Goal: Task Accomplishment & Management: Complete application form

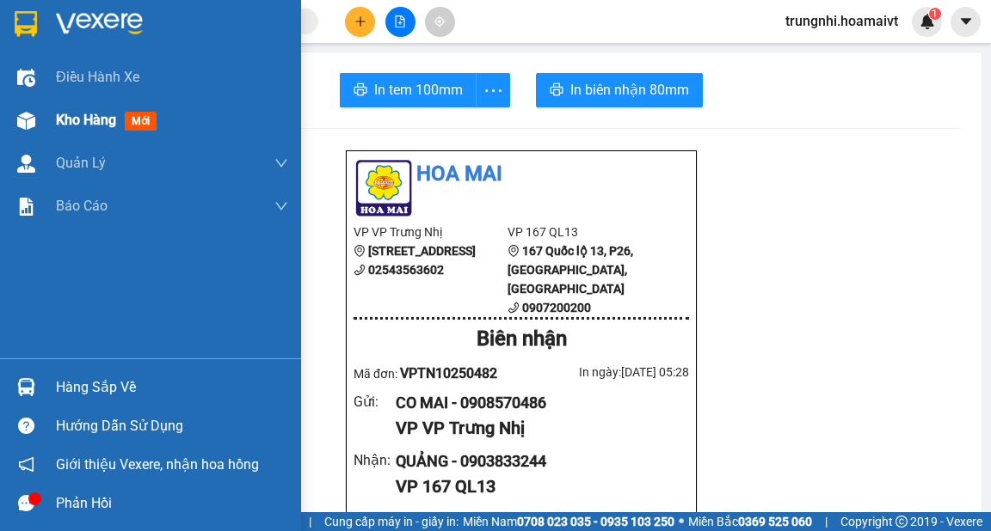
click at [83, 118] on span "Kho hàng" at bounding box center [86, 120] width 60 height 16
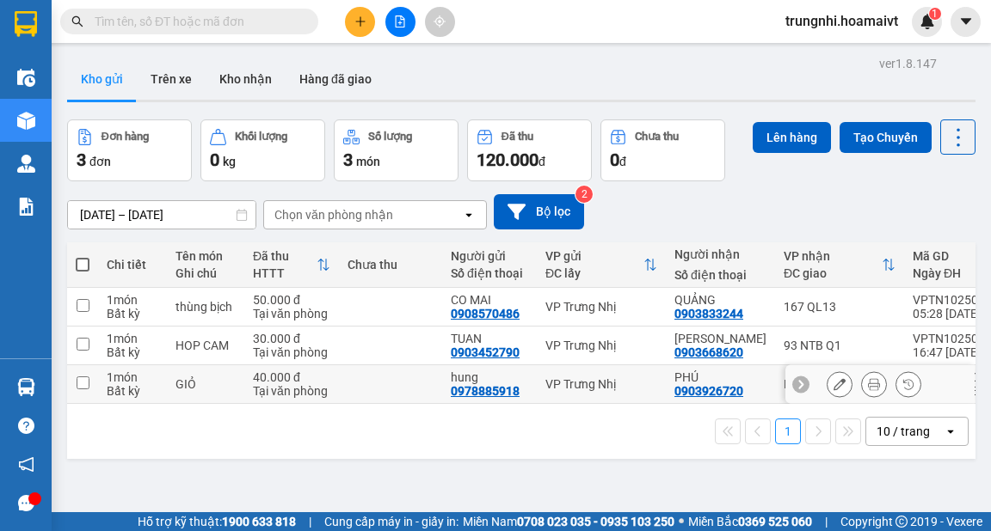
click at [82, 382] on input "checkbox" at bounding box center [83, 383] width 13 height 13
checkbox input "true"
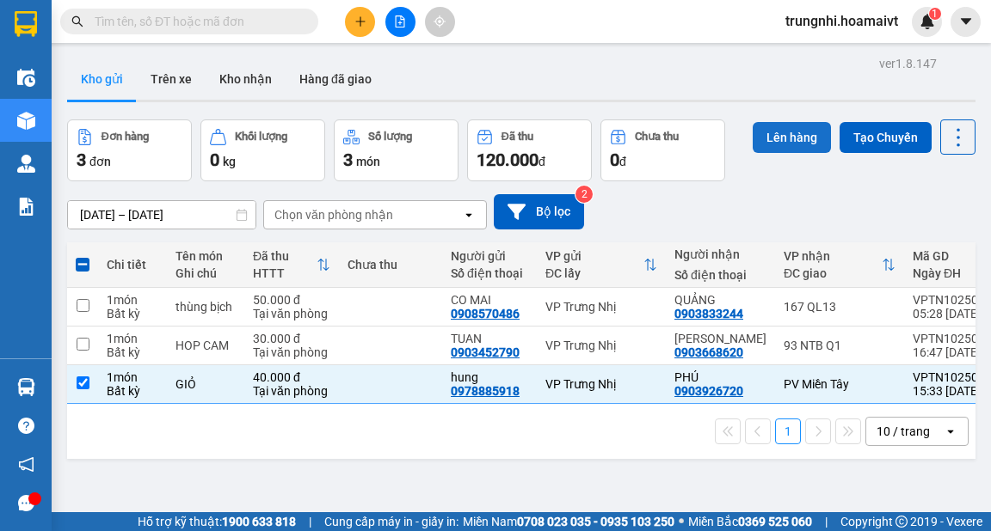
click at [781, 138] on button "Lên hàng" at bounding box center [791, 137] width 78 height 31
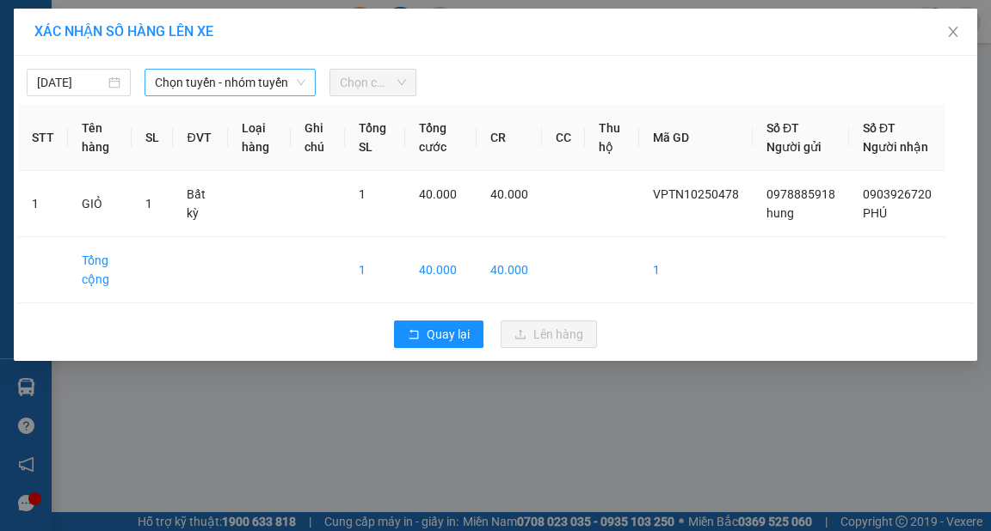
click at [224, 84] on span "Chọn tuyến - nhóm tuyến" at bounding box center [230, 83] width 150 height 26
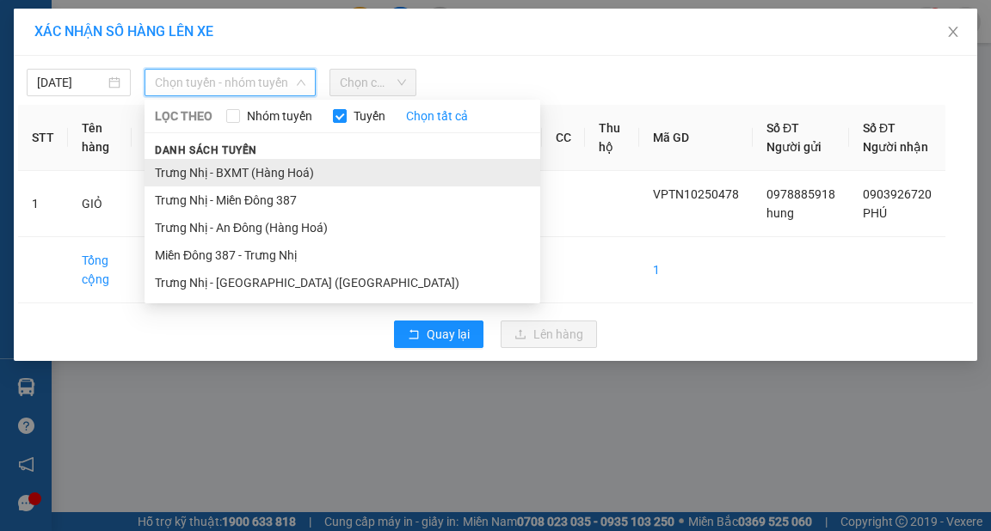
click at [255, 169] on li "Trưng Nhị - BXMT (Hàng Hoá)" at bounding box center [342, 173] width 396 height 28
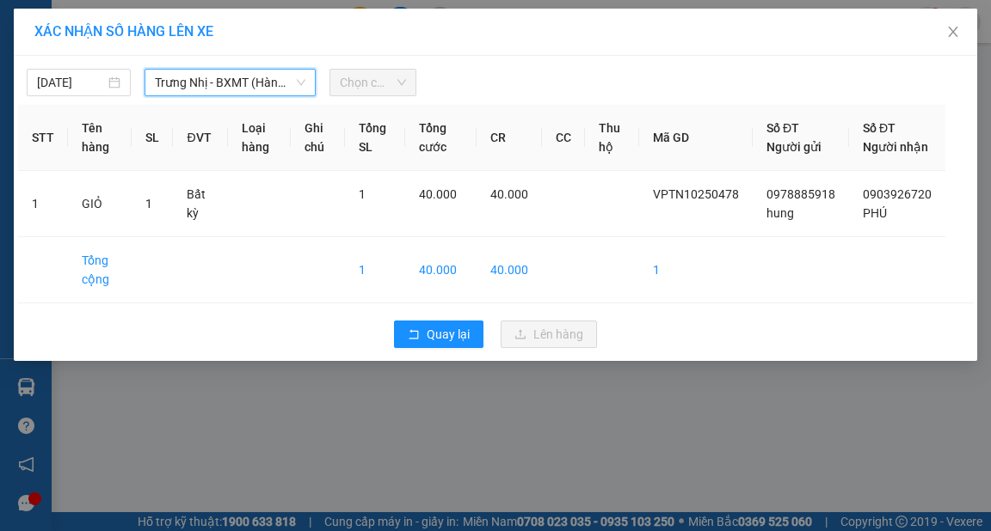
click at [372, 83] on span "Chọn chuyến" at bounding box center [373, 83] width 66 height 26
click at [401, 86] on span "Chọn chuyến" at bounding box center [373, 83] width 66 height 26
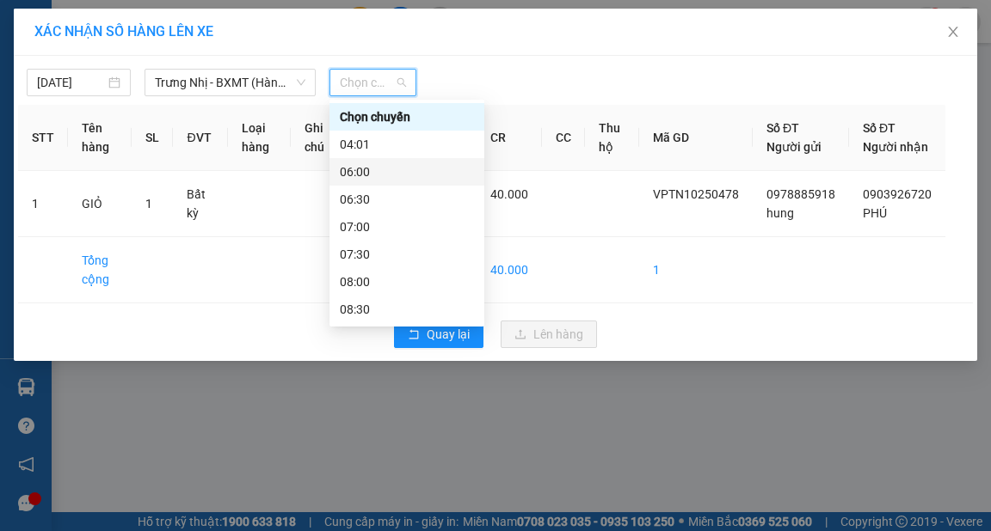
click at [361, 172] on div "06:00" at bounding box center [407, 172] width 134 height 19
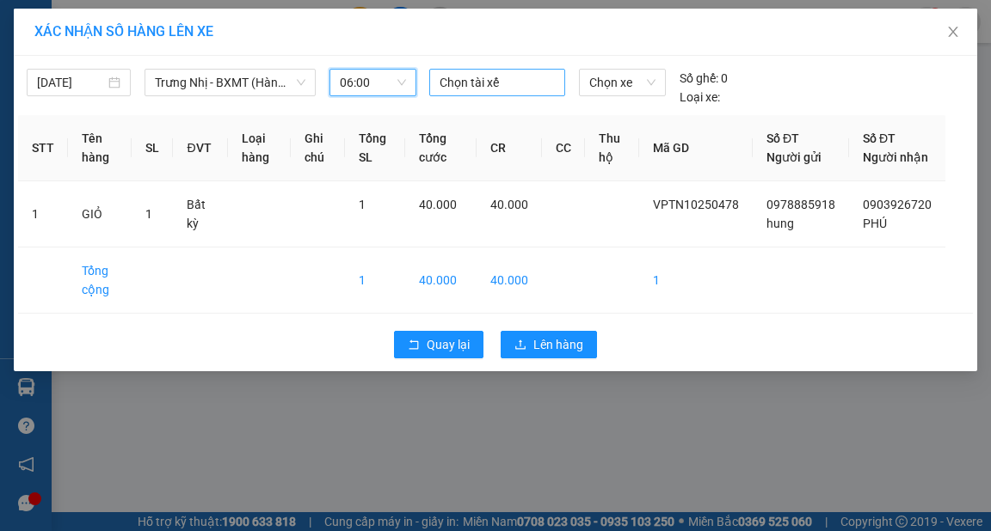
click at [463, 78] on div at bounding box center [496, 82] width 127 height 21
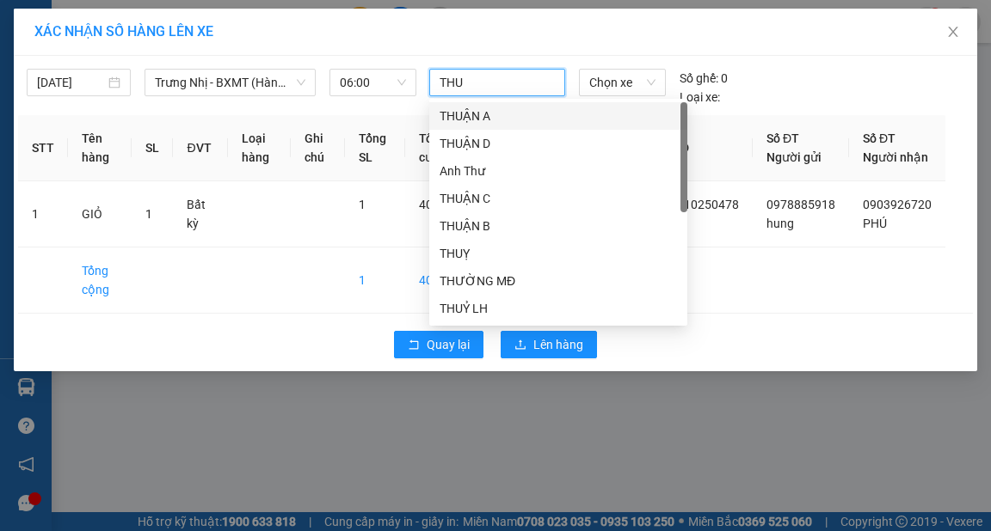
type input "THUY"
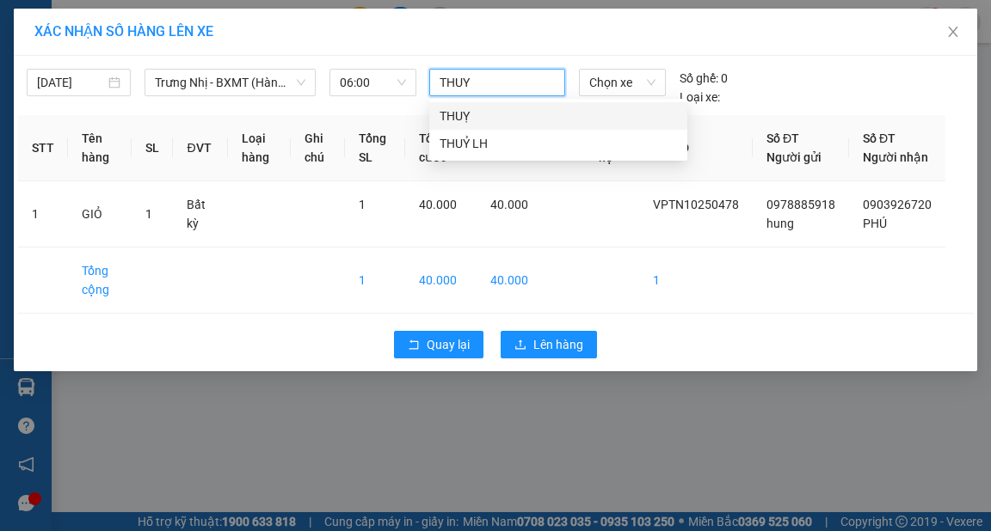
click at [455, 117] on div "THUỴ" at bounding box center [557, 116] width 237 height 19
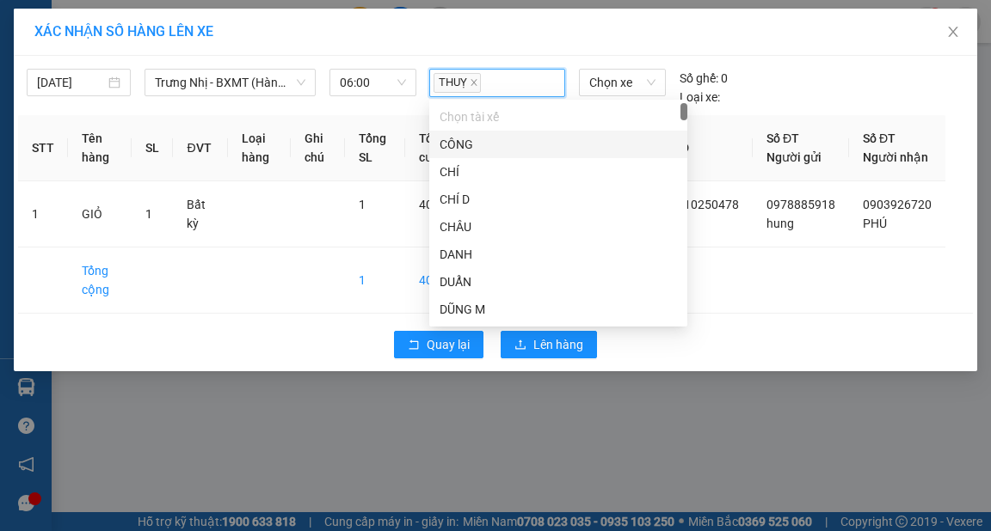
click at [487, 41] on div "XÁC NHẬN SỐ HÀNG LÊN XE" at bounding box center [495, 32] width 963 height 47
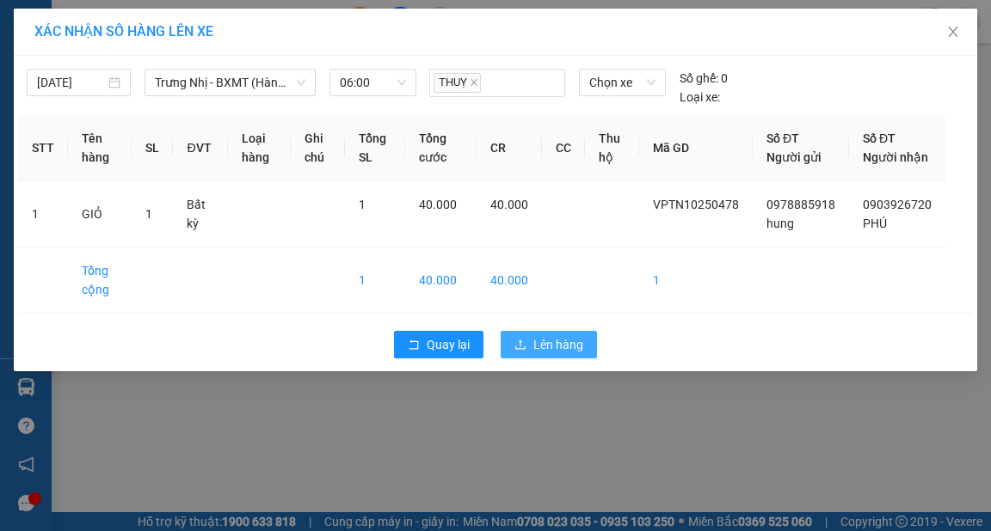
click at [573, 354] on span "Lên hàng" at bounding box center [558, 344] width 50 height 19
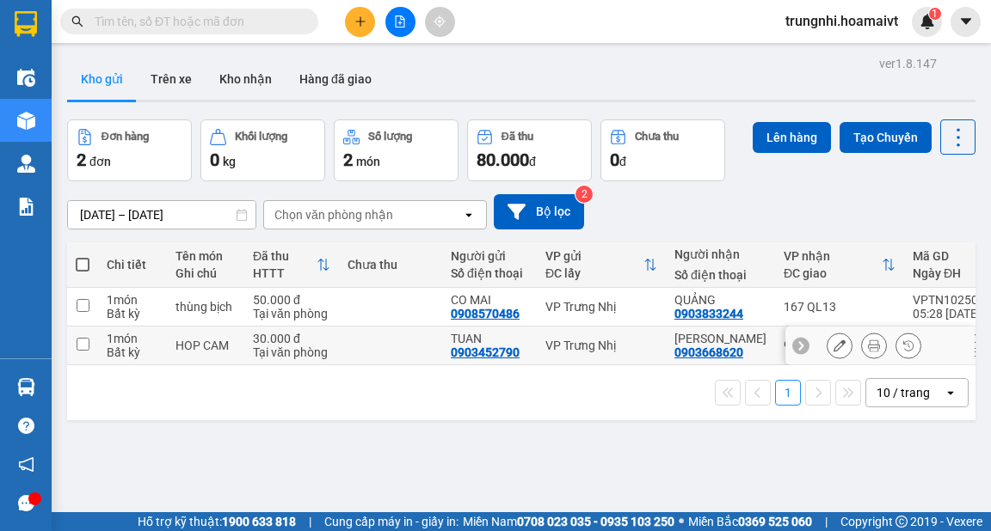
click at [83, 346] on input "checkbox" at bounding box center [83, 344] width 13 height 13
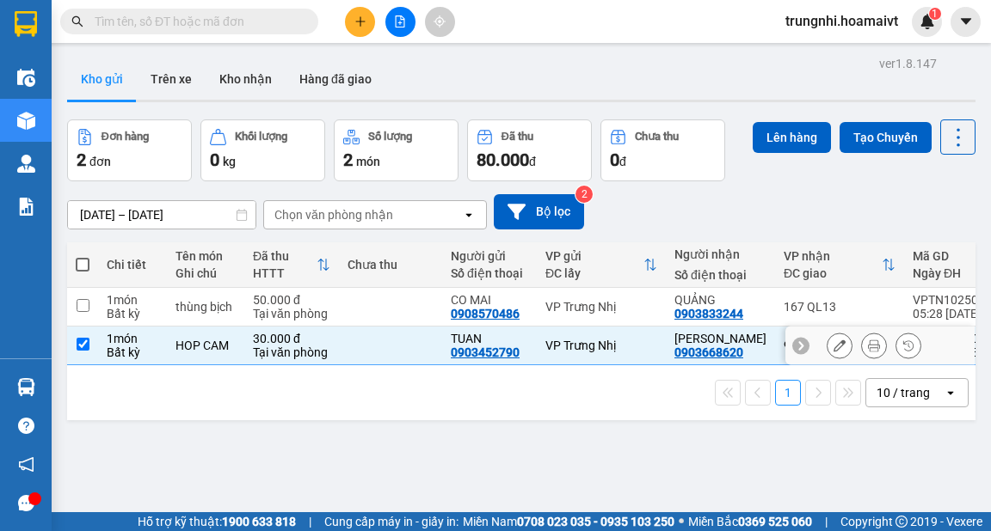
click at [83, 346] on input "checkbox" at bounding box center [83, 344] width 13 height 13
checkbox input "false"
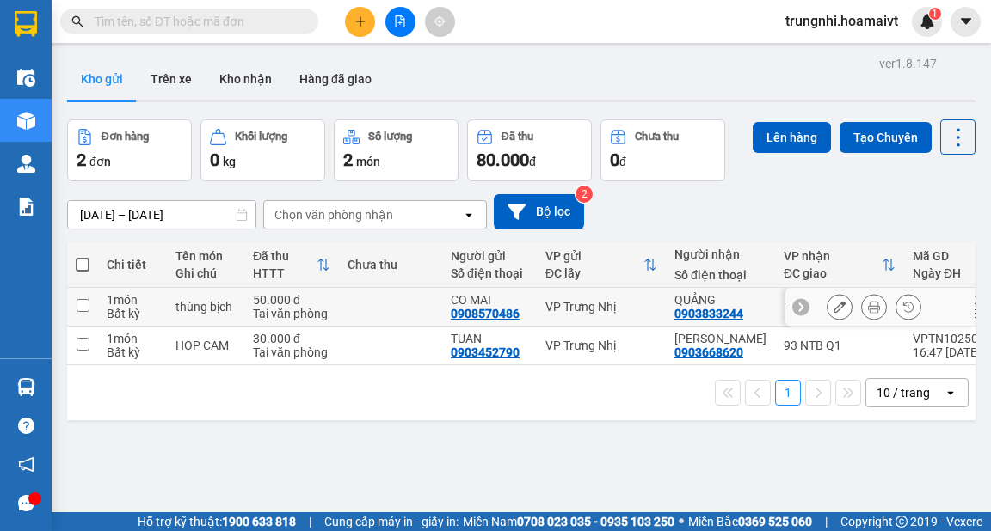
click at [83, 303] on input "checkbox" at bounding box center [83, 305] width 13 height 13
checkbox input "true"
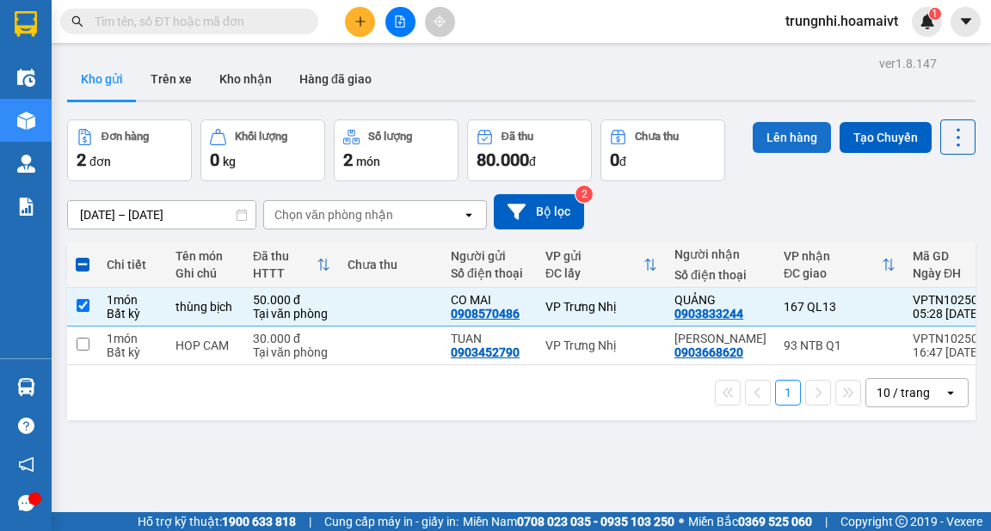
click at [776, 134] on button "Lên hàng" at bounding box center [791, 137] width 78 height 31
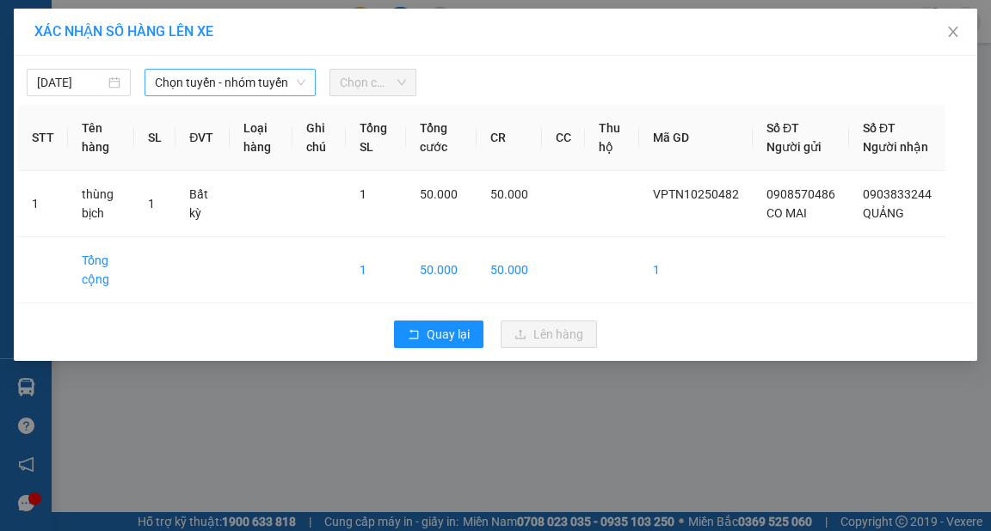
click at [273, 76] on span "Chọn tuyến - nhóm tuyến" at bounding box center [230, 83] width 150 height 26
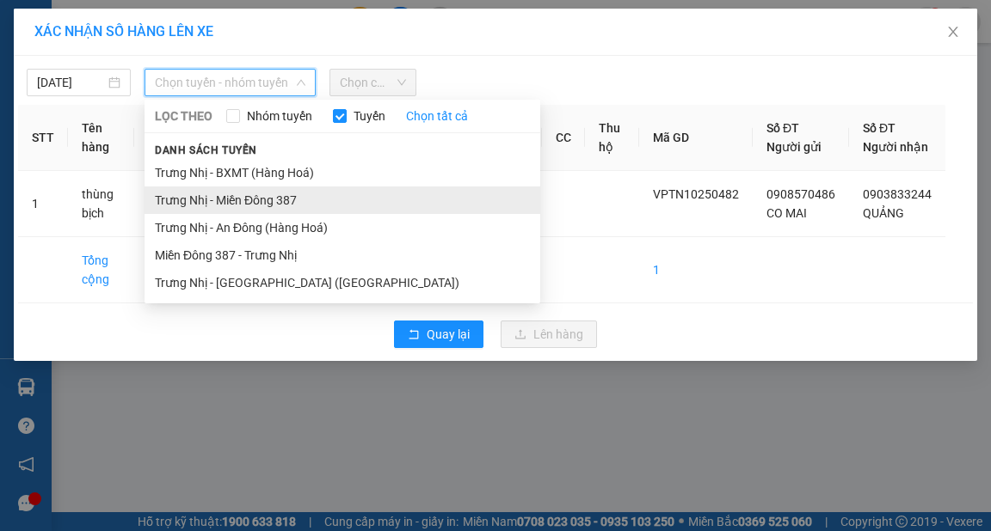
click at [270, 197] on li "Trưng Nhị - Miền Đông 387" at bounding box center [342, 201] width 396 height 28
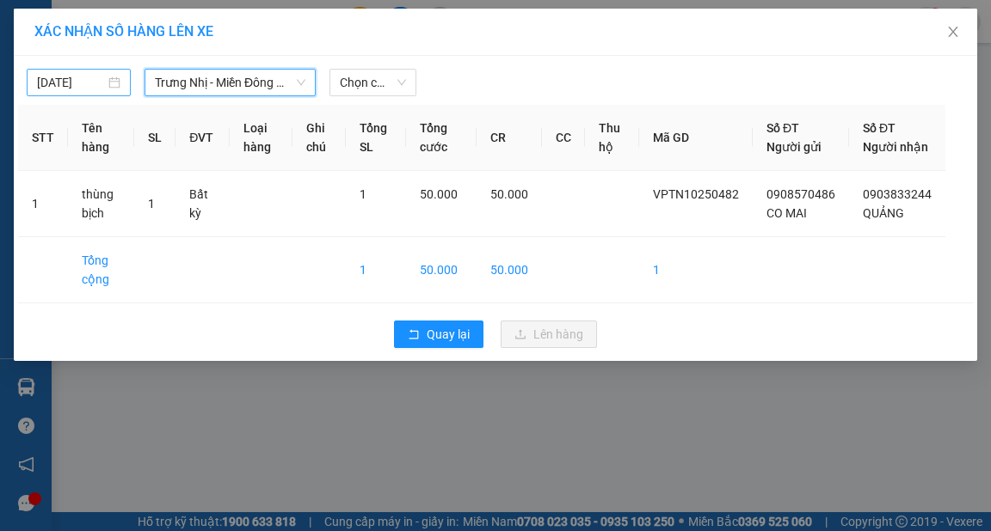
click at [109, 79] on div "14/10/2025" at bounding box center [78, 82] width 83 height 19
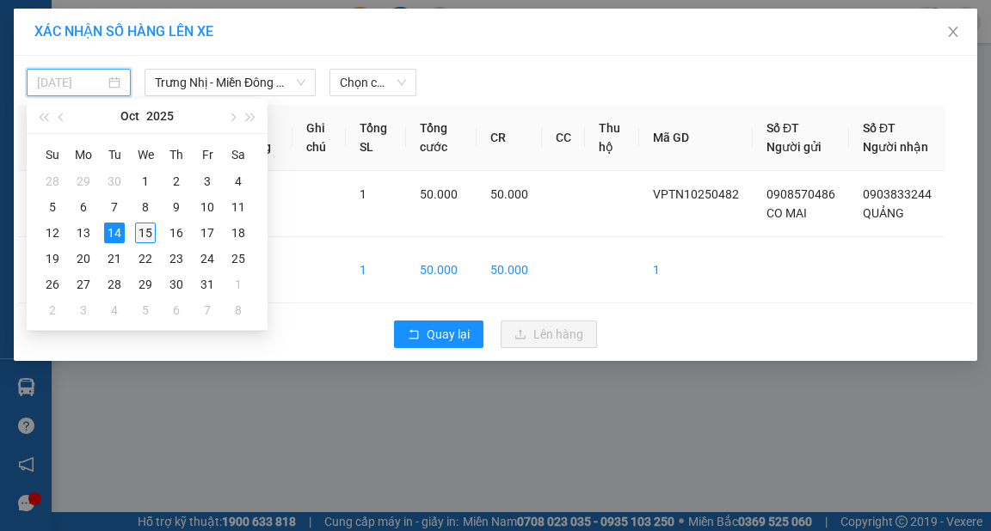
click at [142, 232] on div "15" at bounding box center [145, 233] width 21 height 21
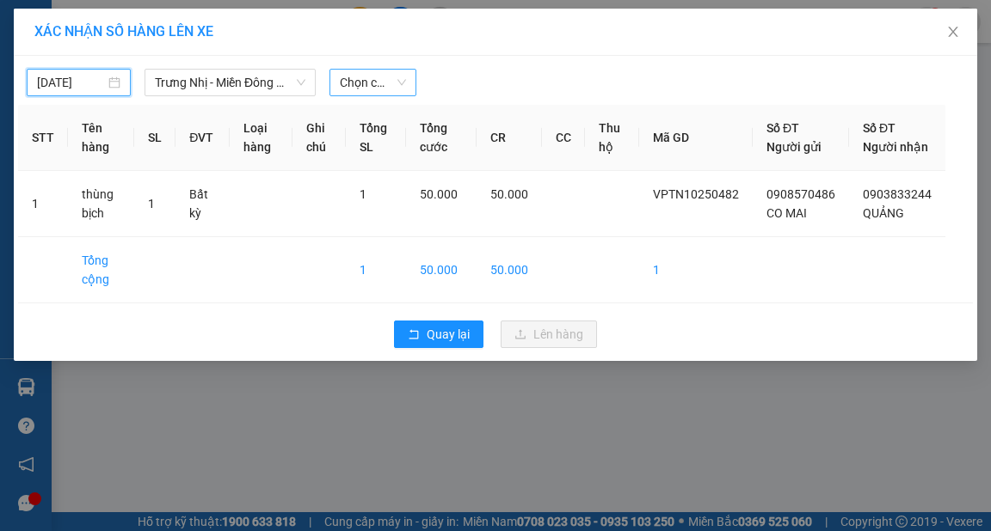
click at [384, 83] on span "Chọn chuyến" at bounding box center [373, 83] width 66 height 26
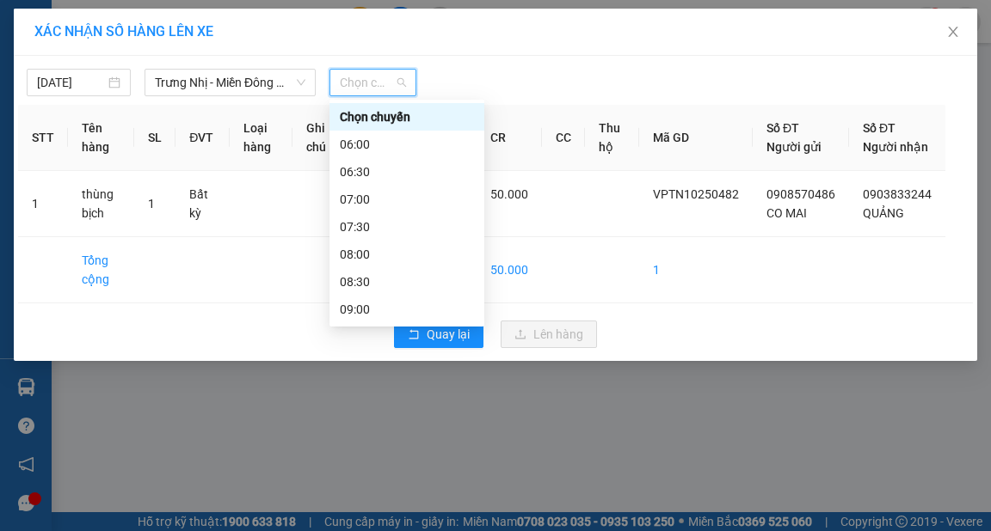
type input "[DATE]"
click at [366, 144] on div "06:00" at bounding box center [407, 144] width 134 height 19
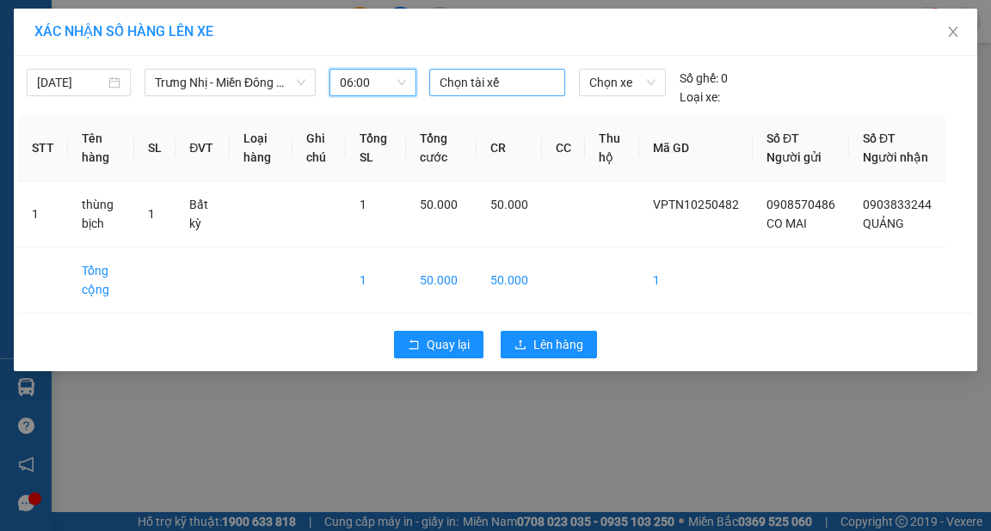
click at [495, 89] on div at bounding box center [496, 82] width 127 height 21
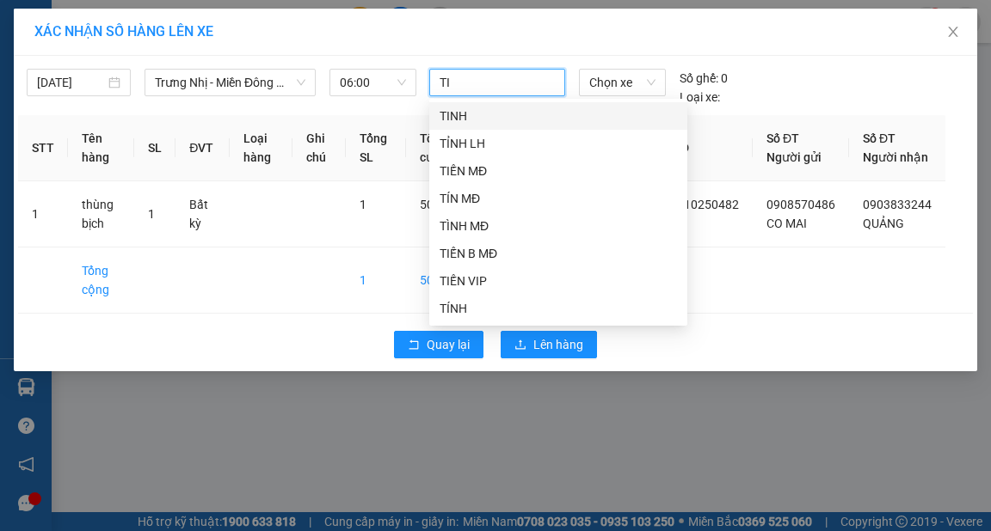
type input "TIN"
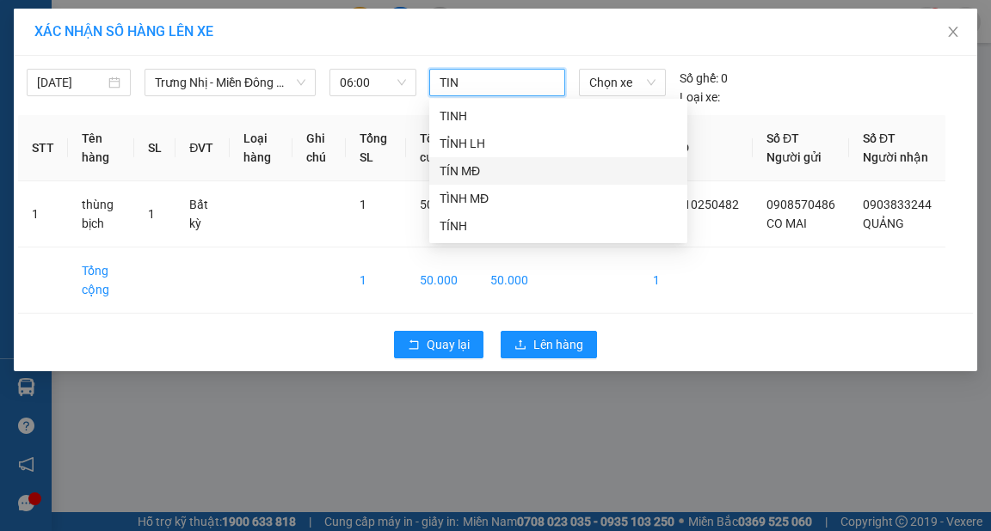
click at [460, 170] on div "TÍN MĐ" at bounding box center [557, 171] width 237 height 19
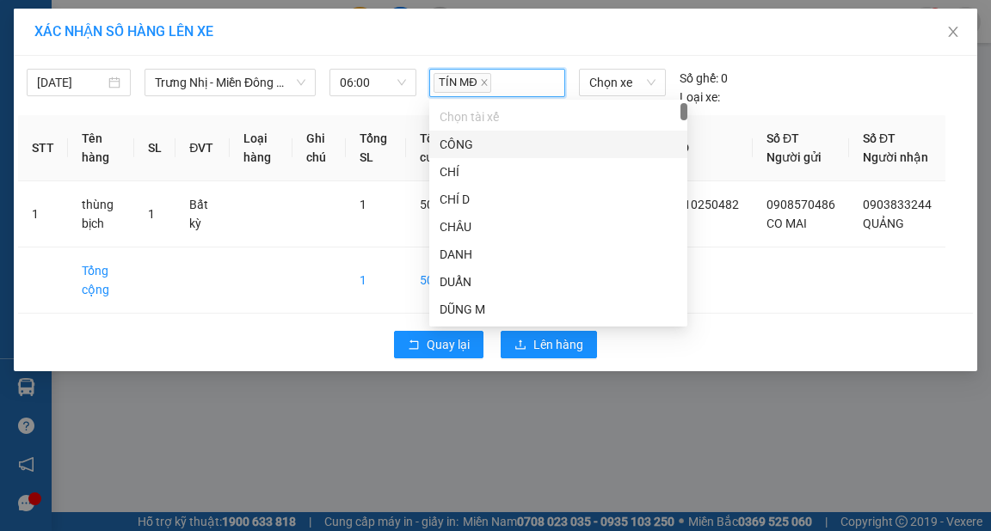
click at [543, 31] on div "XÁC NHẬN SỐ HÀNG LÊN XE" at bounding box center [495, 31] width 922 height 19
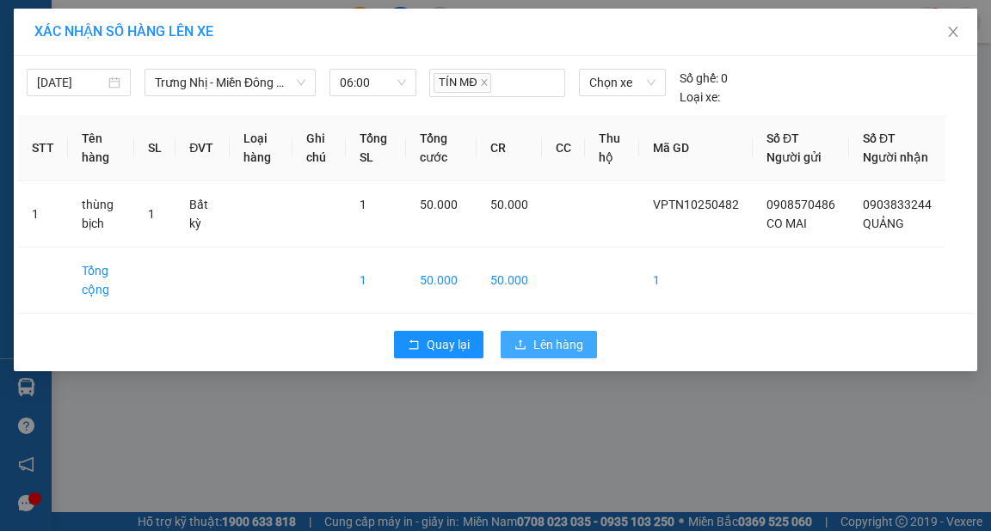
click at [571, 354] on span "Lên hàng" at bounding box center [558, 344] width 50 height 19
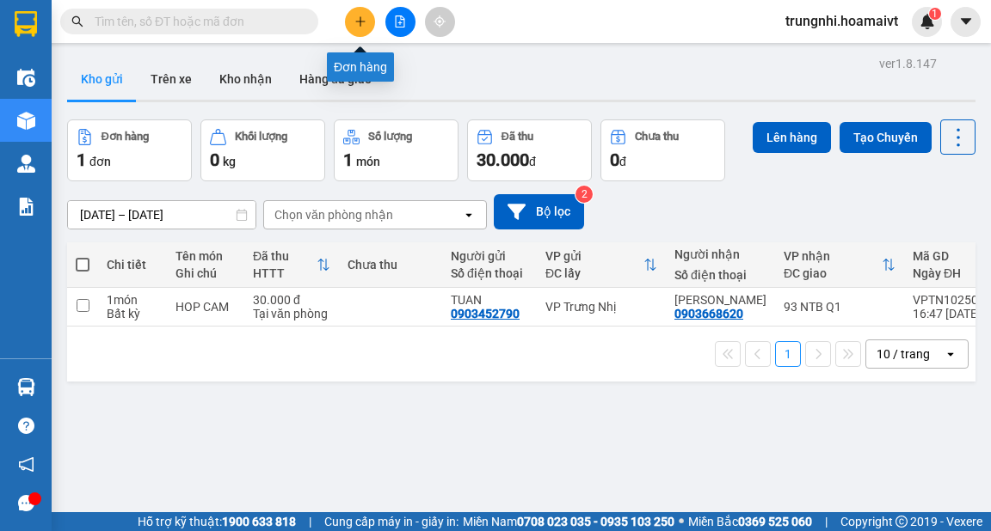
click at [365, 28] on button at bounding box center [360, 22] width 30 height 30
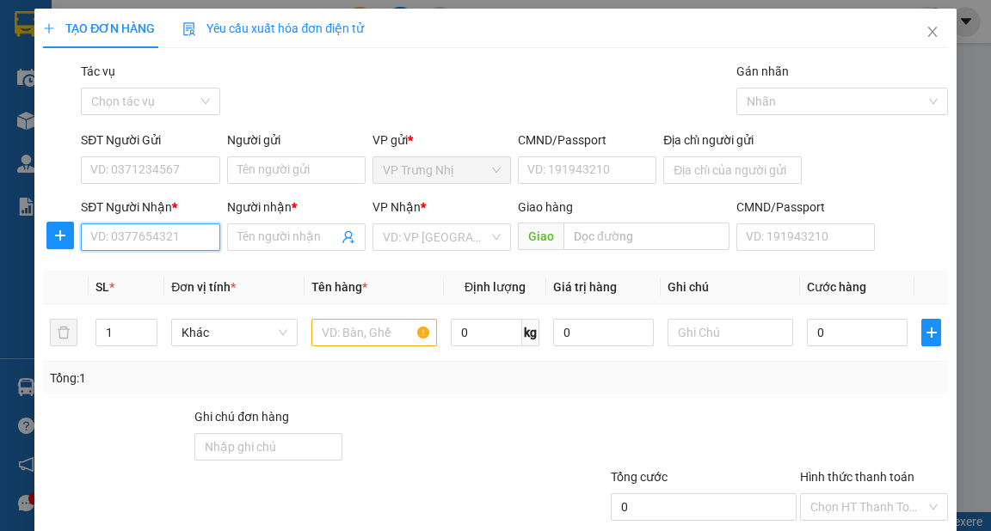
click at [169, 243] on input "SĐT Người Nhận *" at bounding box center [150, 238] width 138 height 28
type input "0907859550"
click at [171, 270] on div "0907859550 - THÙY" at bounding box center [148, 271] width 116 height 19
type input "THÙY"
type input "079180031172"
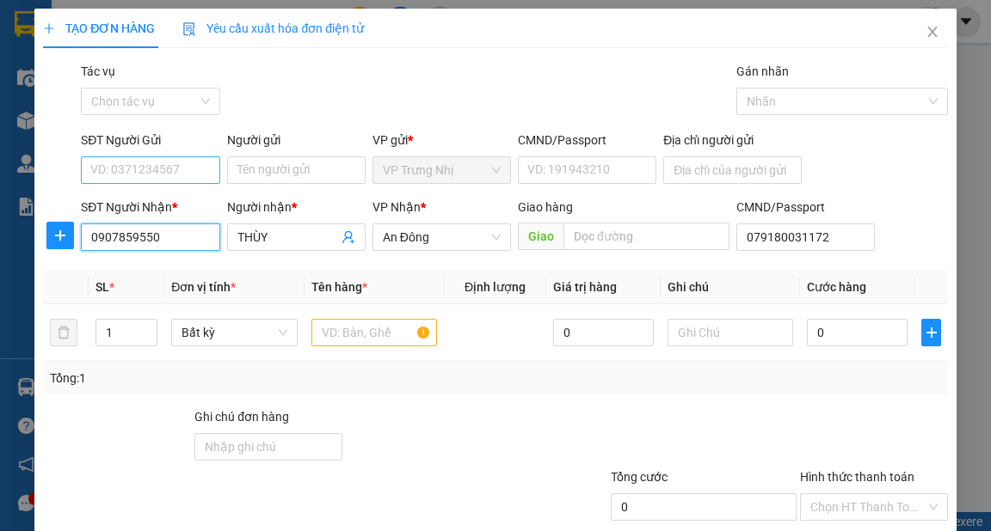
type input "0907859550"
click at [162, 175] on input "SĐT Người Gửi" at bounding box center [150, 171] width 138 height 28
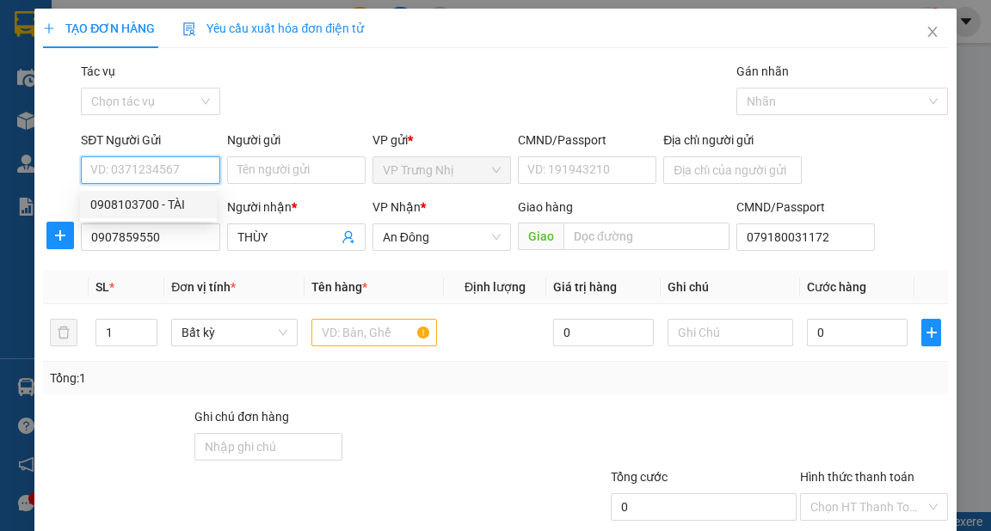
click at [181, 203] on div "0908103700 - TÀI" at bounding box center [148, 204] width 116 height 19
type input "0908103700"
type input "TÀI"
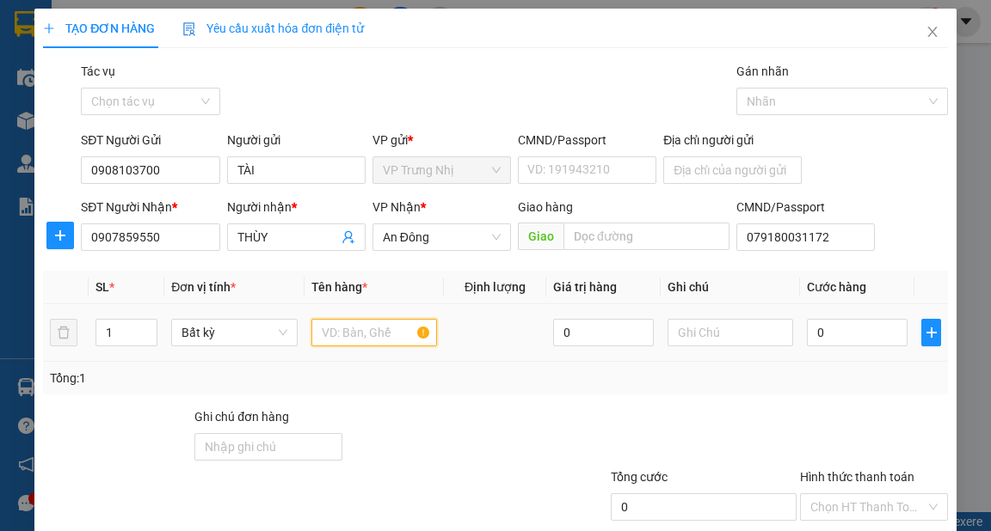
click at [362, 344] on input "text" at bounding box center [374, 333] width 126 height 28
type input "XỐP"
click at [844, 338] on input "0" at bounding box center [857, 333] width 101 height 28
type input "3"
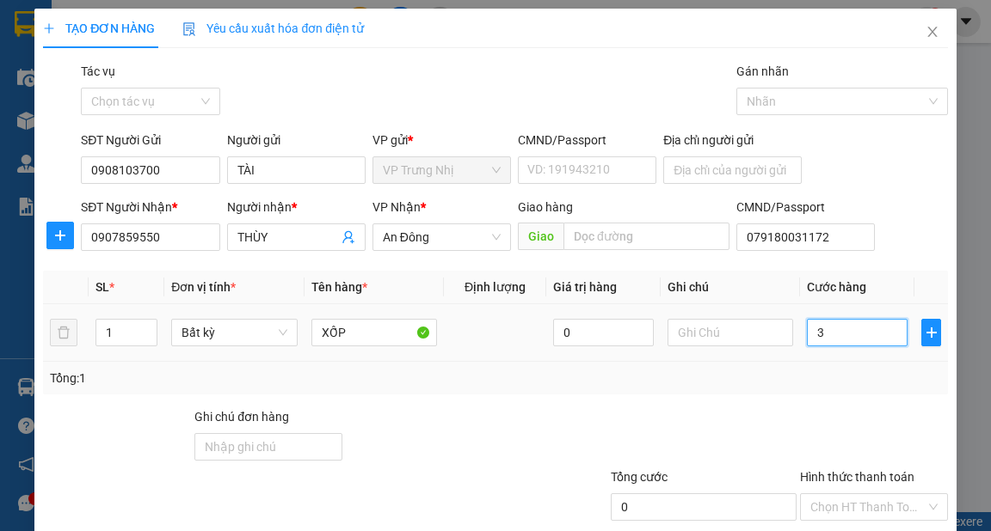
type input "3"
type input "30"
type input "30.000"
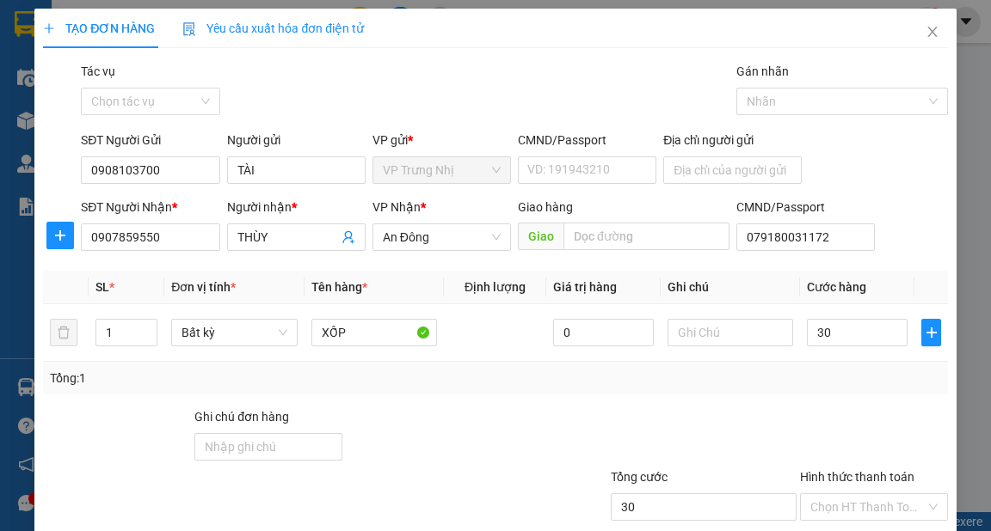
type input "30.000"
click at [782, 378] on div "Tổng: 1" at bounding box center [495, 378] width 890 height 19
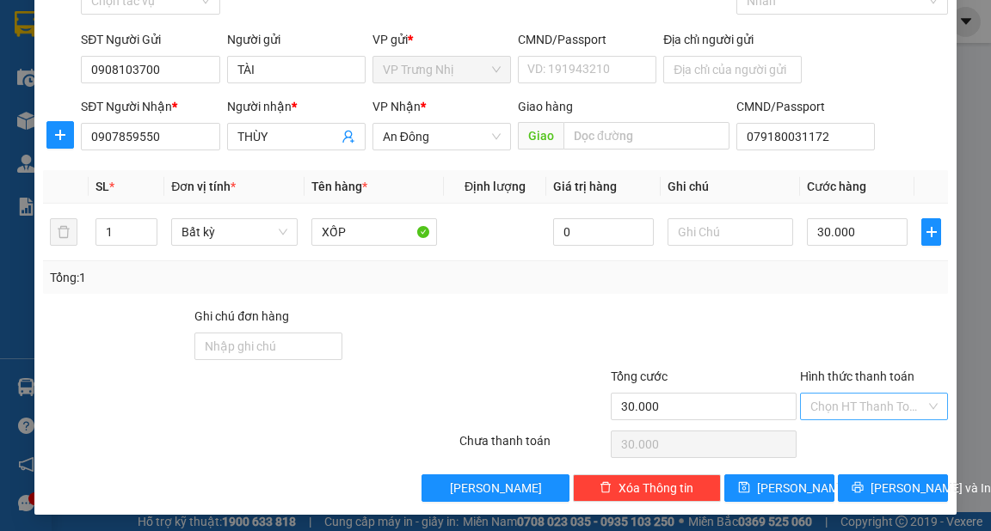
scroll to position [103, 0]
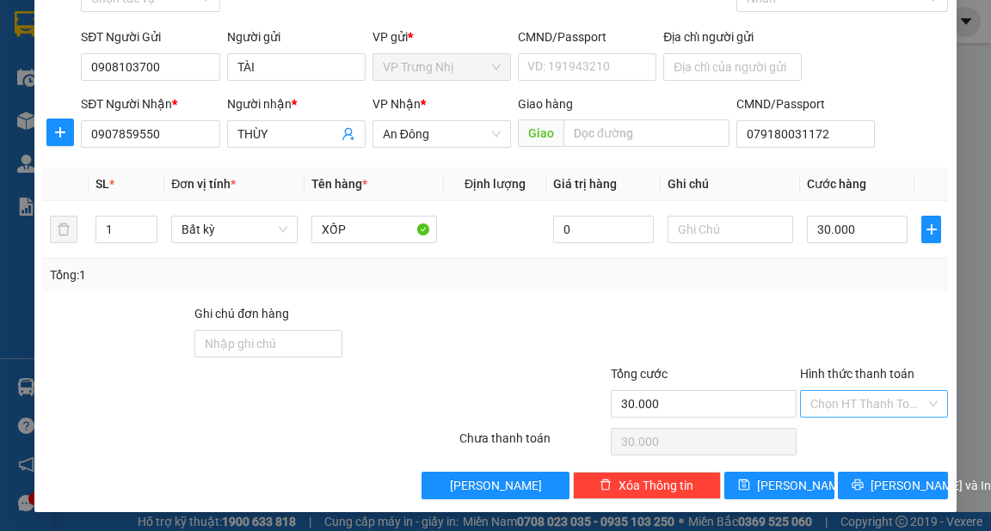
click at [860, 406] on input "Hình thức thanh toán" at bounding box center [867, 404] width 115 height 26
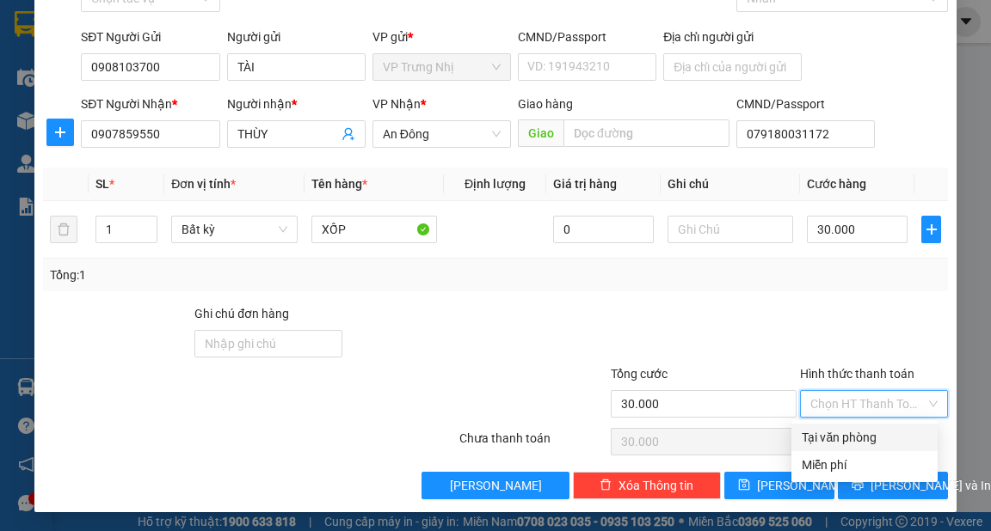
click at [863, 440] on div "Tại văn phòng" at bounding box center [864, 437] width 126 height 19
type input "0"
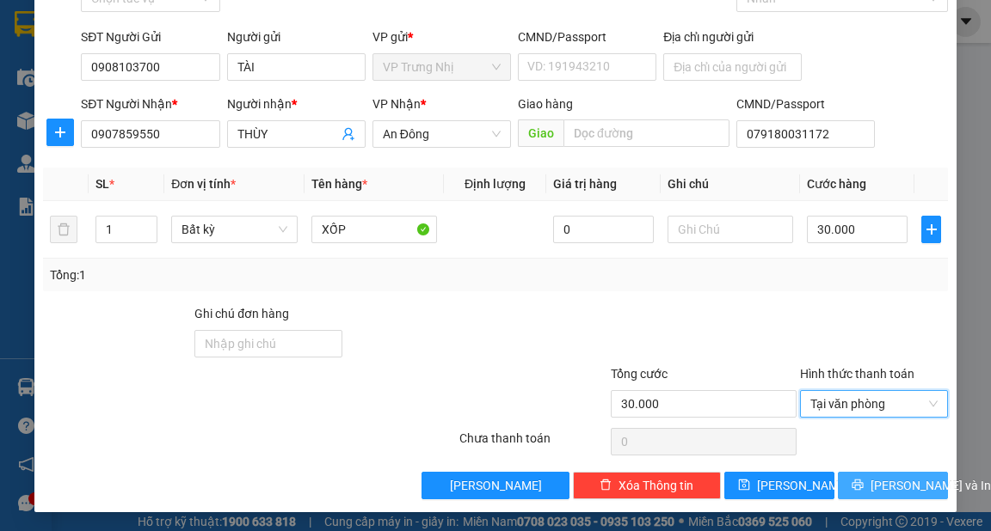
click at [909, 478] on span "[PERSON_NAME] và In" at bounding box center [930, 485] width 120 height 19
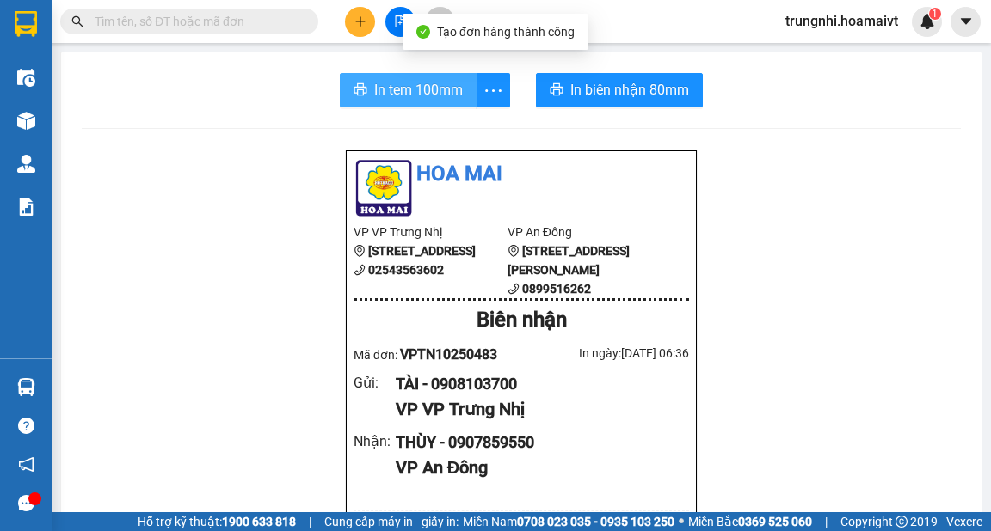
click at [442, 94] on span "In tem 100mm" at bounding box center [418, 89] width 89 height 21
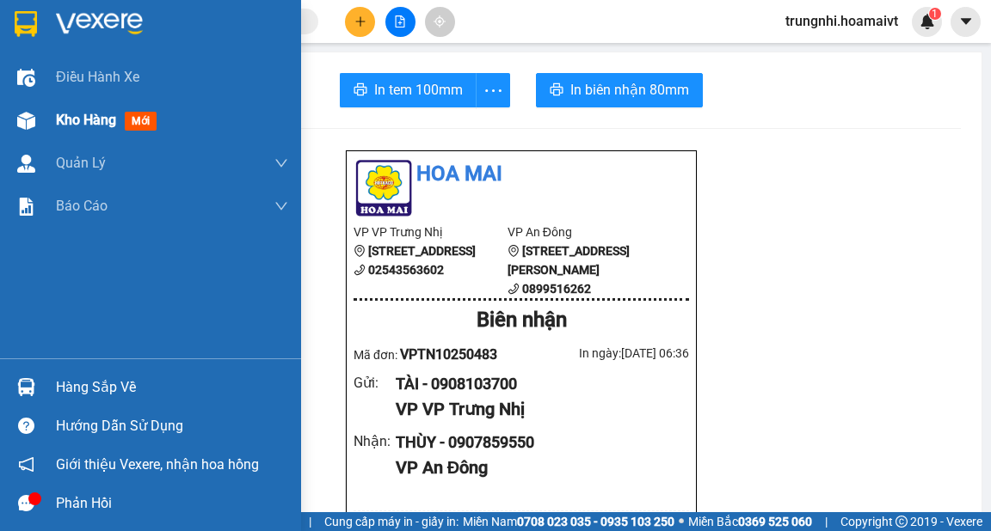
click at [97, 117] on span "Kho hàng" at bounding box center [86, 120] width 60 height 16
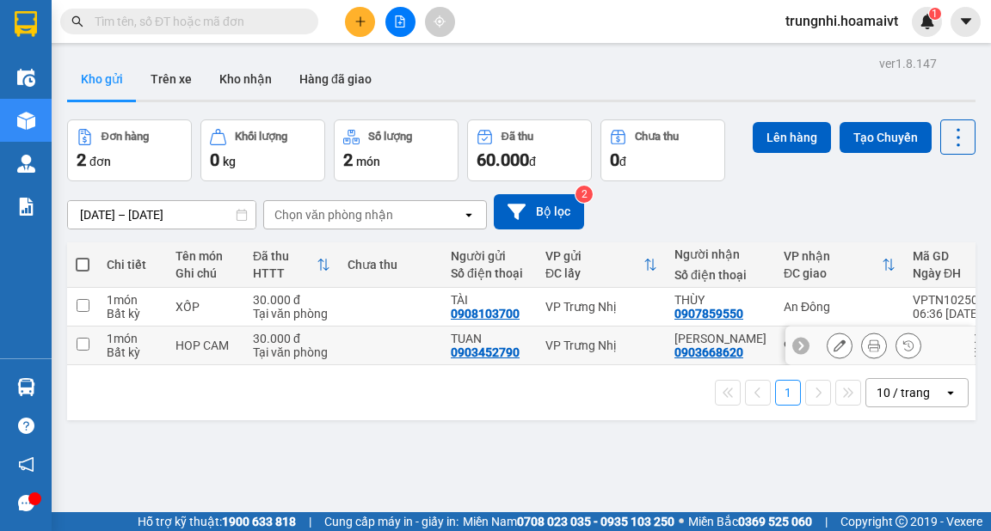
click at [83, 344] on input "checkbox" at bounding box center [83, 344] width 13 height 13
checkbox input "true"
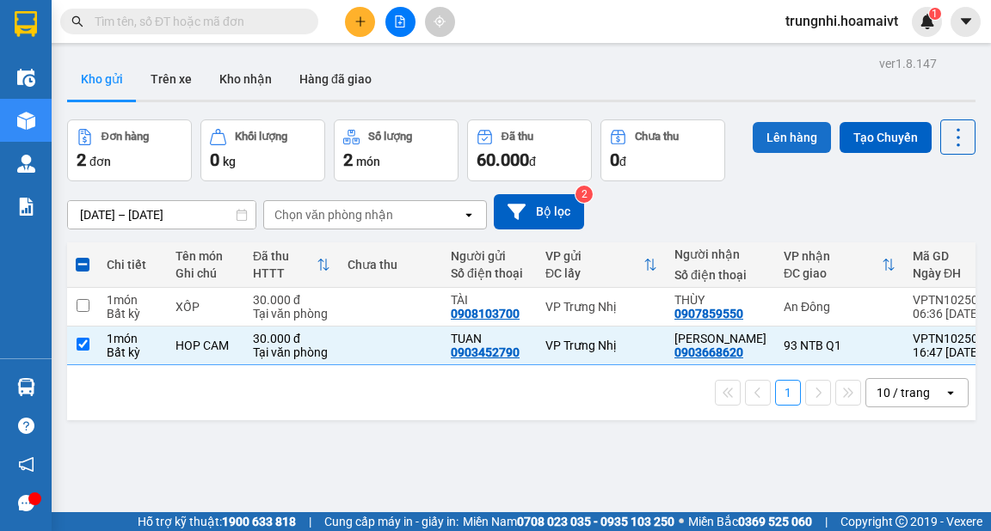
click at [770, 132] on button "Lên hàng" at bounding box center [791, 137] width 78 height 31
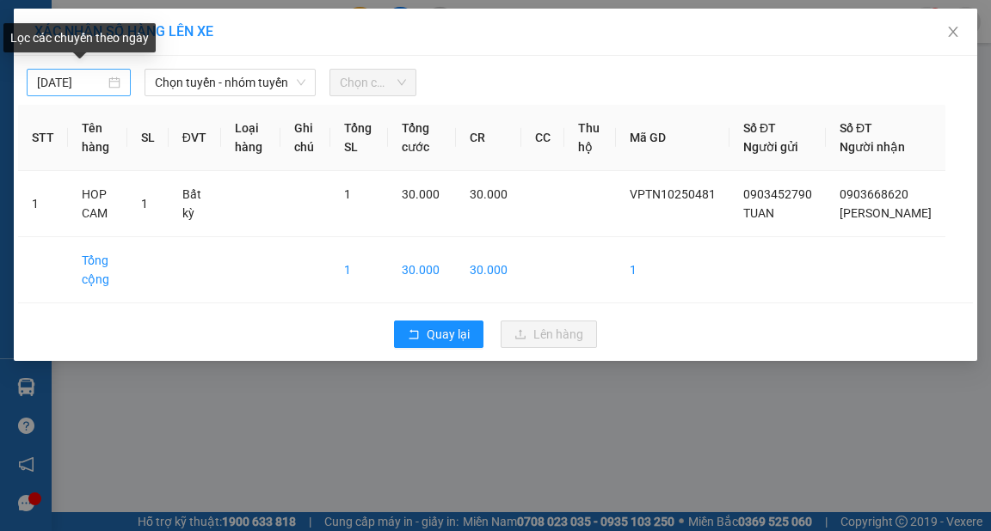
click at [112, 79] on div "14/10/2025" at bounding box center [78, 82] width 83 height 19
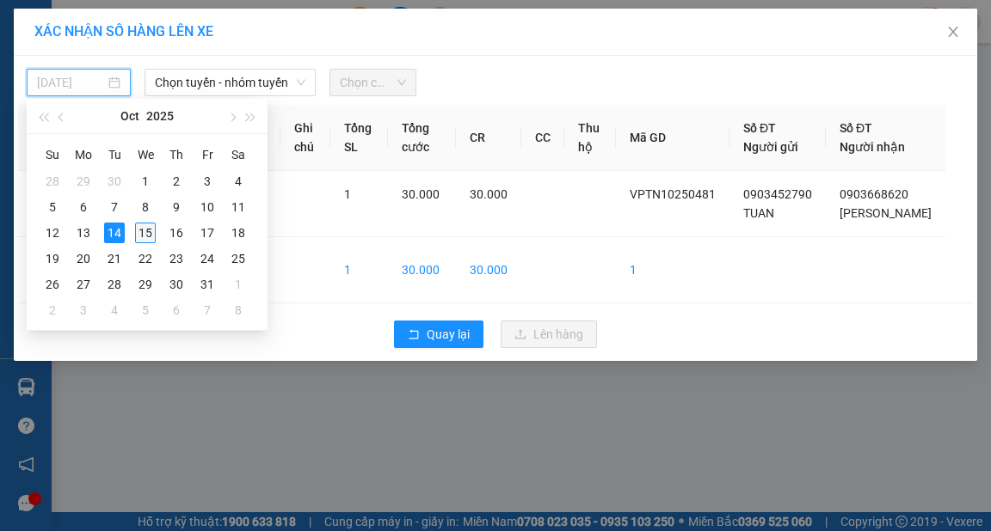
click at [148, 233] on div "15" at bounding box center [145, 233] width 21 height 21
type input "[DATE]"
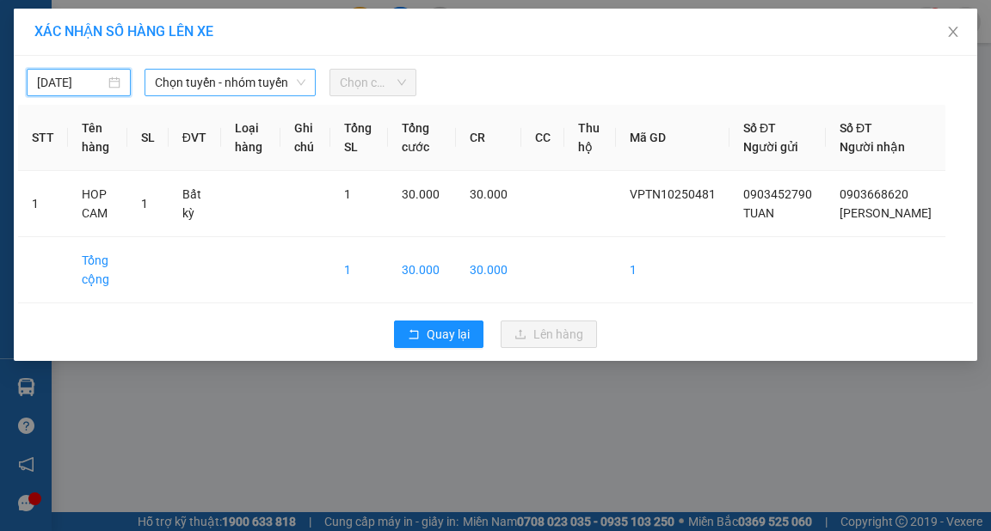
click at [263, 89] on span "Chọn tuyến - nhóm tuyến" at bounding box center [230, 83] width 150 height 26
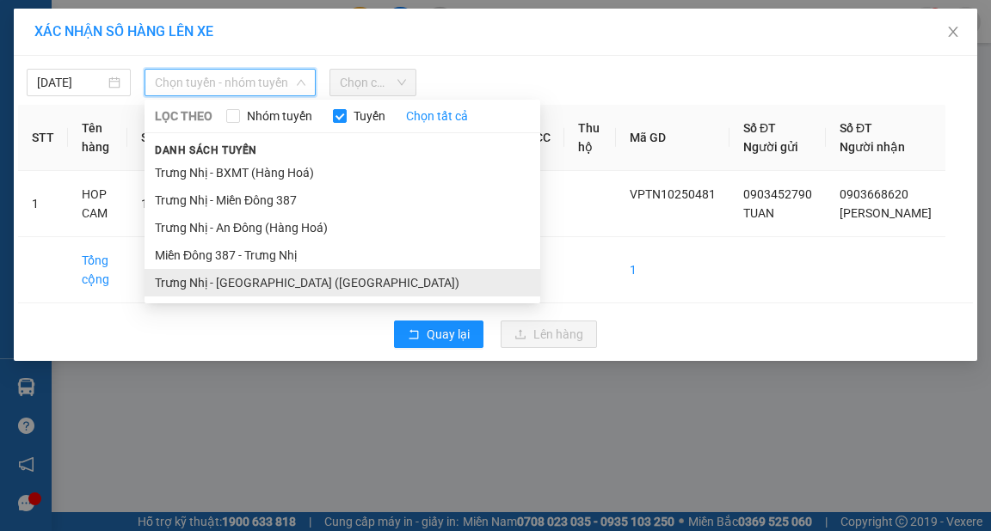
click at [248, 282] on li "Trưng Nhị - [GEOGRAPHIC_DATA] ([GEOGRAPHIC_DATA])" at bounding box center [342, 283] width 396 height 28
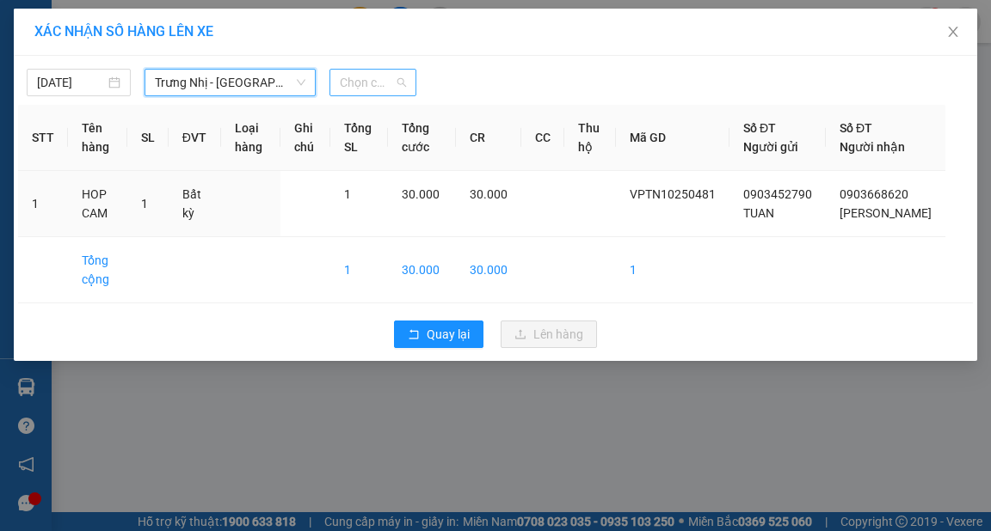
click at [378, 76] on span "Chọn chuyến" at bounding box center [373, 83] width 66 height 26
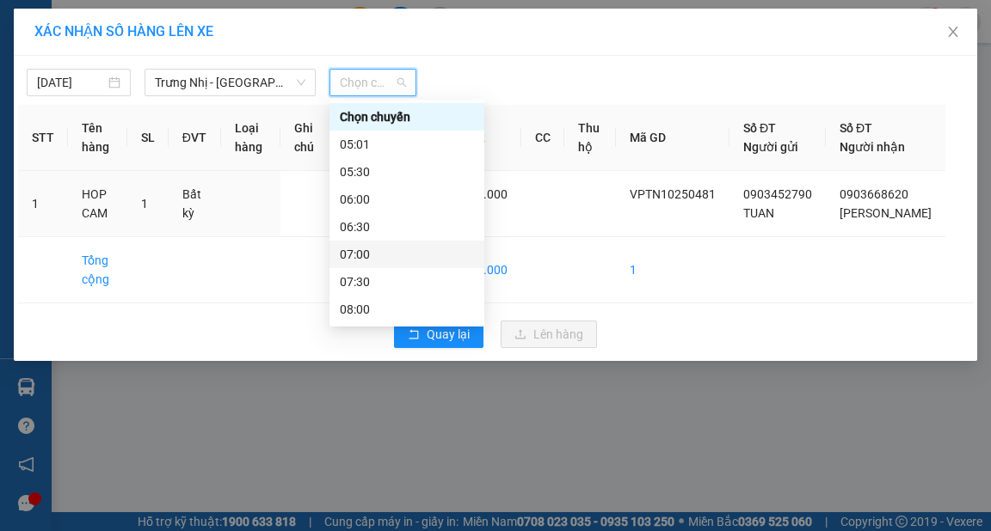
click at [354, 253] on div "07:00" at bounding box center [407, 254] width 134 height 19
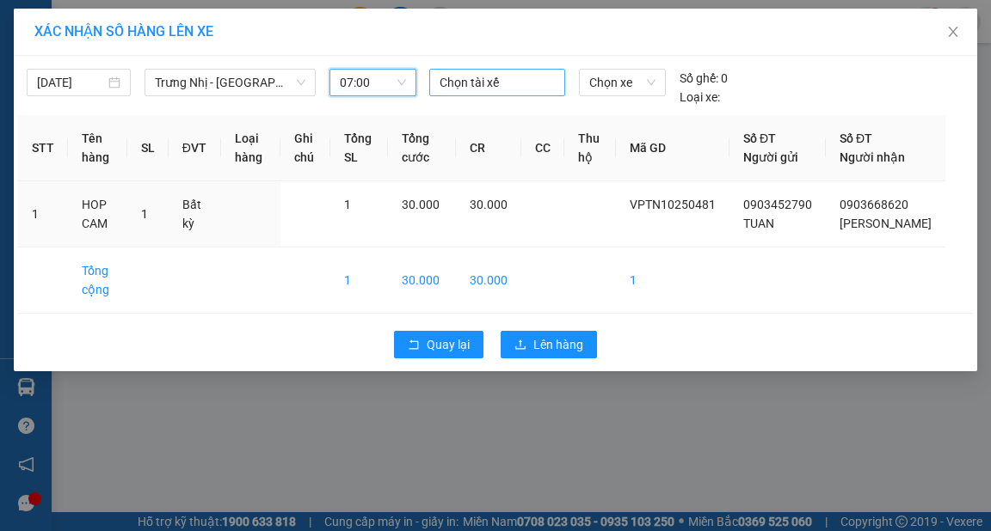
click at [437, 86] on div at bounding box center [437, 82] width 9 height 21
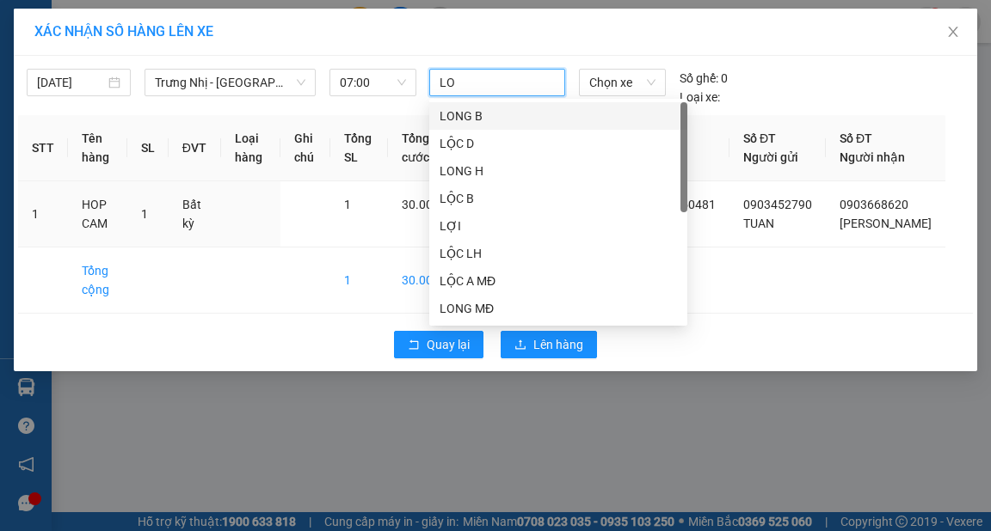
type input "LOC"
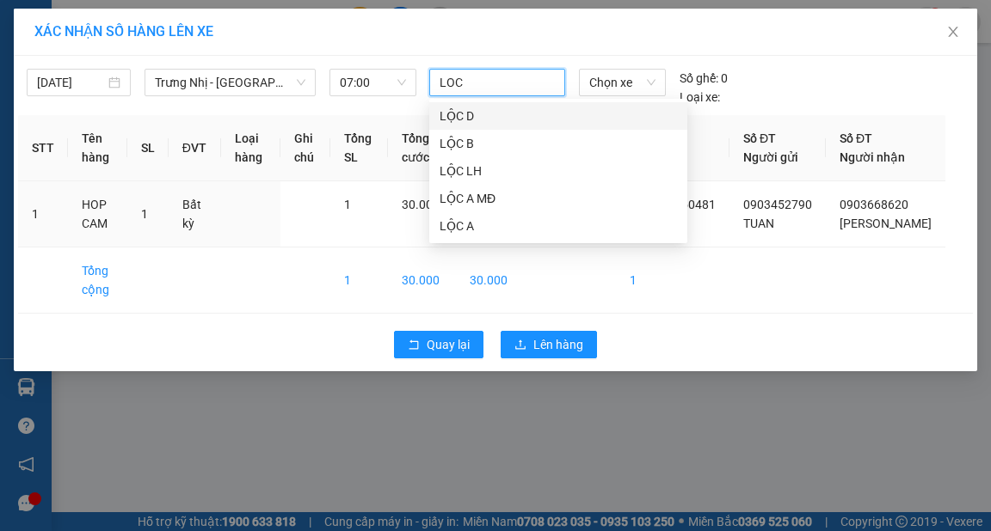
click at [461, 120] on div "LỘC D" at bounding box center [557, 116] width 237 height 19
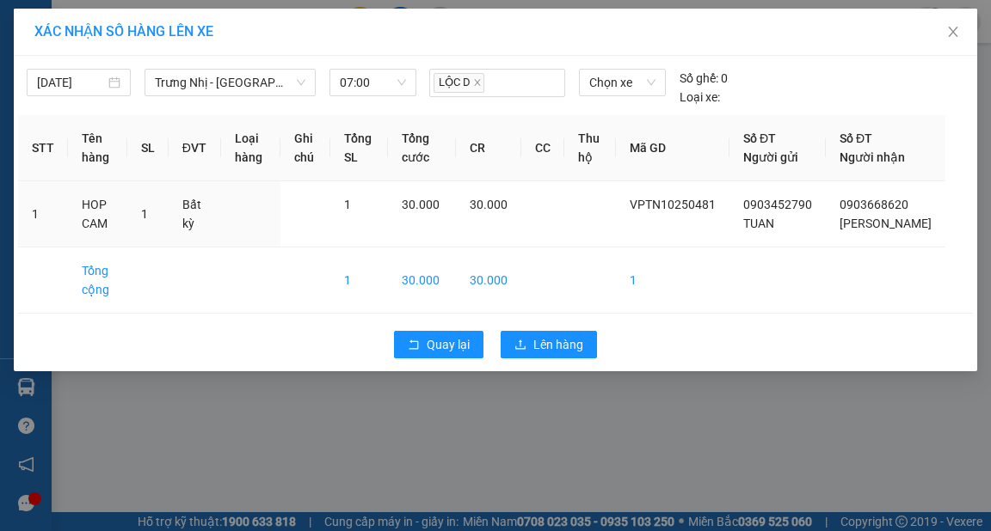
click at [507, 24] on div "XÁC NHẬN SỐ HÀNG LÊN XE" at bounding box center [495, 31] width 922 height 19
click at [578, 354] on span "Lên hàng" at bounding box center [558, 344] width 50 height 19
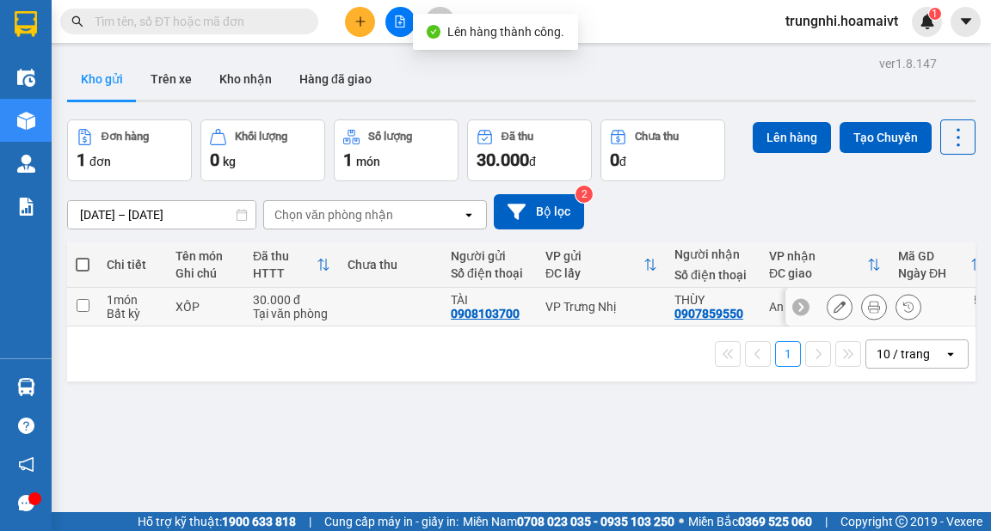
click at [87, 303] on input "checkbox" at bounding box center [83, 305] width 13 height 13
checkbox input "true"
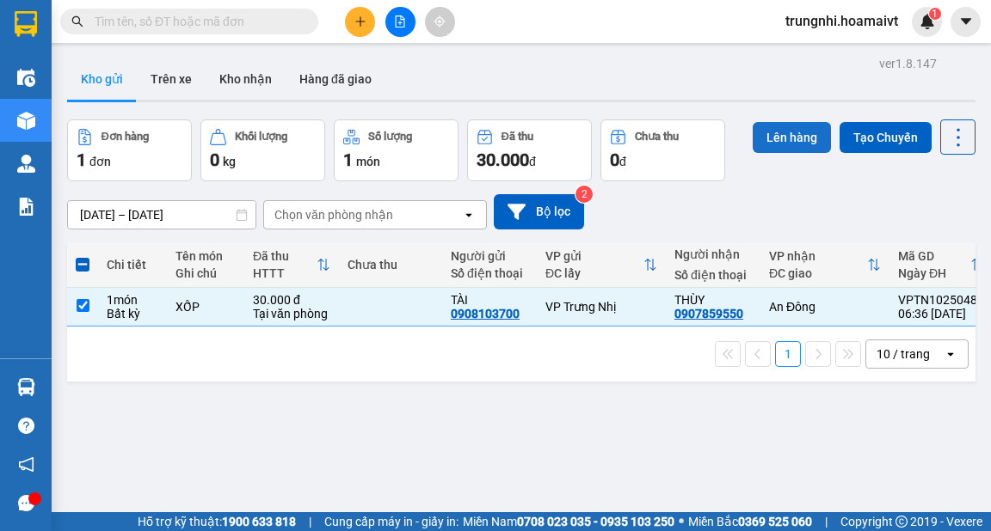
click at [791, 130] on button "Lên hàng" at bounding box center [791, 137] width 78 height 31
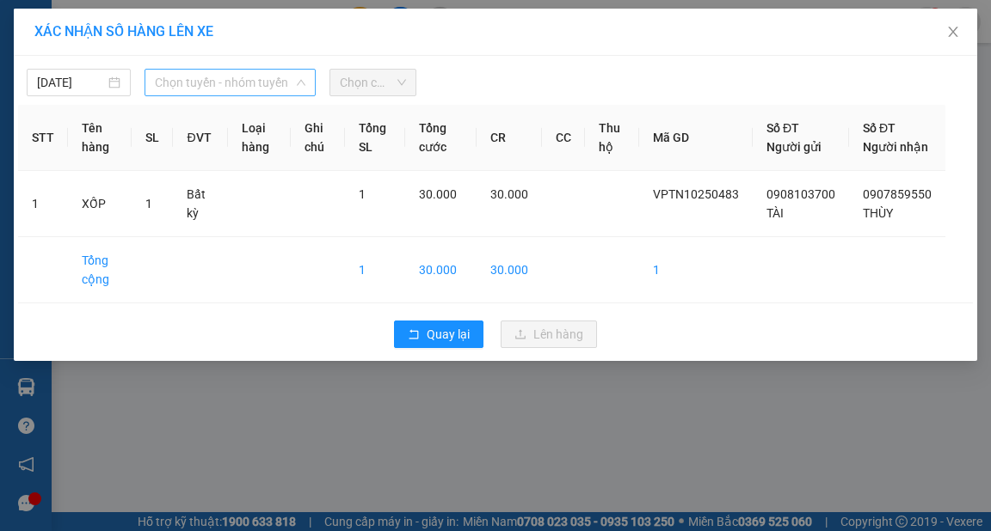
click at [209, 86] on span "Chọn tuyến - nhóm tuyến" at bounding box center [230, 83] width 150 height 26
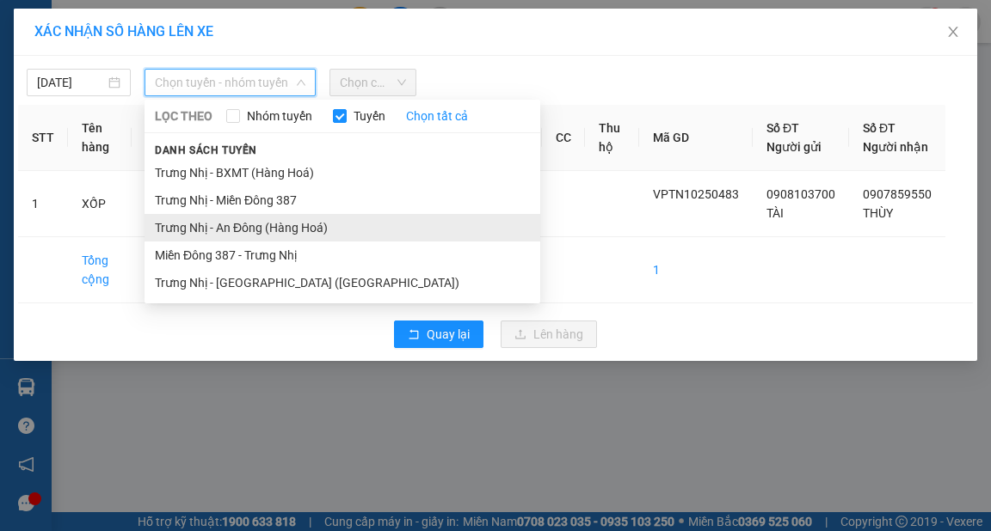
click at [224, 230] on li "Trưng Nhị - An Đông (Hàng Hoá)" at bounding box center [342, 228] width 396 height 28
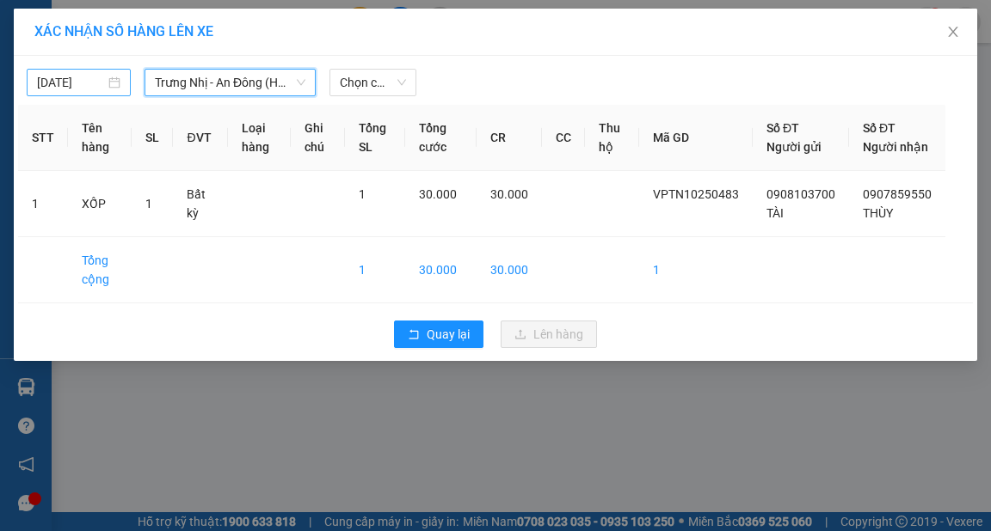
click at [114, 83] on div "14/10/2025" at bounding box center [78, 82] width 83 height 19
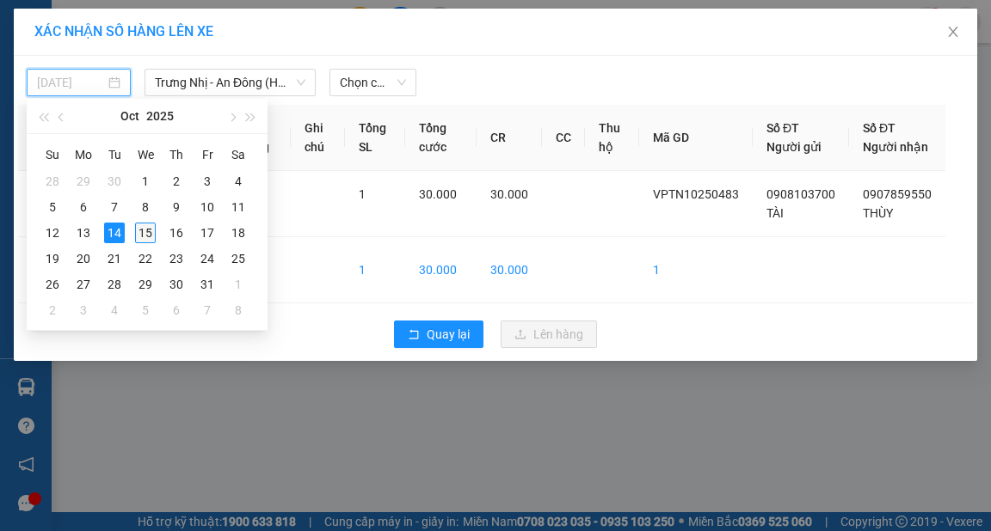
click at [144, 230] on div "15" at bounding box center [145, 233] width 21 height 21
type input "[DATE]"
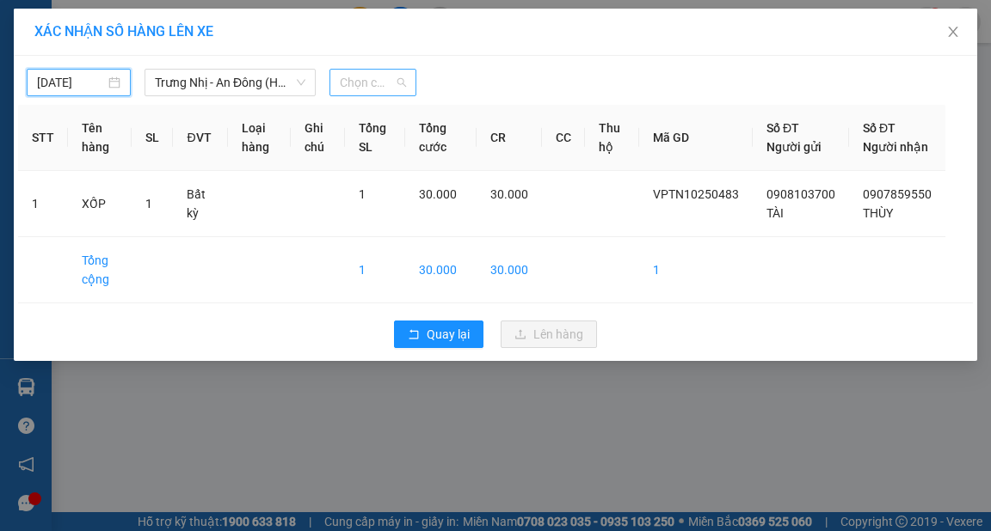
click at [369, 80] on span "Chọn chuyến" at bounding box center [373, 83] width 66 height 26
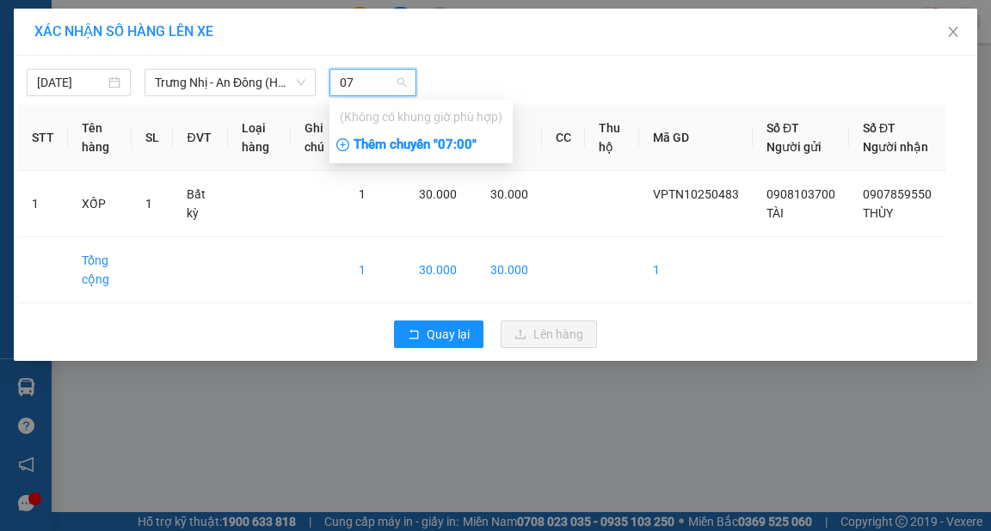
type input "07"
click at [459, 144] on div "Thêm chuyến " 07:00 "" at bounding box center [420, 145] width 183 height 29
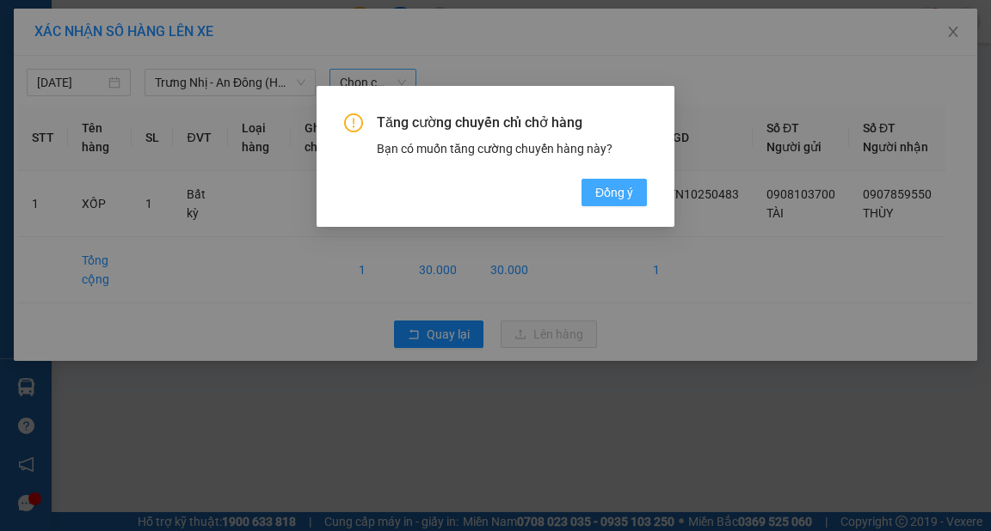
click at [629, 195] on span "Đồng ý" at bounding box center [614, 192] width 38 height 19
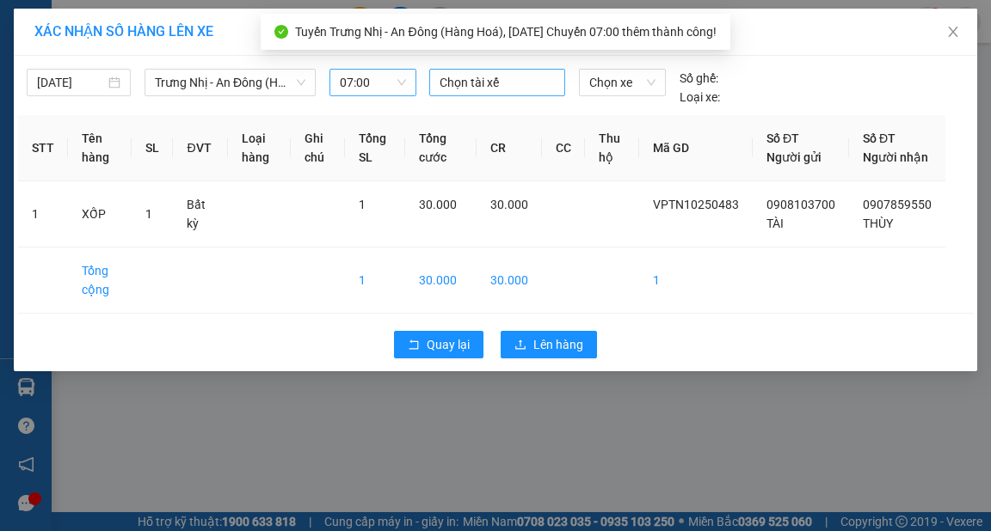
click at [494, 77] on div at bounding box center [496, 82] width 127 height 21
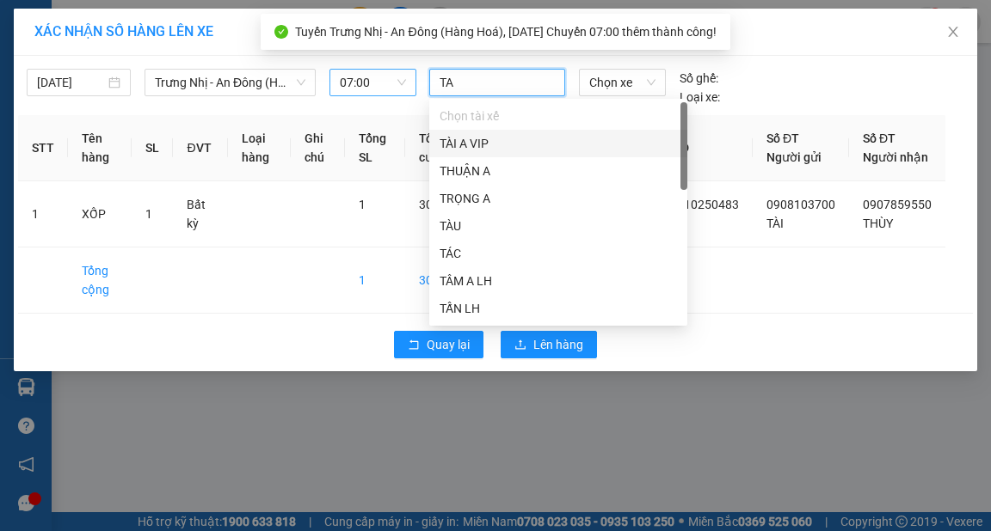
type input "TAI"
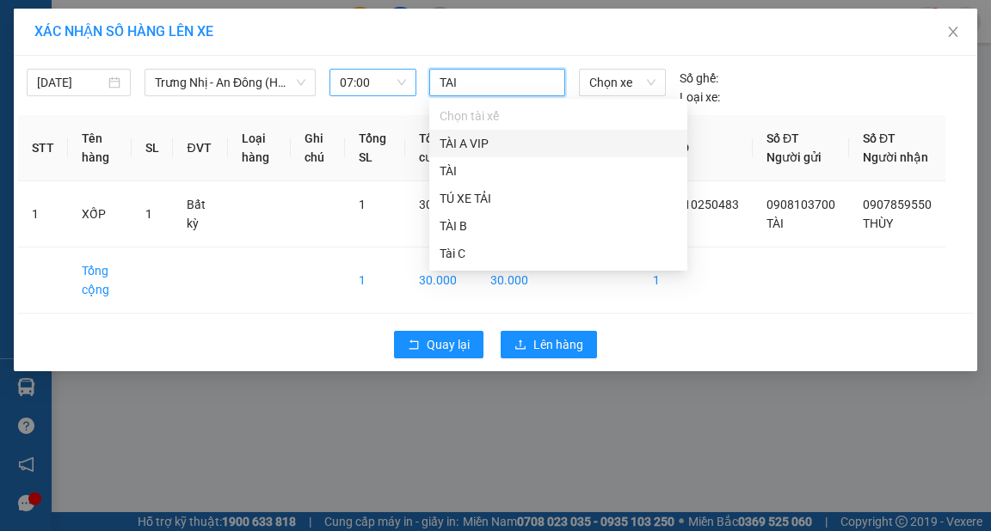
click at [478, 140] on div "TÀI A VIP" at bounding box center [557, 143] width 237 height 19
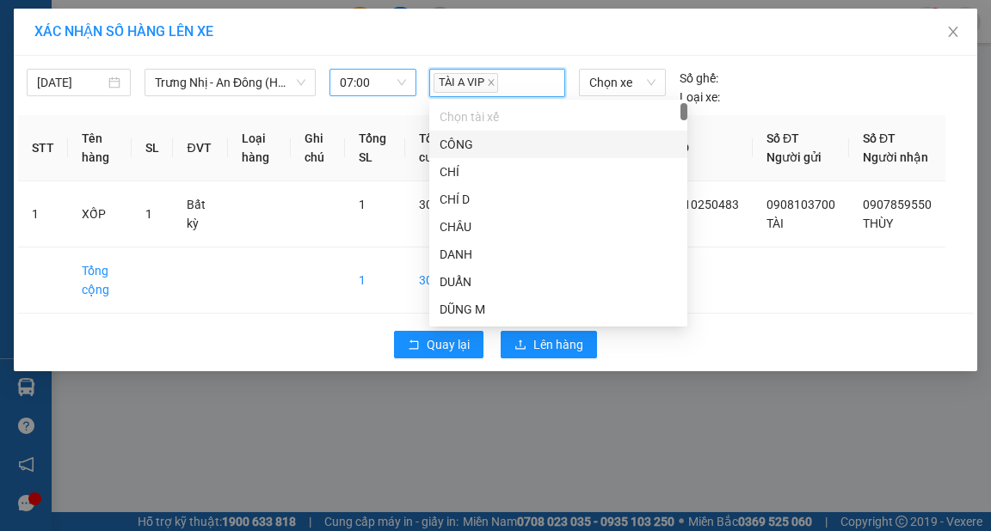
click at [519, 46] on div "XÁC NHẬN SỐ HÀNG LÊN XE" at bounding box center [495, 32] width 963 height 47
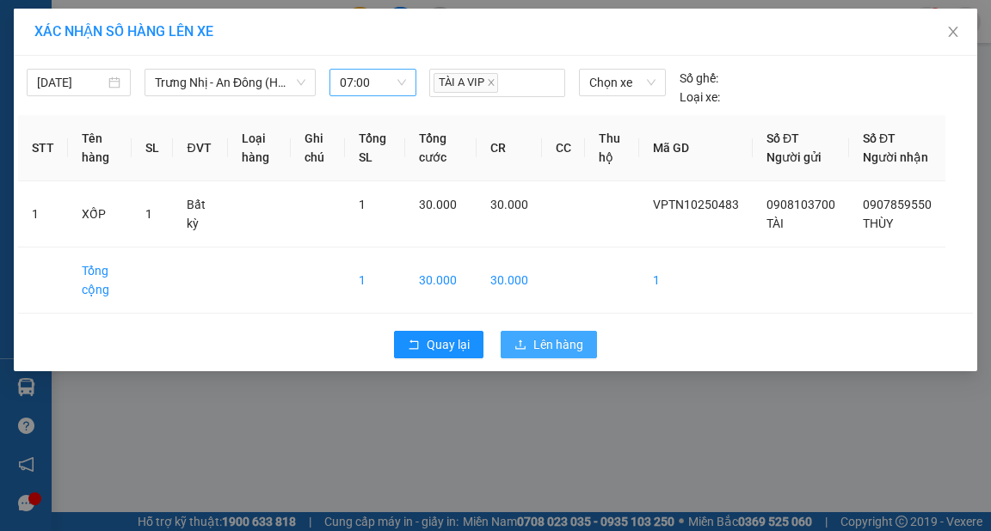
click at [581, 354] on span "Lên hàng" at bounding box center [558, 344] width 50 height 19
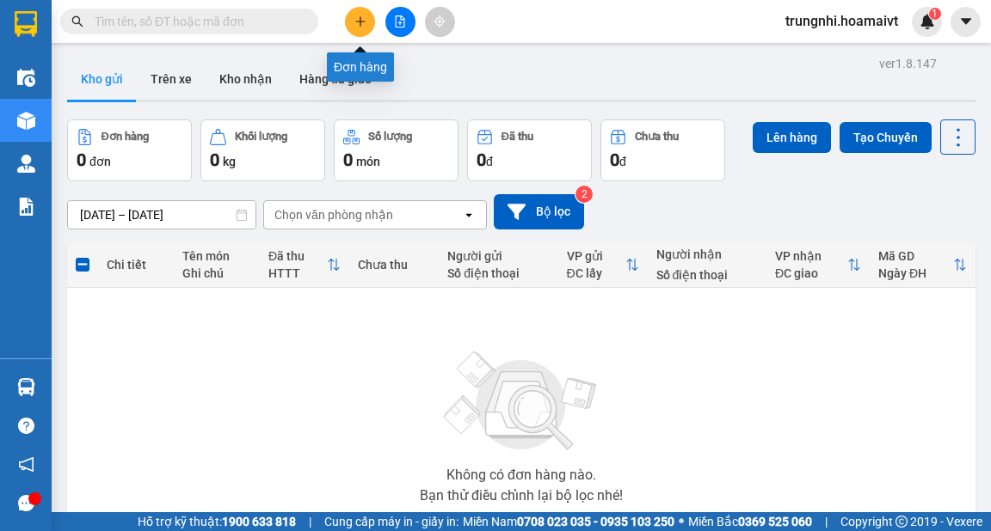
click at [368, 19] on button at bounding box center [360, 22] width 30 height 30
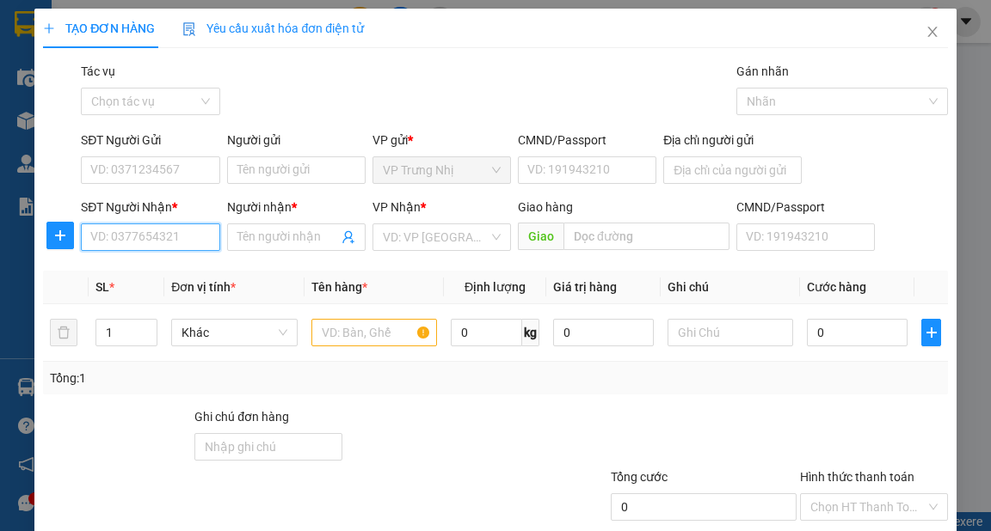
click at [163, 237] on input "SĐT Người Nhận *" at bounding box center [150, 238] width 138 height 28
type input "0902697269"
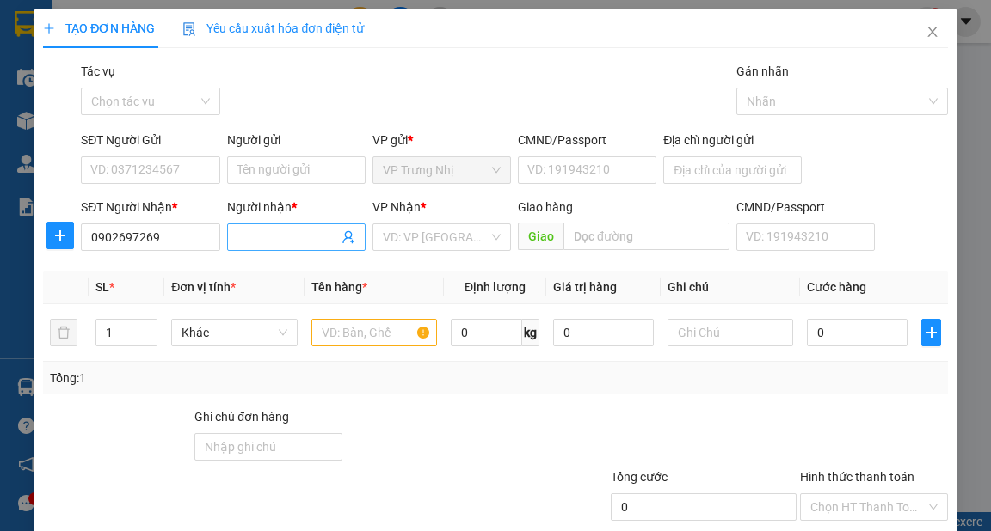
click at [316, 236] on input "Người nhận *" at bounding box center [287, 237] width 101 height 19
type input "A"
type input "ÁNH"
click at [176, 165] on input "SĐT Người Gửi" at bounding box center [150, 171] width 138 height 28
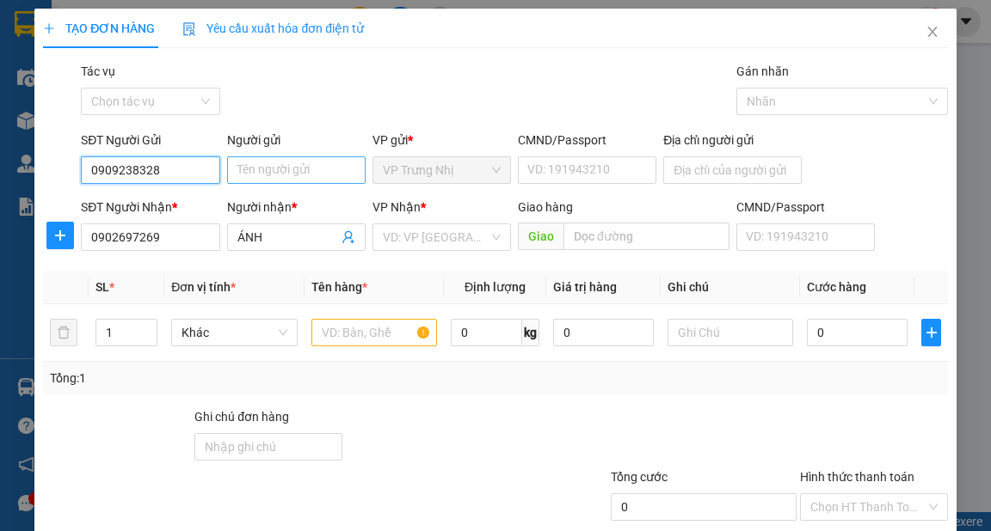
type input "0909238328"
click at [264, 174] on input "Người gửi" at bounding box center [296, 171] width 138 height 28
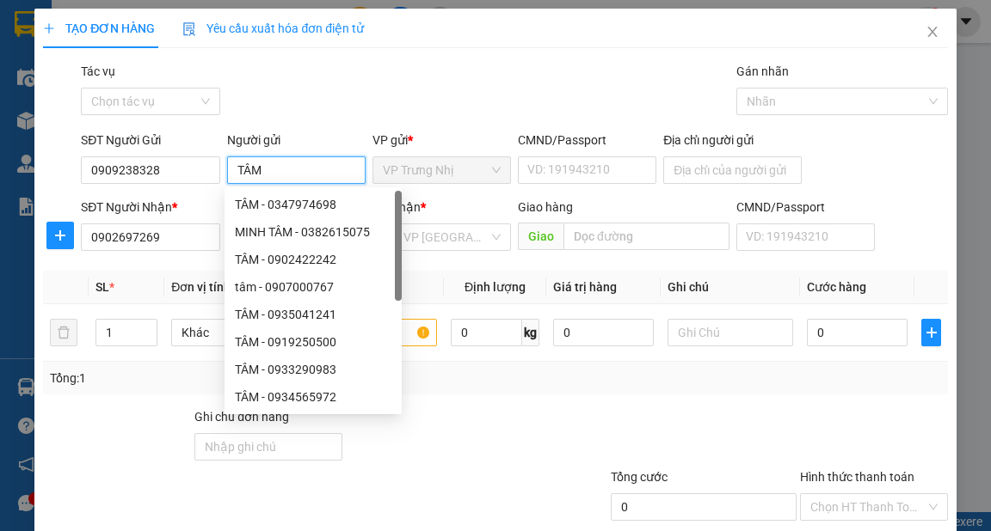
type input "TÂM"
click at [413, 77] on div "Gói vận chuyển * Tiêu chuẩn Tác vụ Chọn tác vụ Gán nhãn Nhãn" at bounding box center [513, 92] width 873 height 60
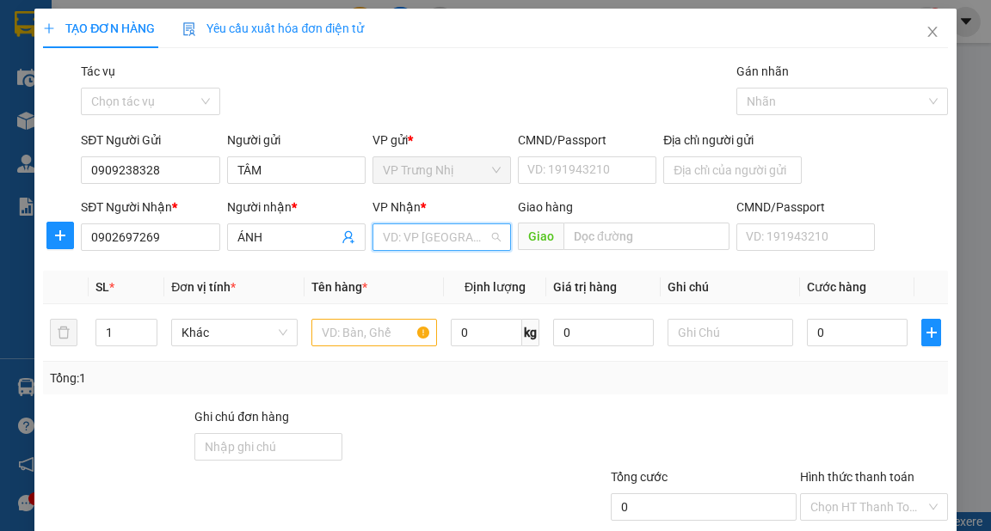
click at [463, 236] on input "search" at bounding box center [436, 237] width 106 height 26
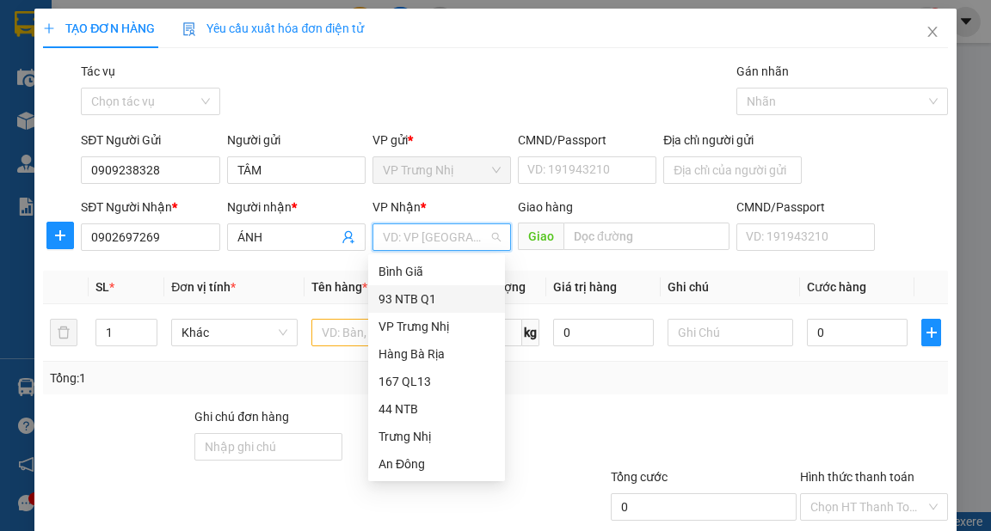
click at [426, 296] on div "93 NTB Q1" at bounding box center [436, 299] width 116 height 19
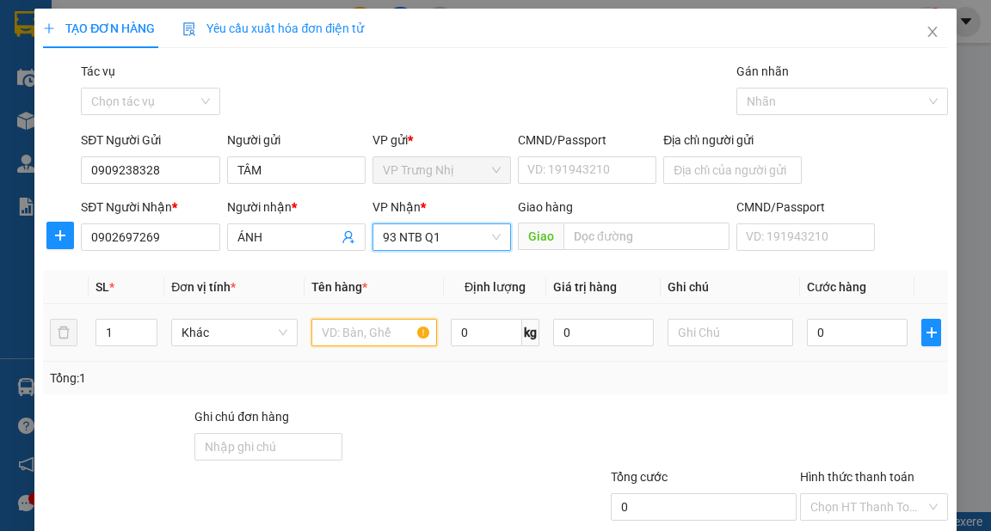
click at [344, 334] on input "text" at bounding box center [374, 333] width 126 height 28
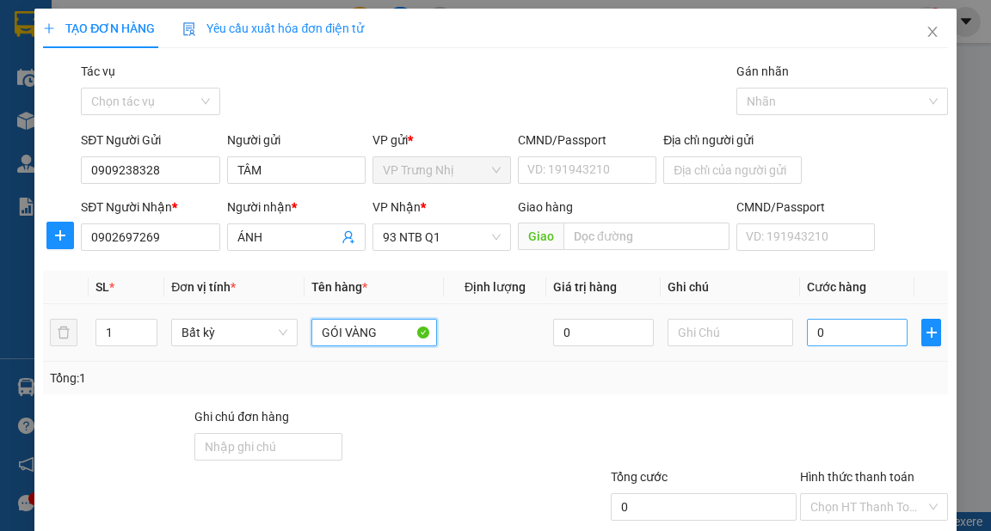
type input "GÓI VÀNG"
click at [871, 341] on input "0" at bounding box center [857, 333] width 101 height 28
type input "3"
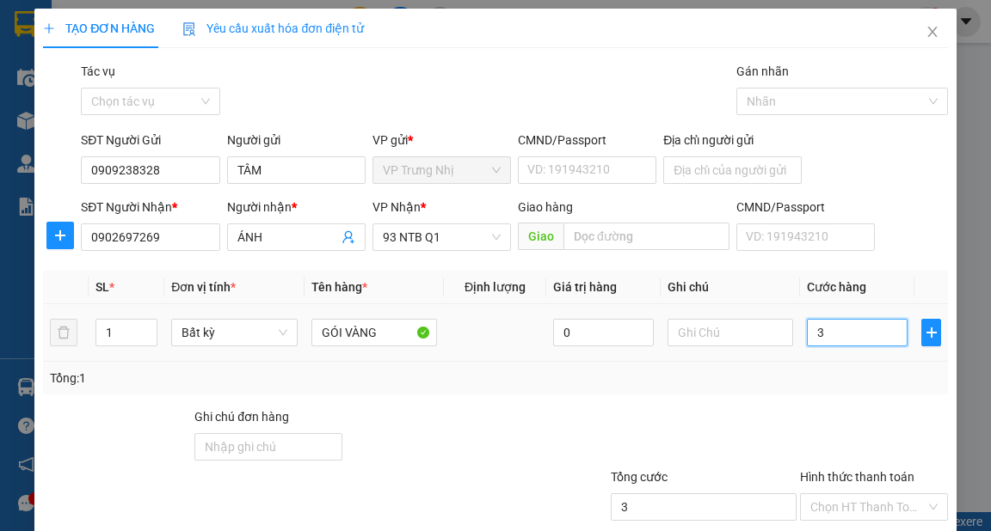
type input "30"
type input "30.000"
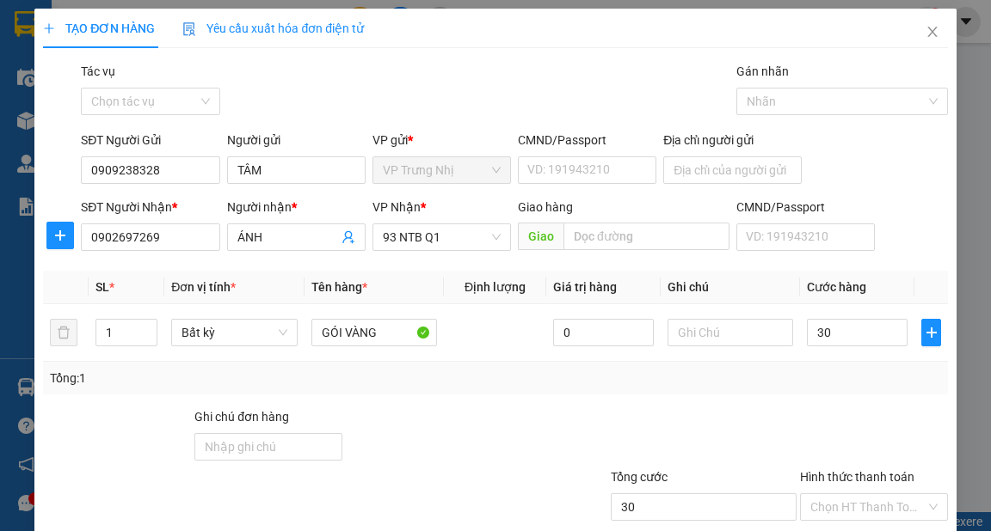
type input "30.000"
click at [860, 375] on div "Tổng: 1" at bounding box center [495, 378] width 890 height 19
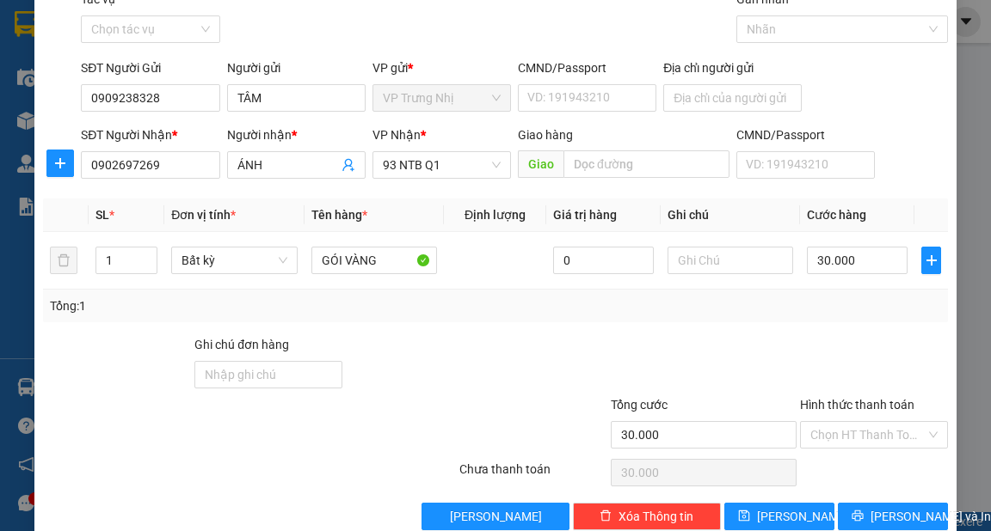
scroll to position [103, 0]
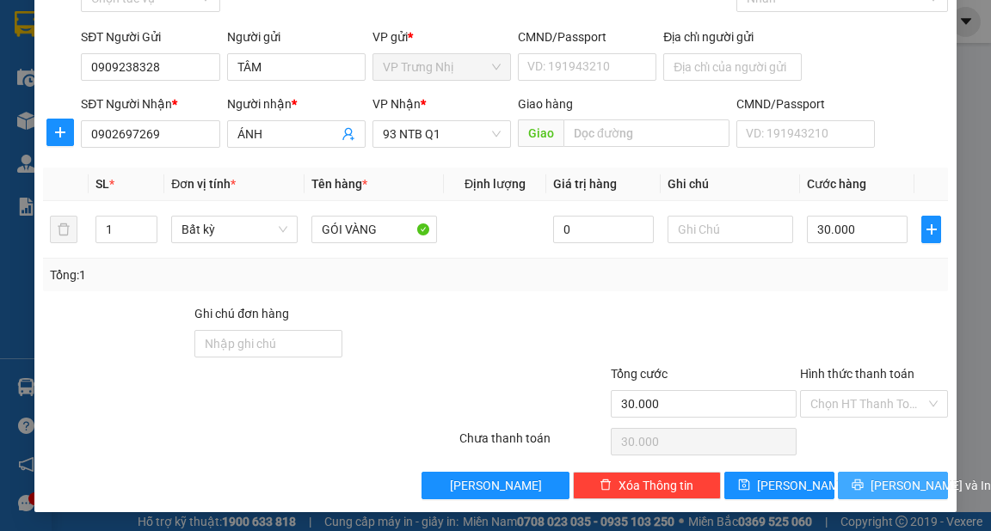
click at [893, 482] on span "[PERSON_NAME] và In" at bounding box center [930, 485] width 120 height 19
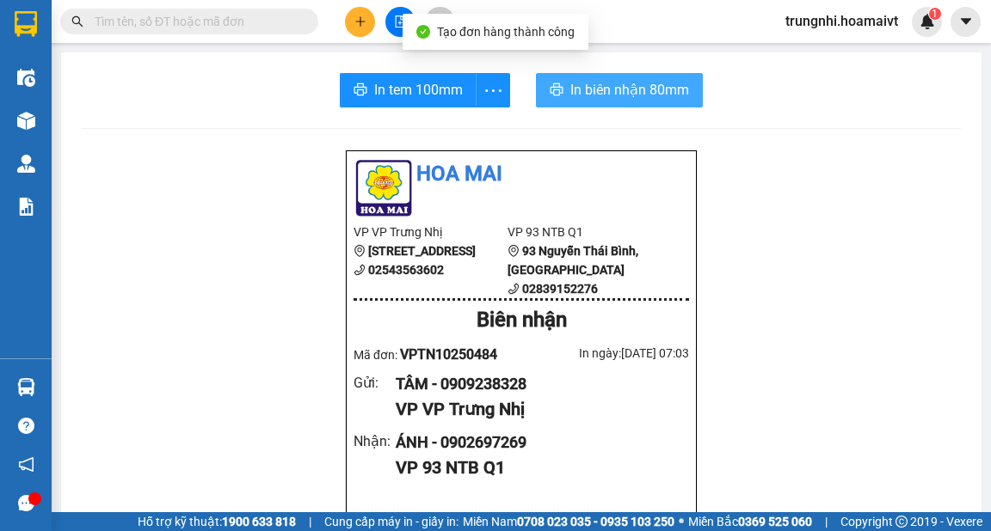
click at [595, 90] on span "In biên nhận 80mm" at bounding box center [629, 89] width 119 height 21
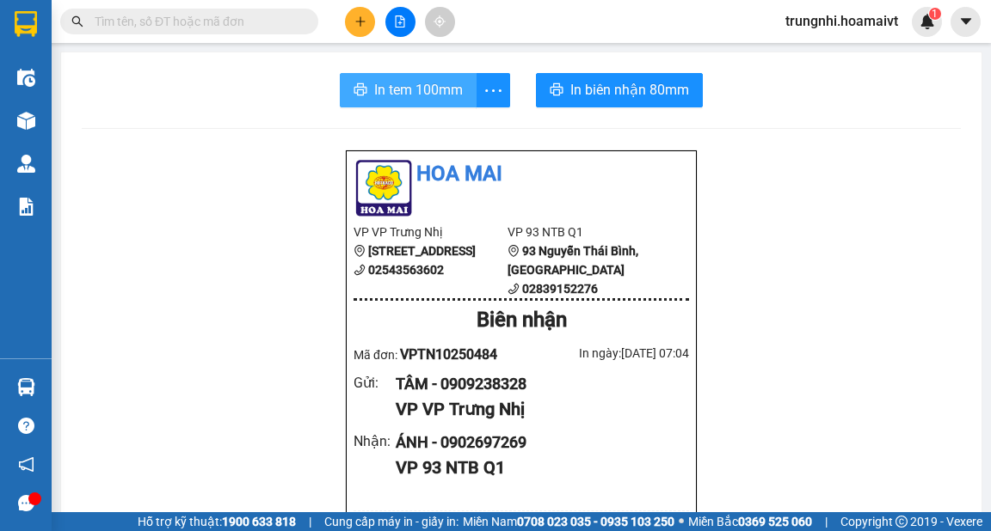
click at [433, 90] on span "In tem 100mm" at bounding box center [418, 89] width 89 height 21
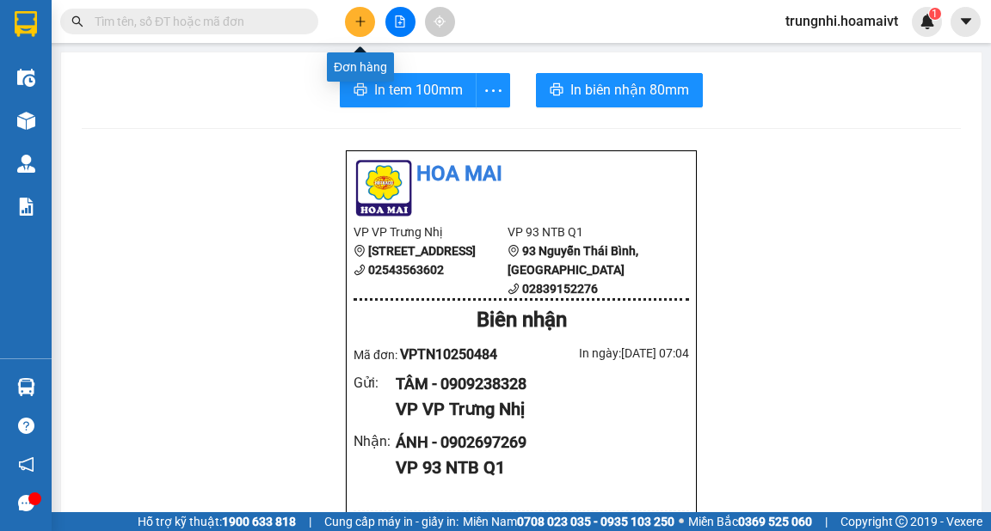
click at [351, 18] on button at bounding box center [360, 22] width 30 height 30
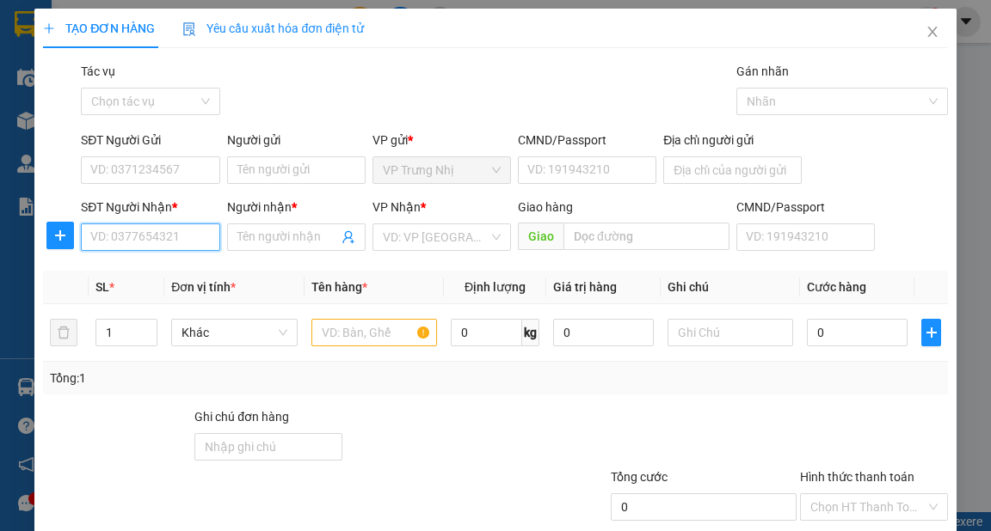
click at [148, 237] on input "SĐT Người Nhận *" at bounding box center [150, 238] width 138 height 28
type input "0777897228"
click at [150, 270] on div "0777897228 - DANH" at bounding box center [148, 271] width 116 height 19
type input "DANH"
type input "0777897228"
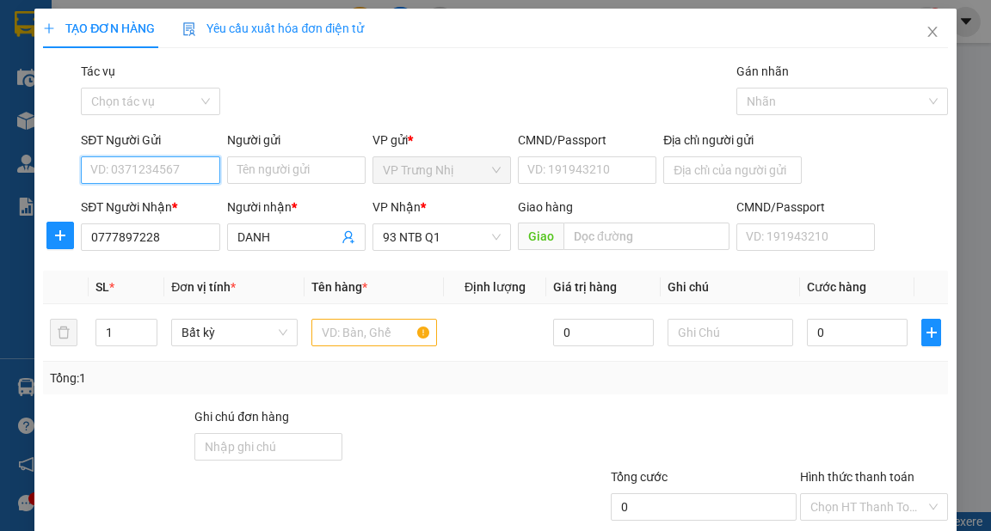
click at [144, 170] on input "SĐT Người Gửi" at bounding box center [150, 171] width 138 height 28
click at [189, 206] on div "0909563381 - Quang" at bounding box center [186, 204] width 193 height 19
type input "0909563381"
type input "Quang"
drag, startPoint x: 334, startPoint y: 331, endPoint x: 346, endPoint y: 302, distance: 31.6
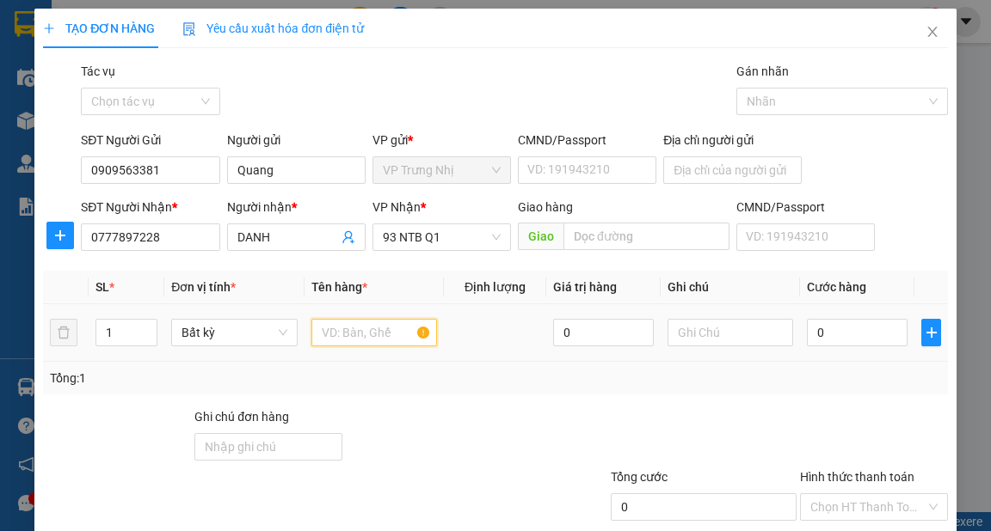
click at [335, 331] on input "text" at bounding box center [374, 333] width 126 height 28
type input "XỐP"
click at [841, 338] on input "0" at bounding box center [857, 333] width 101 height 28
type input "3"
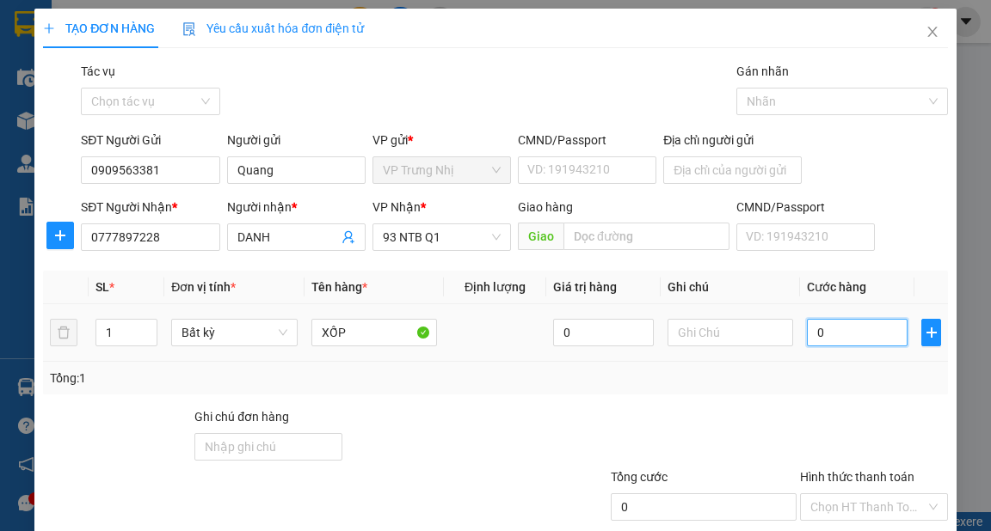
type input "3"
type input "30"
type input "30.000"
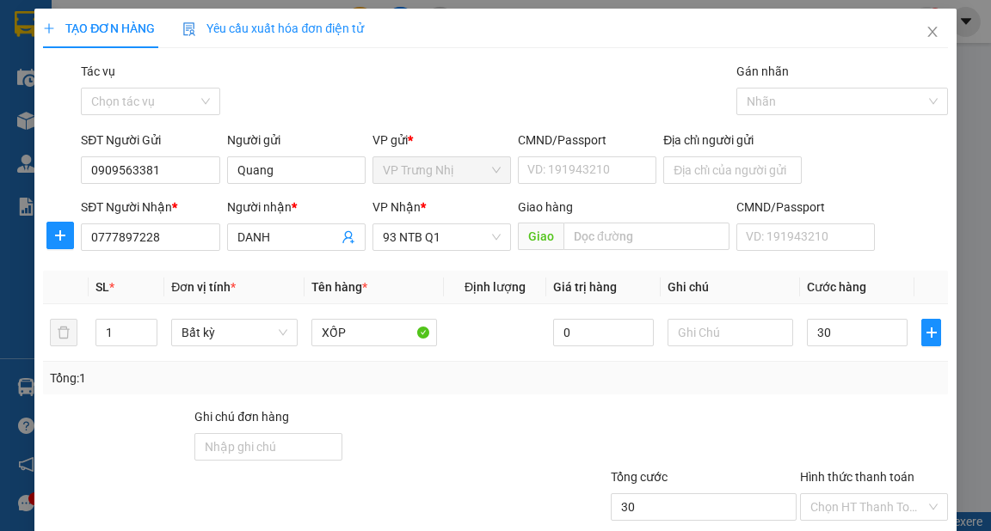
type input "30.000"
click at [791, 380] on div "Tổng: 1" at bounding box center [495, 378] width 890 height 19
click at [862, 494] on input "Hình thức thanh toán" at bounding box center [867, 507] width 115 height 26
click at [871, 531] on div "Tại văn phòng" at bounding box center [864, 540] width 126 height 19
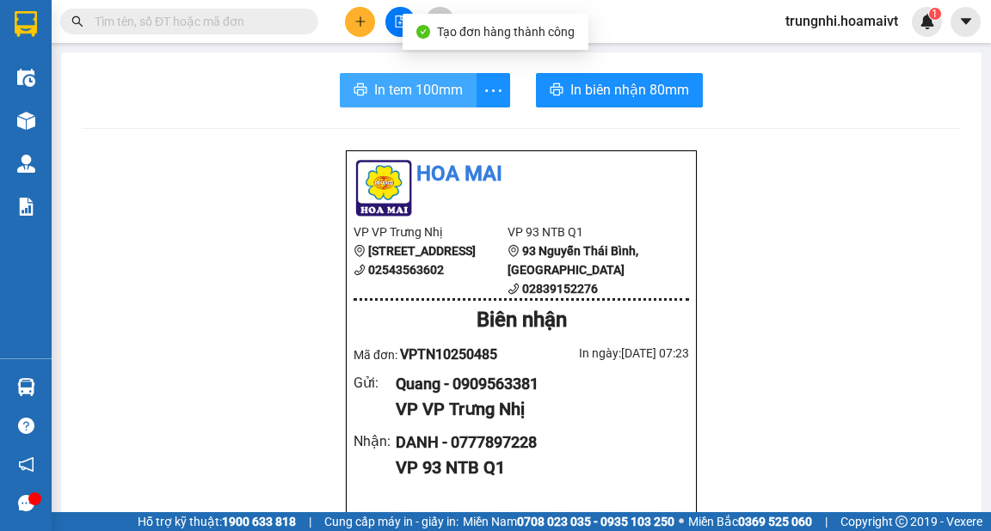
click at [426, 89] on span "In tem 100mm" at bounding box center [418, 89] width 89 height 21
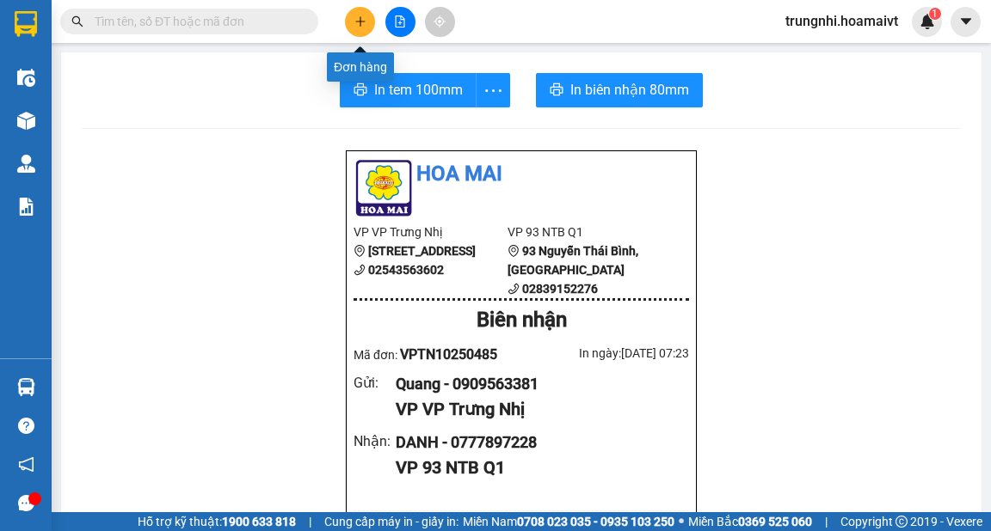
click at [362, 21] on icon "plus" at bounding box center [360, 21] width 12 height 12
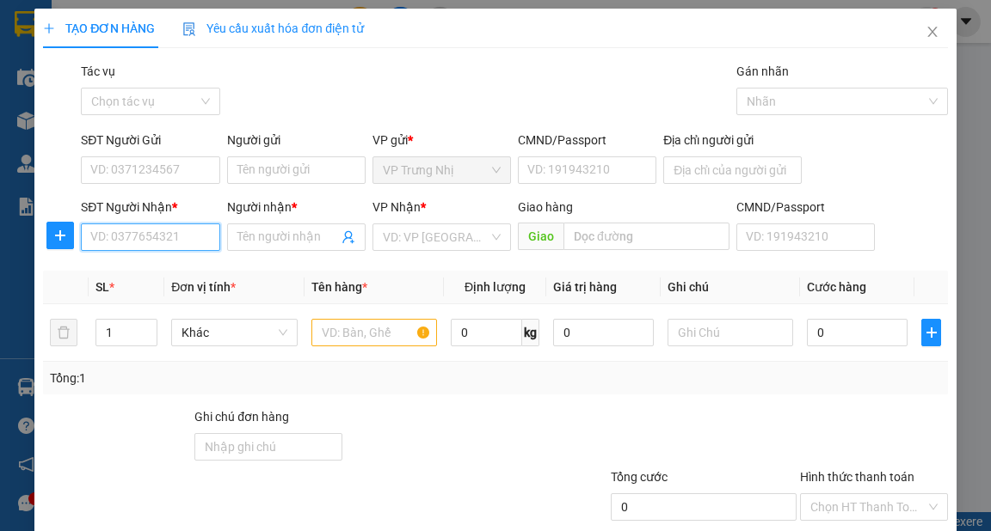
click at [180, 243] on input "SĐT Người Nhận *" at bounding box center [150, 238] width 138 height 28
click at [197, 245] on input "0903063830" at bounding box center [150, 238] width 138 height 28
type input "0903063830"
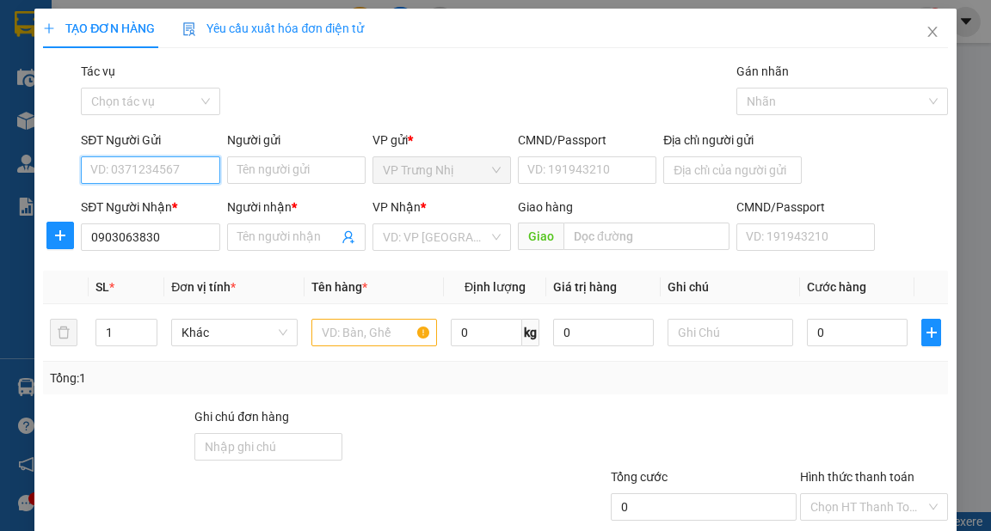
click at [186, 177] on input "SĐT Người Gửi" at bounding box center [150, 171] width 138 height 28
type input "0937077522"
click at [177, 206] on div "0937077522 - TUẤN" at bounding box center [148, 204] width 116 height 19
type input "TUẤN"
type input "0937077522"
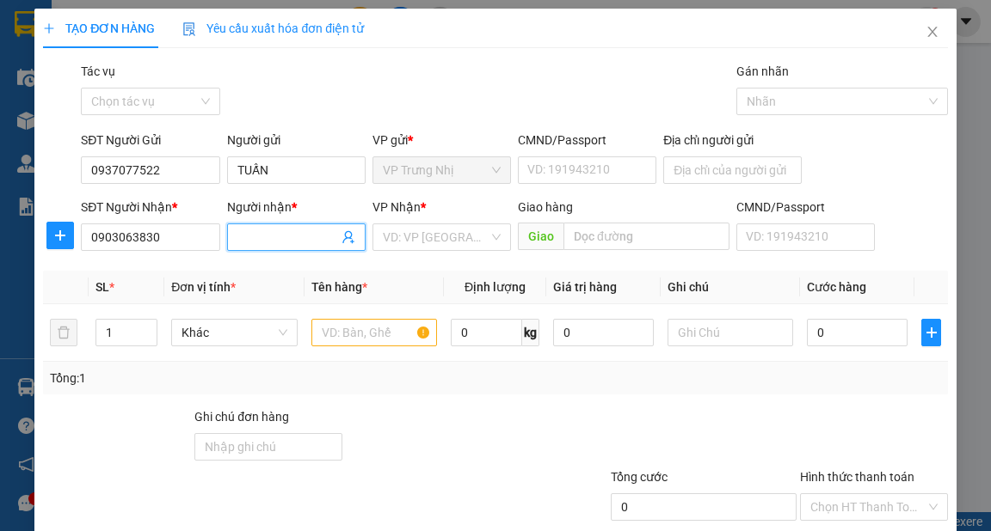
click at [279, 235] on input "Người nhận *" at bounding box center [287, 237] width 101 height 19
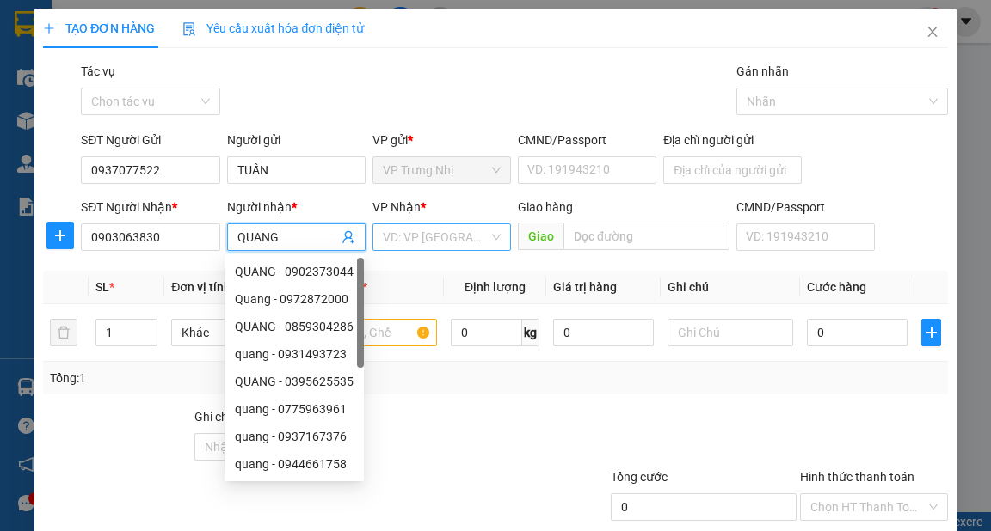
type input "QUANG"
click at [463, 236] on input "search" at bounding box center [436, 237] width 106 height 26
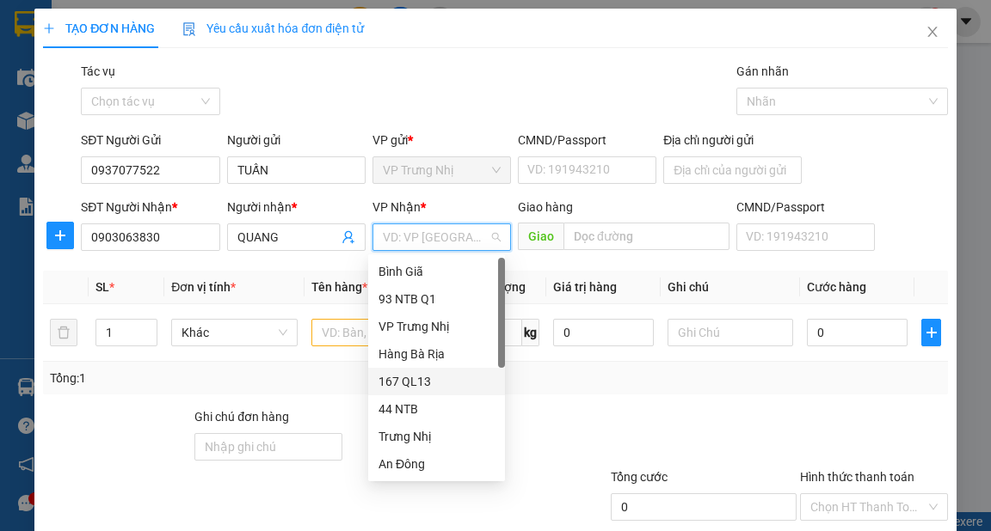
click at [413, 378] on div "167 QL13" at bounding box center [436, 381] width 116 height 19
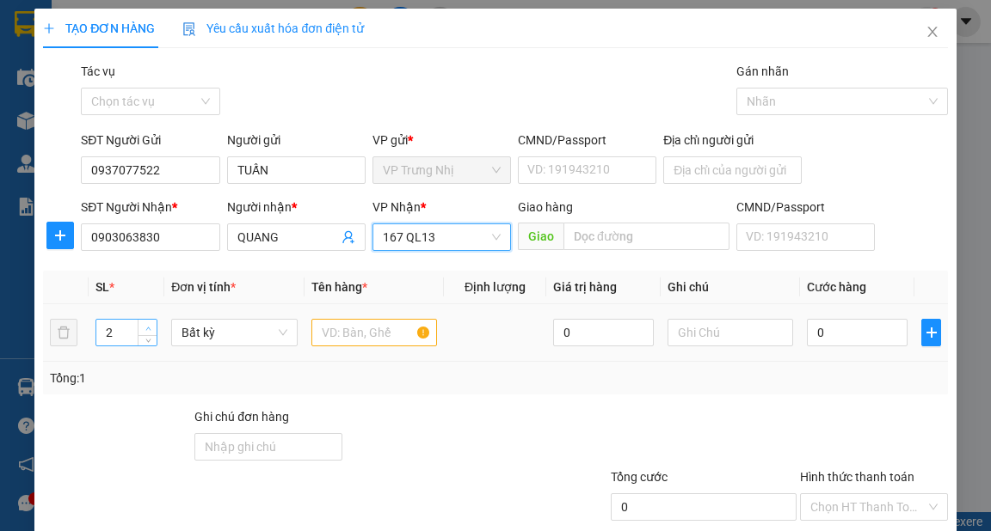
click at [145, 327] on icon "up" at bounding box center [148, 329] width 6 height 6
type input "3"
click at [145, 327] on icon "up" at bounding box center [148, 329] width 6 height 6
click at [339, 341] on input "text" at bounding box center [374, 333] width 126 height 28
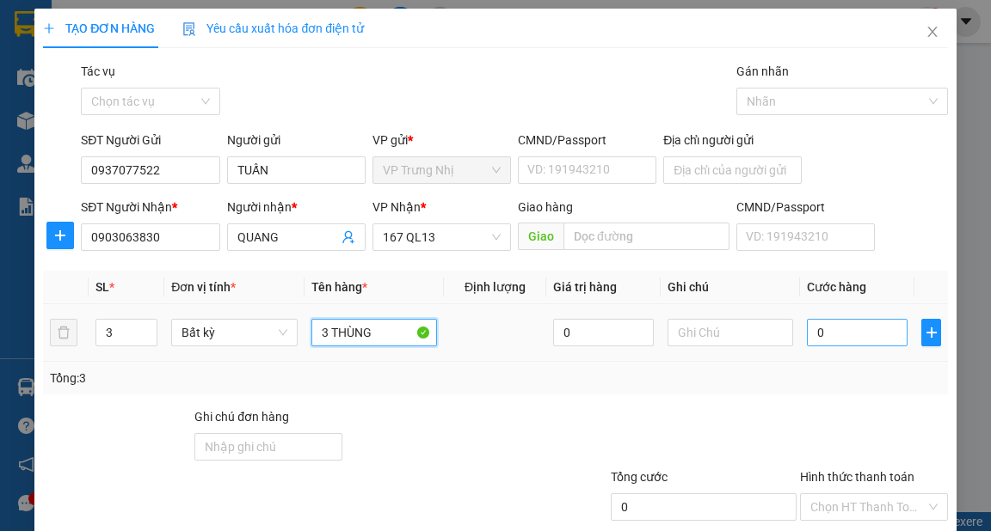
type input "3 THÙNG"
click at [847, 341] on input "0" at bounding box center [857, 333] width 101 height 28
type input "1"
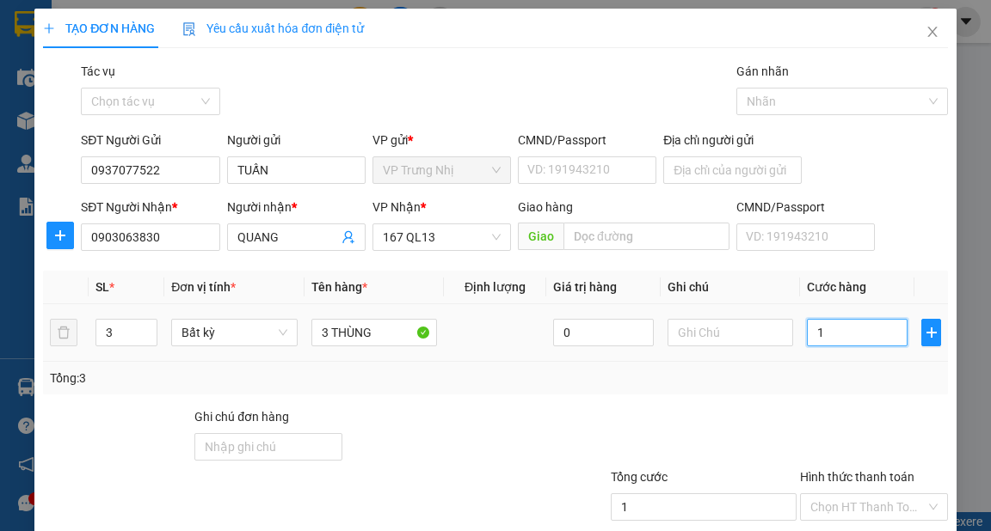
type input "15"
type input "150"
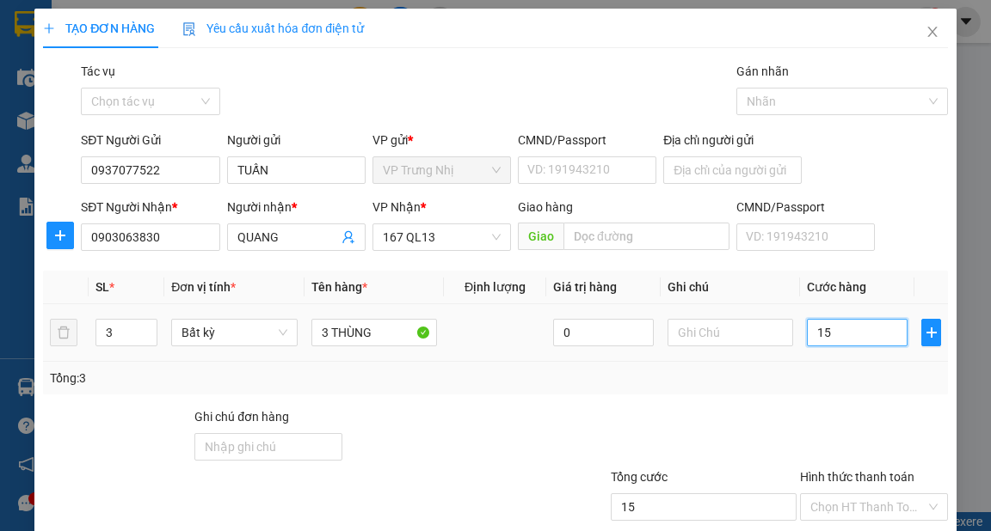
type input "150"
type input "150.000"
click at [860, 394] on div "Transit Pickup Surcharge Ids Transit Deliver Surcharge Ids Transit Deliver Surc…" at bounding box center [495, 332] width 904 height 541
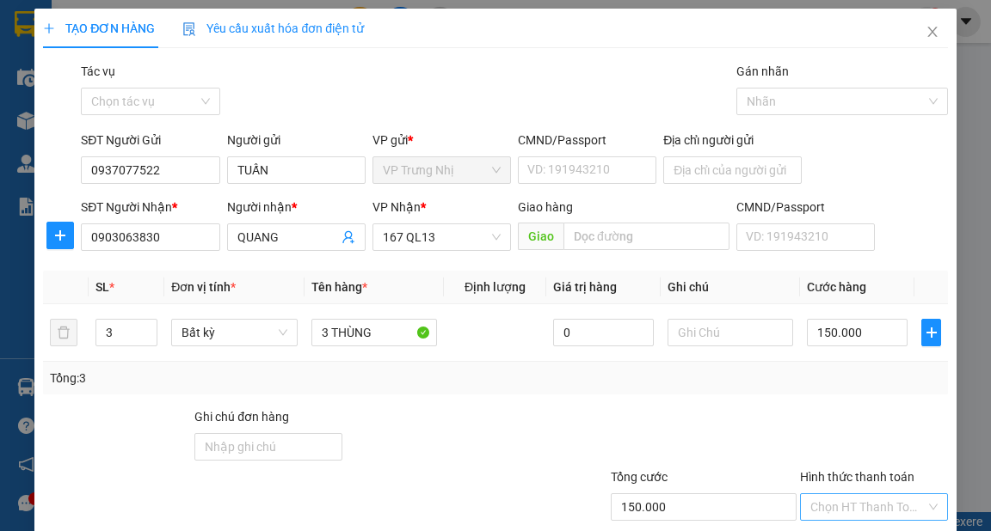
click at [866, 494] on input "Hình thức thanh toán" at bounding box center [867, 507] width 115 height 26
click at [865, 531] on div "Tại văn phòng" at bounding box center [864, 540] width 126 height 19
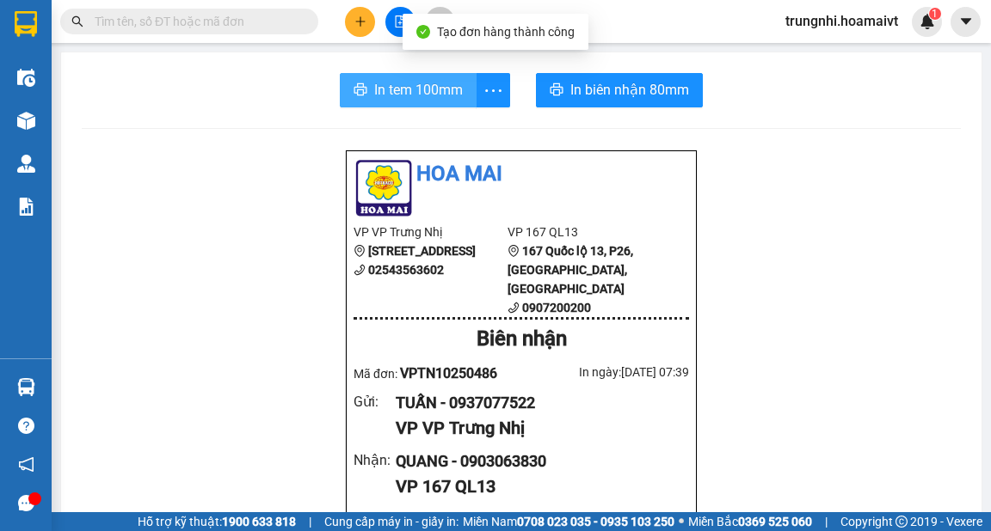
click at [433, 93] on span "In tem 100mm" at bounding box center [418, 89] width 89 height 21
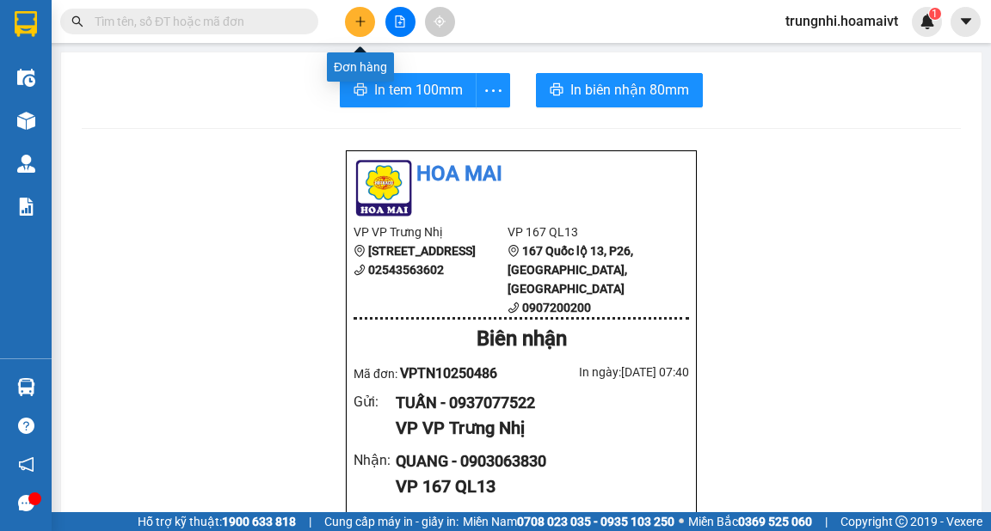
click at [361, 18] on icon "plus" at bounding box center [360, 21] width 12 height 12
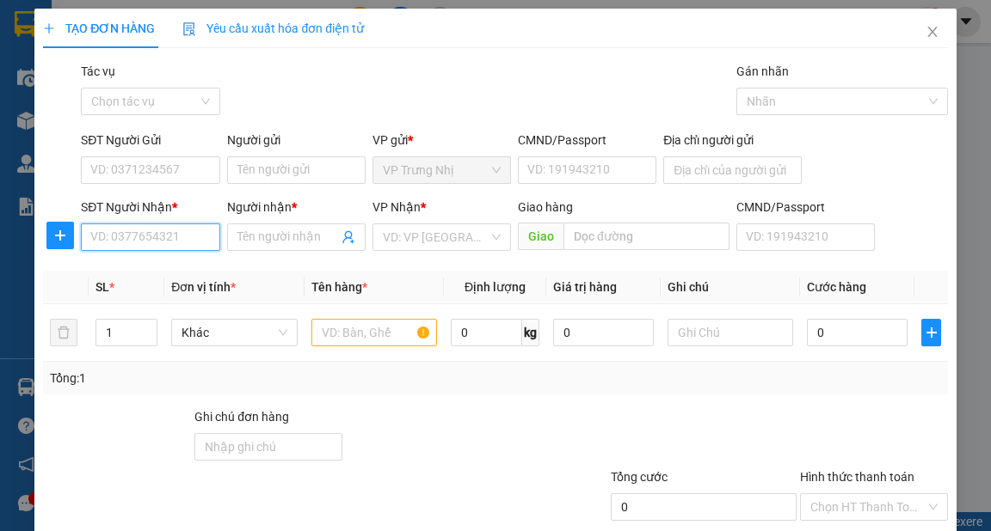
click at [176, 239] on input "SĐT Người Nhận *" at bounding box center [150, 238] width 138 height 28
click at [191, 240] on input "SĐT Người Nhận *" at bounding box center [150, 238] width 138 height 28
type input "0913668856"
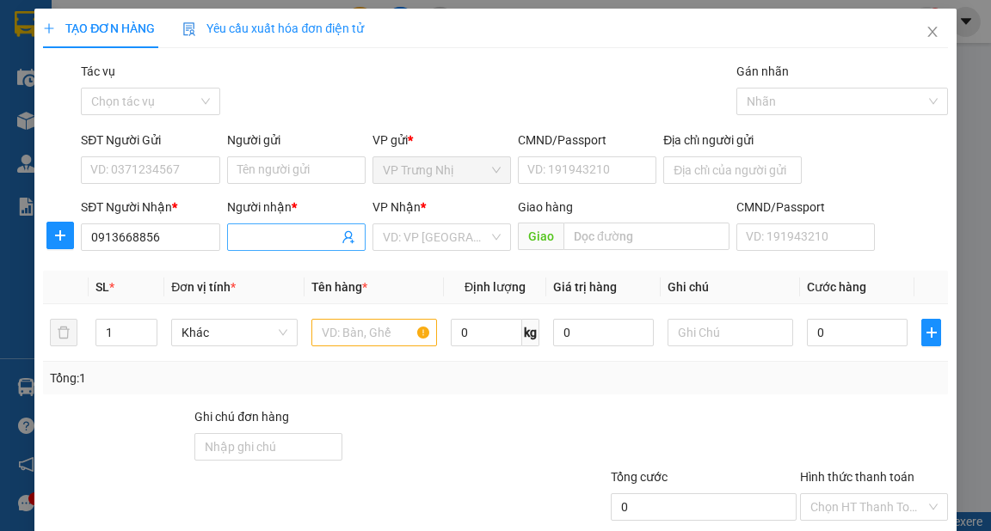
click at [249, 237] on input "Người nhận *" at bounding box center [287, 237] width 101 height 19
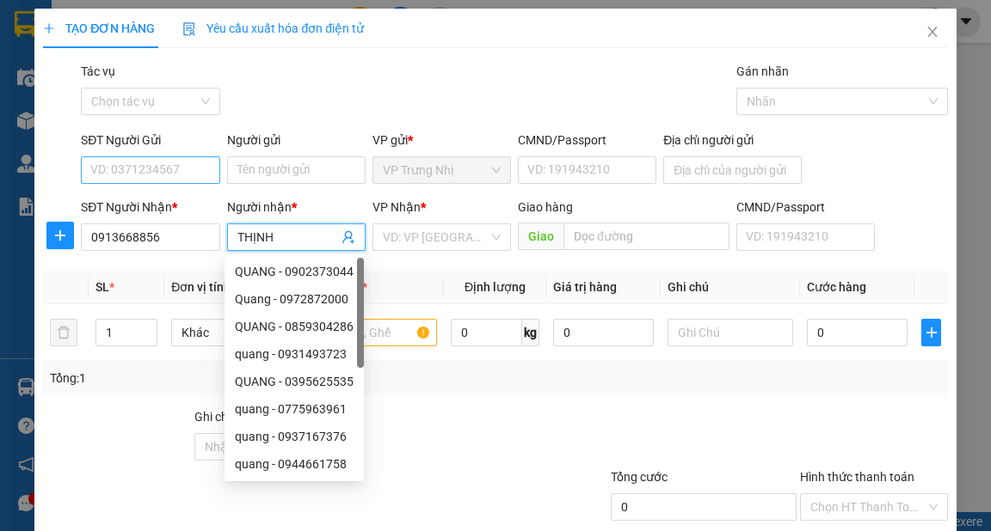
type input "THỊNH"
click at [181, 172] on input "SĐT Người Gửi" at bounding box center [150, 171] width 138 height 28
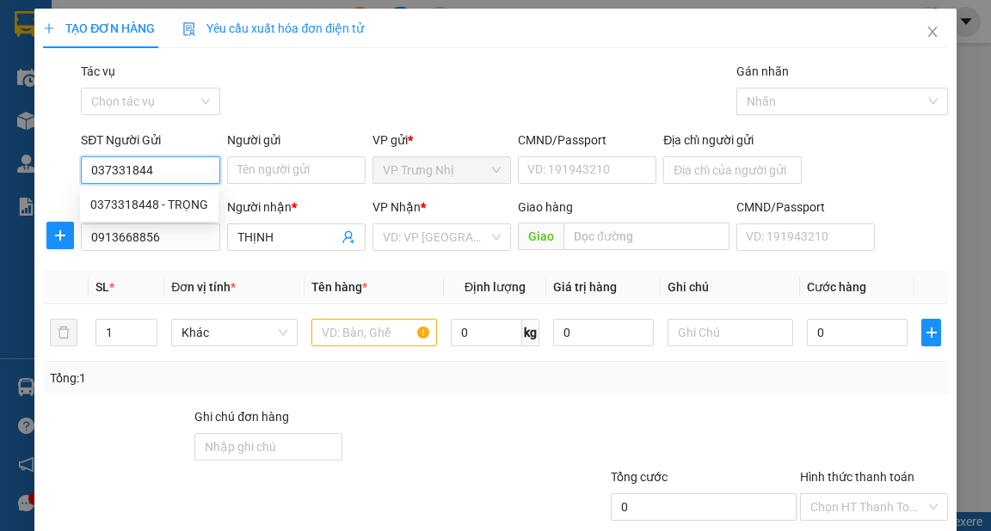
type input "0373318448"
click at [174, 197] on div "0373318448 - TRỌNG" at bounding box center [149, 204] width 118 height 19
type input "TRỌNG"
type input "0373318448"
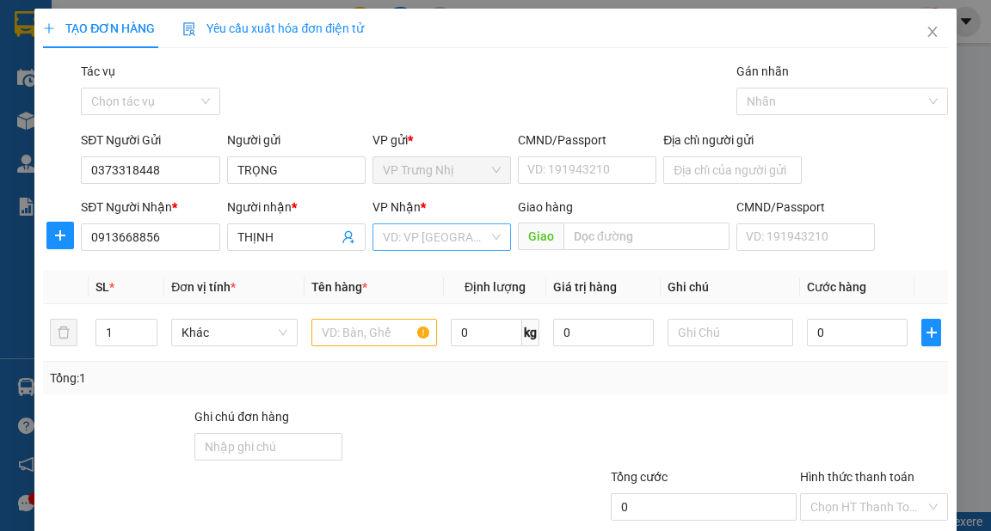
click at [439, 239] on input "search" at bounding box center [436, 237] width 106 height 26
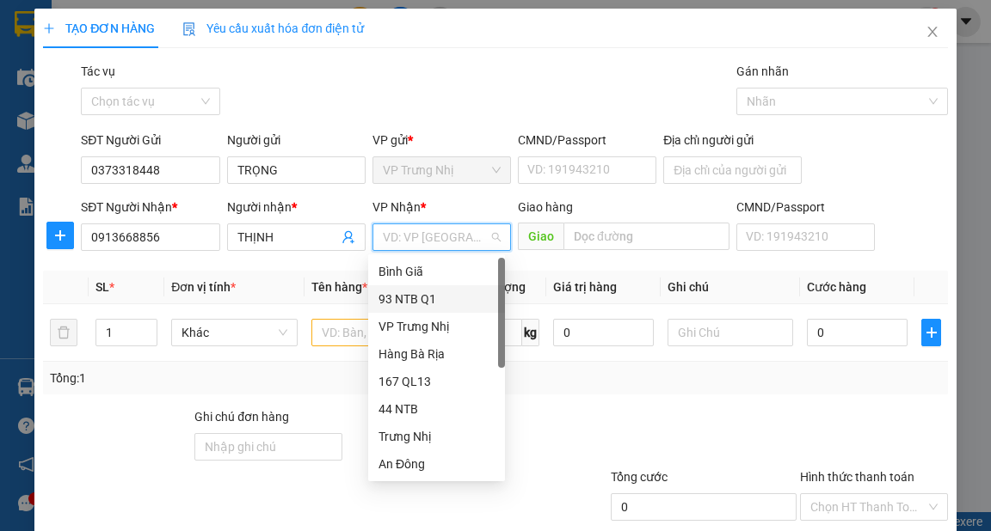
click at [420, 297] on div "93 NTB Q1" at bounding box center [436, 299] width 116 height 19
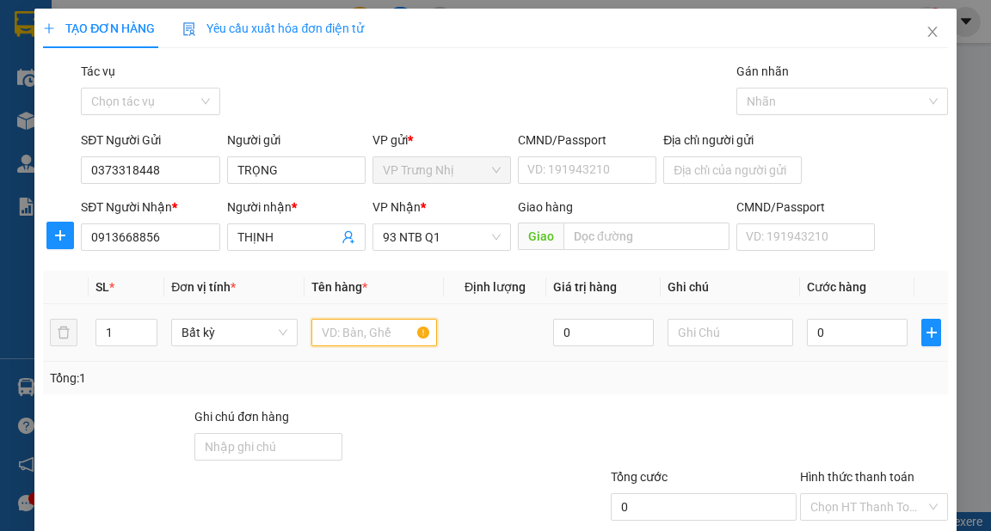
click at [351, 332] on input "text" at bounding box center [374, 333] width 126 height 28
type input "XỐP"
click at [863, 341] on input "0" at bounding box center [857, 333] width 101 height 28
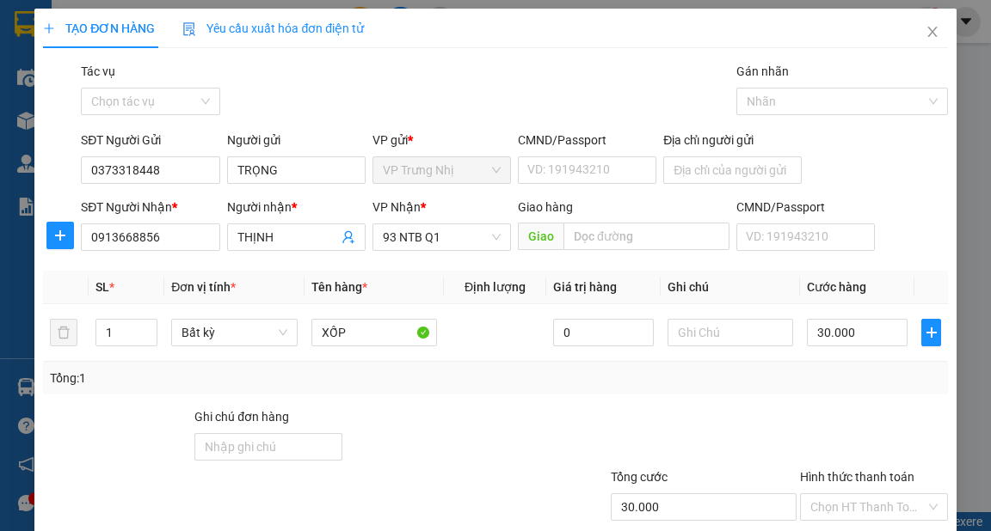
click at [854, 376] on div "Tổng: 1" at bounding box center [495, 378] width 890 height 19
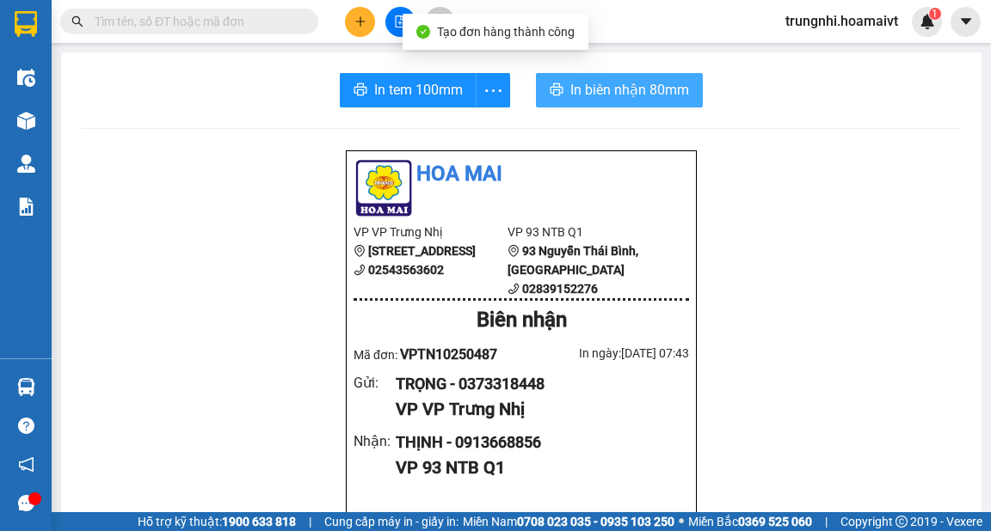
click at [623, 95] on span "In biên nhận 80mm" at bounding box center [629, 89] width 119 height 21
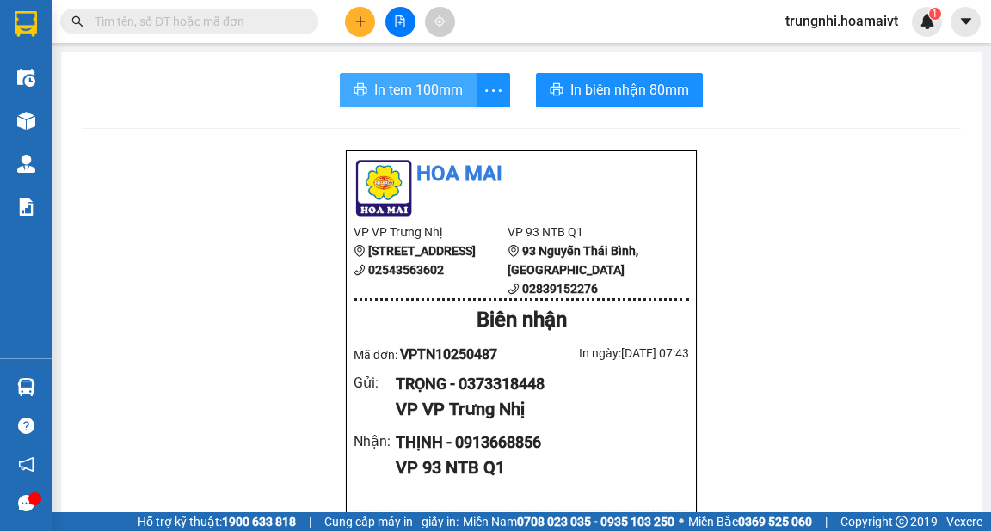
click at [416, 93] on span "In tem 100mm" at bounding box center [418, 89] width 89 height 21
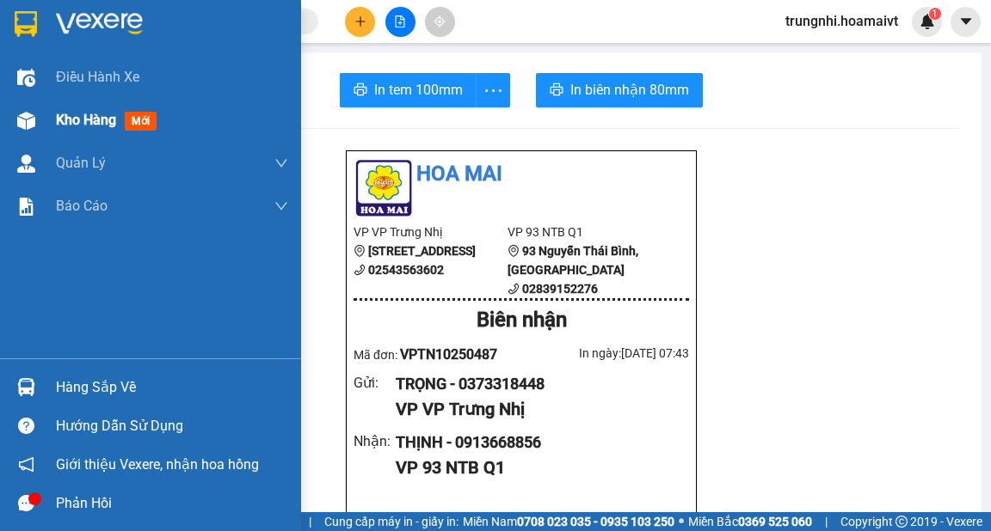
click at [88, 118] on span "Kho hàng" at bounding box center [86, 120] width 60 height 16
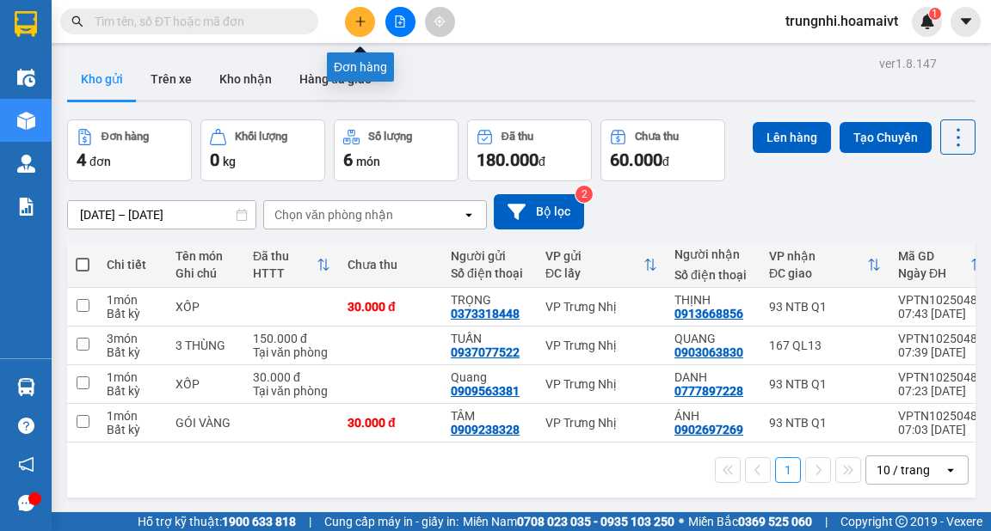
click at [360, 22] on icon "plus" at bounding box center [359, 20] width 1 height 9
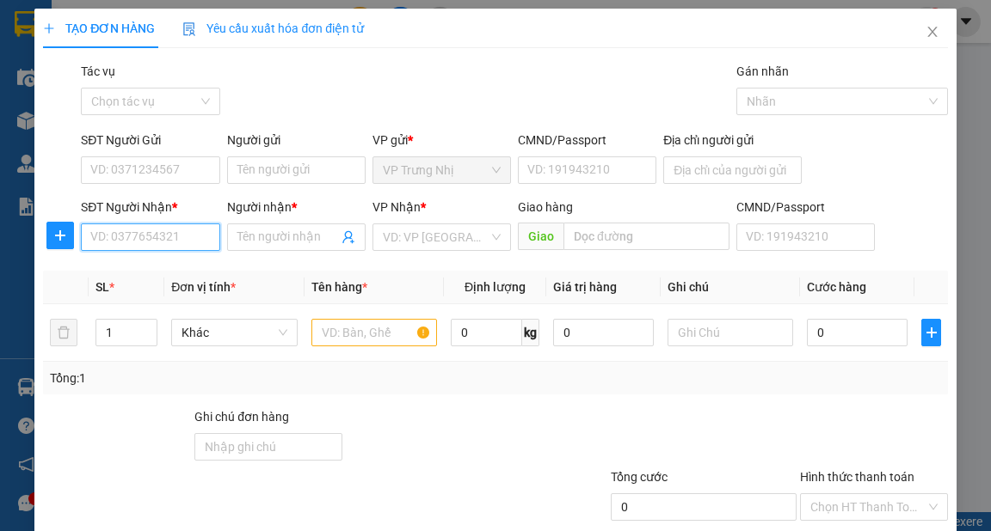
click at [170, 236] on input "SĐT Người Nhận *" at bounding box center [150, 238] width 138 height 28
type input "0329957943"
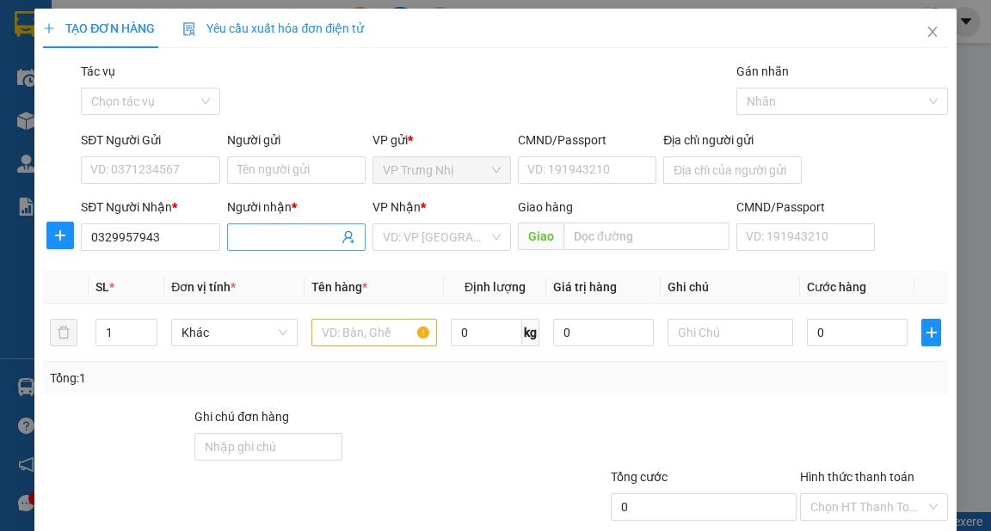
click at [286, 241] on input "Người nhận *" at bounding box center [287, 237] width 101 height 19
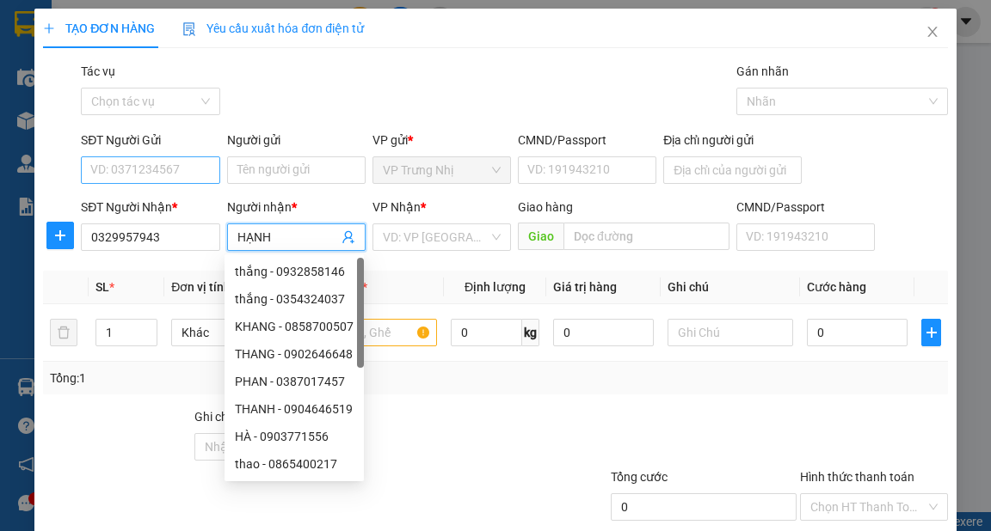
type input "HẠNH"
click at [155, 177] on input "SĐT Người Gửi" at bounding box center [150, 171] width 138 height 28
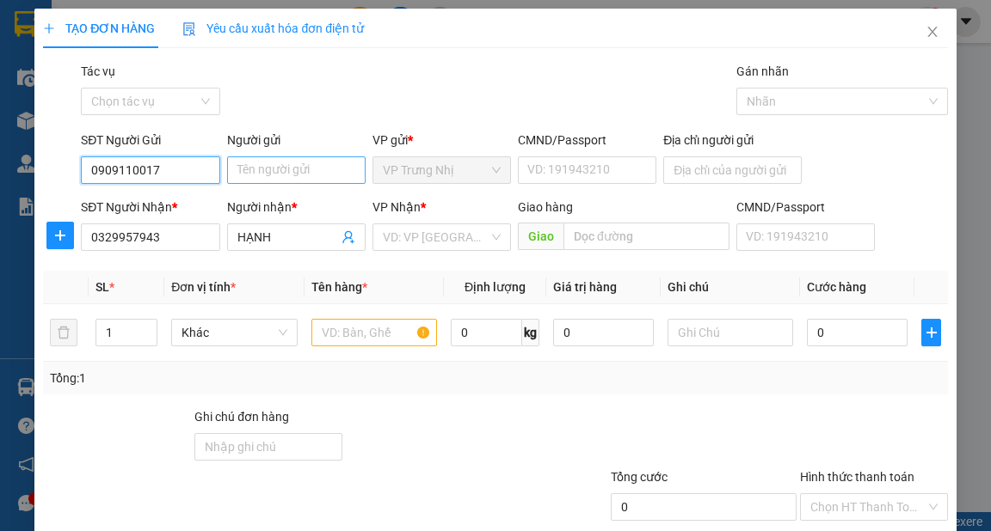
type input "0909110017"
click at [316, 171] on input "Người gửi" at bounding box center [296, 171] width 138 height 28
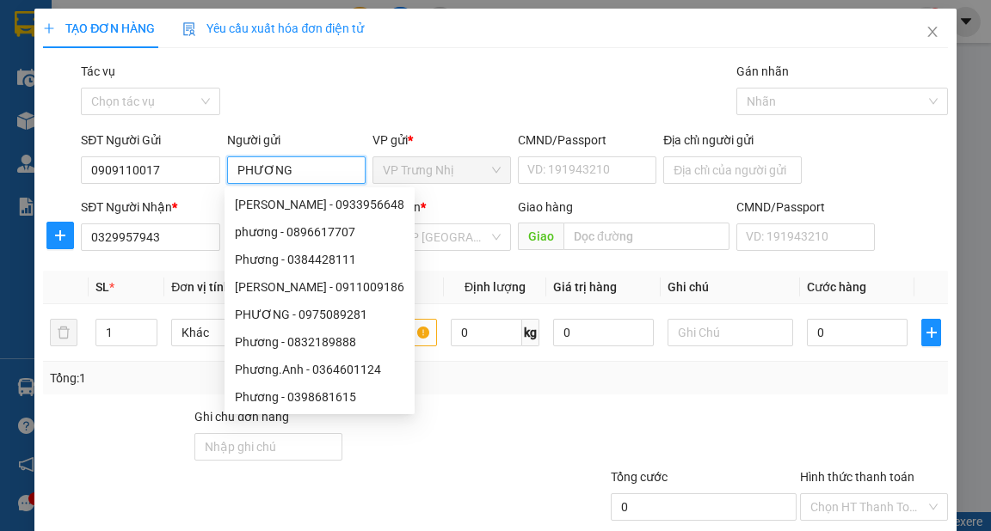
type input "PHƯƠNG"
click at [416, 80] on div "Gói vận chuyển * Tiêu chuẩn Tác vụ Chọn tác vụ Gán nhãn Nhãn" at bounding box center [513, 92] width 873 height 60
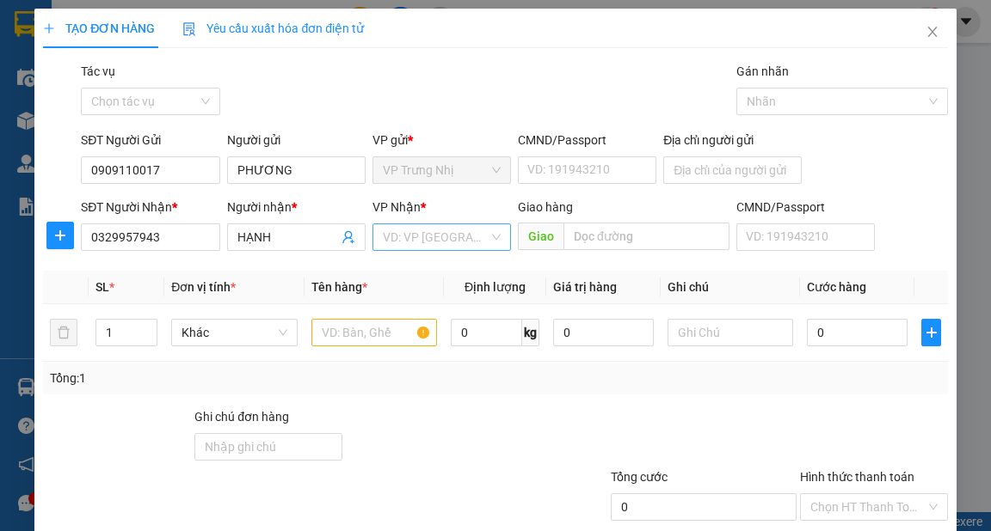
click at [479, 232] on input "search" at bounding box center [436, 237] width 106 height 26
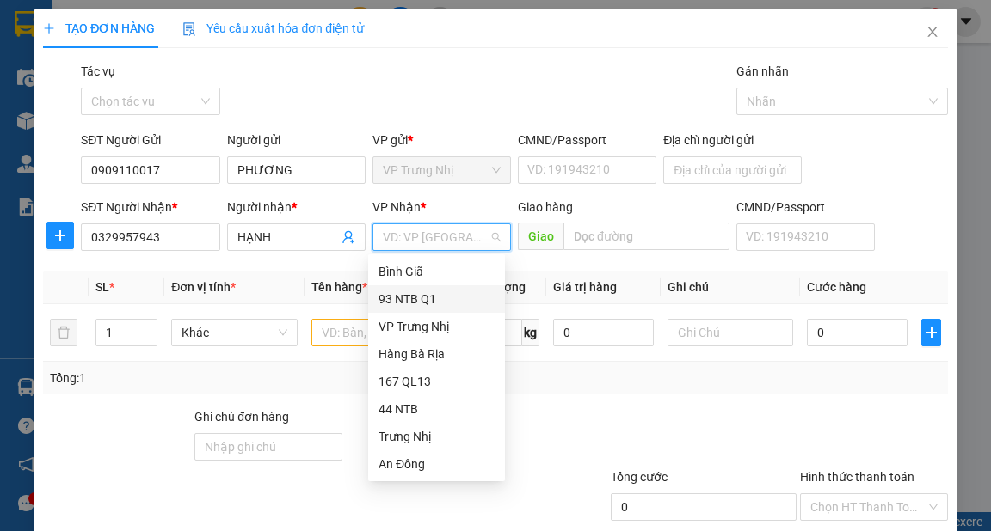
click at [423, 298] on div "93 NTB Q1" at bounding box center [436, 299] width 116 height 19
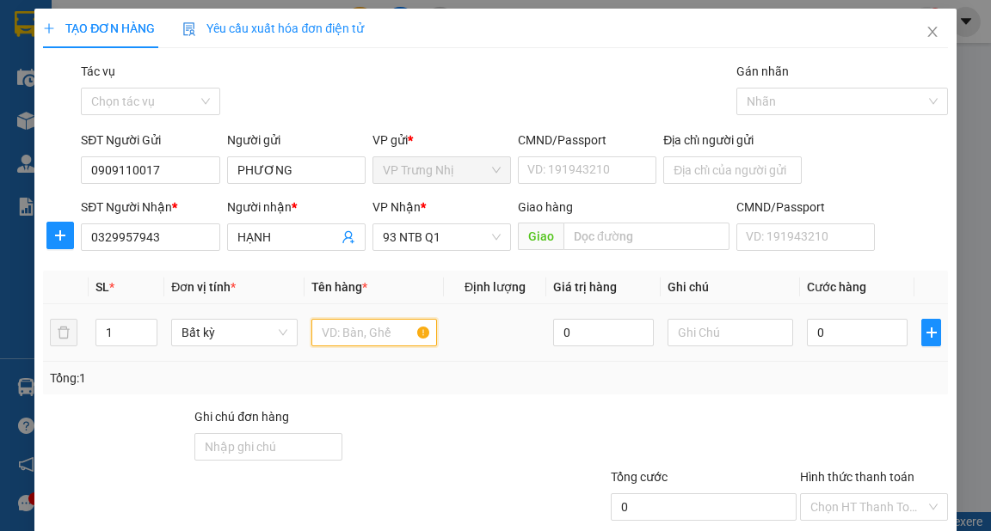
click at [382, 329] on input "text" at bounding box center [374, 333] width 126 height 28
type input "HS"
type input "3"
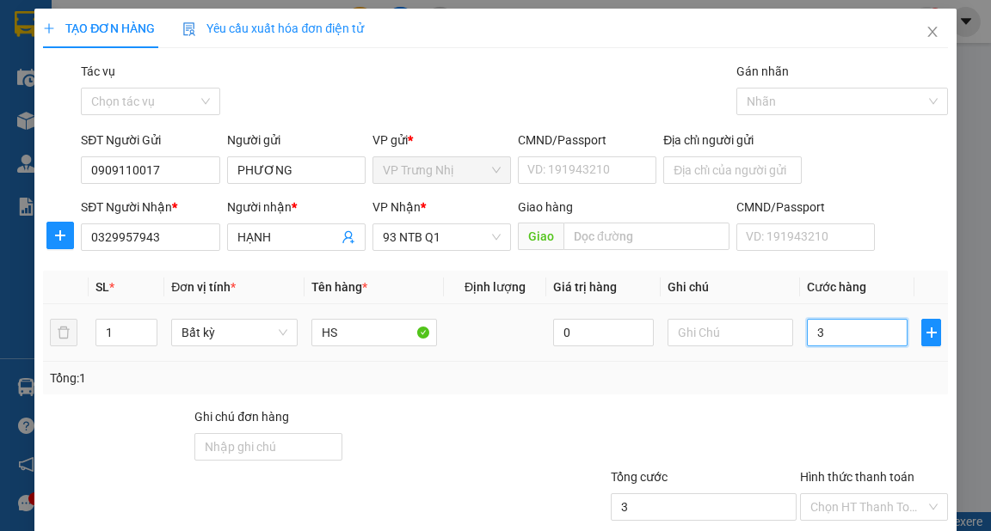
type input "30"
type input "30.000"
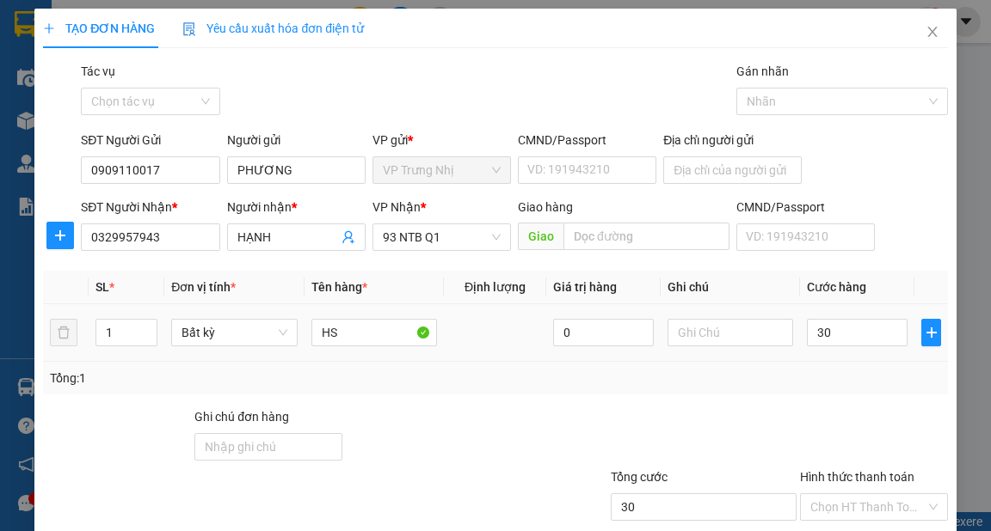
type input "30.000"
drag, startPoint x: 858, startPoint y: 358, endPoint x: 863, endPoint y: 367, distance: 10.8
click at [863, 367] on div "SL * Đơn vị tính * Tên hàng * Định lượng Giá trị hàng Ghi chú Cước hàng 1 Bất k…" at bounding box center [495, 333] width 904 height 124
click at [871, 494] on input "Hình thức thanh toán" at bounding box center [867, 507] width 115 height 26
click at [856, 531] on div "Tại văn phòng" at bounding box center [864, 540] width 126 height 19
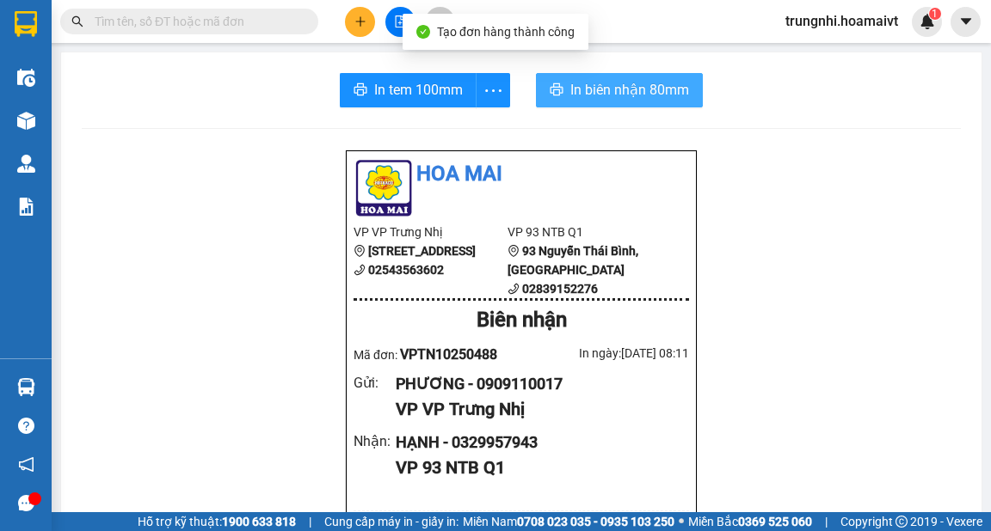
click at [660, 94] on span "In biên nhận 80mm" at bounding box center [629, 89] width 119 height 21
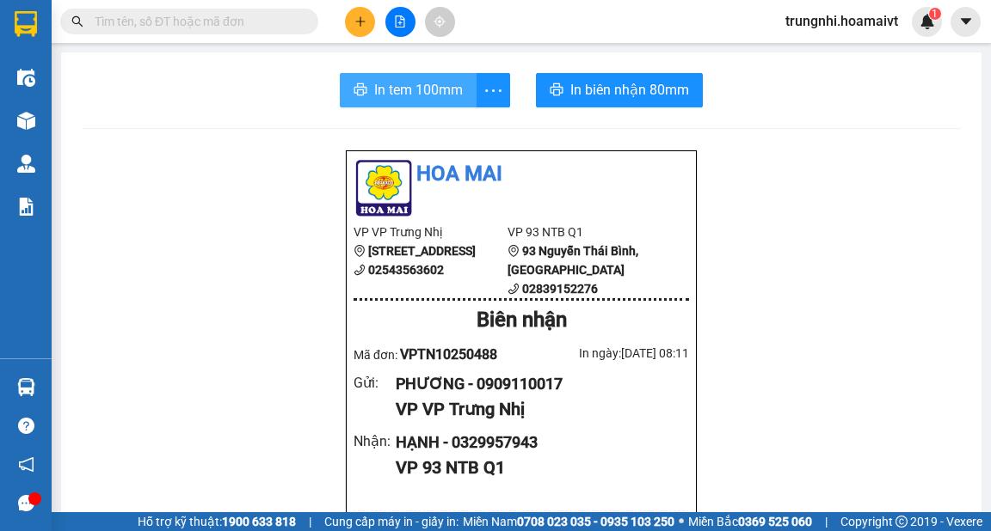
click at [427, 86] on span "In tem 100mm" at bounding box center [418, 89] width 89 height 21
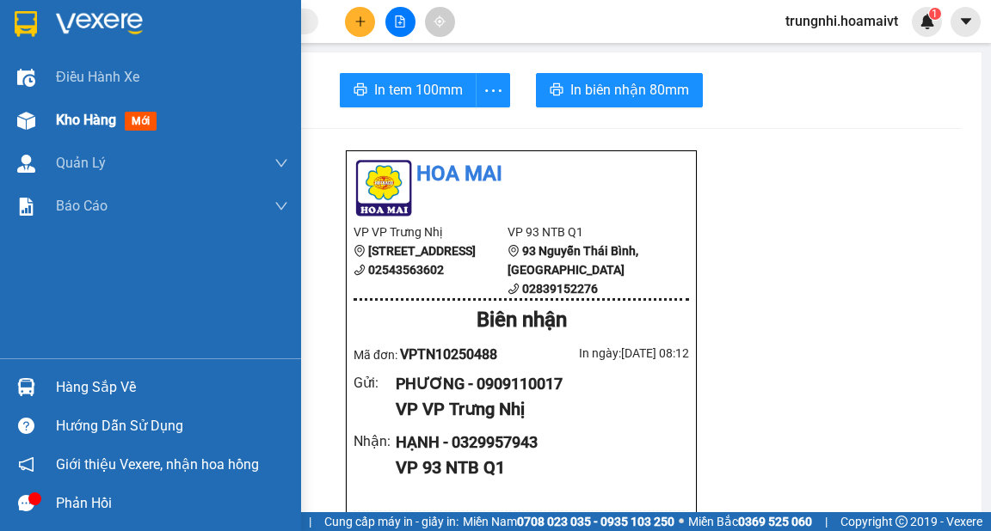
click at [87, 118] on span "Kho hàng" at bounding box center [86, 120] width 60 height 16
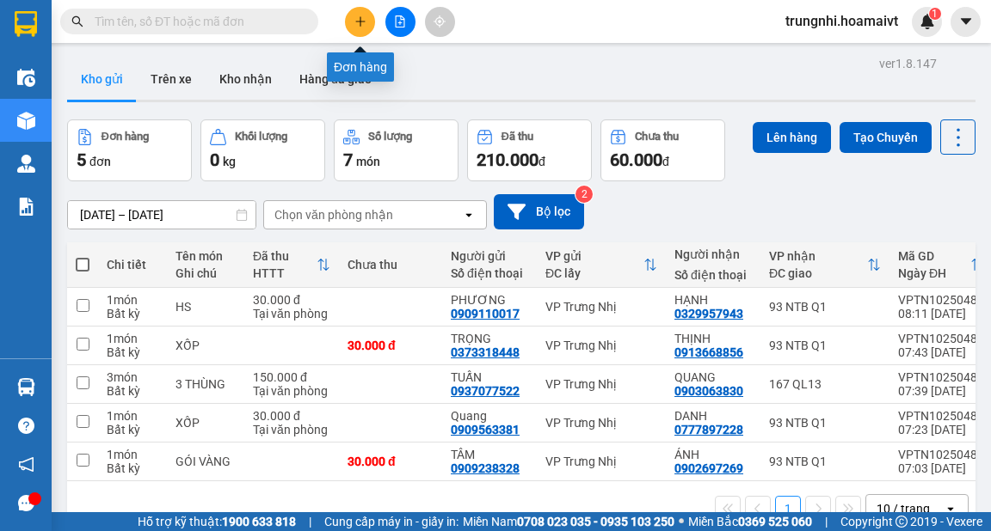
click at [364, 20] on icon "plus" at bounding box center [360, 21] width 12 height 12
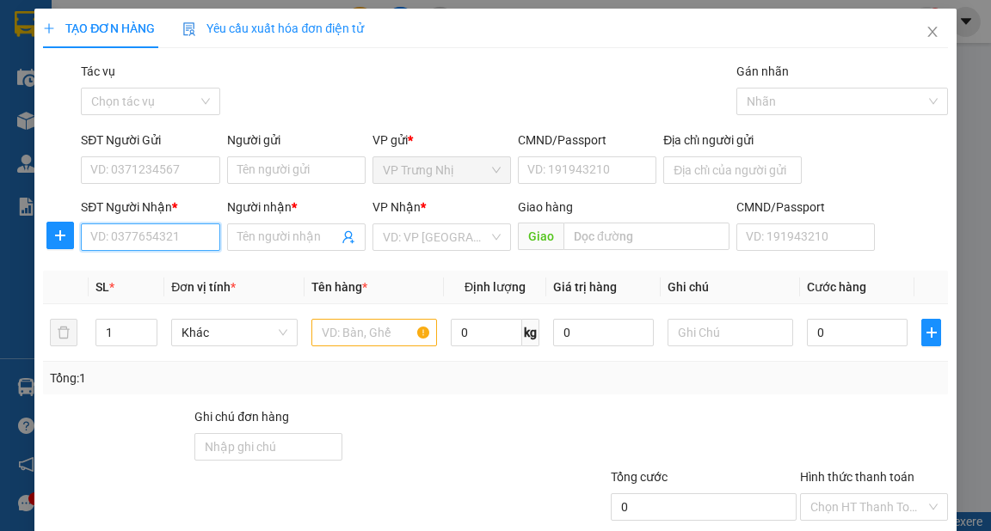
click at [159, 232] on input "SĐT Người Nhận *" at bounding box center [150, 238] width 138 height 28
type input "0938300644"
click at [152, 267] on div "0938300644 - HUỆ" at bounding box center [148, 271] width 116 height 19
type input "HUỆ"
type input "0938300644"
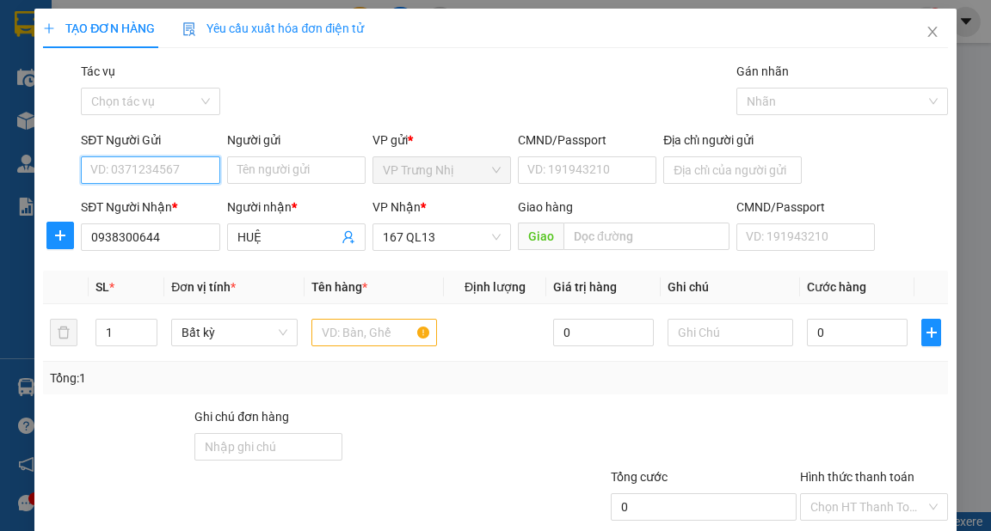
click at [171, 165] on input "SĐT Người Gửi" at bounding box center [150, 171] width 138 height 28
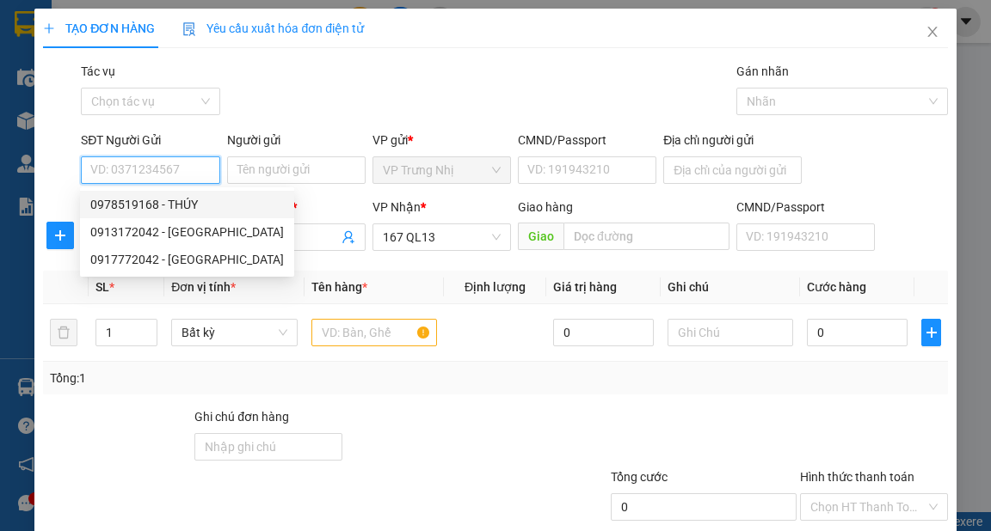
click at [175, 201] on div "0978519168 - THÚY" at bounding box center [186, 204] width 193 height 19
type input "0978519168"
type input "THÚY"
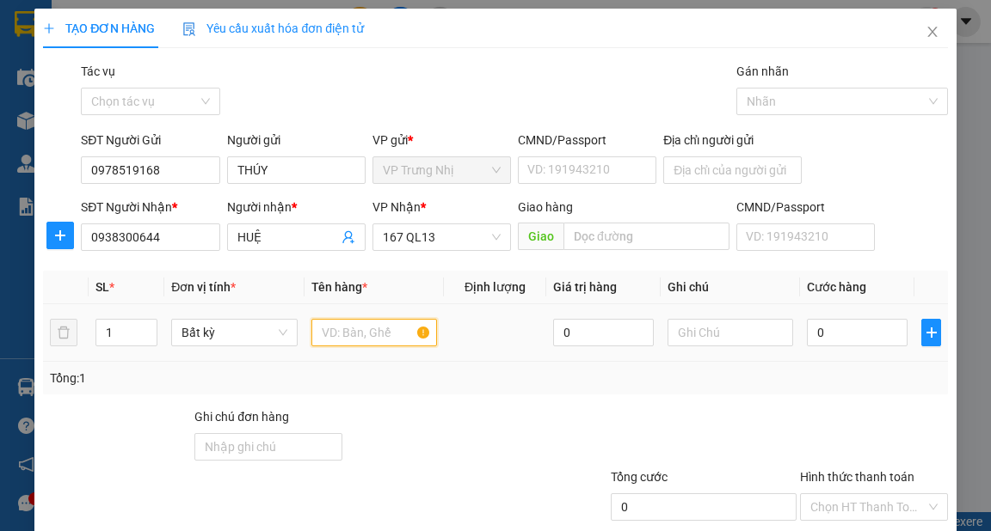
click at [385, 341] on input "text" at bounding box center [374, 333] width 126 height 28
type input "XỐP"
click at [857, 340] on input "0" at bounding box center [857, 333] width 101 height 28
type input "40"
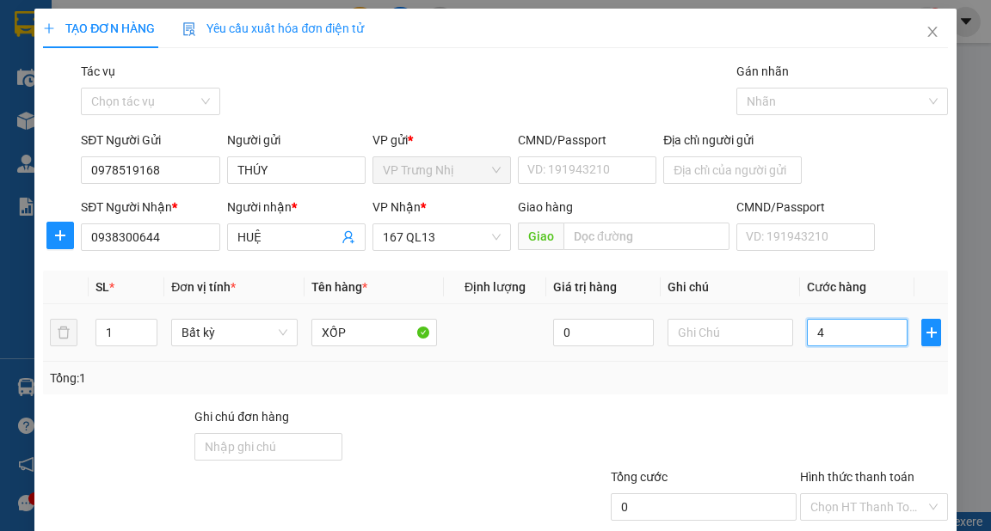
type input "40"
click at [832, 408] on div at bounding box center [873, 438] width 151 height 60
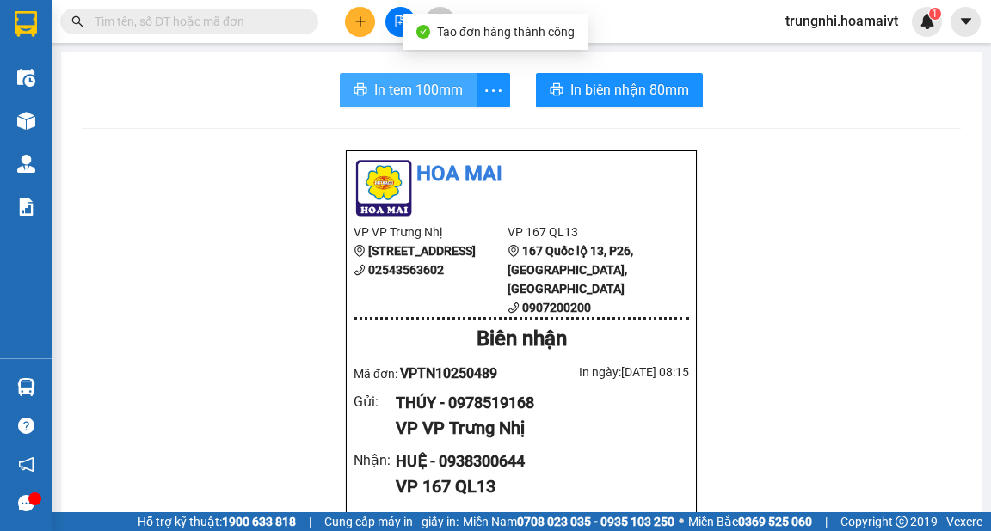
click at [426, 92] on span "In tem 100mm" at bounding box center [418, 89] width 89 height 21
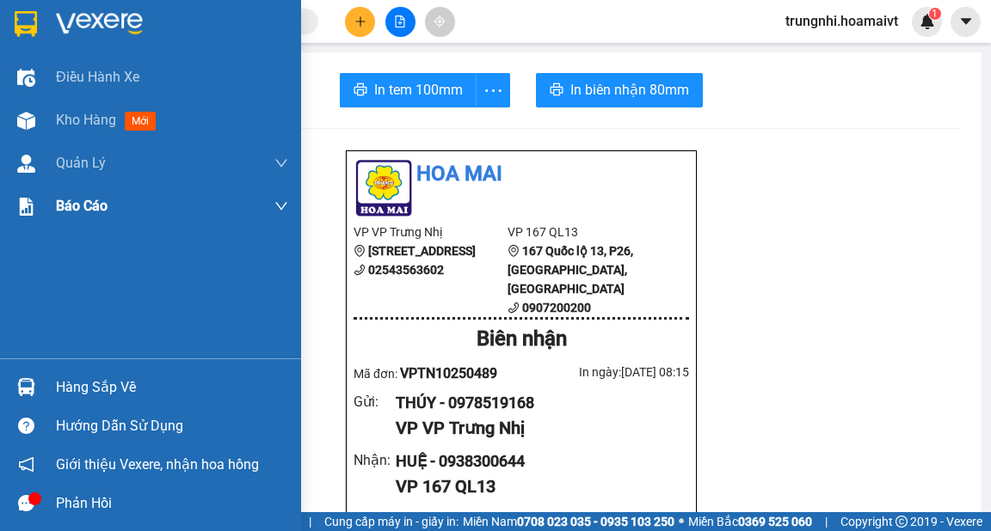
drag, startPoint x: 83, startPoint y: 124, endPoint x: 213, endPoint y: 217, distance: 160.3
click at [83, 124] on span "Kho hàng" at bounding box center [86, 120] width 60 height 16
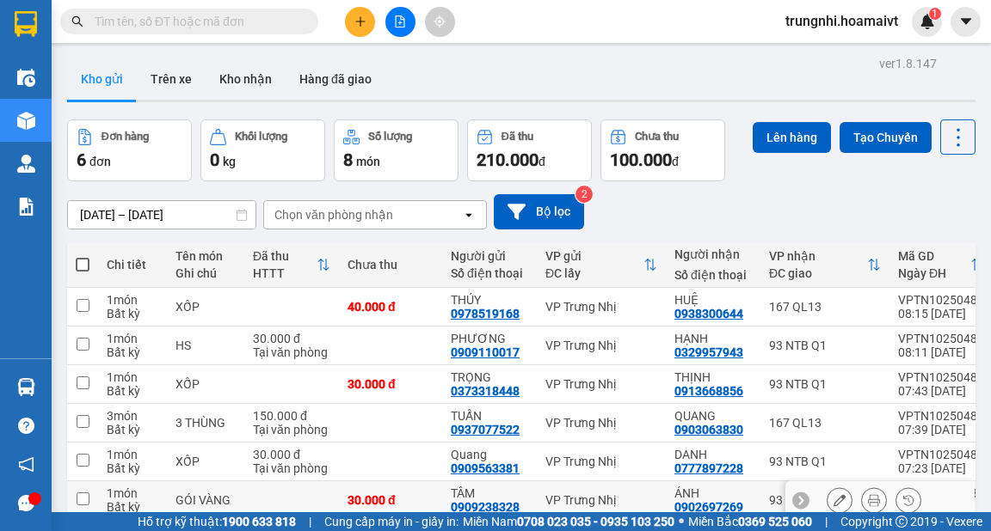
click at [86, 493] on input "checkbox" at bounding box center [83, 499] width 13 height 13
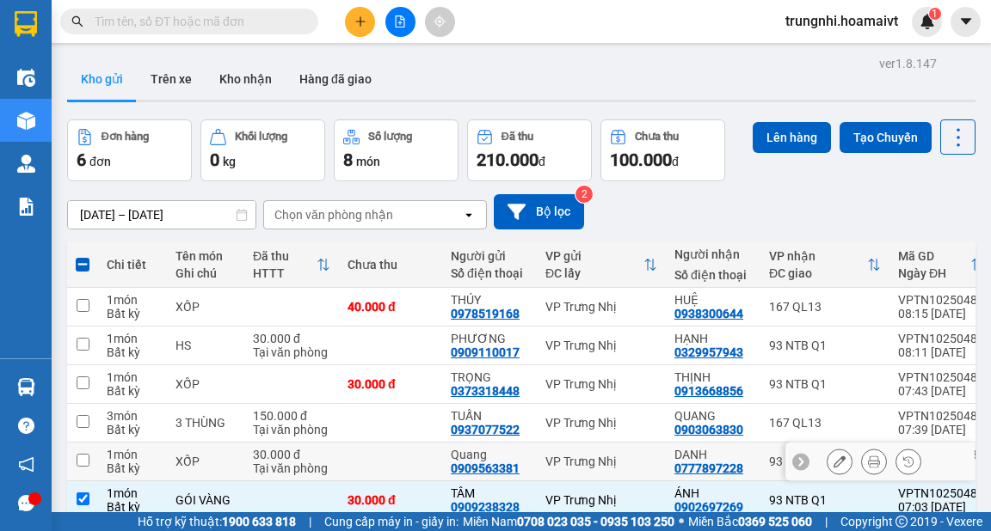
click at [83, 454] on input "checkbox" at bounding box center [83, 460] width 13 height 13
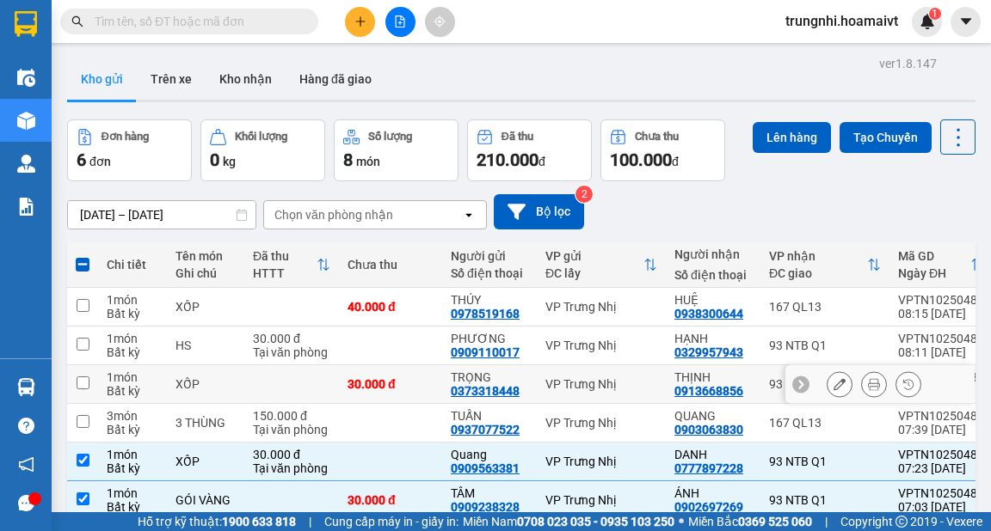
click at [84, 377] on input "checkbox" at bounding box center [83, 383] width 13 height 13
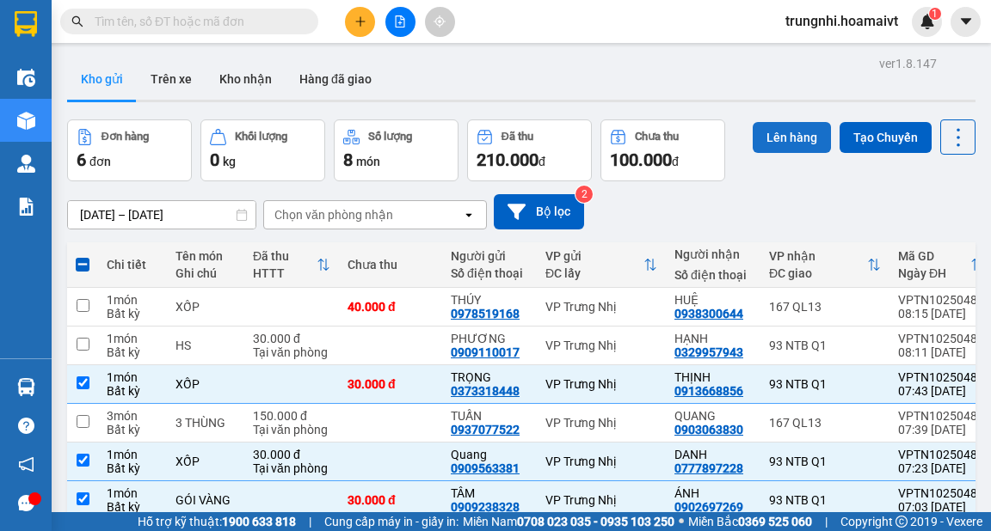
click at [771, 122] on button "Lên hàng" at bounding box center [791, 137] width 78 height 31
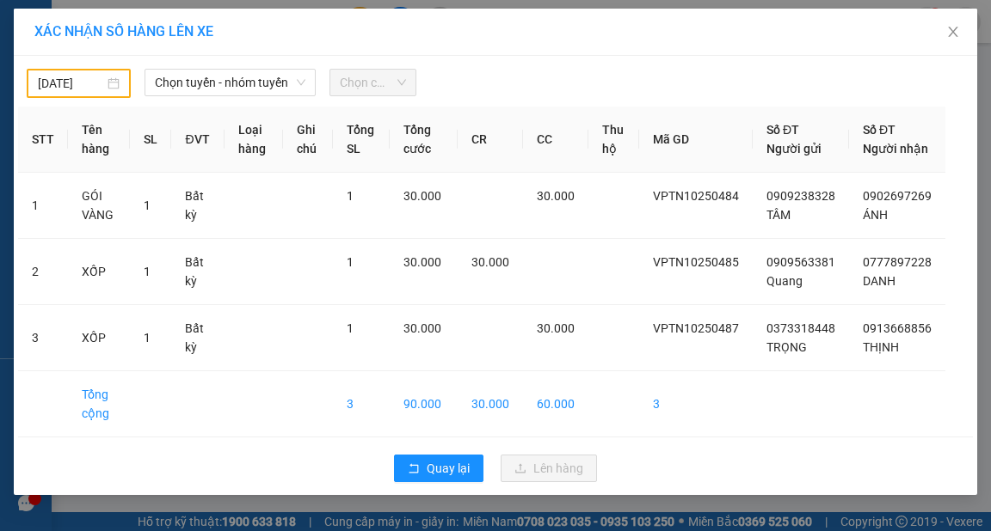
click at [110, 80] on div "14/10/2025" at bounding box center [79, 83] width 82 height 19
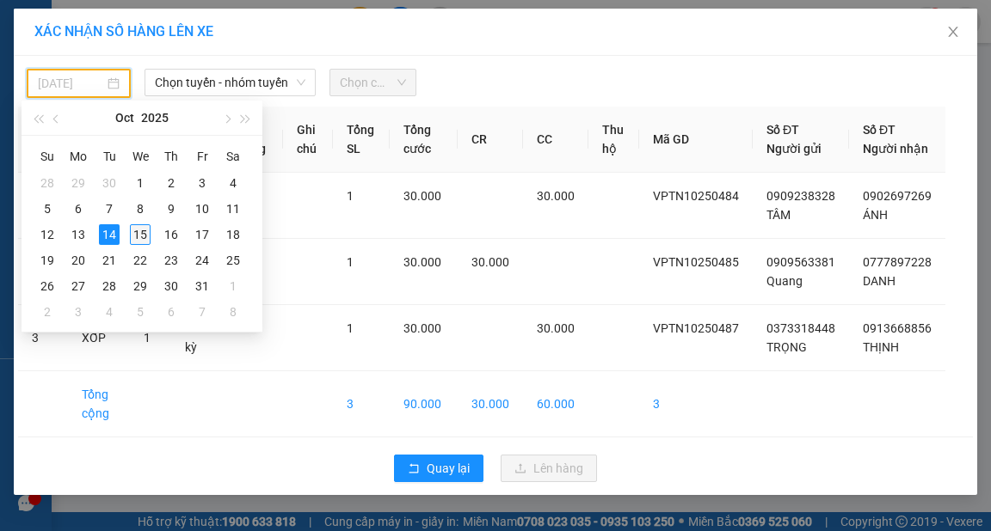
click at [142, 230] on div "15" at bounding box center [140, 234] width 21 height 21
type input "[DATE]"
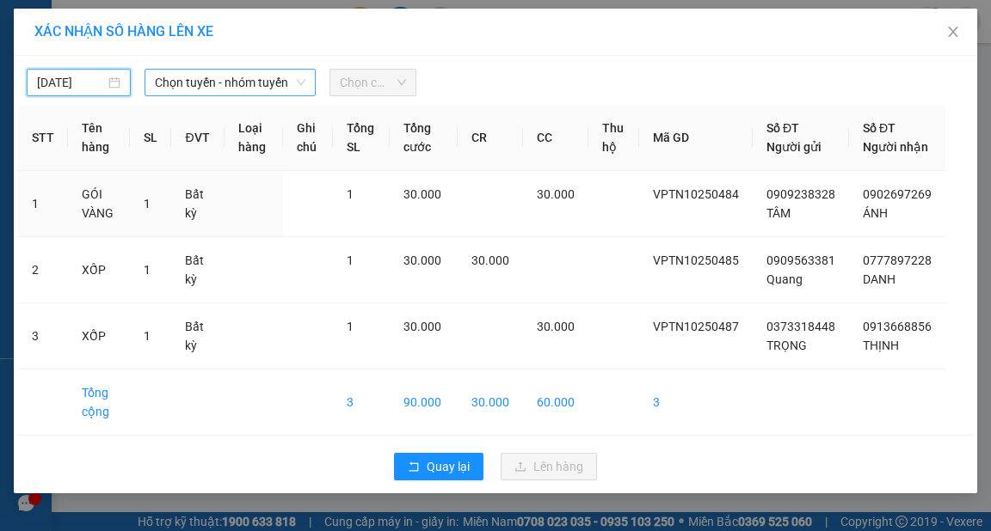
click at [273, 87] on span "Chọn tuyến - nhóm tuyến" at bounding box center [230, 83] width 150 height 26
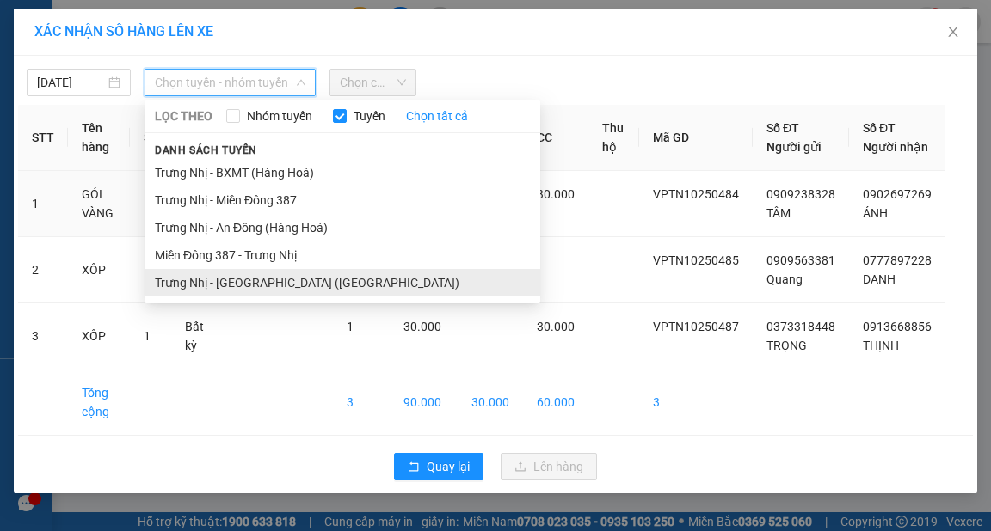
click at [233, 275] on li "Trưng Nhị - [GEOGRAPHIC_DATA] ([GEOGRAPHIC_DATA])" at bounding box center [342, 283] width 396 height 28
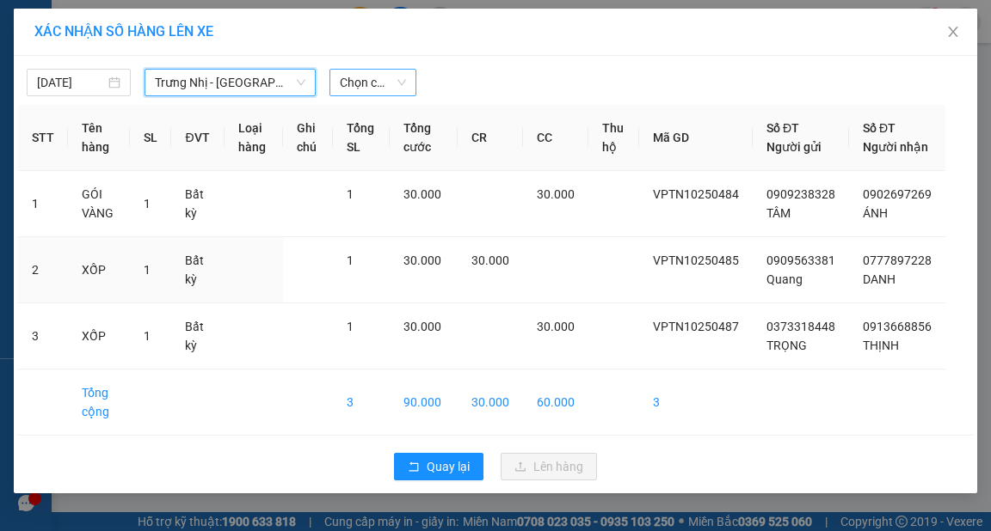
click at [376, 80] on span "Chọn chuyến" at bounding box center [373, 83] width 66 height 26
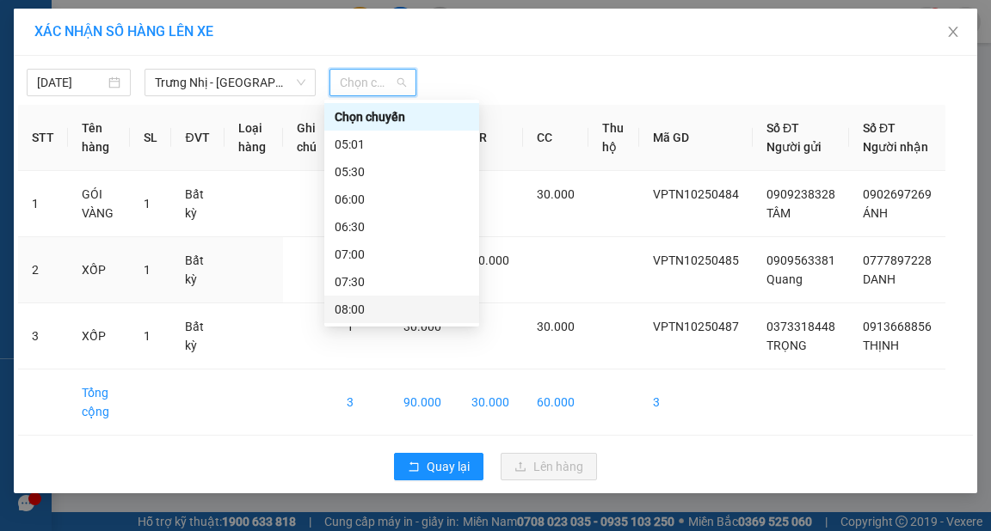
click at [351, 300] on div "08:00" at bounding box center [402, 309] width 134 height 19
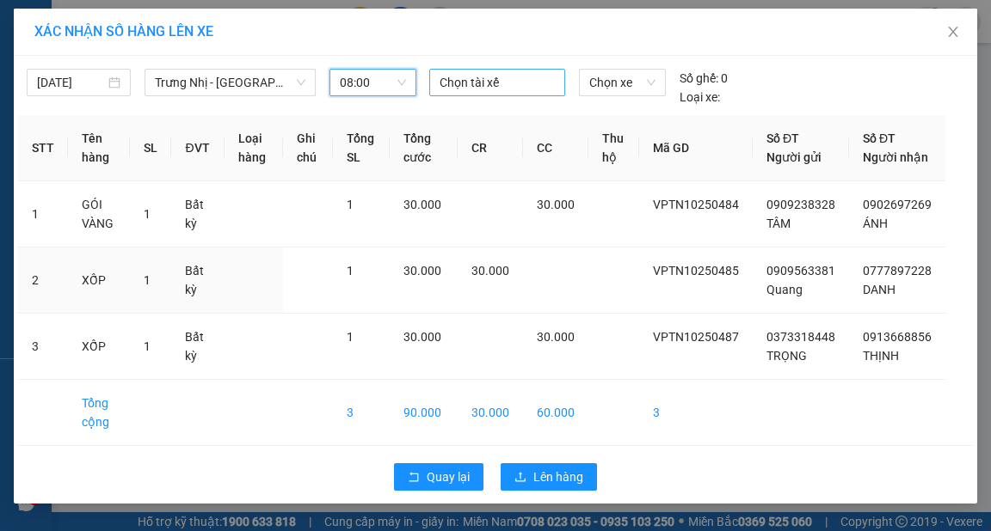
click at [502, 76] on div at bounding box center [496, 82] width 127 height 21
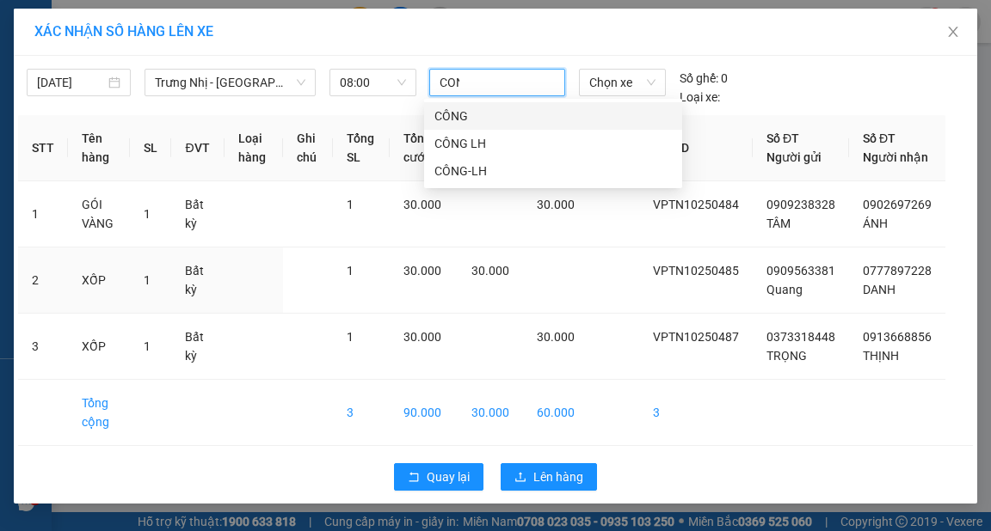
type input "CONG"
click at [450, 117] on div "CÔNG" at bounding box center [552, 116] width 237 height 19
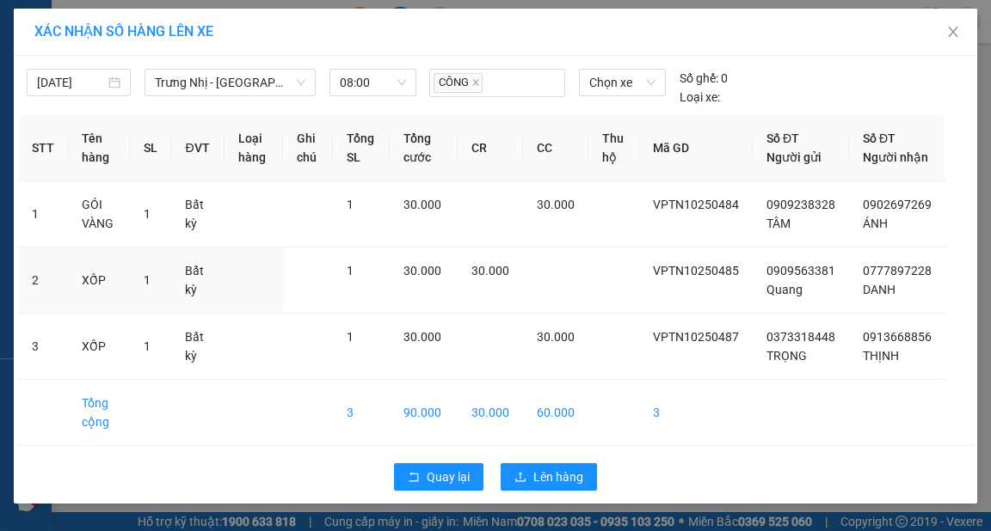
click at [479, 53] on div "XÁC NHẬN SỐ HÀNG LÊN XE" at bounding box center [495, 32] width 963 height 47
click at [556, 487] on span "Lên hàng" at bounding box center [558, 477] width 50 height 19
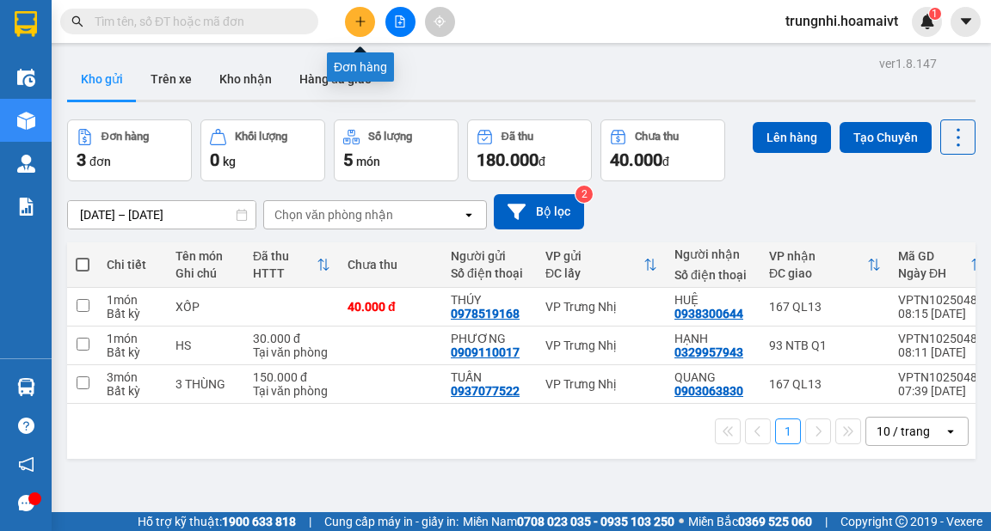
click at [361, 23] on icon "plus" at bounding box center [360, 21] width 12 height 12
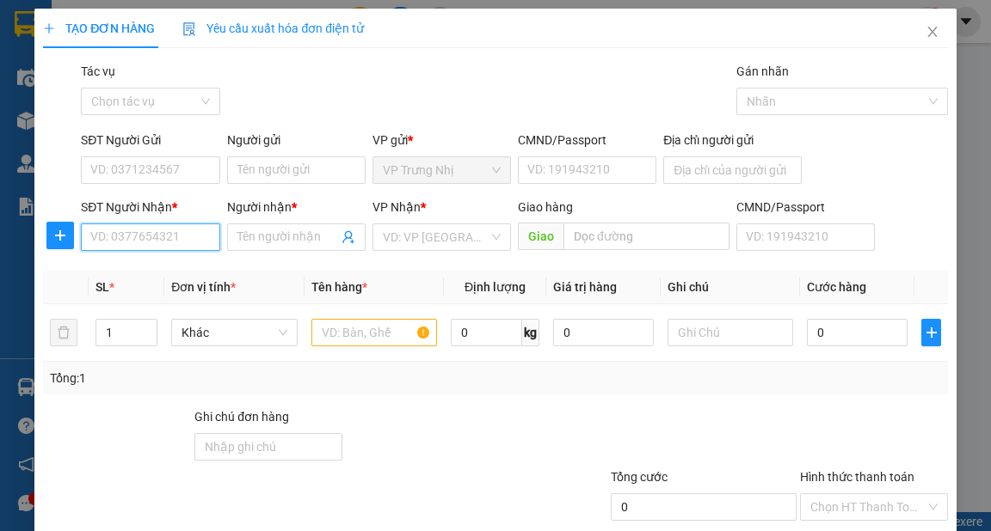
click at [153, 234] on input "SĐT Người Nhận *" at bounding box center [150, 238] width 138 height 28
type input "0823336633"
click at [188, 266] on div "0823336633 - NGUYÊN" at bounding box center [152, 271] width 125 height 19
type input "NGUYÊN"
type input "0823336633"
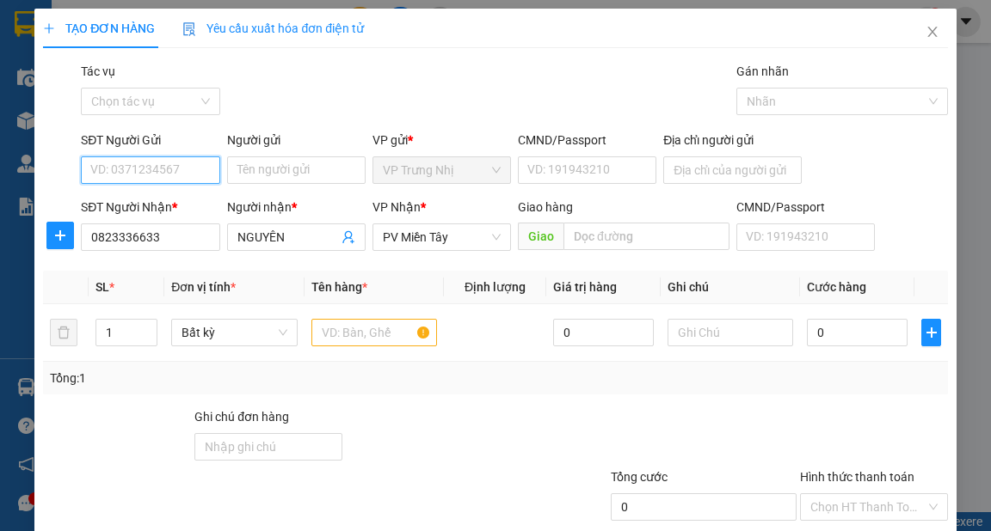
click at [162, 172] on input "SĐT Người Gửi" at bounding box center [150, 171] width 138 height 28
type input "0938585976"
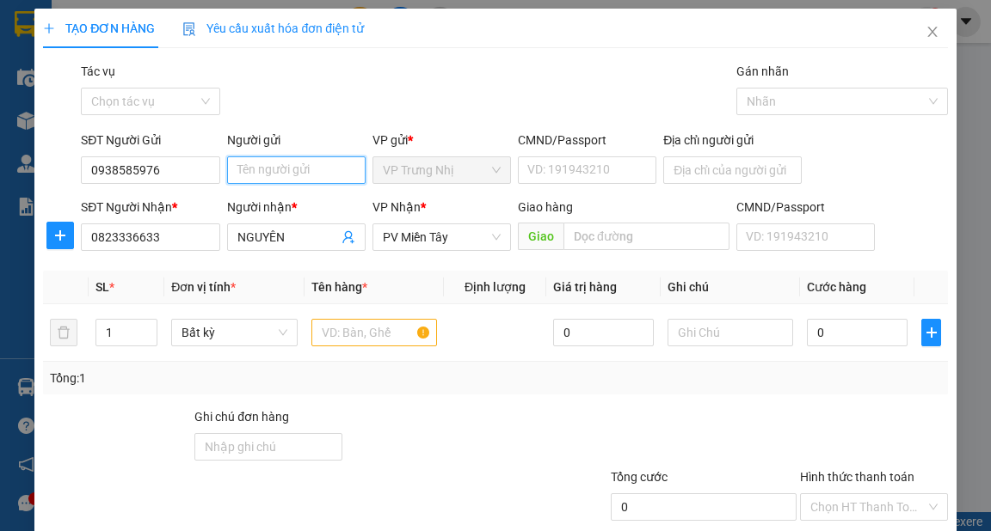
click at [317, 172] on input "Người gửi" at bounding box center [296, 171] width 138 height 28
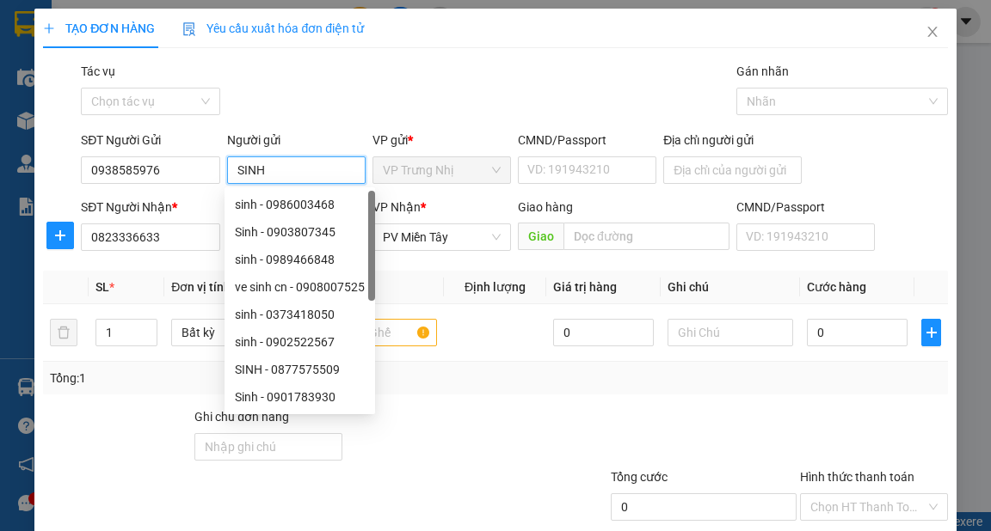
type input "SINH"
click at [422, 83] on div "Gói vận chuyển * Tiêu chuẩn Tác vụ Chọn tác vụ Gán nhãn Nhãn" at bounding box center [513, 92] width 873 height 60
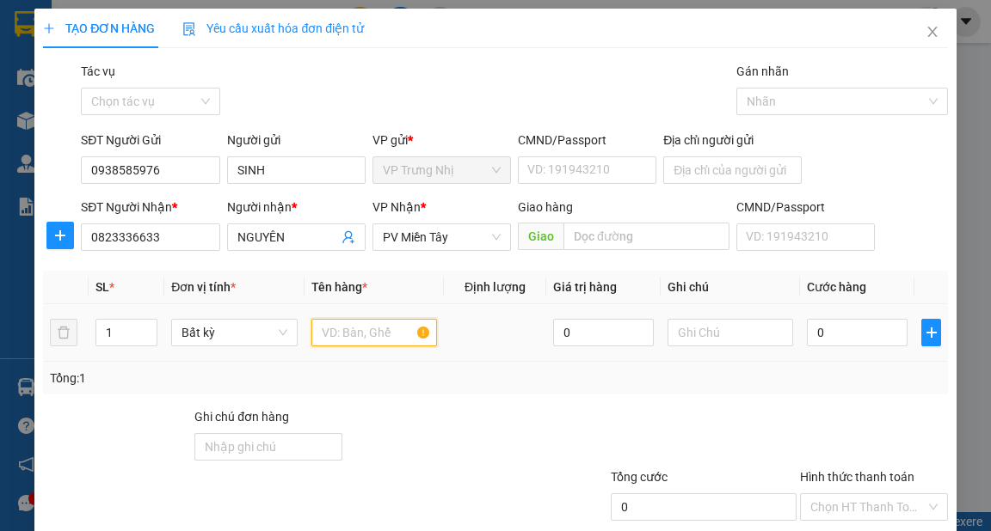
click at [394, 334] on input "text" at bounding box center [374, 333] width 126 height 28
type input "HS"
click at [850, 337] on input "0" at bounding box center [857, 333] width 101 height 28
type input "3"
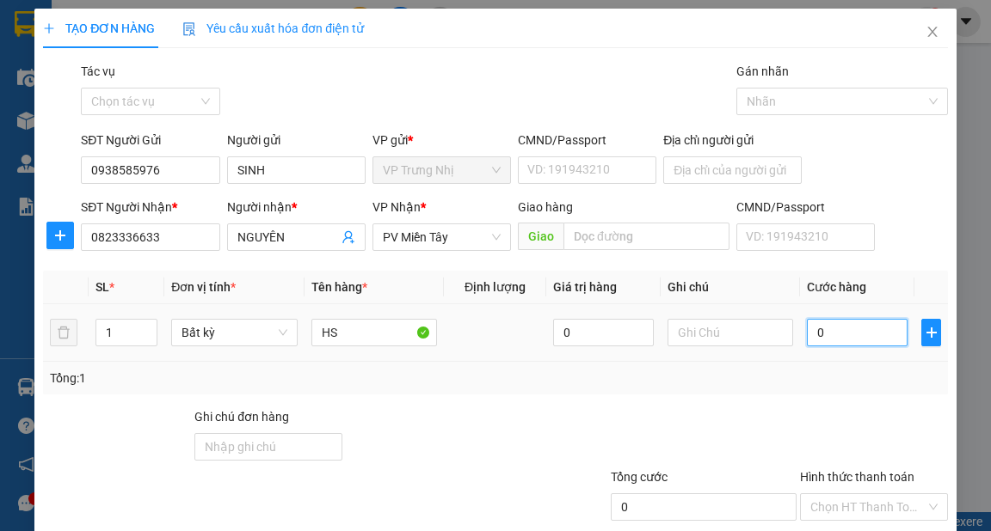
type input "3"
type input "30"
type input "30.000"
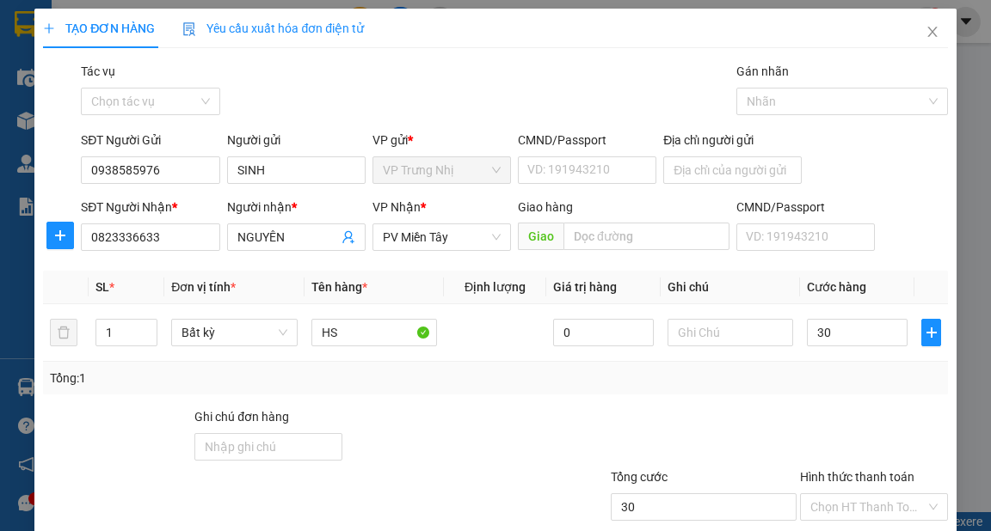
type input "30.000"
click at [830, 393] on div "Tổng: 1" at bounding box center [495, 378] width 904 height 33
click at [860, 494] on input "Hình thức thanh toán" at bounding box center [867, 507] width 115 height 26
click at [862, 531] on div "Tại văn phòng" at bounding box center [864, 540] width 126 height 19
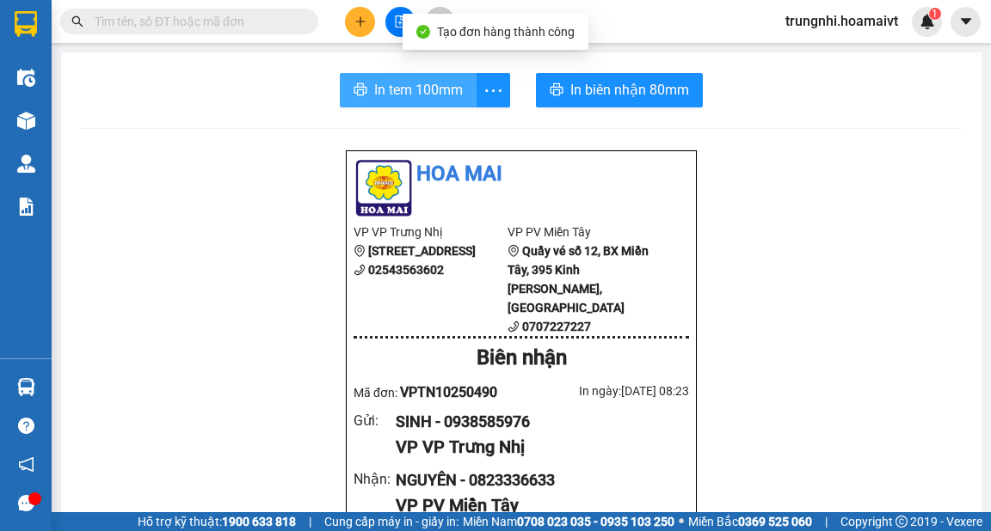
click at [416, 96] on span "In tem 100mm" at bounding box center [418, 89] width 89 height 21
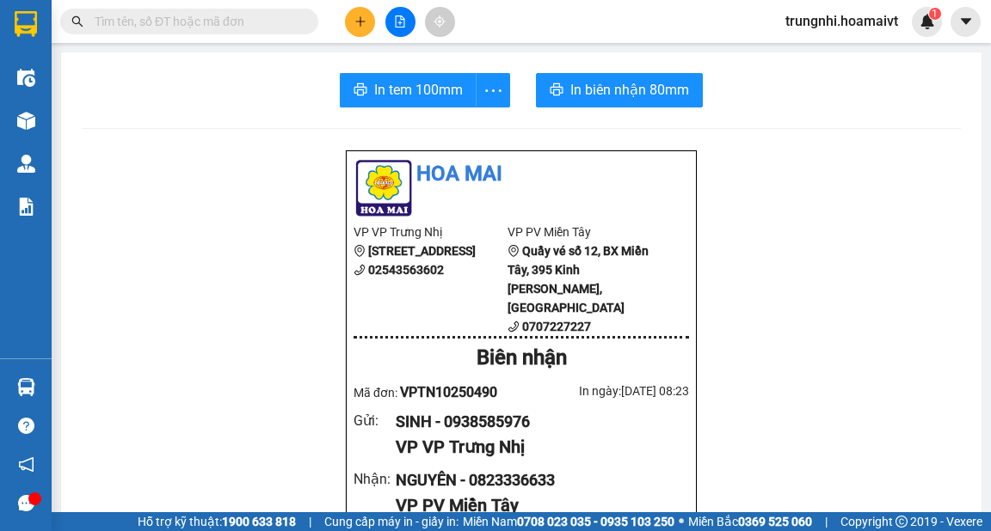
click at [356, 30] on button at bounding box center [360, 22] width 30 height 30
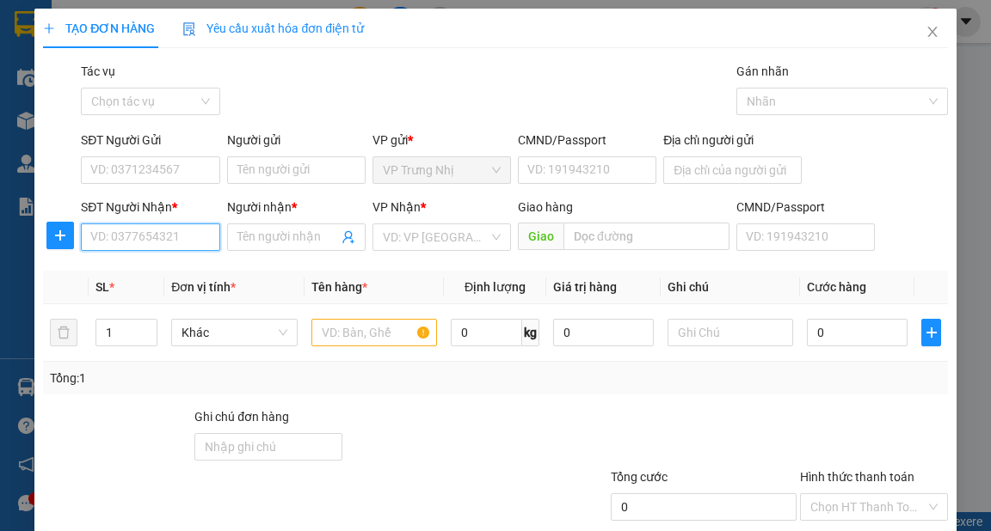
drag, startPoint x: 179, startPoint y: 242, endPoint x: 273, endPoint y: 251, distance: 94.2
click at [179, 241] on input "SĐT Người Nhận *" at bounding box center [150, 238] width 138 height 28
click at [373, 348] on div at bounding box center [374, 333] width 126 height 34
click at [375, 334] on input "text" at bounding box center [374, 333] width 126 height 28
type input "B"
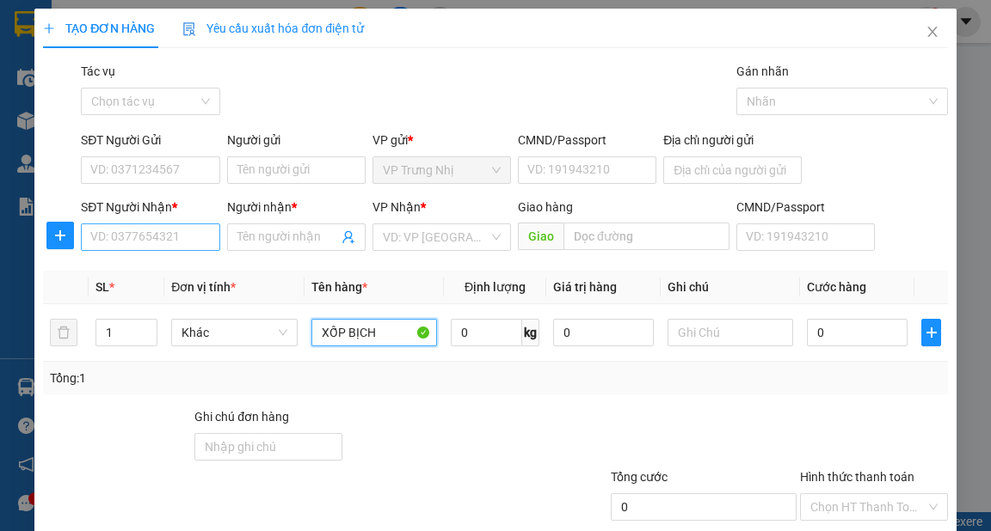
type input "XỐP BỊCH"
click at [143, 242] on input "SĐT Người Nhận *" at bounding box center [150, 238] width 138 height 28
type input "0903772772"
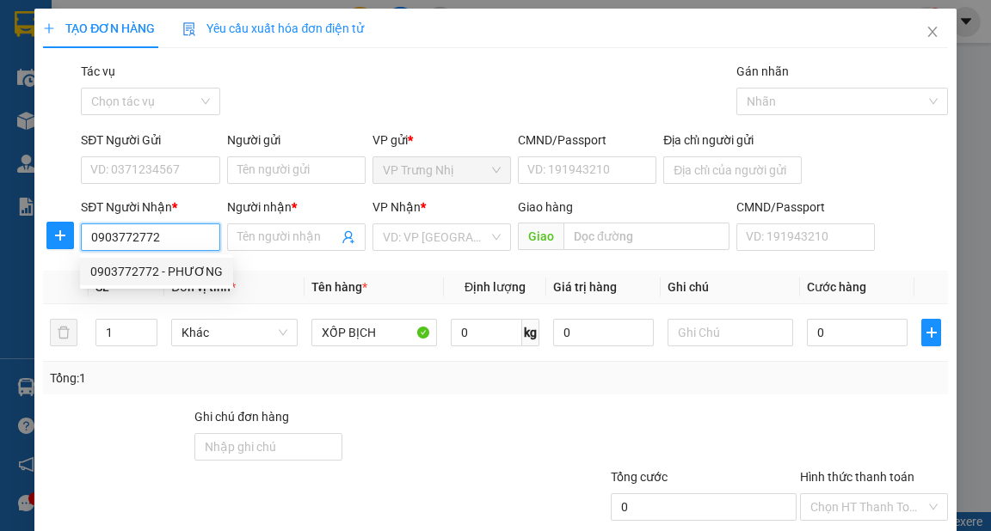
click at [170, 265] on div "0903772772 - PHƯƠNG" at bounding box center [156, 271] width 132 height 19
type input "PHƯƠNG"
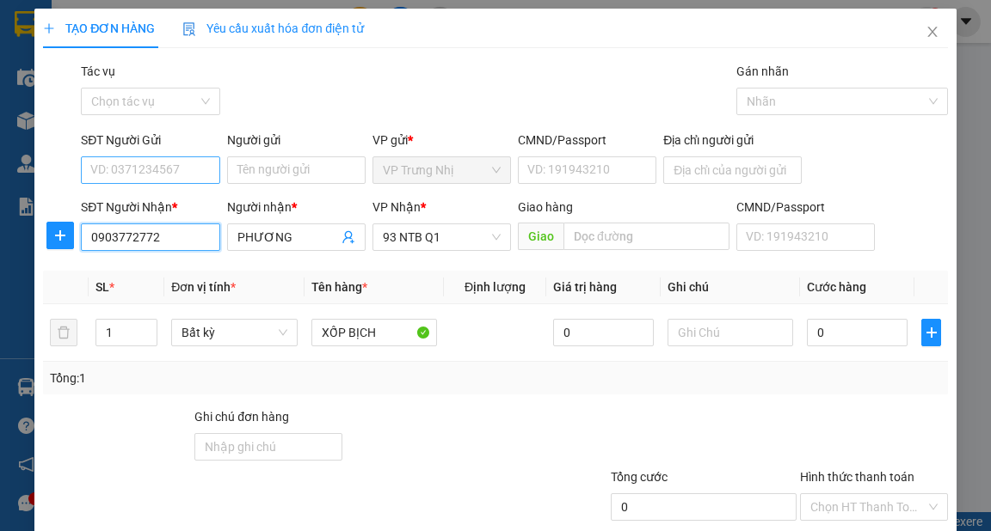
type input "0903772772"
click at [175, 163] on input "SĐT Người Gửi" at bounding box center [150, 171] width 138 height 28
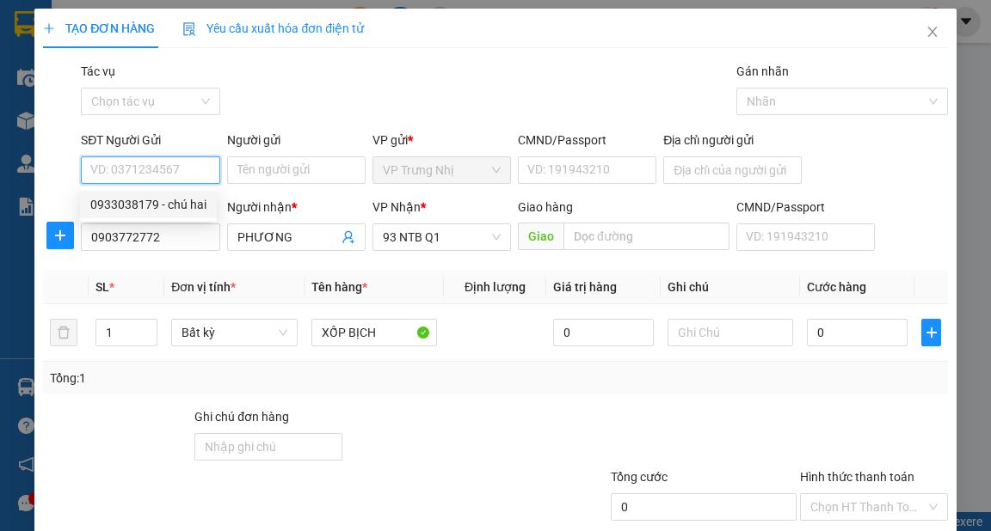
click at [174, 204] on div "0933038179 - chú hai" at bounding box center [148, 204] width 116 height 19
type input "0933038179"
type input "chú hai"
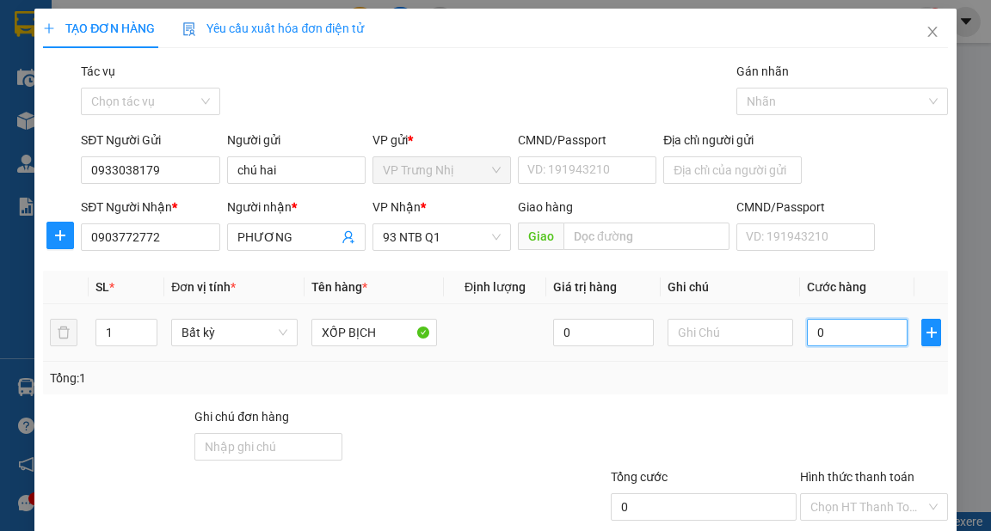
click at [852, 338] on input "0" at bounding box center [857, 333] width 101 height 28
type input "3"
type input "30"
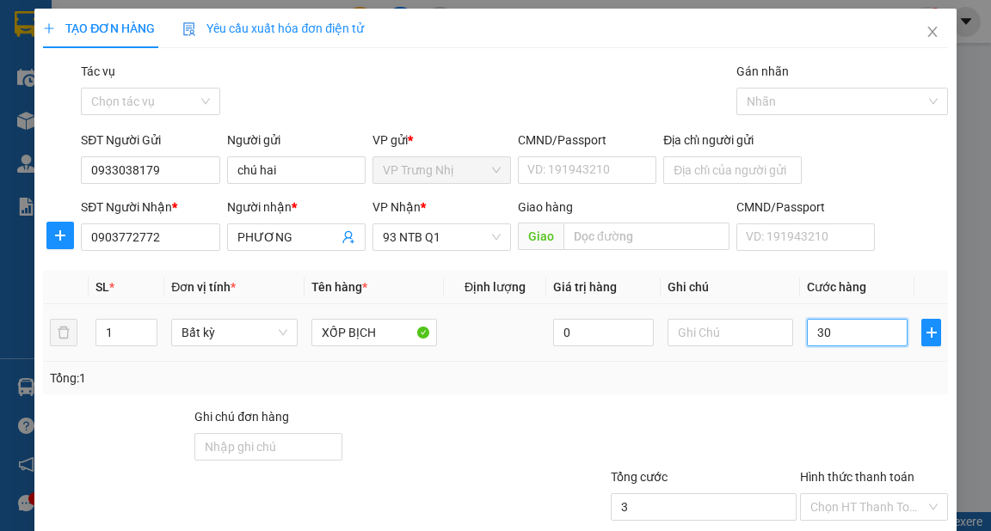
type input "30"
type input "30.000"
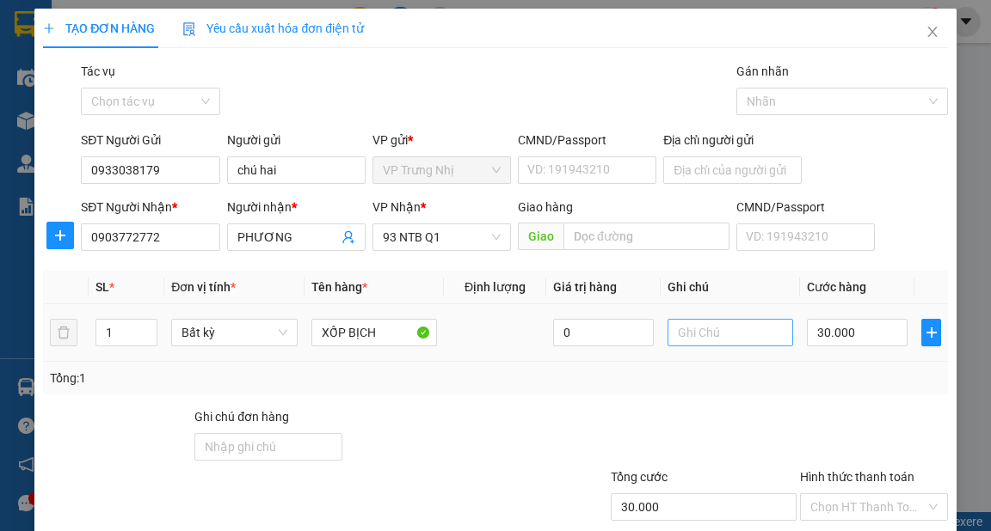
drag, startPoint x: 704, startPoint y: 295, endPoint x: 664, endPoint y: 217, distance: 88.1
click at [704, 291] on div "Transit Pickup Surcharge Ids Transit Deliver Surcharge Ids Transit Deliver Surc…" at bounding box center [495, 332] width 904 height 541
click at [697, 319] on input "text" at bounding box center [730, 333] width 126 height 28
type input "D"
type input "ĐỒ ĂN"
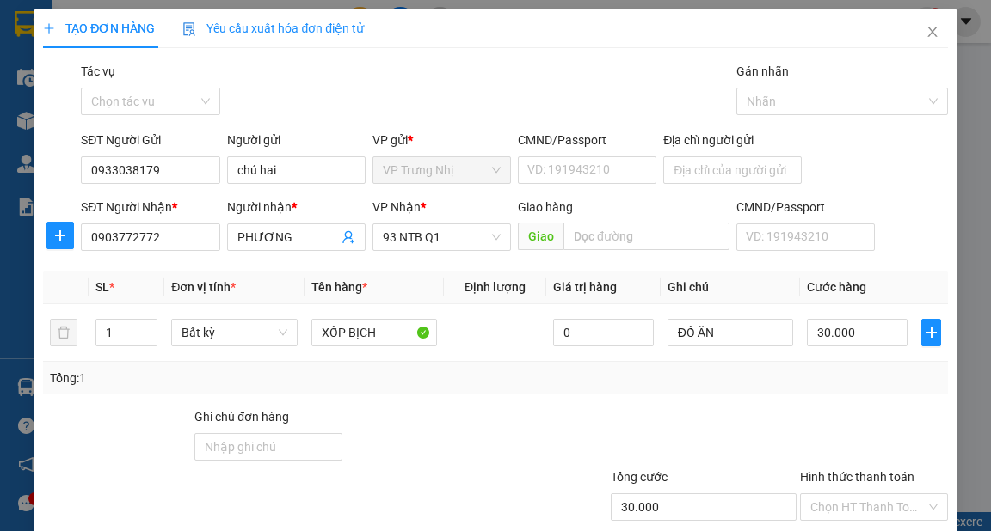
click at [748, 408] on div at bounding box center [684, 438] width 227 height 60
click at [863, 494] on input "Hình thức thanh toán" at bounding box center [867, 507] width 115 height 26
click at [859, 408] on div at bounding box center [873, 438] width 151 height 60
click at [866, 494] on input "Hình thức thanh toán" at bounding box center [867, 507] width 115 height 26
click at [844, 531] on div "Tại văn phòng" at bounding box center [864, 540] width 126 height 19
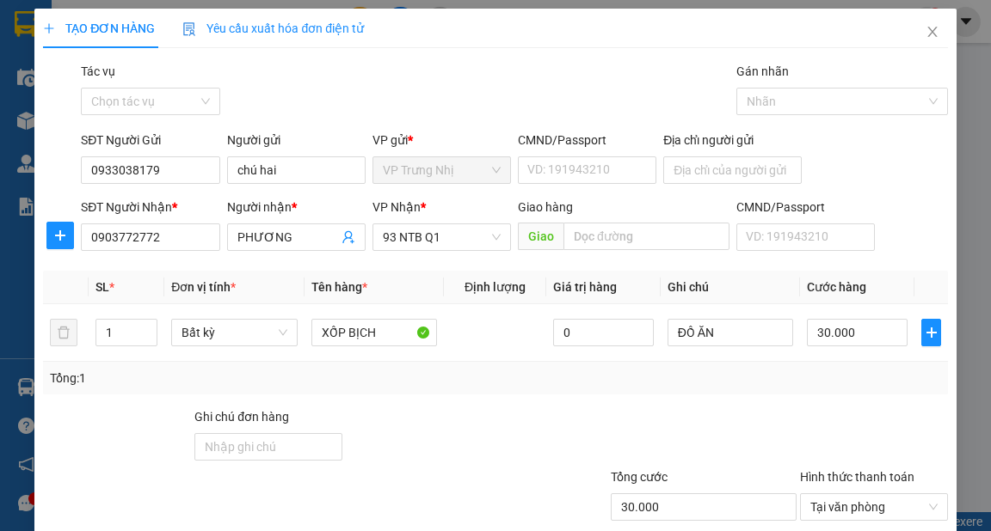
click at [869, 408] on div at bounding box center [873, 438] width 151 height 60
drag, startPoint x: 889, startPoint y: 482, endPoint x: 800, endPoint y: 422, distance: 107.3
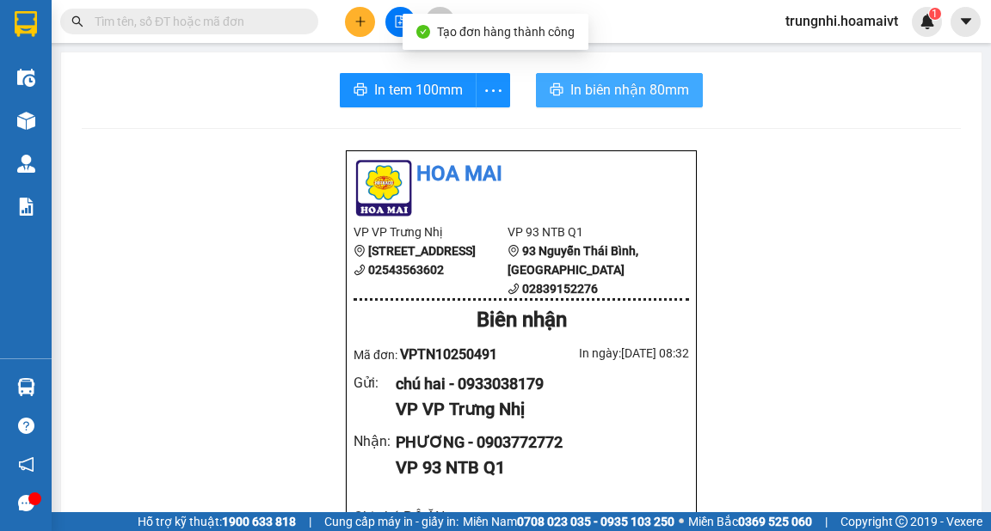
click at [648, 79] on span "In biên nhận 80mm" at bounding box center [629, 89] width 119 height 21
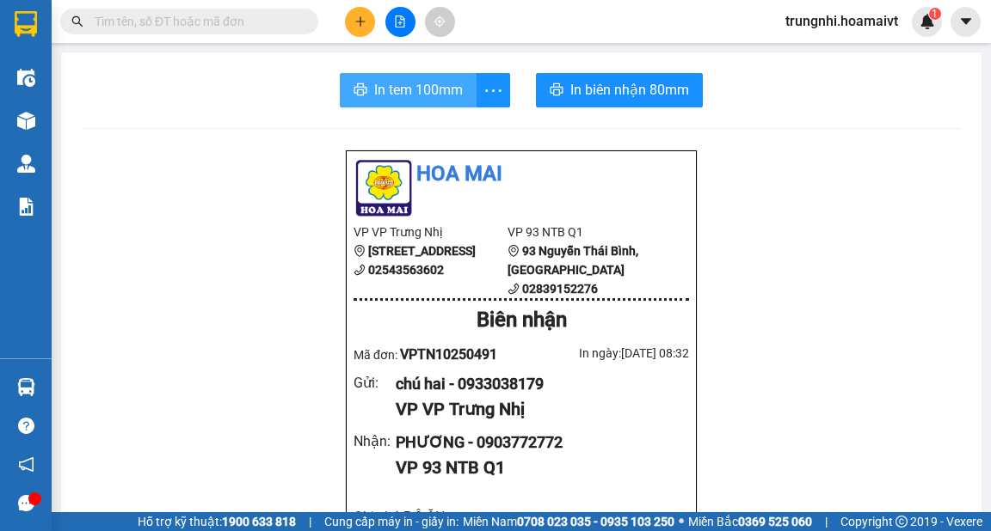
click at [405, 96] on span "In tem 100mm" at bounding box center [418, 89] width 89 height 21
click at [363, 20] on icon "plus" at bounding box center [360, 21] width 12 height 12
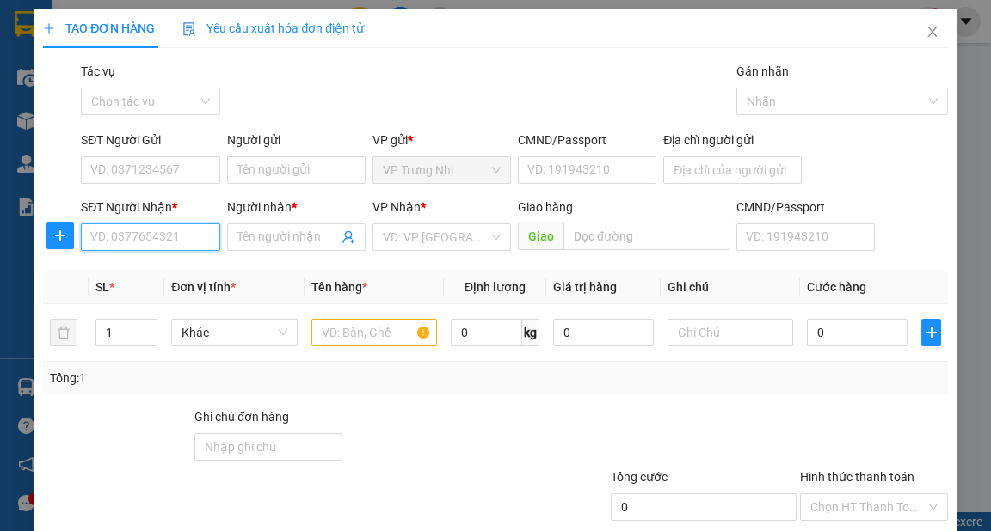
click at [158, 238] on input "SĐT Người Nhận *" at bounding box center [150, 238] width 138 height 28
type input "0972894768"
click at [185, 279] on div "0972894768 - KO TÊN" at bounding box center [149, 271] width 119 height 19
type input "KO TÊN"
type input "0972894768"
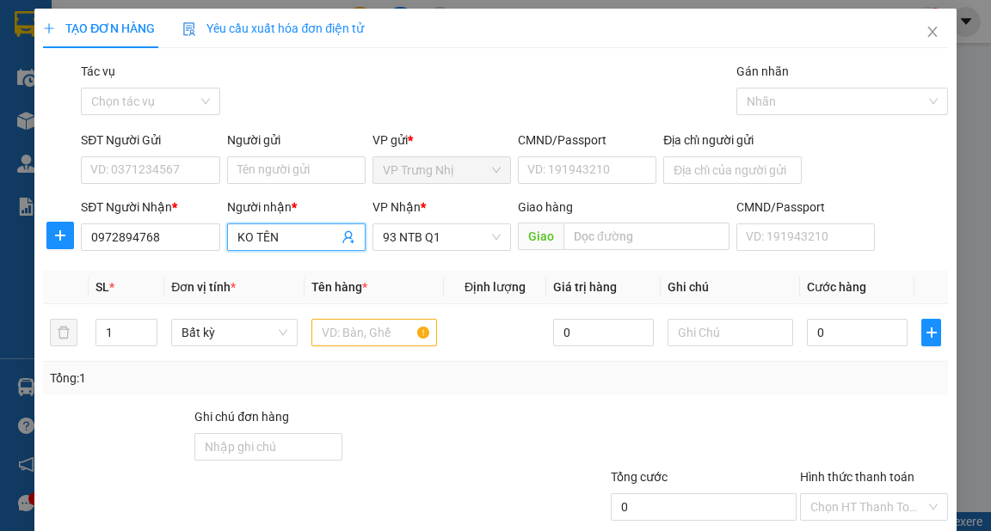
drag, startPoint x: 293, startPoint y: 233, endPoint x: 0, endPoint y: 228, distance: 293.3
click at [0, 228] on div "TẠO ĐƠN HÀNG Yêu cầu xuất hóa đơn điện tử Transit Pickup Surcharge Ids Transit …" at bounding box center [495, 265] width 991 height 531
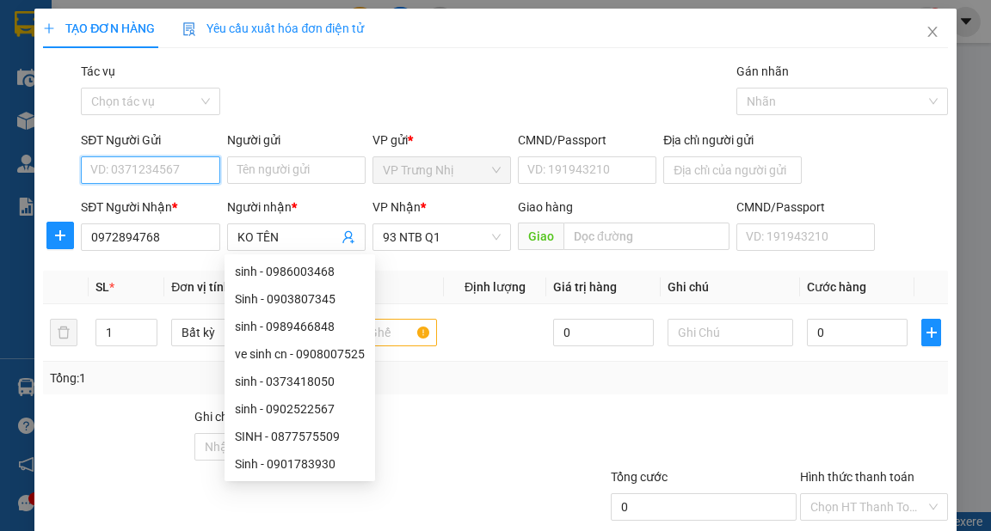
click at [141, 173] on input "SĐT Người Gửi" at bounding box center [150, 171] width 138 height 28
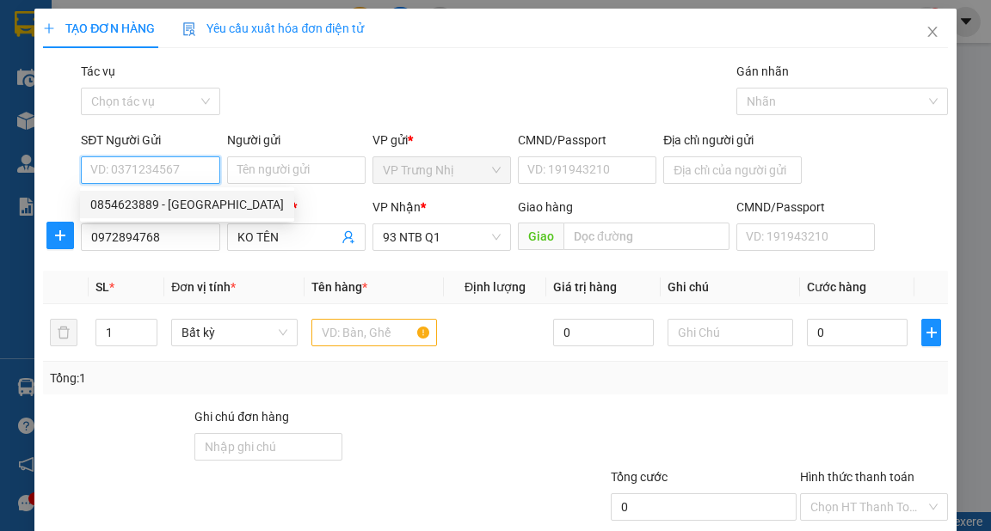
drag, startPoint x: 185, startPoint y: 209, endPoint x: 176, endPoint y: 205, distance: 9.6
click at [185, 209] on div "0854623889 - NGA" at bounding box center [186, 204] width 193 height 19
type input "0854623889"
type input "NGA"
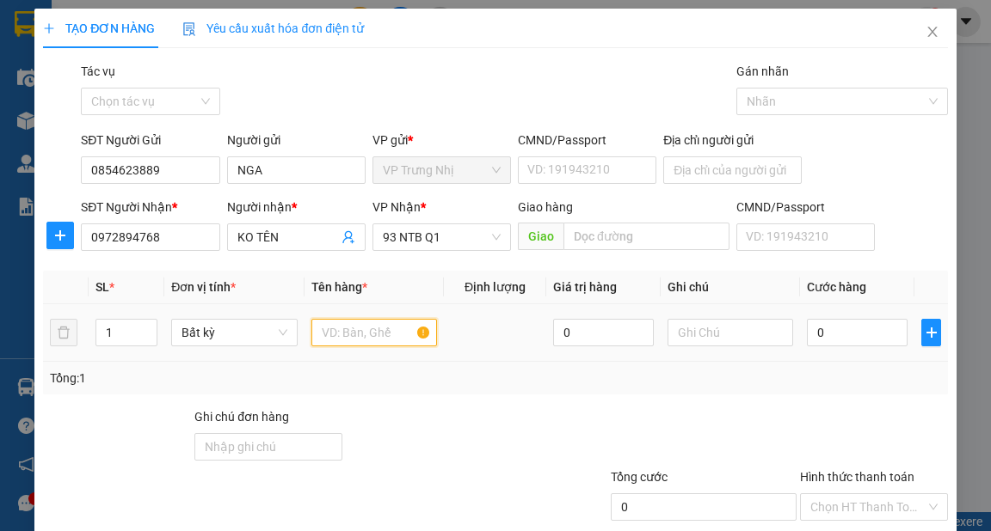
click at [381, 324] on input "text" at bounding box center [374, 333] width 126 height 28
type input "THÙNG BIA"
click at [727, 338] on input "text" at bounding box center [730, 333] width 126 height 28
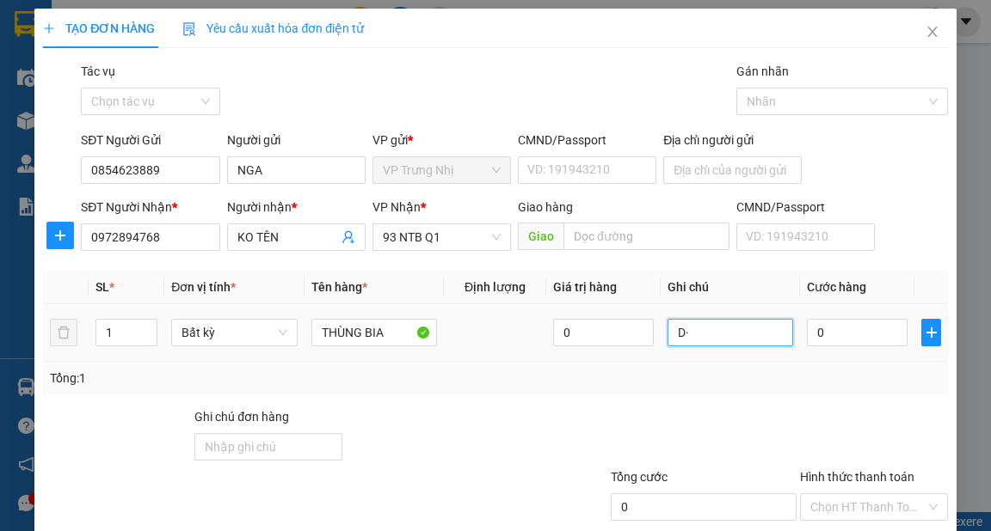
type input "D"
type input "ĐỒ ĂN"
click at [843, 330] on input "0" at bounding box center [857, 333] width 101 height 28
type input "3"
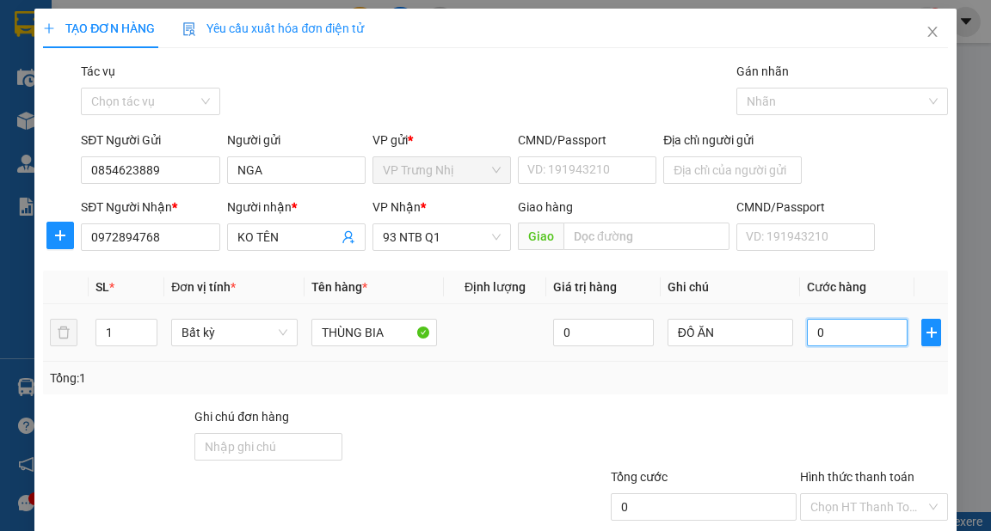
type input "3"
type input "30"
type input "30.000"
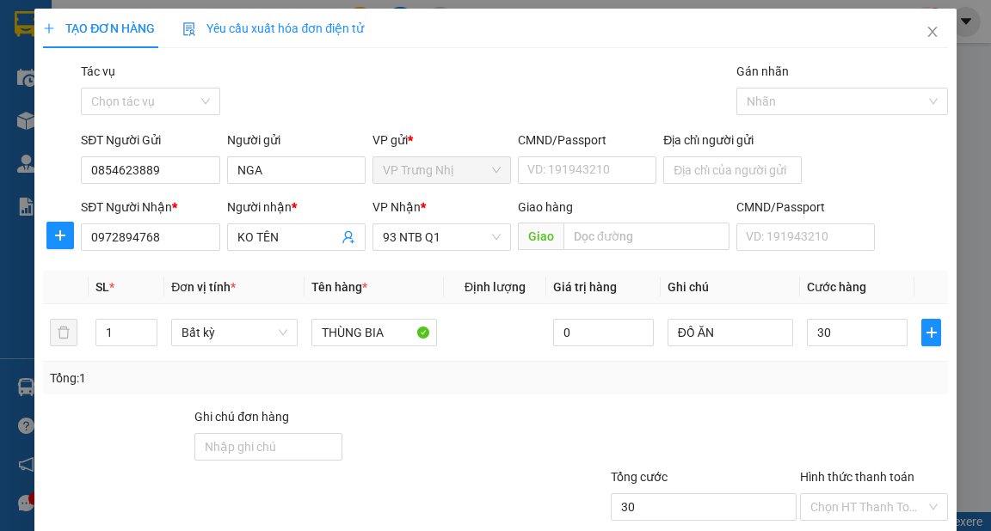
type input "30.000"
click at [761, 373] on div "Tổng: 1" at bounding box center [495, 378] width 890 height 19
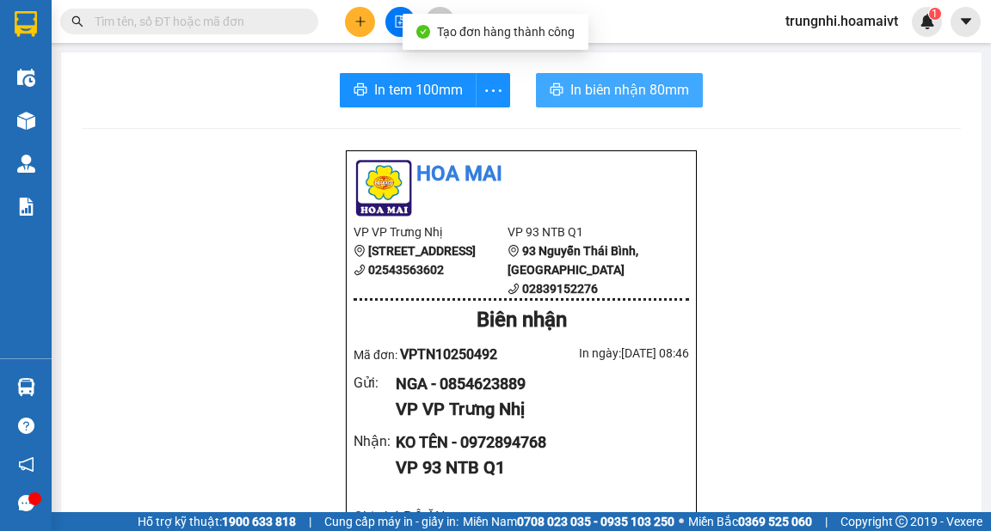
click at [654, 91] on span "In biên nhận 80mm" at bounding box center [629, 89] width 119 height 21
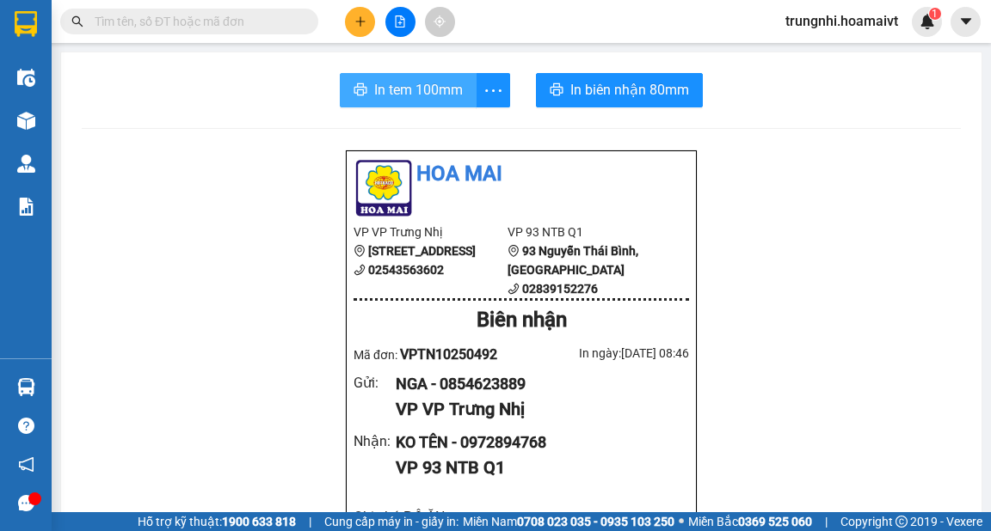
click at [411, 91] on span "In tem 100mm" at bounding box center [418, 89] width 89 height 21
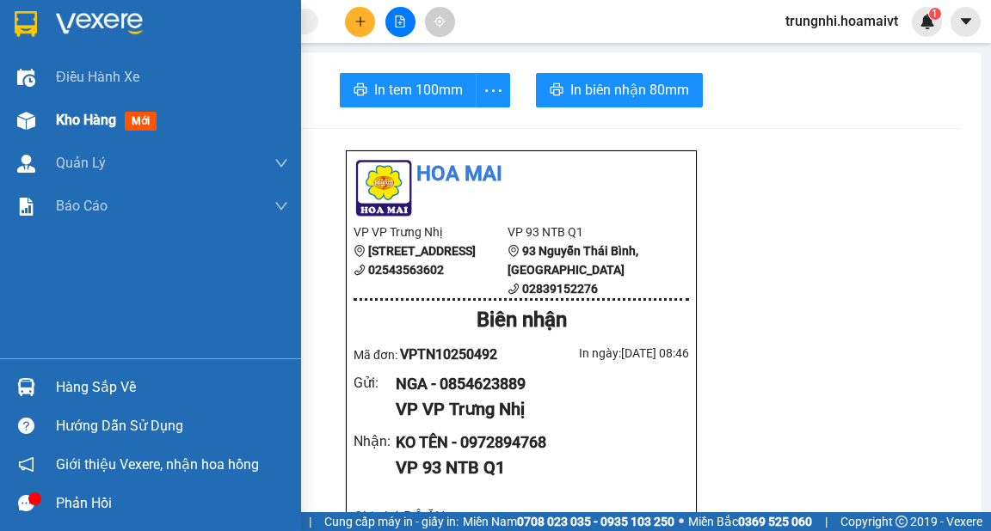
click at [69, 119] on span "Kho hàng" at bounding box center [86, 120] width 60 height 16
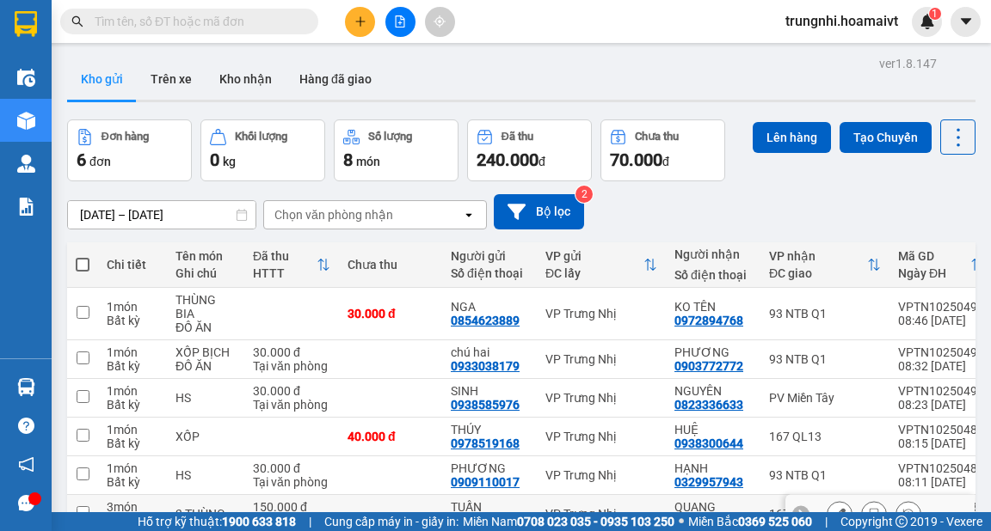
click at [77, 506] on input "checkbox" at bounding box center [83, 512] width 13 height 13
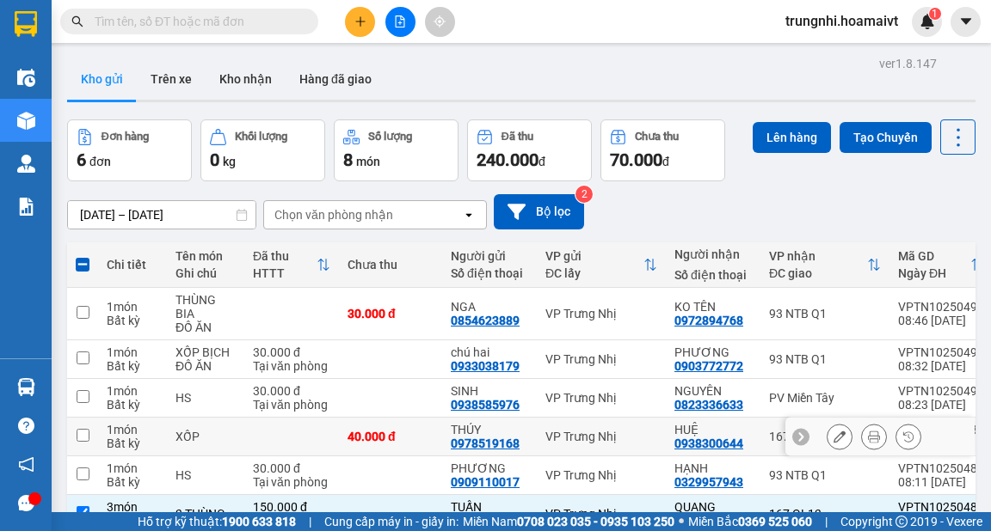
click at [79, 429] on input "checkbox" at bounding box center [83, 435] width 13 height 13
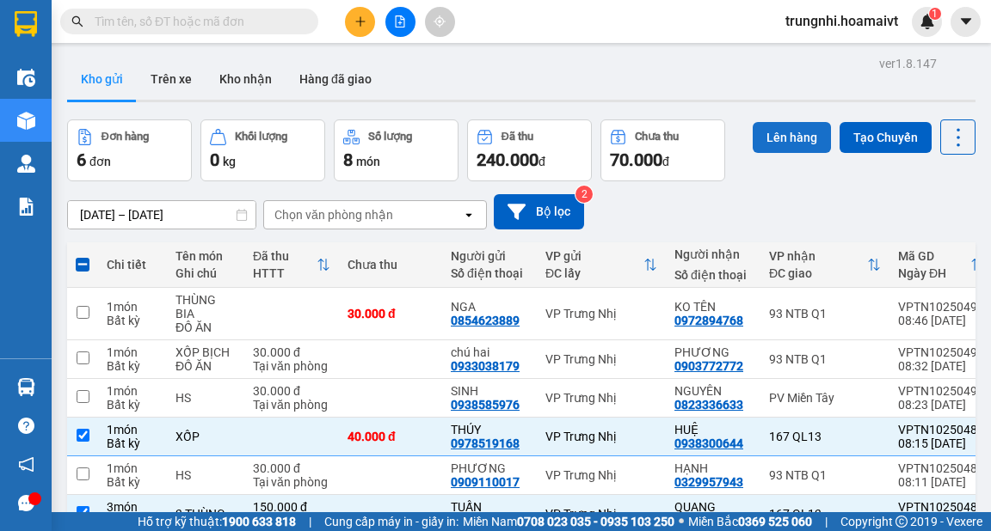
click at [791, 129] on button "Lên hàng" at bounding box center [791, 137] width 78 height 31
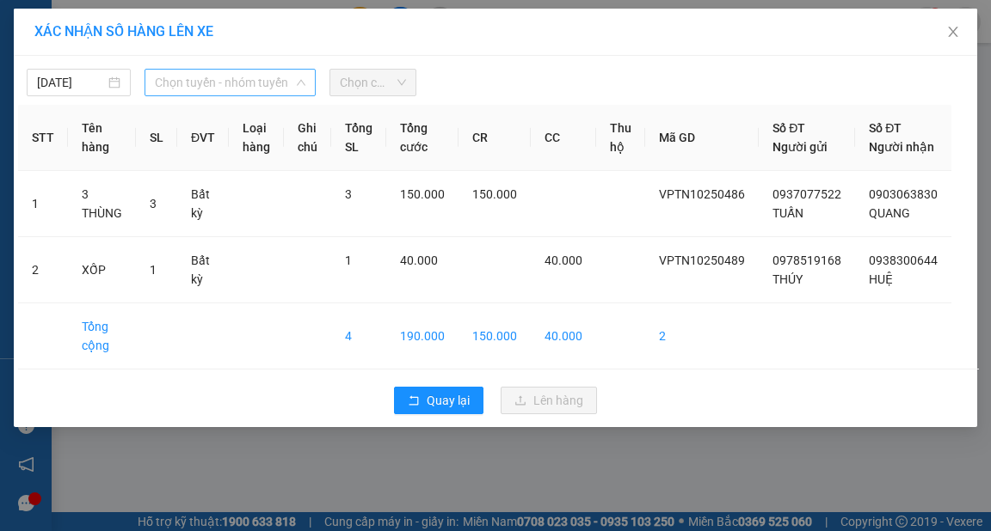
click at [289, 84] on span "Chọn tuyến - nhóm tuyến" at bounding box center [230, 83] width 150 height 26
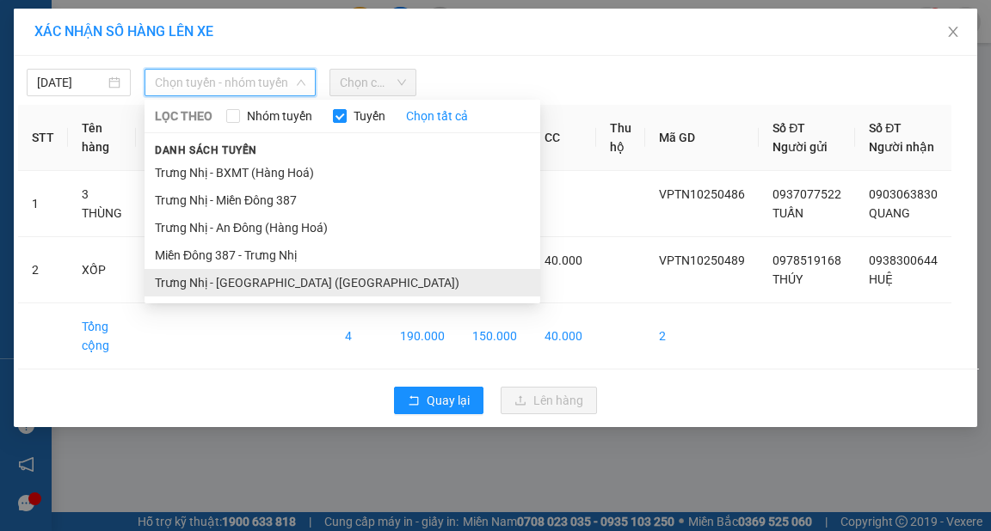
click at [245, 278] on li "Trưng Nhị - [GEOGRAPHIC_DATA] ([GEOGRAPHIC_DATA])" at bounding box center [342, 283] width 396 height 28
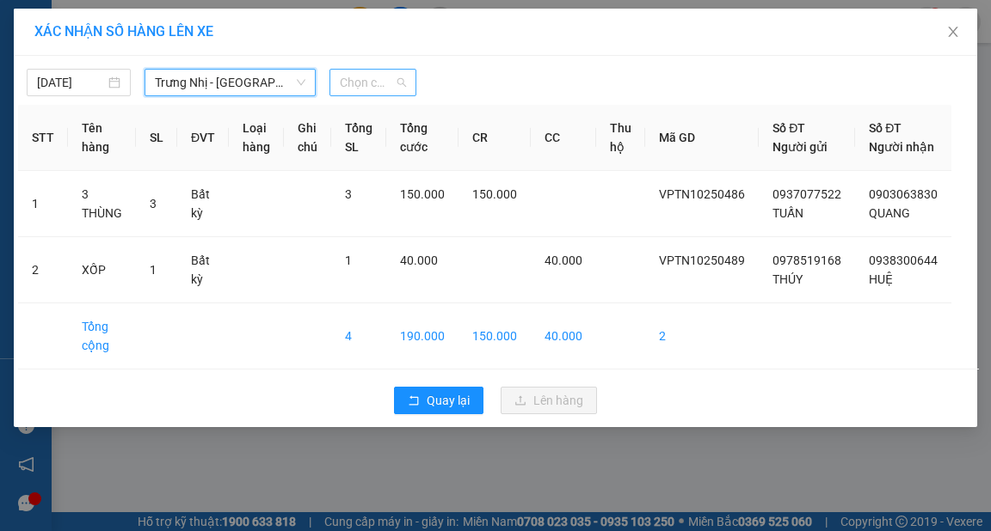
click at [378, 81] on span "Chọn chuyến" at bounding box center [373, 83] width 66 height 26
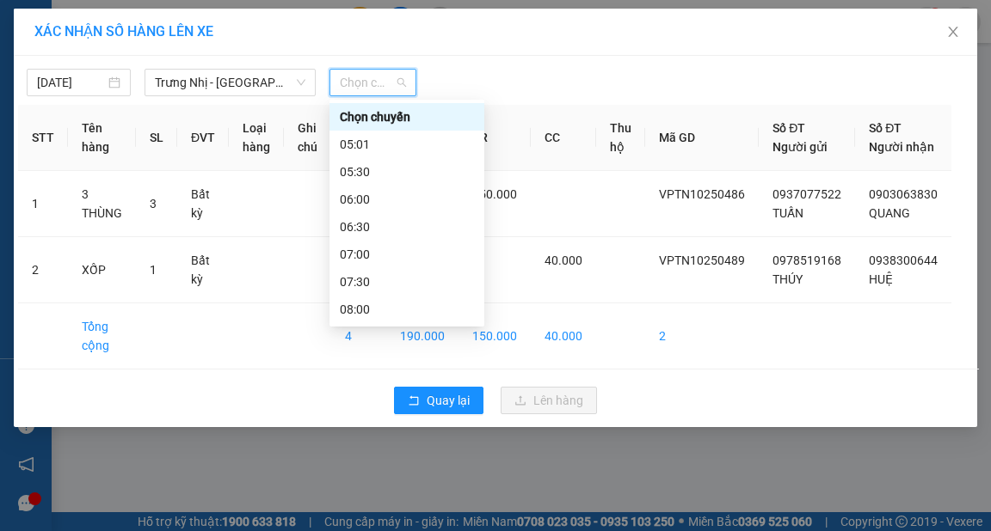
click at [353, 355] on div "09:00" at bounding box center [407, 364] width 134 height 19
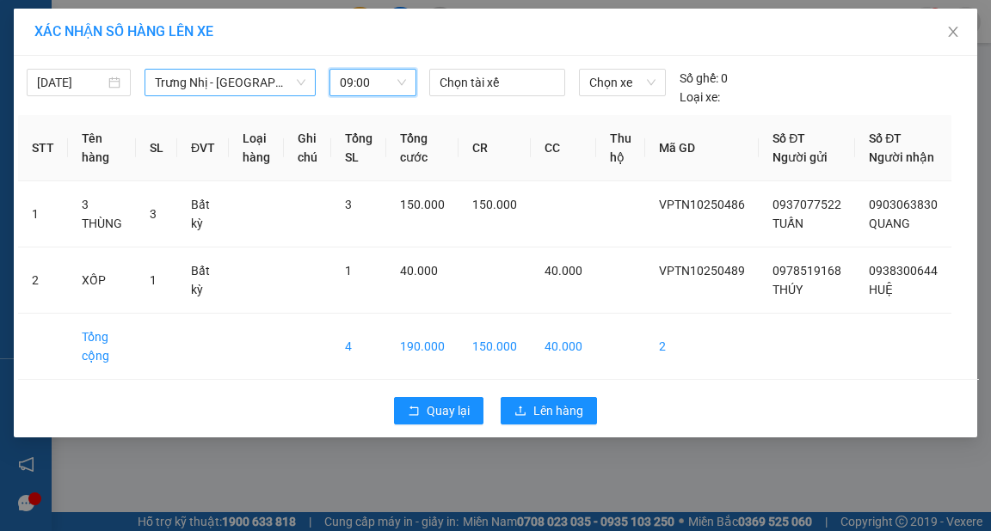
click at [294, 85] on span "Trưng Nhị - [GEOGRAPHIC_DATA] ([GEOGRAPHIC_DATA])" at bounding box center [230, 83] width 150 height 26
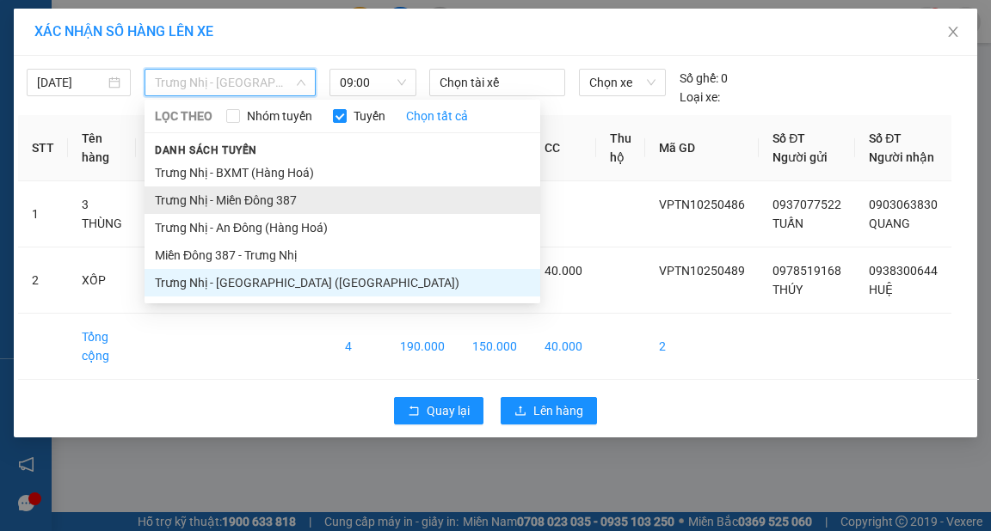
click at [273, 196] on li "Trưng Nhị - Miền Đông 387" at bounding box center [342, 201] width 396 height 28
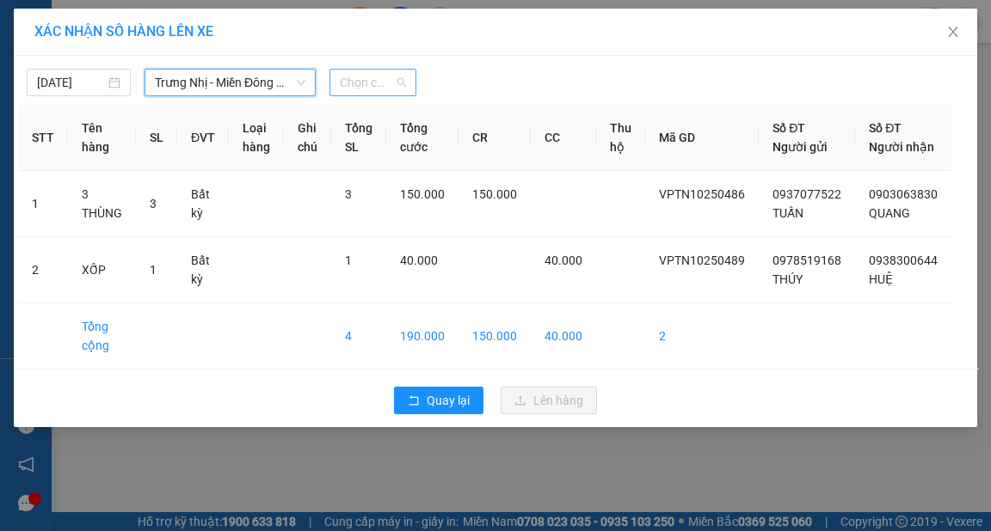
click at [398, 83] on span "Chọn chuyến" at bounding box center [373, 83] width 66 height 26
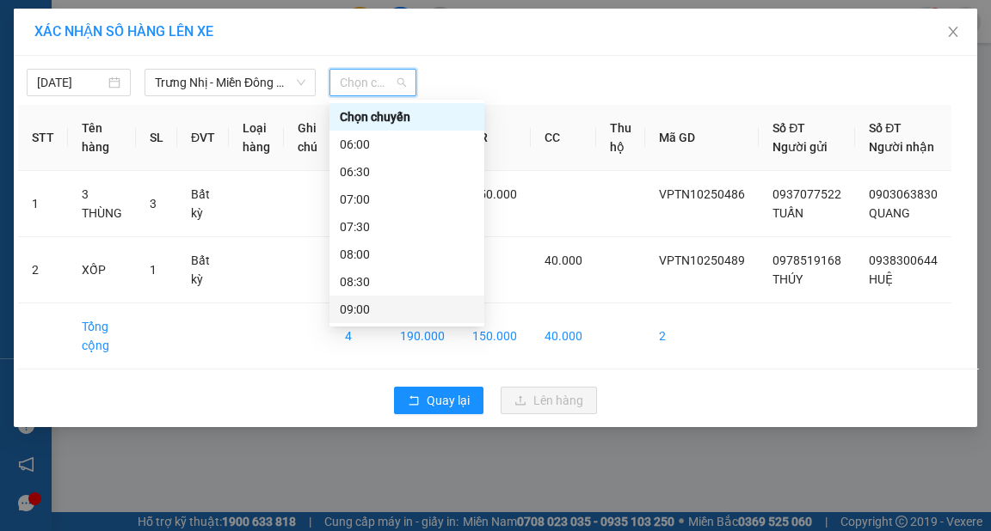
click at [358, 306] on div "09:00" at bounding box center [407, 309] width 134 height 19
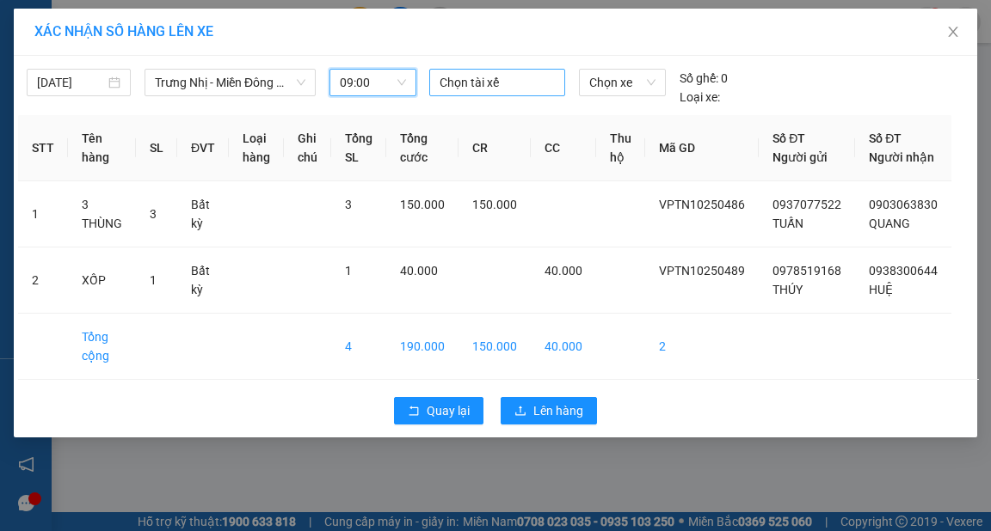
click at [485, 89] on div at bounding box center [496, 82] width 127 height 21
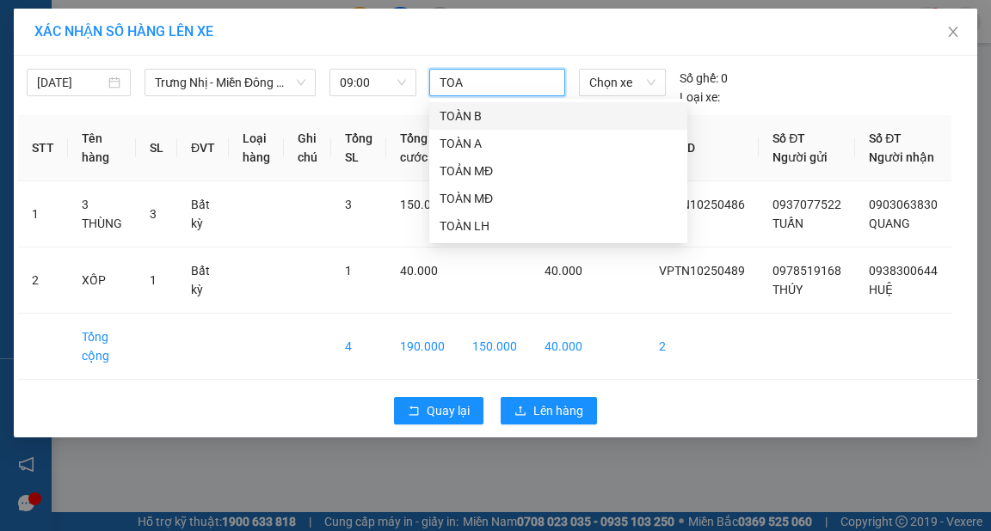
type input "TOAN"
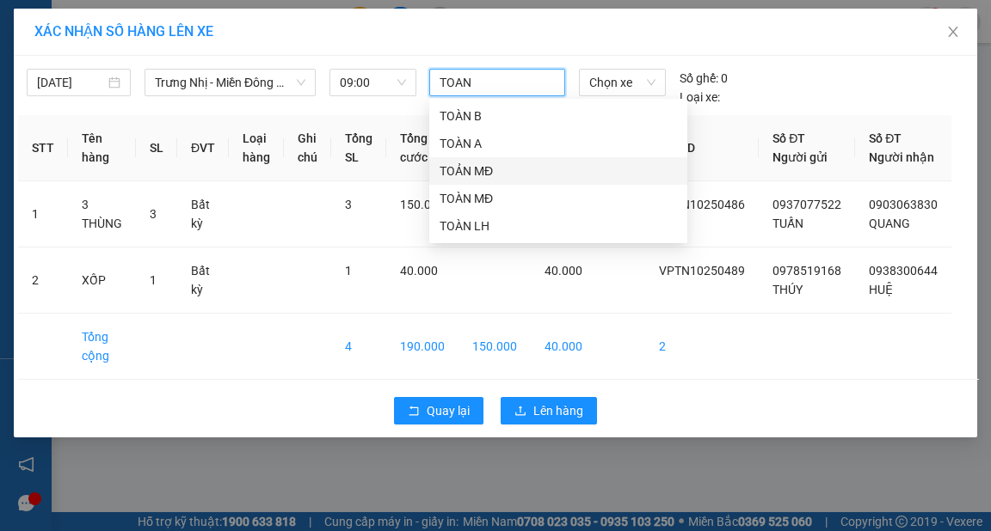
click at [473, 169] on div "TOẢN MĐ" at bounding box center [557, 171] width 237 height 19
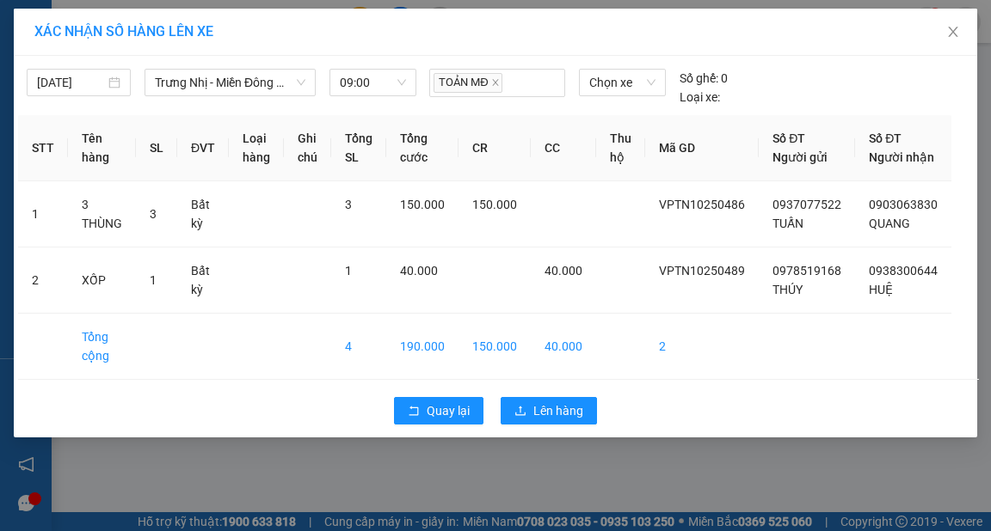
click at [576, 31] on div "XÁC NHẬN SỐ HÀNG LÊN XE" at bounding box center [495, 31] width 922 height 19
click at [568, 420] on span "Lên hàng" at bounding box center [558, 411] width 50 height 19
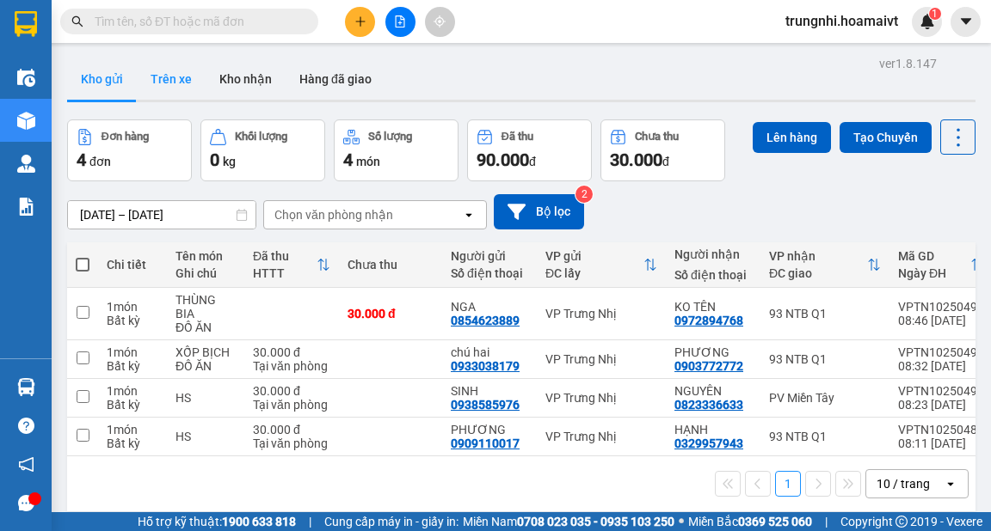
click at [176, 79] on button "Trên xe" at bounding box center [171, 78] width 69 height 41
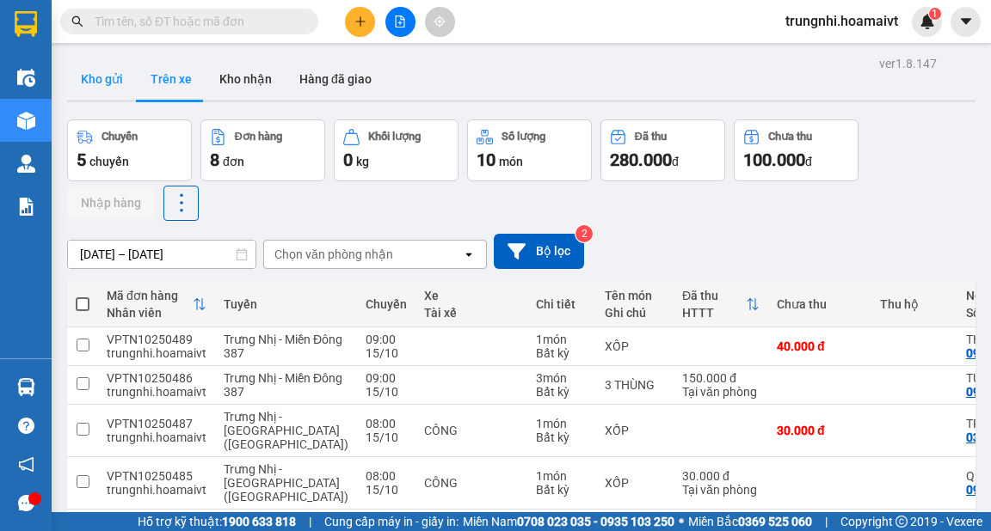
click at [96, 76] on button "Kho gửi" at bounding box center [102, 78] width 70 height 41
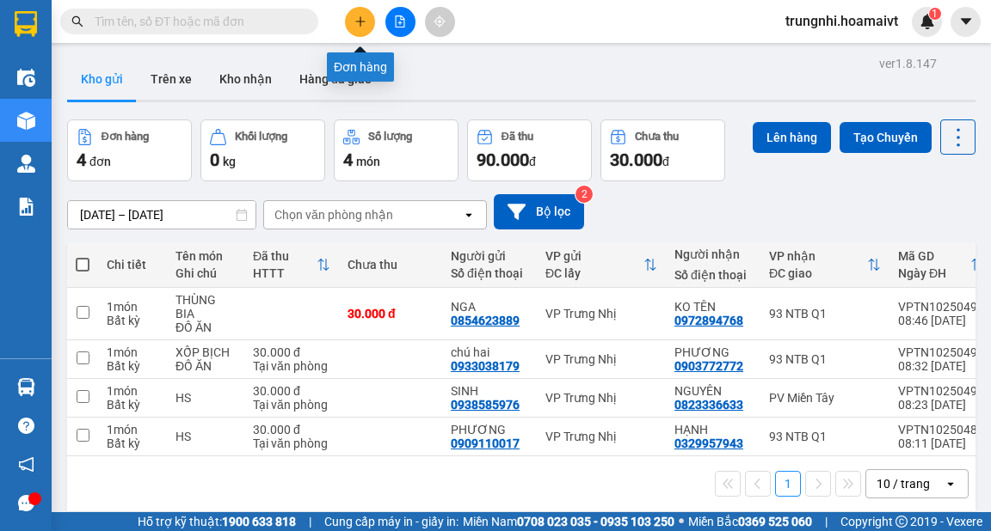
click at [359, 23] on icon "plus" at bounding box center [359, 20] width 1 height 9
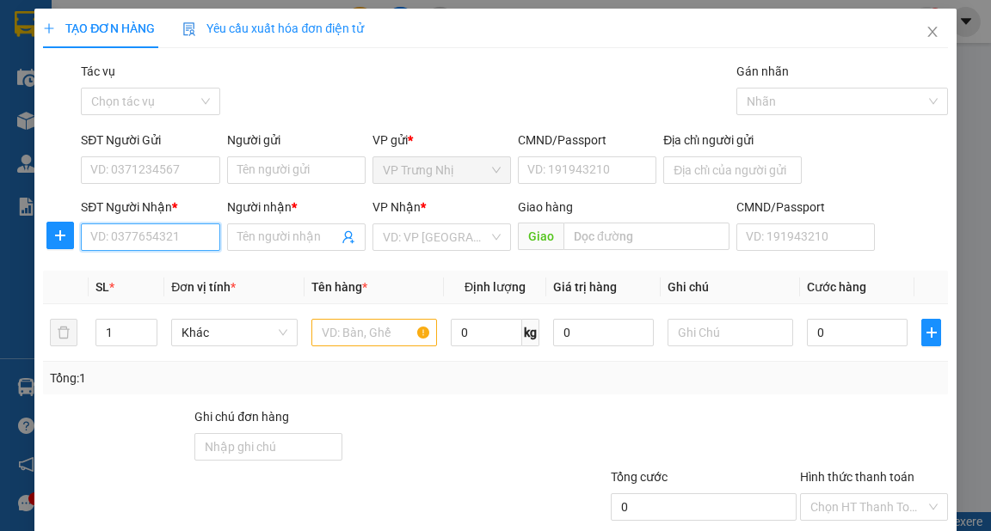
click at [171, 242] on input "SĐT Người Nhận *" at bounding box center [150, 238] width 138 height 28
type input "0928008189"
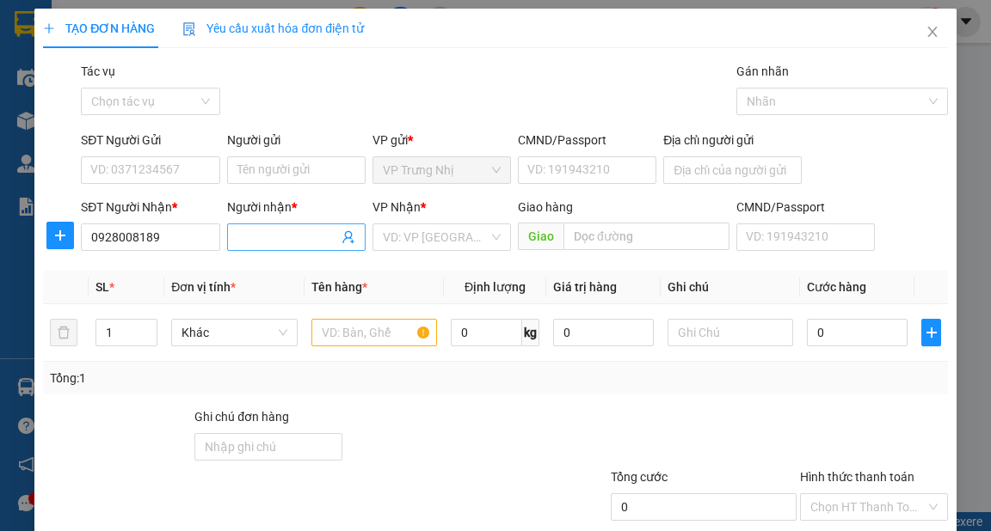
click at [295, 237] on input "Người nhận *" at bounding box center [287, 237] width 101 height 19
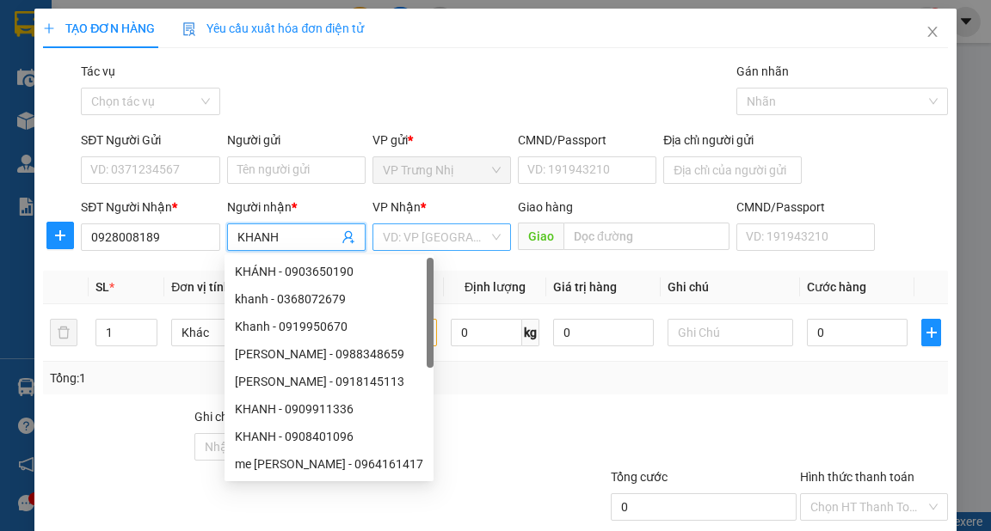
type input "KHANH"
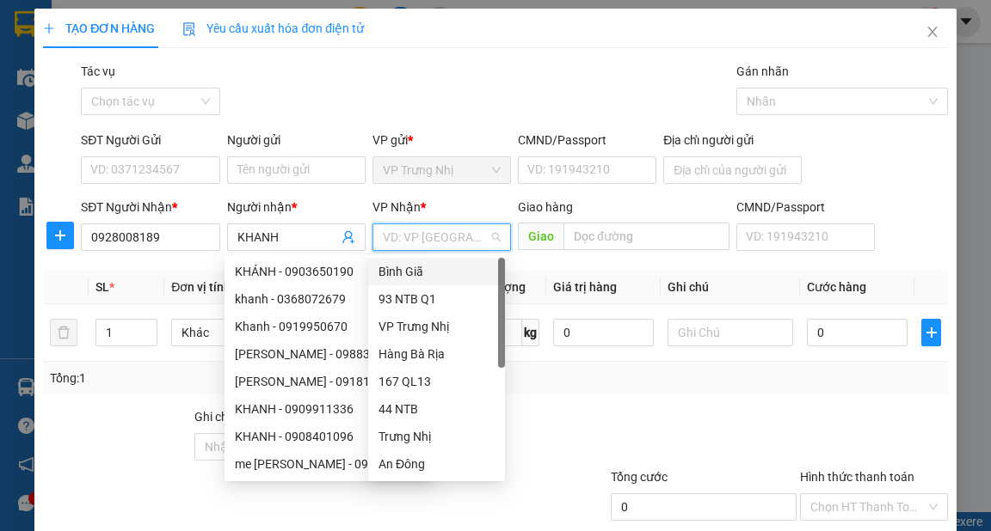
click at [468, 234] on input "search" at bounding box center [436, 237] width 106 height 26
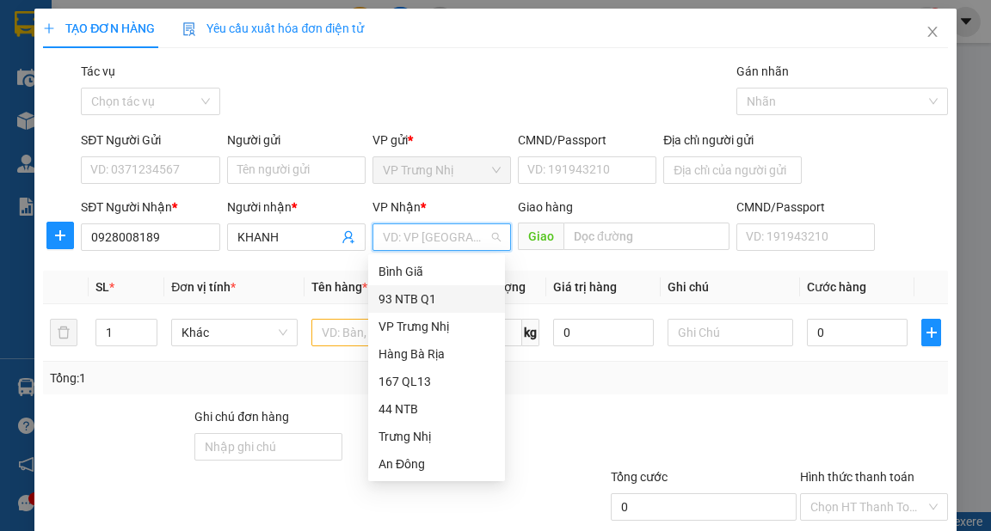
click at [414, 296] on div "93 NTB Q1" at bounding box center [436, 299] width 116 height 19
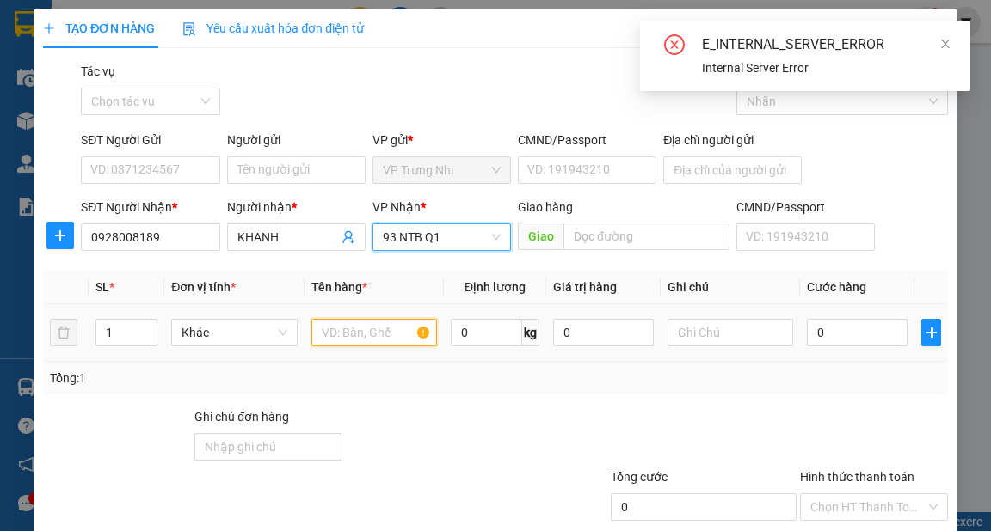
click at [347, 332] on input "text" at bounding box center [374, 333] width 126 height 28
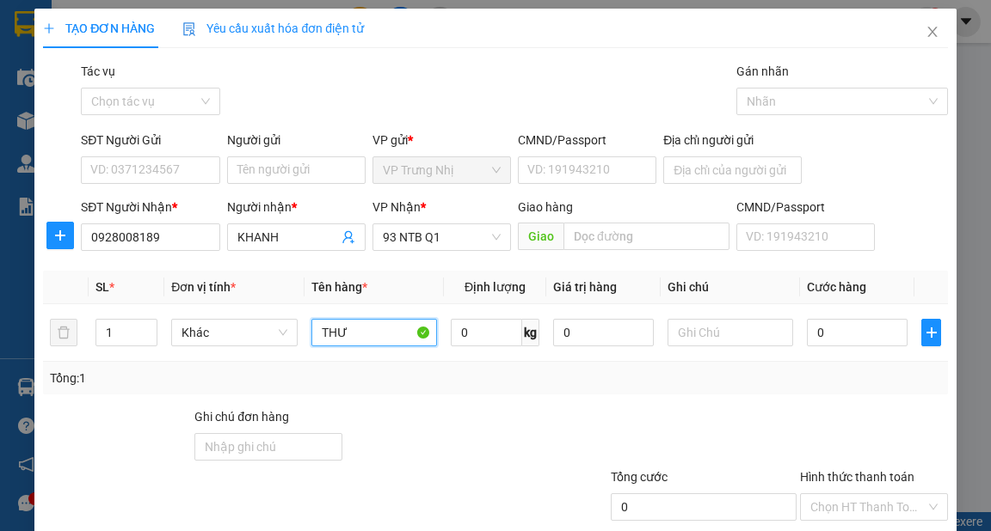
type input "THƯ"
click at [770, 389] on div "Tổng: 1" at bounding box center [495, 378] width 904 height 33
click at [867, 494] on input "Hình thức thanh toán" at bounding box center [867, 507] width 115 height 26
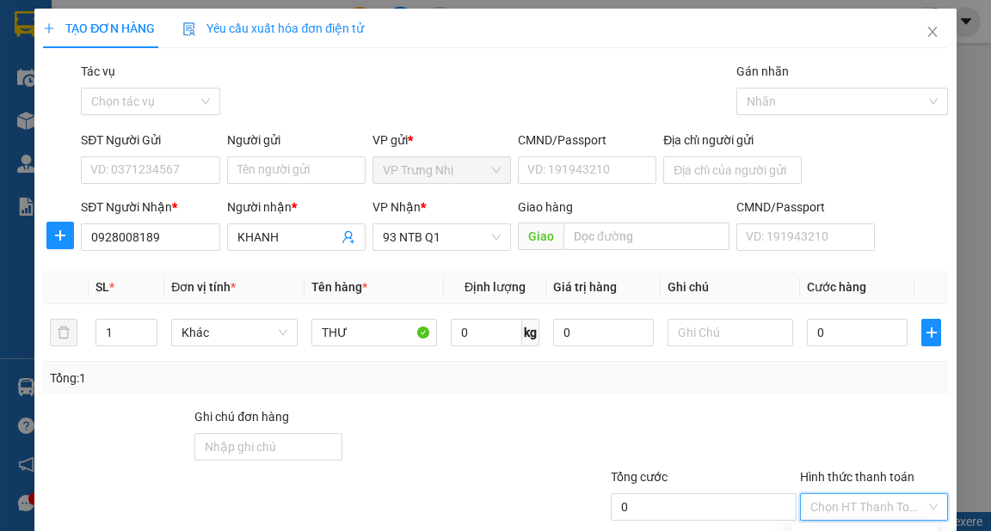
click at [681, 301] on div "Transit Pickup Surcharge Ids Transit Deliver Surcharge Ids Transit Deliver Surc…" at bounding box center [495, 332] width 904 height 541
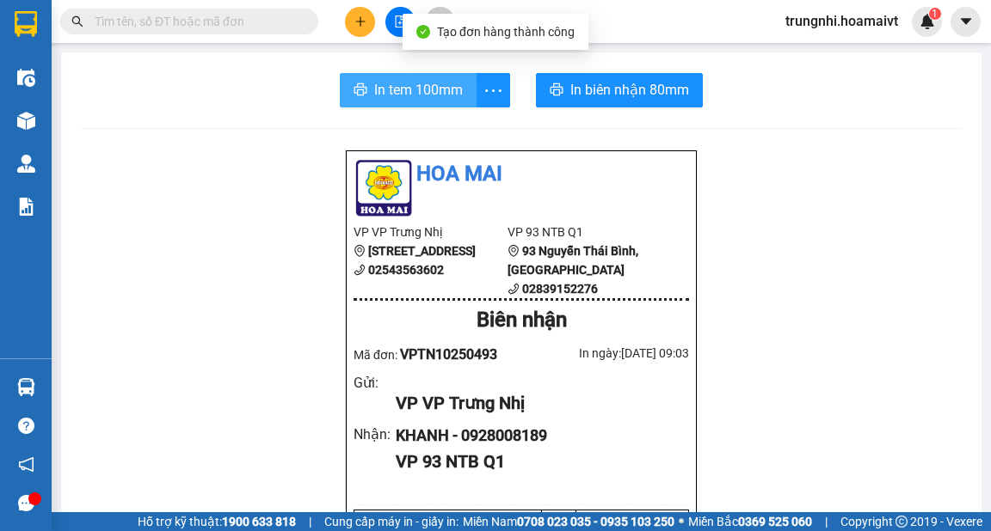
click at [416, 93] on span "In tem 100mm" at bounding box center [418, 89] width 89 height 21
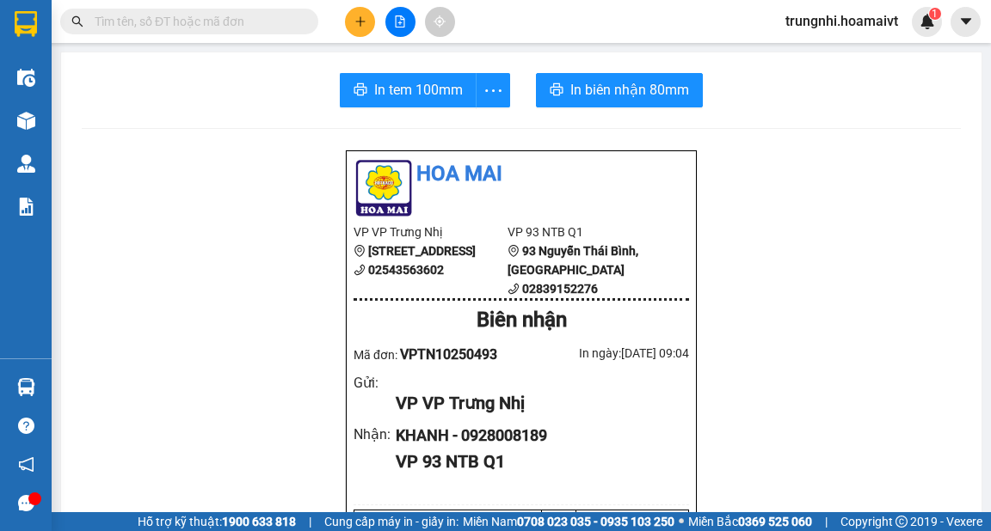
click at [227, 22] on input "text" at bounding box center [196, 21] width 203 height 19
click at [350, 26] on button at bounding box center [360, 22] width 30 height 30
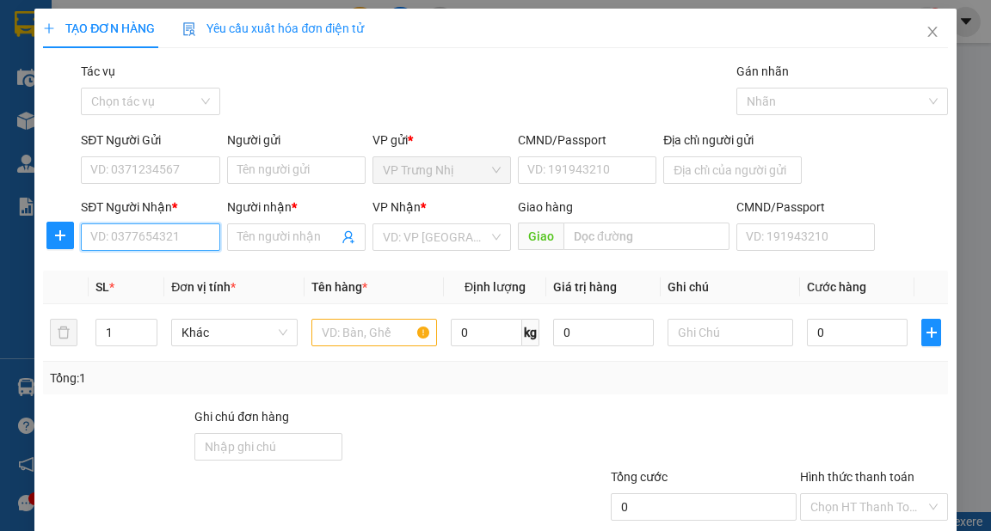
click at [184, 235] on input "SĐT Người Nhận *" at bounding box center [150, 238] width 138 height 28
type input "0908337073"
click at [135, 268] on div "0908337073 - Long" at bounding box center [148, 271] width 116 height 19
type input "Long"
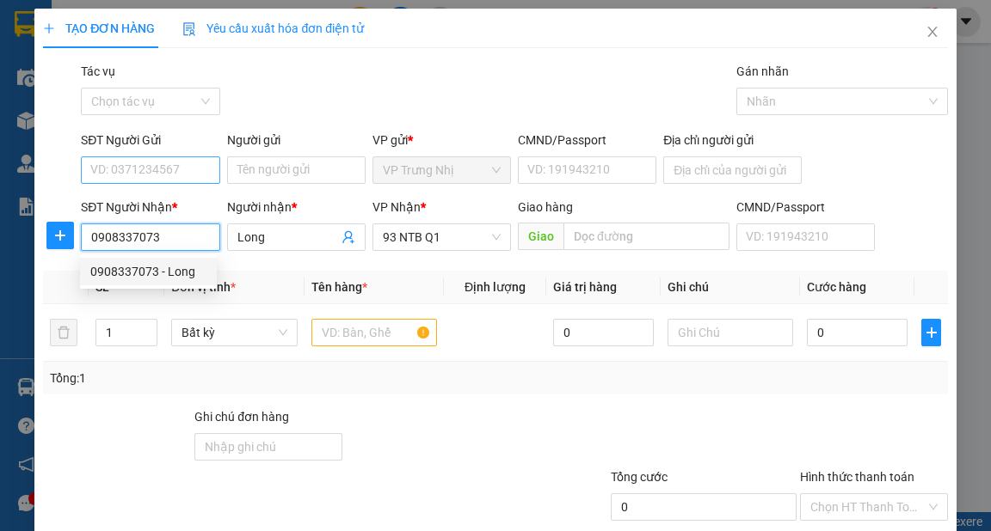
type input "0908337073"
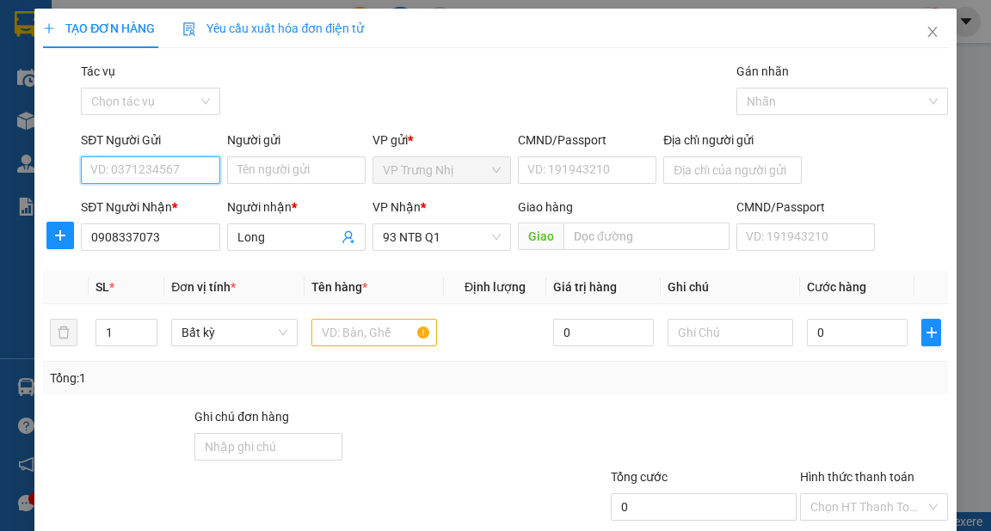
click at [199, 168] on input "SĐT Người Gửi" at bounding box center [150, 171] width 138 height 28
click at [184, 203] on div "0989692131 - Tuân" at bounding box center [148, 204] width 116 height 19
type input "0989692131"
type input "Tuân"
click at [355, 337] on input "text" at bounding box center [374, 333] width 126 height 28
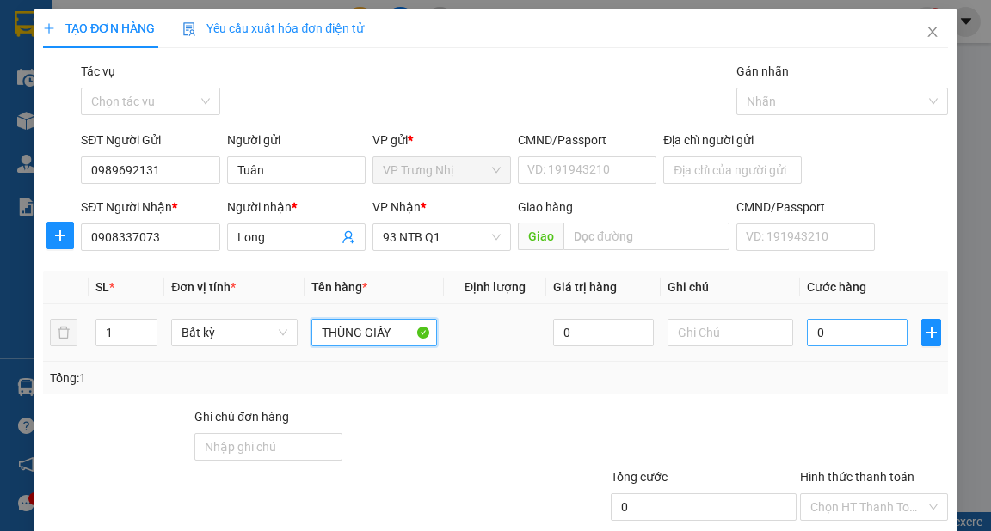
type input "THÙNG GIẤY"
click at [848, 330] on input "0" at bounding box center [857, 333] width 101 height 28
type input "3"
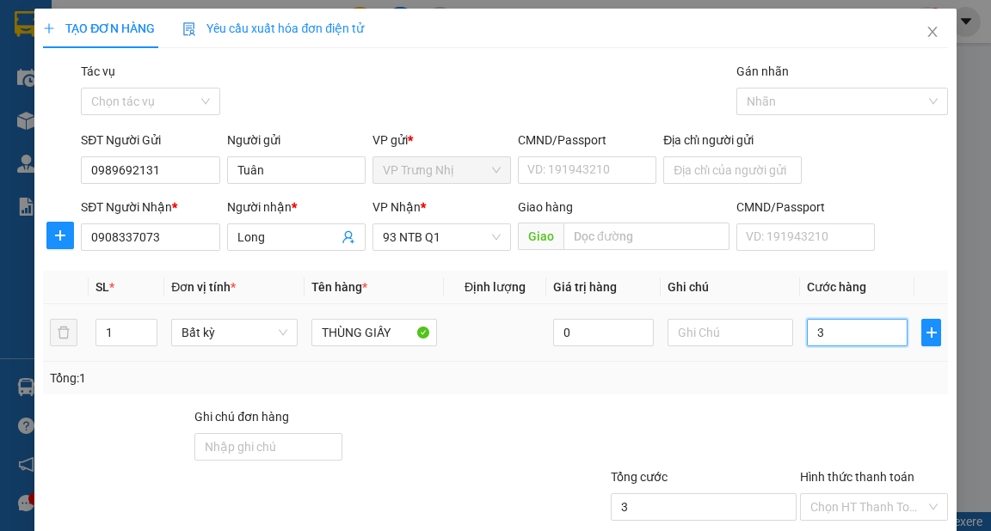
type input "30"
type input "30.000"
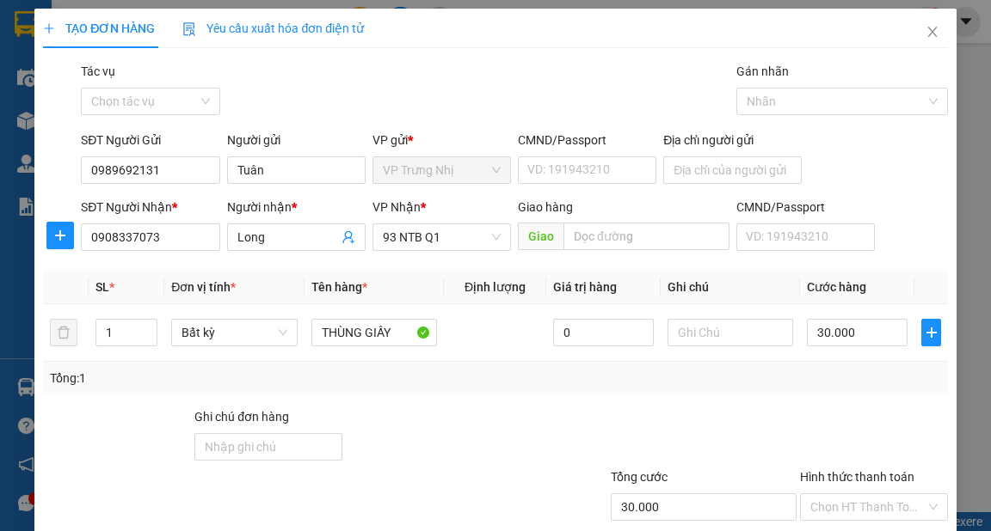
click at [801, 414] on div at bounding box center [873, 438] width 151 height 60
click at [829, 494] on input "Hình thức thanh toán" at bounding box center [867, 507] width 115 height 26
click at [844, 531] on div "Tại văn phòng" at bounding box center [864, 540] width 126 height 19
type input "0"
click at [860, 408] on div at bounding box center [873, 438] width 151 height 60
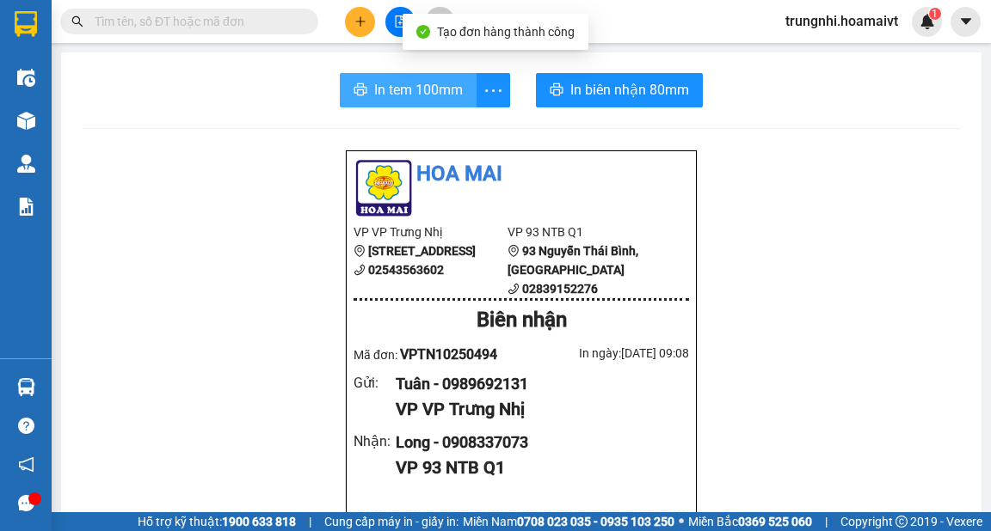
click at [411, 87] on span "In tem 100mm" at bounding box center [418, 89] width 89 height 21
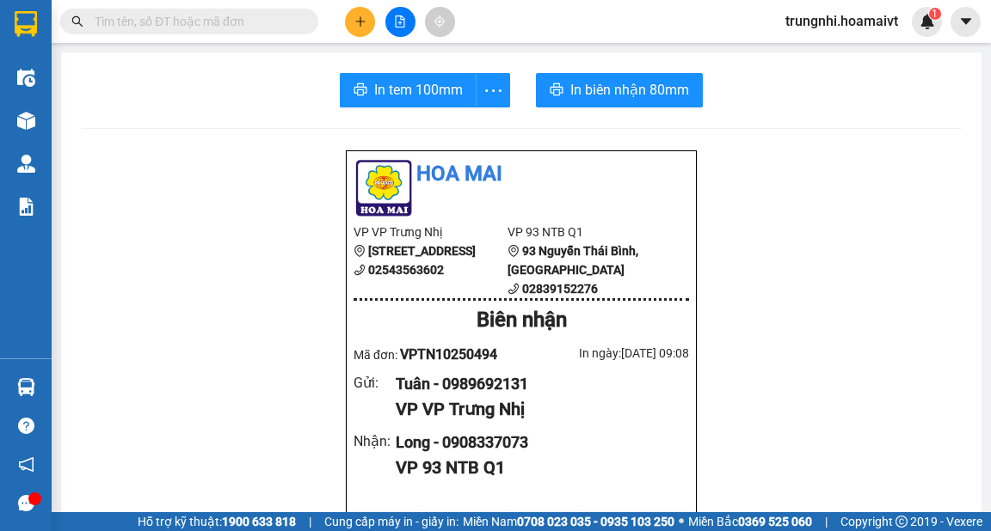
click at [364, 15] on icon "plus" at bounding box center [360, 21] width 12 height 12
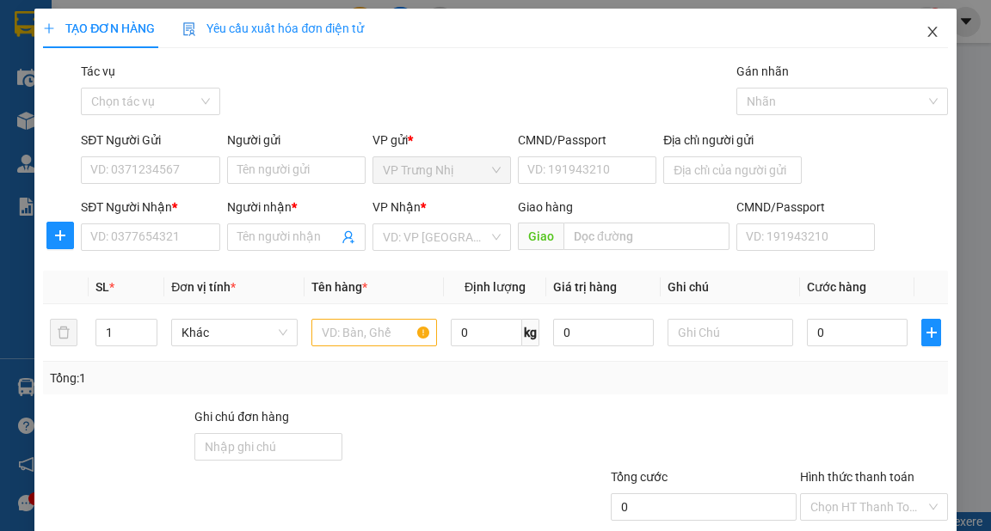
click at [925, 31] on icon "close" at bounding box center [932, 32] width 14 height 14
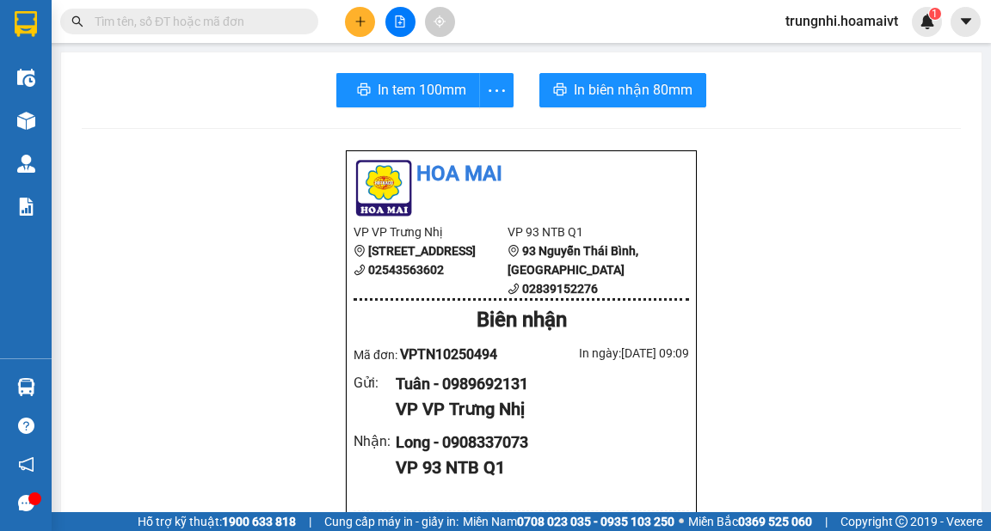
click at [199, 21] on input "text" at bounding box center [196, 21] width 203 height 19
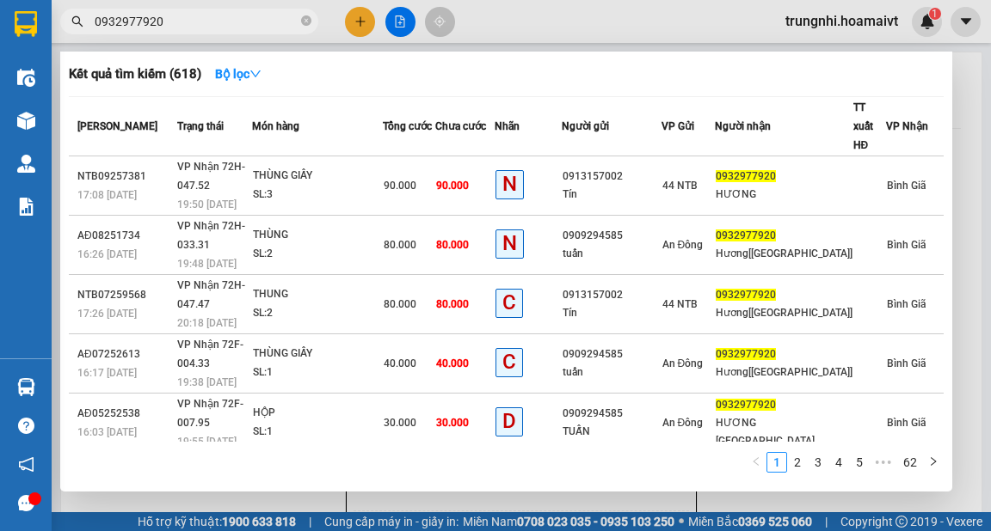
type input "0932977920"
click at [364, 27] on div at bounding box center [495, 265] width 991 height 531
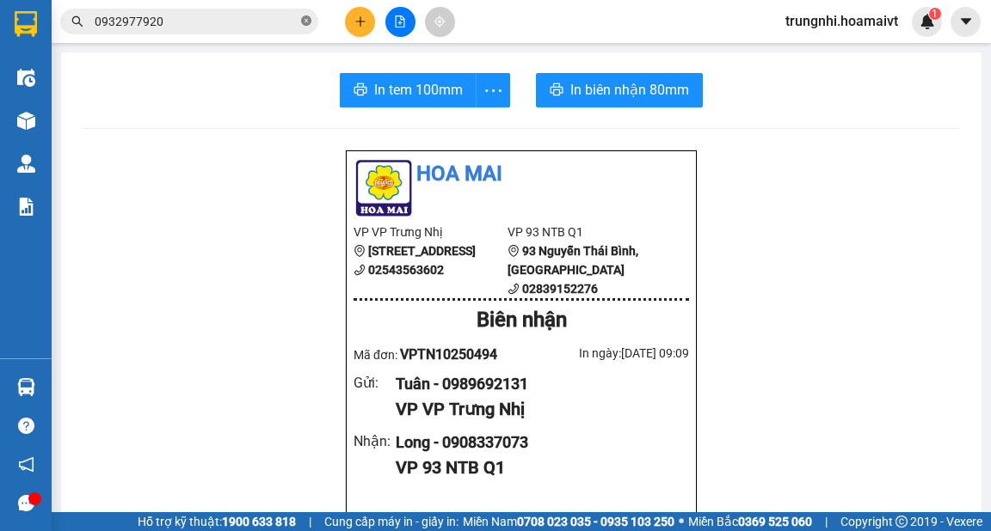
click at [305, 20] on icon "close-circle" at bounding box center [306, 20] width 10 height 10
click at [365, 21] on icon "plus" at bounding box center [360, 21] width 12 height 12
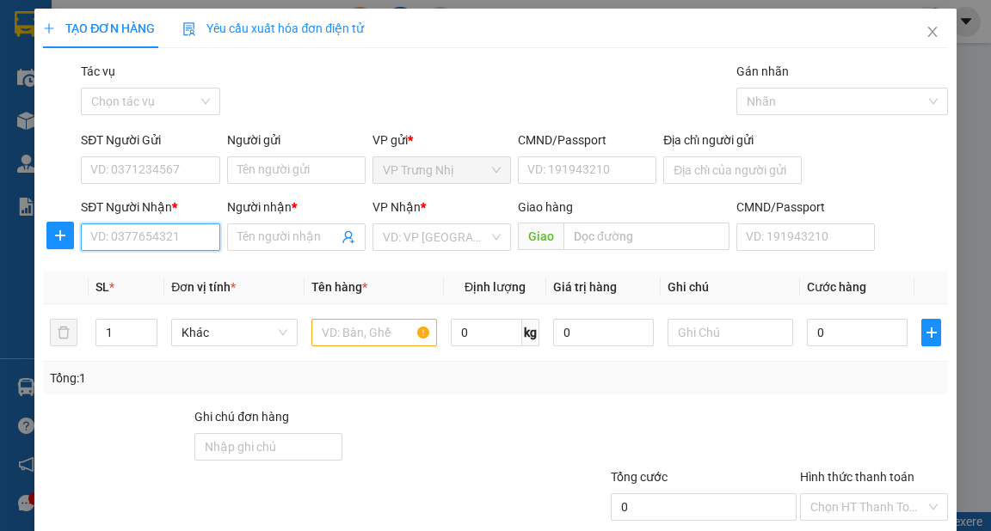
click at [158, 240] on input "SĐT Người Nhận *" at bounding box center [150, 238] width 138 height 28
type input "0703685657"
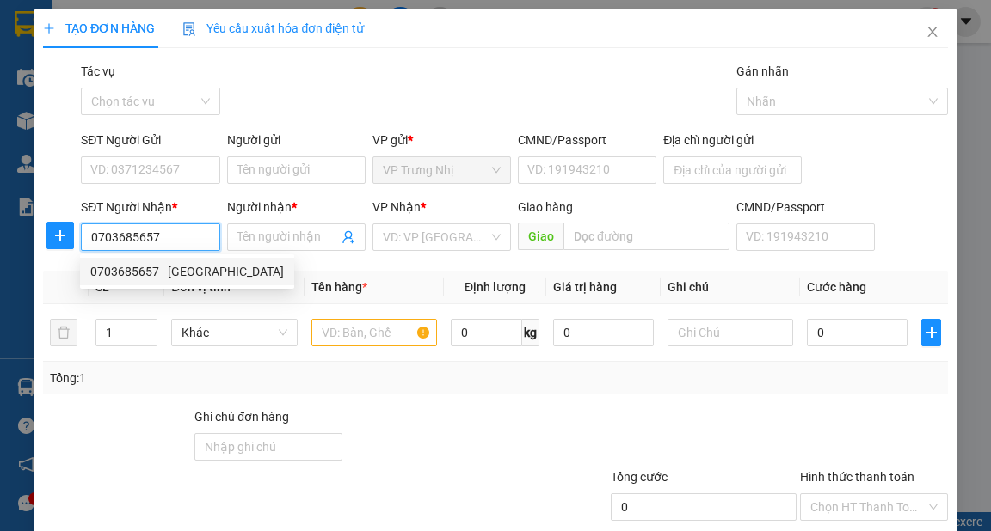
click at [184, 267] on div "0703685657 - PHUONG" at bounding box center [186, 271] width 193 height 19
type input "PHUONG"
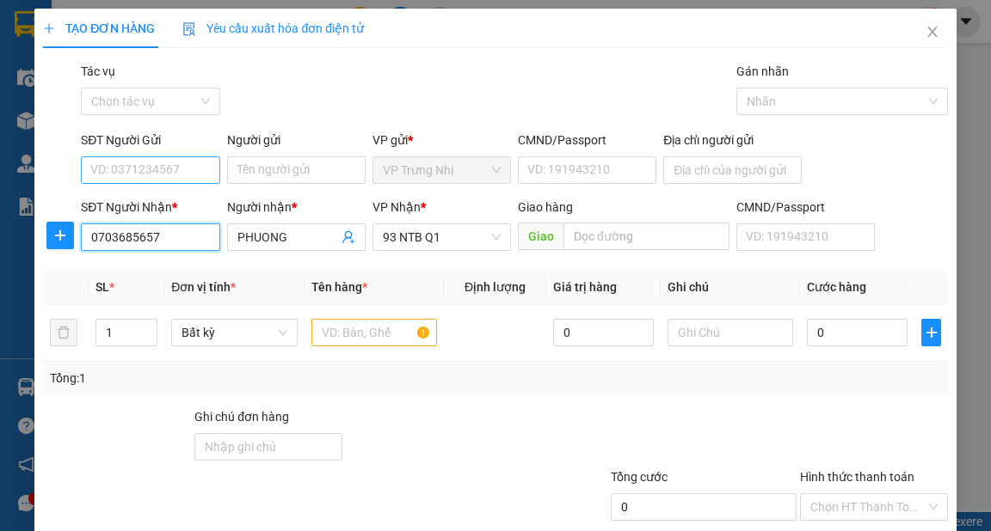
type input "0703685657"
click at [181, 168] on input "SĐT Người Gửi" at bounding box center [150, 171] width 138 height 28
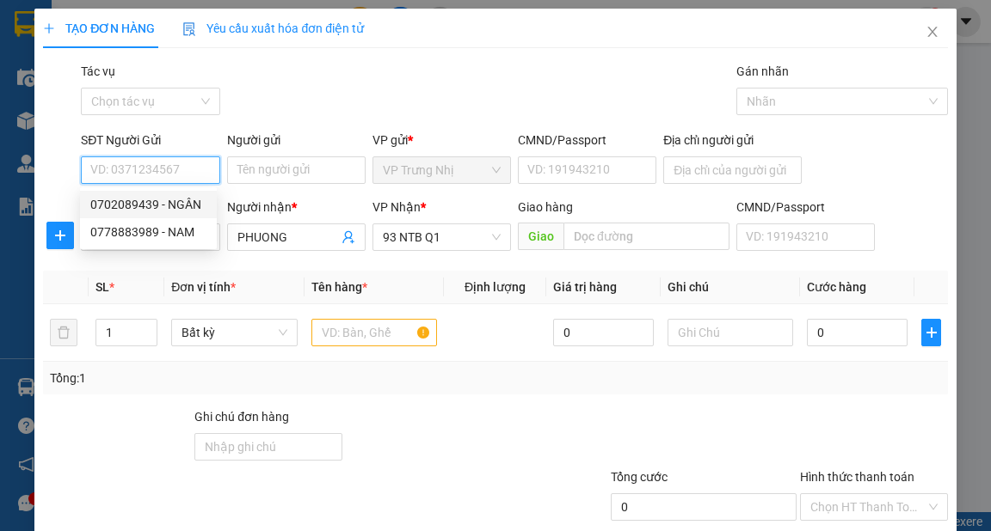
click at [192, 198] on div "0702089439 - NGÂN" at bounding box center [148, 204] width 116 height 19
type input "0702089439"
type input "NGÂN"
type input "093190000078"
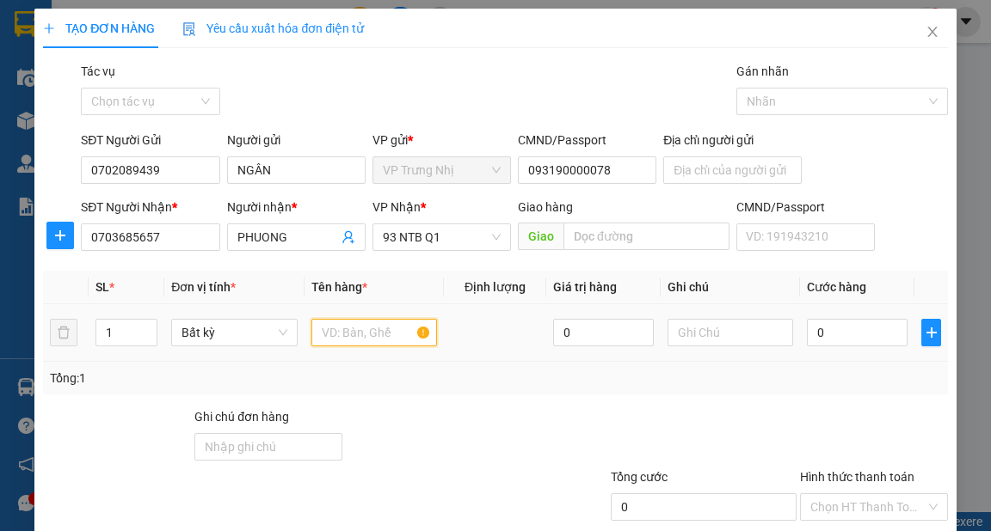
click at [337, 330] on input "text" at bounding box center [374, 333] width 126 height 28
type input "HỘP BK"
click at [877, 337] on input "0" at bounding box center [857, 333] width 101 height 28
type input "3"
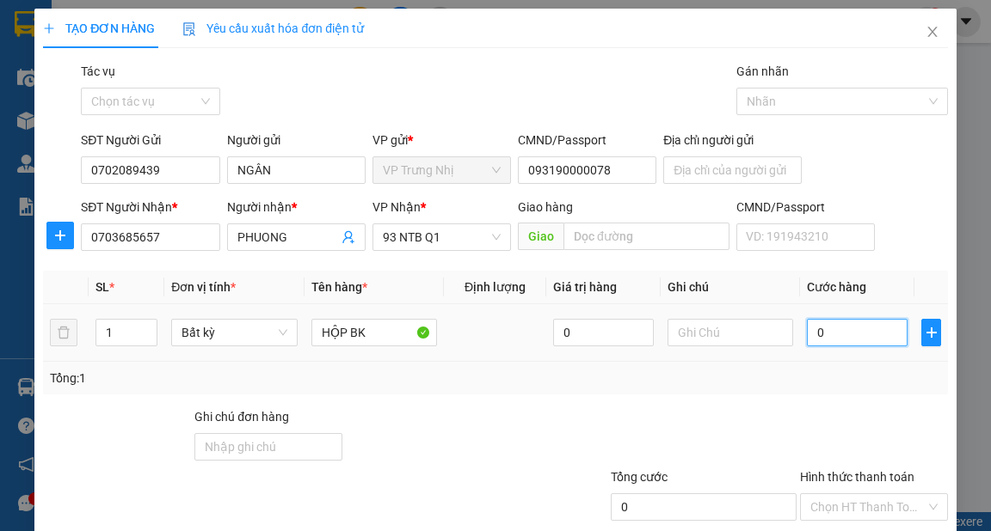
type input "3"
type input "30"
click at [839, 395] on div "Transit Pickup Surcharge Ids Transit Deliver Surcharge Ids Transit Deliver Surc…" at bounding box center [495, 332] width 904 height 541
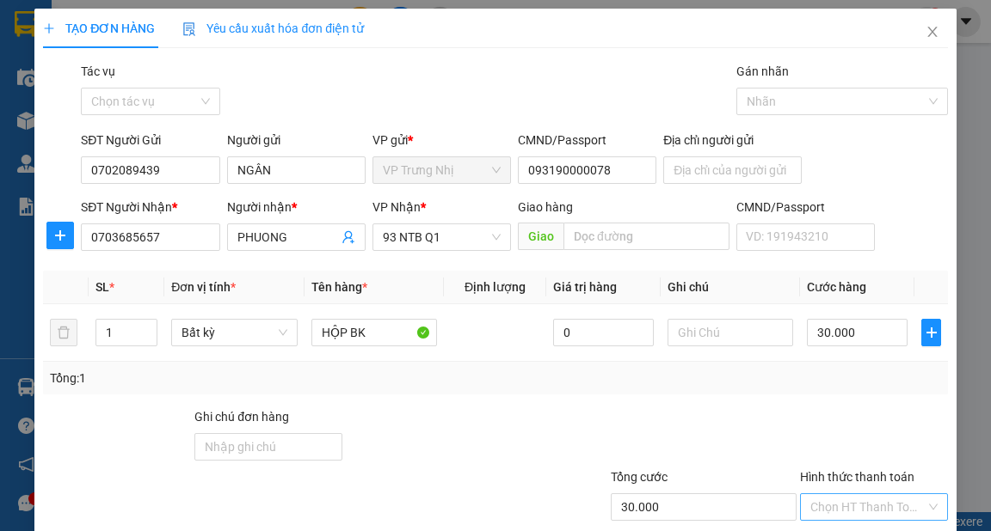
click at [850, 494] on input "Hình thức thanh toán" at bounding box center [867, 507] width 115 height 26
click at [871, 531] on div "Tại văn phòng" at bounding box center [864, 540] width 126 height 19
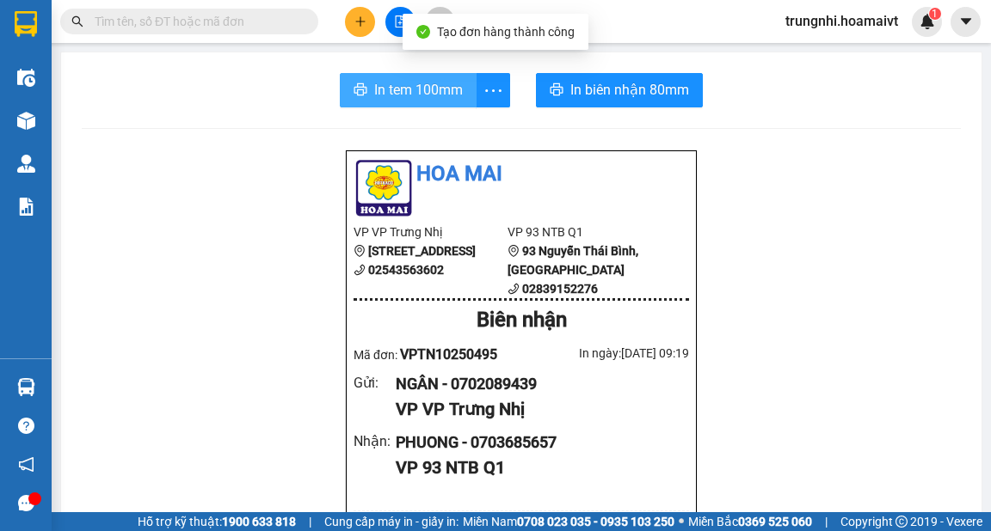
click at [437, 90] on span "In tem 100mm" at bounding box center [418, 89] width 89 height 21
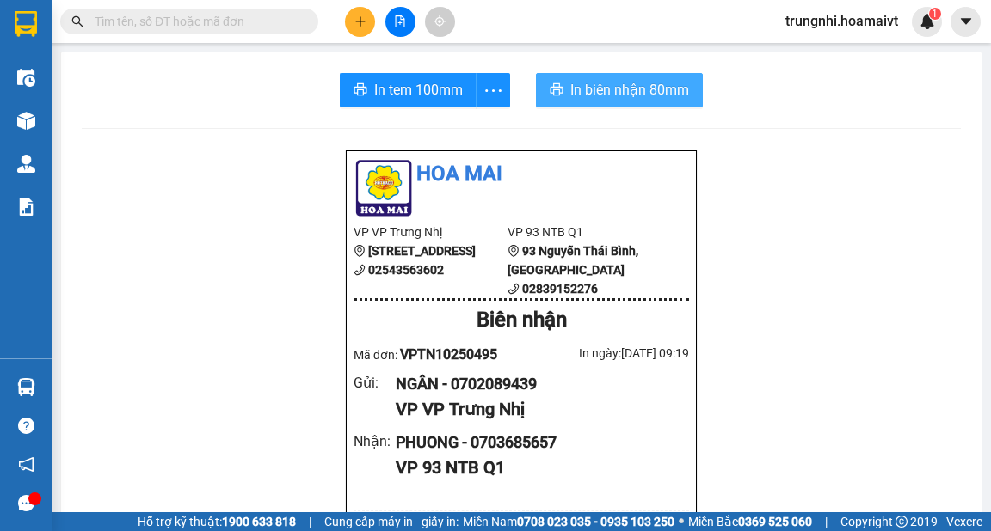
click at [651, 89] on span "In biên nhận 80mm" at bounding box center [629, 89] width 119 height 21
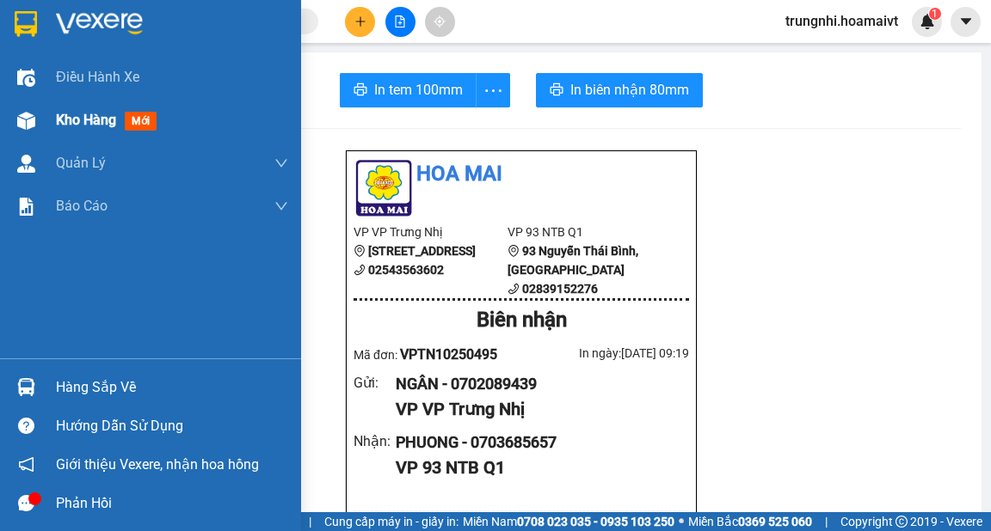
click at [65, 117] on span "Kho hàng" at bounding box center [86, 120] width 60 height 16
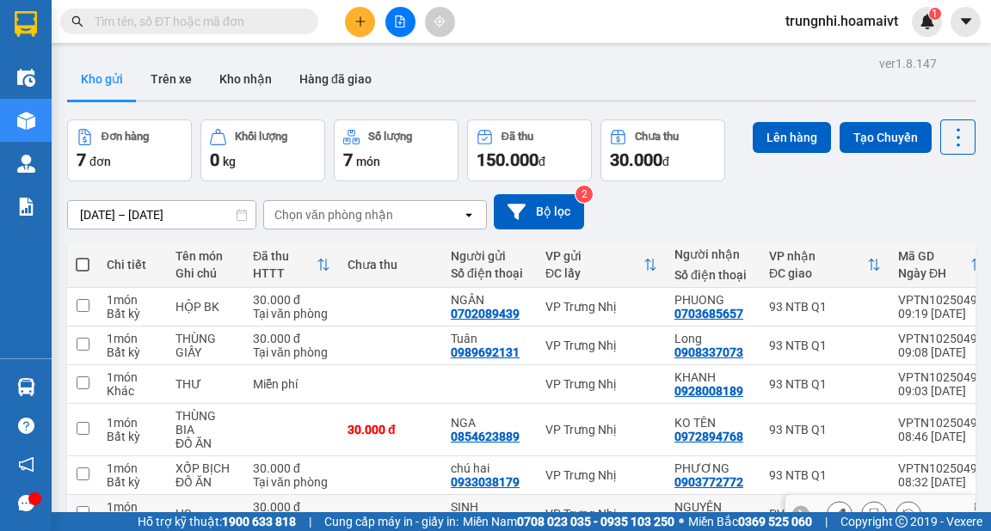
click at [77, 506] on input "checkbox" at bounding box center [83, 512] width 13 height 13
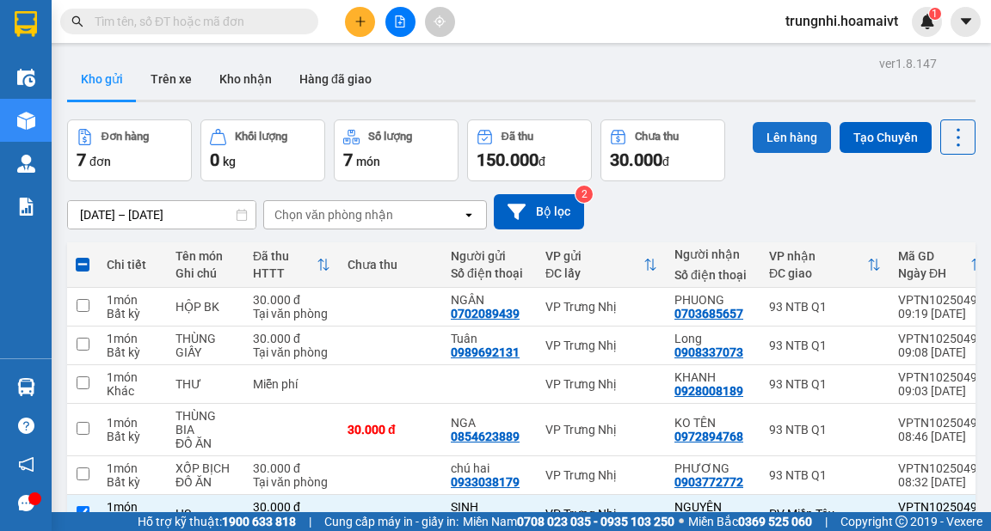
click at [784, 131] on button "Lên hàng" at bounding box center [791, 137] width 78 height 31
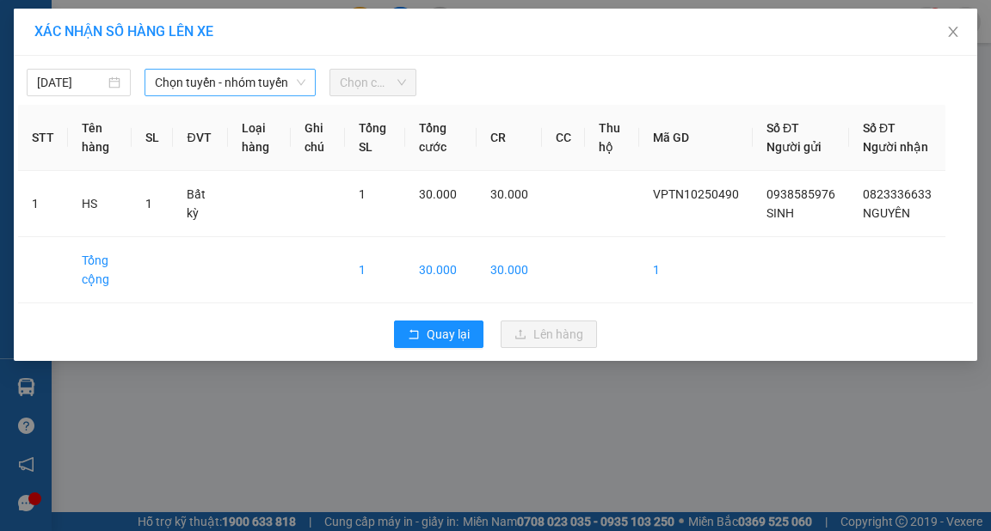
click at [269, 89] on span "Chọn tuyến - nhóm tuyến" at bounding box center [230, 83] width 150 height 26
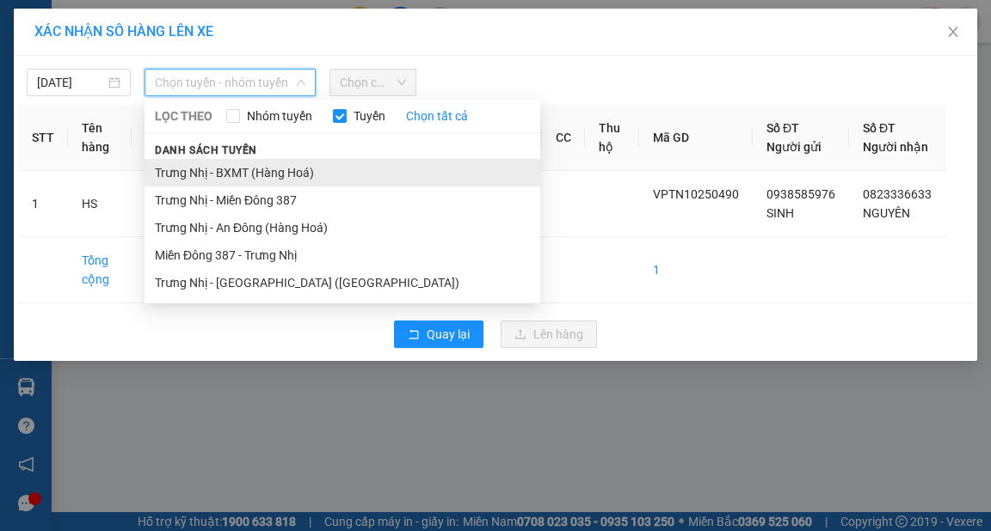
click at [292, 165] on li "Trưng Nhị - BXMT (Hàng Hoá)" at bounding box center [342, 173] width 396 height 28
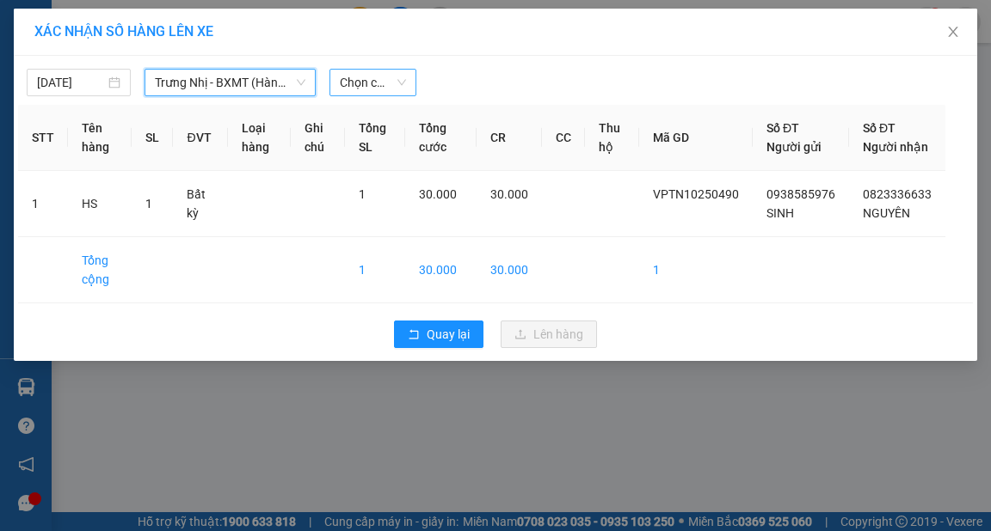
click at [377, 76] on span "Chọn chuyến" at bounding box center [373, 83] width 66 height 26
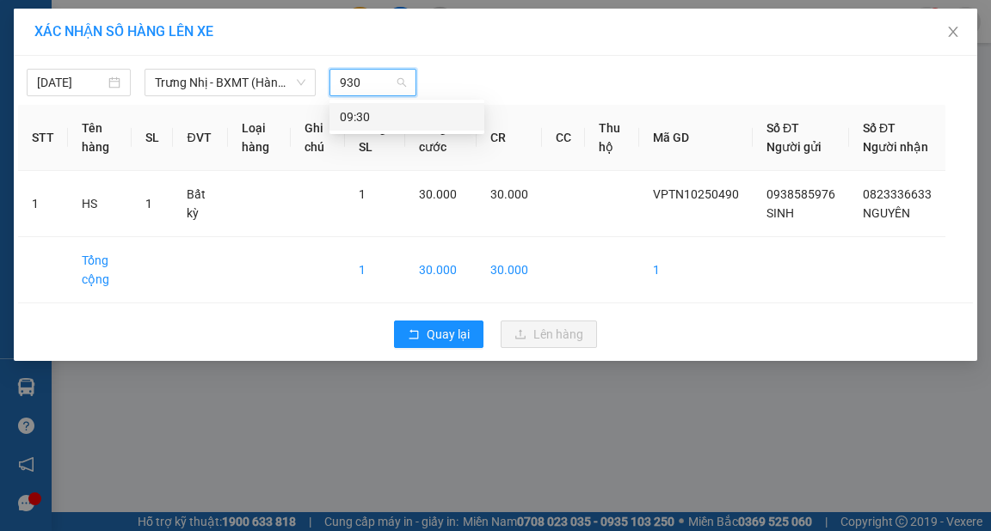
click at [421, 117] on div "09:30" at bounding box center [407, 116] width 134 height 19
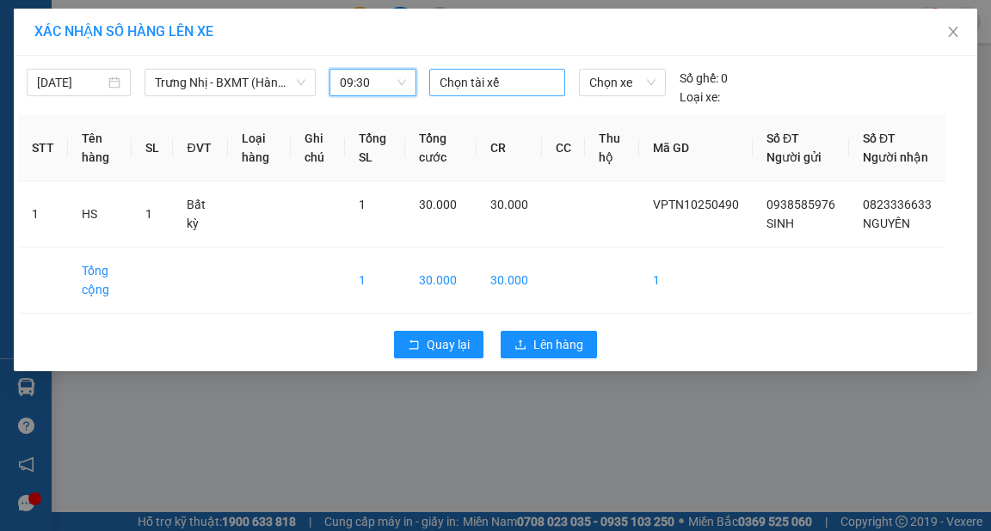
click at [478, 90] on div at bounding box center [496, 82] width 127 height 21
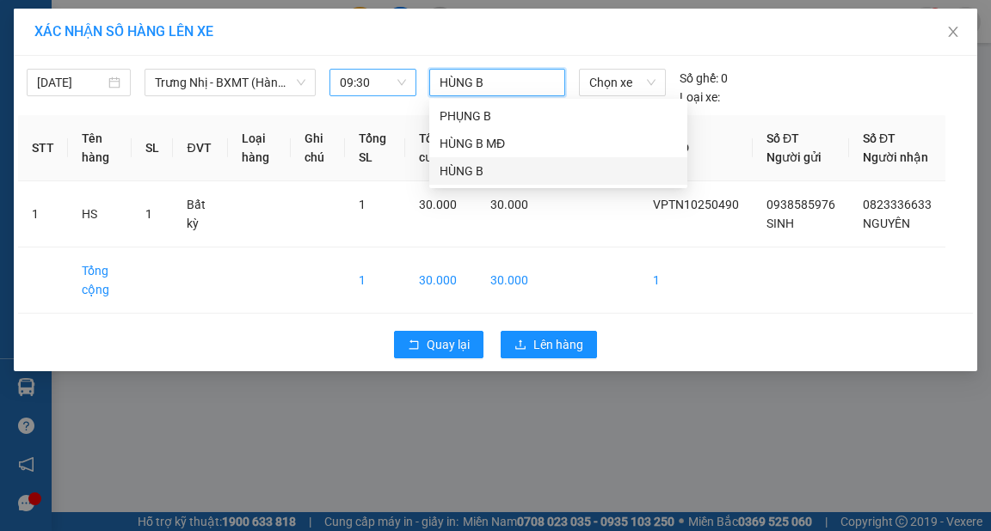
click at [470, 173] on div "HÙNG B" at bounding box center [557, 171] width 237 height 19
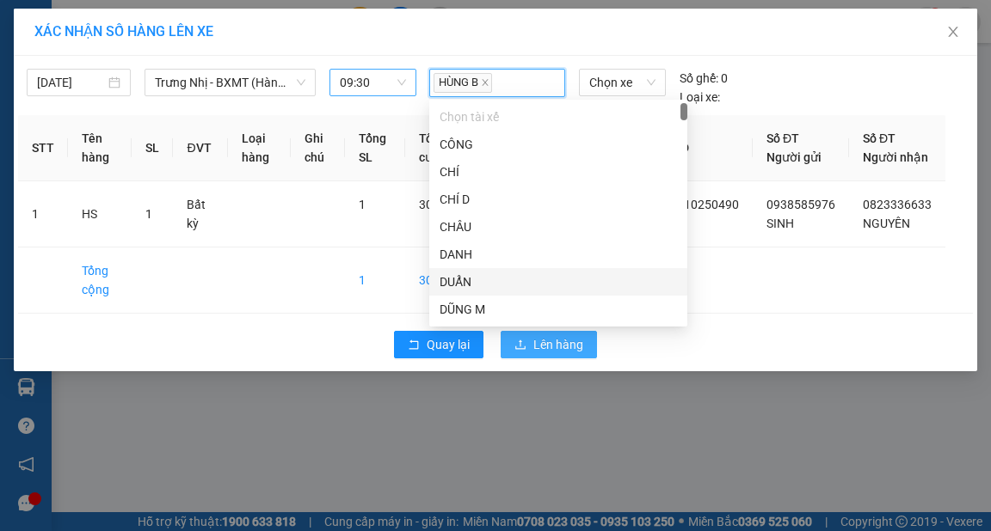
click at [573, 354] on span "Lên hàng" at bounding box center [558, 344] width 50 height 19
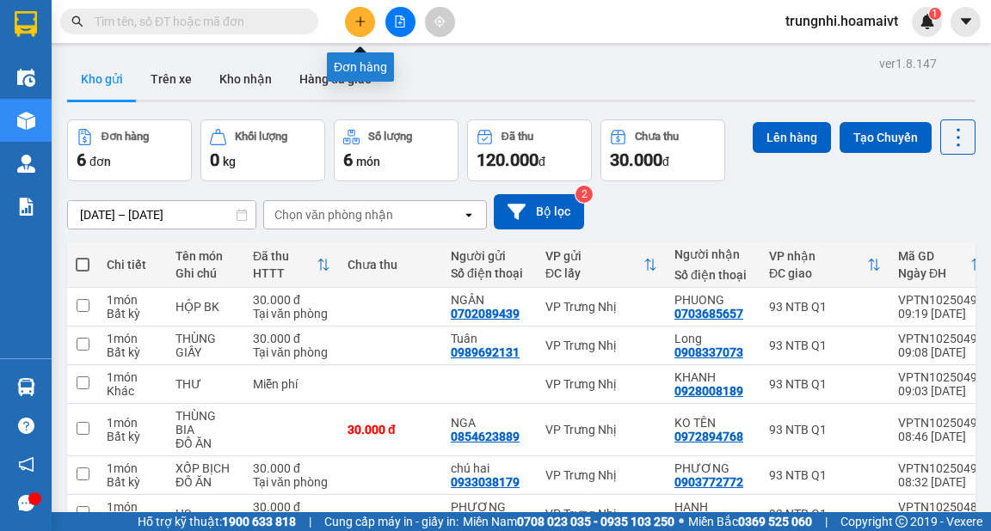
click at [361, 28] on button at bounding box center [360, 22] width 30 height 30
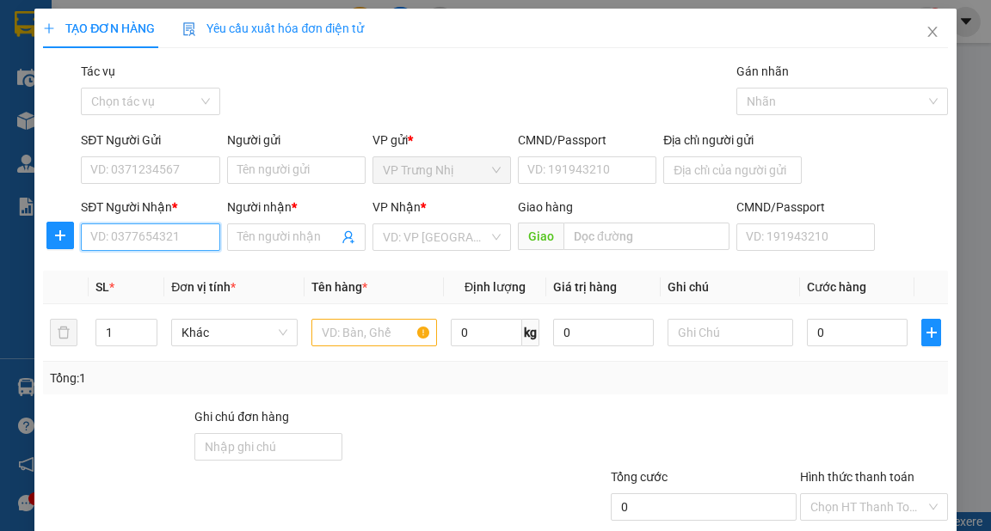
click at [131, 246] on input "SĐT Người Nhận *" at bounding box center [150, 238] width 138 height 28
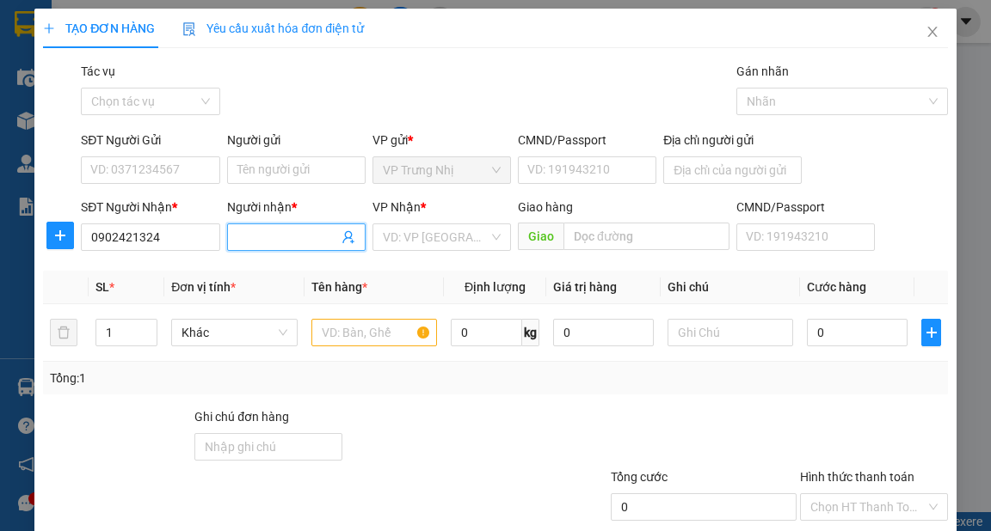
click at [266, 239] on input "Người nhận *" at bounding box center [287, 237] width 101 height 19
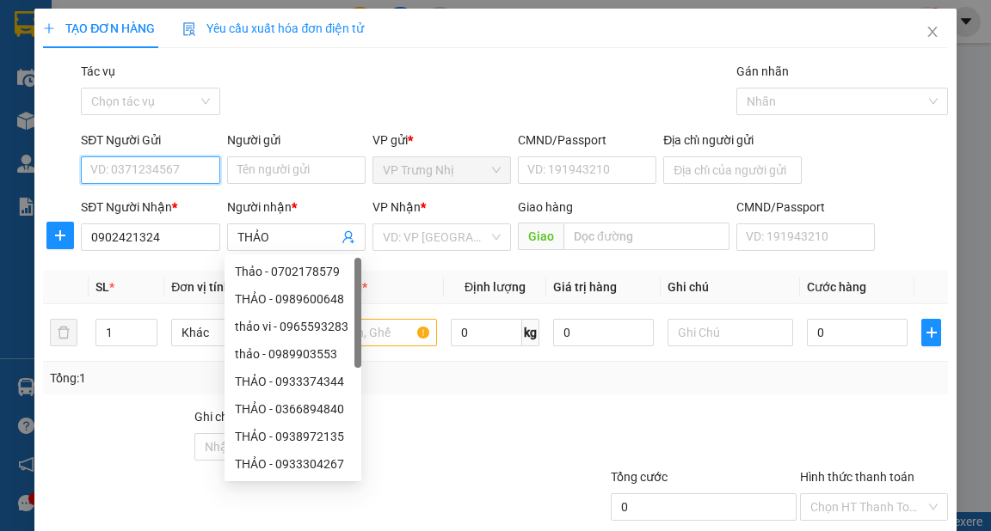
click at [173, 179] on input "SĐT Người Gửi" at bounding box center [150, 171] width 138 height 28
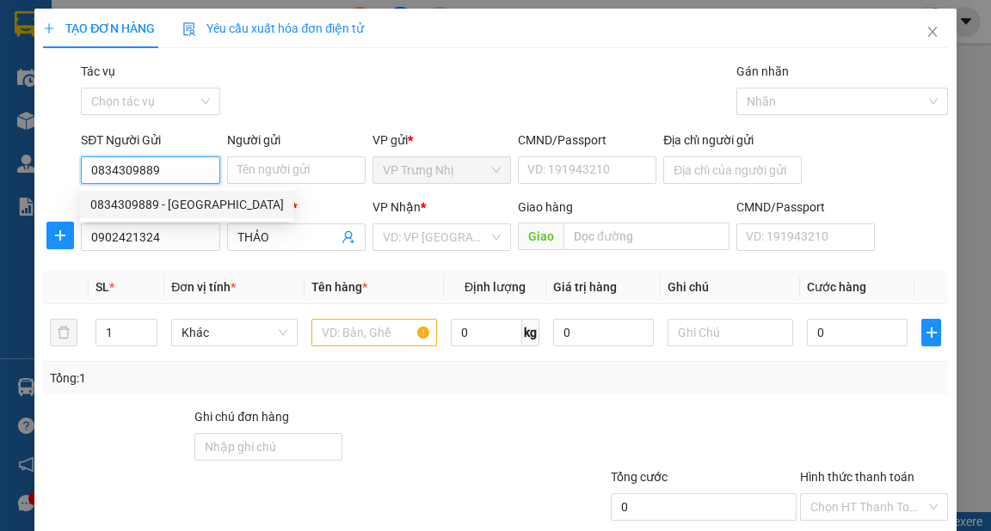
click at [179, 199] on div "0834309889 - NGA" at bounding box center [186, 204] width 193 height 19
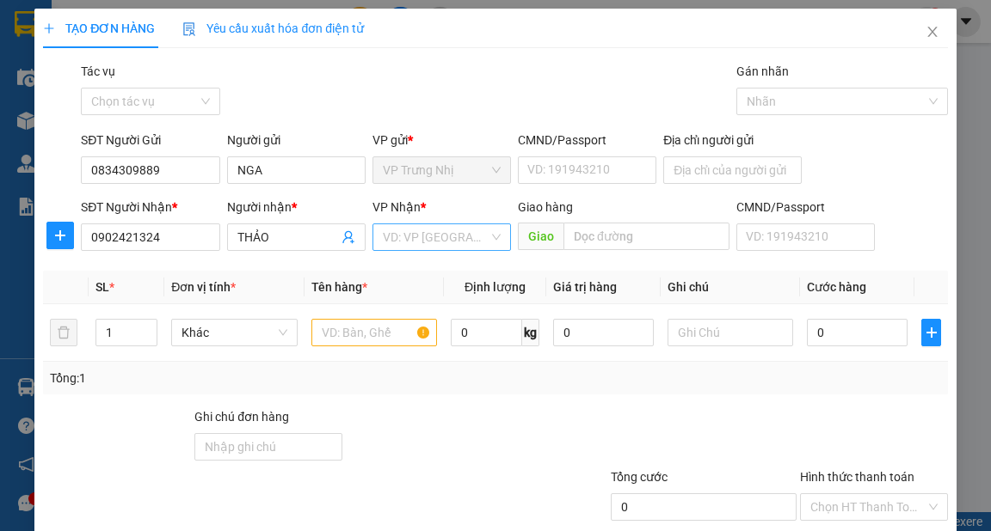
click at [405, 242] on input "search" at bounding box center [436, 237] width 106 height 26
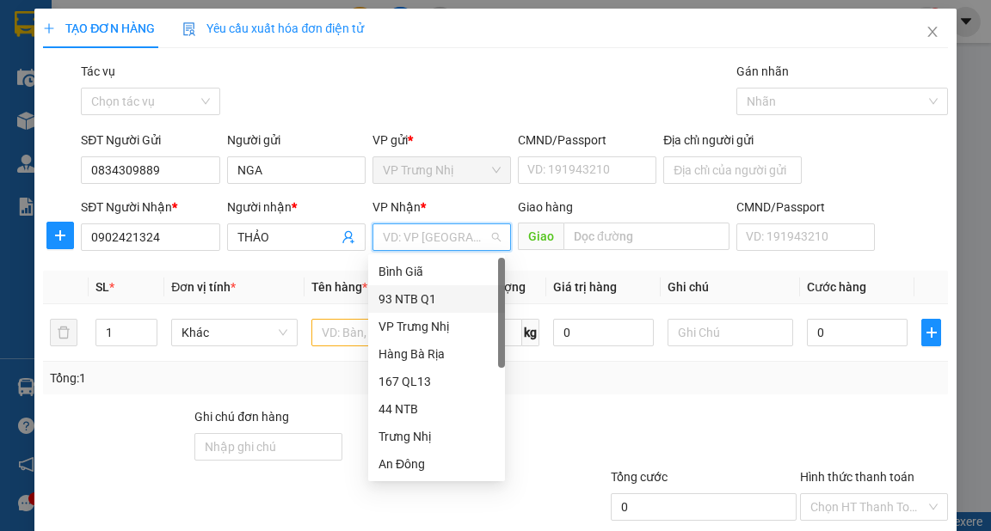
click at [411, 298] on div "93 NTB Q1" at bounding box center [436, 299] width 116 height 19
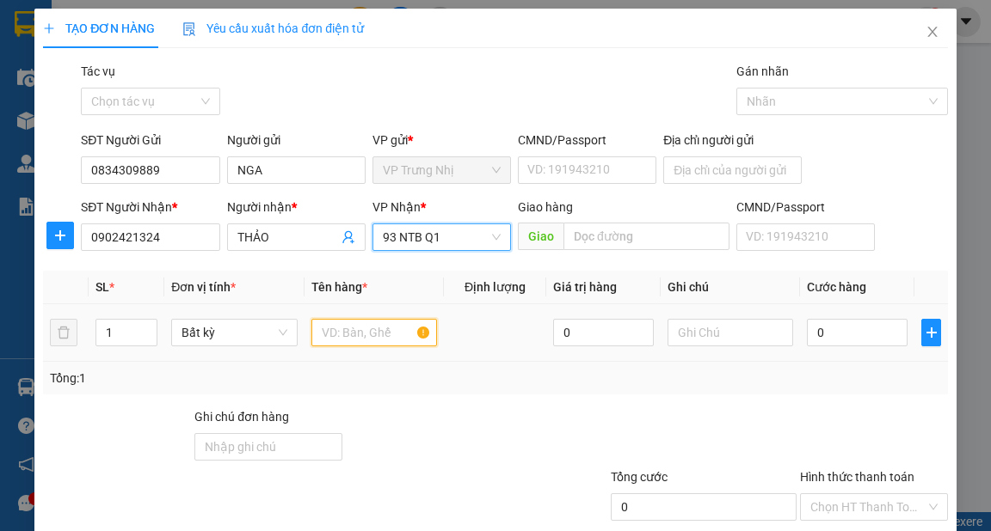
click at [362, 337] on input "text" at bounding box center [374, 333] width 126 height 28
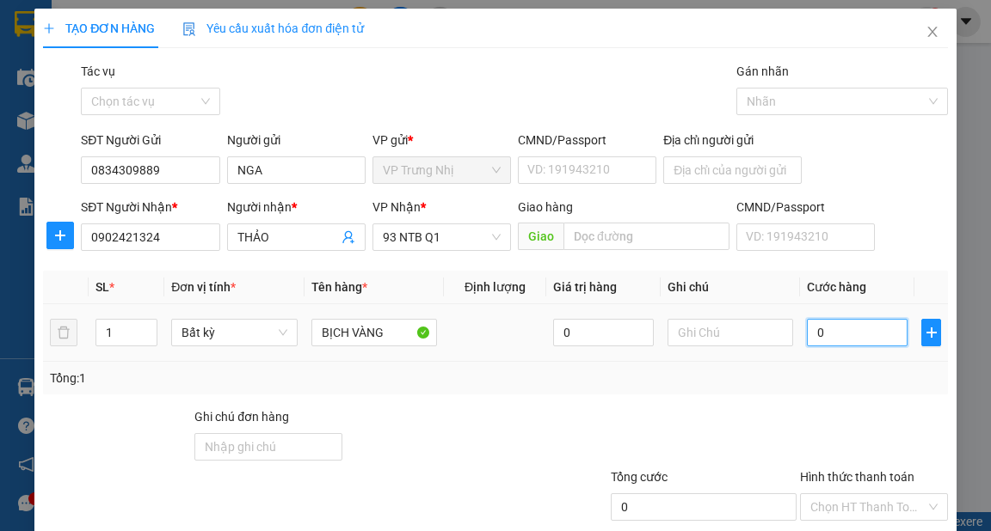
click at [867, 337] on input "0" at bounding box center [857, 333] width 101 height 28
click at [757, 332] on input "text" at bounding box center [730, 333] width 126 height 28
click at [822, 373] on div "Tổng: 1" at bounding box center [495, 378] width 890 height 19
click at [847, 494] on input "Hình thức thanh toán" at bounding box center [867, 507] width 115 height 26
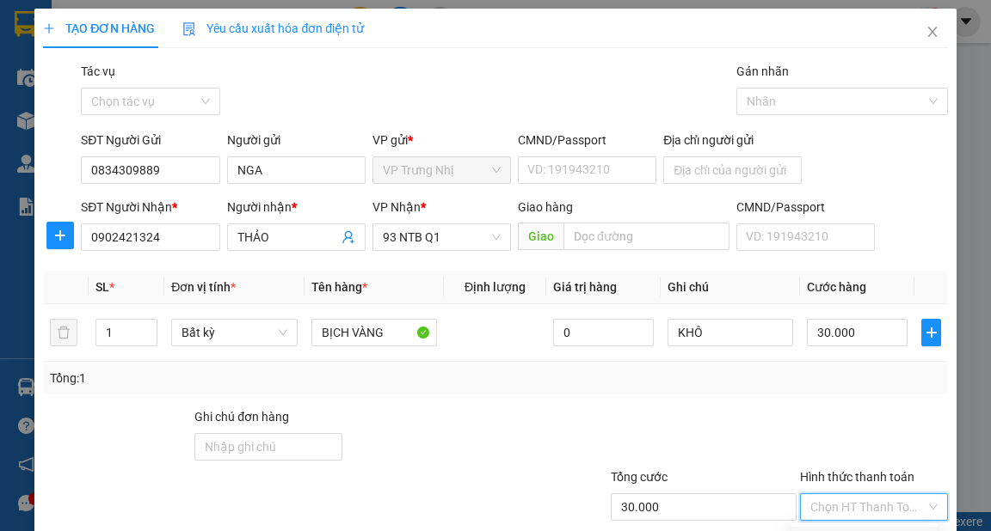
click at [866, 531] on div "Tại văn phòng" at bounding box center [864, 540] width 126 height 19
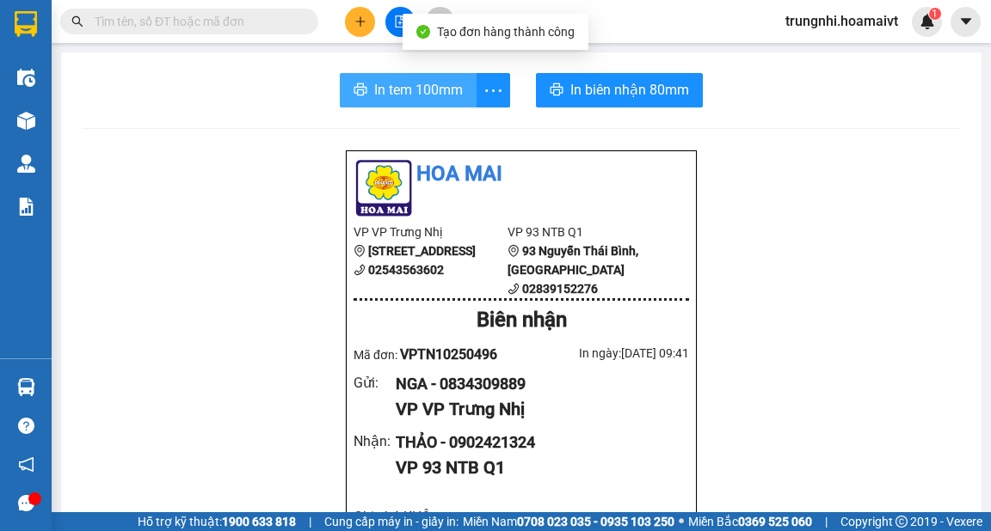
click at [430, 77] on button "In tem 100mm" at bounding box center [408, 90] width 137 height 34
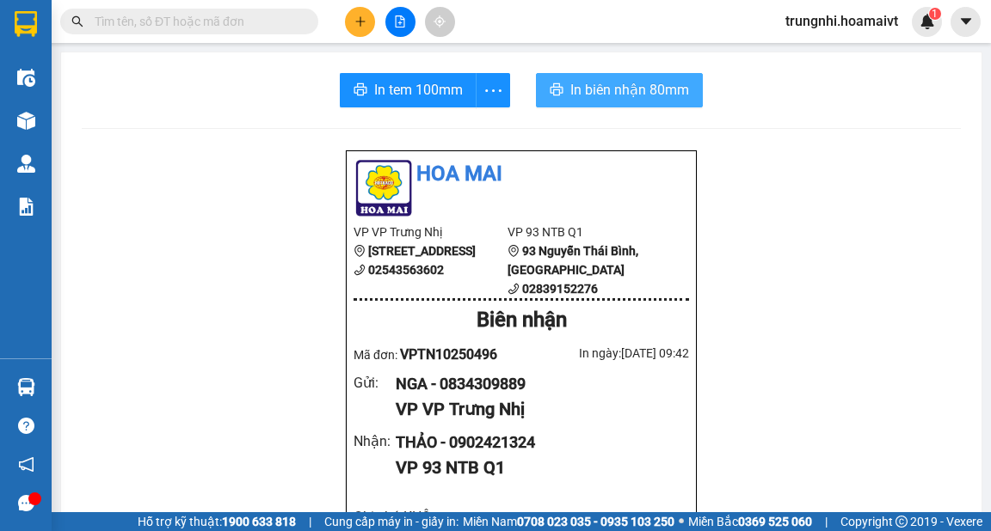
click at [647, 89] on span "In biên nhận 80mm" at bounding box center [629, 89] width 119 height 21
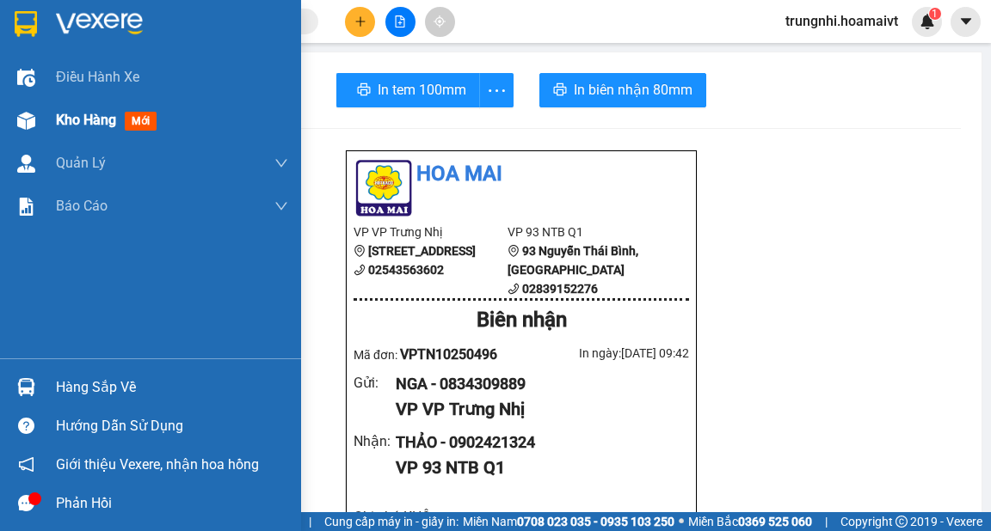
click at [66, 121] on span "Kho hàng" at bounding box center [86, 120] width 60 height 16
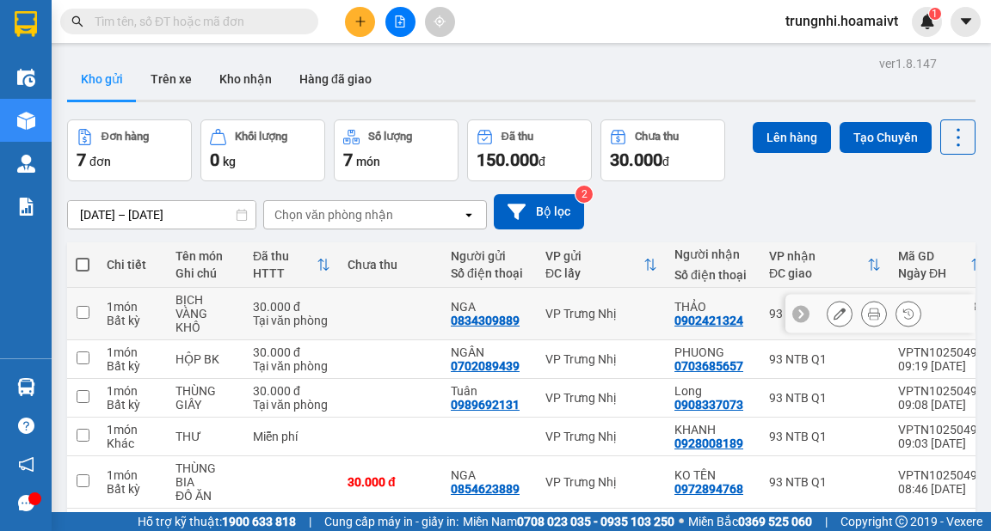
click at [82, 258] on span at bounding box center [83, 265] width 14 height 14
click at [83, 256] on input "checkbox" at bounding box center [83, 256] width 0 height 0
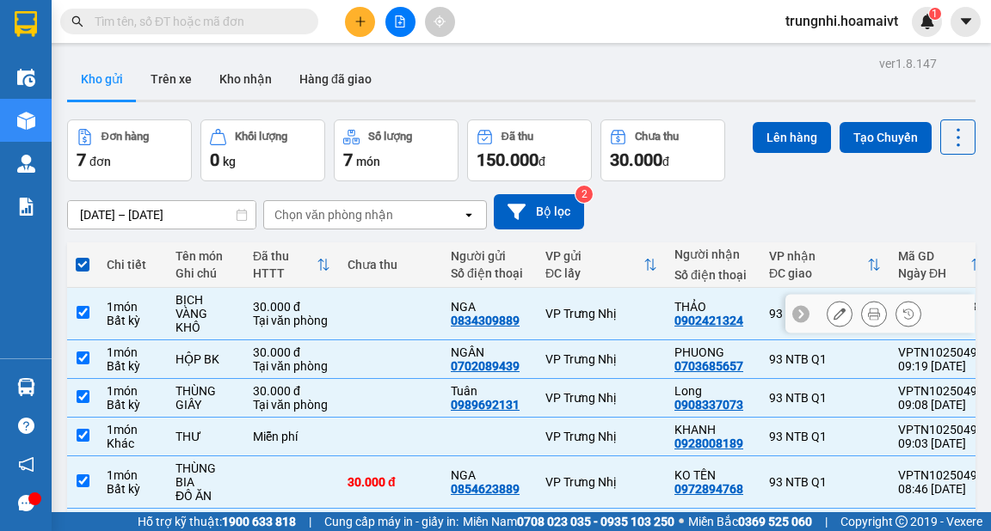
click at [82, 306] on input "checkbox" at bounding box center [83, 312] width 13 height 13
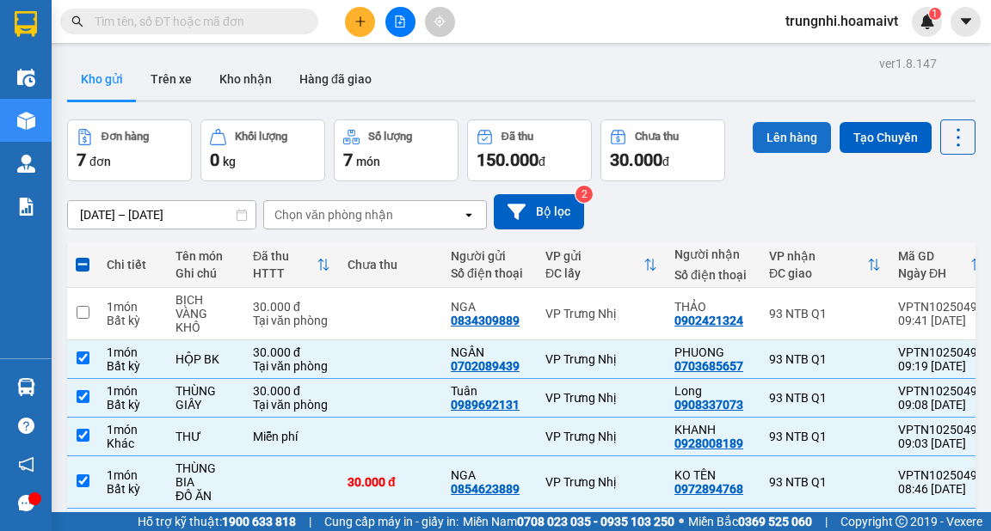
click at [776, 134] on button "Lên hàng" at bounding box center [791, 137] width 78 height 31
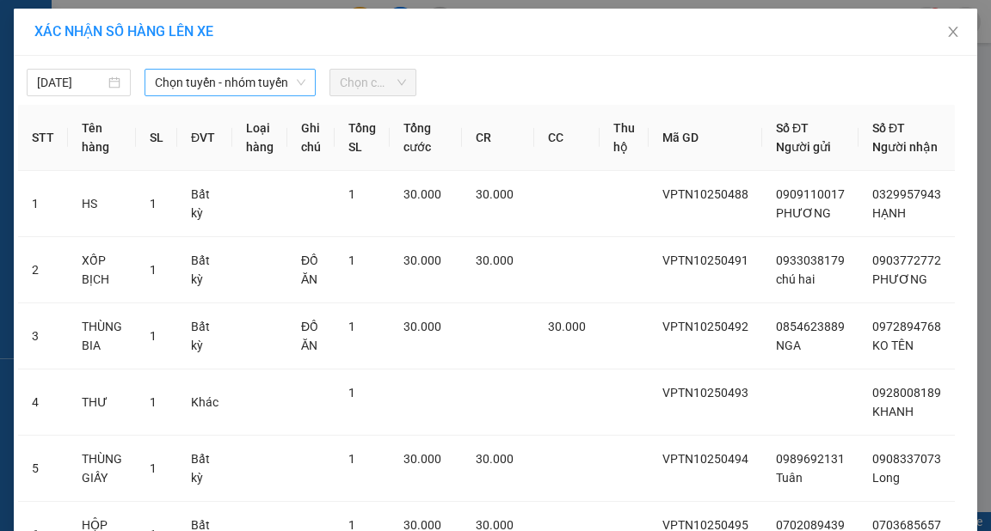
click at [211, 77] on span "Chọn tuyến - nhóm tuyến" at bounding box center [230, 83] width 150 height 26
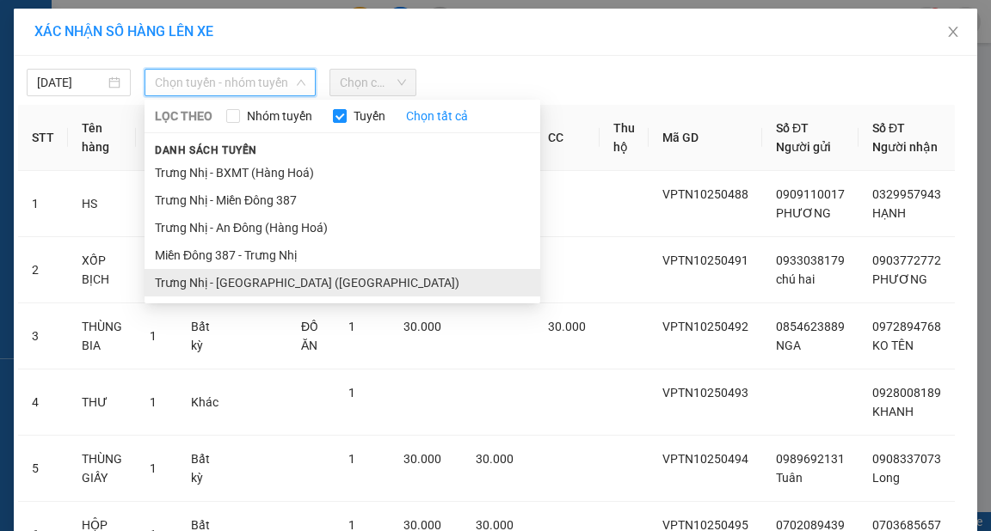
click at [248, 281] on li "Trưng Nhị - [GEOGRAPHIC_DATA] ([GEOGRAPHIC_DATA])" at bounding box center [342, 283] width 396 height 28
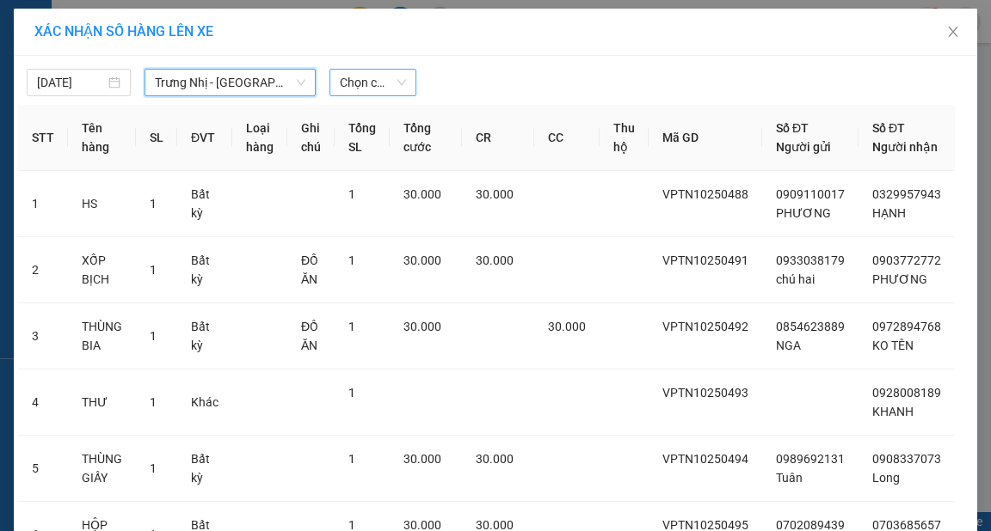
click at [380, 75] on span "Chọn chuyến" at bounding box center [373, 83] width 66 height 26
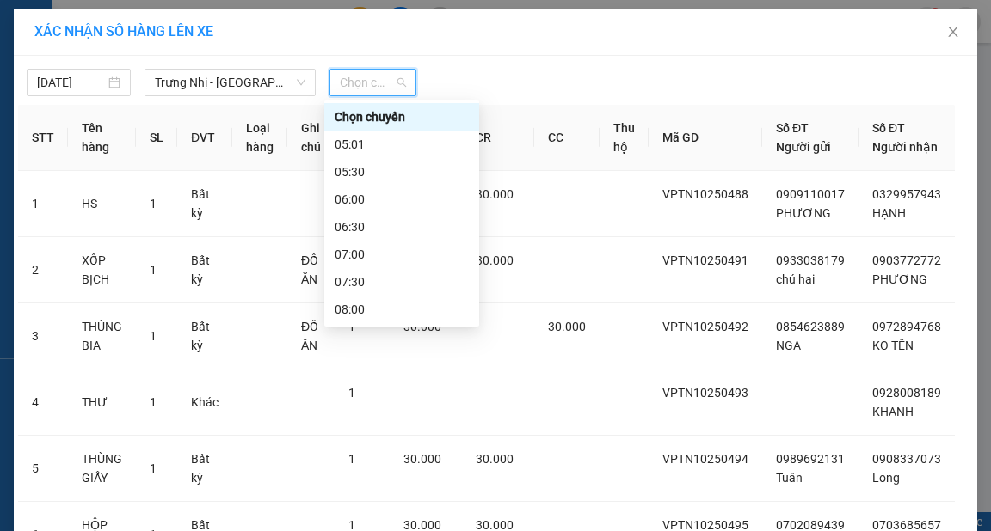
click at [357, 383] on div "09:30" at bounding box center [402, 392] width 134 height 19
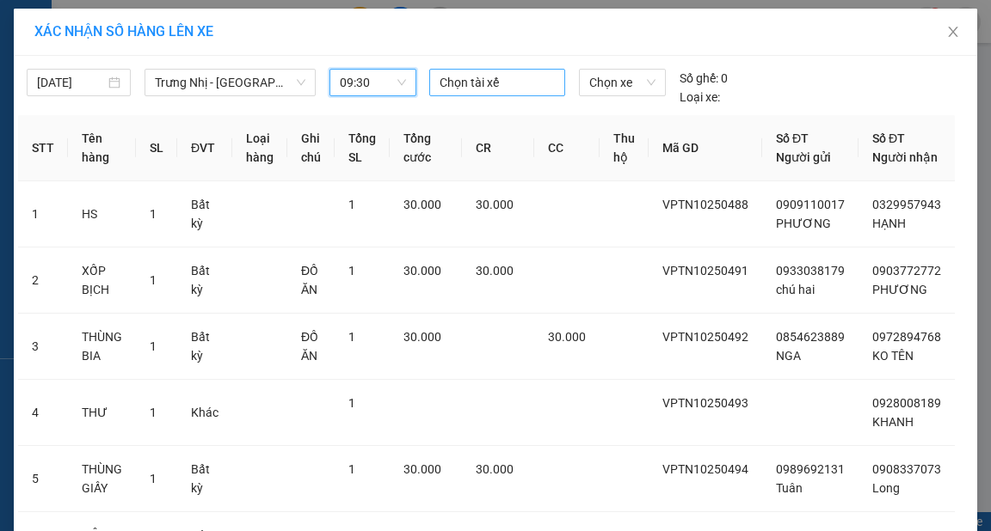
click at [470, 83] on div at bounding box center [496, 82] width 127 height 21
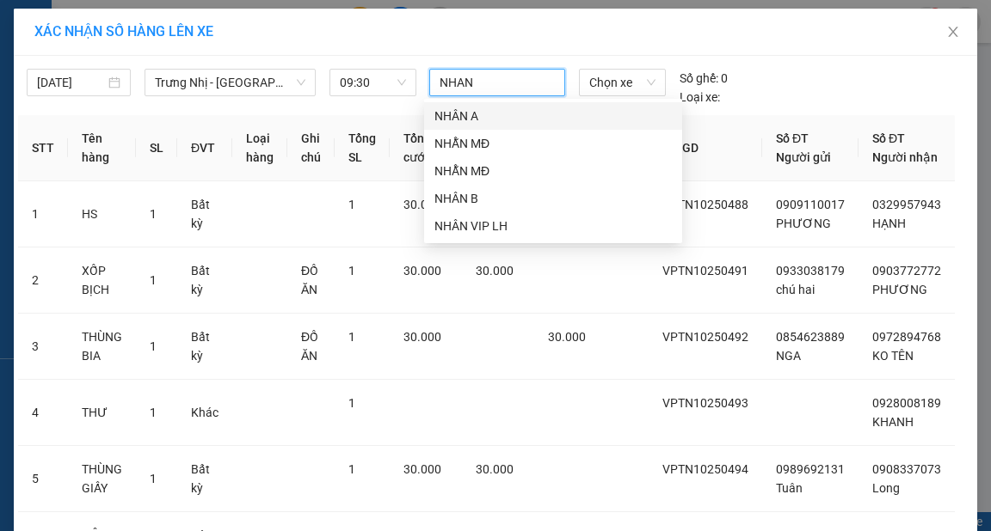
click at [458, 114] on div "NHÂN A" at bounding box center [552, 116] width 237 height 19
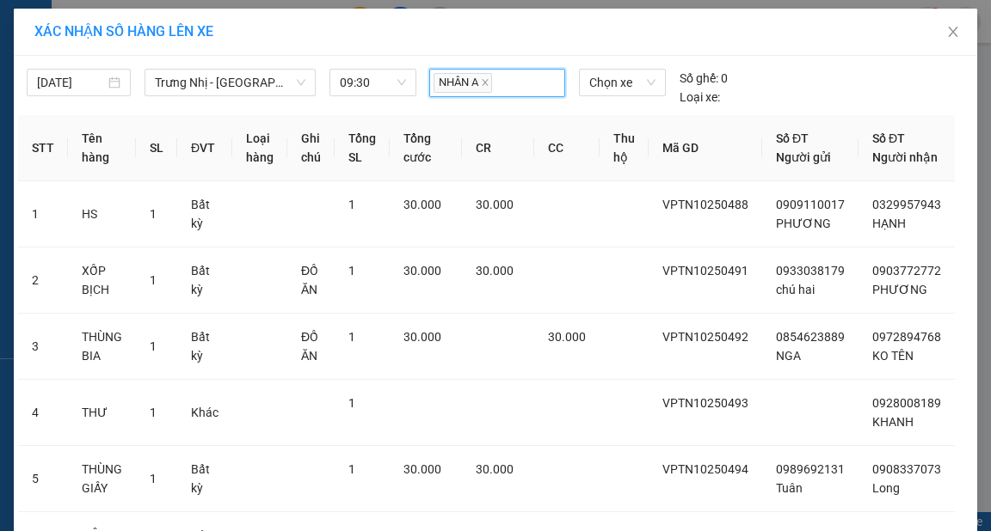
click at [580, 31] on div "XÁC NHẬN SỐ HÀNG LÊN XE" at bounding box center [495, 31] width 922 height 19
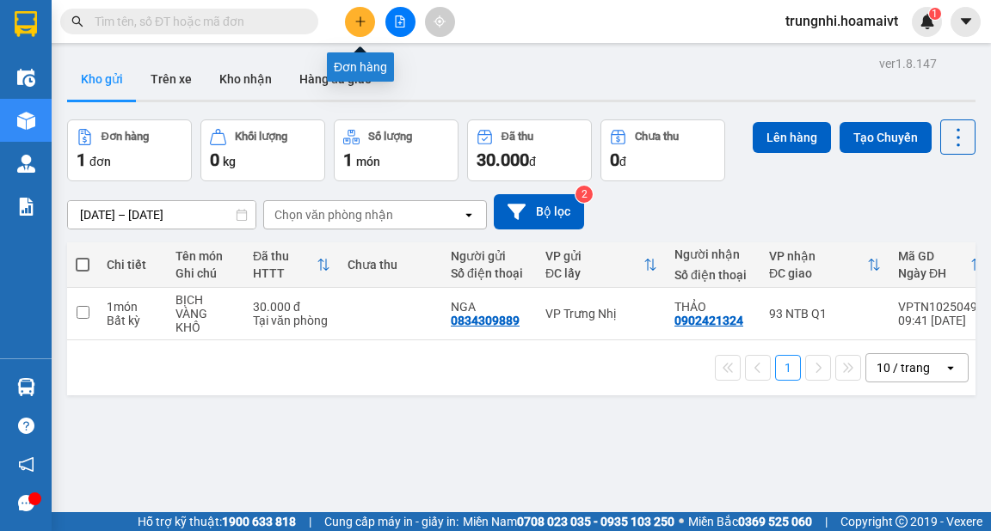
click at [361, 21] on icon "plus" at bounding box center [360, 21] width 12 height 12
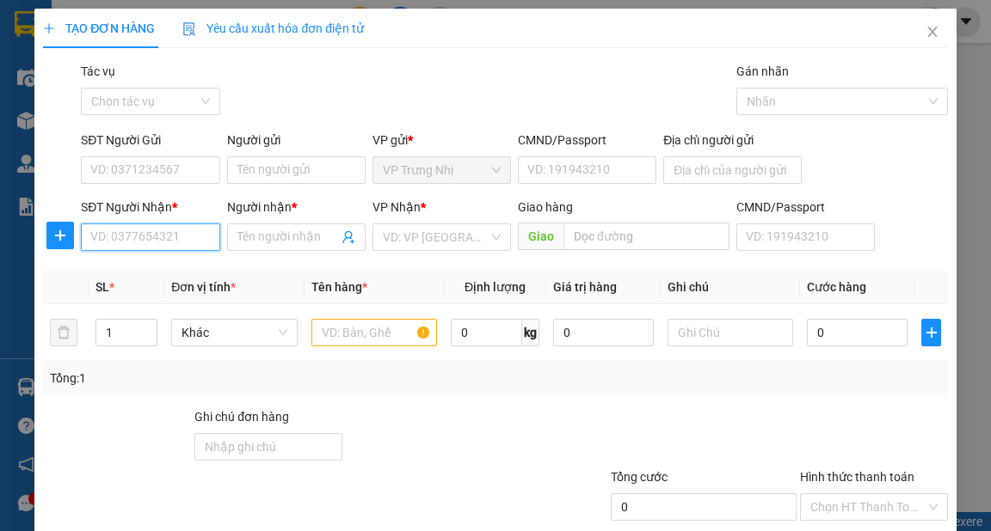
click at [144, 233] on input "SĐT Người Nhận *" at bounding box center [150, 238] width 138 height 28
click at [175, 273] on div "0825111977 - TRÂN" at bounding box center [148, 271] width 116 height 19
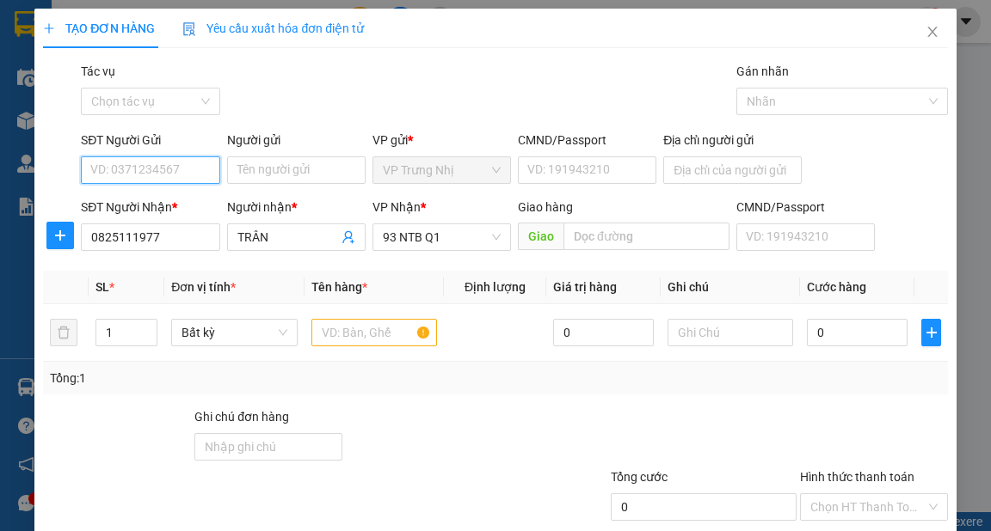
click at [182, 171] on input "SĐT Người Gửi" at bounding box center [150, 171] width 138 height 28
click at [186, 206] on div "0908471709 - LIÊN" at bounding box center [148, 204] width 116 height 19
click at [348, 330] on input "text" at bounding box center [374, 333] width 126 height 28
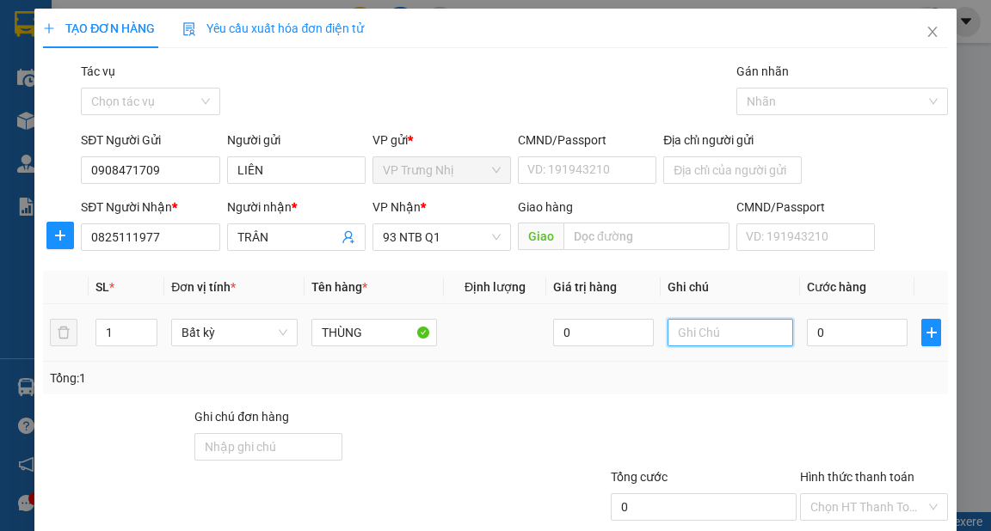
click at [684, 341] on input "text" at bounding box center [730, 333] width 126 height 28
click at [839, 331] on input "0" at bounding box center [857, 333] width 101 height 28
click at [833, 404] on div "Transit Pickup Surcharge Ids Transit Deliver Surcharge Ids Transit Deliver Surc…" at bounding box center [495, 332] width 904 height 541
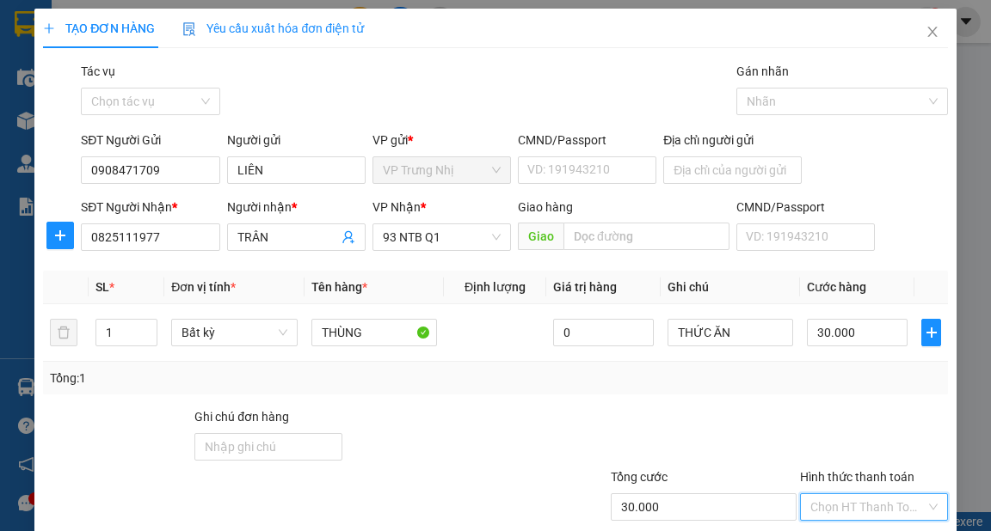
click at [851, 494] on input "Hình thức thanh toán" at bounding box center [867, 507] width 115 height 26
click at [854, 531] on div "Tại văn phòng" at bounding box center [864, 540] width 126 height 19
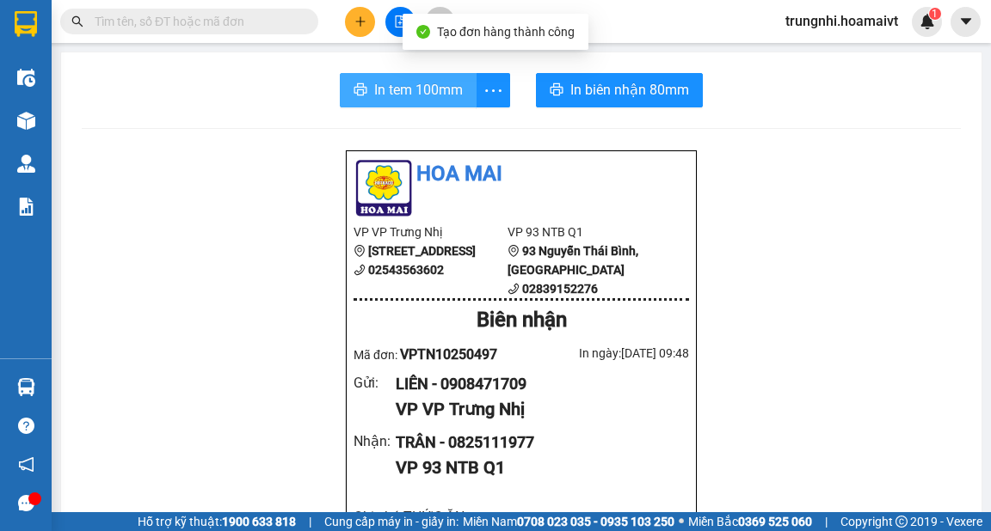
click at [440, 87] on span "In tem 100mm" at bounding box center [418, 89] width 89 height 21
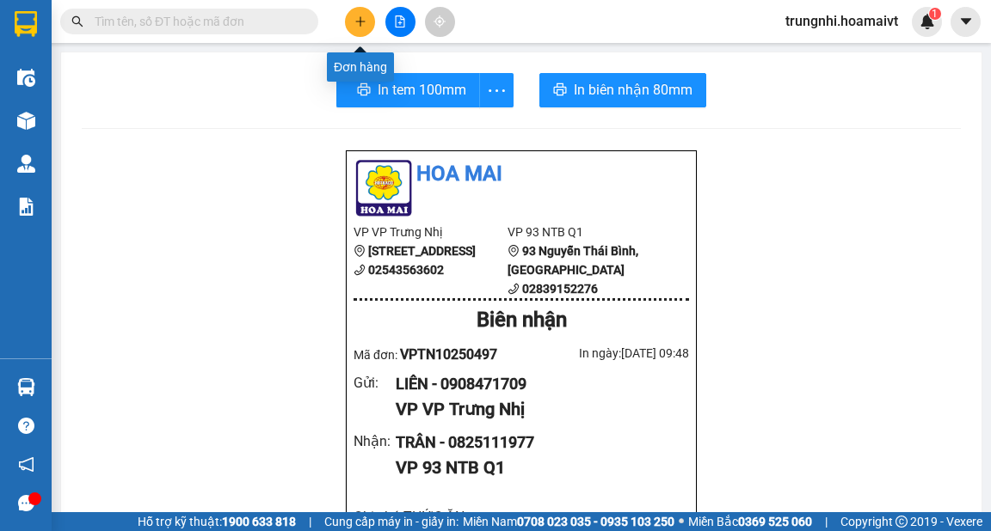
click at [351, 28] on button at bounding box center [360, 22] width 30 height 30
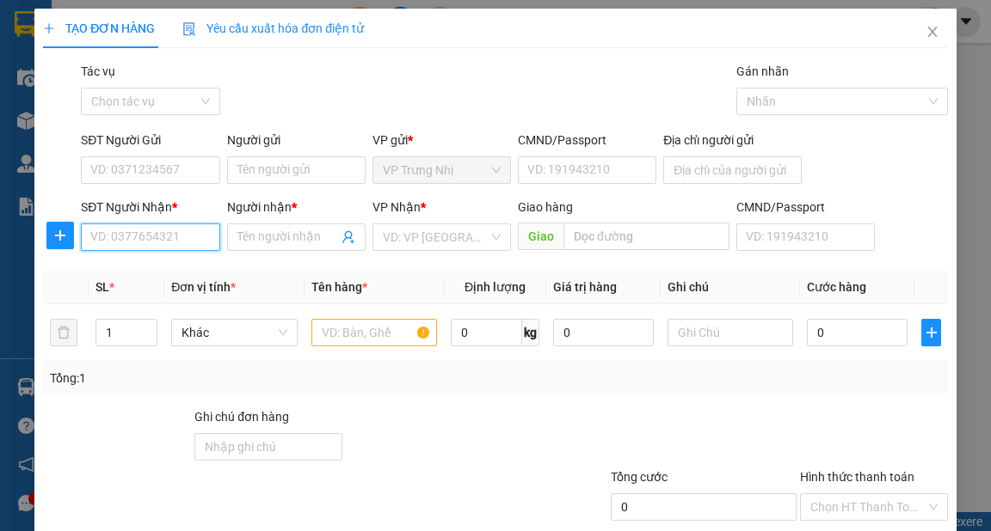
click at [143, 241] on input "SĐT Người Nhận *" at bounding box center [150, 238] width 138 height 28
drag, startPoint x: 141, startPoint y: 283, endPoint x: 149, endPoint y: 279, distance: 8.9
click at [141, 284] on div "0345525176 - Vy" at bounding box center [148, 272] width 137 height 28
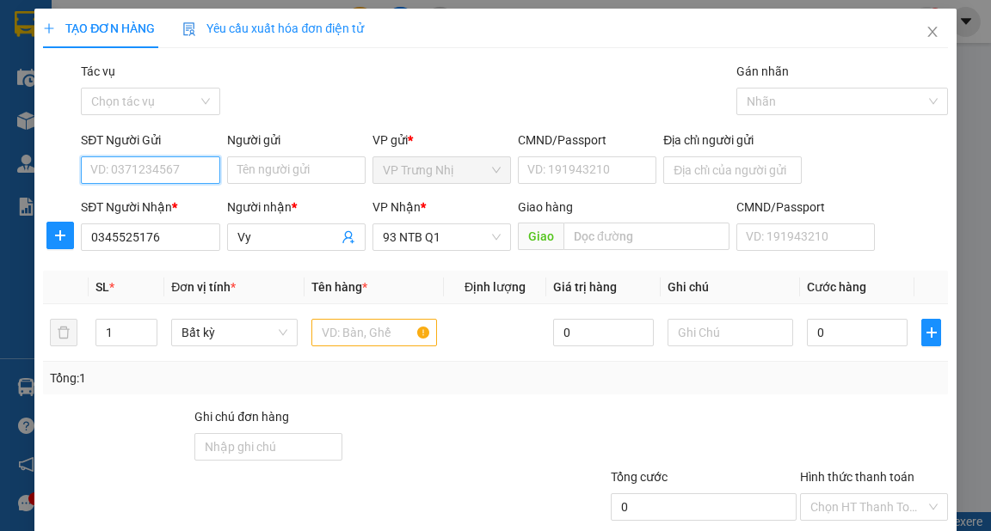
click at [173, 160] on input "SĐT Người Gửi" at bounding box center [150, 171] width 138 height 28
click at [175, 211] on div "0971281092 - QUẸO" at bounding box center [148, 204] width 116 height 19
click at [382, 316] on div at bounding box center [374, 333] width 126 height 34
click at [365, 330] on input "text" at bounding box center [374, 333] width 126 height 28
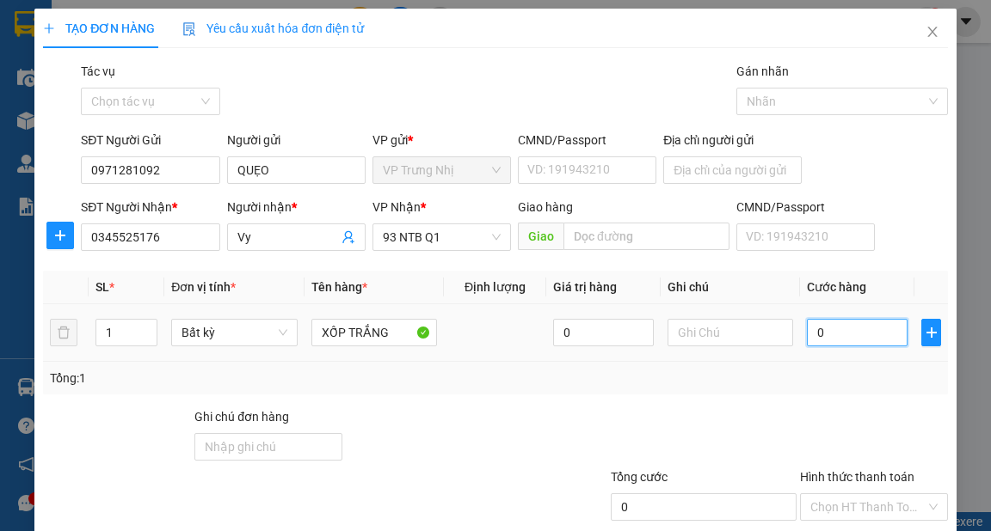
click at [839, 321] on input "0" at bounding box center [857, 333] width 101 height 28
click at [876, 374] on div "Tổng: 1" at bounding box center [495, 378] width 890 height 19
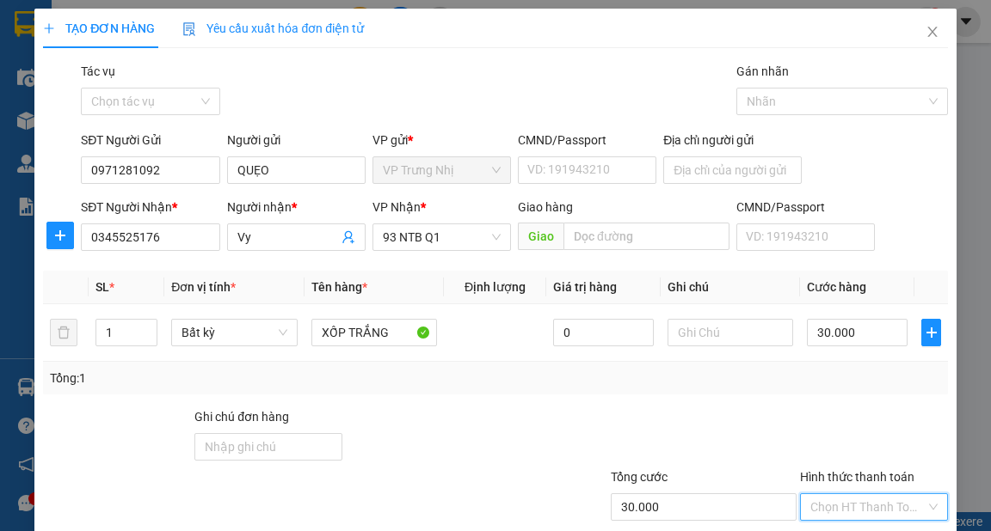
click at [853, 494] on input "Hình thức thanh toán" at bounding box center [867, 507] width 115 height 26
click at [846, 531] on div "Tại văn phòng" at bounding box center [864, 540] width 126 height 19
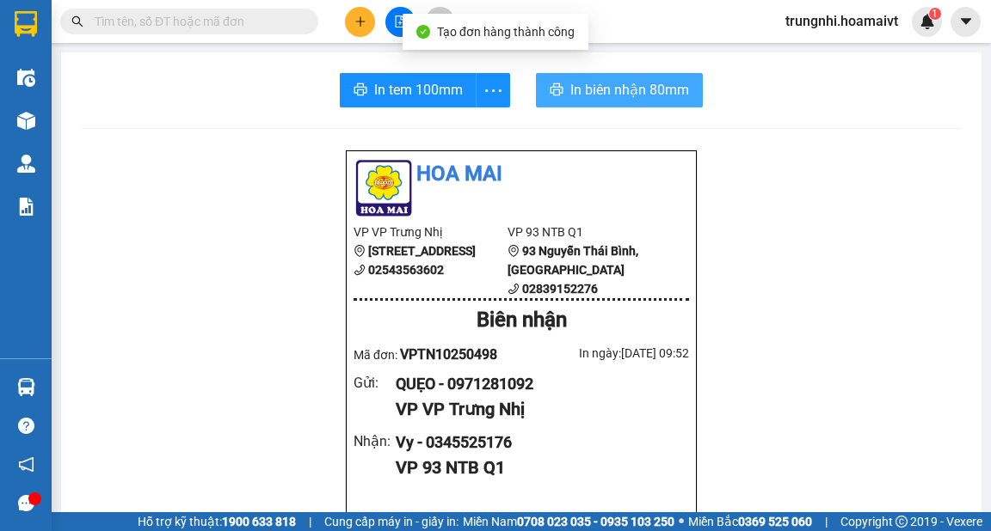
click at [599, 88] on span "In biên nhận 80mm" at bounding box center [629, 89] width 119 height 21
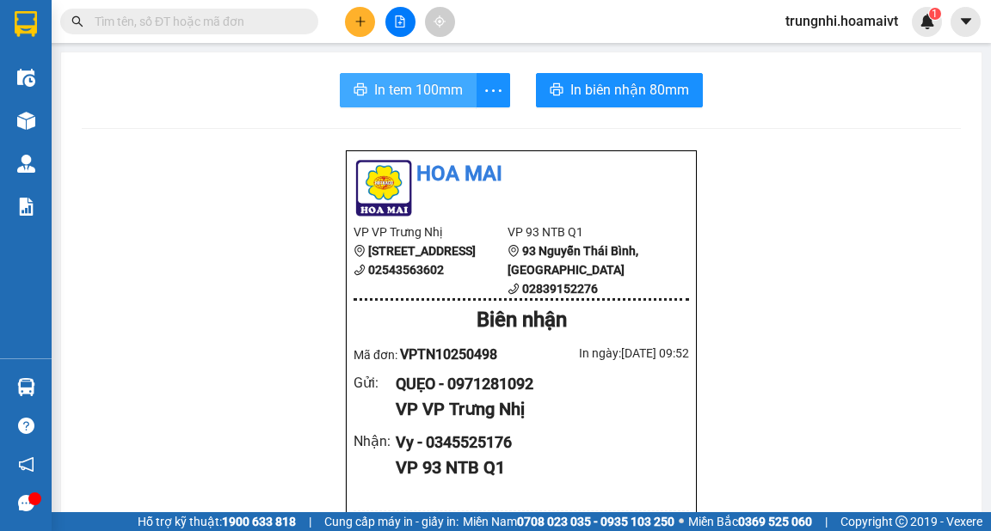
click at [414, 93] on span "In tem 100mm" at bounding box center [418, 89] width 89 height 21
click at [282, 24] on input "text" at bounding box center [196, 21] width 203 height 19
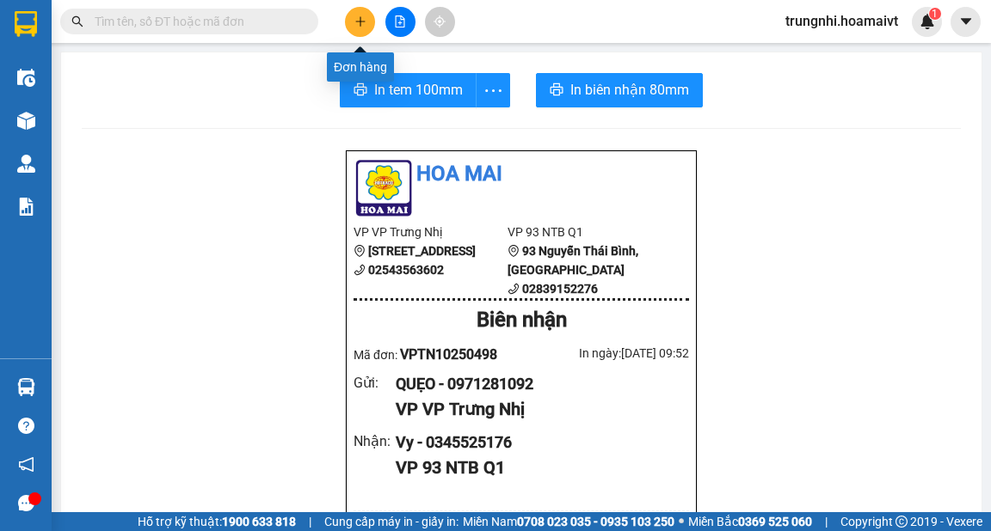
click at [367, 25] on button at bounding box center [360, 22] width 30 height 30
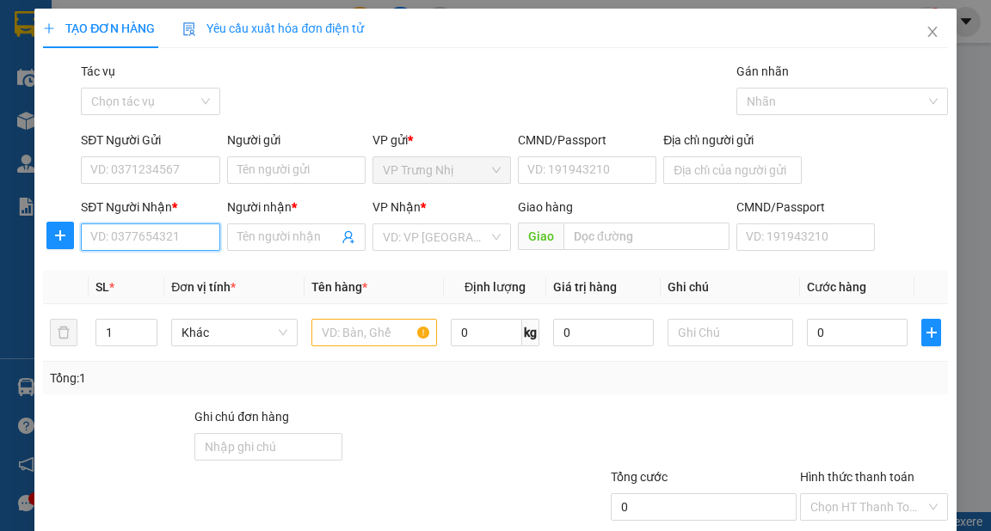
click at [191, 235] on input "SĐT Người Nhận *" at bounding box center [150, 238] width 138 height 28
click at [187, 241] on input "SĐT Người Nhận *" at bounding box center [150, 238] width 138 height 28
click at [182, 263] on div "0932168184 - TRÚC" at bounding box center [148, 271] width 116 height 19
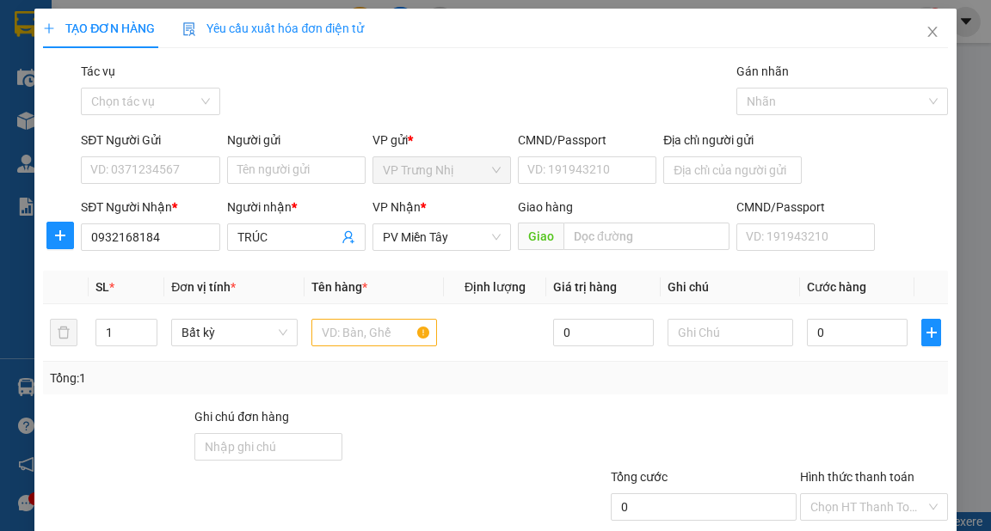
click at [157, 193] on form "SĐT Người Gửi VD: 0371234567 Người gửi Tên người gửi VP gửi * VP Trưng Nhị CMN…" at bounding box center [495, 194] width 904 height 127
click at [175, 172] on input "SĐT Người Gửi" at bounding box center [150, 171] width 138 height 28
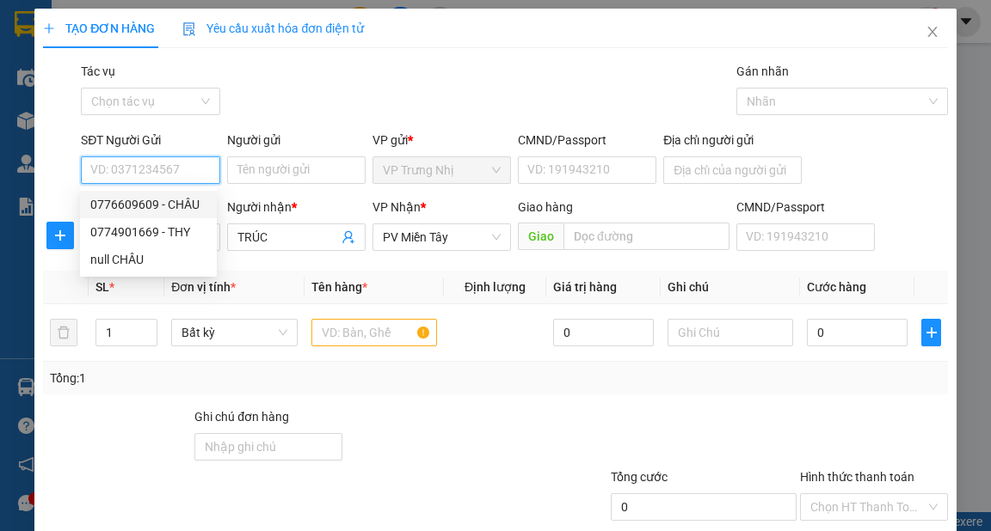
click at [177, 205] on div "0776609609 - CHÂU" at bounding box center [148, 204] width 116 height 19
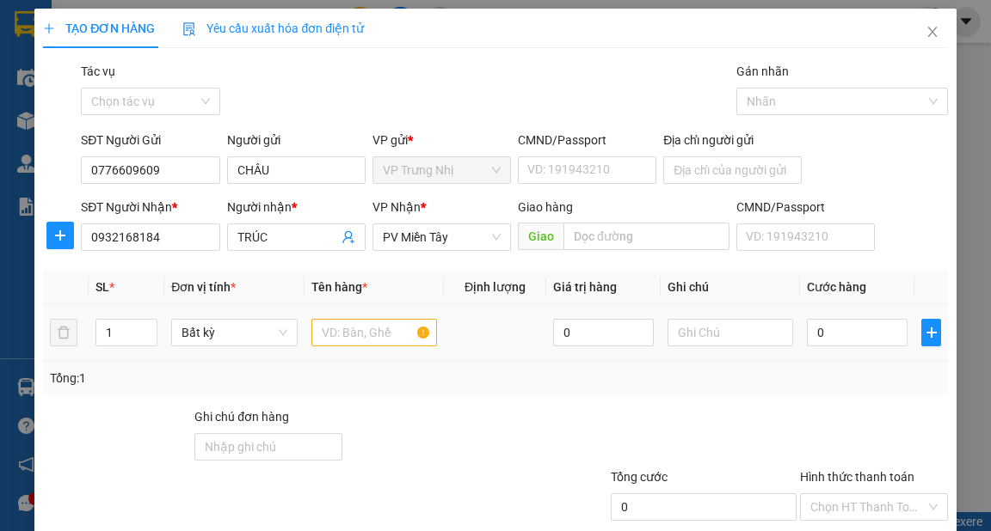
click at [361, 346] on div at bounding box center [374, 333] width 126 height 34
click at [362, 341] on input "text" at bounding box center [374, 333] width 126 height 28
click at [843, 337] on input "0" at bounding box center [857, 333] width 101 height 28
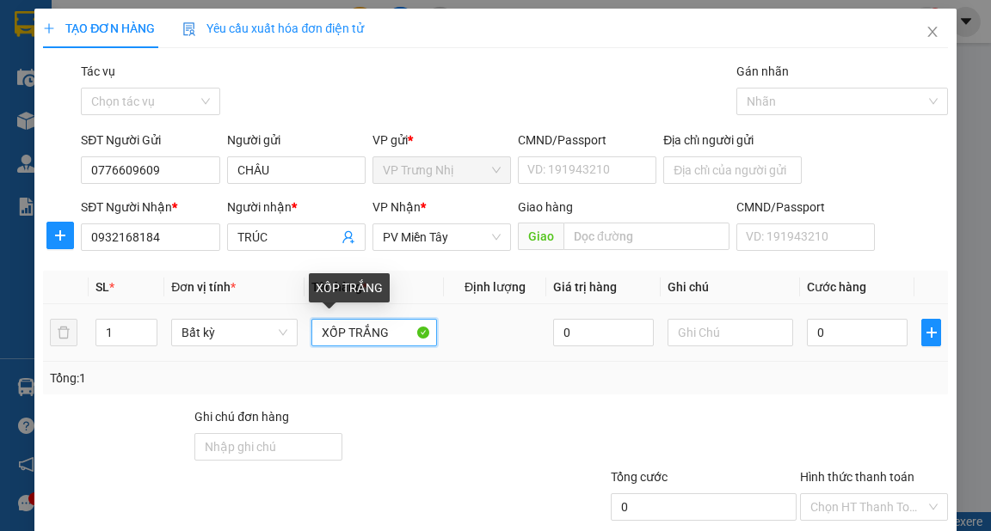
click at [400, 327] on input "XỐP TRẮNG" at bounding box center [374, 333] width 126 height 28
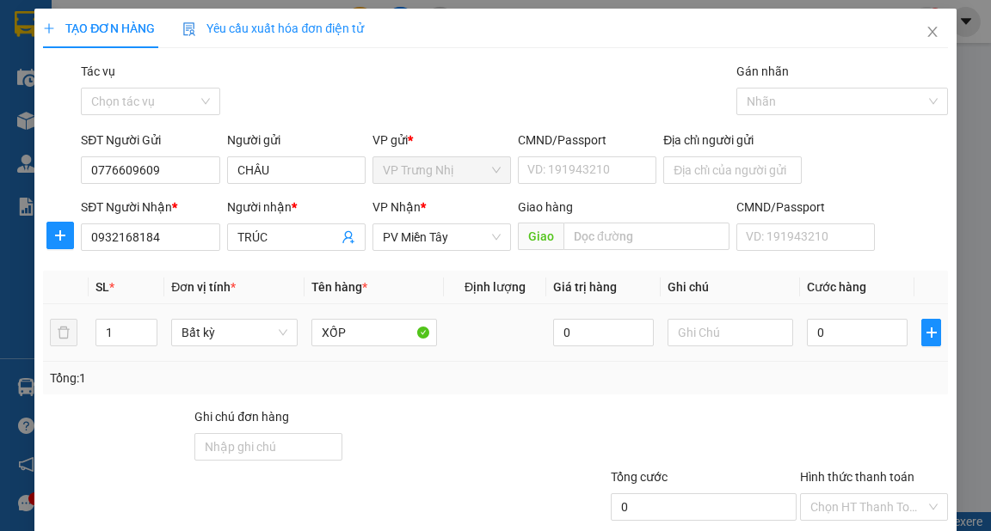
click at [842, 310] on td "0" at bounding box center [857, 333] width 114 height 58
click at [846, 327] on input "0" at bounding box center [857, 333] width 101 height 28
click at [846, 494] on input "Hình thức thanh toán" at bounding box center [867, 507] width 115 height 26
click at [850, 531] on div "Tại văn phòng" at bounding box center [864, 540] width 126 height 19
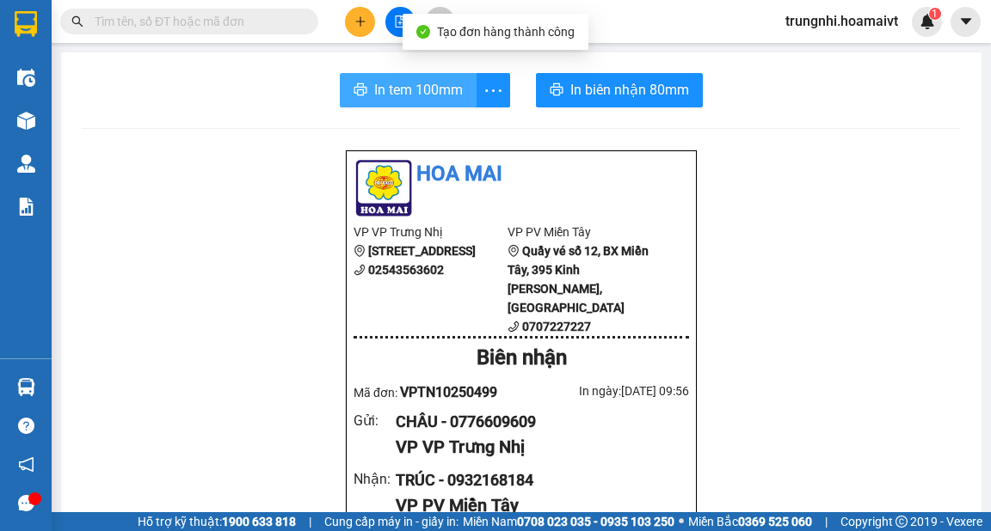
click at [429, 89] on span "In tem 100mm" at bounding box center [418, 89] width 89 height 21
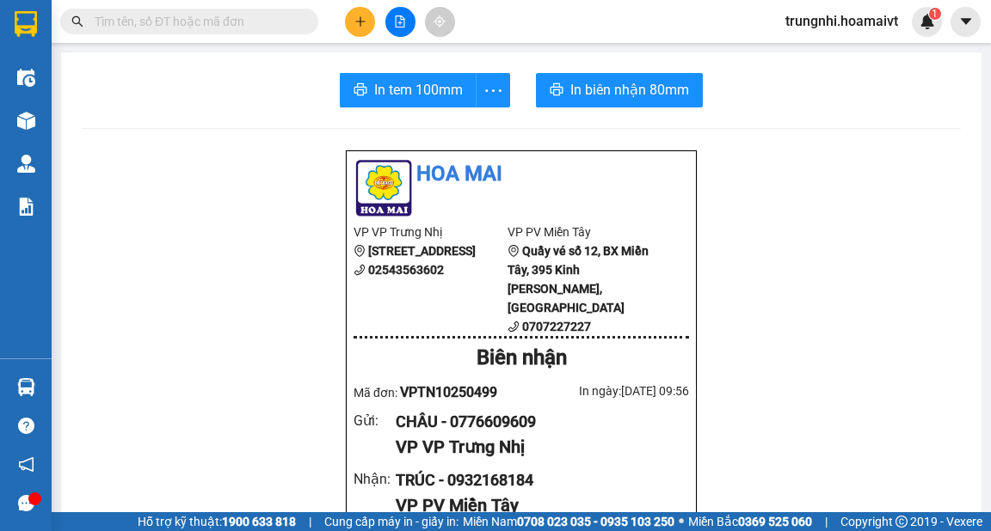
click at [367, 17] on button at bounding box center [360, 22] width 30 height 30
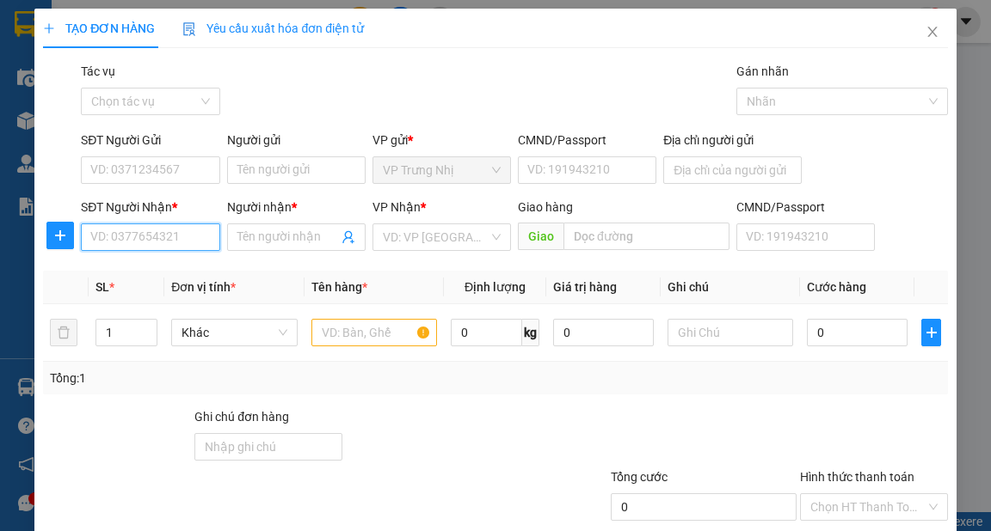
click at [199, 237] on input "SĐT Người Nhận *" at bounding box center [150, 238] width 138 height 28
click at [157, 276] on div "0898548096 - Van" at bounding box center [148, 271] width 116 height 19
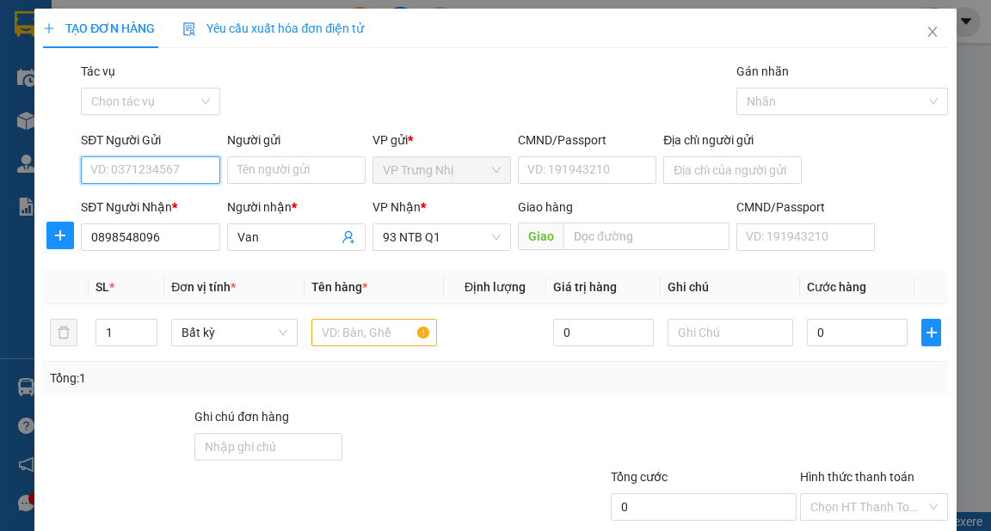
click at [185, 181] on input "SĐT Người Gửi" at bounding box center [150, 171] width 138 height 28
click at [182, 238] on div "0906760968 - DIỄM" at bounding box center [148, 232] width 116 height 19
click at [368, 322] on input "text" at bounding box center [374, 333] width 126 height 28
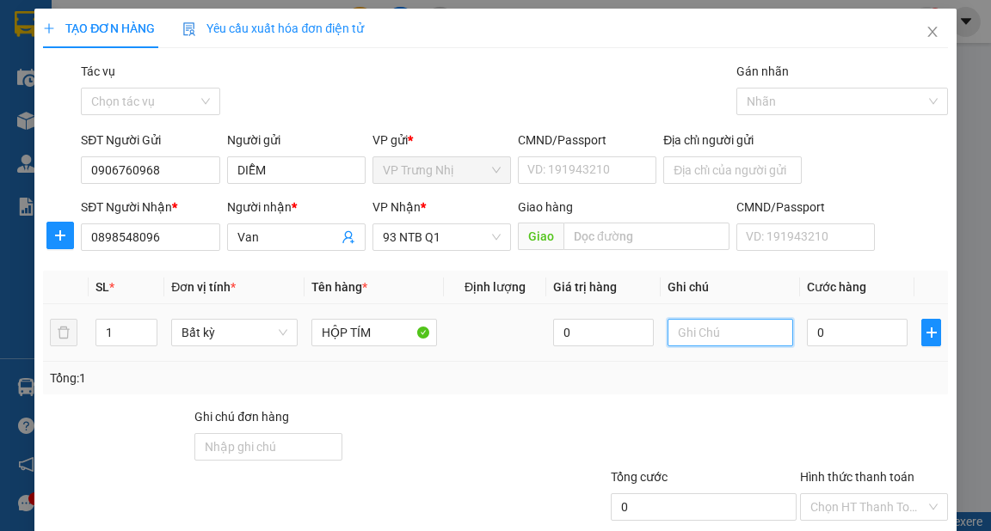
click at [681, 325] on input "text" at bounding box center [730, 333] width 126 height 28
click at [841, 340] on input "0" at bounding box center [857, 333] width 101 height 28
click at [839, 494] on input "Hình thức thanh toán" at bounding box center [867, 507] width 115 height 26
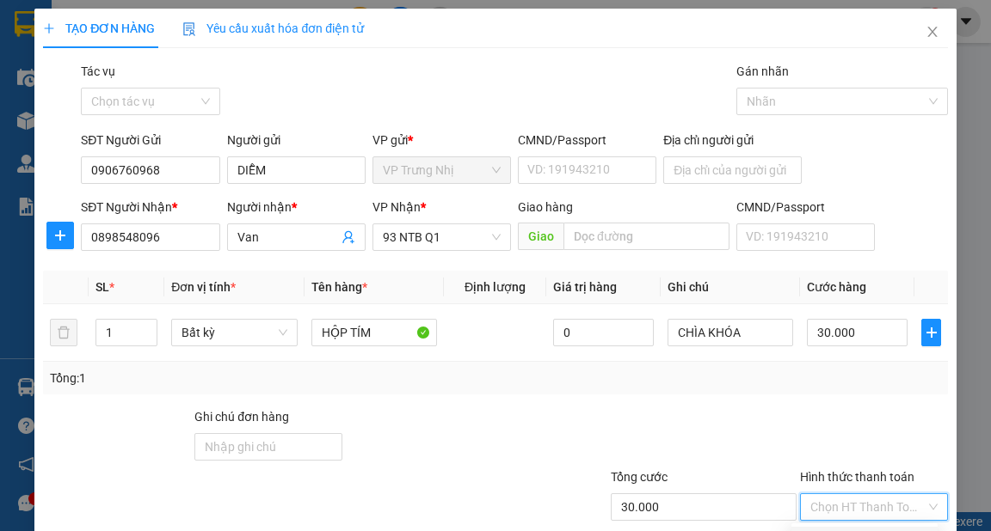
click at [843, 531] on div "Tại văn phòng" at bounding box center [864, 540] width 126 height 19
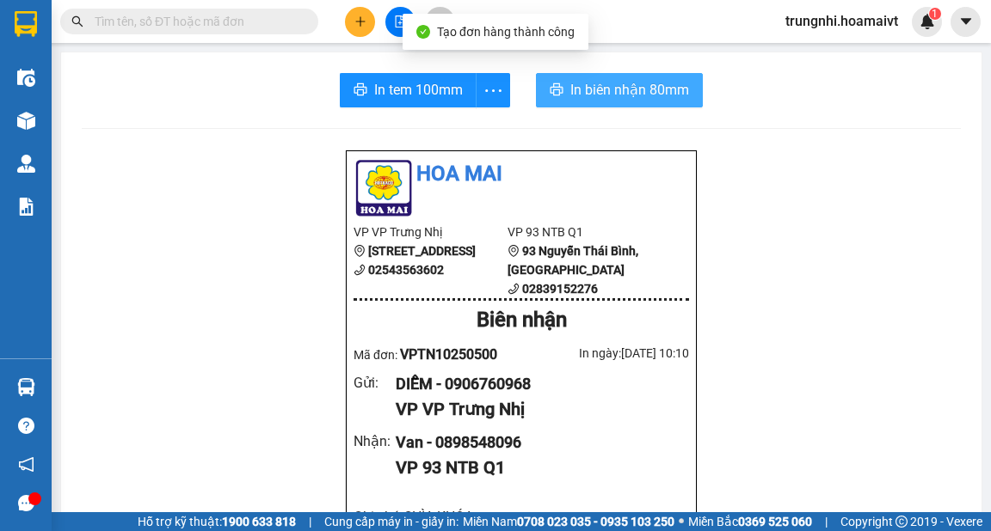
click at [629, 88] on span "In biên nhận 80mm" at bounding box center [629, 89] width 119 height 21
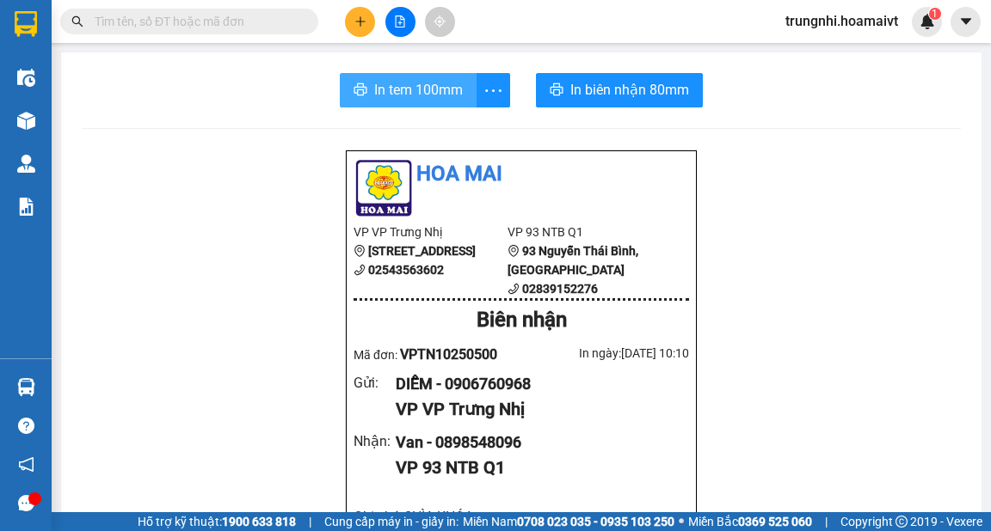
click at [382, 96] on span "In tem 100mm" at bounding box center [418, 89] width 89 height 21
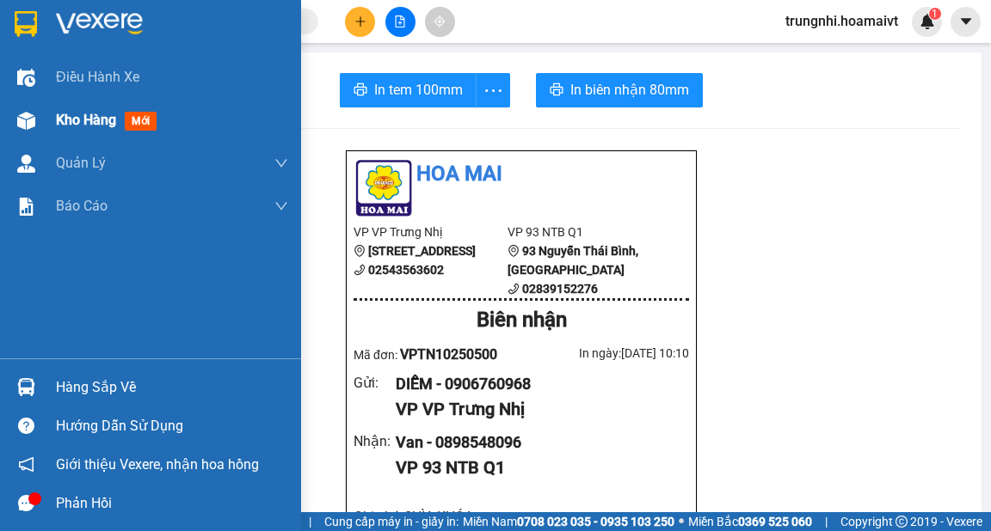
click at [95, 116] on span "Kho hàng" at bounding box center [86, 120] width 60 height 16
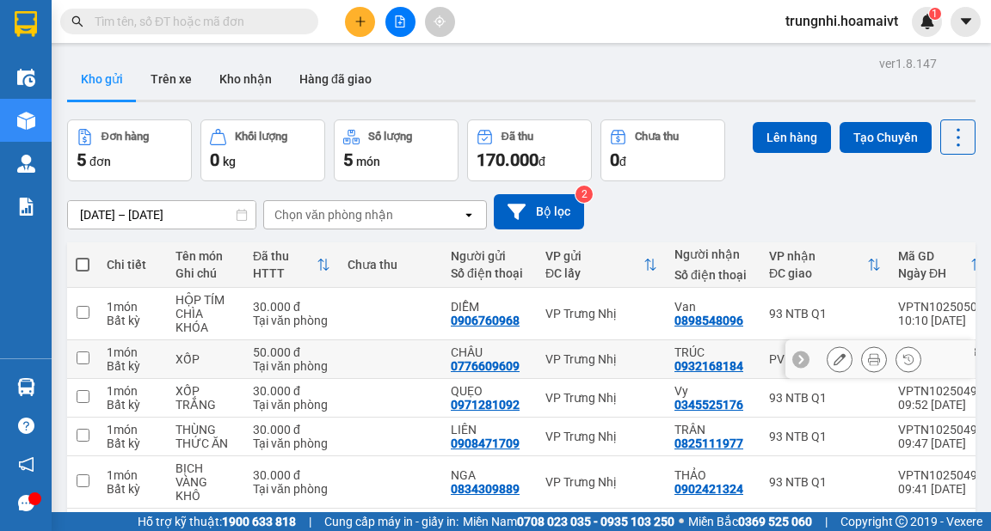
click at [84, 357] on input "checkbox" at bounding box center [83, 358] width 13 height 13
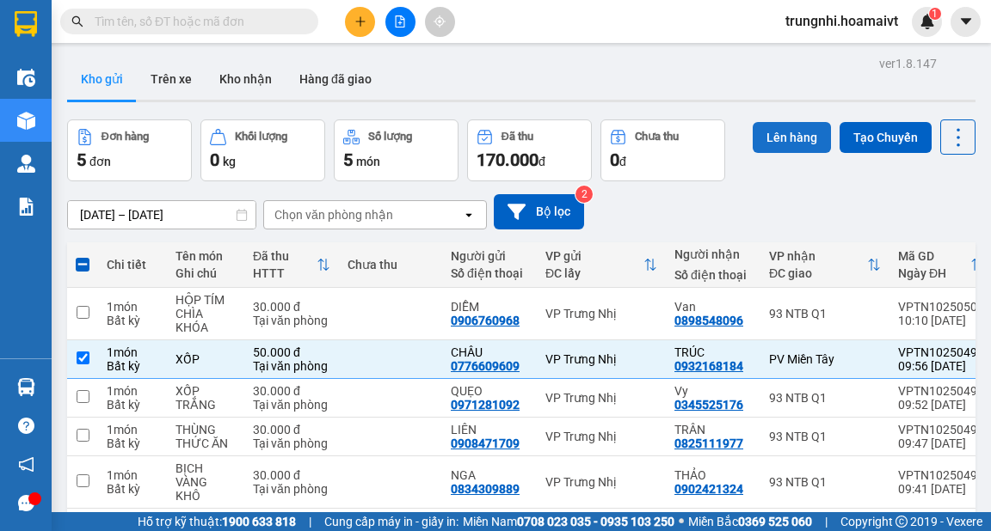
click at [783, 139] on button "Lên hàng" at bounding box center [791, 137] width 78 height 31
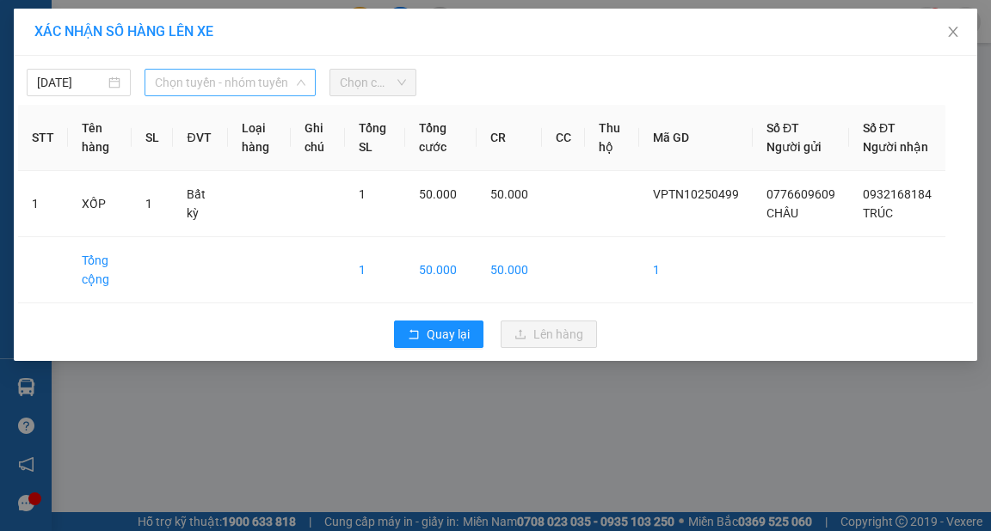
click at [242, 89] on span "Chọn tuyến - nhóm tuyến" at bounding box center [230, 83] width 150 height 26
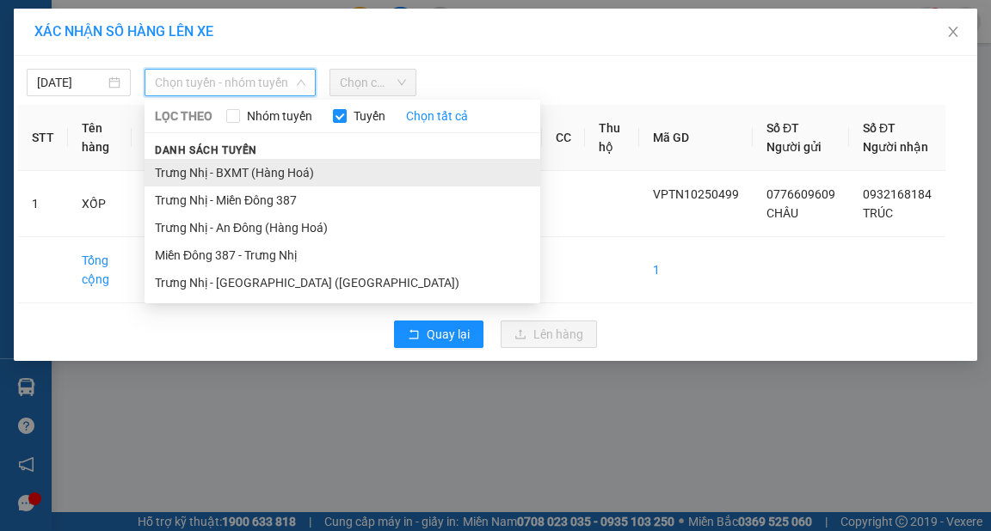
click at [268, 172] on li "Trưng Nhị - BXMT (Hàng Hoá)" at bounding box center [342, 173] width 396 height 28
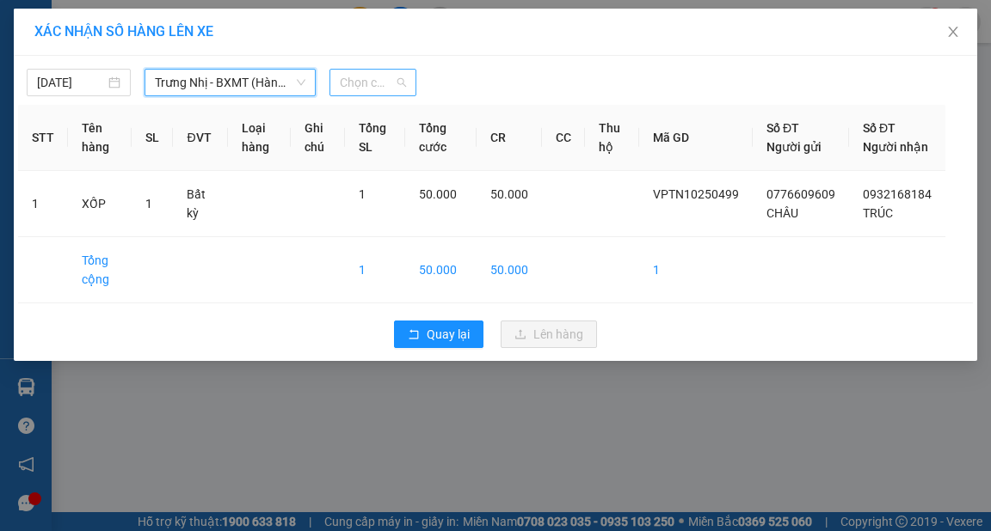
click at [399, 78] on span "Chọn chuyến" at bounding box center [373, 83] width 66 height 26
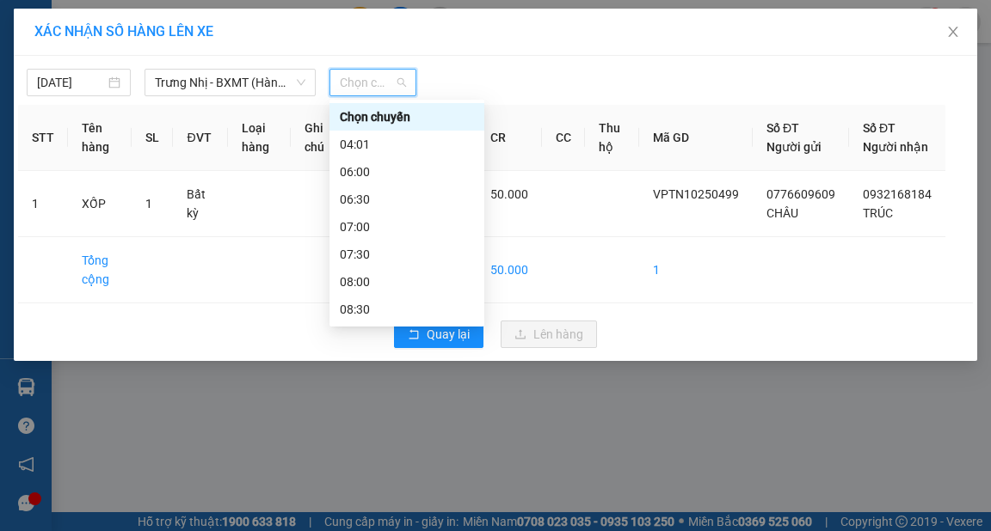
click at [361, 410] on div "10:30" at bounding box center [407, 419] width 134 height 19
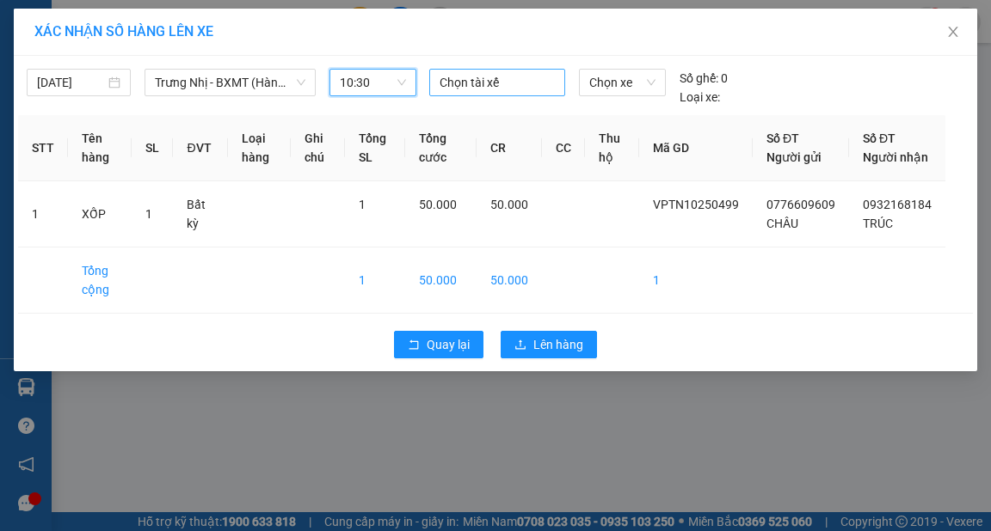
click at [465, 80] on div at bounding box center [496, 82] width 127 height 21
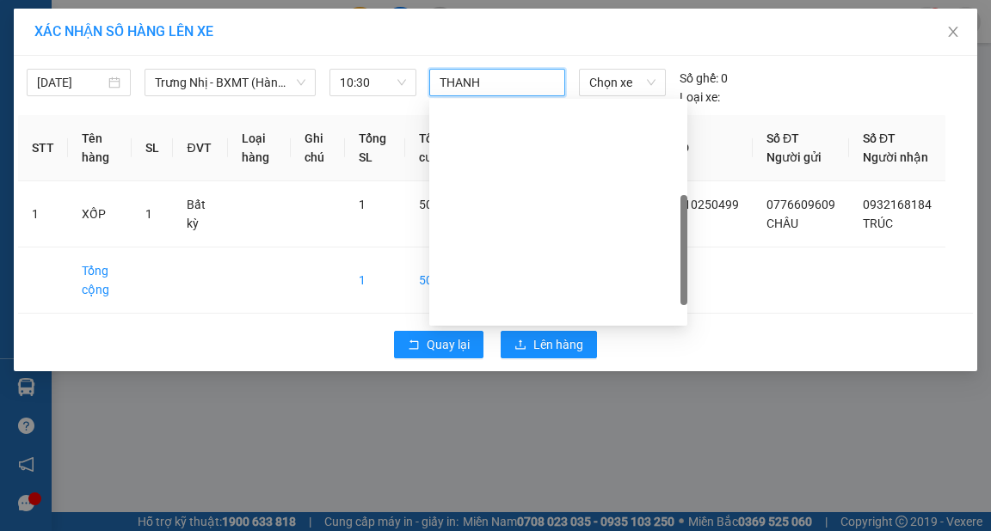
click at [475, 464] on div "THANH D" at bounding box center [557, 473] width 237 height 19
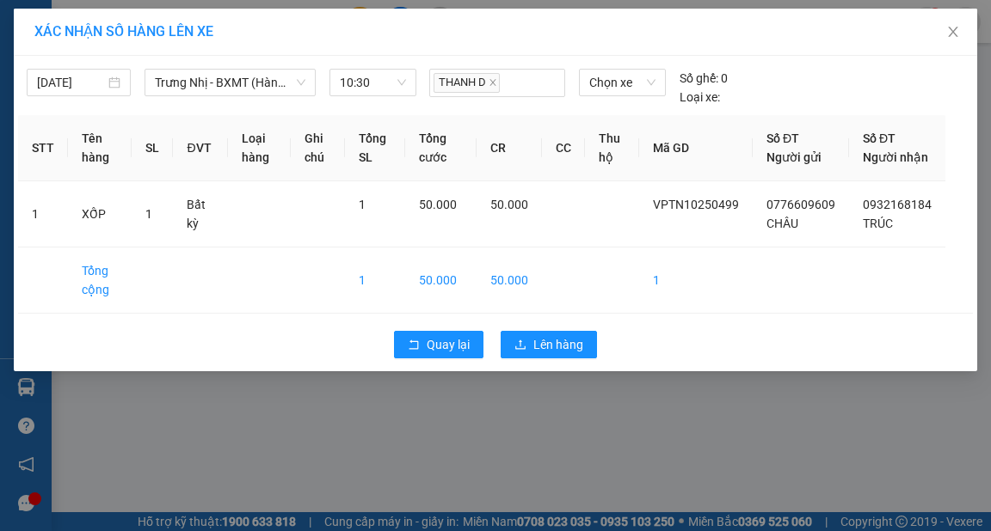
click at [529, 41] on div "XÁC NHẬN SỐ HÀNG LÊN XE" at bounding box center [495, 32] width 963 height 47
click at [564, 354] on span "Lên hàng" at bounding box center [558, 344] width 50 height 19
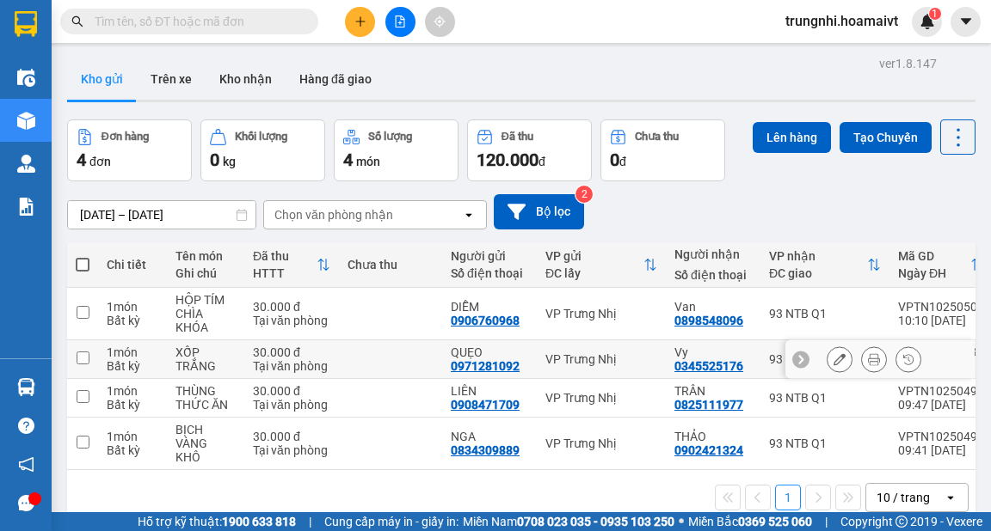
click at [81, 354] on input "checkbox" at bounding box center [83, 358] width 13 height 13
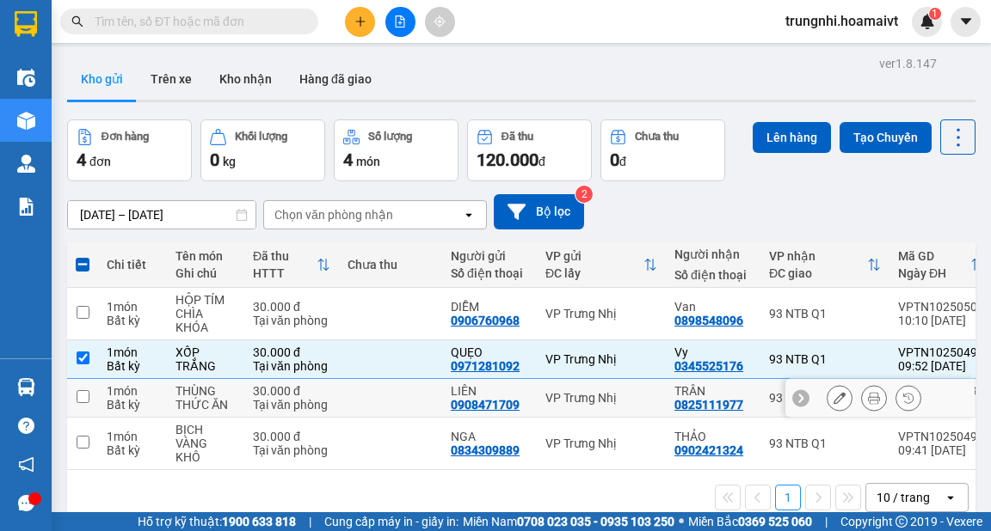
click at [83, 387] on td at bounding box center [82, 398] width 31 height 39
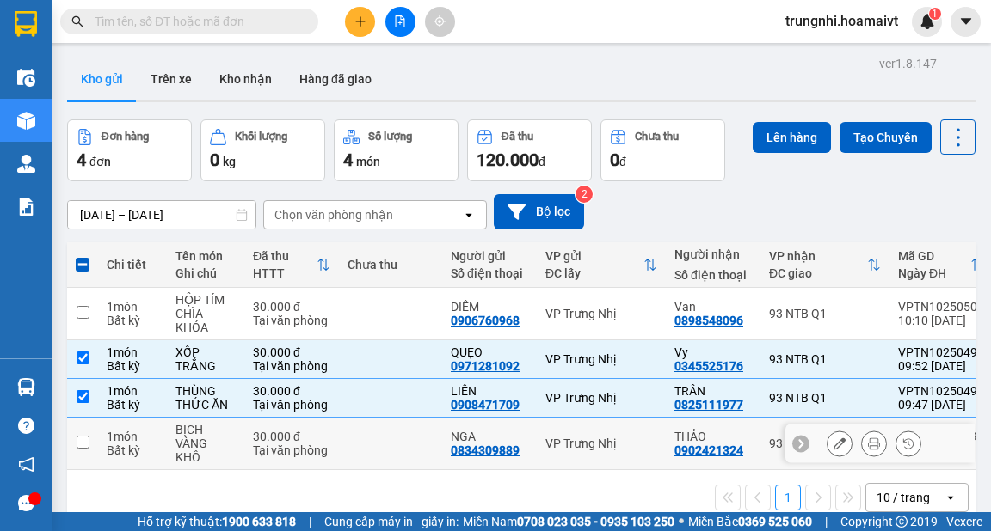
click at [83, 441] on input "checkbox" at bounding box center [83, 442] width 13 height 13
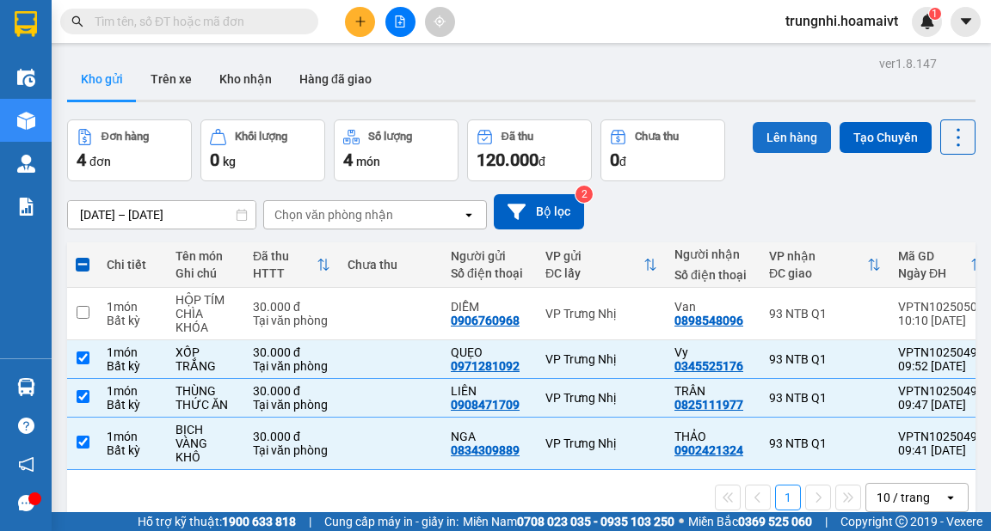
click at [807, 140] on button "Lên hàng" at bounding box center [791, 137] width 78 height 31
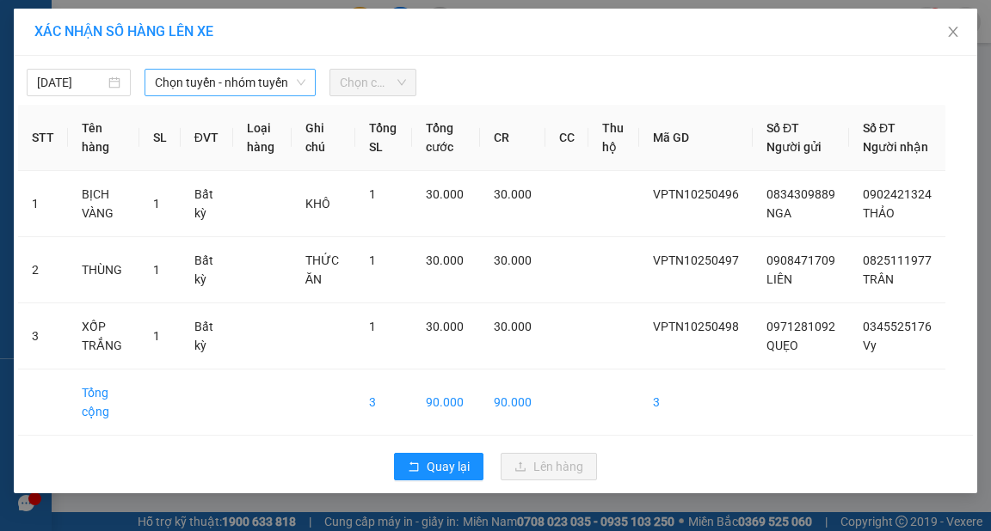
click at [219, 83] on span "Chọn tuyến - nhóm tuyến" at bounding box center [230, 83] width 150 height 26
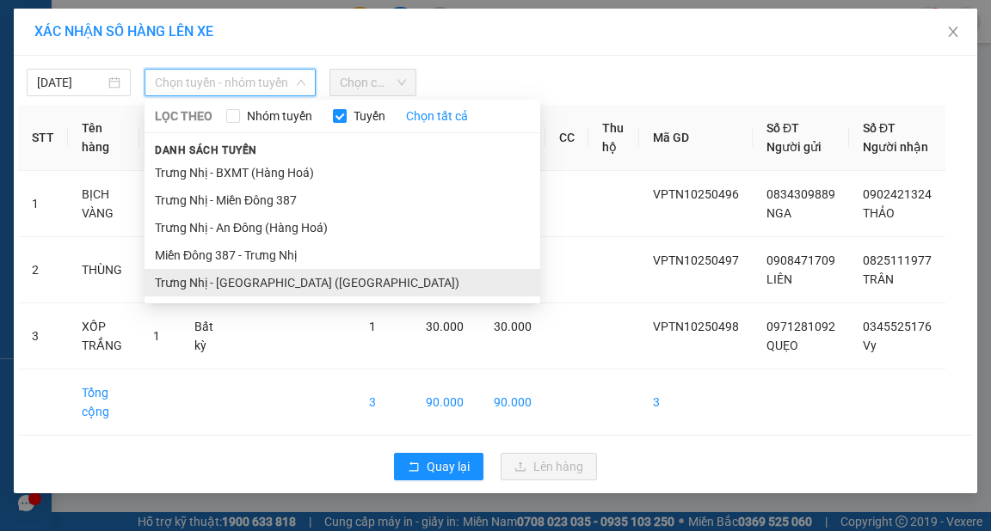
click at [226, 284] on li "Trưng Nhị - [GEOGRAPHIC_DATA] ([GEOGRAPHIC_DATA])" at bounding box center [342, 283] width 396 height 28
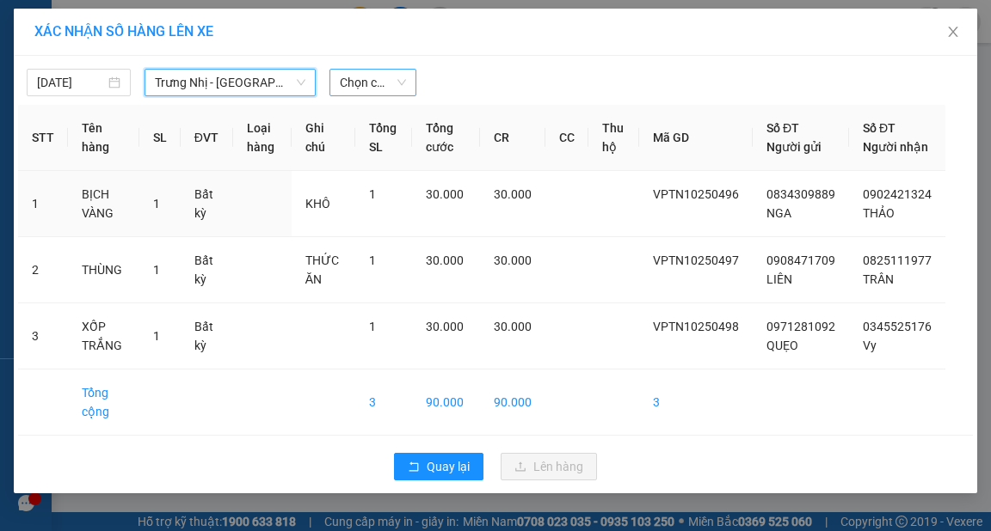
click at [404, 83] on div "Chọn chuyến" at bounding box center [372, 83] width 87 height 28
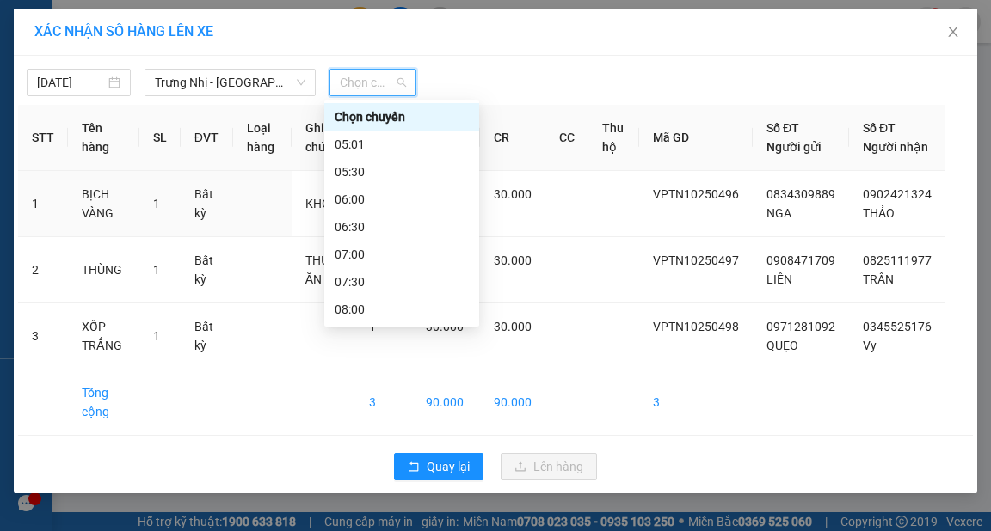
click at [391, 81] on span "Chọn chuyến" at bounding box center [373, 83] width 66 height 26
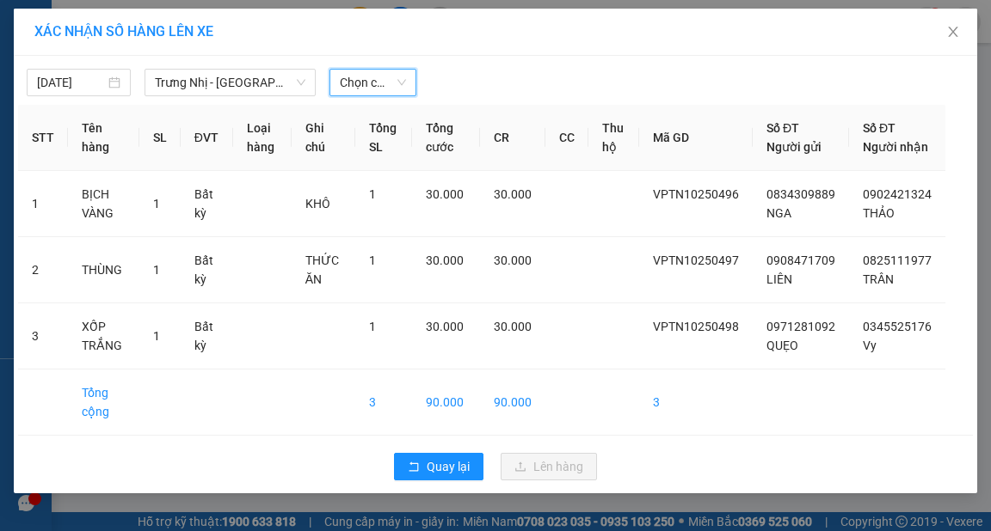
click at [384, 78] on span "Chọn chuyến" at bounding box center [373, 83] width 66 height 26
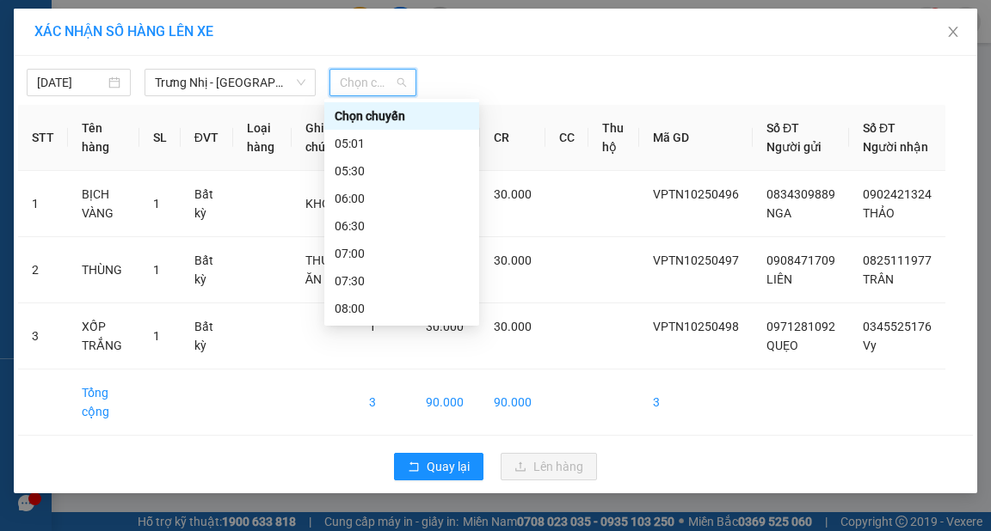
click at [354, 409] on div "10:00" at bounding box center [402, 418] width 134 height 19
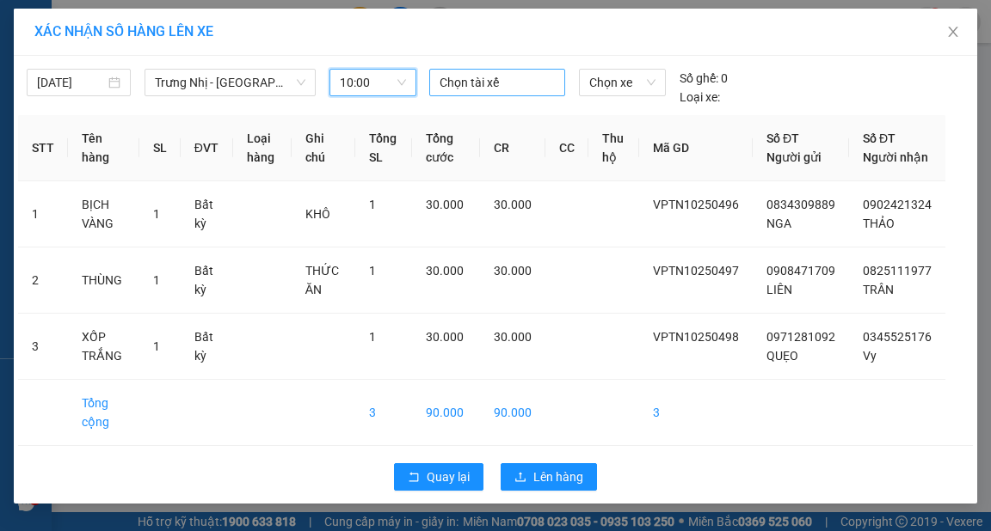
click at [451, 91] on div at bounding box center [496, 82] width 127 height 21
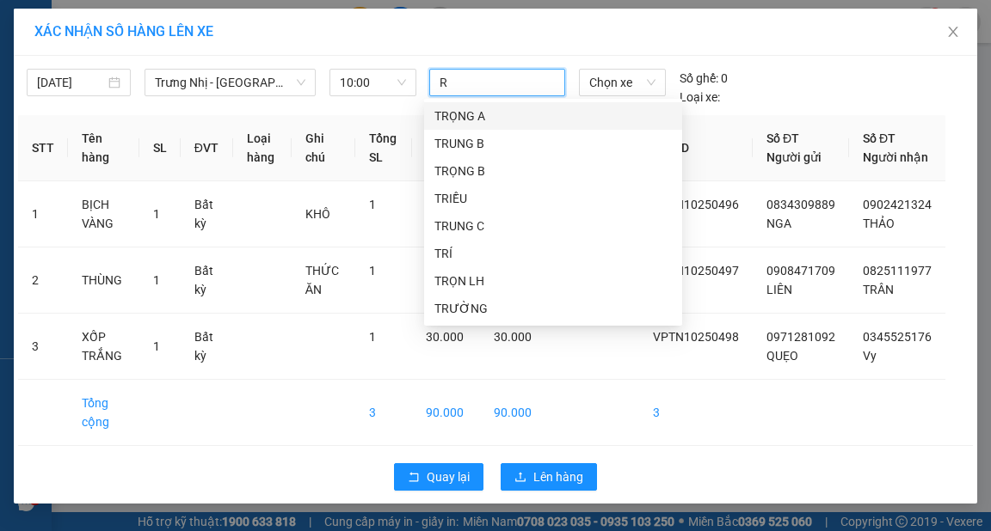
click at [453, 117] on div "TRỌNG A" at bounding box center [552, 116] width 237 height 19
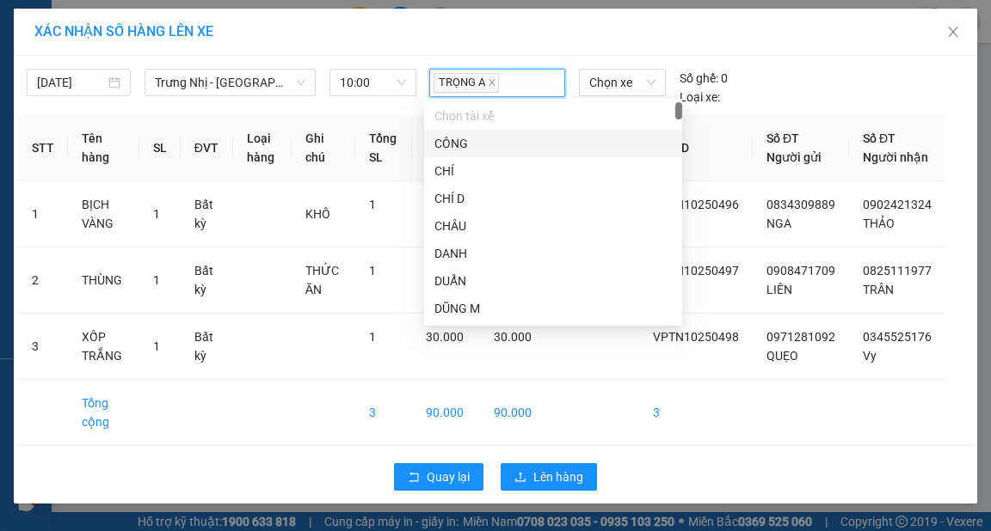
click at [502, 34] on div "XÁC NHẬN SỐ HÀNG LÊN XE" at bounding box center [495, 31] width 922 height 19
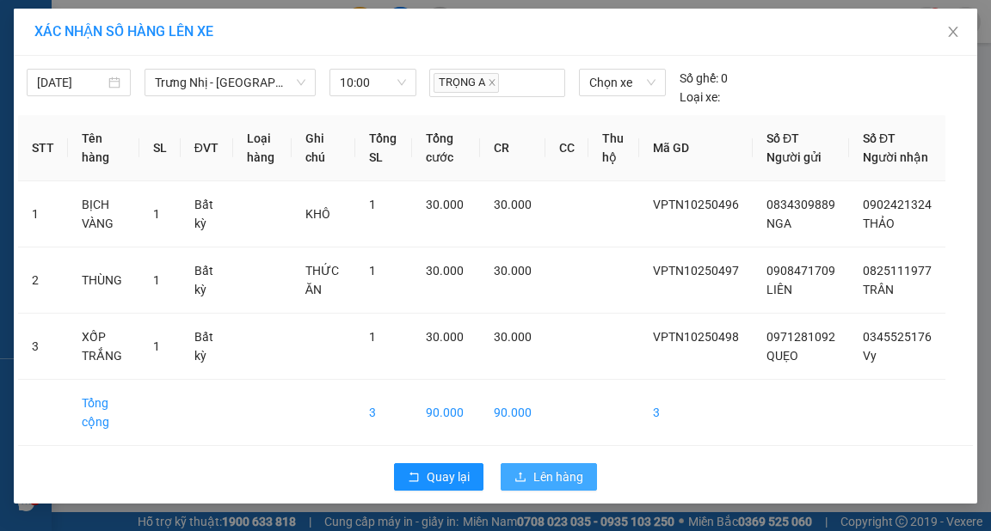
click at [565, 487] on span "Lên hàng" at bounding box center [558, 477] width 50 height 19
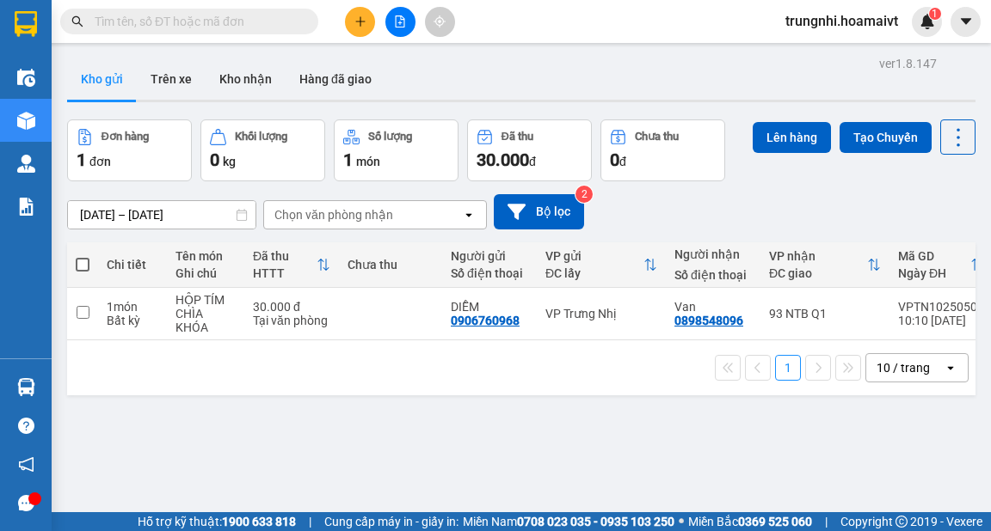
click at [351, 430] on div "ver 1.8.147 Kho gửi Trên xe Kho nhận Hàng đã giao Đơn hàng 1 đơn Khối lượng 0 k…" at bounding box center [521, 317] width 922 height 531
click at [344, 407] on div "ver 1.8.147 Kho gửi Trên xe Kho nhận Hàng đã giao Đơn hàng 1 đơn Khối lượng 0 k…" at bounding box center [521, 317] width 922 height 531
click at [368, 22] on button at bounding box center [360, 22] width 30 height 30
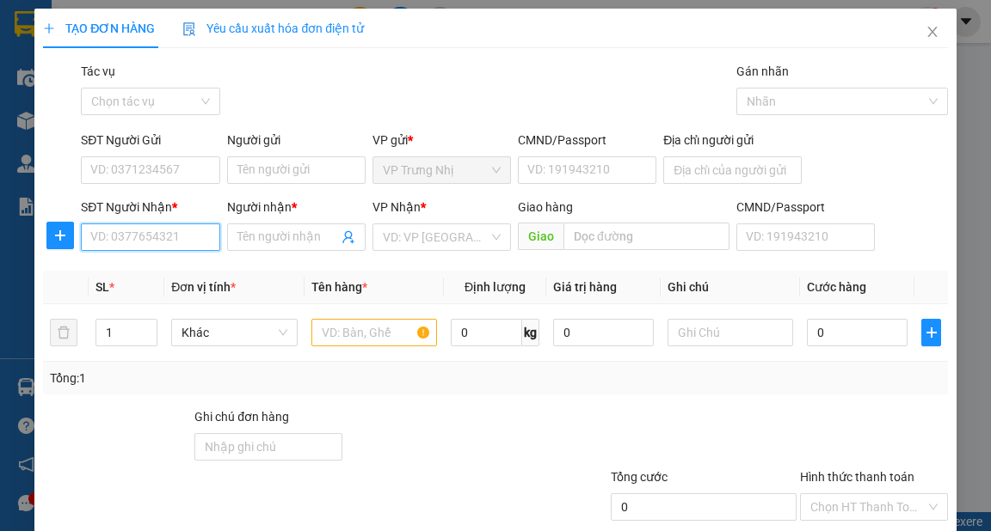
click at [210, 227] on input "SĐT Người Nhận *" at bounding box center [150, 238] width 138 height 28
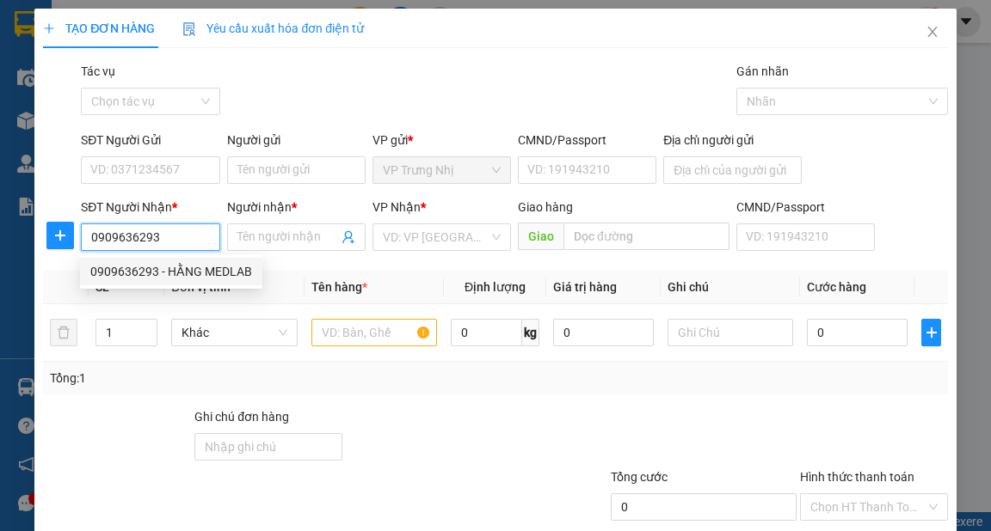
click at [153, 270] on div "0909636293 - HẰNG MEDLAB" at bounding box center [171, 271] width 162 height 19
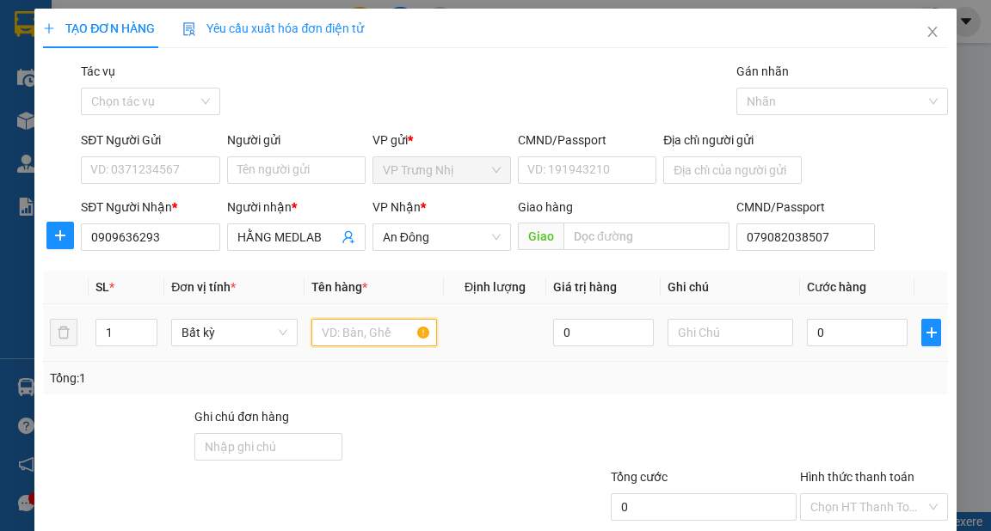
click at [358, 334] on input "text" at bounding box center [374, 333] width 126 height 28
click at [859, 335] on input "0" at bounding box center [857, 333] width 101 height 28
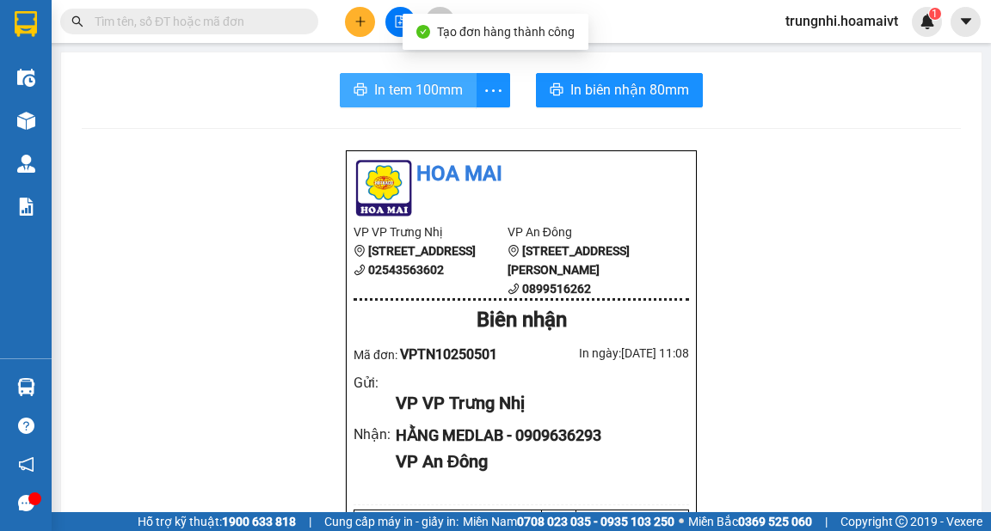
click at [413, 99] on span "In tem 100mm" at bounding box center [418, 89] width 89 height 21
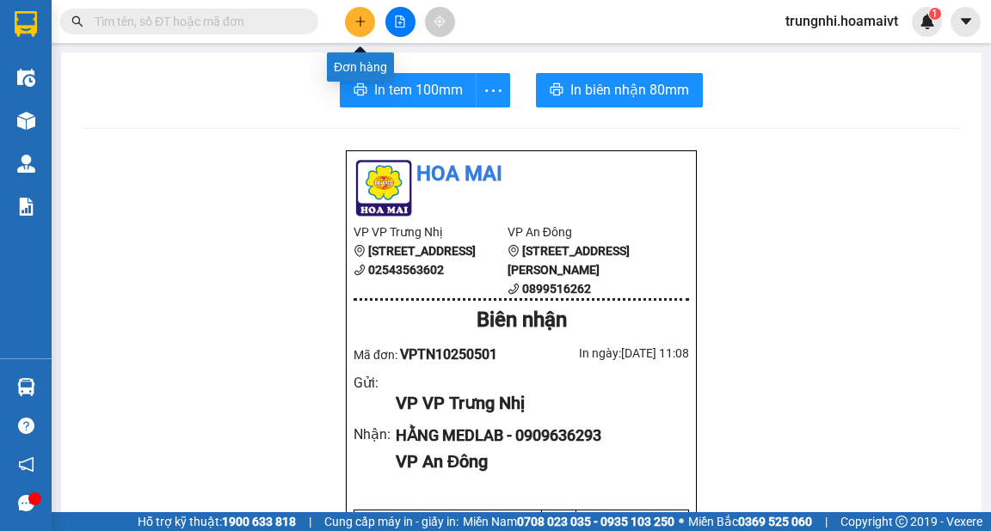
click at [356, 21] on icon "plus" at bounding box center [360, 21] width 12 height 12
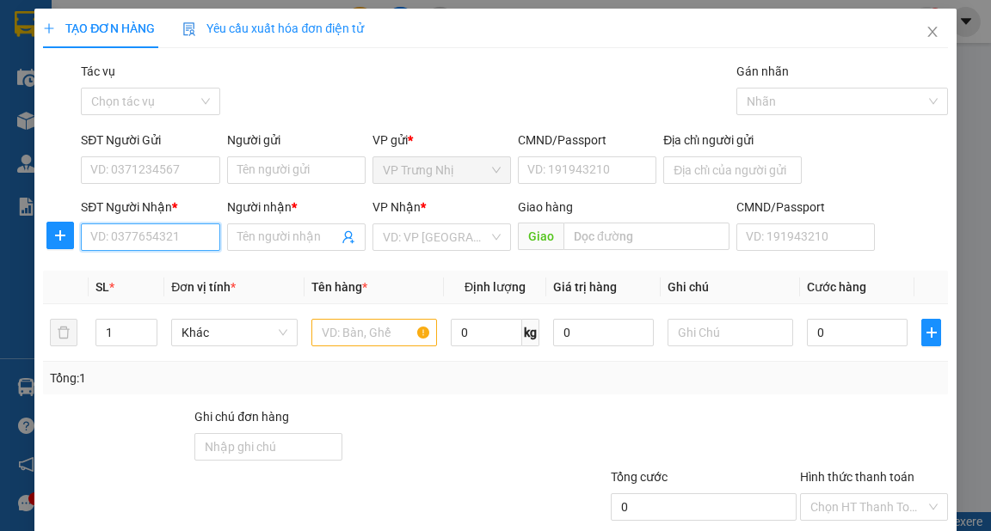
click at [174, 243] on input "SĐT Người Nhận *" at bounding box center [150, 238] width 138 height 28
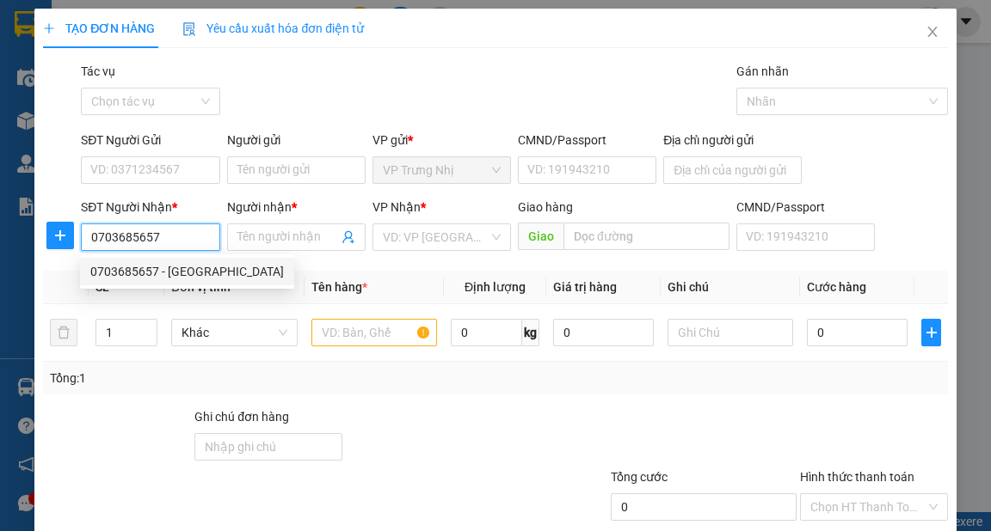
click at [194, 267] on div "0703685657 - PHUONG" at bounding box center [186, 271] width 193 height 19
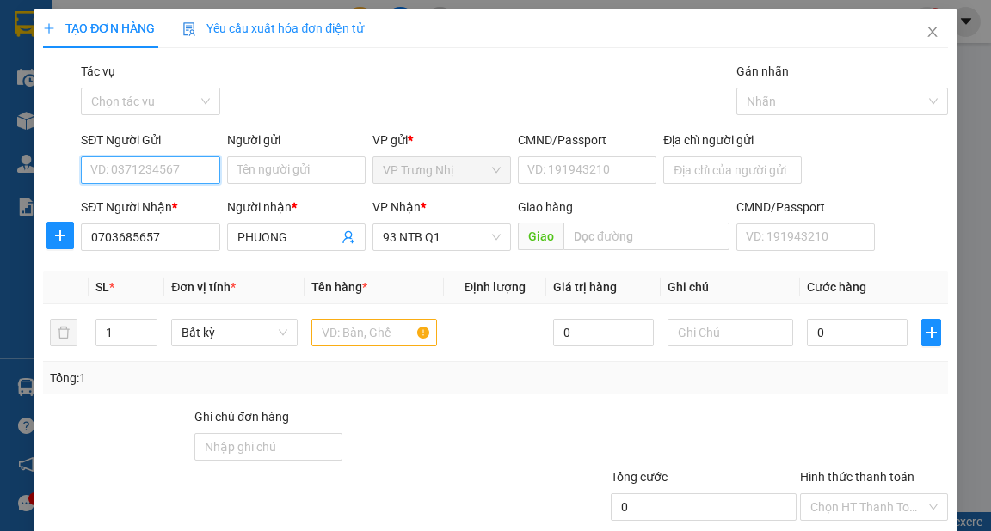
click at [185, 172] on input "SĐT Người Gửi" at bounding box center [150, 171] width 138 height 28
click at [187, 199] on div "0702089439 - NGÂN" at bounding box center [148, 204] width 116 height 19
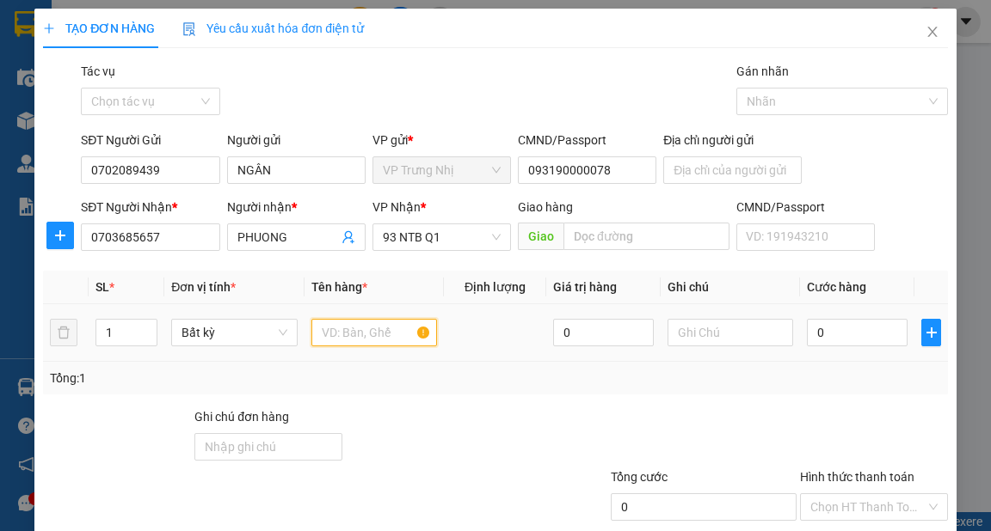
click at [347, 332] on input "text" at bounding box center [374, 333] width 126 height 28
click at [860, 336] on input "0" at bounding box center [857, 333] width 101 height 28
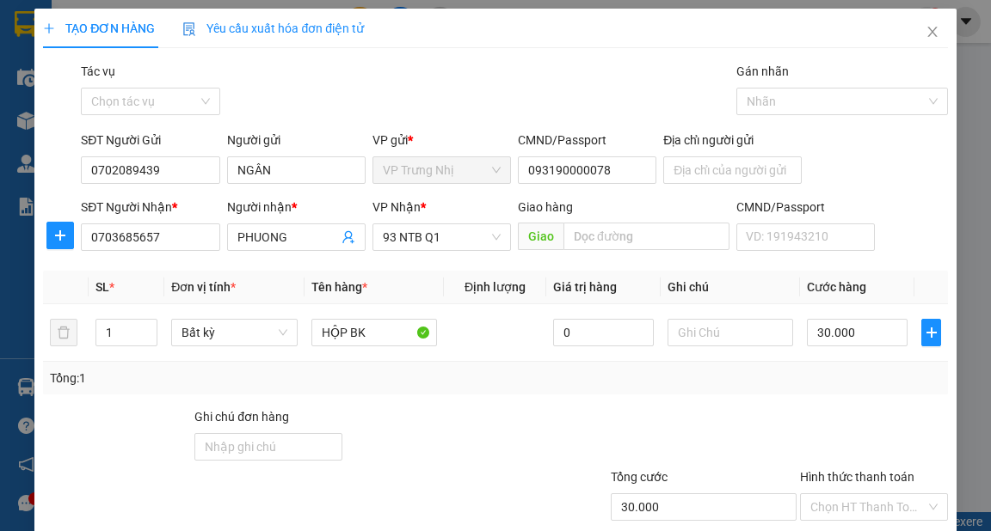
click at [856, 405] on div "Transit Pickup Surcharge Ids Transit Deliver Surcharge Ids Transit Deliver Surc…" at bounding box center [495, 332] width 904 height 541
click at [863, 494] on input "Hình thức thanh toán" at bounding box center [867, 507] width 115 height 26
click at [870, 531] on div "Tại văn phòng" at bounding box center [864, 540] width 126 height 19
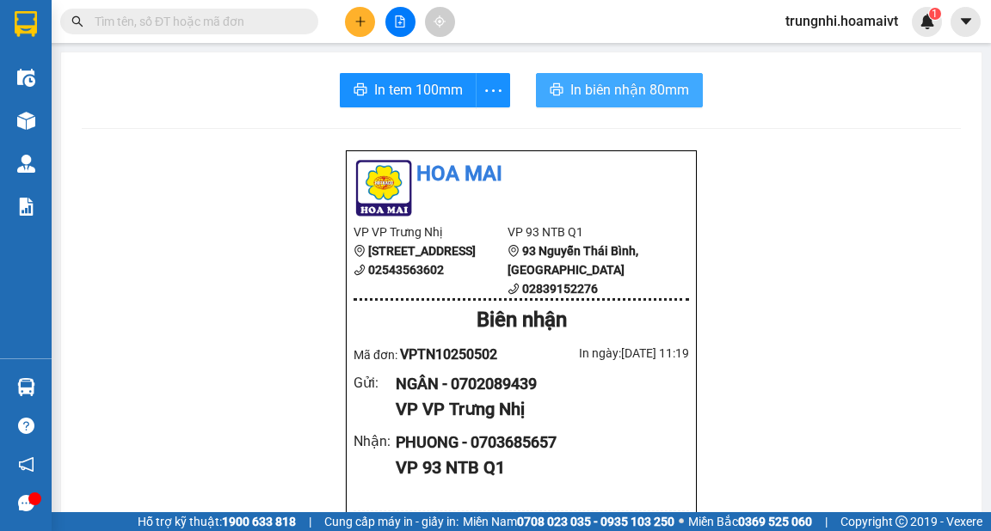
click at [642, 94] on span "In biên nhận 80mm" at bounding box center [629, 89] width 119 height 21
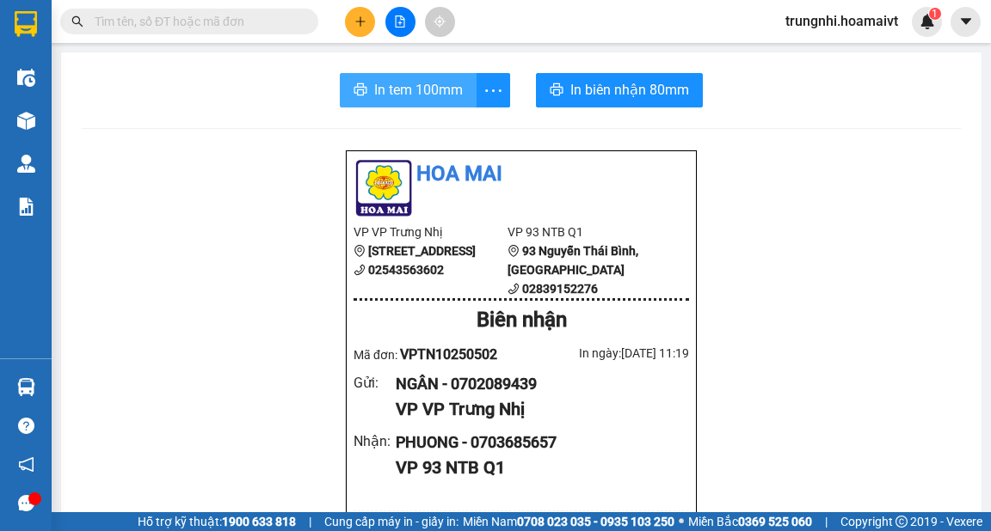
click at [437, 86] on span "In tem 100mm" at bounding box center [418, 89] width 89 height 21
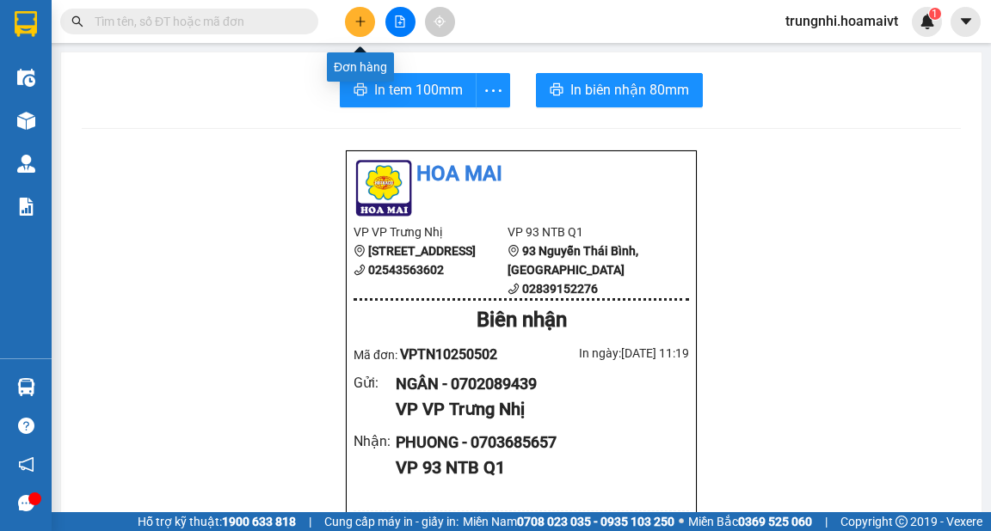
click at [365, 21] on icon "plus" at bounding box center [360, 21] width 12 height 12
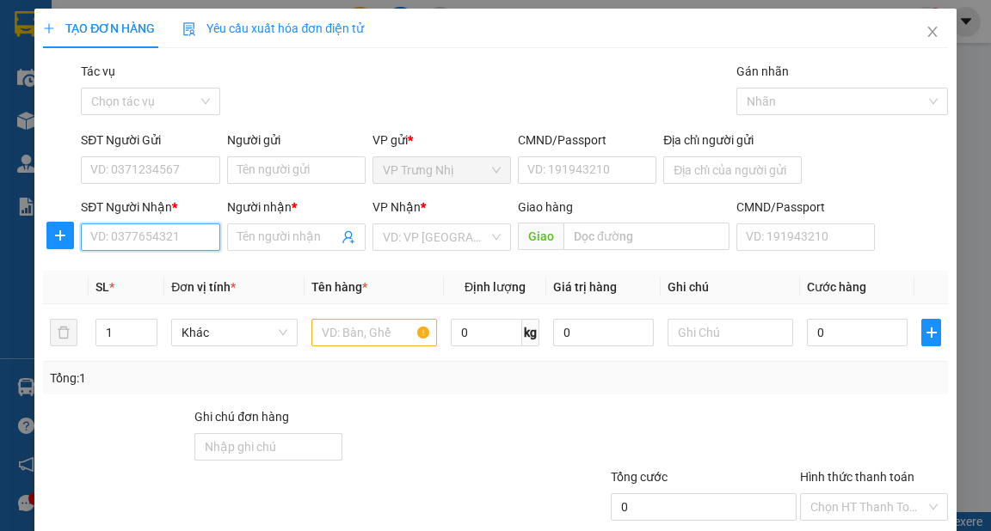
click at [144, 234] on input "SĐT Người Nhận *" at bounding box center [150, 238] width 138 height 28
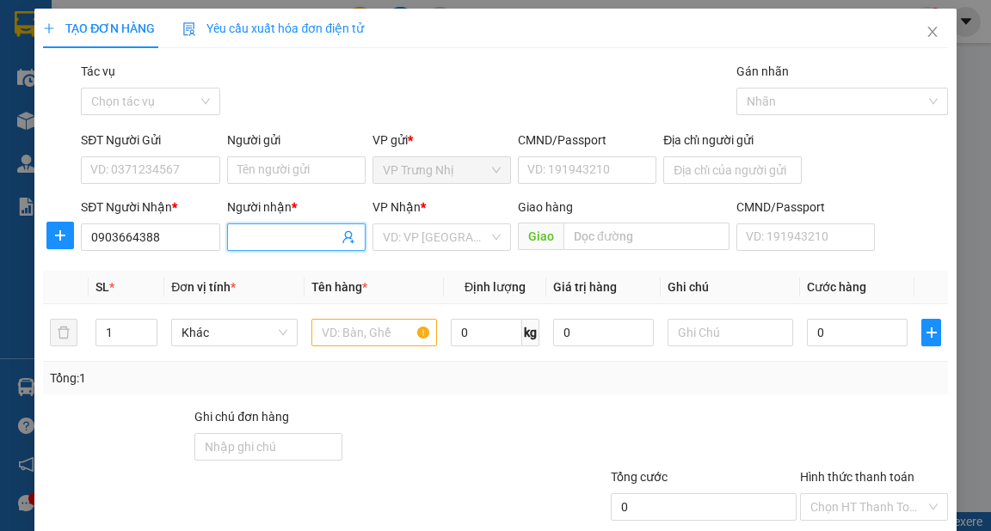
click at [261, 238] on input "Người nhận *" at bounding box center [287, 237] width 101 height 19
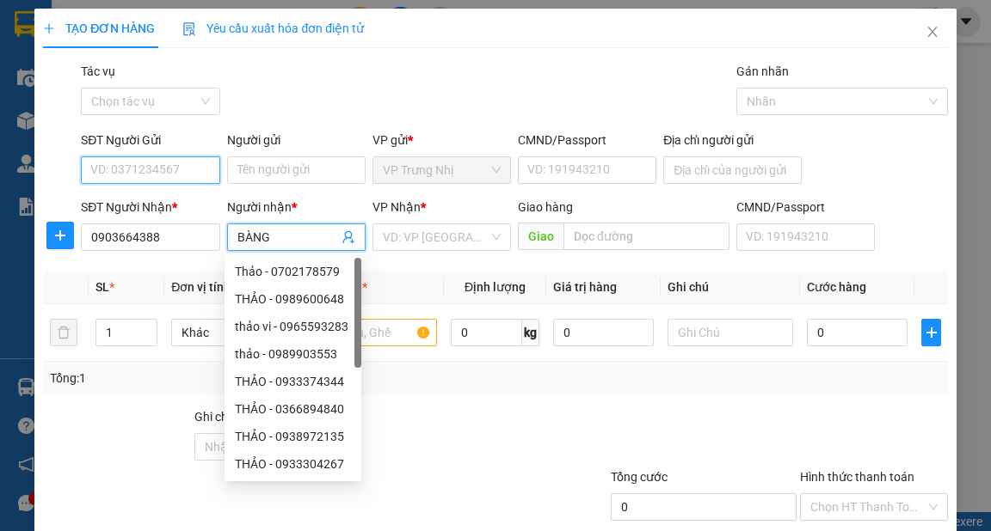
click at [202, 179] on input "SĐT Người Gửi" at bounding box center [150, 171] width 138 height 28
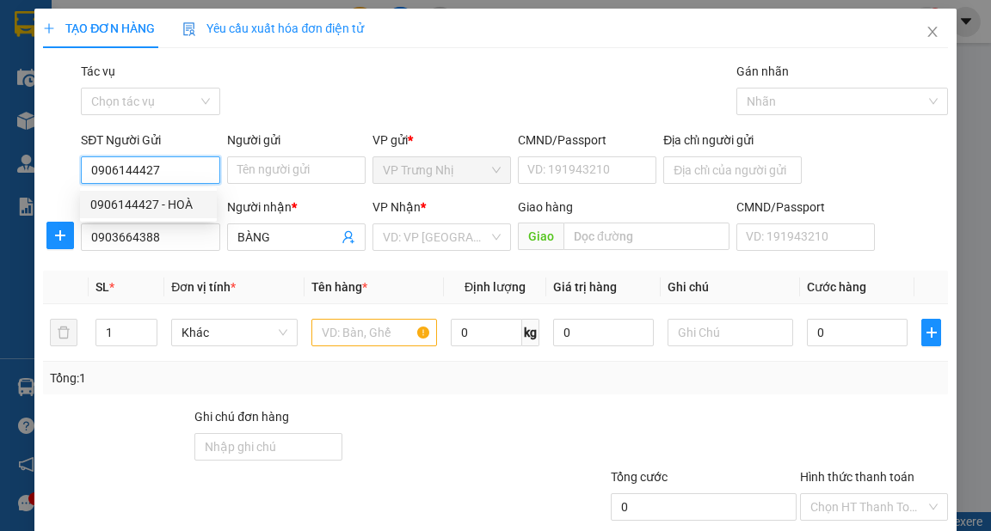
click at [181, 201] on div "0906144427 - HOÀ" at bounding box center [148, 204] width 116 height 19
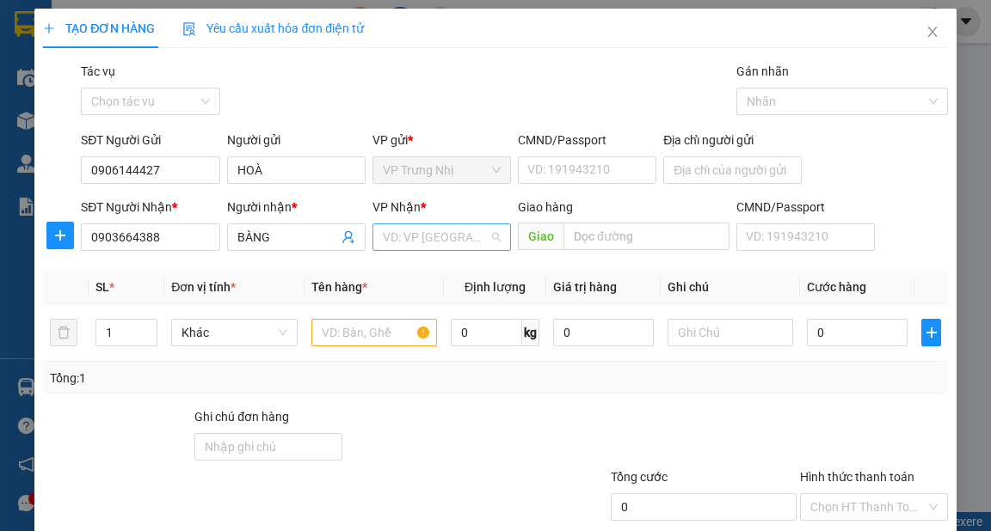
click at [413, 242] on input "search" at bounding box center [436, 237] width 106 height 26
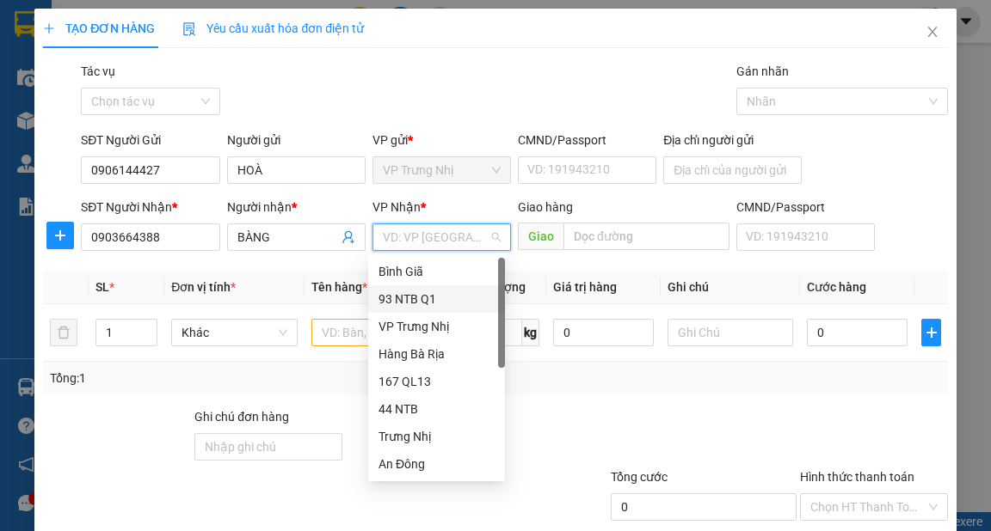
click at [421, 294] on div "93 NTB Q1" at bounding box center [436, 299] width 116 height 19
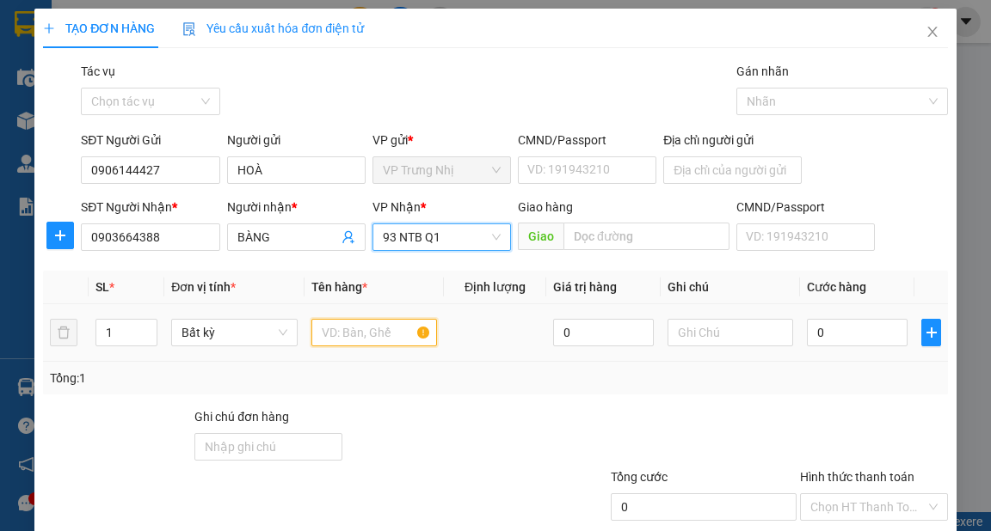
click at [341, 332] on input "text" at bounding box center [374, 333] width 126 height 28
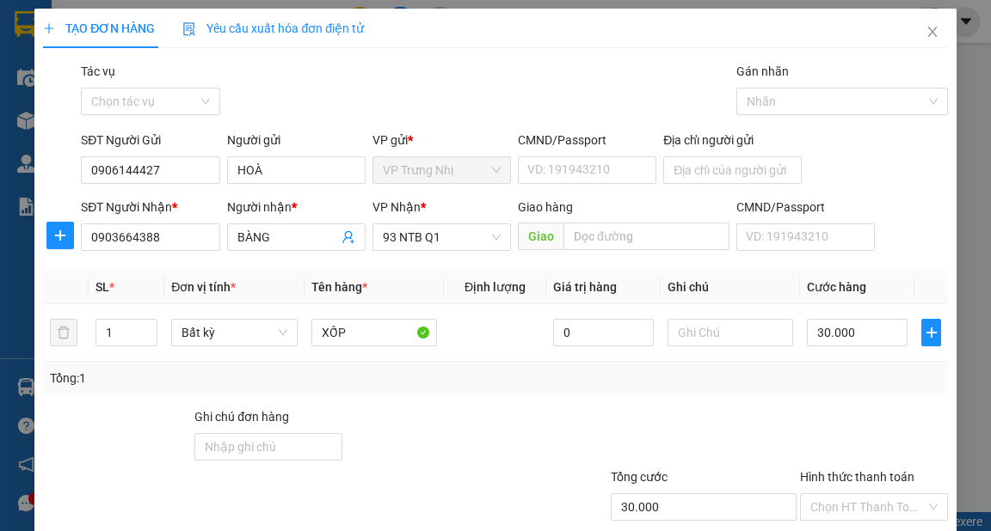
click at [838, 403] on div "Transit Pickup Surcharge Ids Transit Deliver Surcharge Ids Transit Deliver Surc…" at bounding box center [495, 332] width 904 height 541
click at [845, 494] on input "Hình thức thanh toán" at bounding box center [867, 507] width 115 height 26
click at [855, 531] on div "Tại văn phòng" at bounding box center [864, 540] width 126 height 19
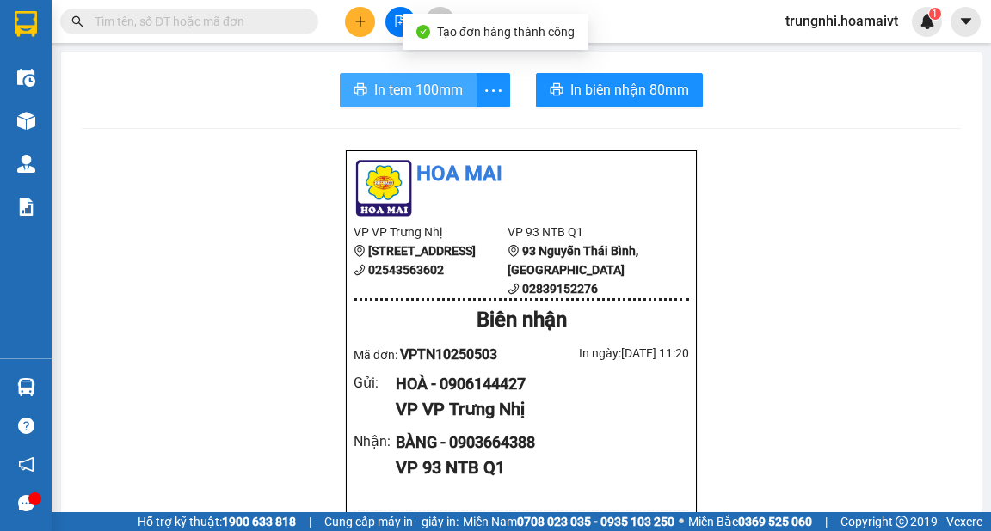
click at [396, 93] on span "In tem 100mm" at bounding box center [418, 89] width 89 height 21
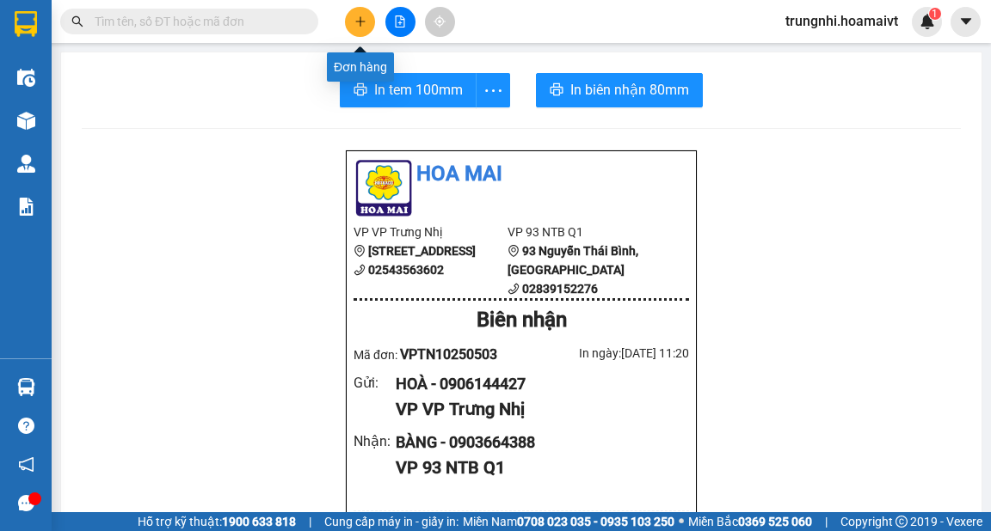
click at [351, 28] on button at bounding box center [360, 22] width 30 height 30
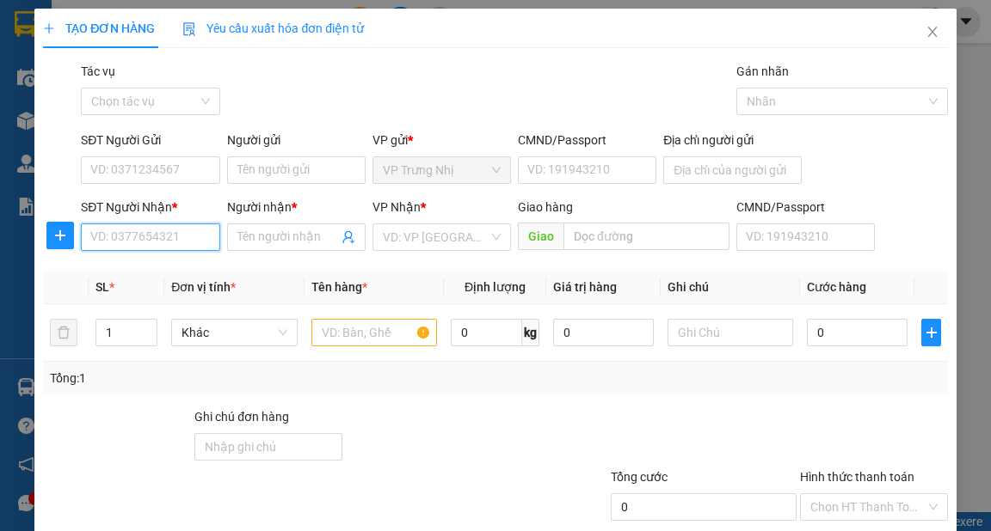
click at [173, 236] on input "SĐT Người Nhận *" at bounding box center [150, 238] width 138 height 28
click at [185, 242] on input "0937589170" at bounding box center [150, 238] width 138 height 28
click at [171, 279] on div "0937589170 - Tý" at bounding box center [148, 271] width 116 height 19
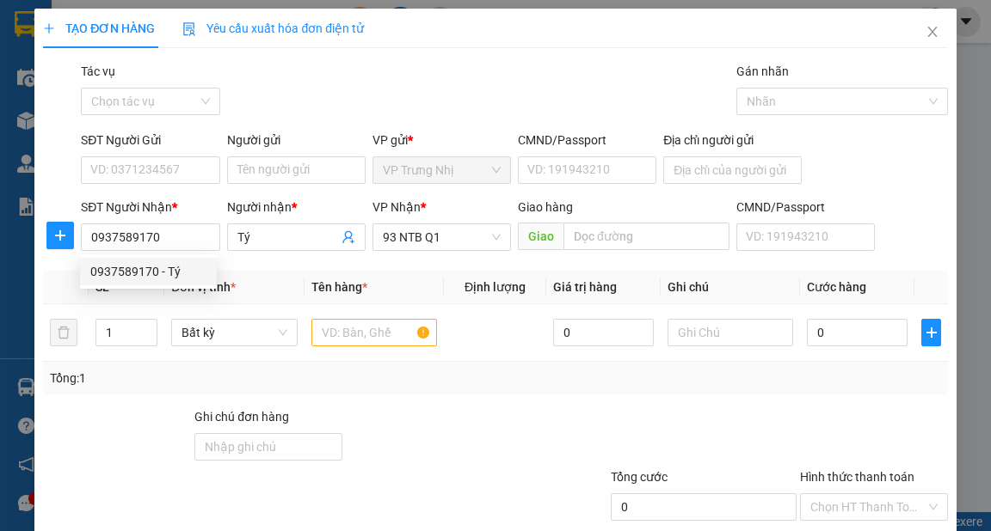
click at [162, 183] on div "SĐT Người Gửi VD: 0371234567" at bounding box center [150, 161] width 138 height 60
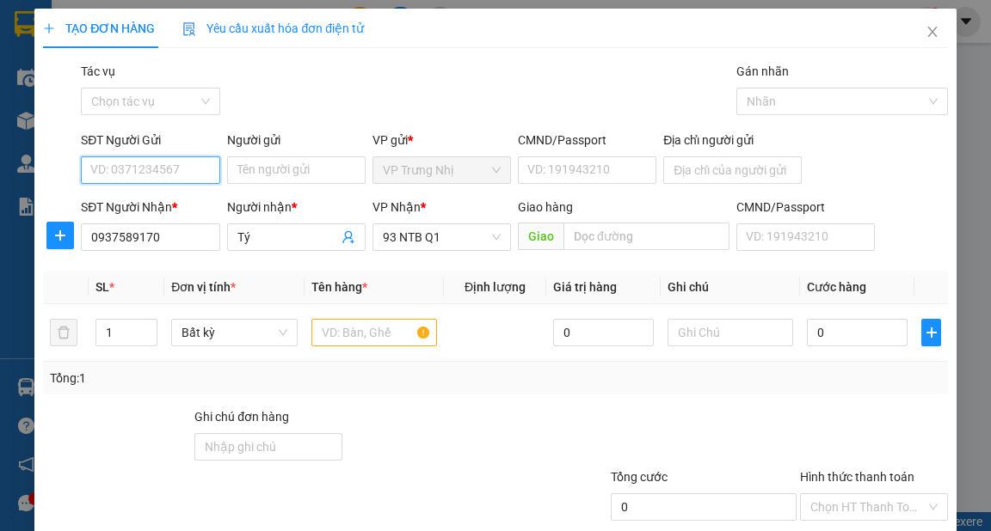
click at [170, 175] on input "SĐT Người Gửi" at bounding box center [150, 171] width 138 height 28
drag, startPoint x: 183, startPoint y: 206, endPoint x: 340, endPoint y: 316, distance: 191.8
click at [184, 205] on div "0908036299 - cô Hiệp" at bounding box center [149, 204] width 119 height 19
click at [354, 323] on input "text" at bounding box center [374, 333] width 126 height 28
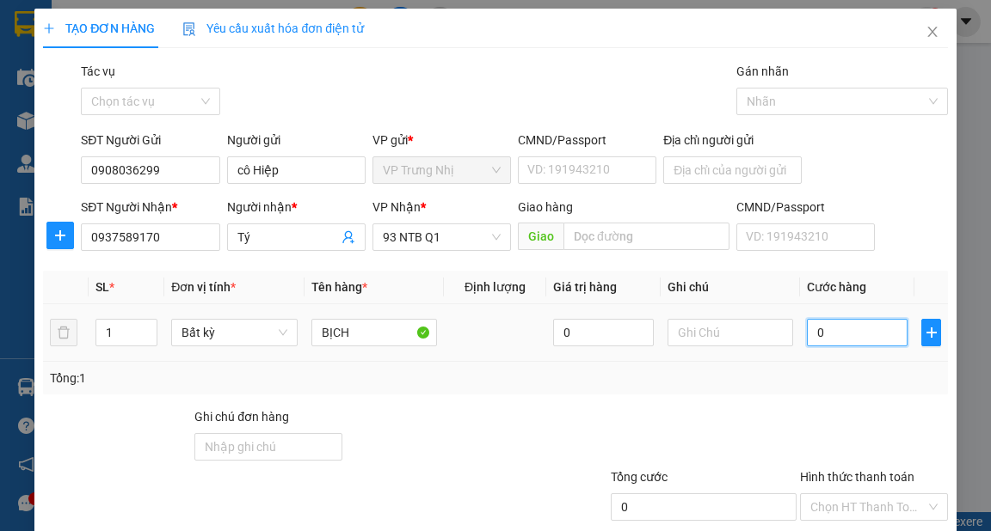
click at [860, 322] on input "0" at bounding box center [857, 333] width 101 height 28
click at [864, 494] on input "Hình thức thanh toán" at bounding box center [867, 507] width 115 height 26
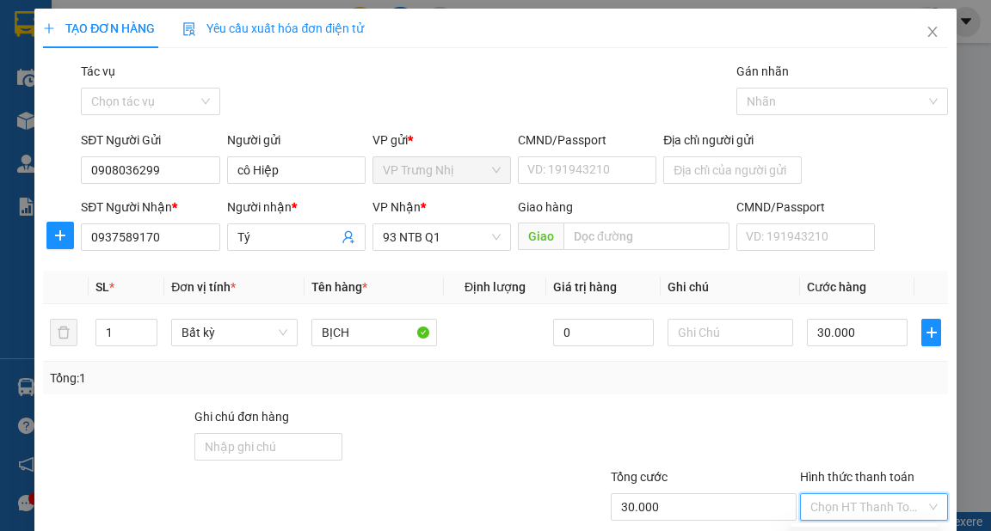
click at [862, 531] on div "Tại văn phòng" at bounding box center [864, 540] width 126 height 19
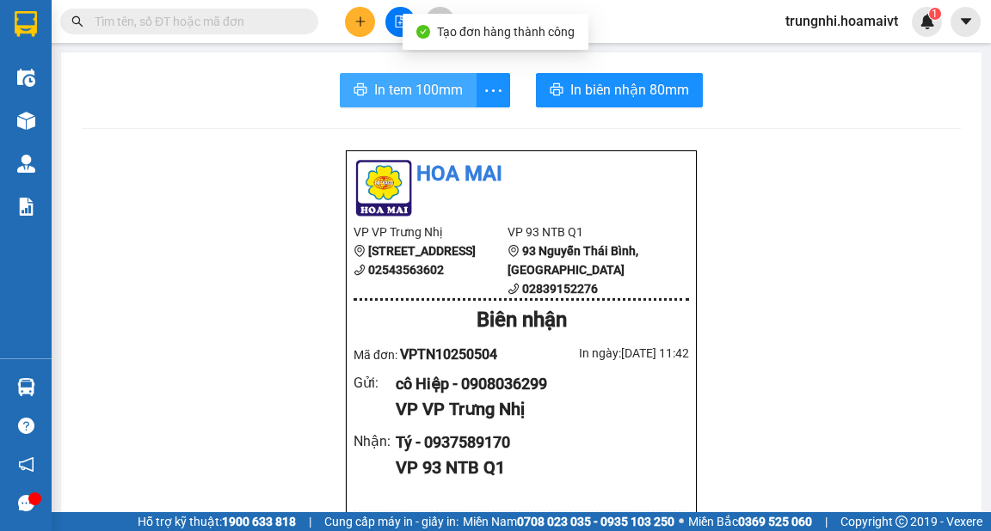
click at [410, 78] on button "In tem 100mm" at bounding box center [408, 90] width 137 height 34
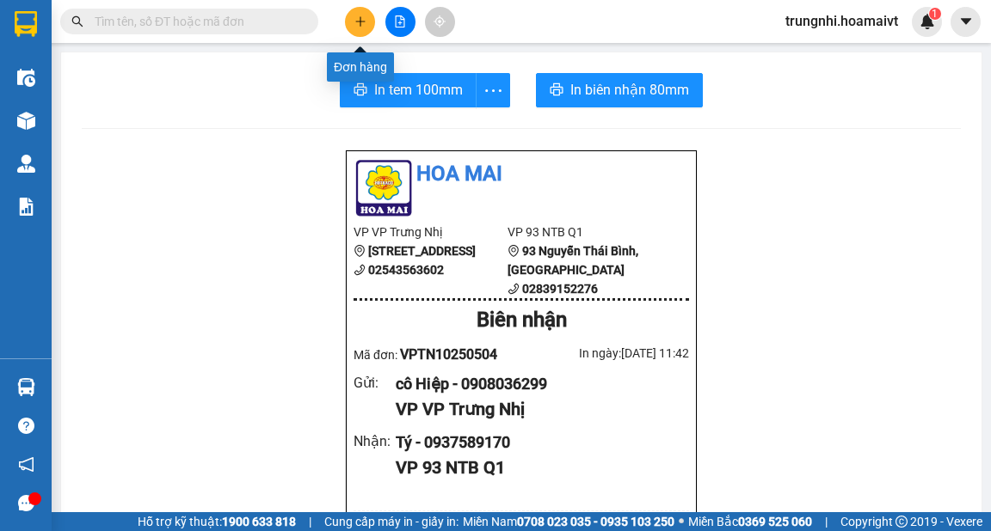
click at [364, 33] on button at bounding box center [360, 22] width 30 height 30
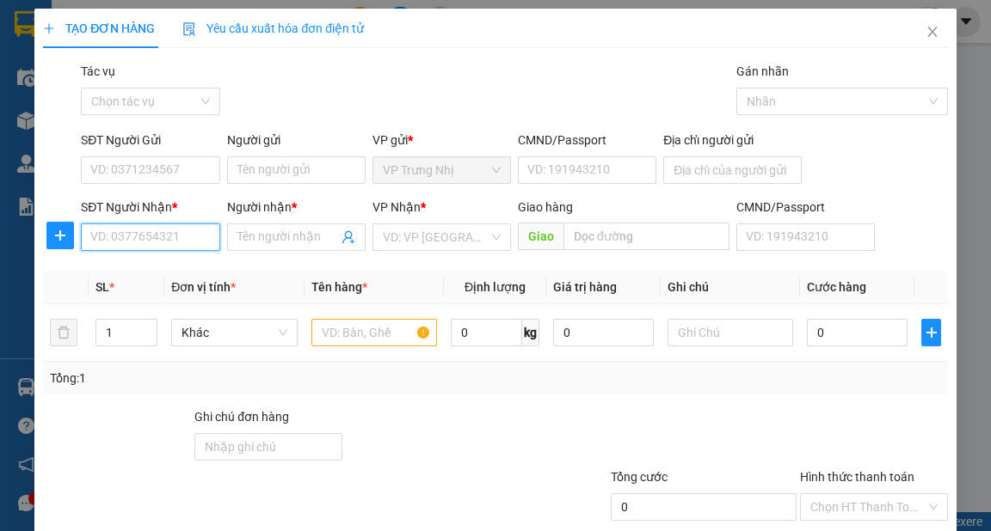
click at [169, 233] on input "SĐT Người Nhận *" at bounding box center [150, 238] width 138 height 28
click at [187, 243] on input "0907332797" at bounding box center [150, 238] width 138 height 28
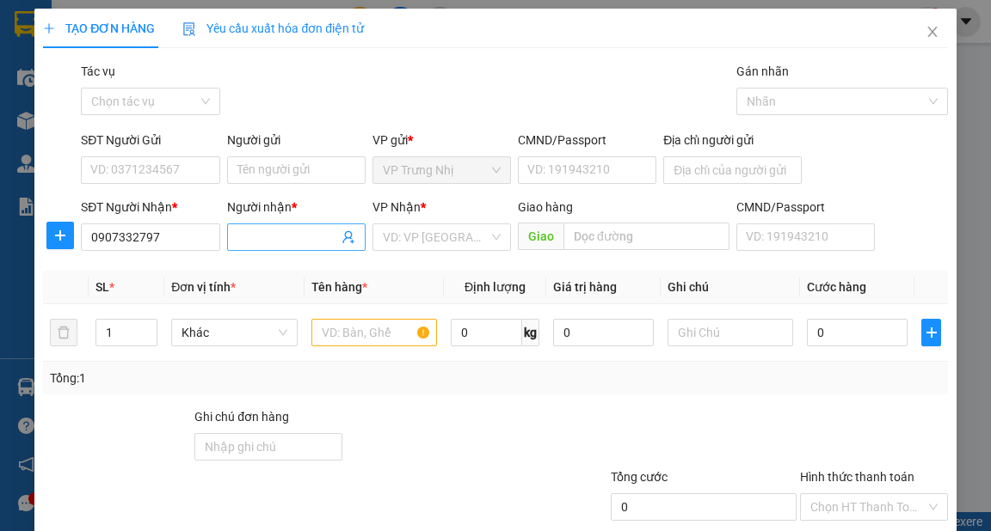
click at [275, 241] on input "Người nhận *" at bounding box center [287, 237] width 101 height 19
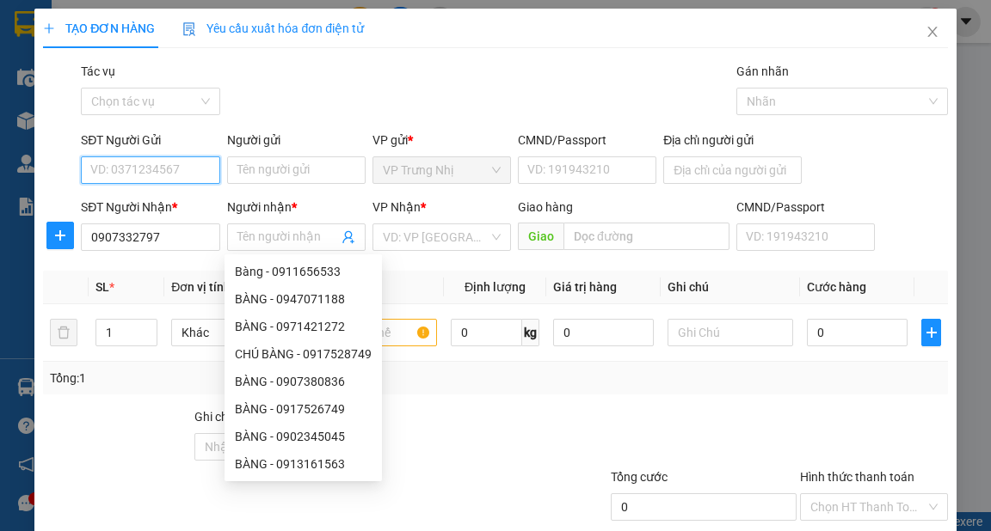
click at [130, 164] on input "SĐT Người Gửi" at bounding box center [150, 171] width 138 height 28
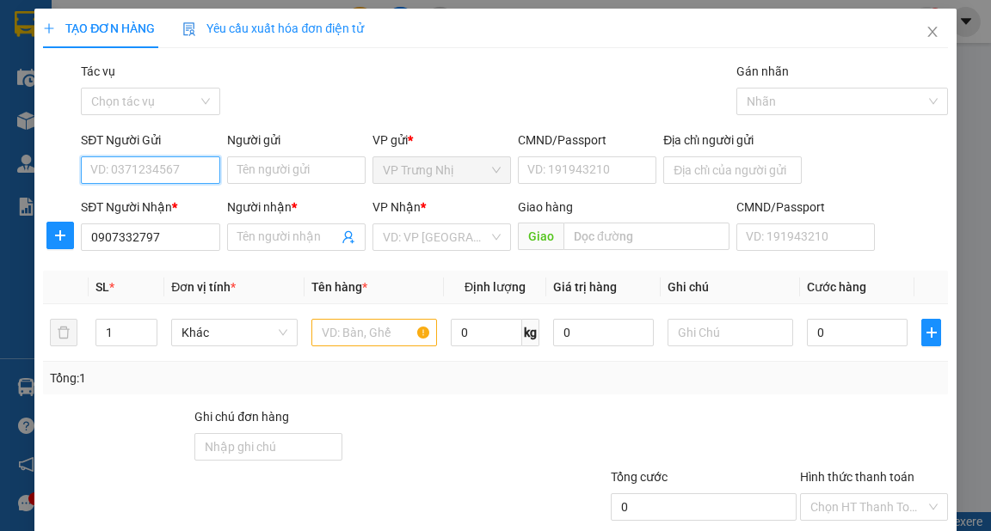
click at [193, 171] on input "SĐT Người Gửi" at bounding box center [150, 171] width 138 height 28
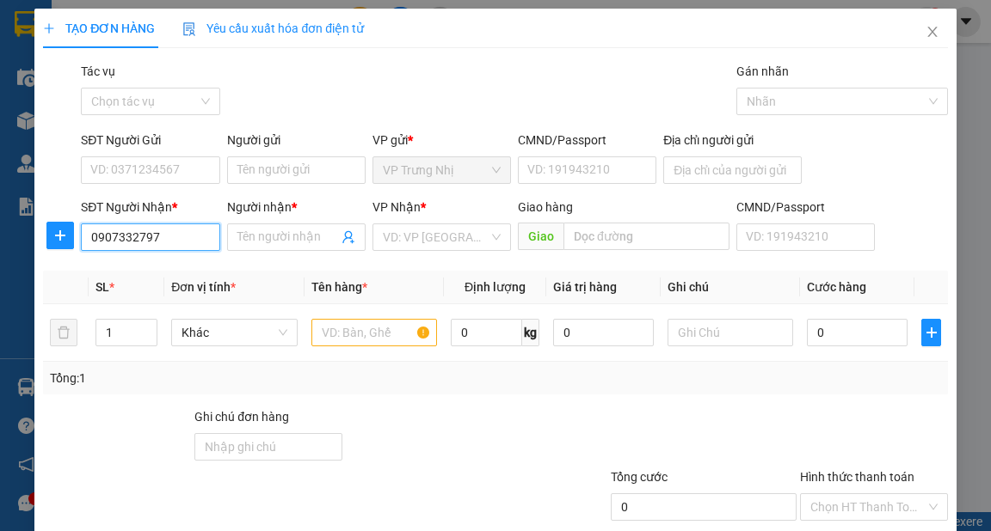
click at [203, 236] on input "0907332797" at bounding box center [150, 238] width 138 height 28
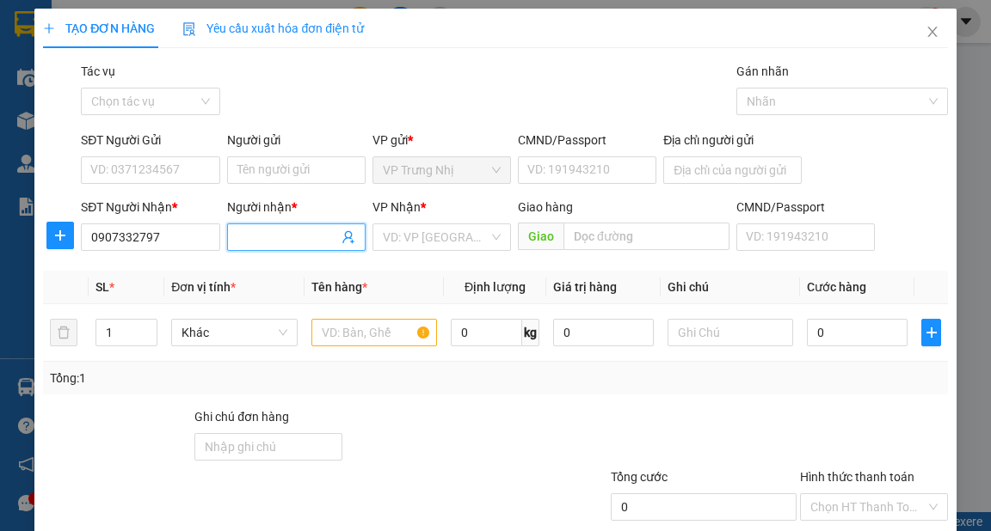
click at [303, 246] on input "Người nhận *" at bounding box center [287, 237] width 101 height 19
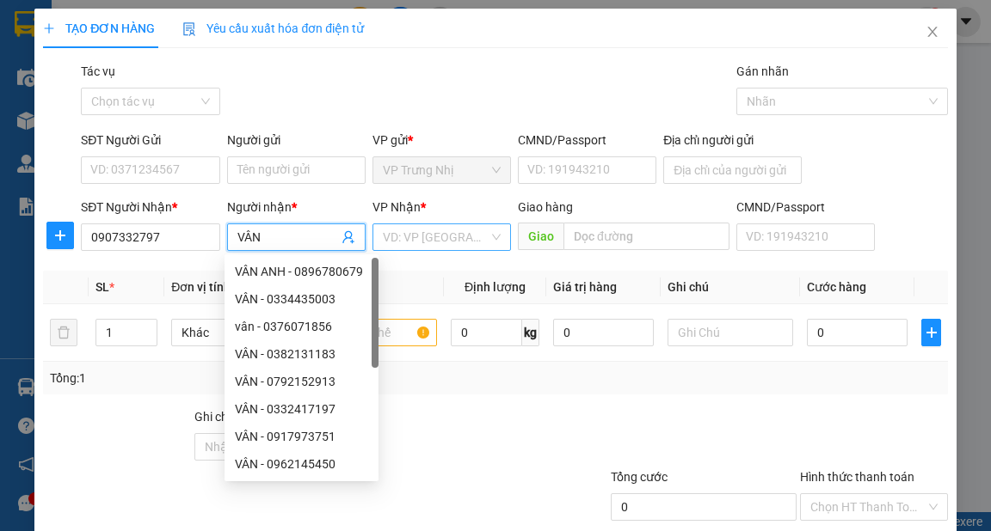
click at [424, 234] on input "search" at bounding box center [436, 237] width 106 height 26
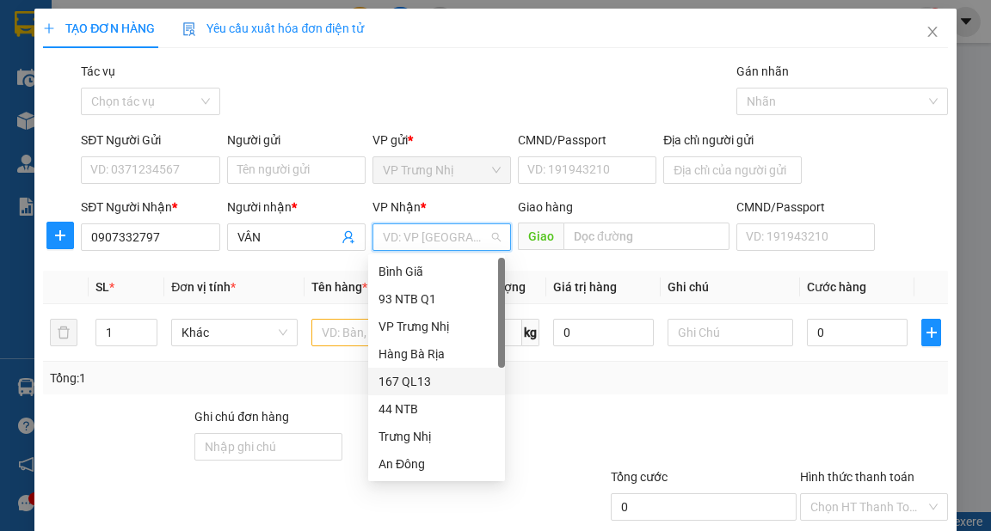
click at [439, 387] on div "167 QL13" at bounding box center [436, 381] width 116 height 19
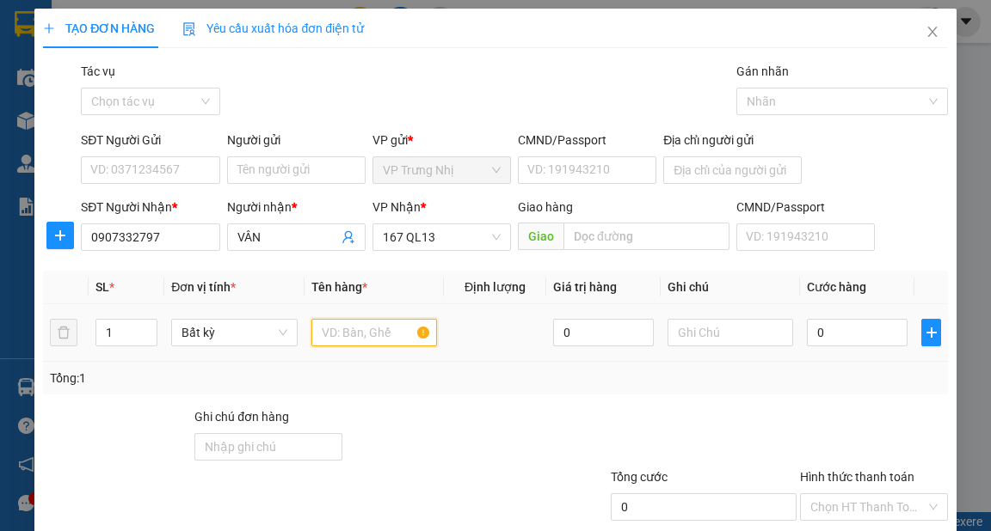
click at [353, 335] on input "text" at bounding box center [374, 333] width 126 height 28
click at [855, 332] on input "0" at bounding box center [857, 333] width 101 height 28
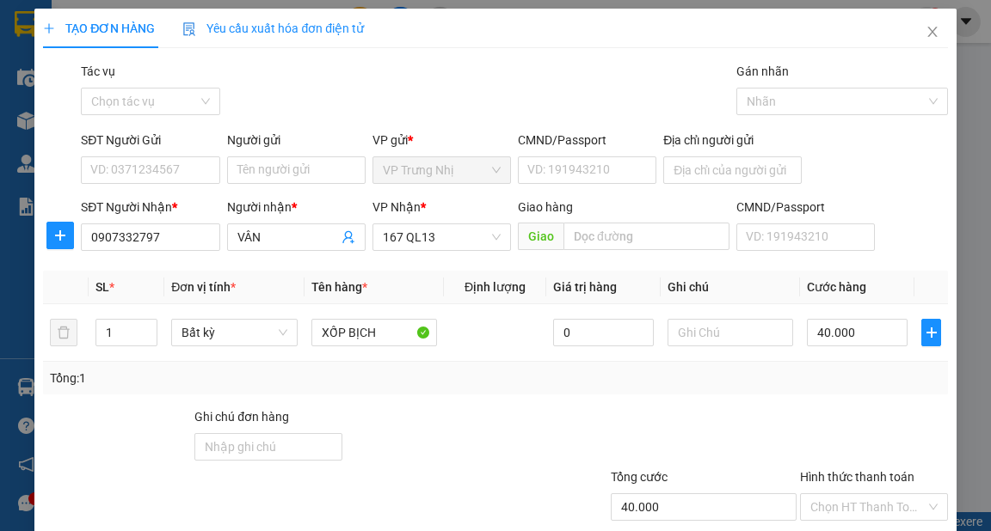
click at [789, 372] on div "Tổng: 1" at bounding box center [495, 378] width 890 height 19
click at [744, 369] on div "Tổng: 1" at bounding box center [495, 378] width 890 height 19
click at [874, 158] on div "Transit Pickup Surcharge Ids Transit Deliver Surcharge Ids Transit Deliver Surc…" at bounding box center [495, 332] width 904 height 541
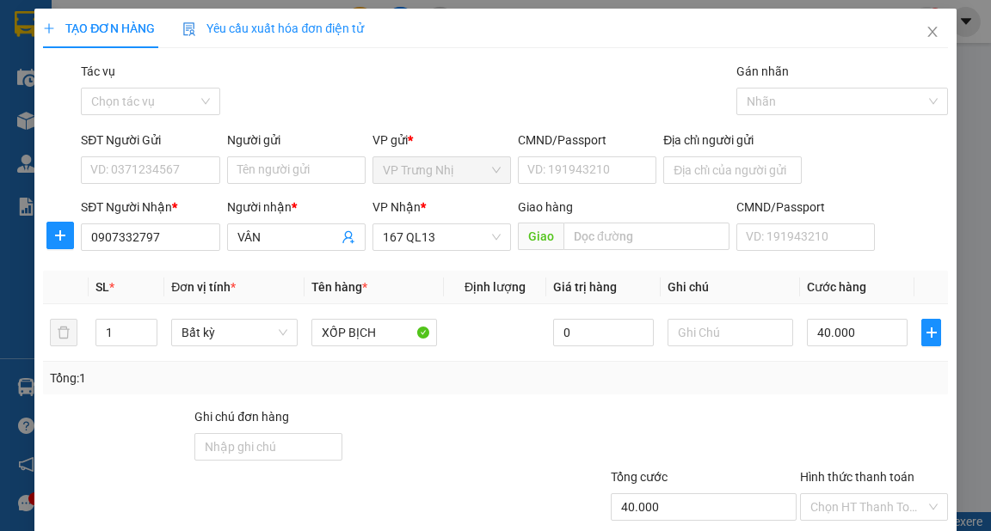
click at [770, 369] on div "Tổng: 1" at bounding box center [495, 378] width 890 height 19
click at [422, 161] on div "Transit Pickup Surcharge Ids Transit Deliver Surcharge Ids Transit Deliver Surc…" at bounding box center [495, 332] width 904 height 541
click at [432, 165] on div "Transit Pickup Surcharge Ids Transit Deliver Surcharge Ids Transit Deliver Surc…" at bounding box center [495, 332] width 904 height 541
click at [745, 271] on th "Ghi chú" at bounding box center [730, 288] width 140 height 34
click at [688, 296] on div "Transit Pickup Surcharge Ids Transit Deliver Surcharge Ids Transit Deliver Surc…" at bounding box center [495, 332] width 904 height 541
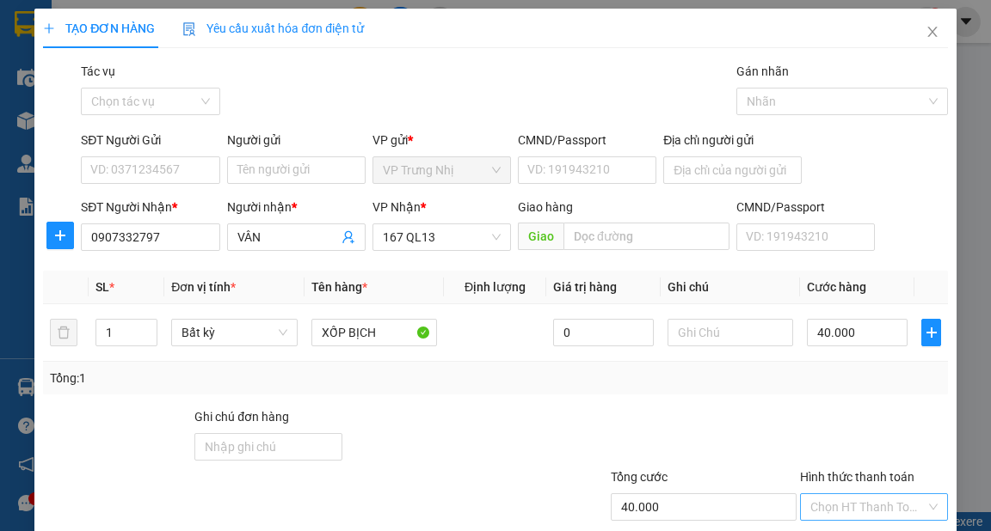
click at [850, 494] on input "Hình thức thanh toán" at bounding box center [867, 507] width 115 height 26
click at [859, 408] on div at bounding box center [873, 438] width 151 height 60
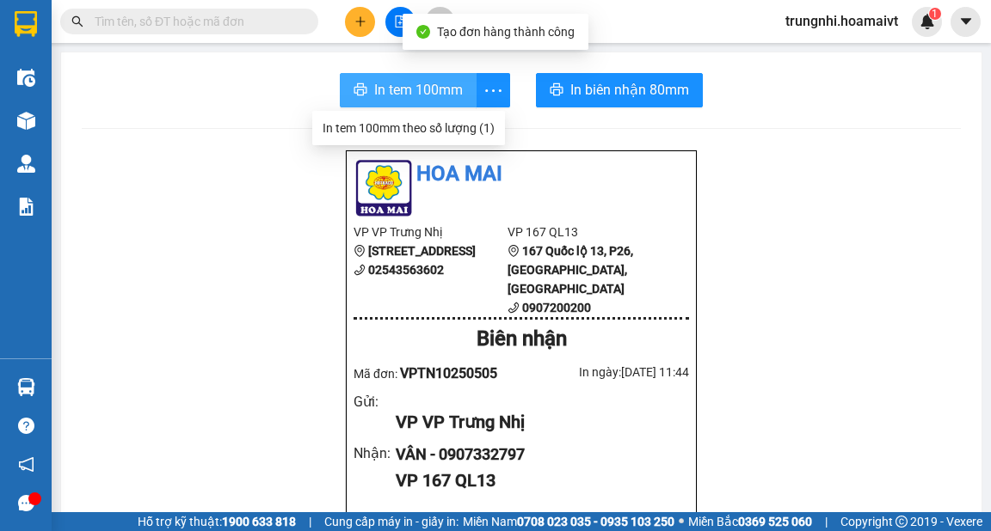
click at [412, 99] on span "In tem 100mm" at bounding box center [418, 89] width 89 height 21
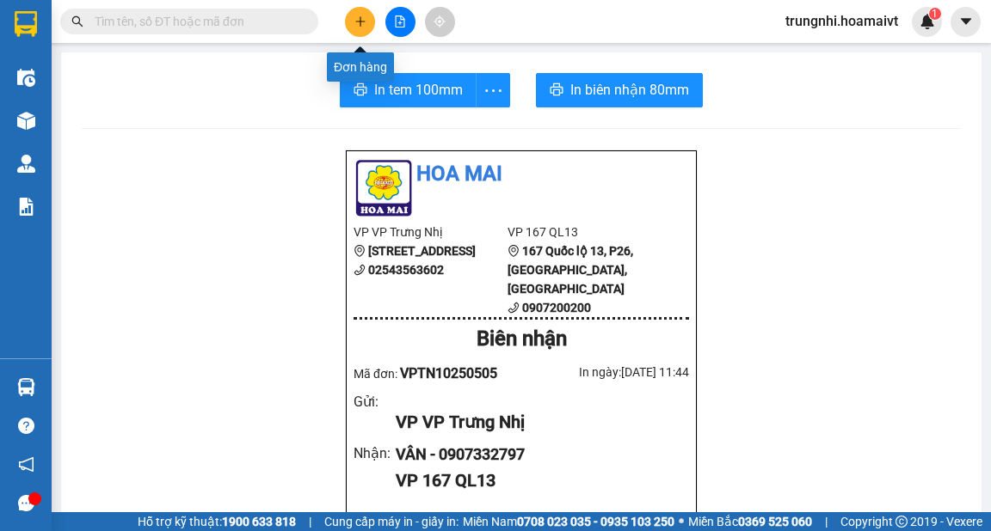
click at [359, 22] on icon "plus" at bounding box center [360, 21] width 12 height 12
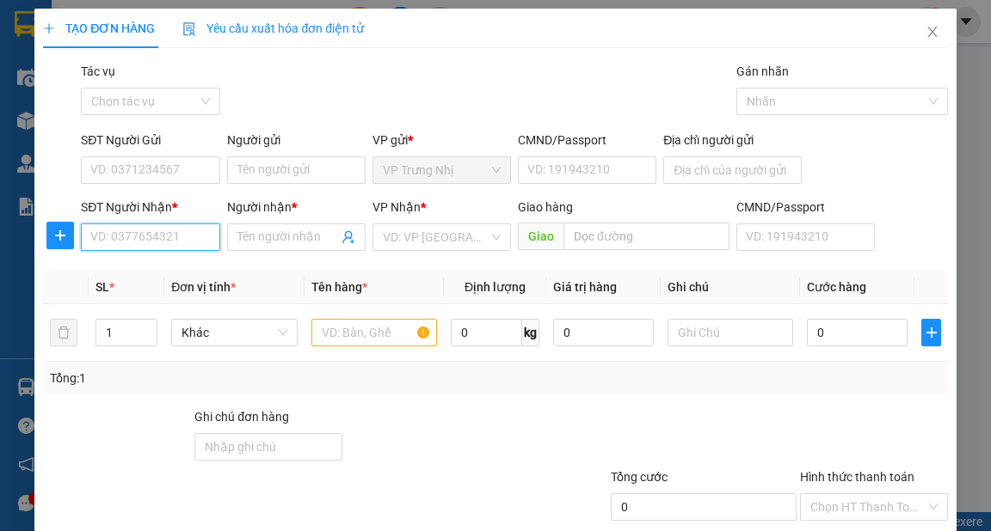
click at [172, 237] on input "SĐT Người Nhận *" at bounding box center [150, 238] width 138 height 28
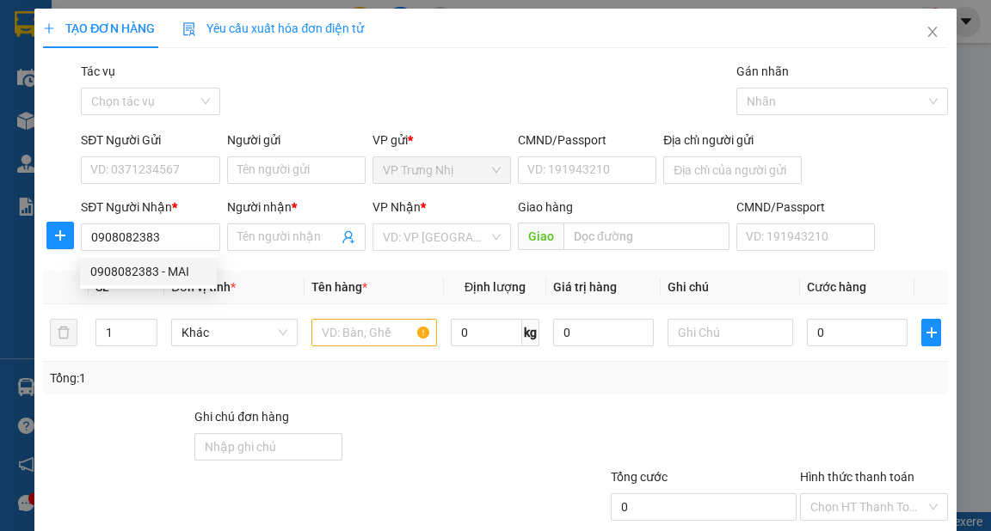
click at [164, 269] on div "0908082383 - MAI" at bounding box center [148, 271] width 116 height 19
type input "MAI"
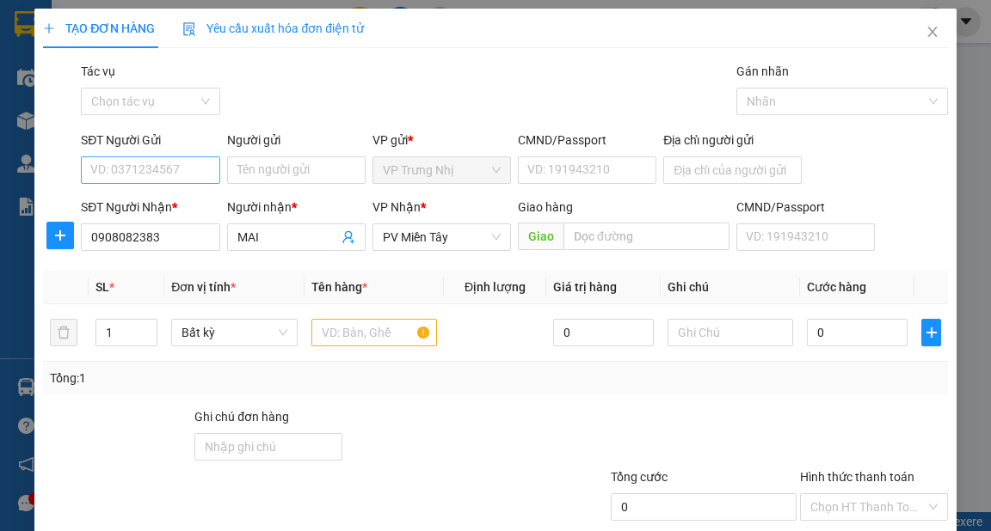
type input "0908082383"
click at [151, 170] on input "SĐT Người Gửi" at bounding box center [150, 171] width 138 height 28
click at [186, 200] on div "0908216276 - Thuy" at bounding box center [148, 204] width 116 height 19
type input "0908216276"
type input "Thuy"
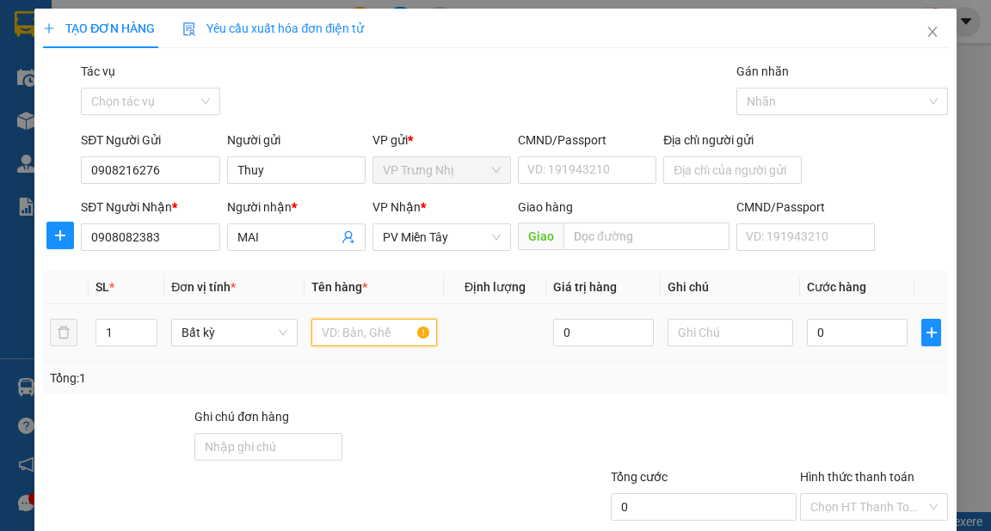
click at [338, 335] on input "text" at bounding box center [374, 333] width 126 height 28
type input "XỐP"
click at [856, 339] on input "0" at bounding box center [857, 333] width 101 height 28
type input "4"
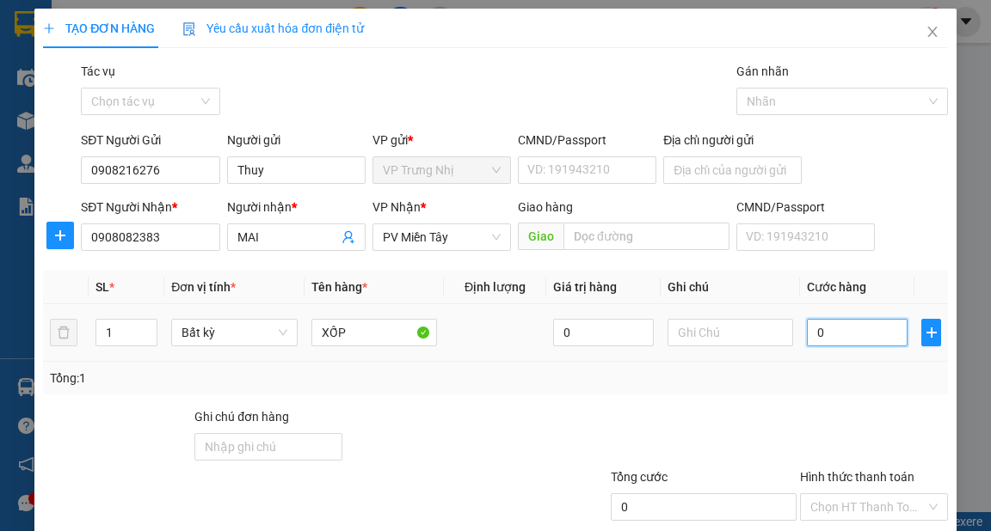
type input "4"
type input "40"
type input "40.000"
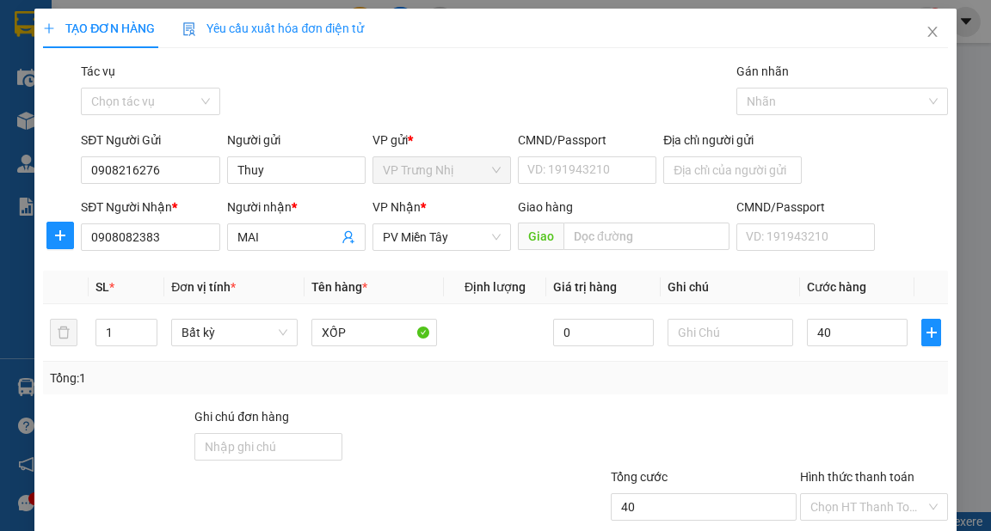
type input "40.000"
click at [826, 424] on div at bounding box center [873, 438] width 151 height 60
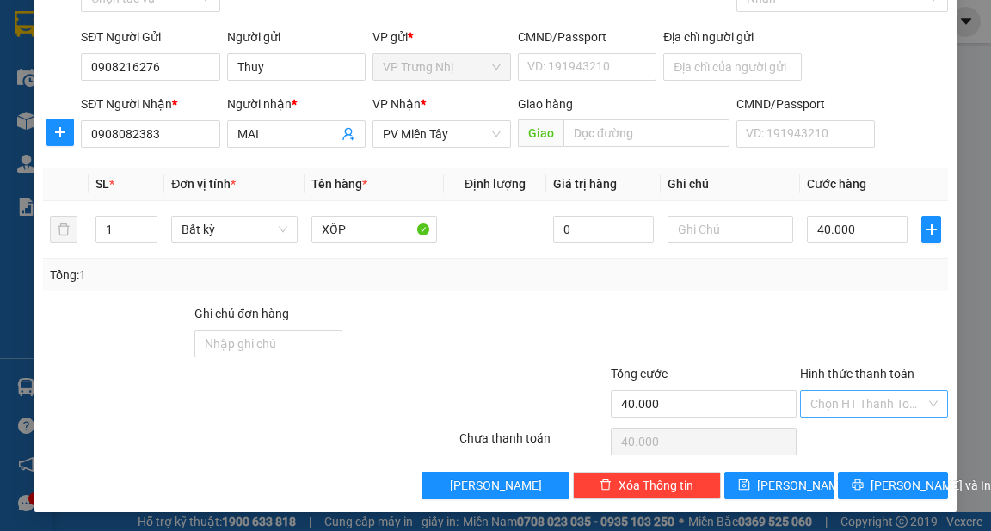
click at [853, 401] on input "Hình thức thanh toán" at bounding box center [867, 404] width 115 height 26
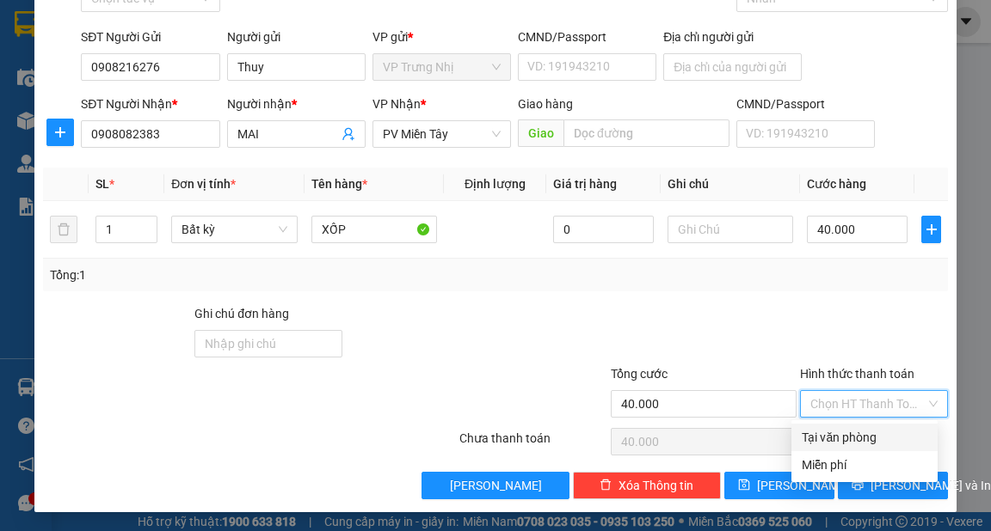
click at [853, 437] on div "Tại văn phòng" at bounding box center [864, 437] width 126 height 19
type input "0"
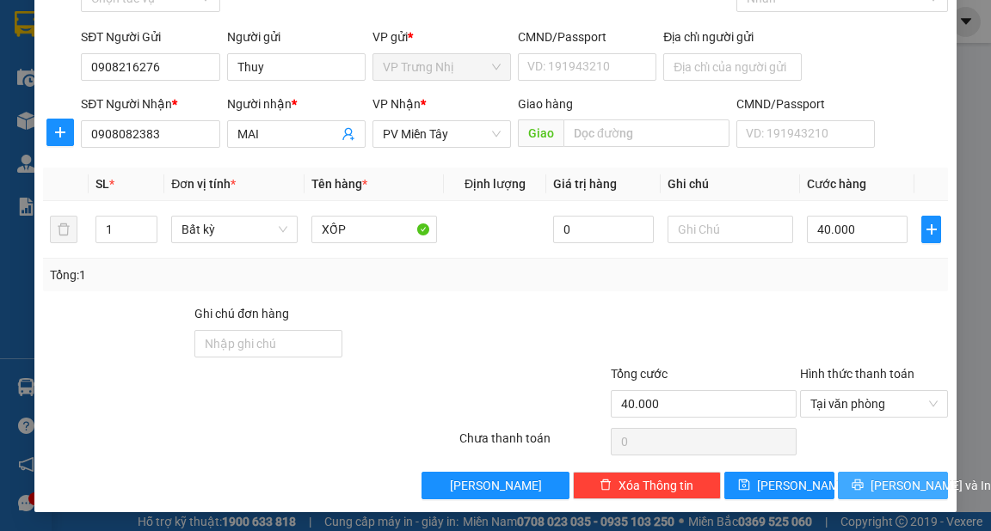
click at [894, 494] on button "[PERSON_NAME] và In" at bounding box center [893, 486] width 110 height 28
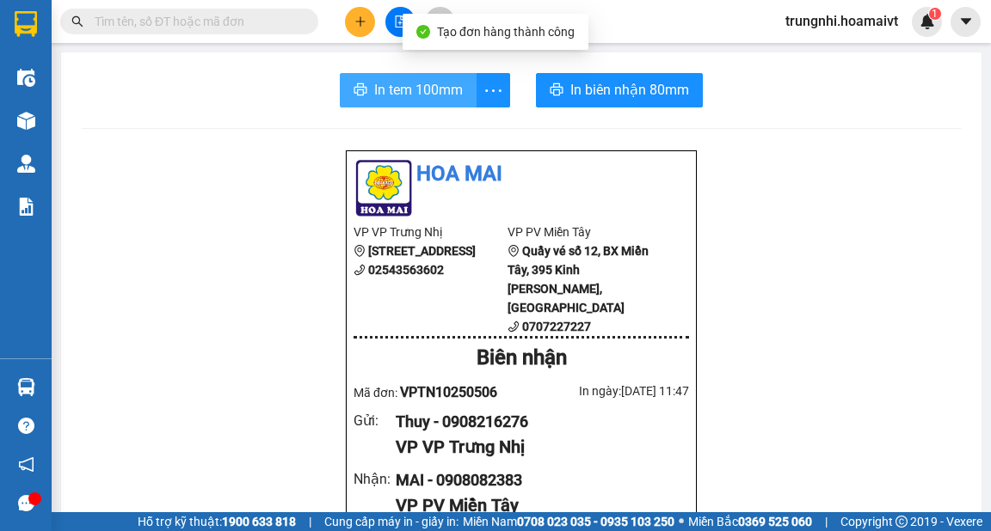
click at [431, 96] on span "In tem 100mm" at bounding box center [418, 89] width 89 height 21
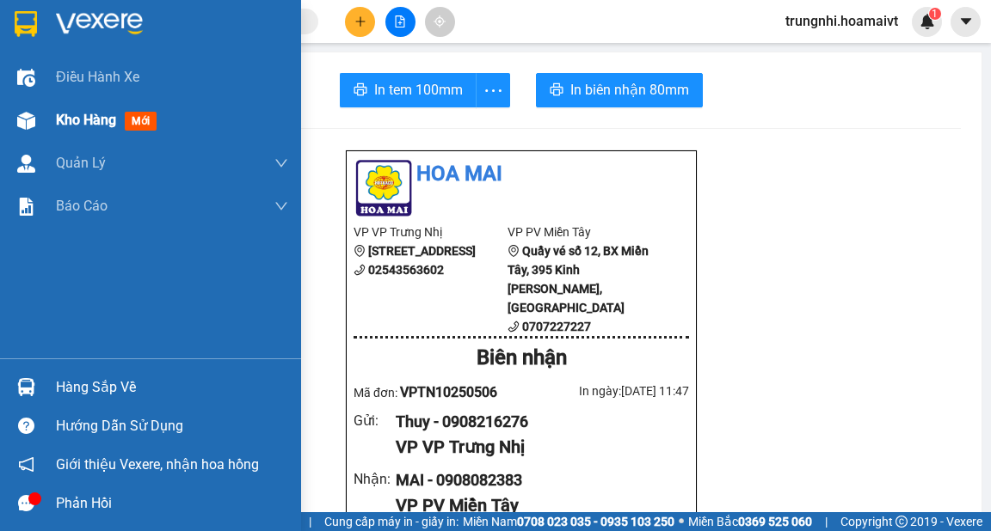
click at [80, 120] on span "Kho hàng" at bounding box center [86, 120] width 60 height 16
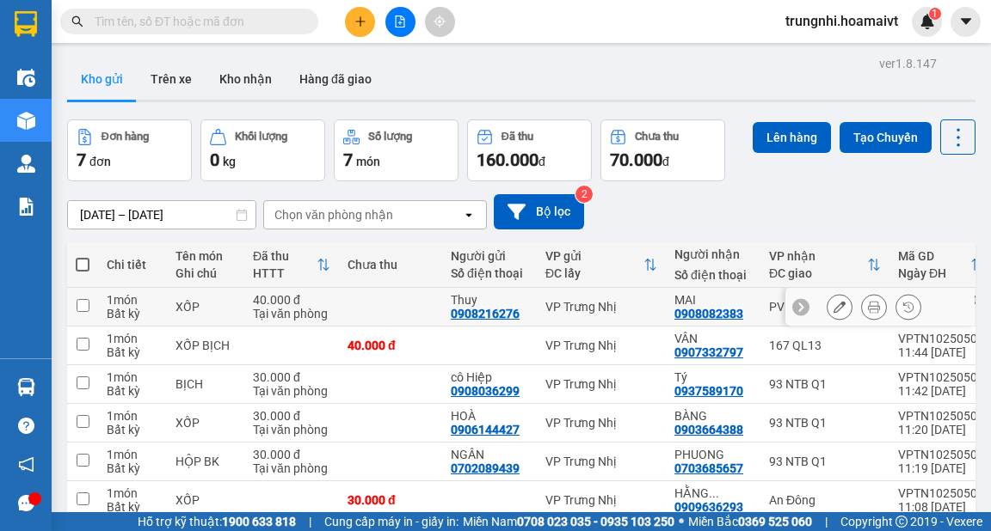
scroll to position [134, 0]
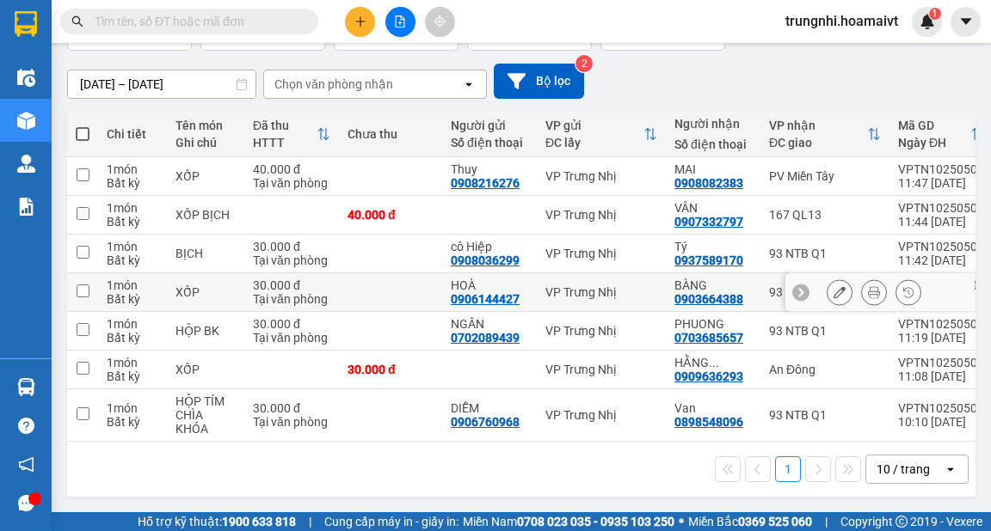
click at [83, 285] on input "checkbox" at bounding box center [83, 291] width 13 height 13
checkbox input "true"
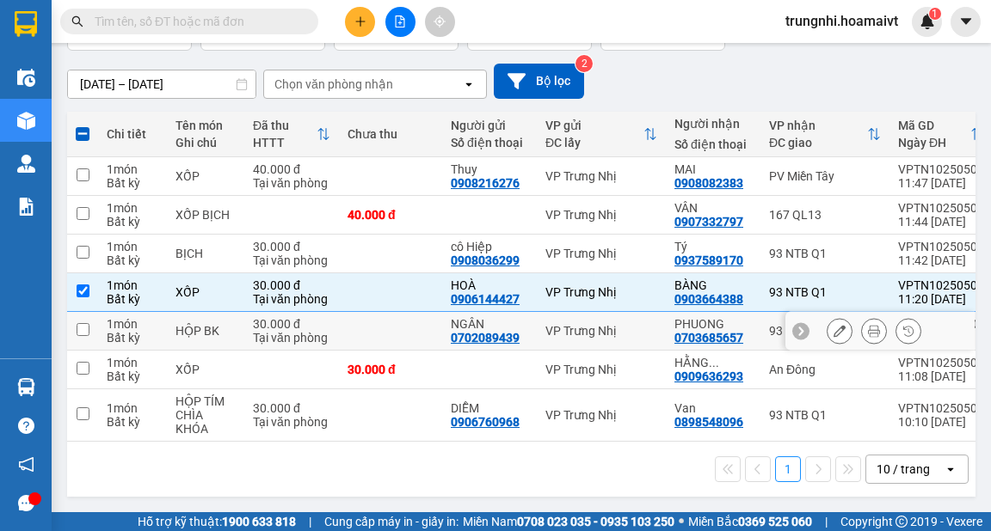
click at [86, 315] on td at bounding box center [82, 331] width 31 height 39
checkbox input "true"
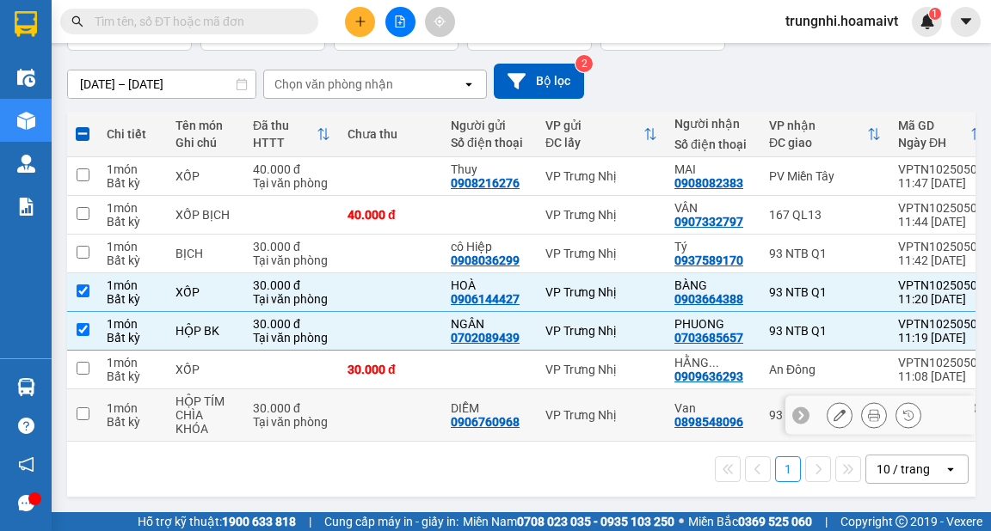
click at [89, 408] on input "checkbox" at bounding box center [83, 414] width 13 height 13
checkbox input "true"
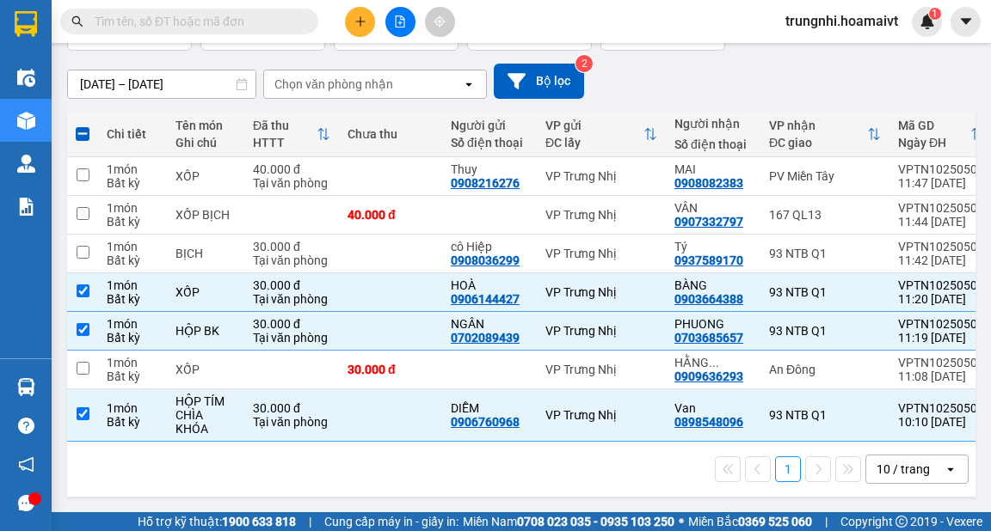
scroll to position [0, 0]
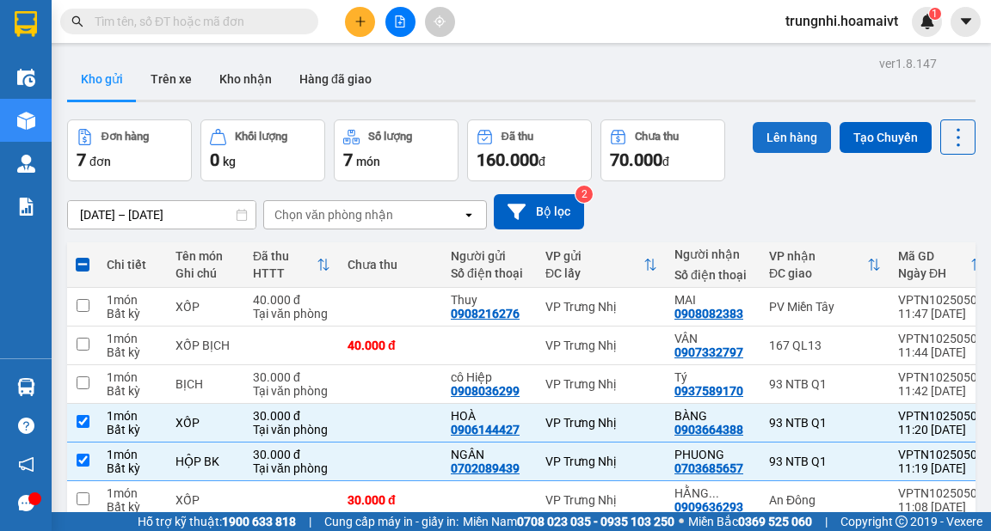
click at [781, 135] on button "Lên hàng" at bounding box center [791, 137] width 78 height 31
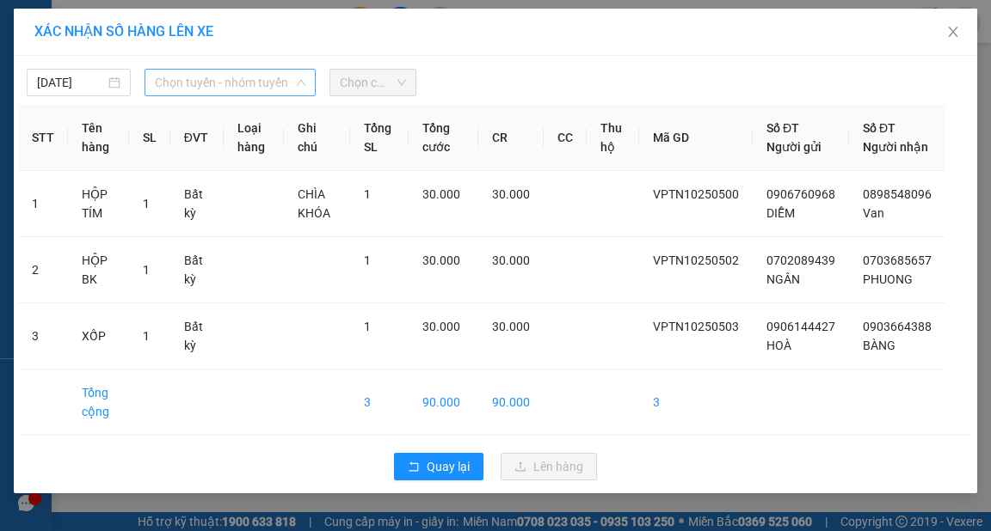
click at [258, 82] on span "Chọn tuyến - nhóm tuyến" at bounding box center [230, 83] width 150 height 26
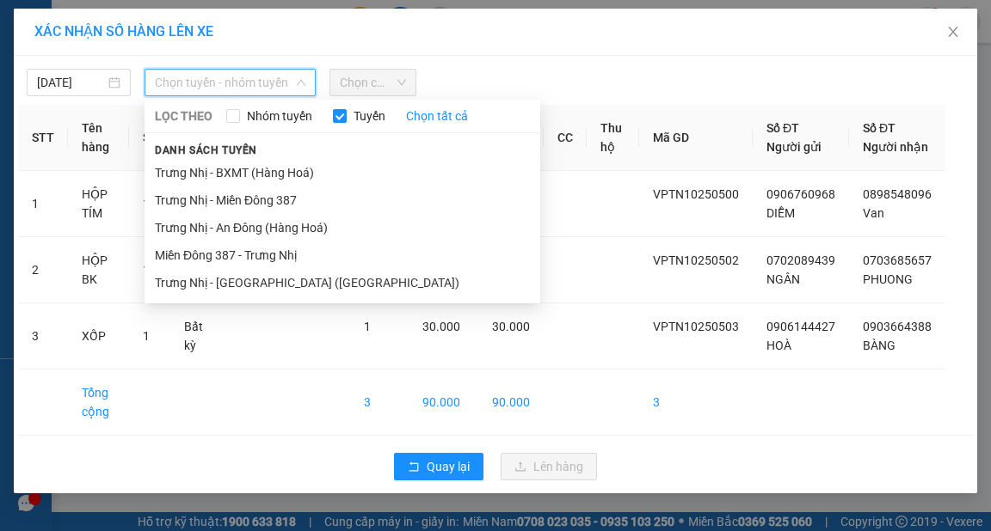
click at [217, 285] on li "Trưng Nhị - [GEOGRAPHIC_DATA] ([GEOGRAPHIC_DATA])" at bounding box center [342, 283] width 396 height 28
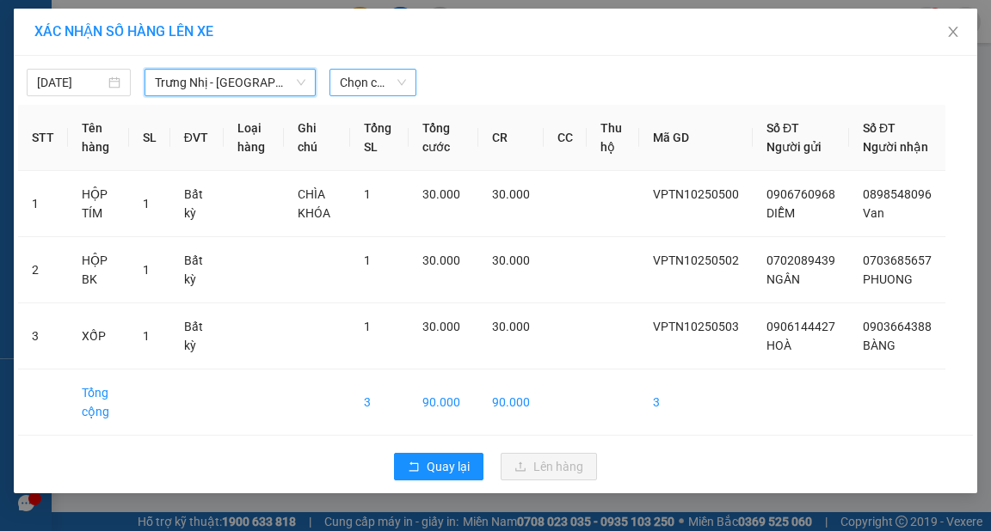
click at [378, 82] on span "Chọn chuyến" at bounding box center [373, 83] width 66 height 26
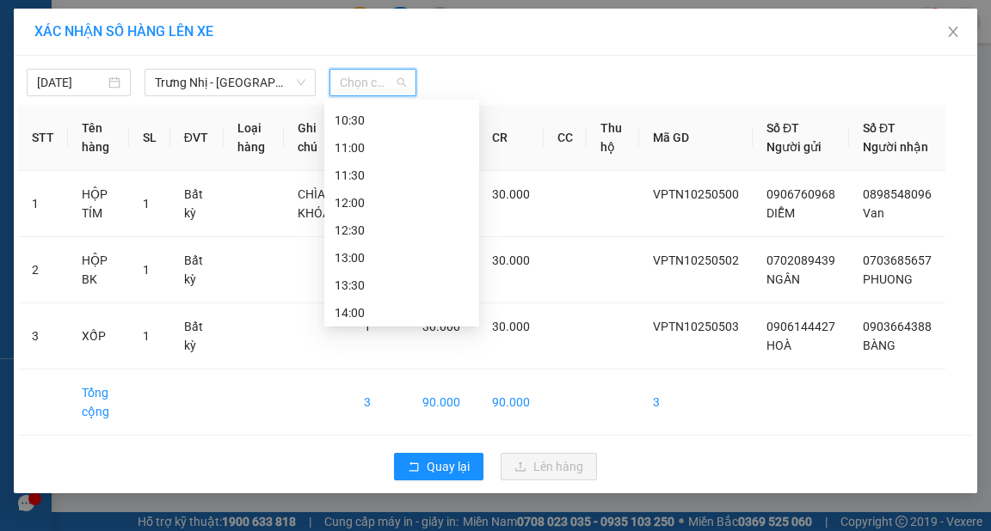
scroll to position [344, 0]
click at [358, 155] on div "11:30" at bounding box center [402, 158] width 134 height 19
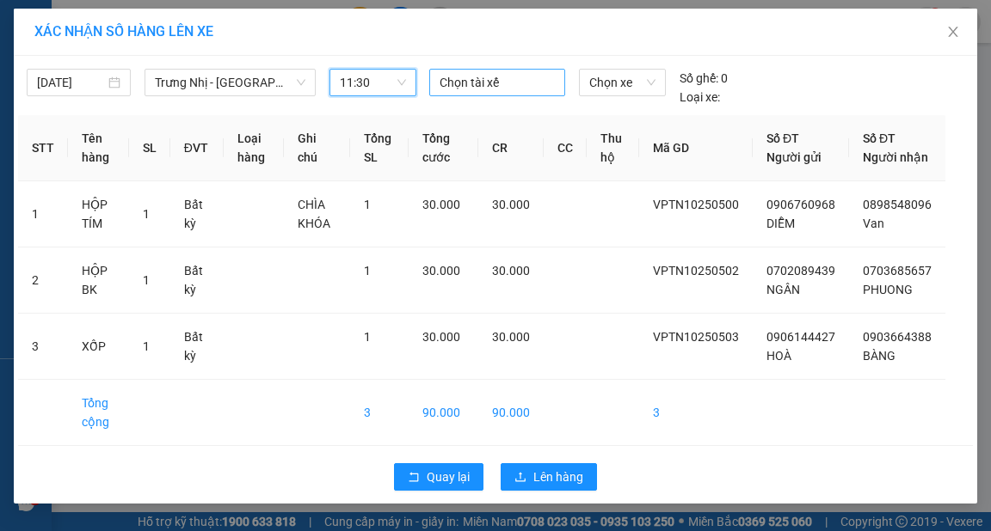
click at [463, 83] on div at bounding box center [496, 82] width 127 height 21
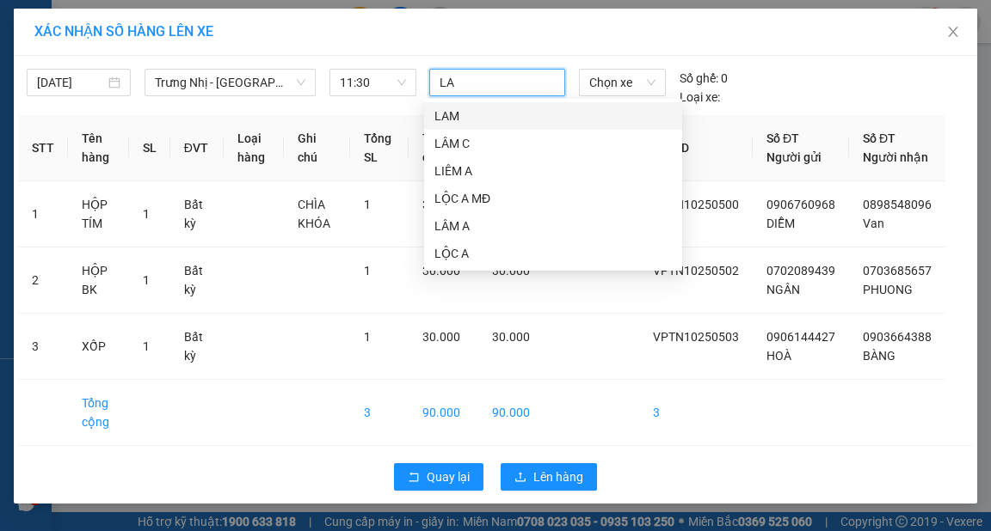
scroll to position [0, 0]
type input "LAM"
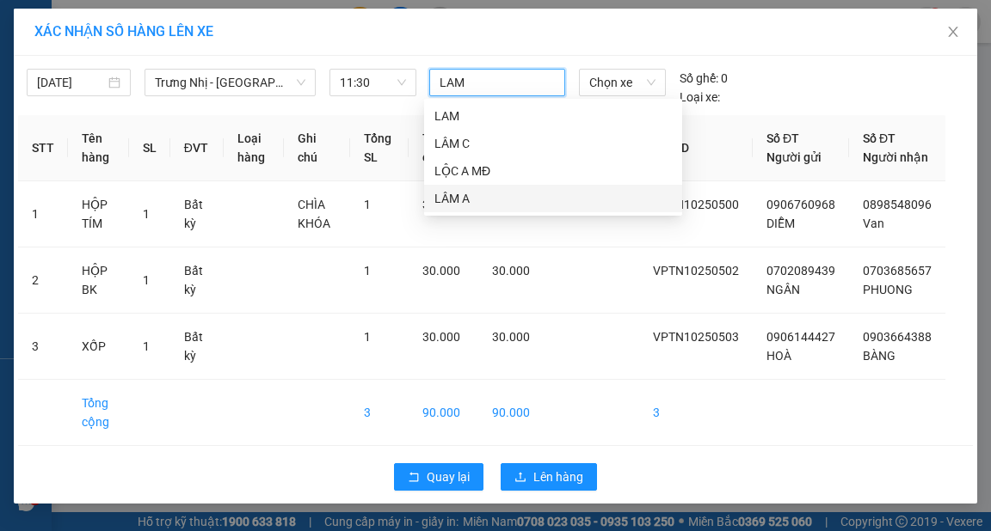
click at [457, 198] on div "LÂM A" at bounding box center [552, 198] width 237 height 19
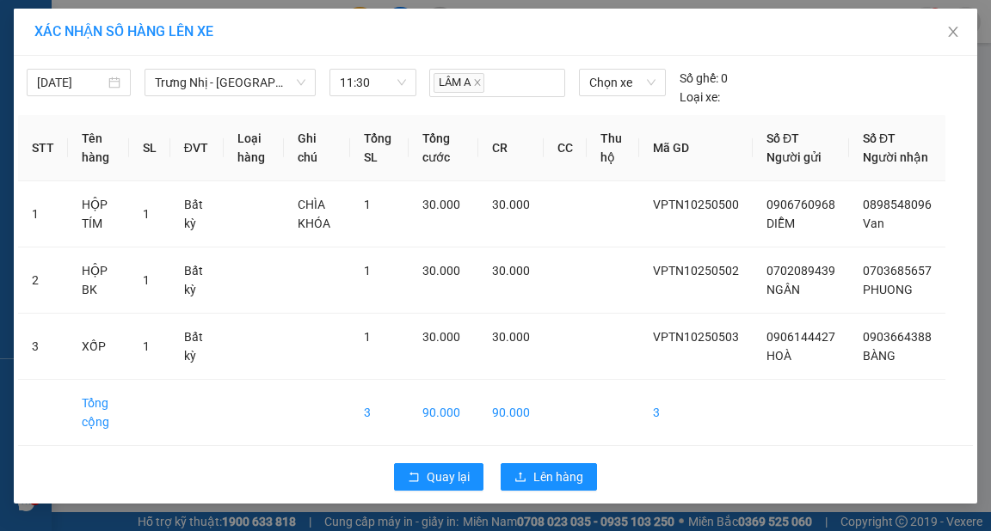
click at [527, 48] on div "XÁC NHẬN SỐ HÀNG LÊN XE" at bounding box center [495, 32] width 963 height 47
click at [566, 487] on span "Lên hàng" at bounding box center [558, 477] width 50 height 19
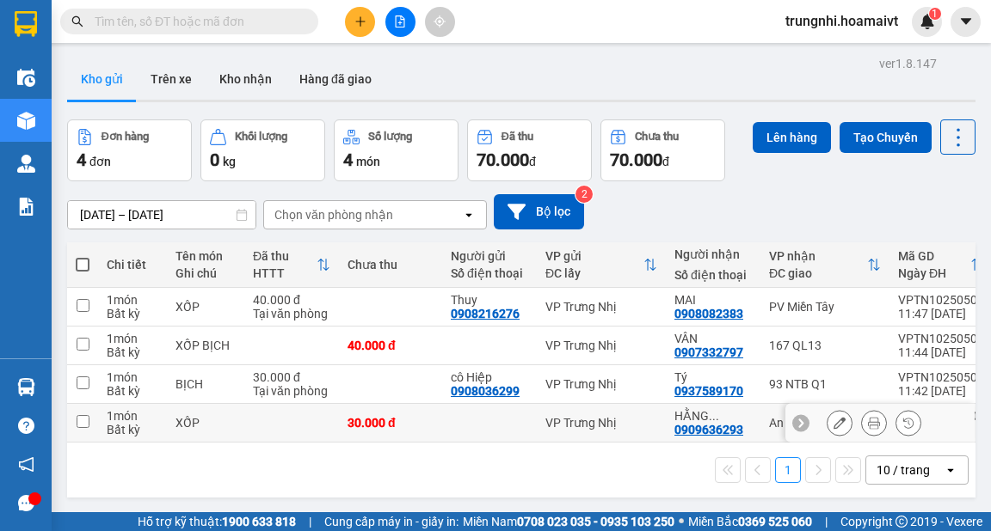
click at [83, 420] on input "checkbox" at bounding box center [83, 421] width 13 height 13
checkbox input "true"
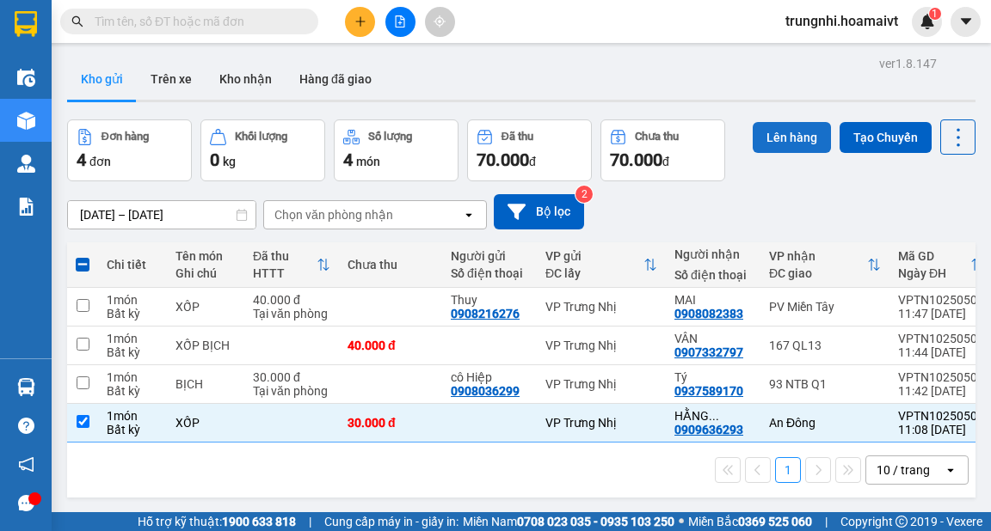
click at [776, 136] on button "Lên hàng" at bounding box center [791, 137] width 78 height 31
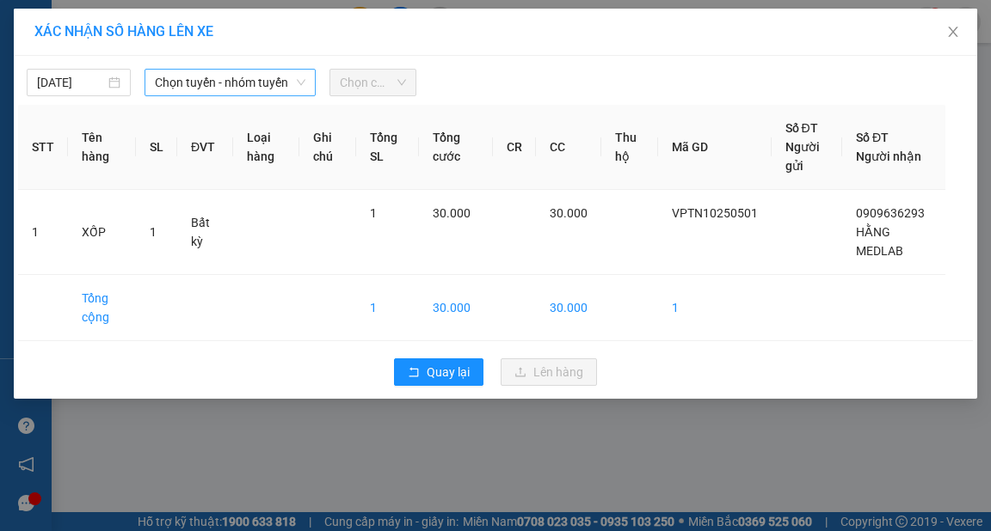
click at [258, 86] on span "Chọn tuyến - nhóm tuyến" at bounding box center [230, 83] width 150 height 26
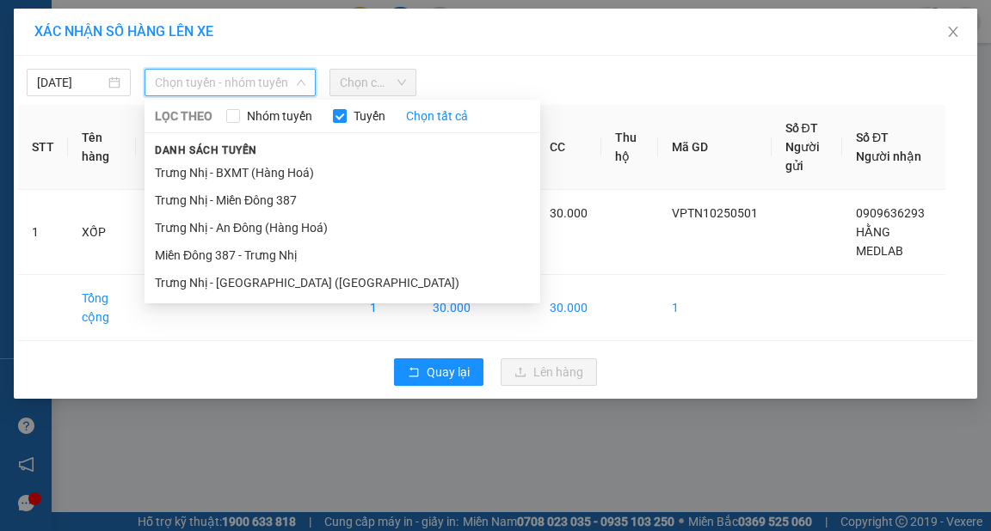
click at [261, 223] on li "Trưng Nhị - An Đông (Hàng Hoá)" at bounding box center [342, 228] width 396 height 28
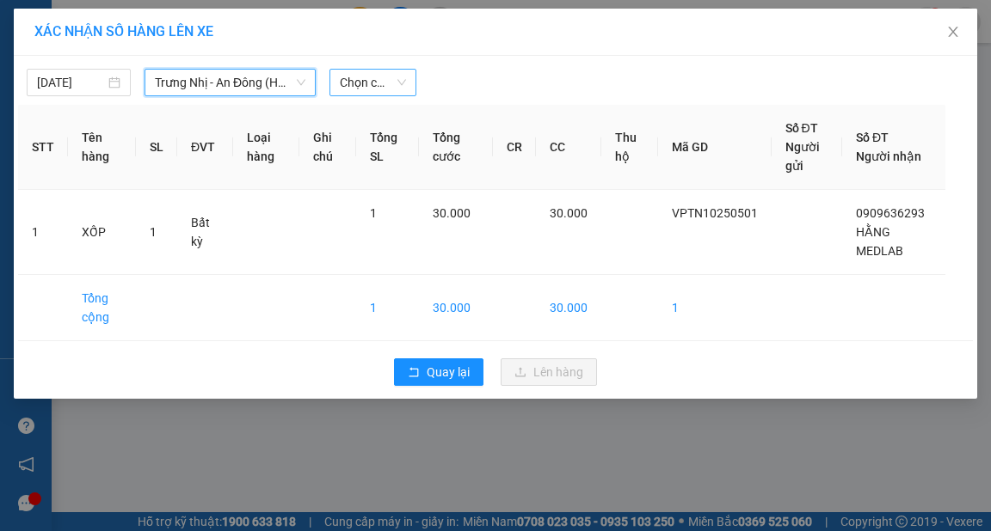
click at [402, 81] on span "Chọn chuyến" at bounding box center [373, 83] width 66 height 26
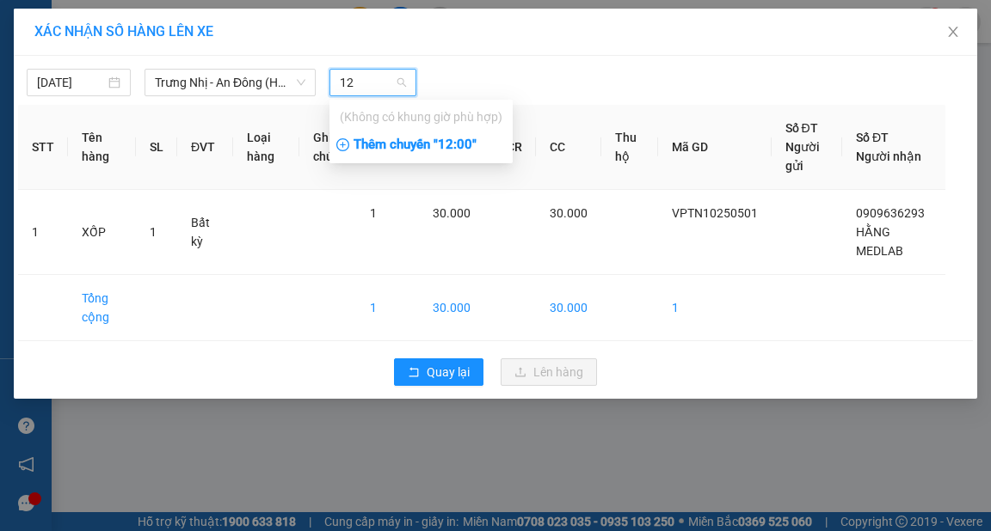
type input "12"
click at [461, 145] on div "Thêm chuyến " 12:00 "" at bounding box center [420, 145] width 183 height 29
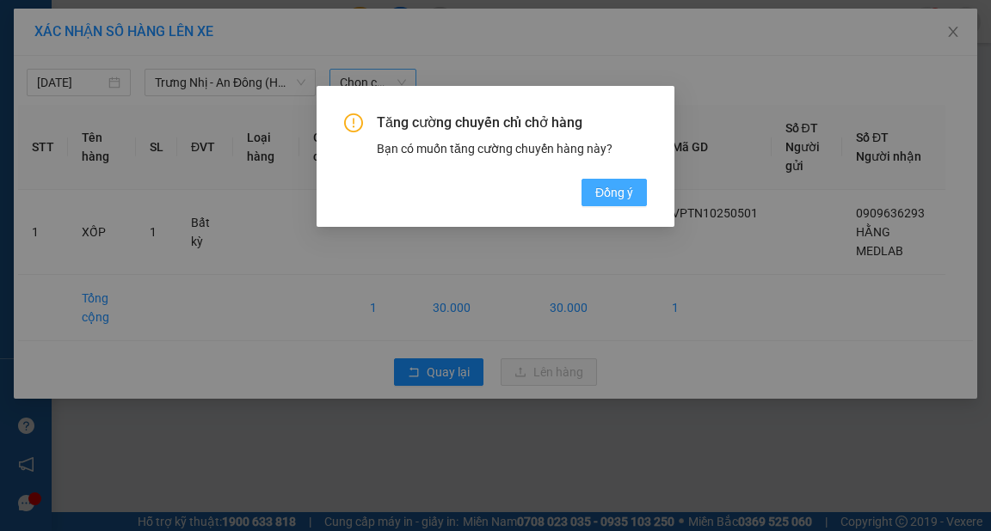
click at [607, 193] on span "Đồng ý" at bounding box center [614, 192] width 38 height 19
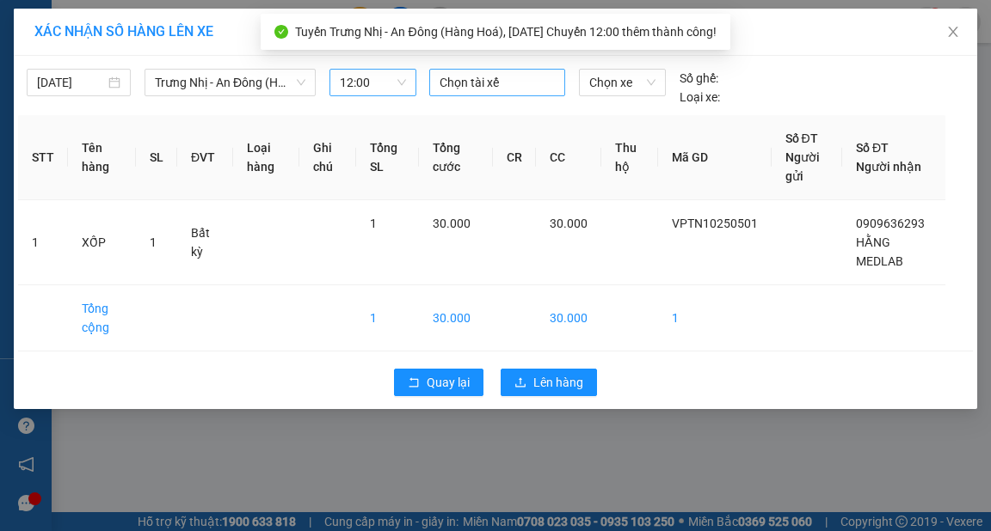
click at [476, 80] on div at bounding box center [496, 82] width 127 height 21
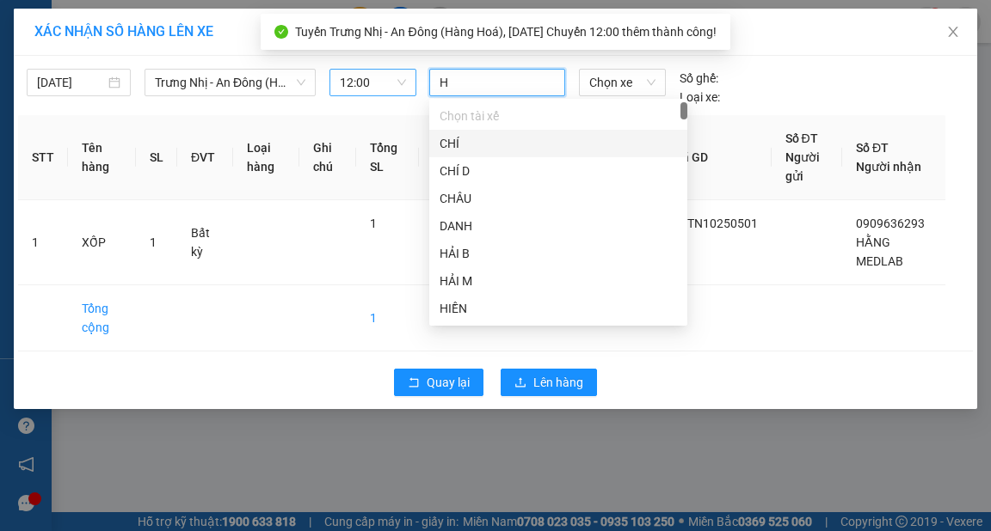
type input "HY"
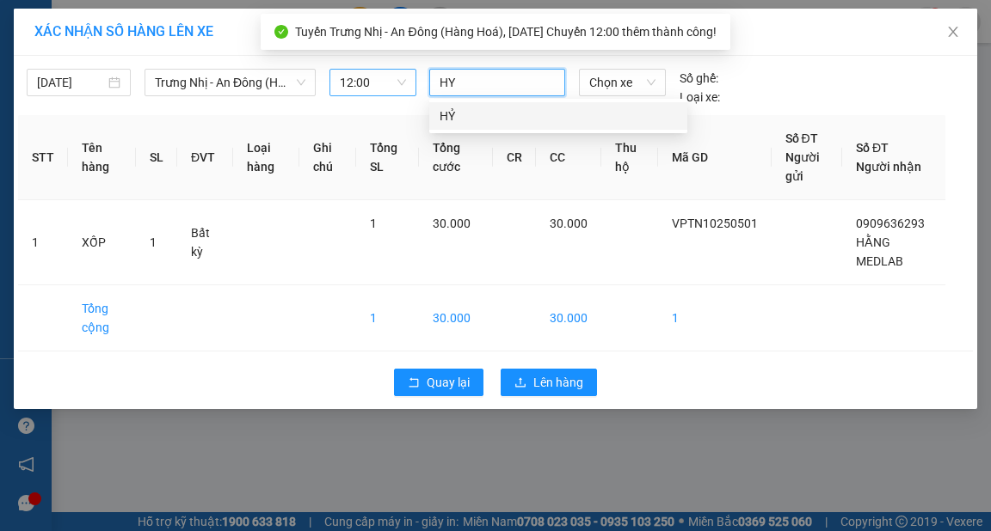
click at [453, 114] on div "HỶ" at bounding box center [557, 116] width 237 height 19
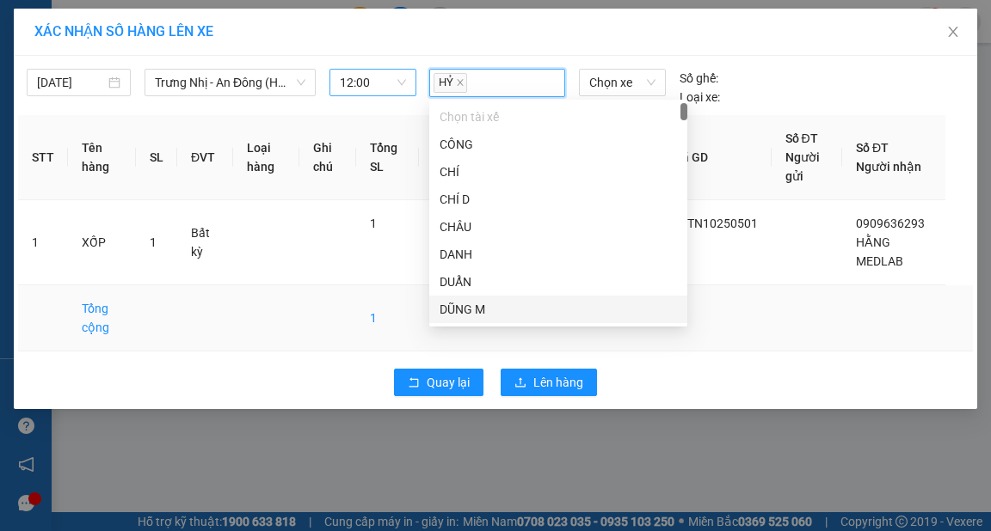
click at [768, 346] on td "1" at bounding box center [715, 318] width 114 height 66
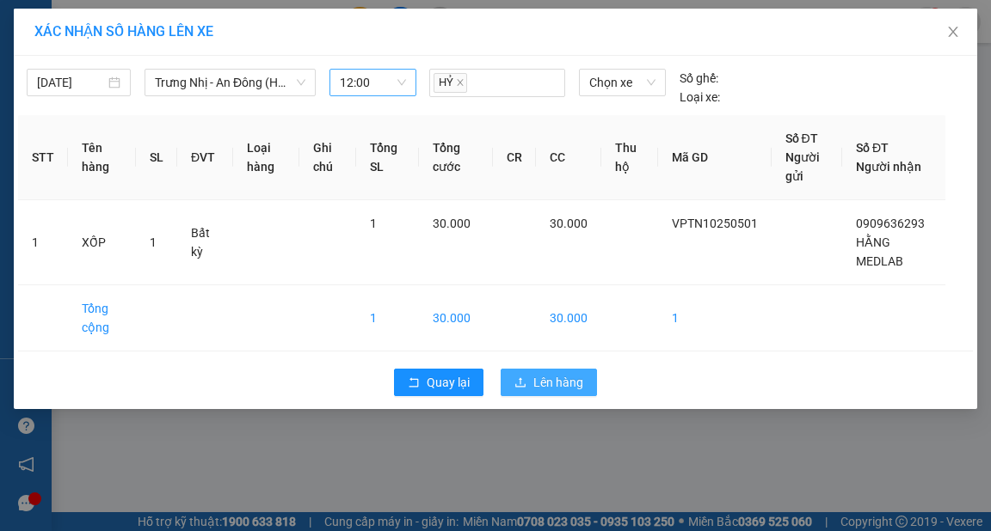
click at [568, 376] on span "Lên hàng" at bounding box center [558, 382] width 50 height 19
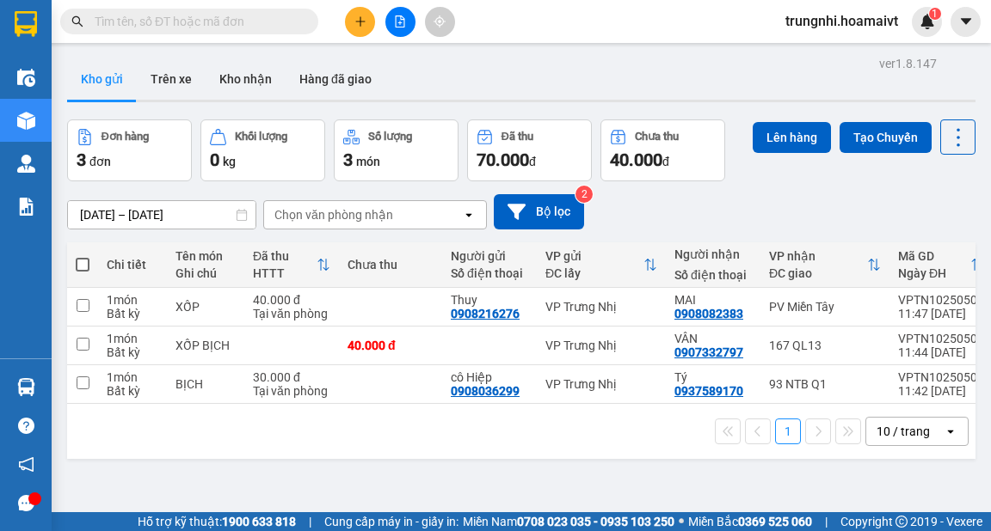
click at [370, 25] on button at bounding box center [360, 22] width 30 height 30
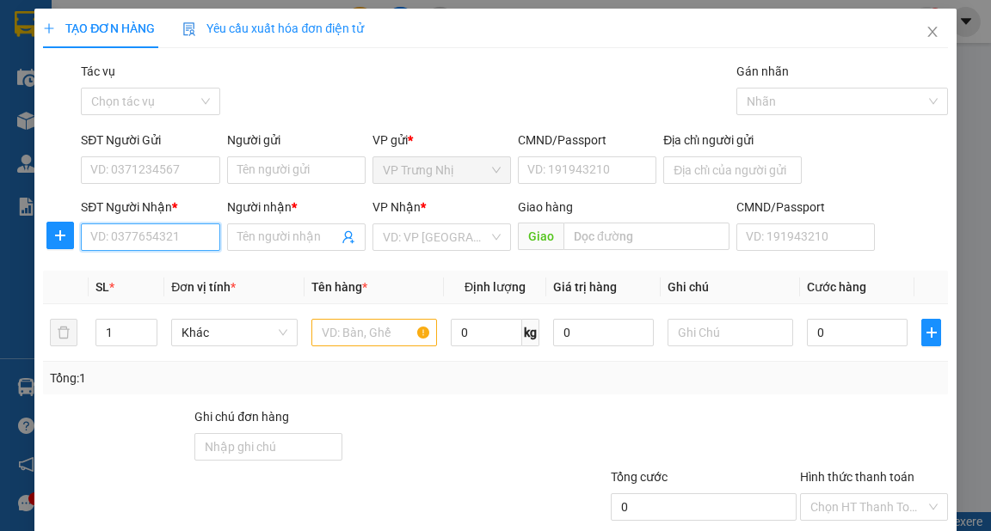
click at [187, 234] on input "SĐT Người Nhận *" at bounding box center [150, 238] width 138 height 28
drag, startPoint x: 165, startPoint y: 242, endPoint x: 40, endPoint y: 241, distance: 124.7
click at [45, 241] on div "SĐT Người Nhận * 0909047046 0909047046 Người nhận * Tên người nhận VP Nhận * VD…" at bounding box center [494, 228] width 907 height 60
type input "0909047046"
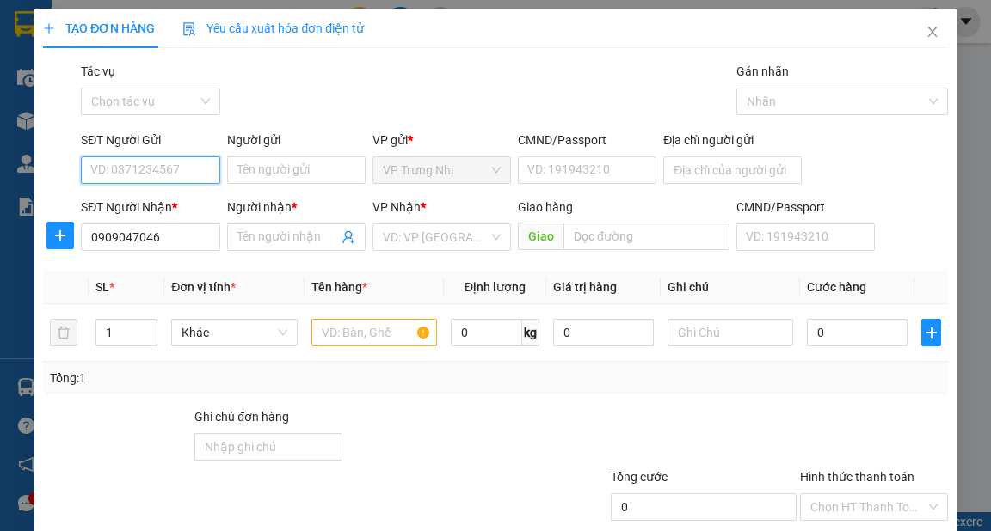
click at [173, 172] on input "SĐT Người Gửi" at bounding box center [150, 171] width 138 height 28
paste input "0909047046"
type input "0909047046"
click at [166, 203] on div "0909047046 - HƯƠNG" at bounding box center [152, 204] width 125 height 19
type input "HƯƠNG"
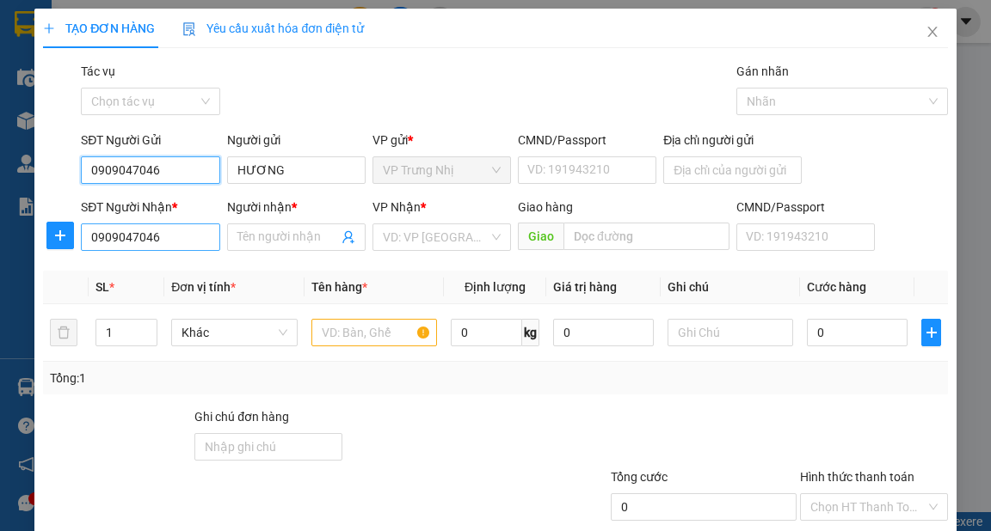
type input "0909047046"
click at [173, 247] on input "0909047046" at bounding box center [150, 238] width 138 height 28
drag, startPoint x: 173, startPoint y: 247, endPoint x: 0, endPoint y: 240, distance: 173.0
click at [0, 239] on div "TẠO ĐƠN HÀNG Yêu cầu xuất hóa đơn điện tử Transit Pickup Surcharge Ids Transit …" at bounding box center [495, 265] width 991 height 531
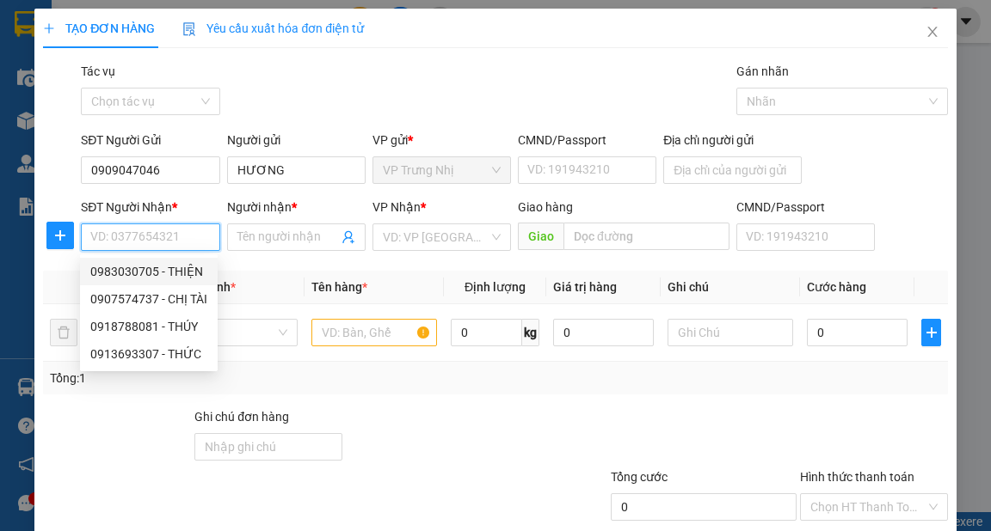
click at [187, 272] on div "0983030705 - THIỆN" at bounding box center [148, 271] width 117 height 19
type input "0983030705"
type input "THIỆN"
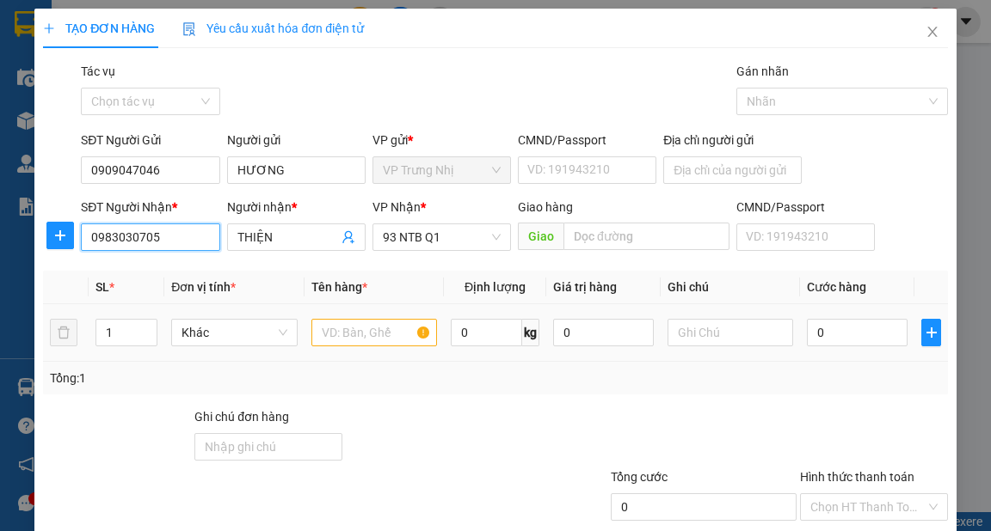
type input "0983030705"
click at [370, 334] on input "text" at bounding box center [374, 333] width 126 height 28
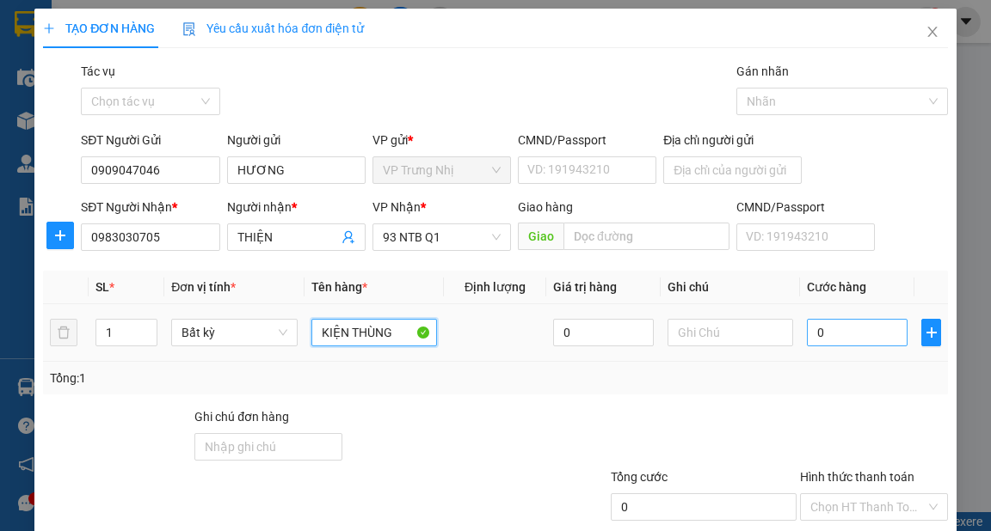
type input "KIỆN THÙNG"
click at [816, 333] on input "0" at bounding box center [857, 333] width 101 height 28
type input "4"
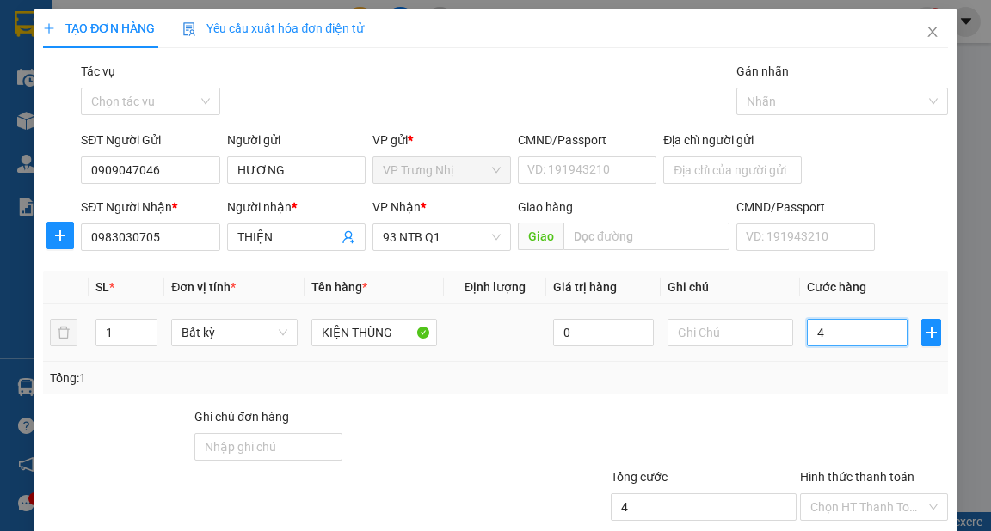
type input "40"
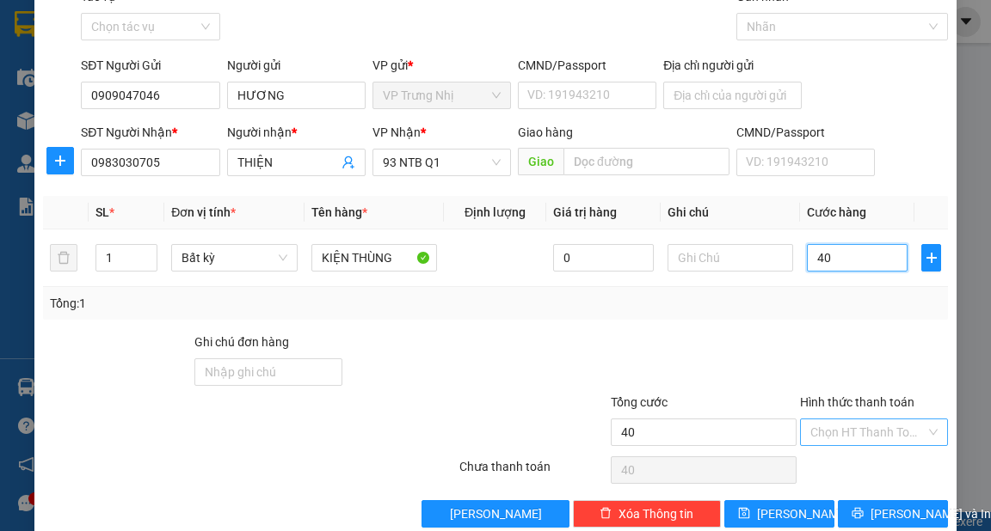
scroll to position [103, 0]
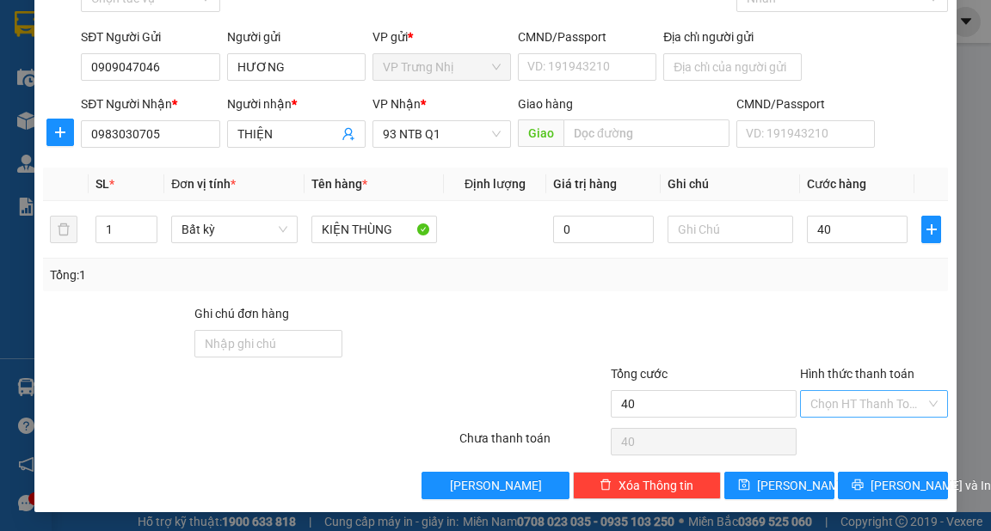
click at [823, 408] on input "Hình thức thanh toán" at bounding box center [867, 404] width 115 height 26
type input "40.000"
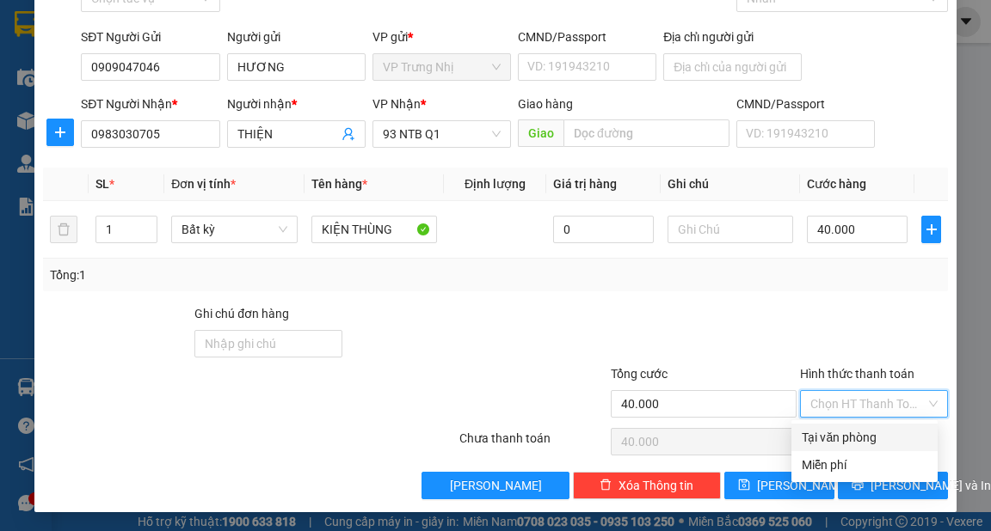
click at [836, 428] on div "Tại văn phòng" at bounding box center [864, 437] width 126 height 19
type input "0"
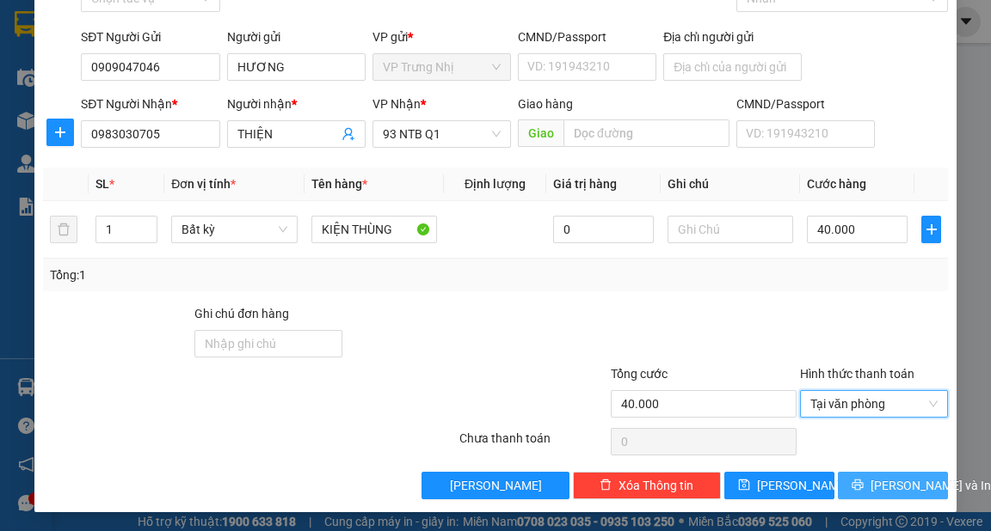
click at [871, 478] on span "[PERSON_NAME] và In" at bounding box center [930, 485] width 120 height 19
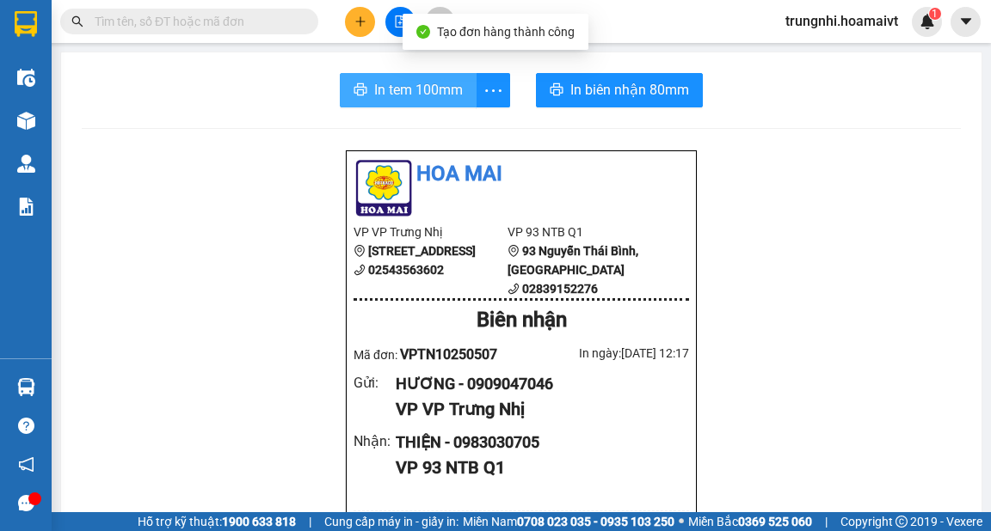
click at [412, 97] on span "In tem 100mm" at bounding box center [418, 89] width 89 height 21
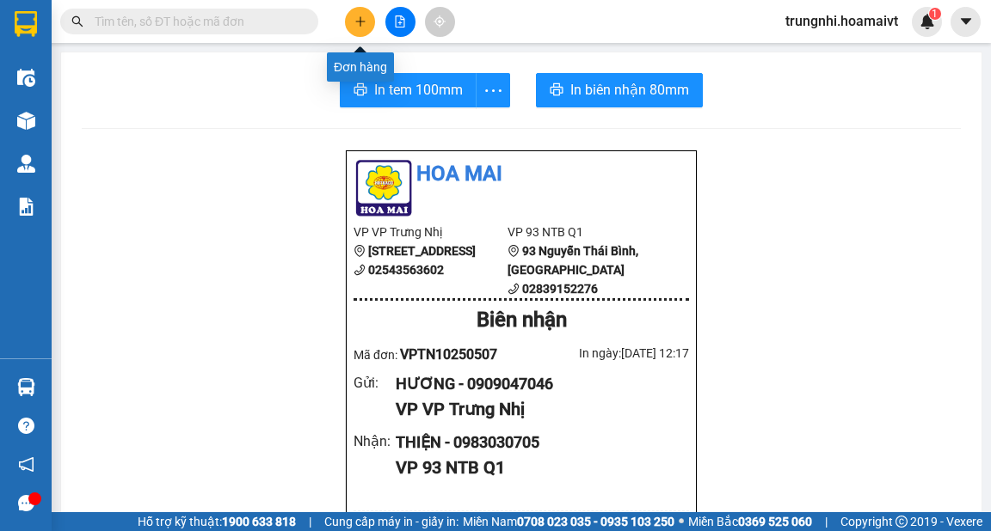
click at [353, 23] on button at bounding box center [360, 22] width 30 height 30
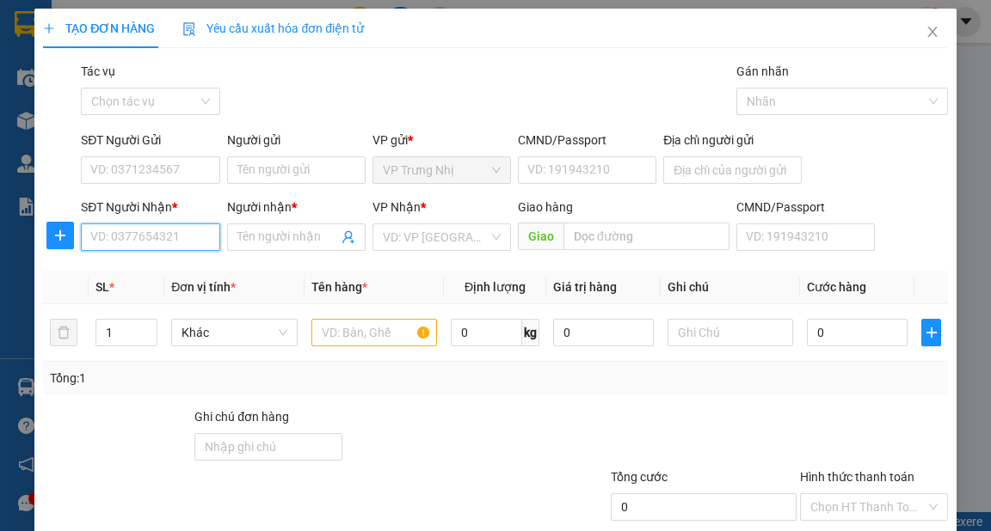
click at [156, 232] on input "SĐT Người Nhận *" at bounding box center [150, 238] width 138 height 28
type input "02839483539"
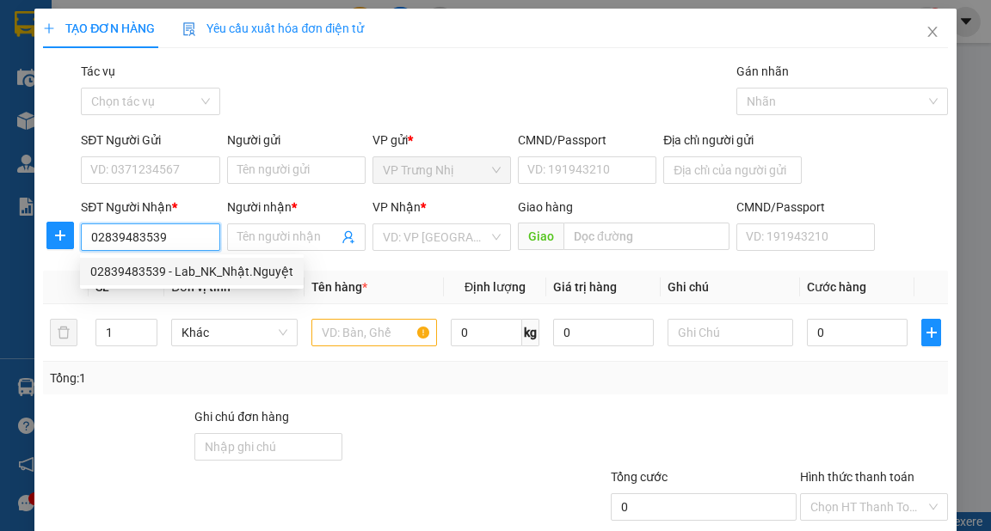
click at [134, 269] on div "02839483539 - Lab_NK_Nhật.Nguyệt" at bounding box center [191, 271] width 203 height 19
type input "Lab_NK_Nhật.Nguyệt"
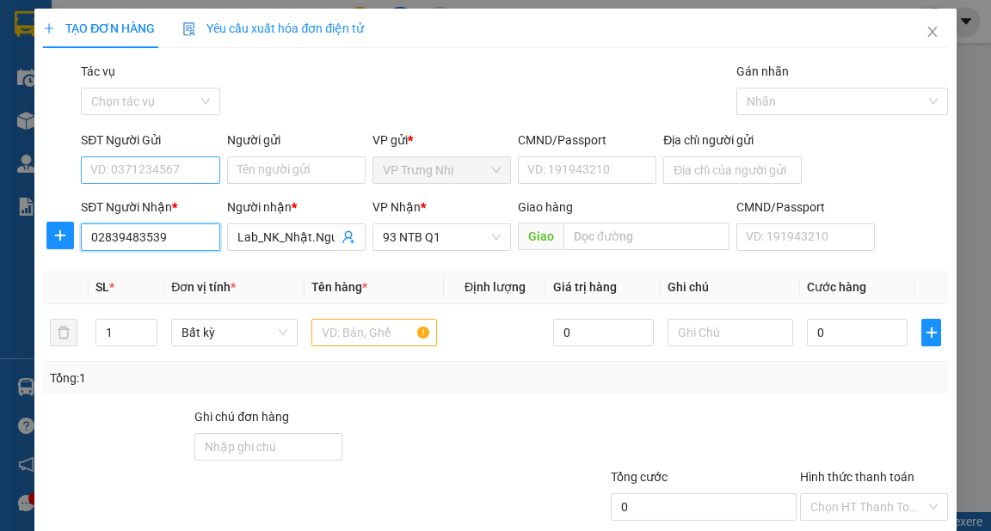
type input "02839483539"
click at [175, 178] on input "SĐT Người Gửi" at bounding box center [150, 171] width 138 height 28
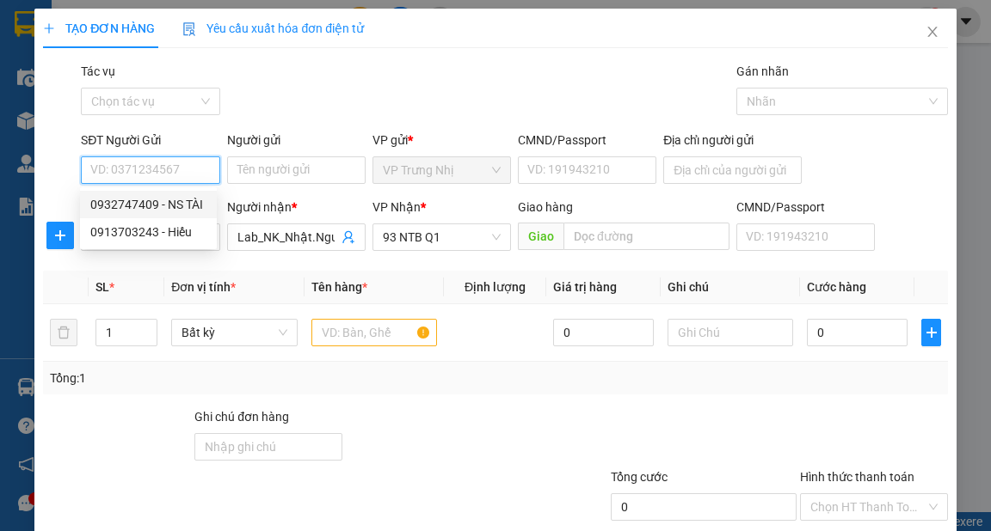
click at [186, 201] on div "0932747409 - NS TÀI" at bounding box center [148, 204] width 116 height 19
type input "0932747409"
type input "NS TÀI"
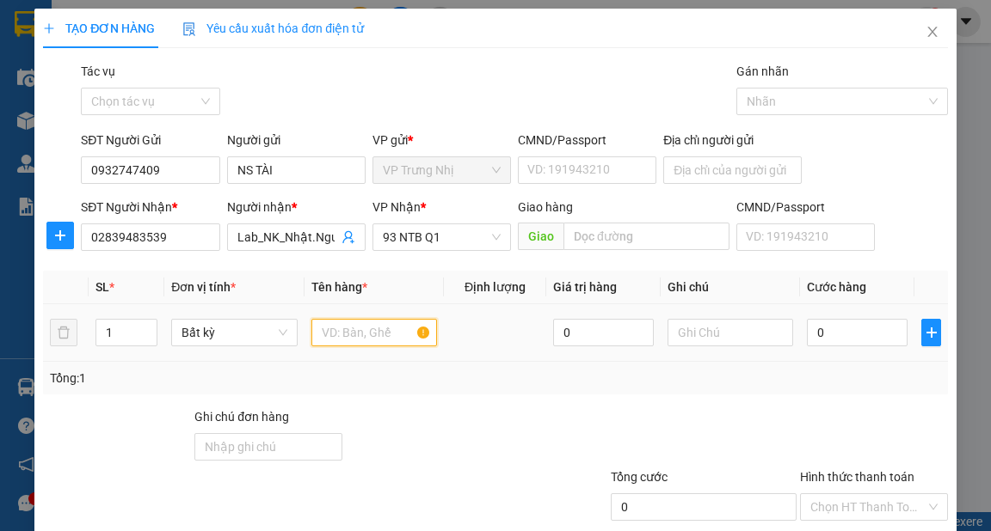
click at [344, 326] on input "text" at bounding box center [374, 333] width 126 height 28
type input "HỘP RĂNG NHỎ"
click at [827, 337] on input "0" at bounding box center [857, 333] width 101 height 28
type input "3"
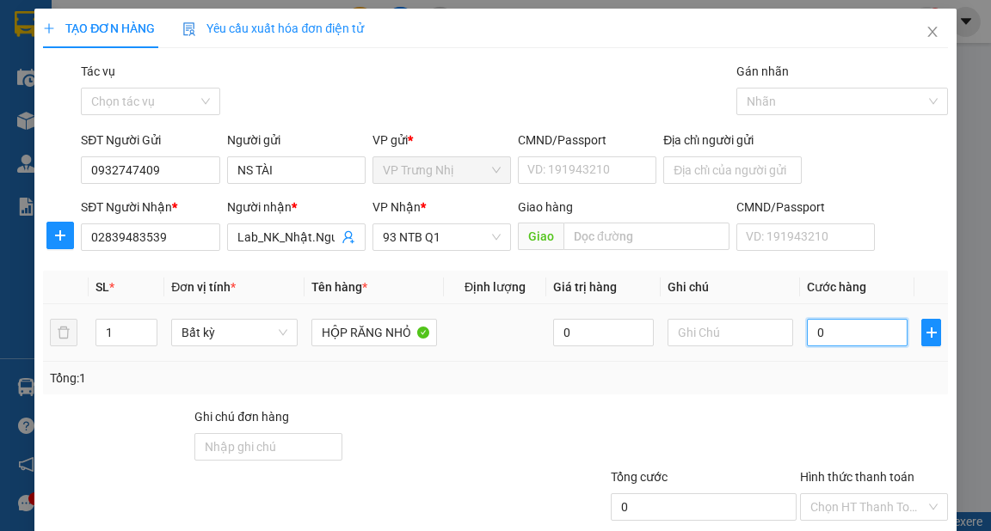
type input "3"
type input "30"
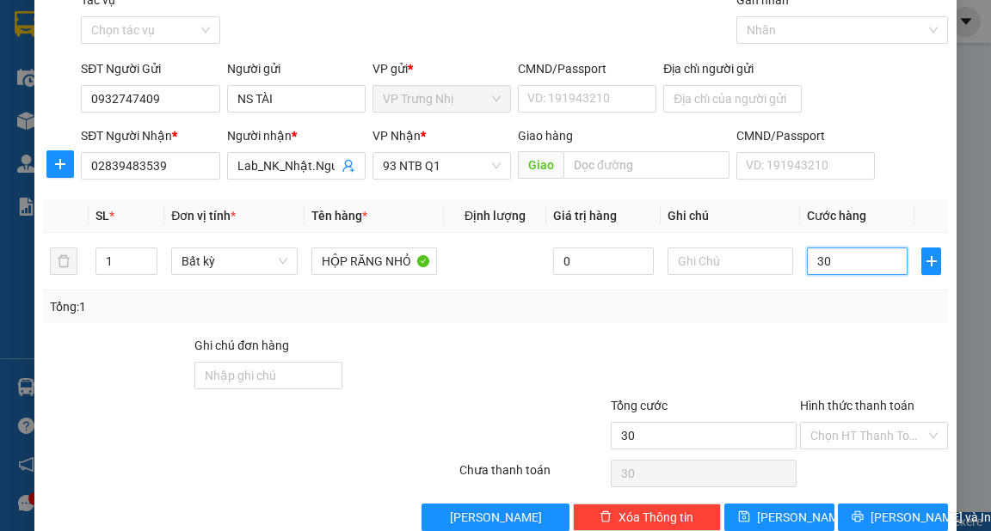
scroll to position [103, 0]
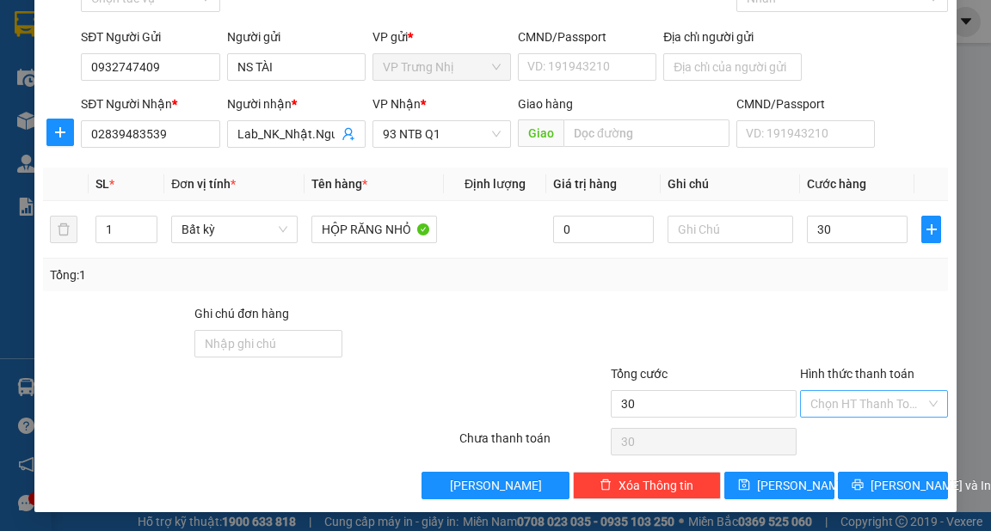
click at [859, 398] on input "Hình thức thanh toán" at bounding box center [867, 404] width 115 height 26
type input "30.000"
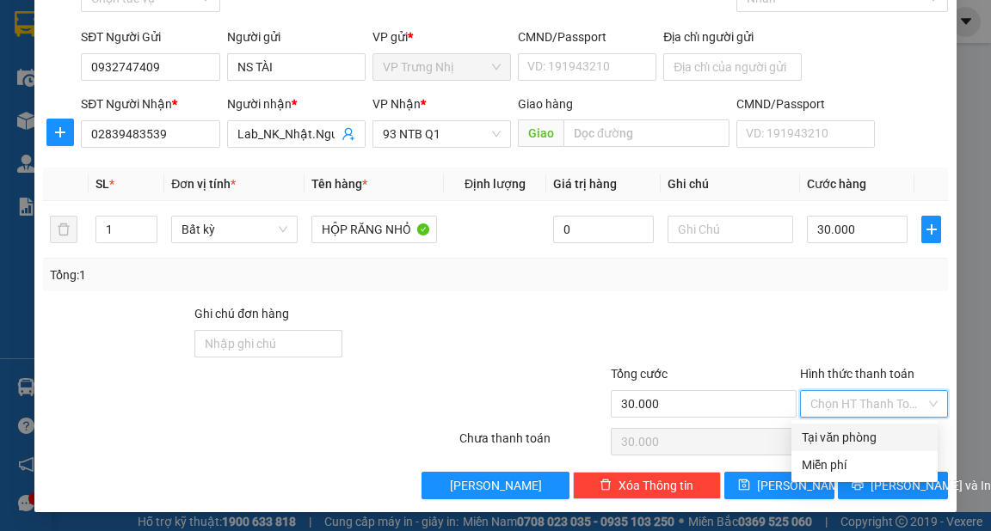
click at [848, 429] on div "Tại văn phòng" at bounding box center [864, 437] width 126 height 19
type input "0"
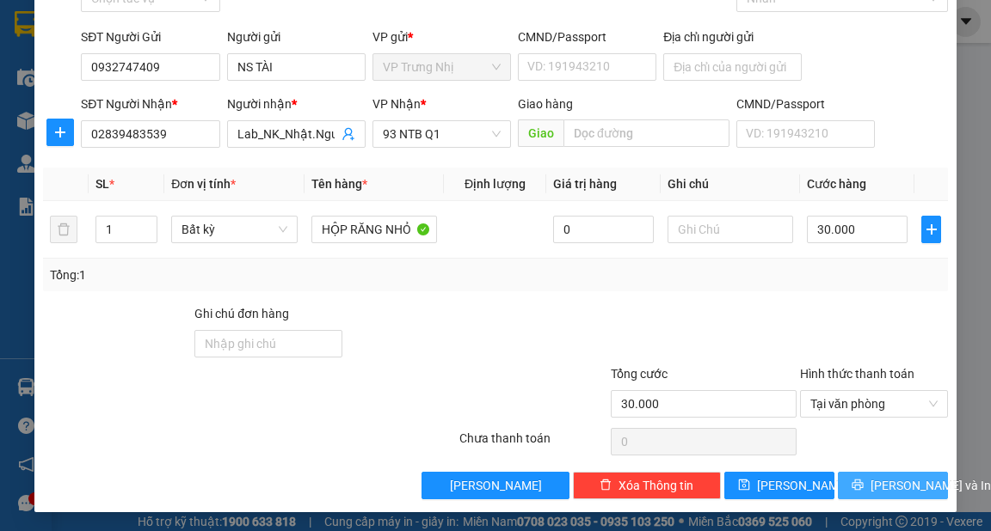
click at [888, 481] on span "[PERSON_NAME] và In" at bounding box center [930, 485] width 120 height 19
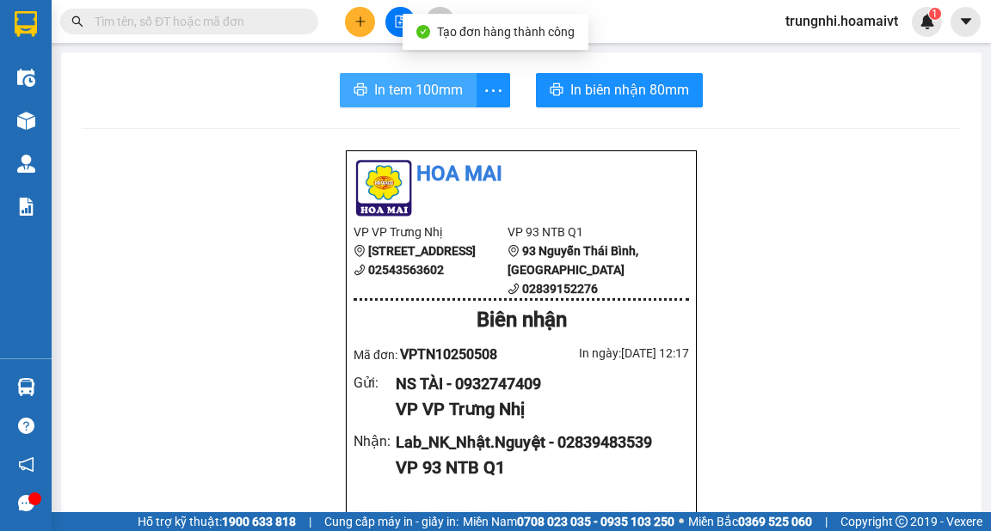
click at [384, 93] on span "In tem 100mm" at bounding box center [418, 89] width 89 height 21
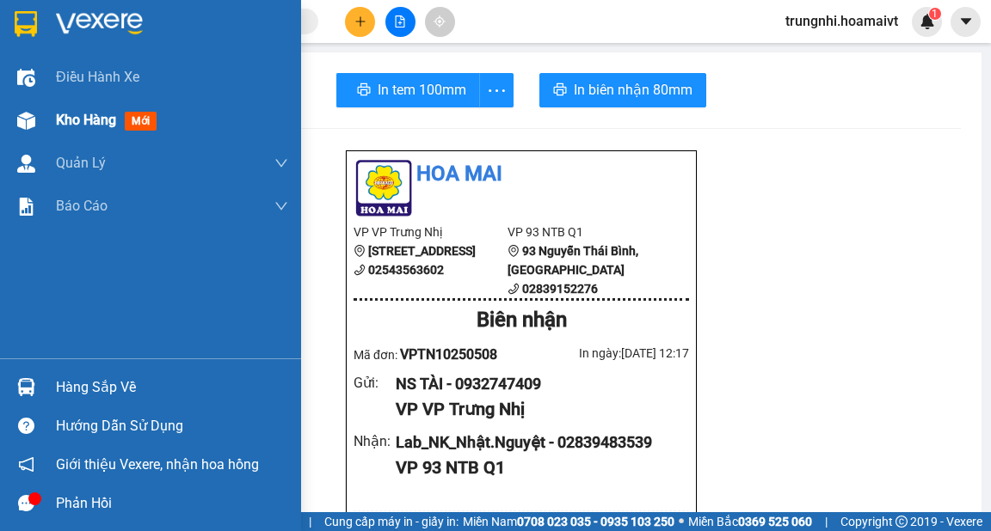
click at [83, 115] on span "Kho hàng" at bounding box center [86, 120] width 60 height 16
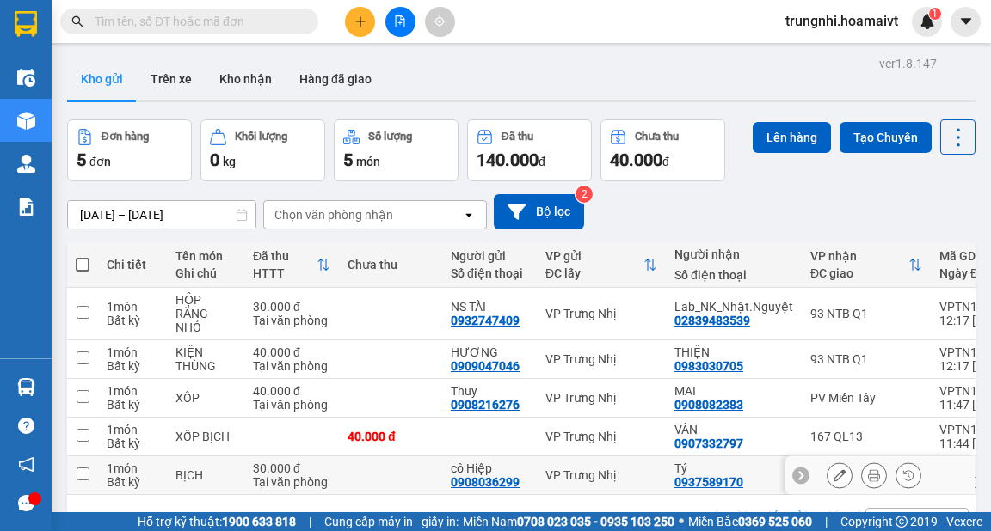
click at [81, 468] on input "checkbox" at bounding box center [83, 474] width 13 height 13
checkbox input "true"
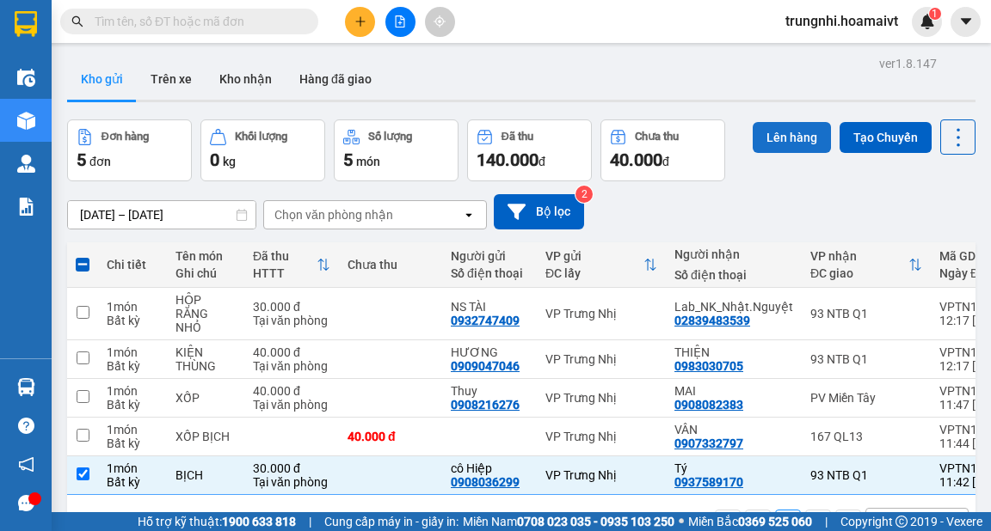
click at [798, 139] on button "Lên hàng" at bounding box center [791, 137] width 78 height 31
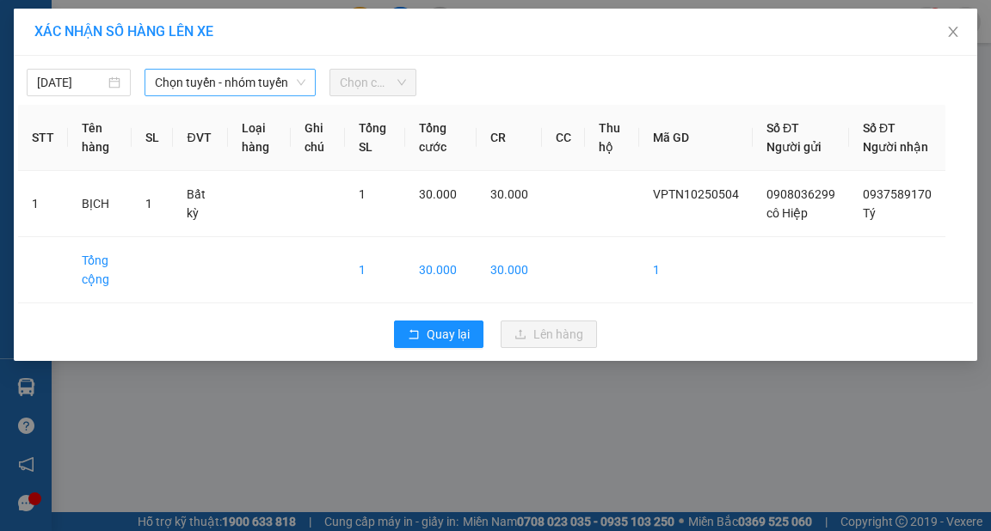
click at [302, 74] on span "Chọn tuyến - nhóm tuyến" at bounding box center [230, 83] width 150 height 26
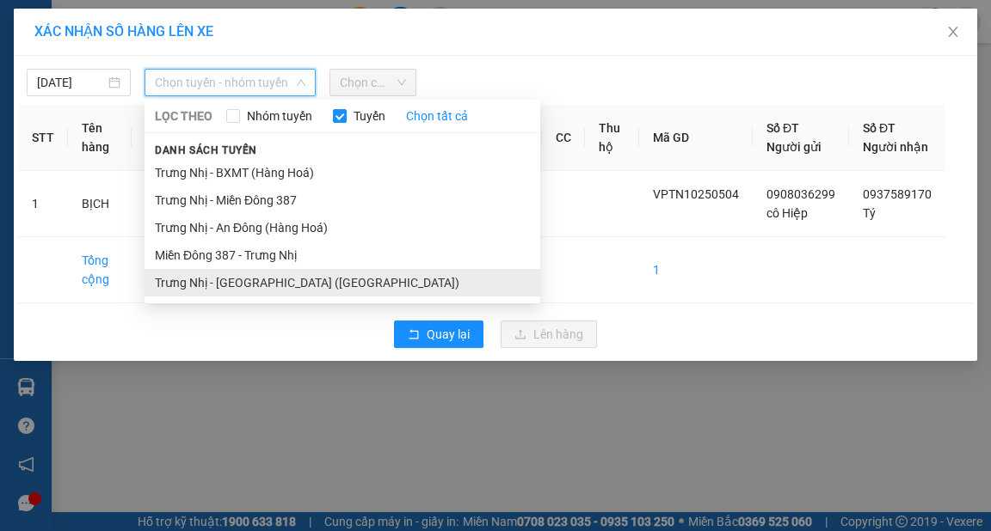
click at [266, 275] on li "Trưng Nhị - [GEOGRAPHIC_DATA] ([GEOGRAPHIC_DATA])" at bounding box center [342, 283] width 396 height 28
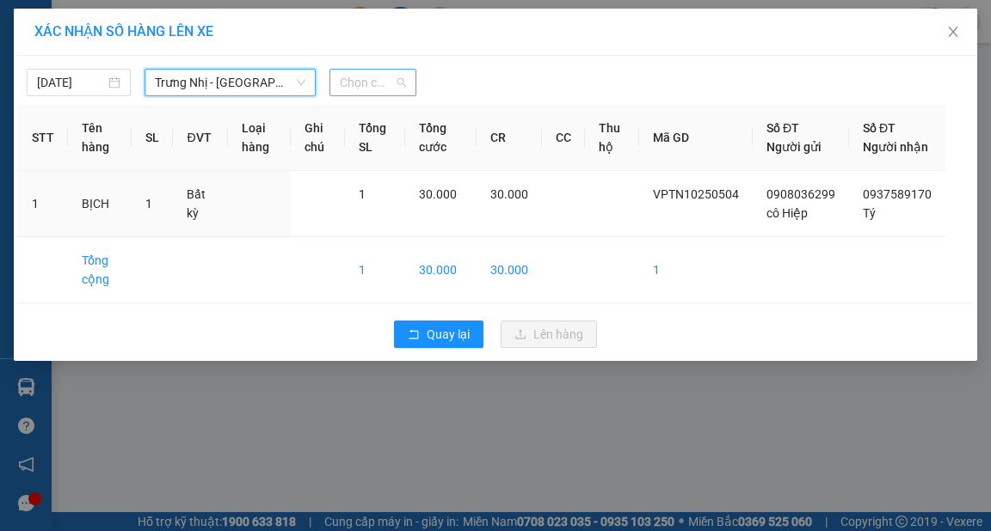
click at [400, 80] on span "Chọn chuyến" at bounding box center [373, 83] width 66 height 26
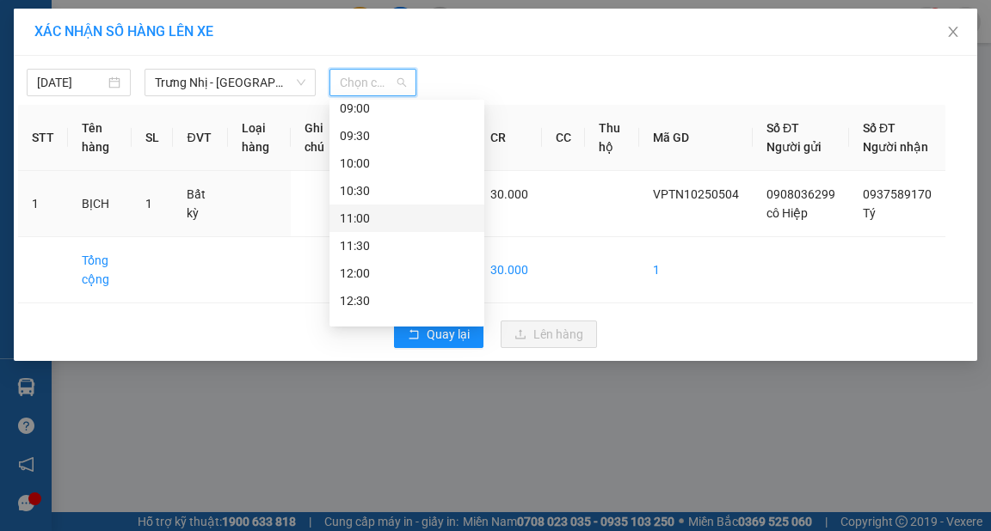
scroll to position [275, 0]
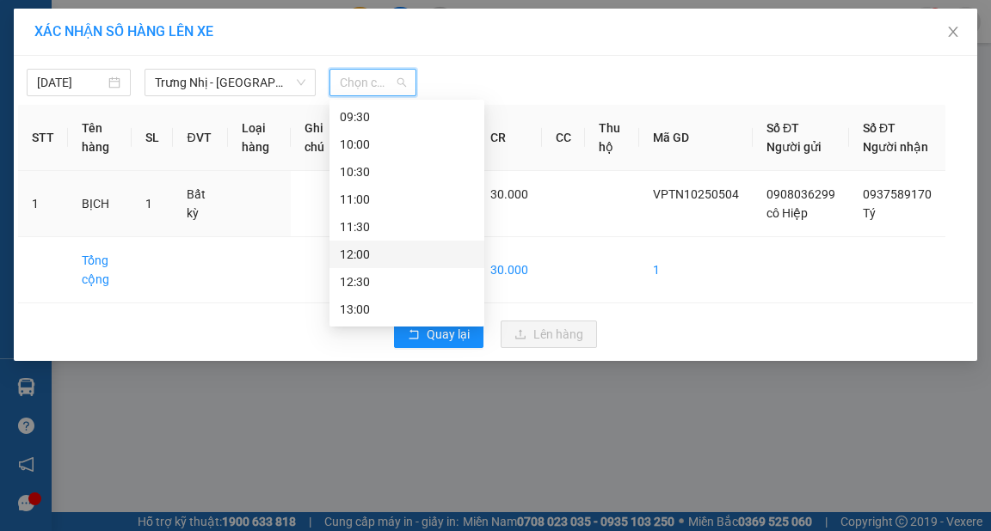
click at [359, 255] on div "12:00" at bounding box center [407, 254] width 134 height 19
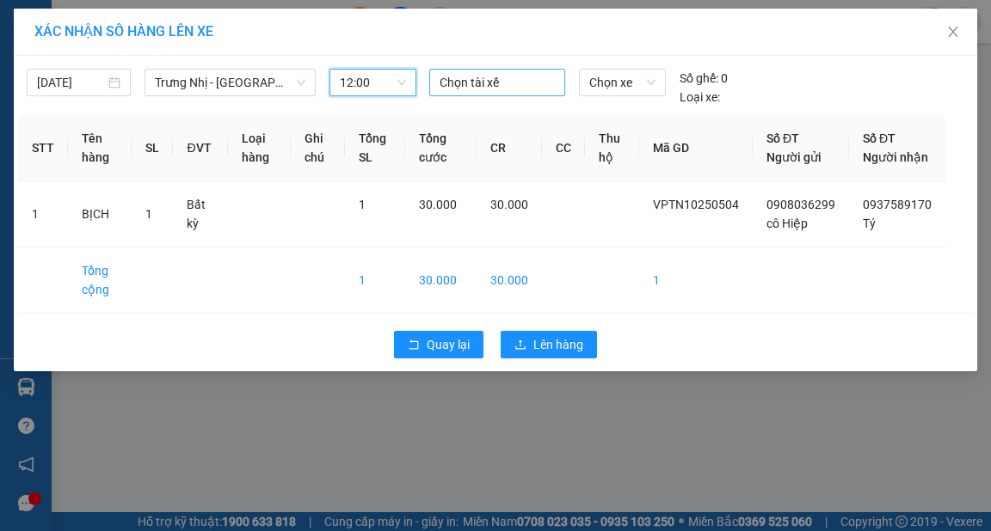
click at [468, 81] on div at bounding box center [496, 82] width 127 height 21
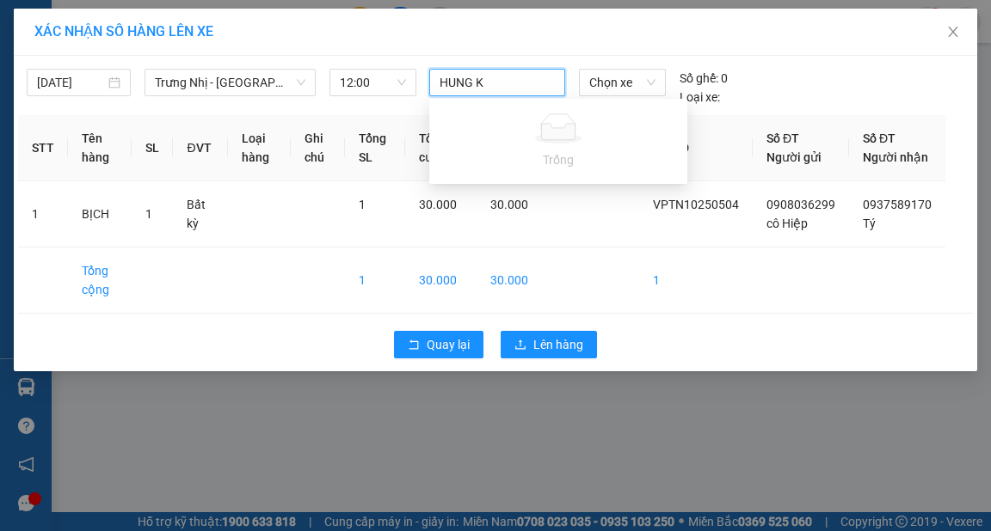
type input "HUNG"
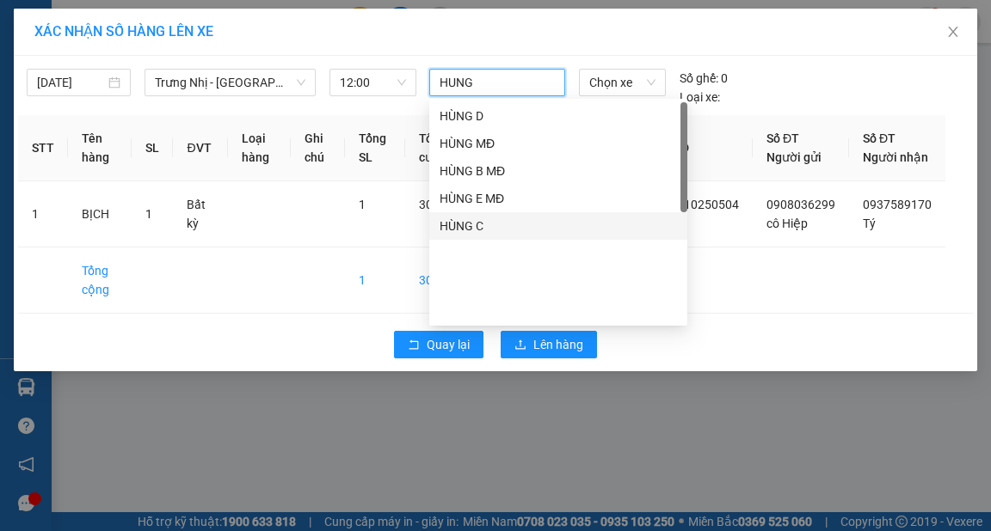
scroll to position [0, 0]
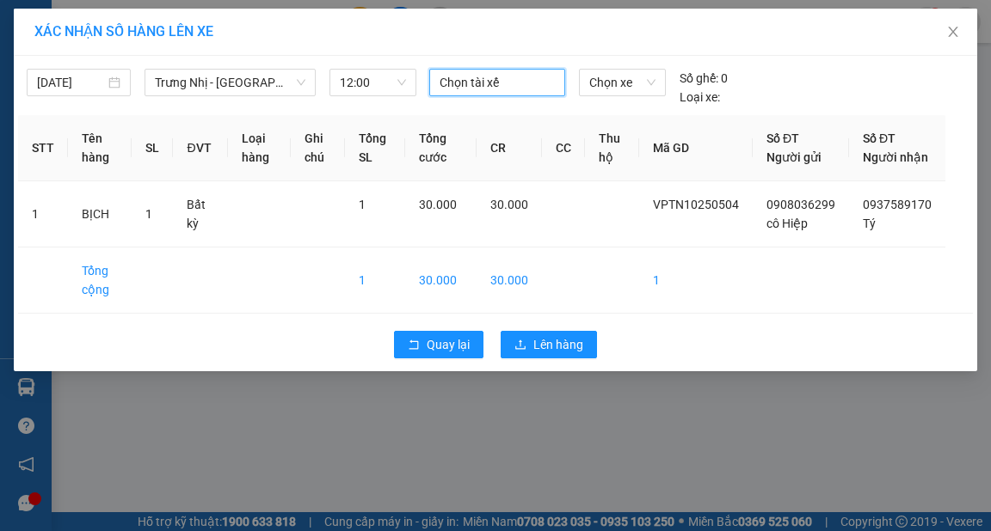
drag, startPoint x: 545, startPoint y: 88, endPoint x: 409, endPoint y: 115, distance: 138.6
click at [409, 115] on div "[DATE] Trưng Nhị - [GEOGRAPHIC_DATA] ([GEOGRAPHIC_DATA]) LỌC THEO Nhóm tuyến Tu…" at bounding box center [495, 214] width 963 height 316
click at [626, 93] on span "Chọn xe" at bounding box center [621, 83] width 65 height 26
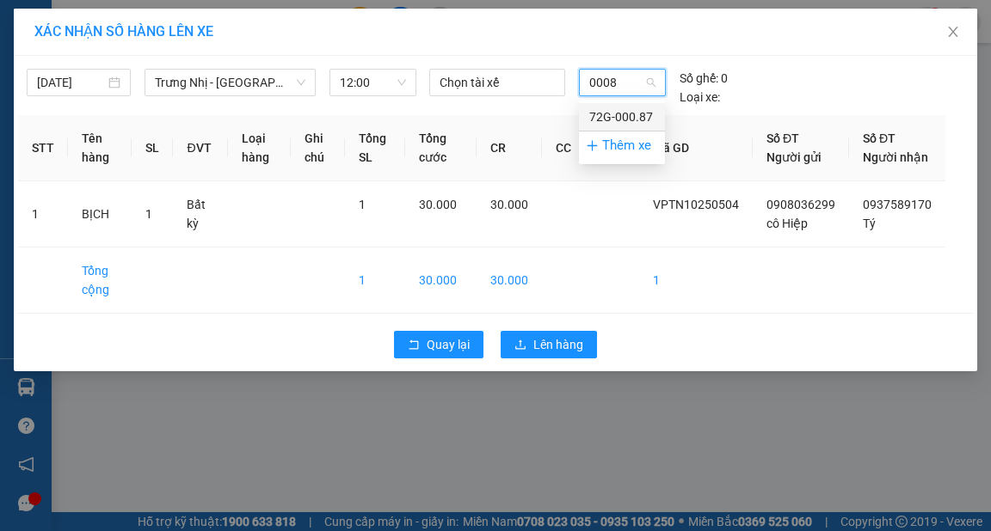
type input "00087"
click at [629, 114] on div "72G-000.87" at bounding box center [621, 116] width 65 height 19
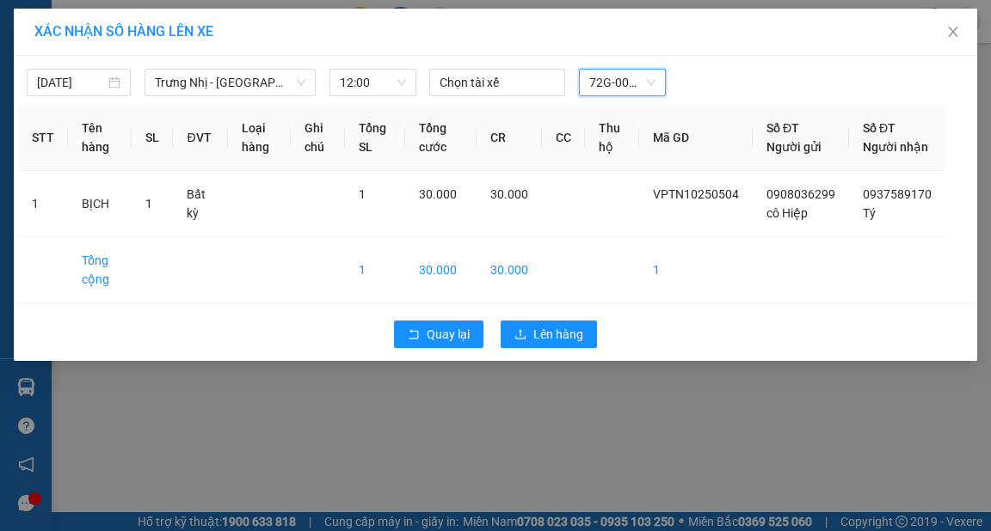
click at [574, 48] on div "XÁC NHẬN SỐ HÀNG LÊN XE" at bounding box center [495, 32] width 963 height 47
click at [577, 344] on span "Lên hàng" at bounding box center [558, 334] width 50 height 19
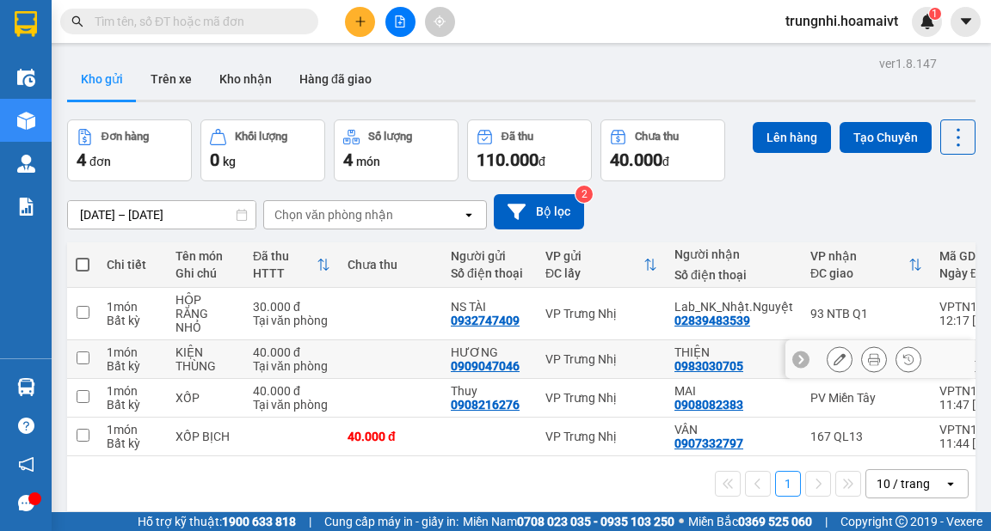
drag, startPoint x: 82, startPoint y: 347, endPoint x: 88, endPoint y: 322, distance: 25.7
click at [82, 352] on input "checkbox" at bounding box center [83, 358] width 13 height 13
checkbox input "true"
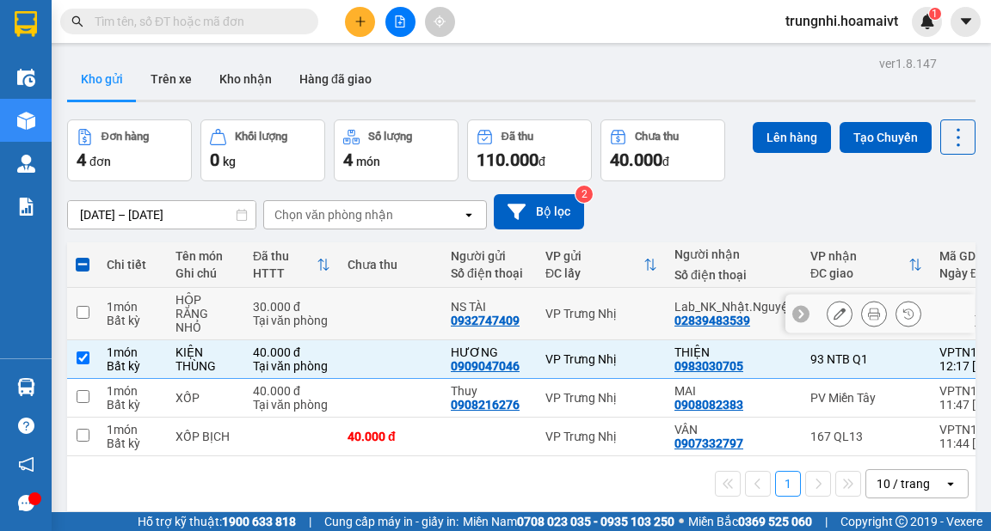
click at [87, 306] on input "checkbox" at bounding box center [83, 312] width 13 height 13
checkbox input "true"
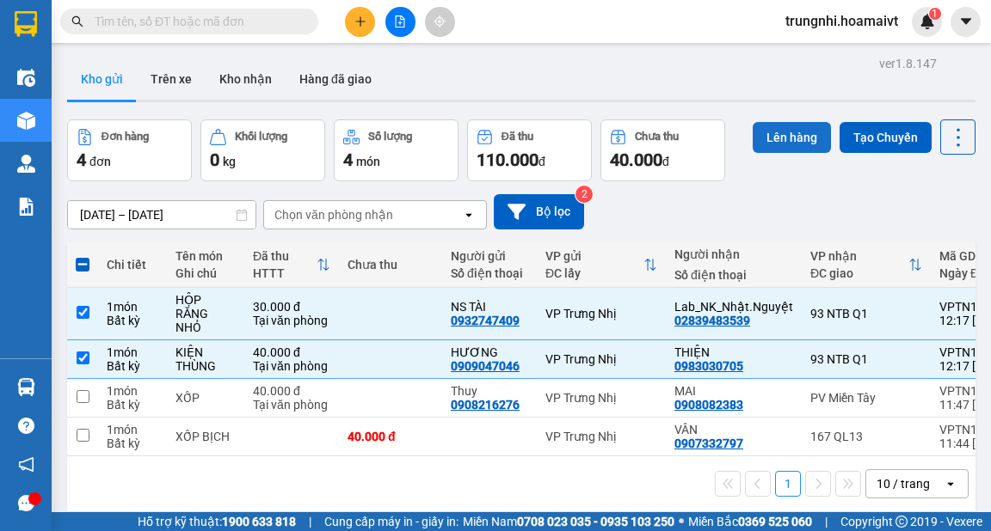
click at [777, 132] on button "Lên hàng" at bounding box center [791, 137] width 78 height 31
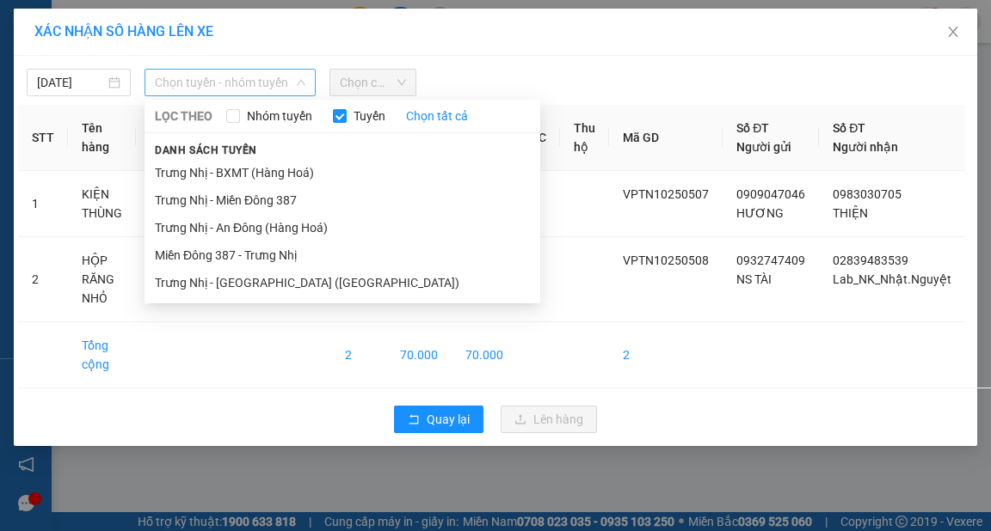
click at [277, 79] on span "Chọn tuyến - nhóm tuyến" at bounding box center [230, 83] width 150 height 26
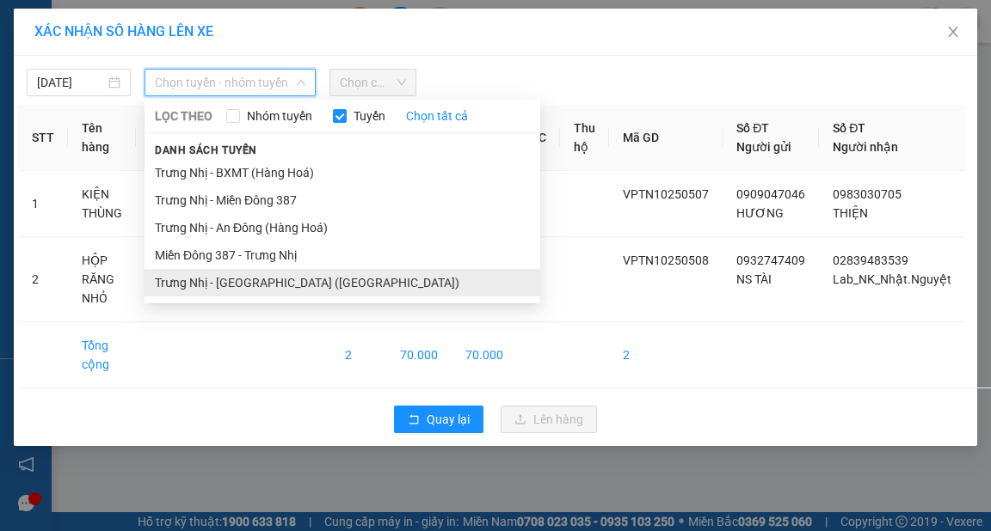
click at [255, 282] on li "Trưng Nhị - [GEOGRAPHIC_DATA] ([GEOGRAPHIC_DATA])" at bounding box center [342, 283] width 396 height 28
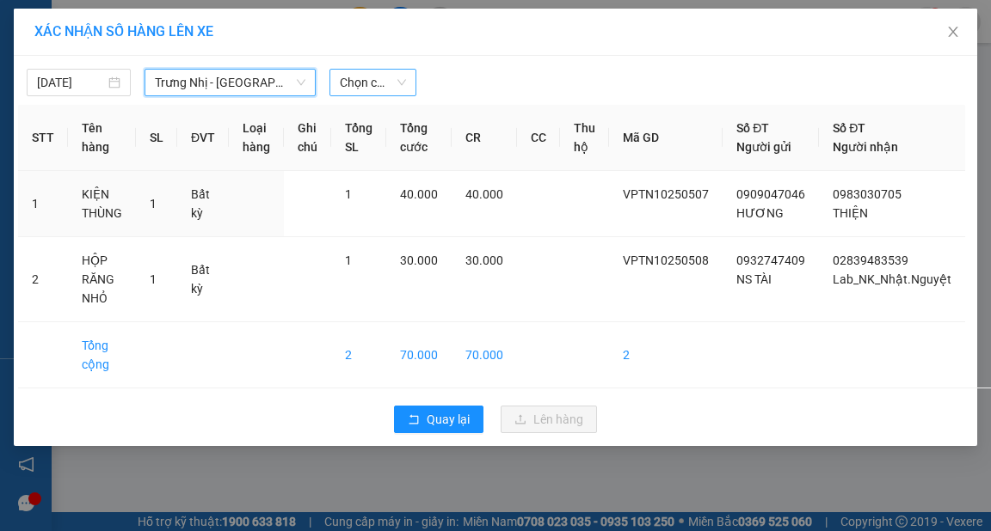
click at [382, 79] on span "Chọn chuyến" at bounding box center [373, 83] width 66 height 26
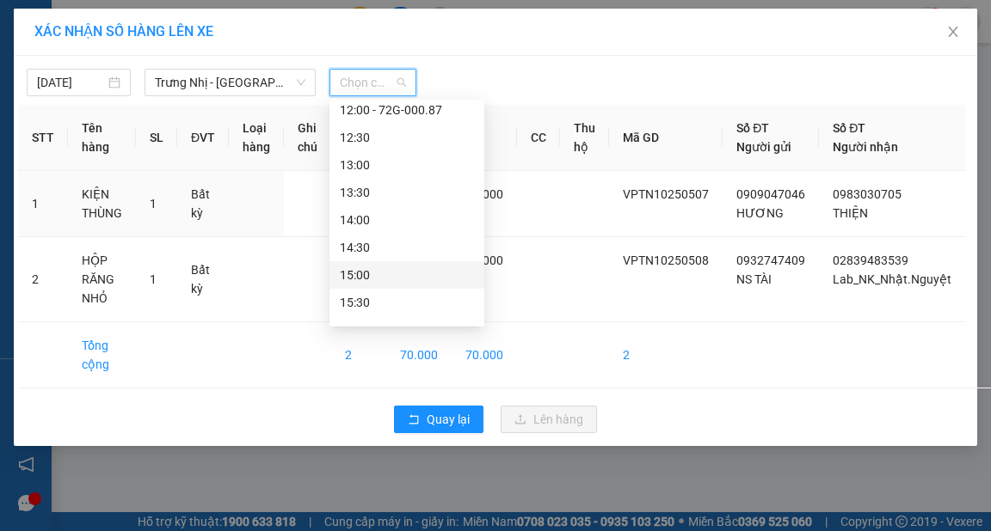
scroll to position [358, 0]
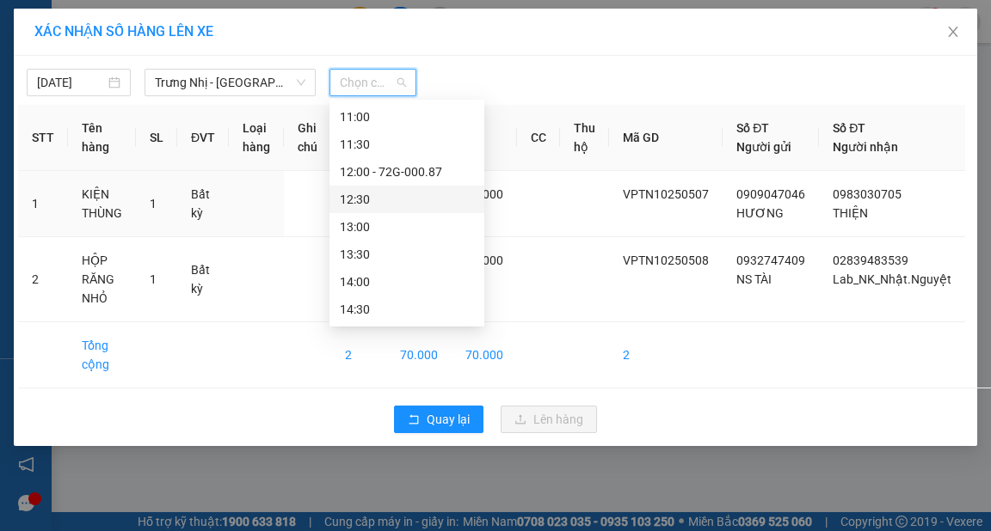
click at [367, 196] on div "12:30" at bounding box center [407, 199] width 134 height 19
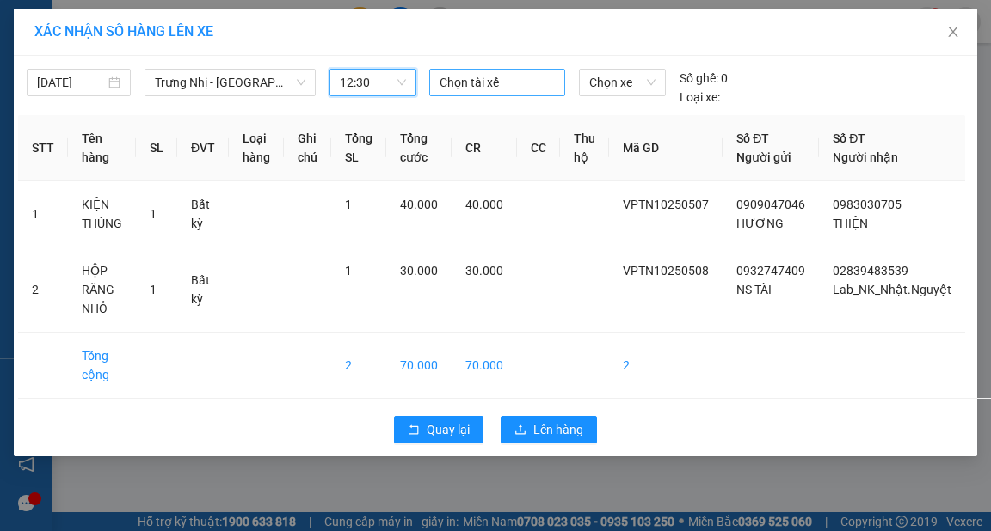
click at [478, 84] on div at bounding box center [496, 82] width 127 height 21
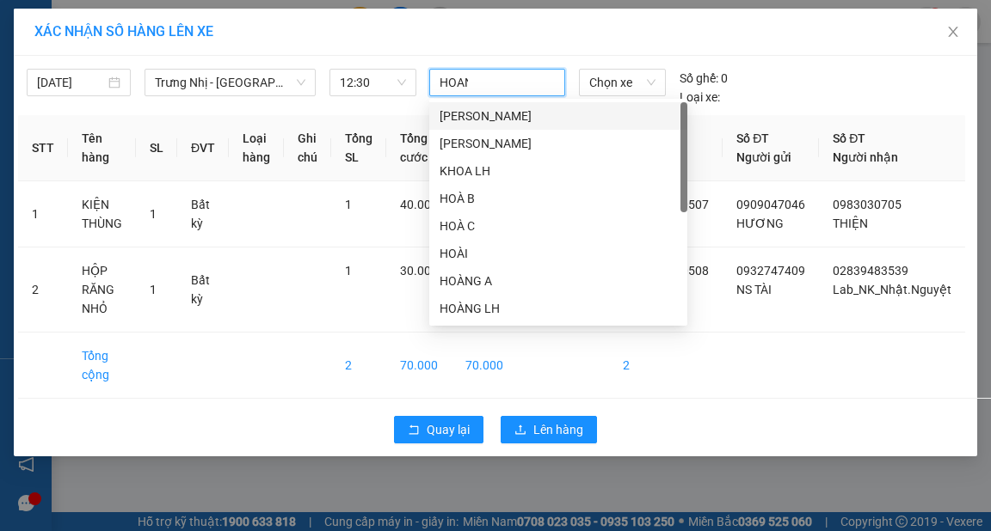
type input "HOANG"
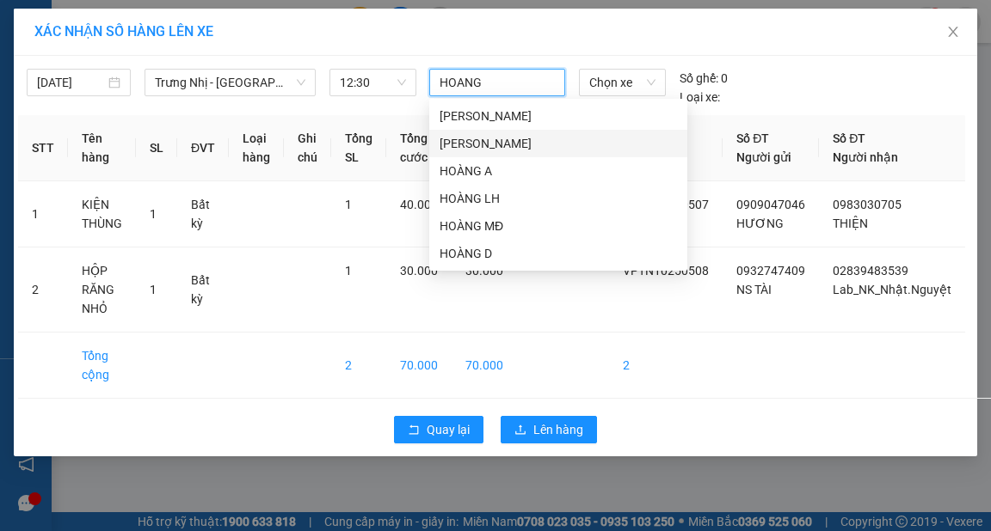
click at [461, 138] on div "[PERSON_NAME]" at bounding box center [557, 143] width 237 height 19
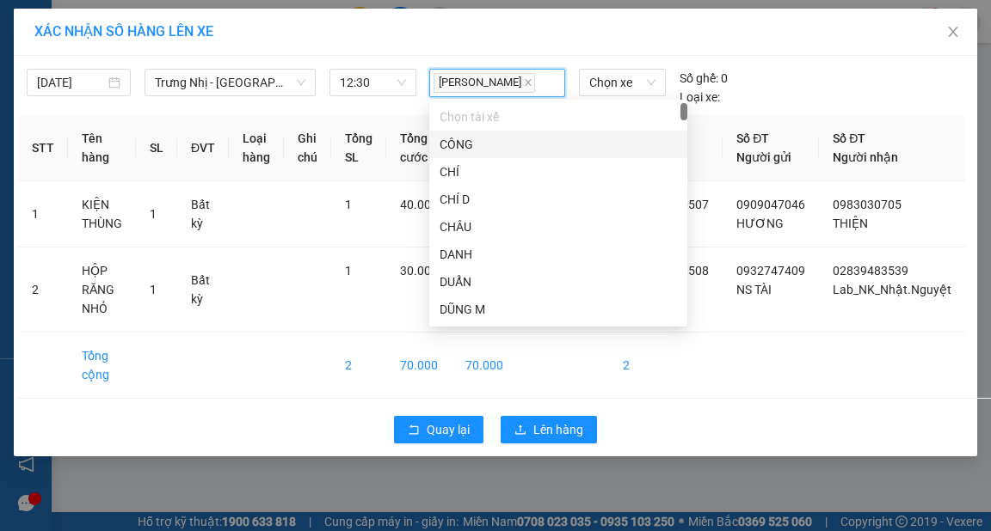
click at [478, 45] on div "XÁC NHẬN SỐ HÀNG LÊN XE" at bounding box center [495, 32] width 963 height 47
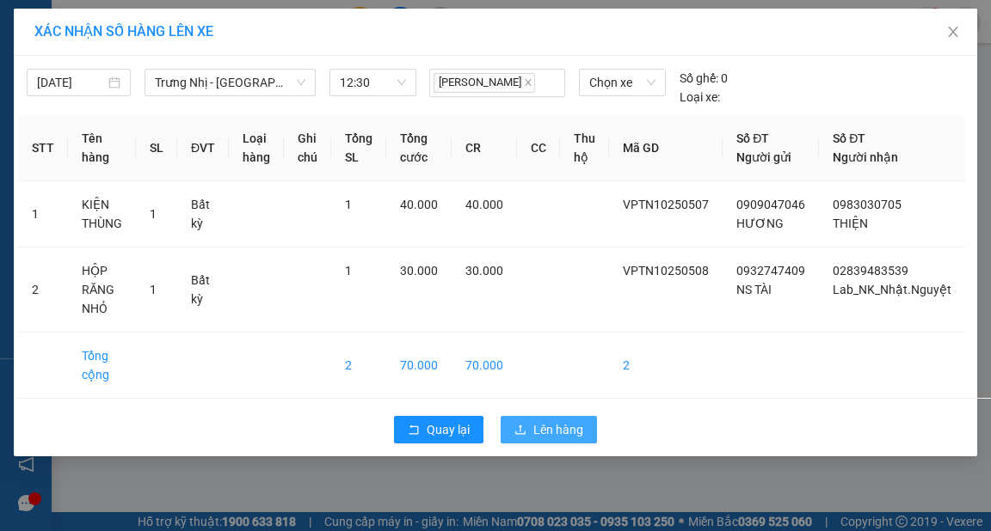
click at [567, 432] on span "Lên hàng" at bounding box center [558, 429] width 50 height 19
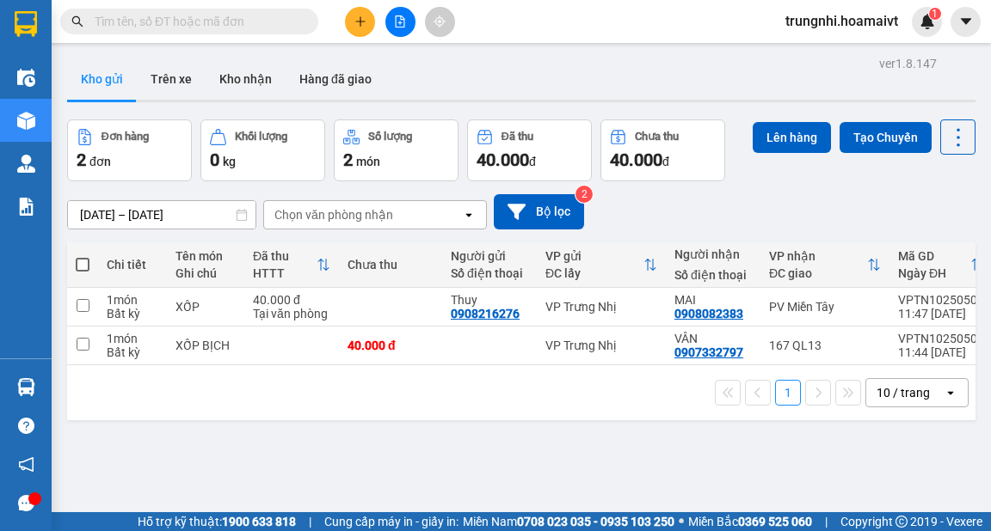
click at [361, 20] on icon "plus" at bounding box center [360, 21] width 12 height 12
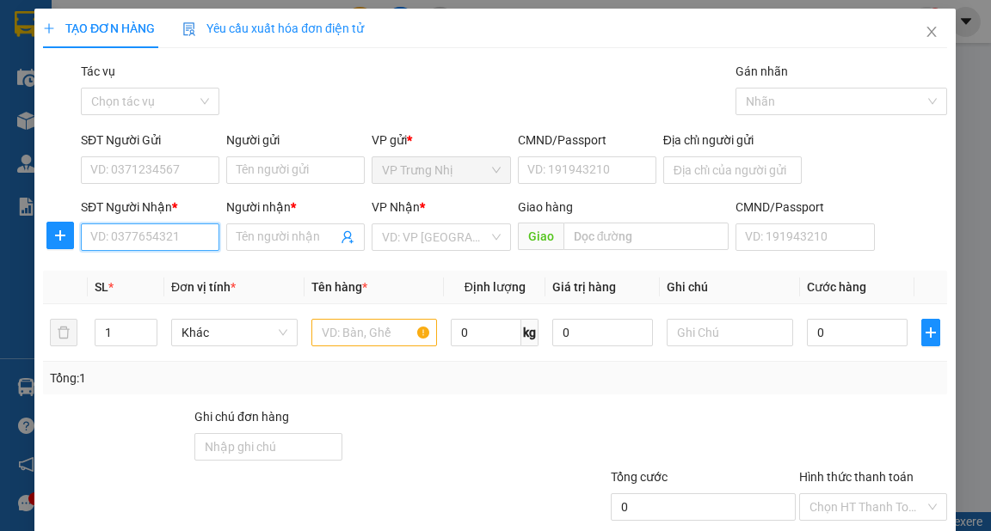
click at [201, 241] on input "SĐT Người Nhận *" at bounding box center [150, 238] width 138 height 28
type input "0355744221"
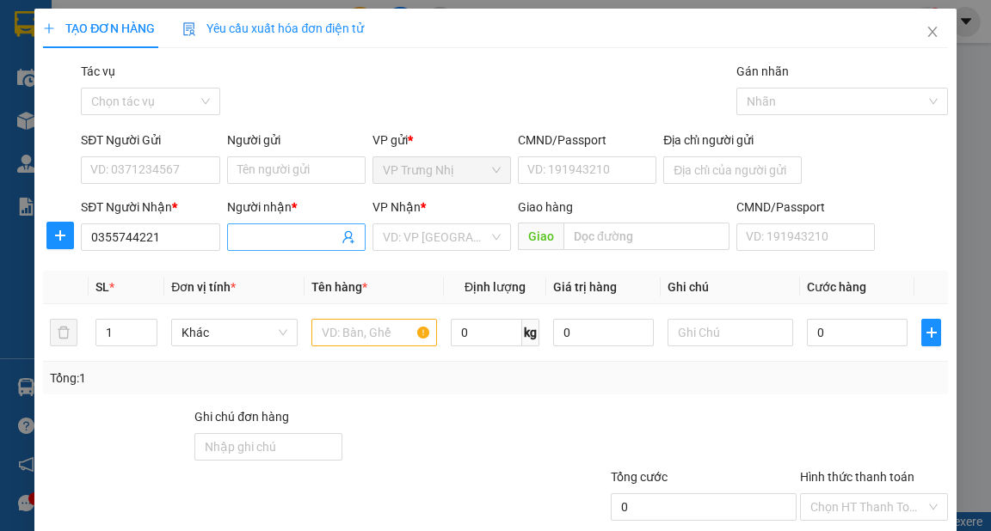
click at [268, 242] on input "Người nhận *" at bounding box center [287, 237] width 101 height 19
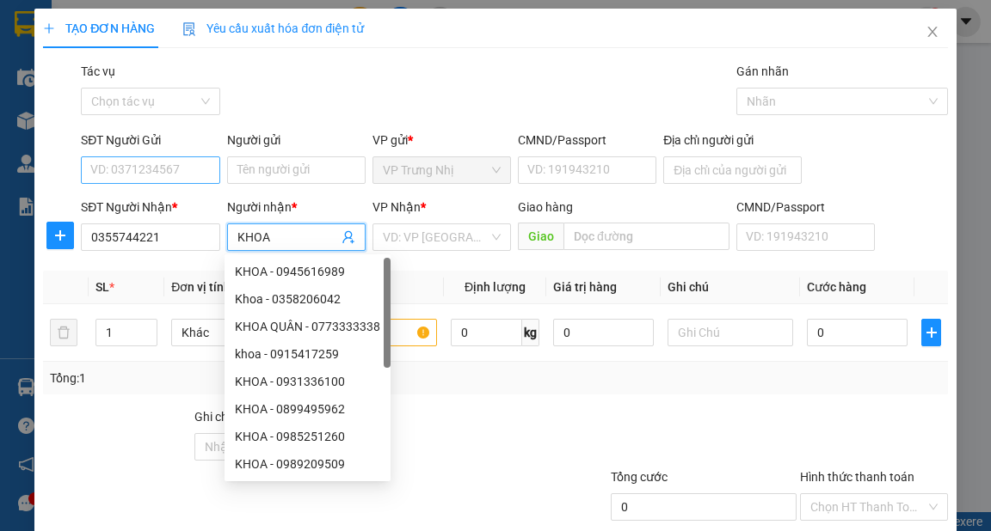
type input "KHOA"
click at [168, 169] on input "SĐT Người Gửi" at bounding box center [150, 171] width 138 height 28
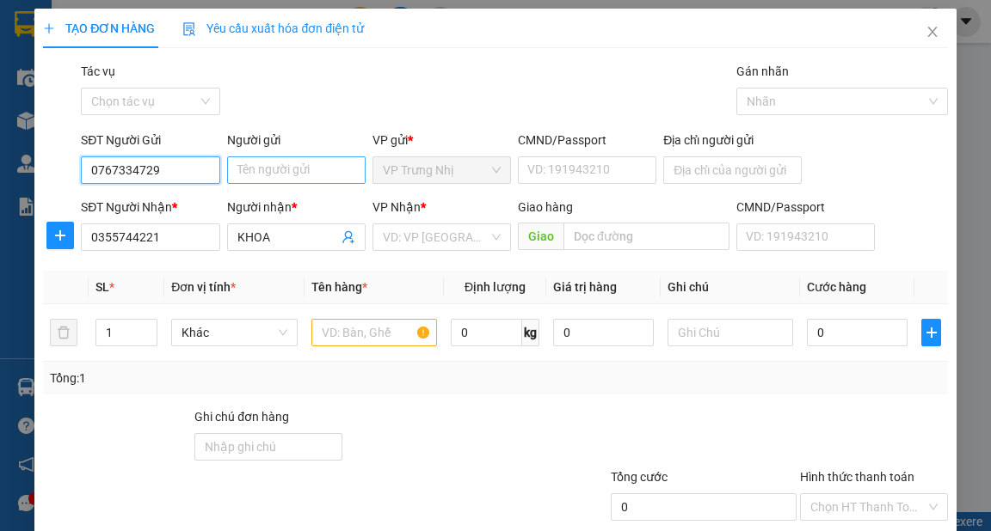
type input "0767334729"
click at [273, 169] on input "Người gửi" at bounding box center [296, 171] width 138 height 28
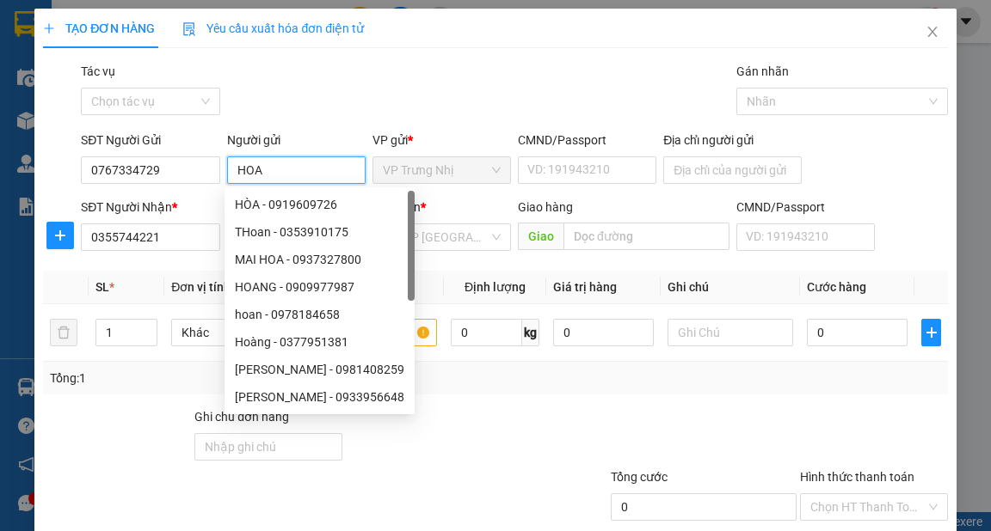
type input "HOA"
click at [408, 86] on div "Gói vận chuyển * Tiêu chuẩn Tác vụ Chọn tác vụ Gán nhãn Nhãn" at bounding box center [513, 92] width 873 height 60
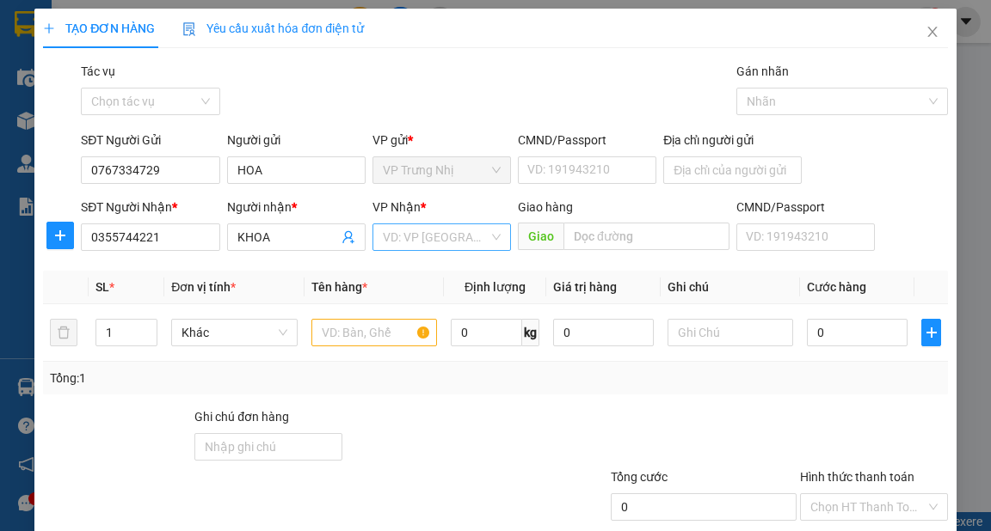
click at [457, 236] on input "search" at bounding box center [436, 237] width 106 height 26
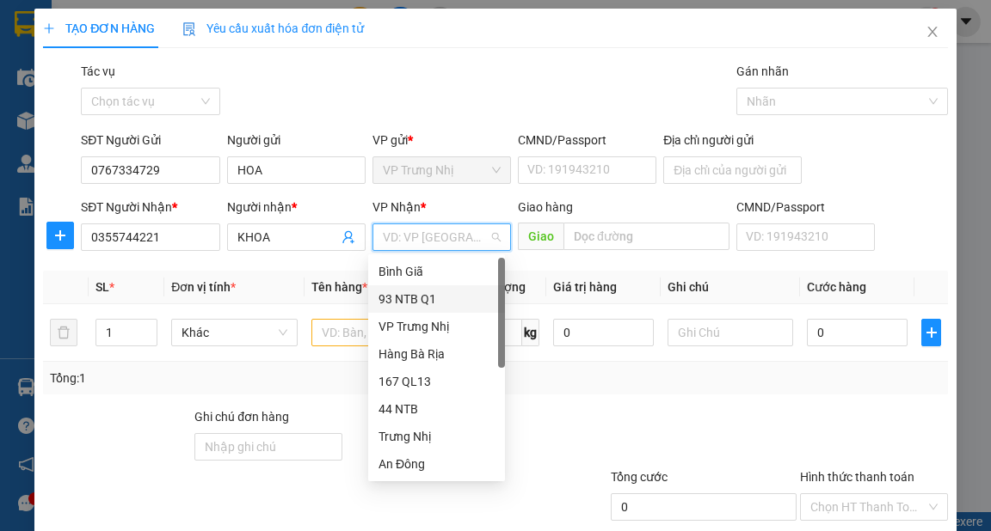
click at [423, 302] on div "93 NTB Q1" at bounding box center [436, 299] width 116 height 19
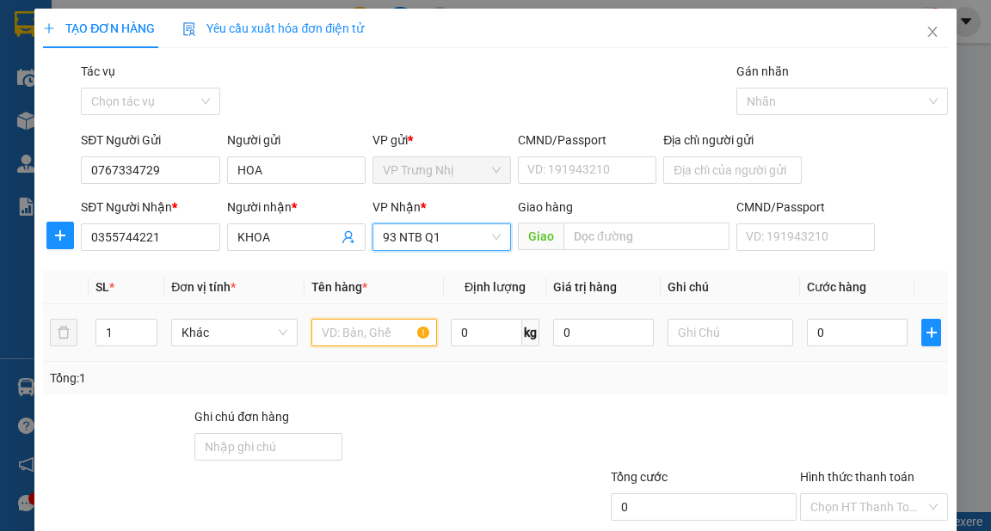
click at [344, 333] on input "text" at bounding box center [374, 333] width 126 height 28
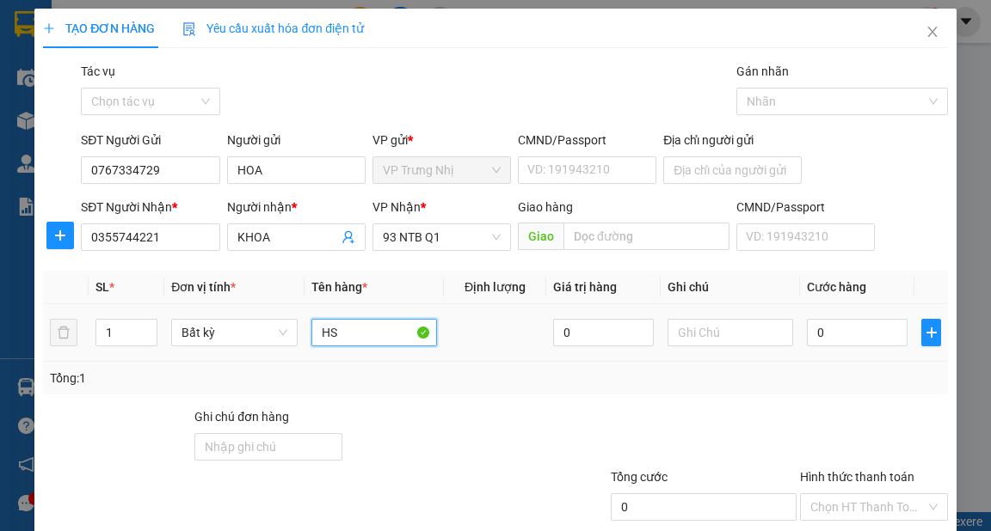
type input "H"
type input "BỊCH HS"
click at [839, 317] on div "0" at bounding box center [857, 333] width 101 height 34
click at [847, 335] on input "0" at bounding box center [857, 333] width 101 height 28
type input "3"
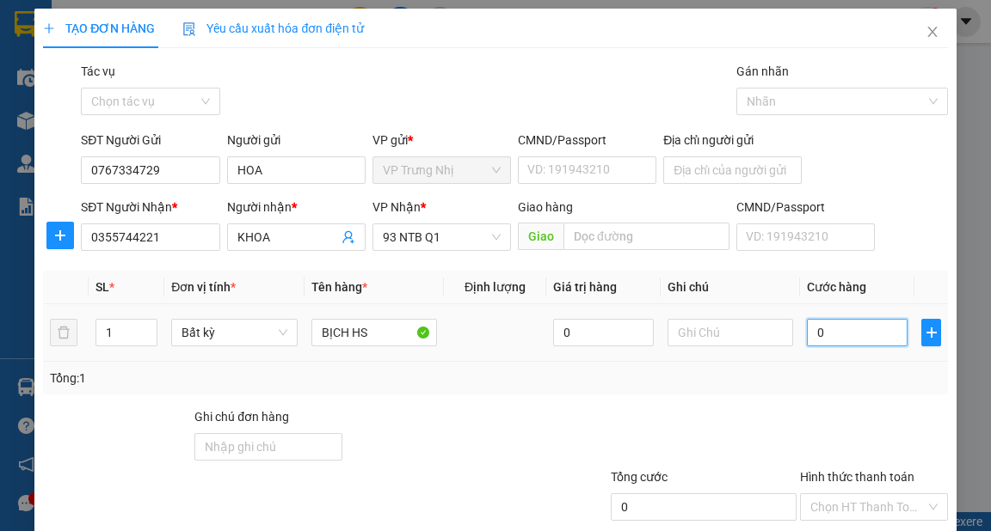
type input "3"
type input "30"
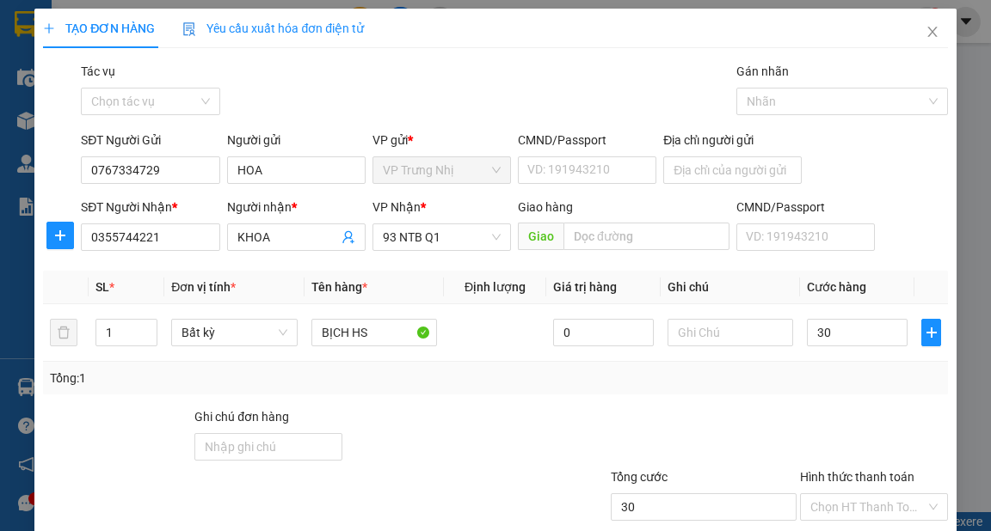
type input "30.000"
click at [750, 387] on div "Tổng: 1" at bounding box center [495, 378] width 904 height 33
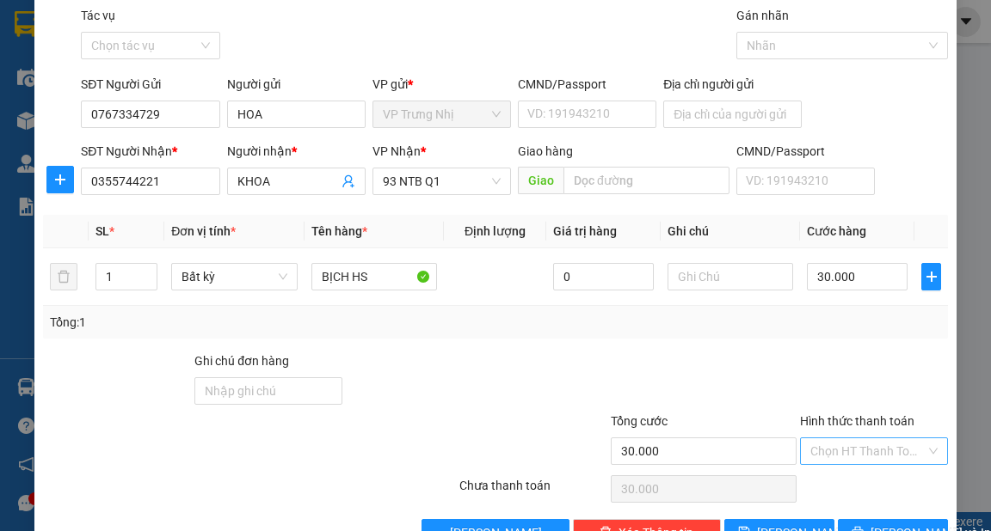
scroll to position [103, 0]
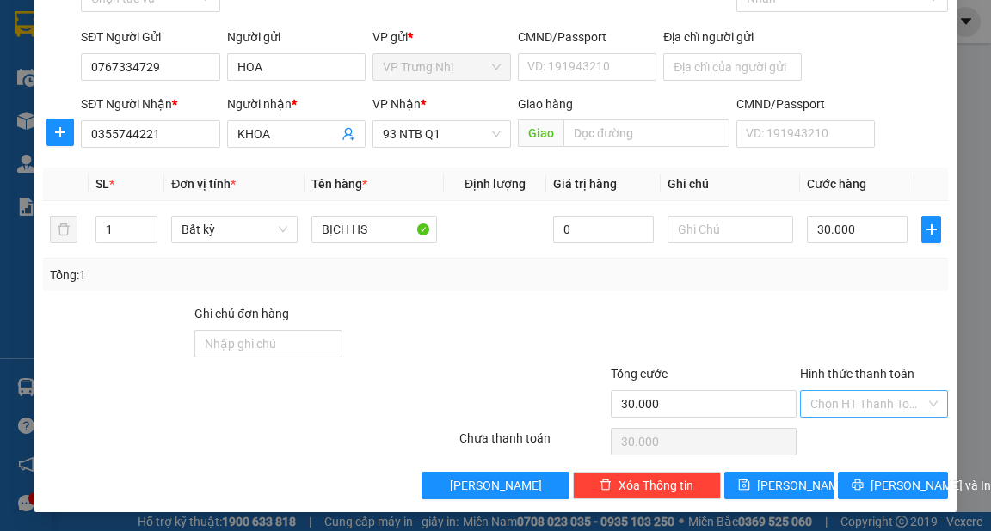
click at [844, 396] on input "Hình thức thanh toán" at bounding box center [867, 404] width 115 height 26
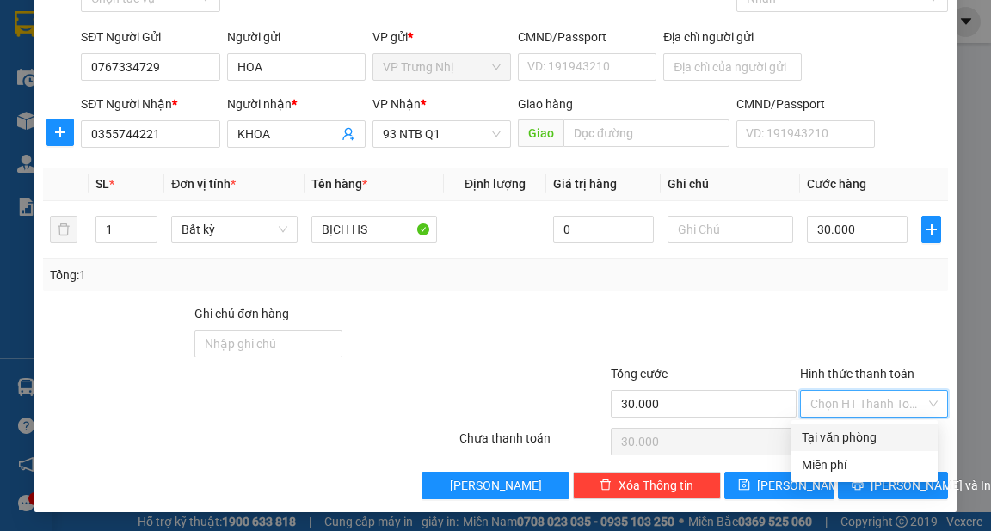
click at [850, 434] on div "Tại văn phòng" at bounding box center [864, 437] width 126 height 19
type input "0"
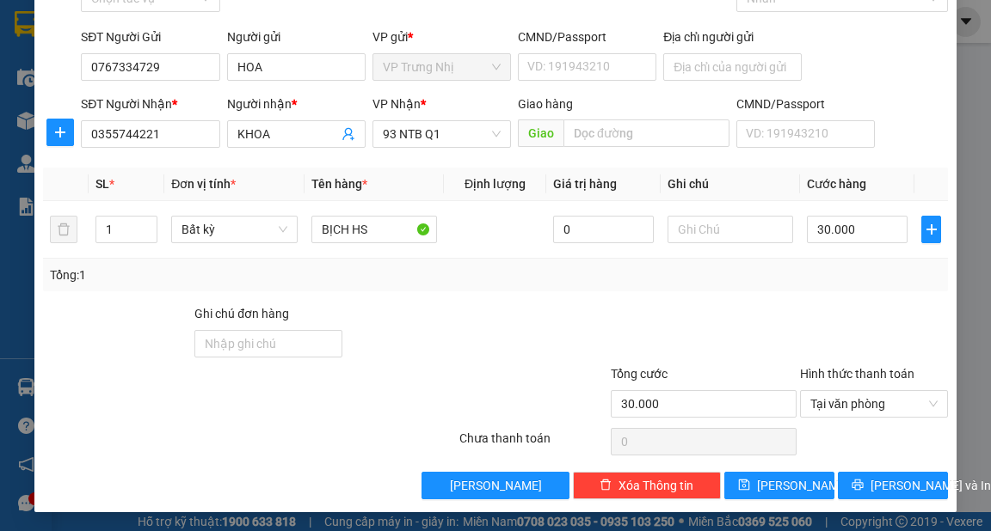
click at [887, 503] on div "TẠO ĐƠN HÀNG Yêu cầu xuất hóa đơn điện tử Transit Pickup Surcharge Ids Transit …" at bounding box center [494, 208] width 921 height 607
click at [893, 483] on span "[PERSON_NAME] và In" at bounding box center [930, 485] width 120 height 19
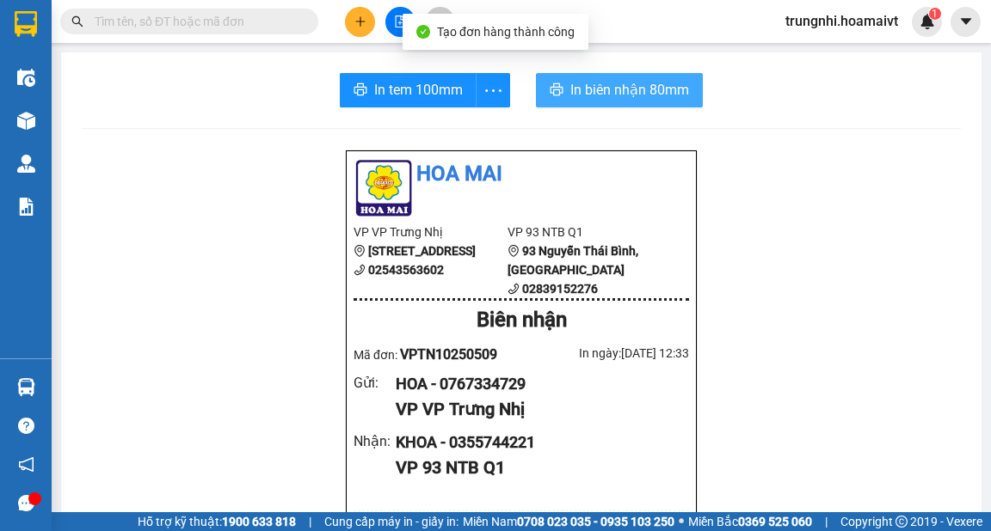
click at [619, 83] on span "In biên nhận 80mm" at bounding box center [629, 89] width 119 height 21
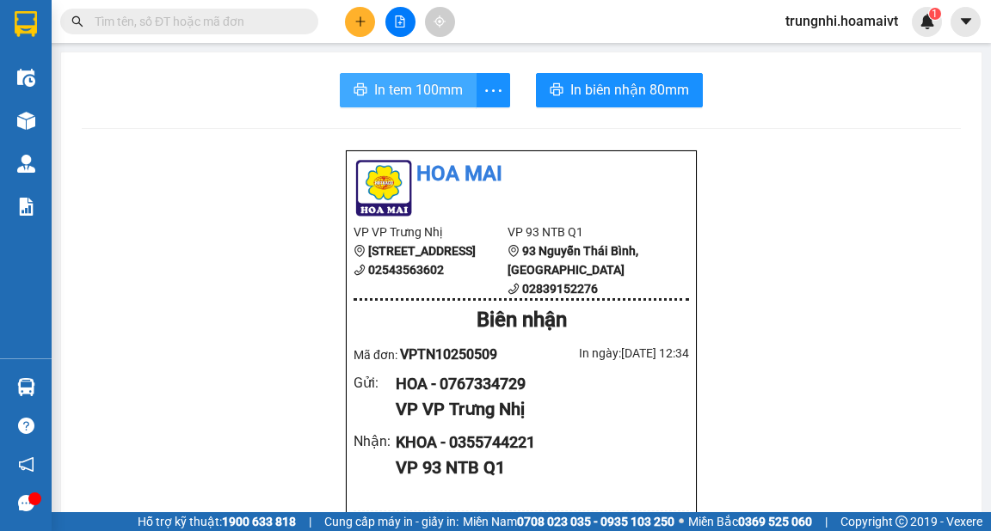
click at [440, 97] on span "In tem 100mm" at bounding box center [418, 89] width 89 height 21
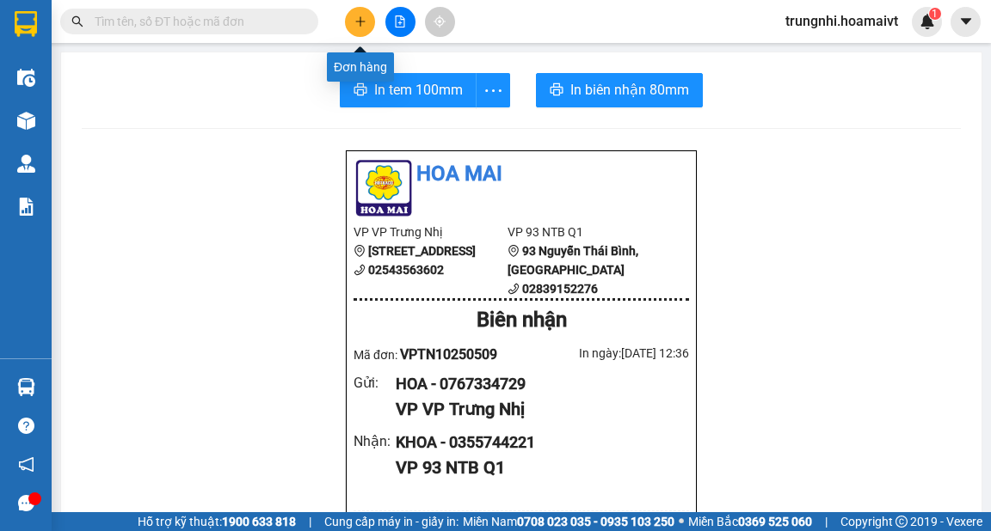
click at [363, 22] on icon "plus" at bounding box center [360, 21] width 12 height 12
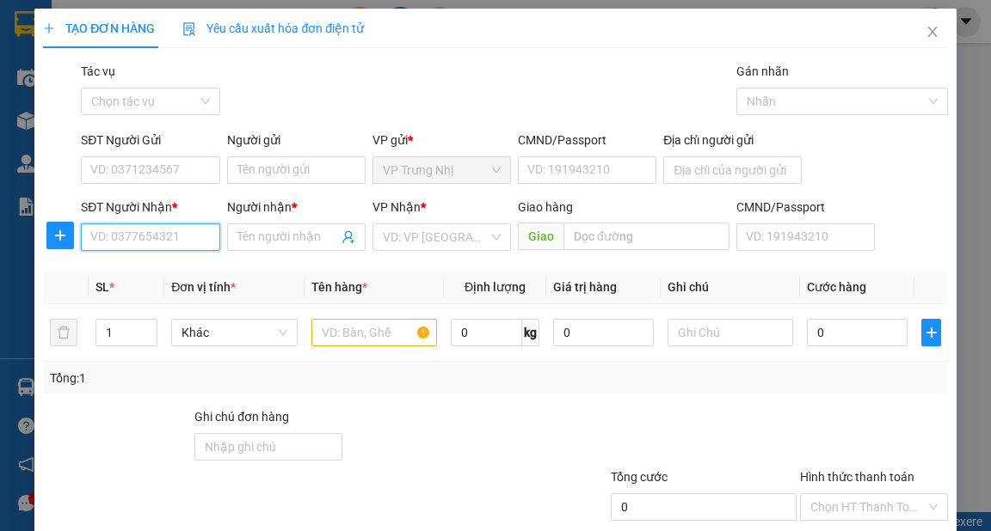
click at [160, 239] on input "SĐT Người Nhận *" at bounding box center [150, 238] width 138 height 28
type input "0327633145"
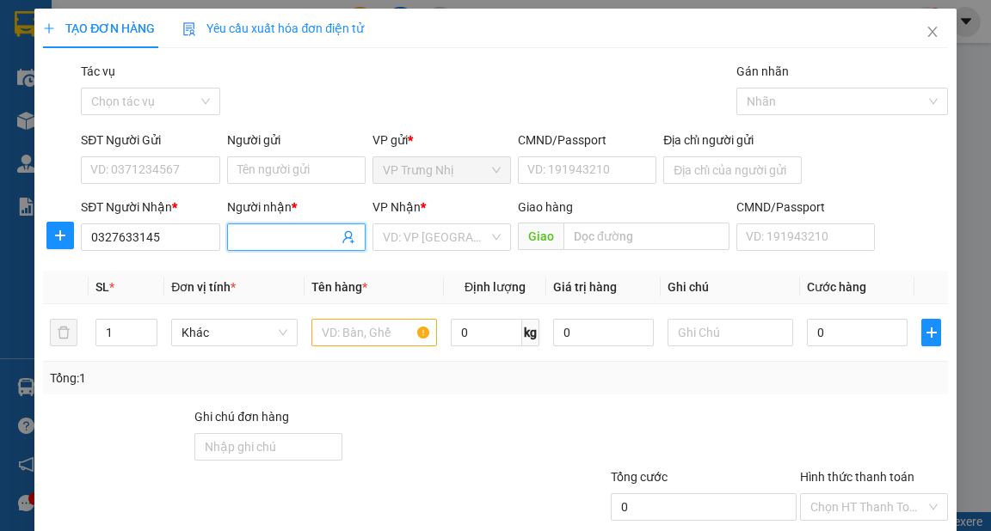
click at [275, 240] on input "Người nhận *" at bounding box center [287, 237] width 101 height 19
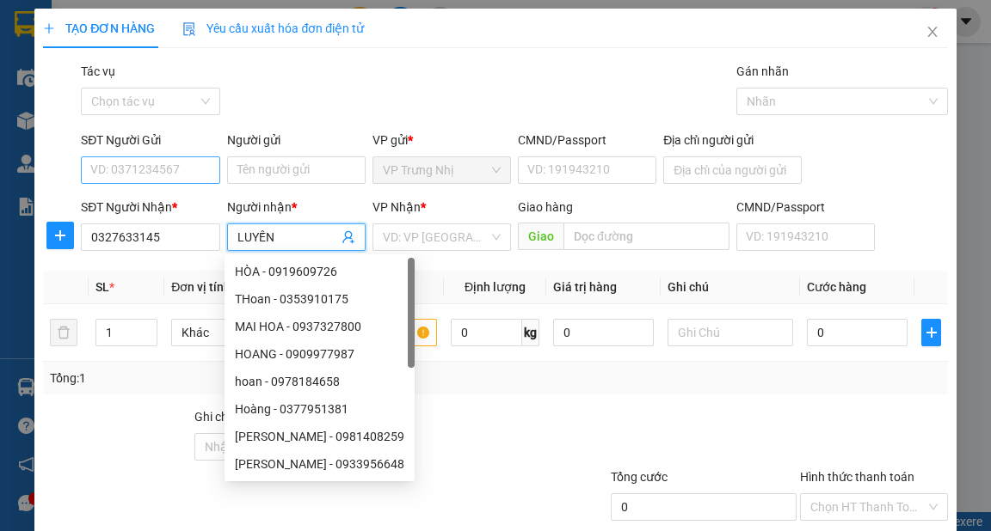
type input "LUYẾN"
click at [181, 168] on input "SĐT Người Gửi" at bounding box center [150, 171] width 138 height 28
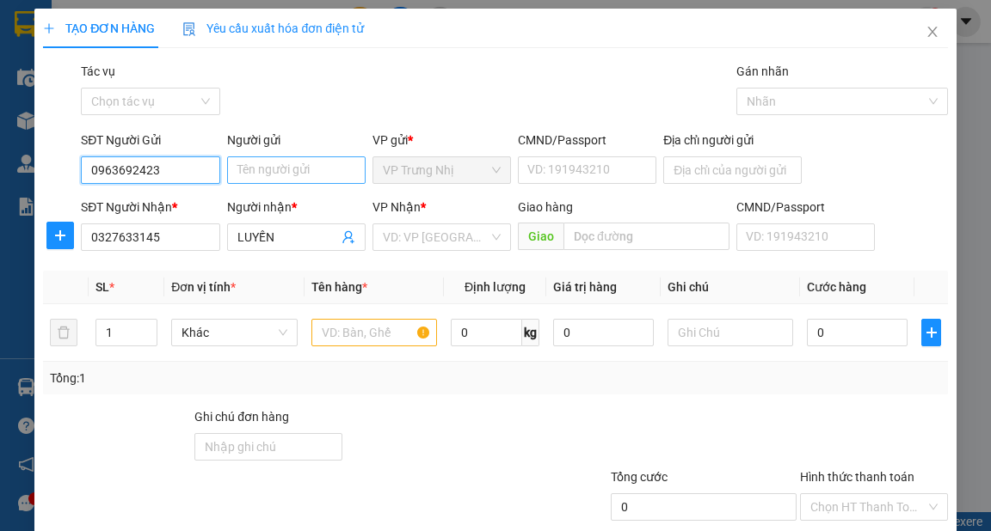
type input "0963692423"
click at [290, 176] on input "Người gửi" at bounding box center [296, 171] width 138 height 28
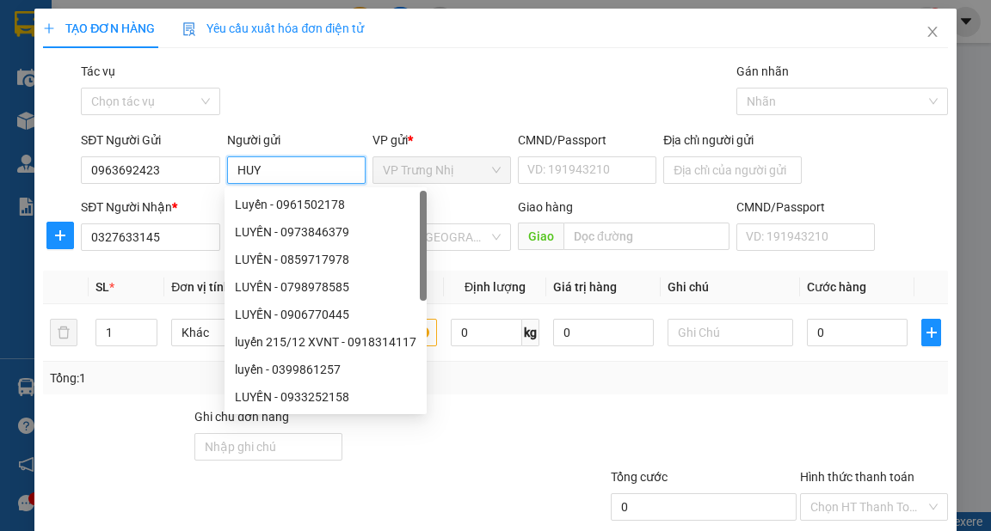
type input "HUY"
click at [430, 92] on div "Gói vận chuyển * Tiêu chuẩn Tác vụ Chọn tác vụ Gán nhãn Nhãn" at bounding box center [513, 92] width 873 height 60
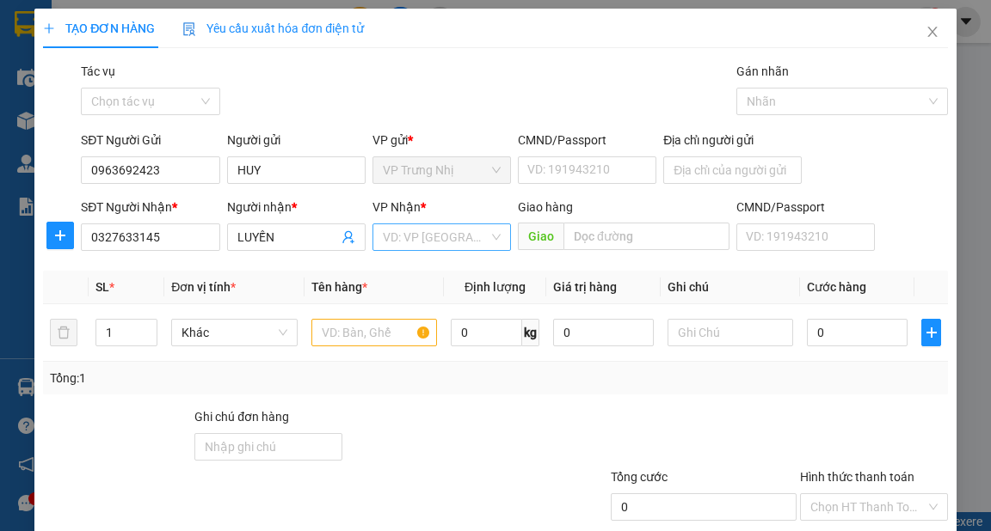
click at [475, 238] on input "search" at bounding box center [436, 237] width 106 height 26
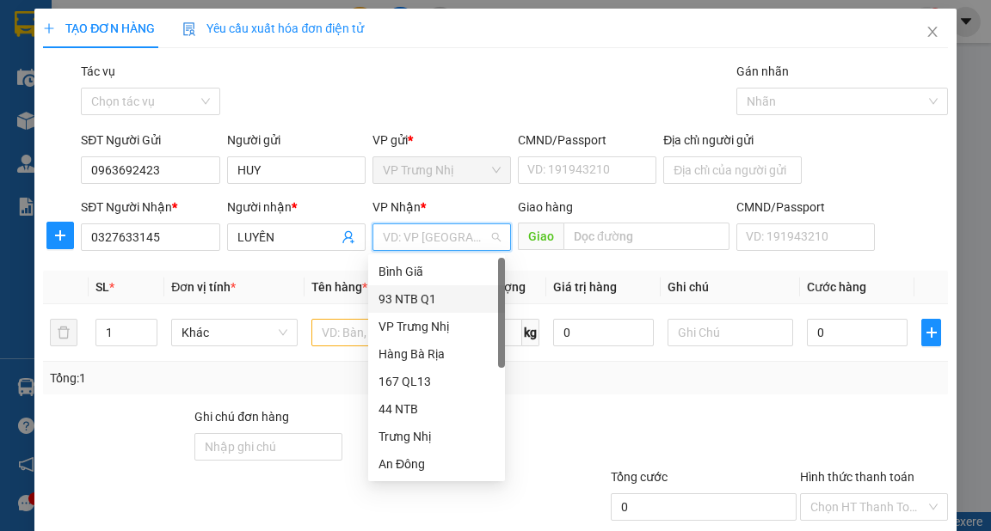
click at [410, 292] on div "93 NTB Q1" at bounding box center [436, 299] width 116 height 19
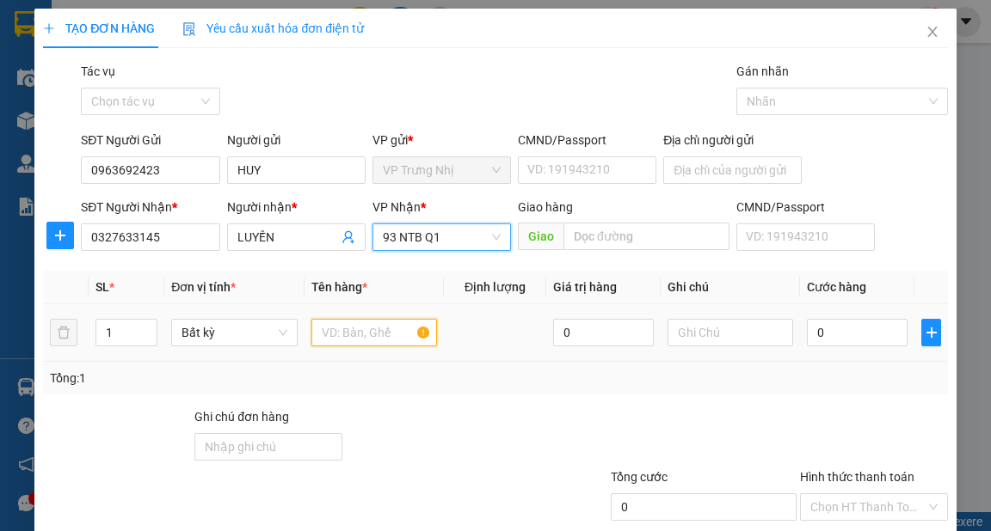
click at [347, 339] on input "text" at bounding box center [374, 333] width 126 height 28
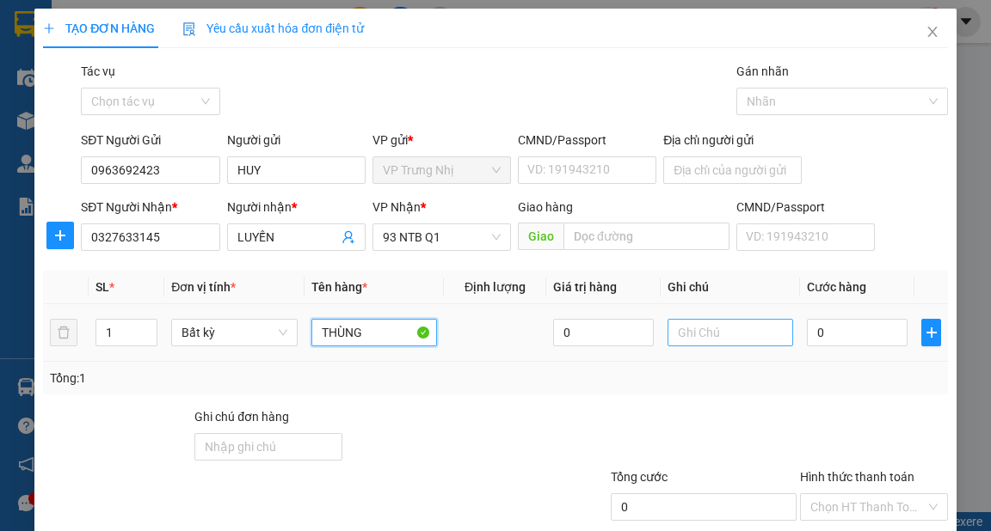
type input "THÙNG"
click at [717, 325] on input "text" at bounding box center [730, 333] width 126 height 28
type input "D"
type input "ĐỒ XE"
click at [882, 326] on input "0" at bounding box center [857, 333] width 101 height 28
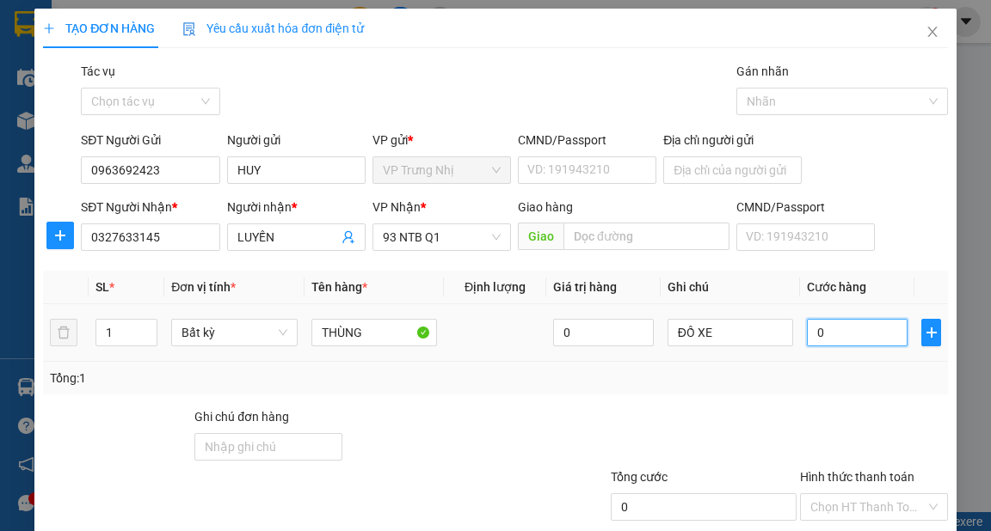
type input "4"
type input "40"
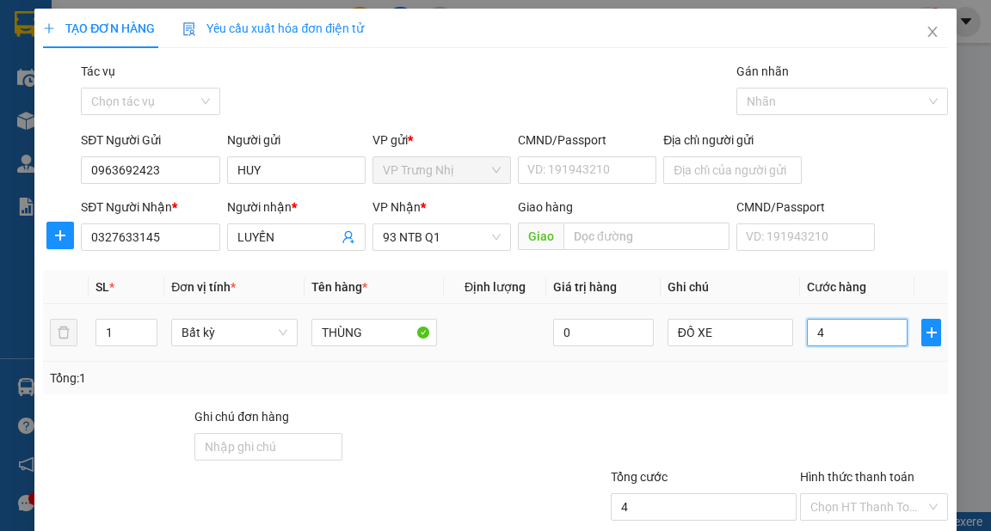
type input "40"
type input "40.000"
click at [864, 378] on div "Tổng: 1" at bounding box center [495, 378] width 890 height 19
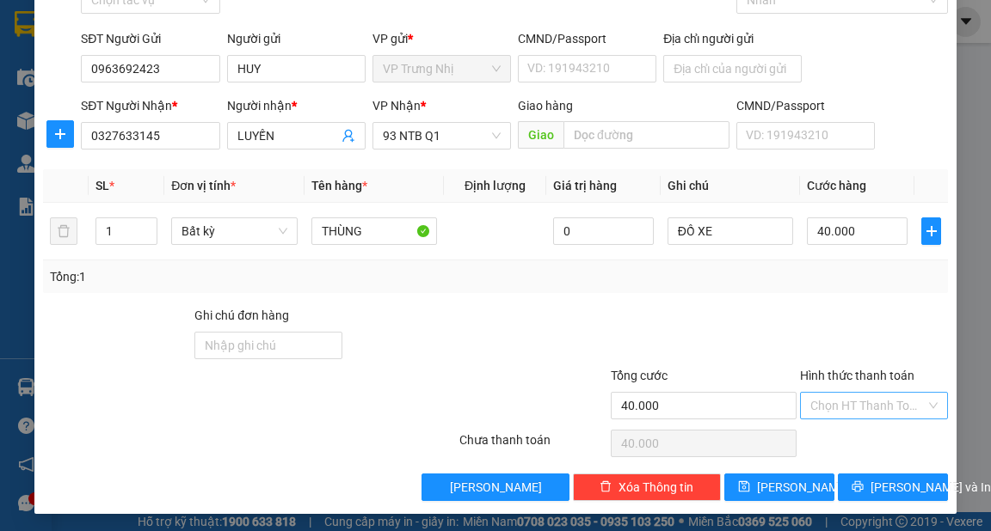
scroll to position [103, 0]
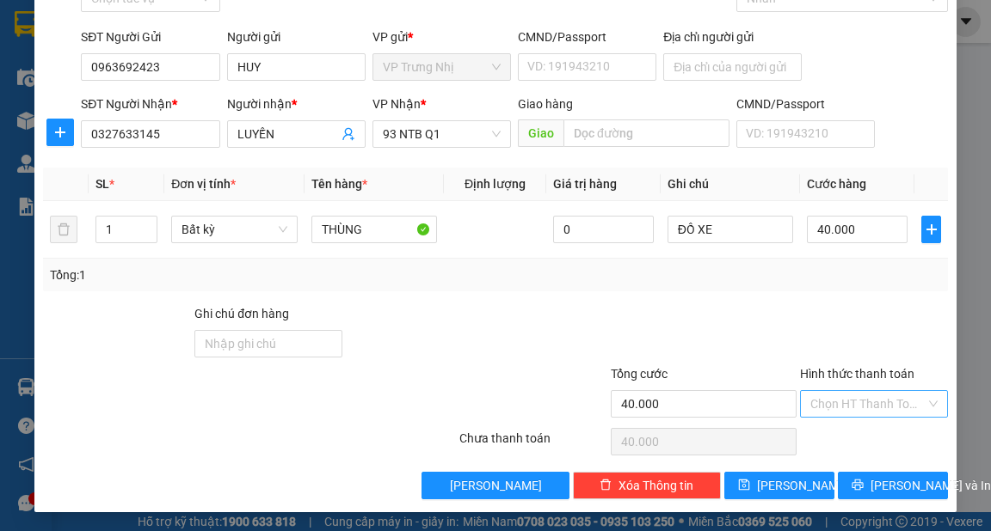
click at [869, 396] on input "Hình thức thanh toán" at bounding box center [867, 404] width 115 height 26
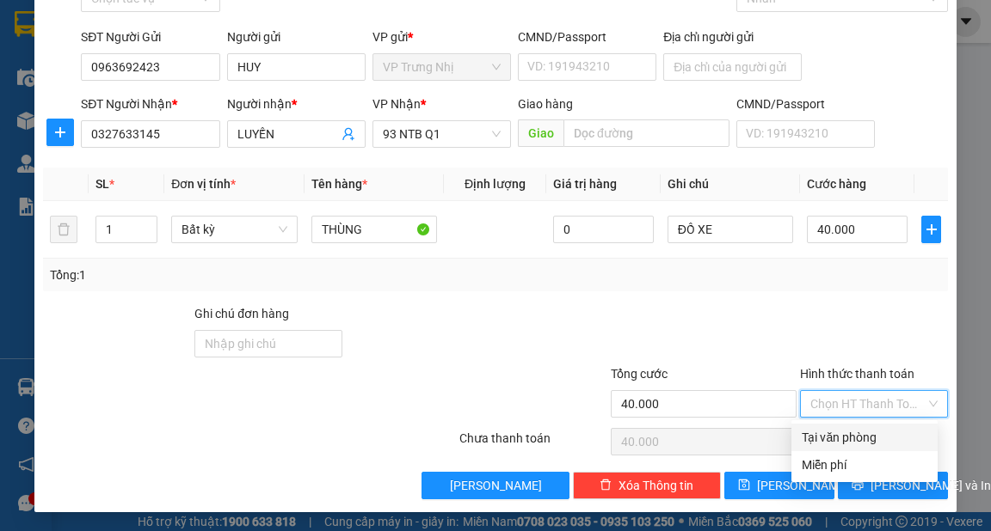
click at [885, 439] on div "Tại văn phòng" at bounding box center [864, 437] width 126 height 19
type input "0"
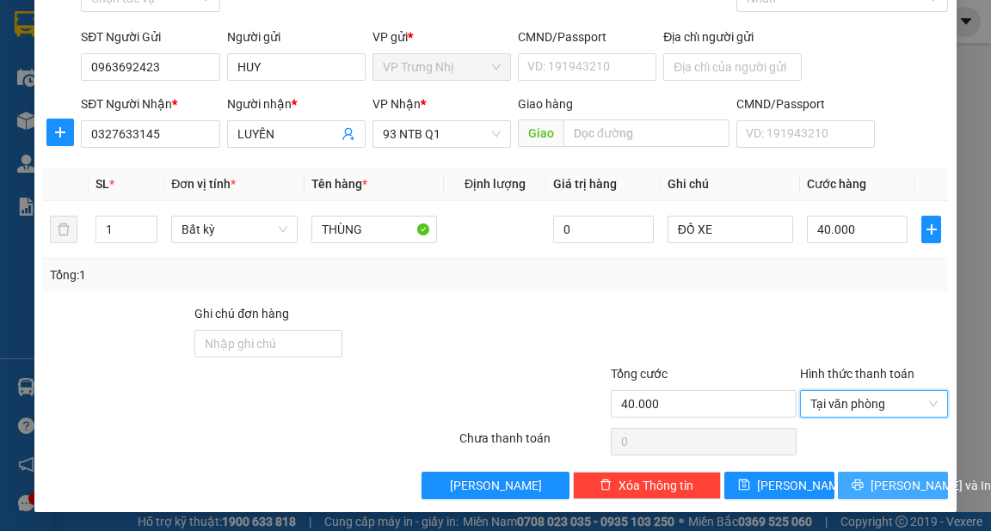
click at [913, 478] on span "[PERSON_NAME] và In" at bounding box center [930, 485] width 120 height 19
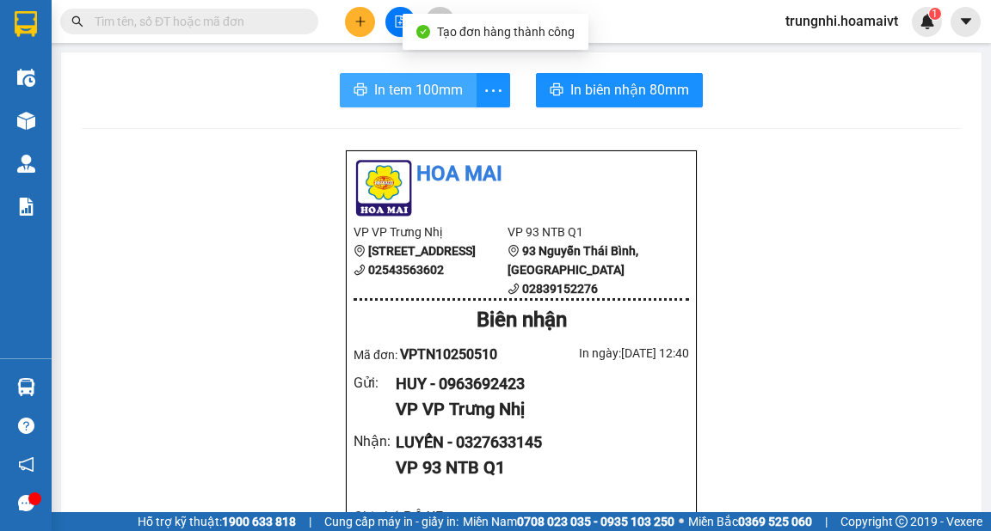
click at [428, 95] on span "In tem 100mm" at bounding box center [418, 89] width 89 height 21
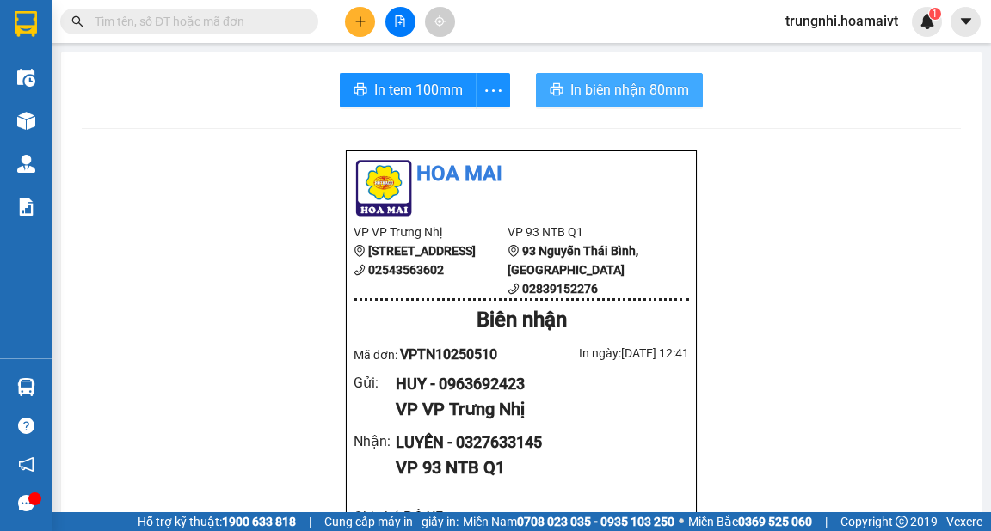
click at [629, 93] on span "In biên nhận 80mm" at bounding box center [629, 89] width 119 height 21
click at [634, 89] on span "In biên nhận 80mm" at bounding box center [629, 89] width 119 height 21
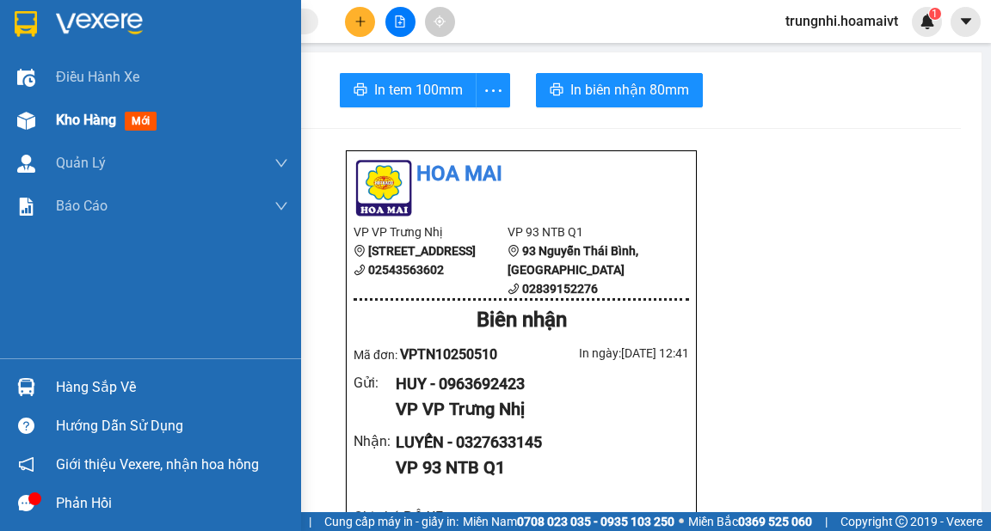
click at [58, 120] on span "Kho hàng" at bounding box center [86, 120] width 60 height 16
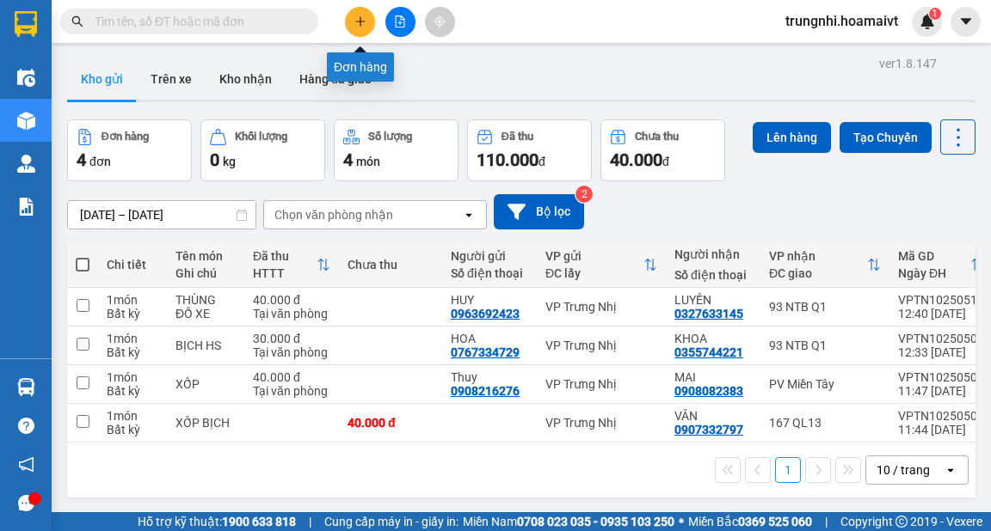
click at [361, 13] on button at bounding box center [360, 22] width 30 height 30
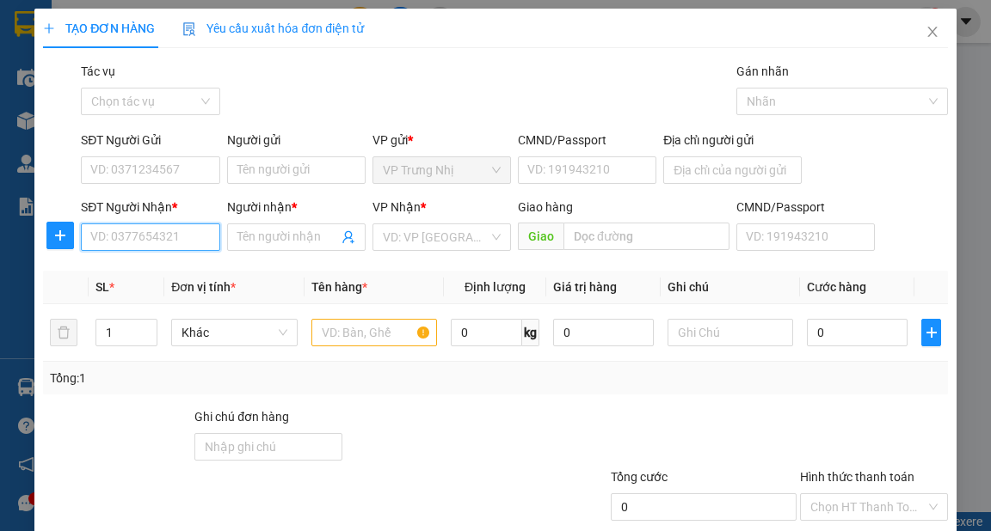
click at [127, 234] on input "SĐT Người Nhận *" at bounding box center [150, 238] width 138 height 28
type input "0917012369"
click at [188, 264] on div "0917012369 - TUÂN" at bounding box center [148, 271] width 116 height 19
type input "TUÂN"
type input "0917012369"
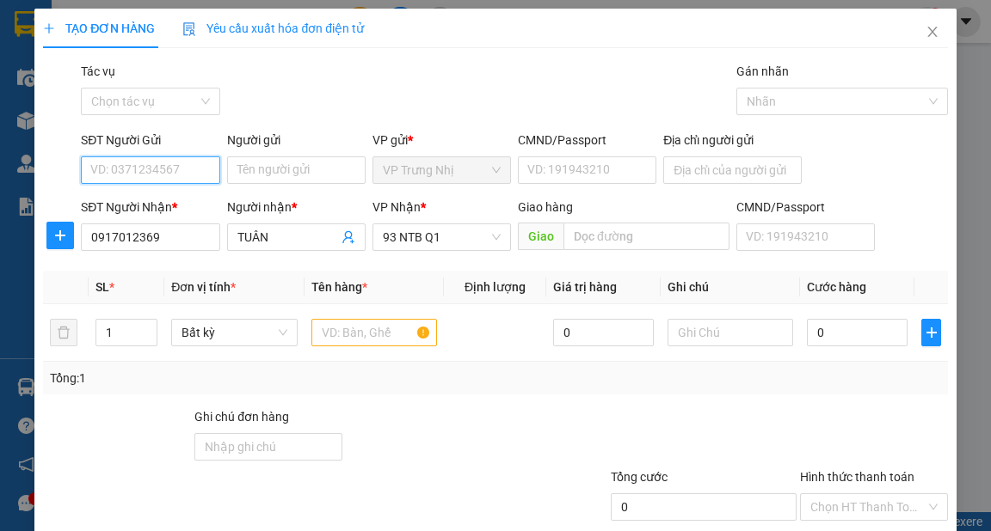
click at [171, 169] on input "SĐT Người Gửi" at bounding box center [150, 171] width 138 height 28
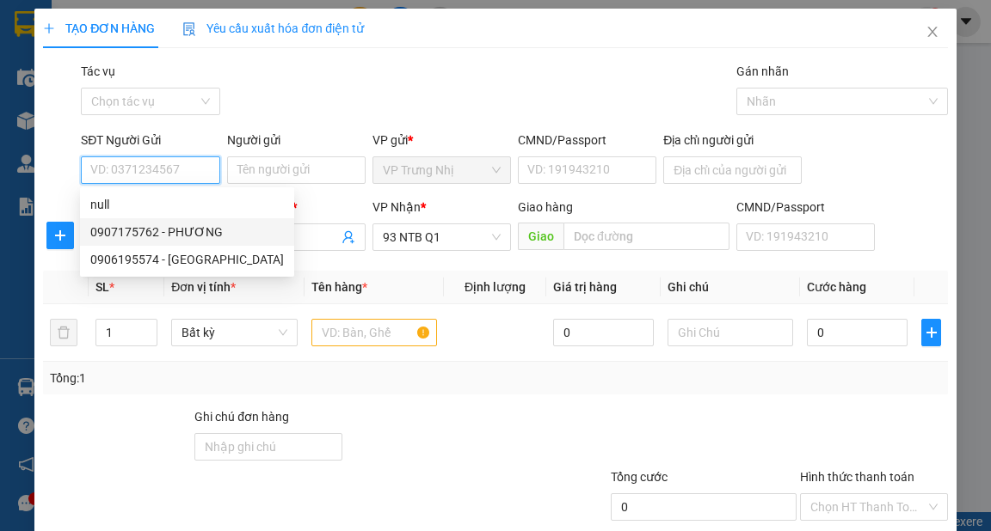
click at [178, 230] on div "0907175762 - PHƯƠNG" at bounding box center [186, 232] width 193 height 19
type input "0907175762"
type input "PHƯƠNG"
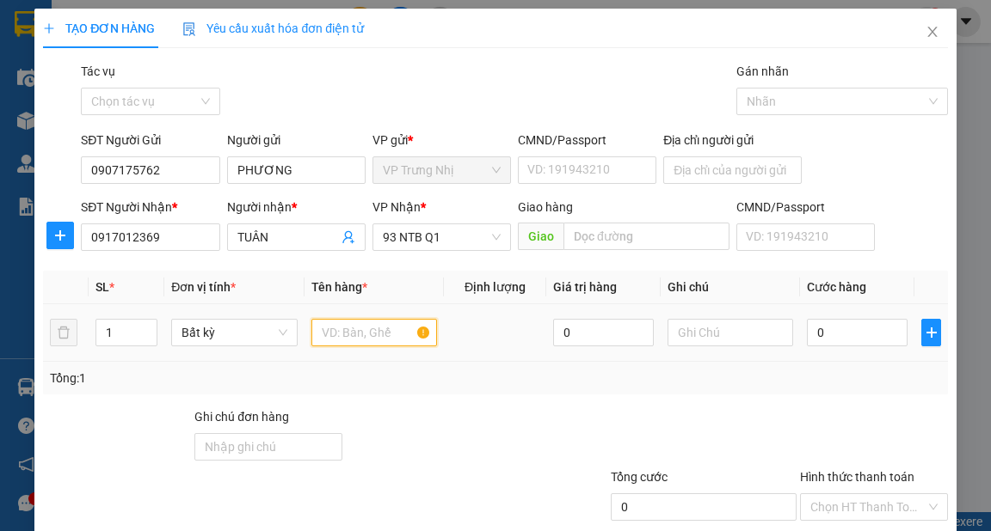
click at [335, 333] on input "text" at bounding box center [374, 333] width 126 height 28
type input "THÙNG ĐEN"
click at [844, 347] on div "0" at bounding box center [857, 333] width 101 height 34
click at [844, 345] on input "0" at bounding box center [857, 333] width 101 height 28
type input "80"
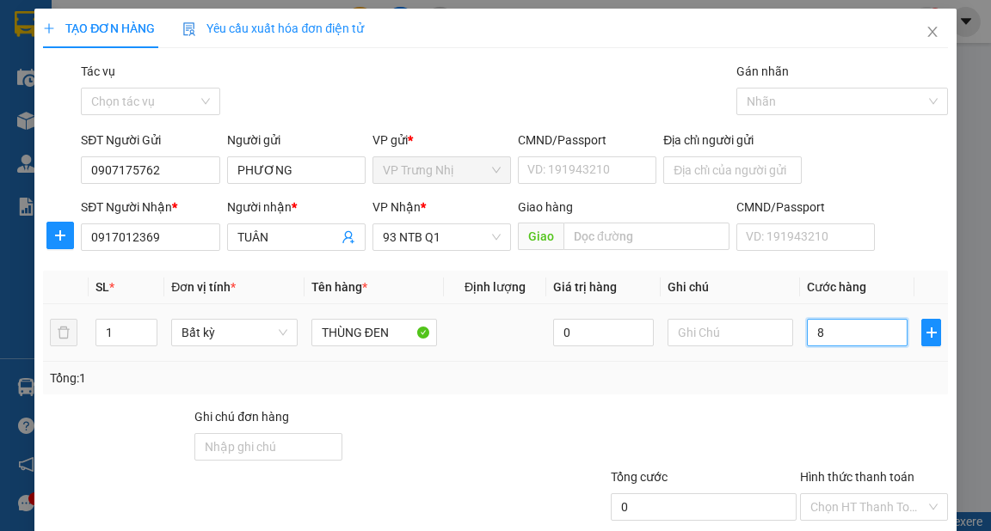
type input "80"
type input "80.000"
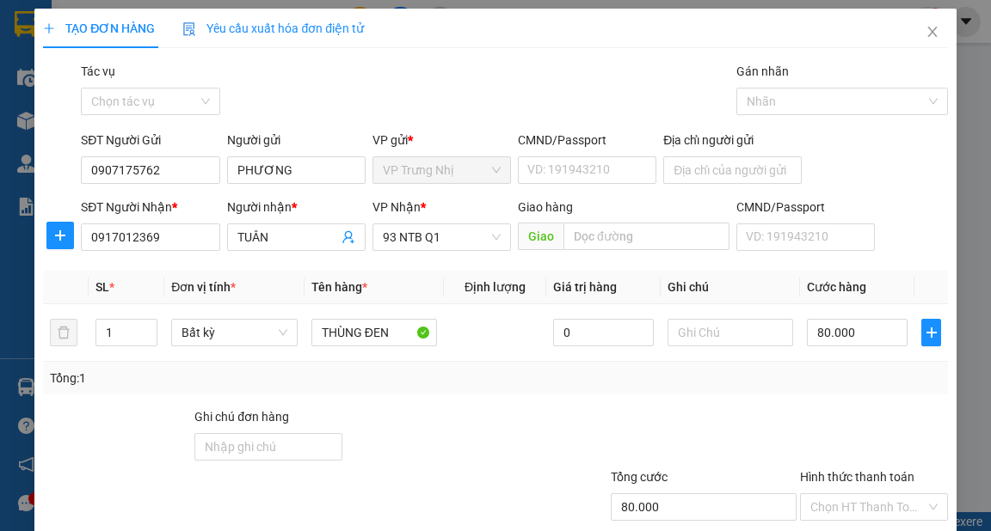
click at [853, 403] on div "Transit Pickup Surcharge Ids Transit Deliver Surcharge Ids Transit Deliver Surc…" at bounding box center [495, 332] width 904 height 541
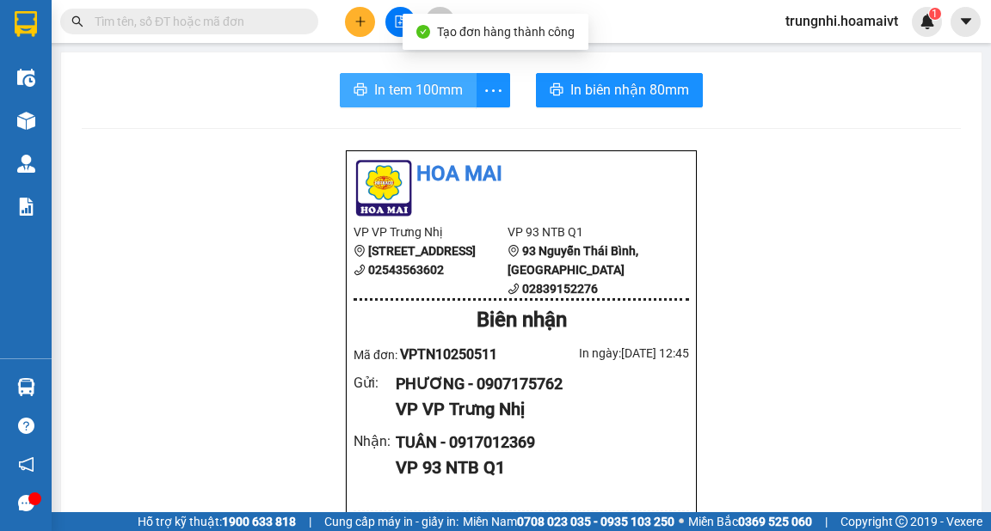
click at [427, 89] on span "In tem 100mm" at bounding box center [418, 89] width 89 height 21
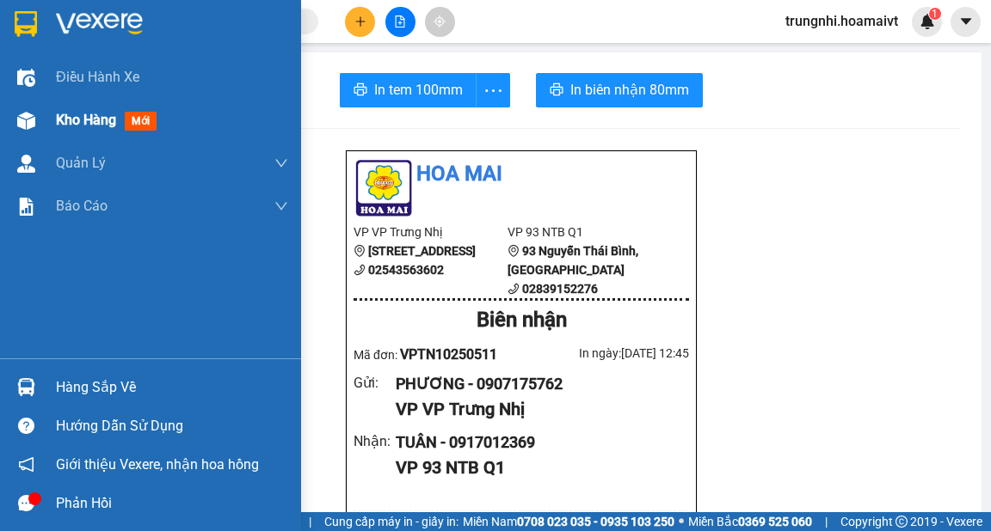
click at [32, 126] on img at bounding box center [26, 121] width 18 height 18
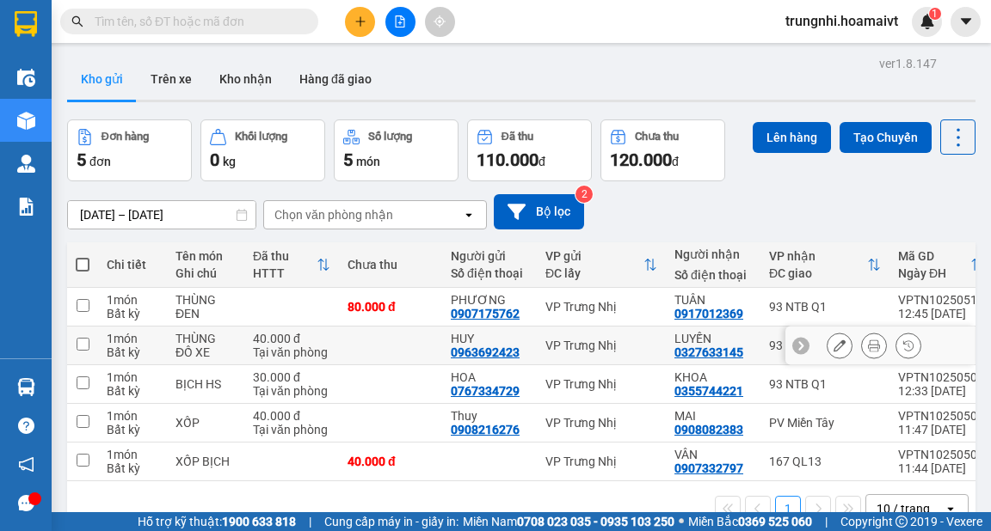
click at [96, 377] on td at bounding box center [82, 384] width 31 height 39
checkbox input "true"
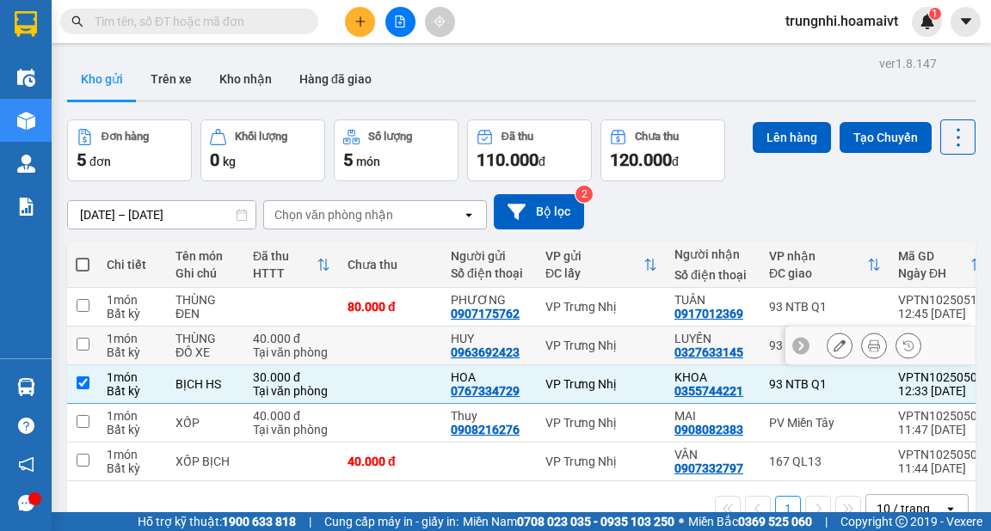
click at [77, 350] on input "checkbox" at bounding box center [83, 344] width 13 height 13
checkbox input "true"
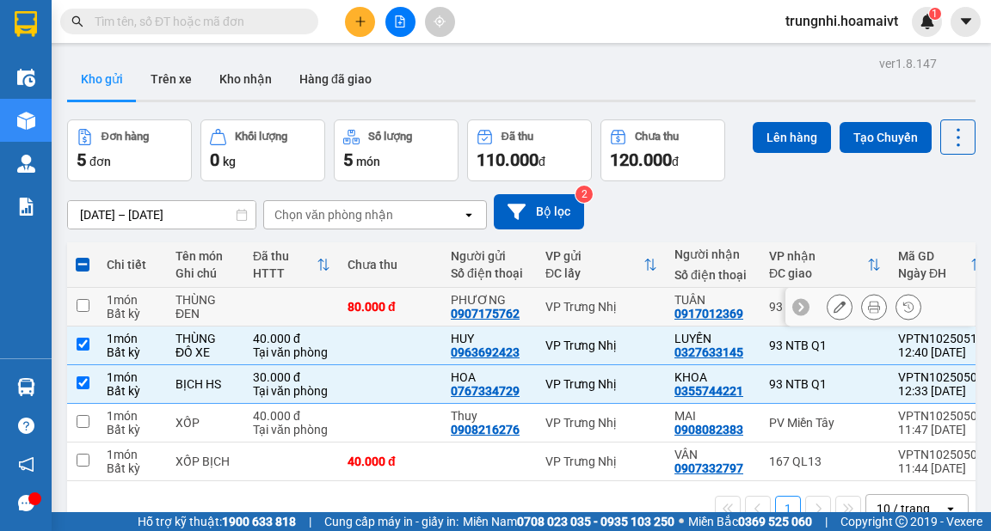
click at [81, 316] on td at bounding box center [82, 307] width 31 height 39
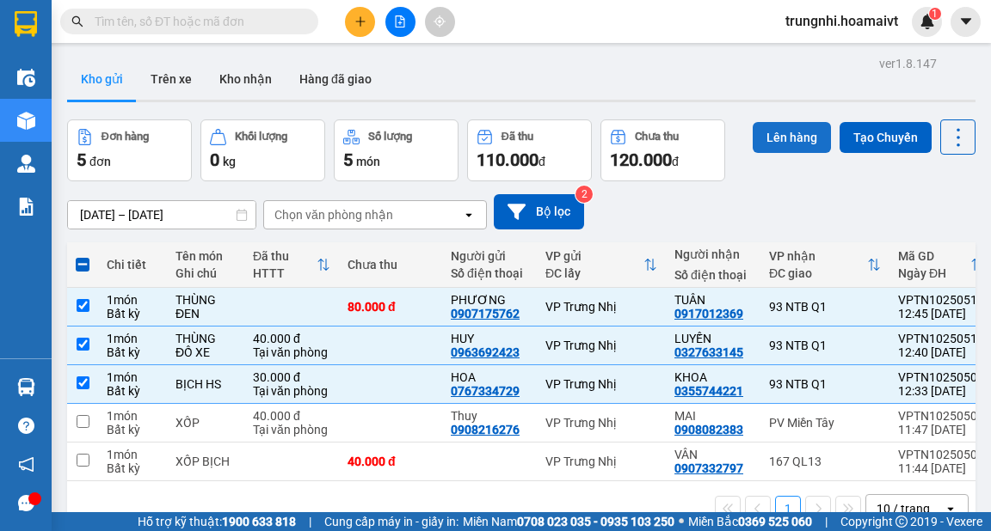
click at [781, 134] on button "Lên hàng" at bounding box center [791, 137] width 78 height 31
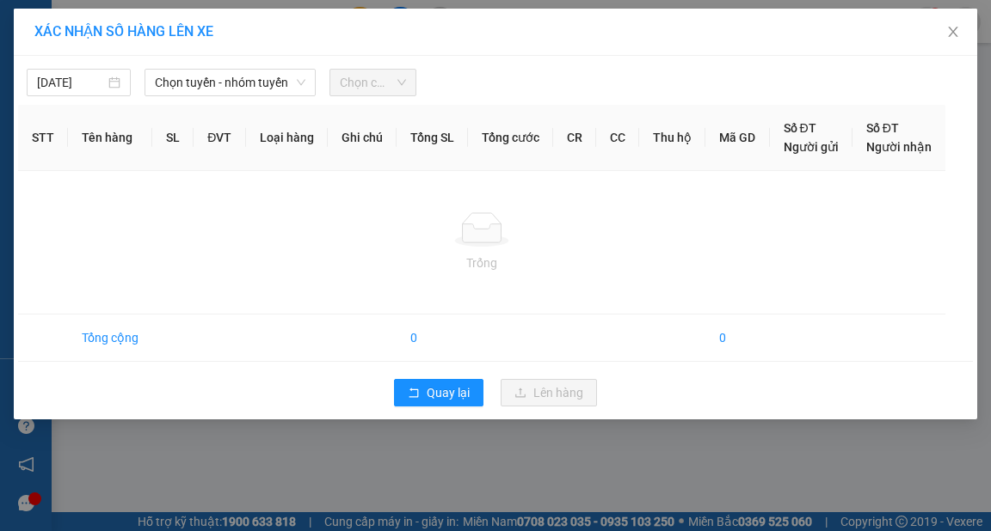
click at [248, 87] on span "Chọn tuyến - nhóm tuyến" at bounding box center [230, 83] width 150 height 26
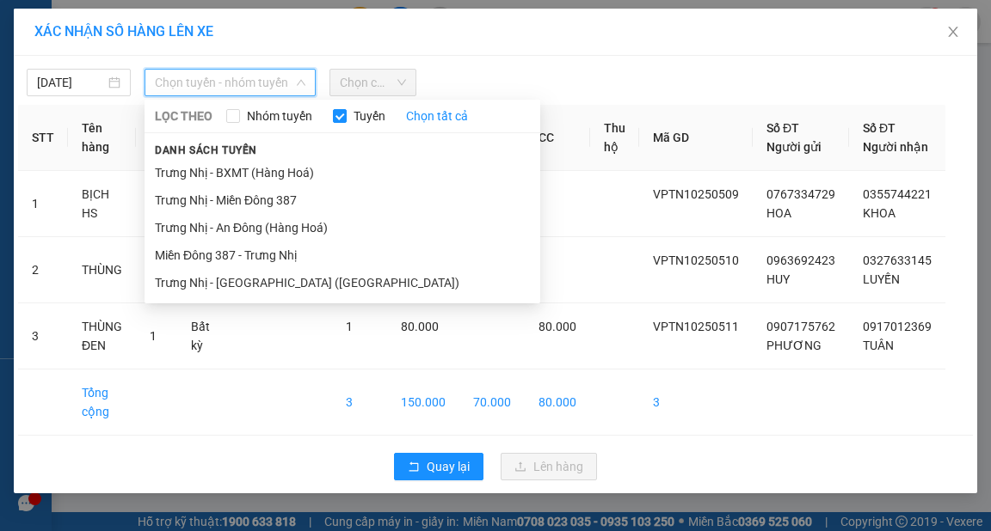
click at [229, 284] on li "Trưng Nhị - [GEOGRAPHIC_DATA] ([GEOGRAPHIC_DATA])" at bounding box center [342, 283] width 396 height 28
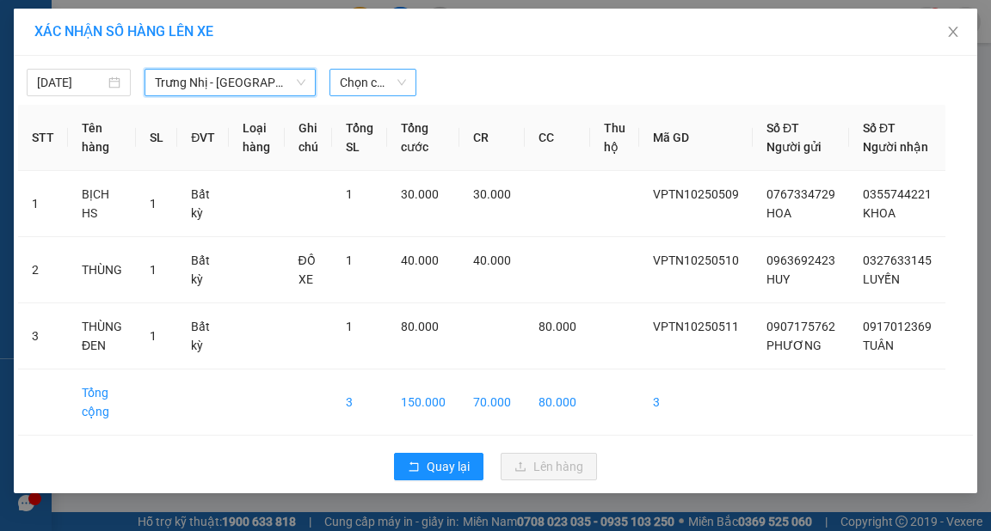
click at [378, 83] on span "Chọn chuyến" at bounding box center [373, 83] width 66 height 26
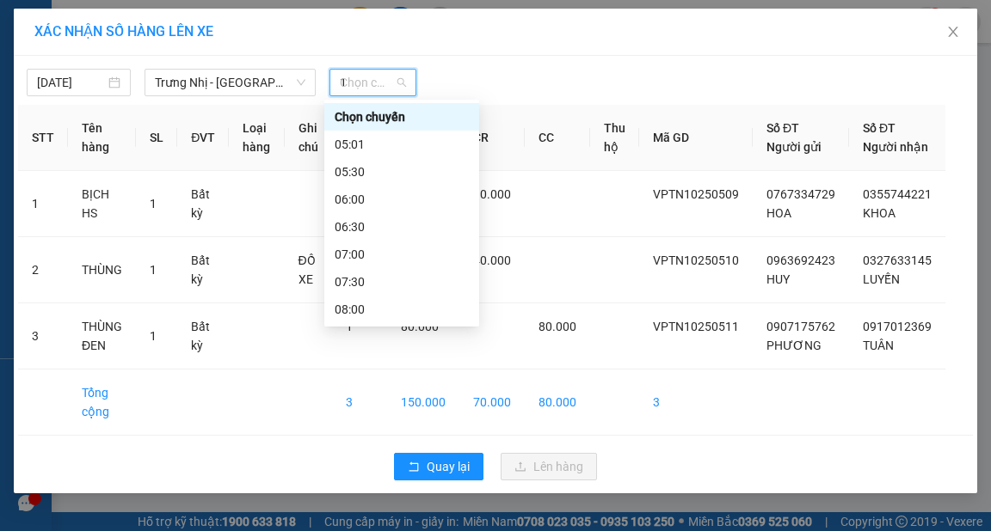
type input "13"
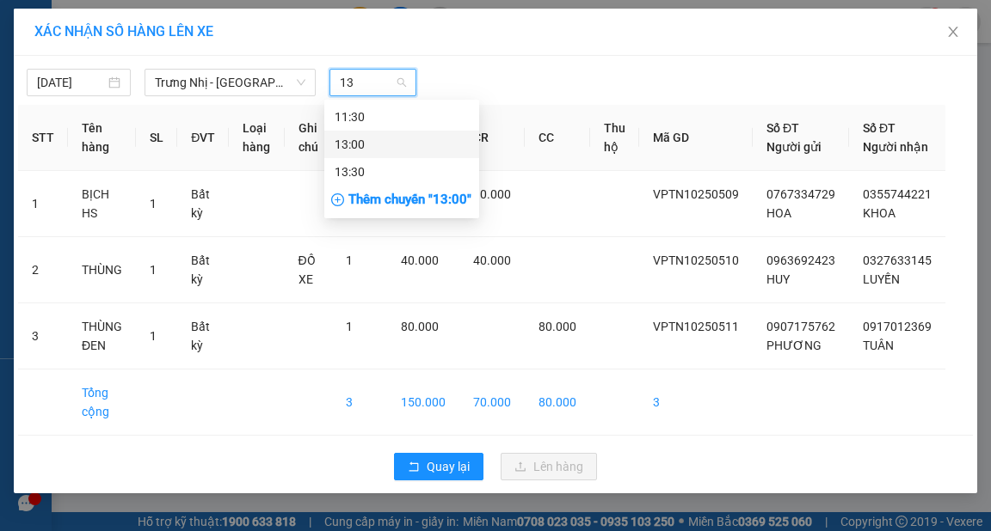
click at [347, 145] on div "13:00" at bounding box center [402, 144] width 134 height 19
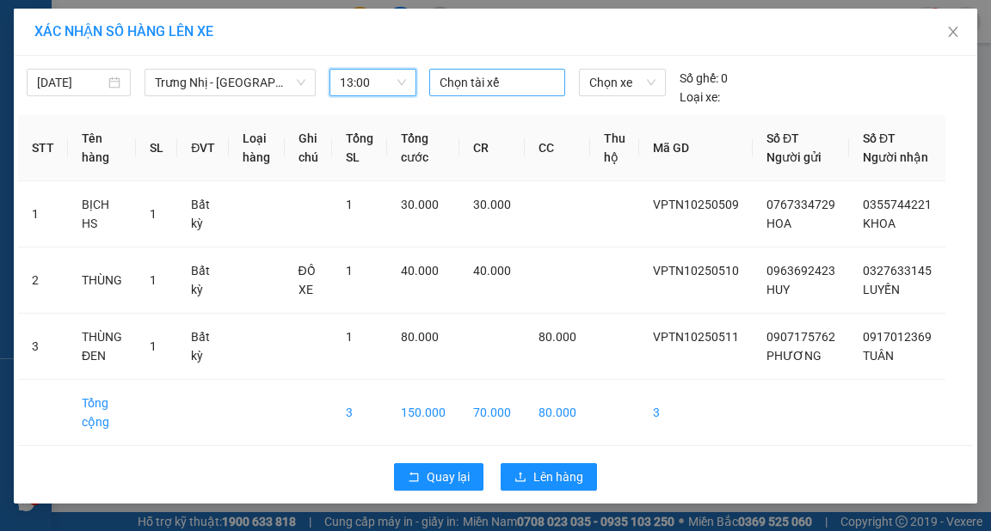
click at [476, 70] on div "Chọn tài xế" at bounding box center [497, 83] width 136 height 28
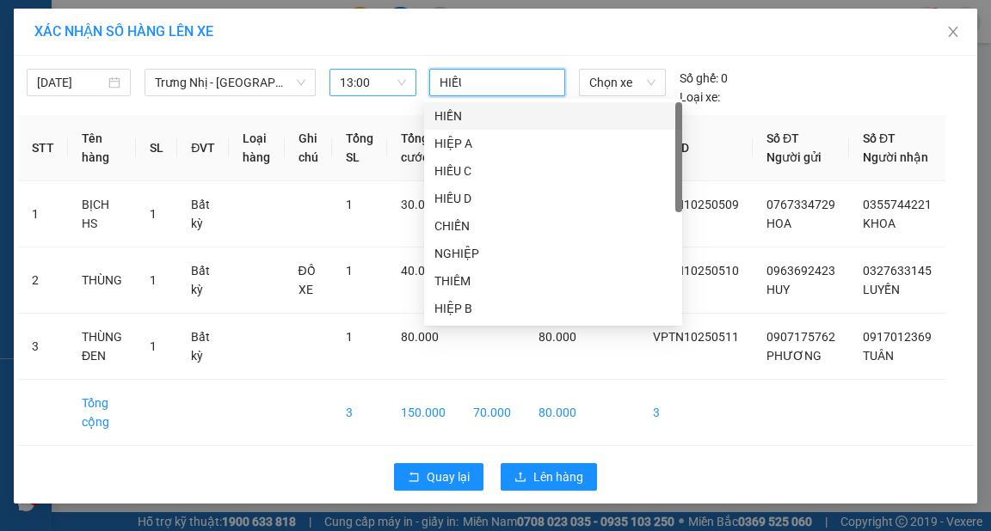
type input "HIẾU B"
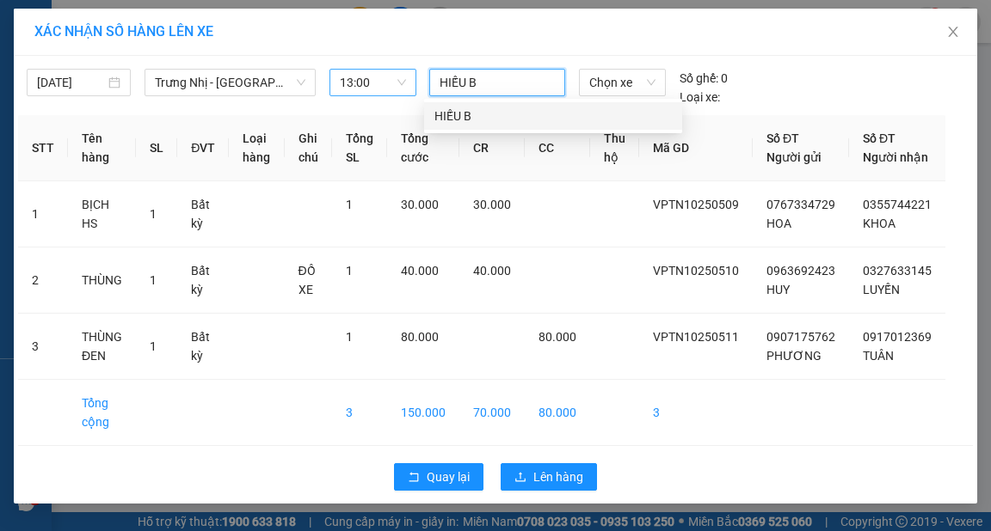
click at [465, 106] on div "HIẾU B" at bounding box center [553, 116] width 258 height 28
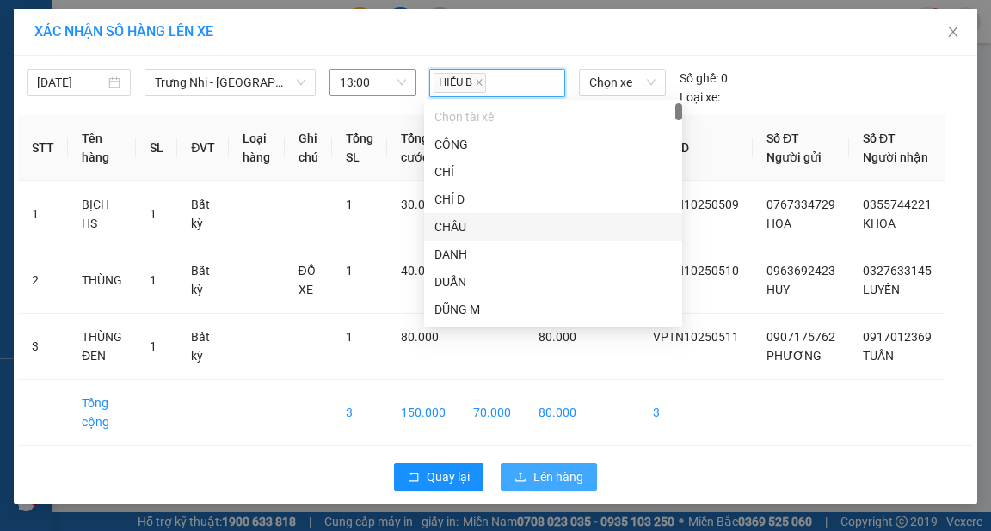
click at [556, 487] on span "Lên hàng" at bounding box center [558, 477] width 50 height 19
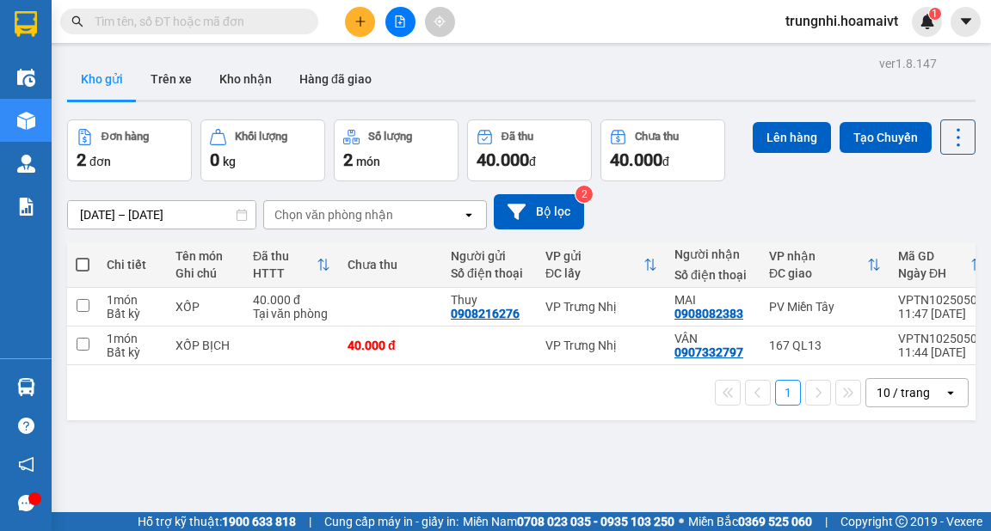
click at [489, 405] on div "1 10 / trang open" at bounding box center [521, 392] width 894 height 29
click at [534, 433] on div "ver 1.8.147 Kho gửi Trên xe Kho nhận Hàng đã giao Đơn hàng 2 đơn Khối lượng 0 k…" at bounding box center [521, 317] width 922 height 531
click at [523, 439] on div "ver 1.8.147 Kho gửi Trên xe Kho nhận Hàng đã giao Đơn hàng 2 đơn Khối lượng 0 k…" at bounding box center [521, 317] width 922 height 531
click at [359, 20] on icon "plus" at bounding box center [360, 21] width 12 height 12
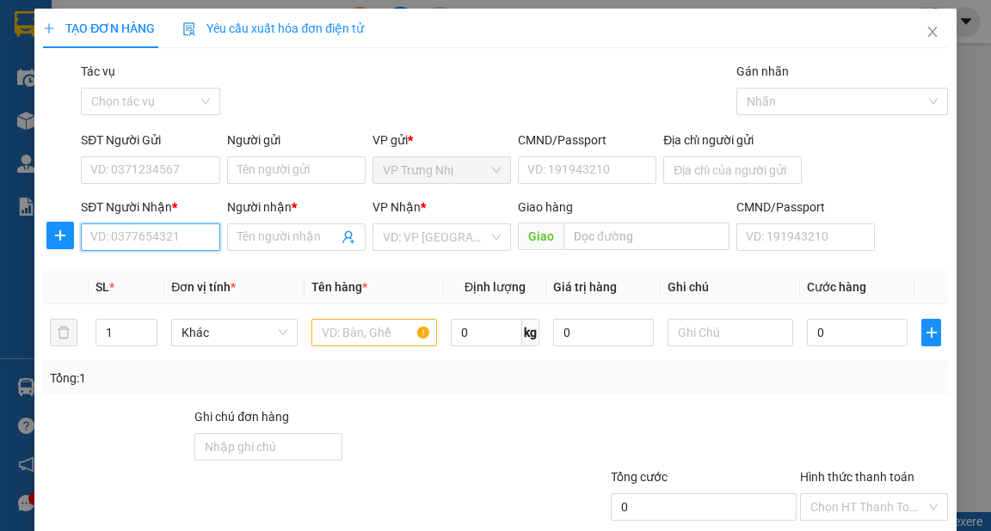
click at [181, 236] on input "SĐT Người Nhận *" at bounding box center [150, 238] width 138 height 28
type input "0984442936"
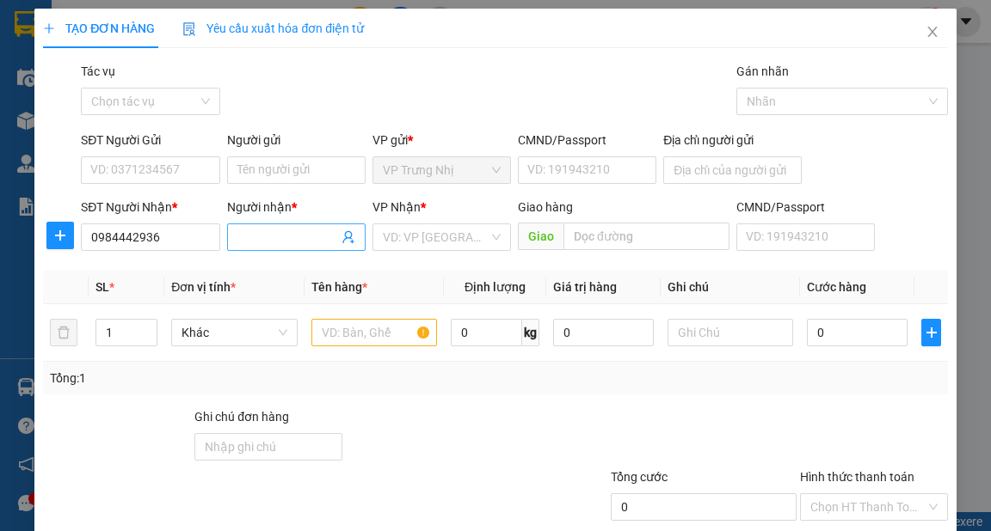
click at [283, 239] on input "Người nhận *" at bounding box center [287, 237] width 101 height 19
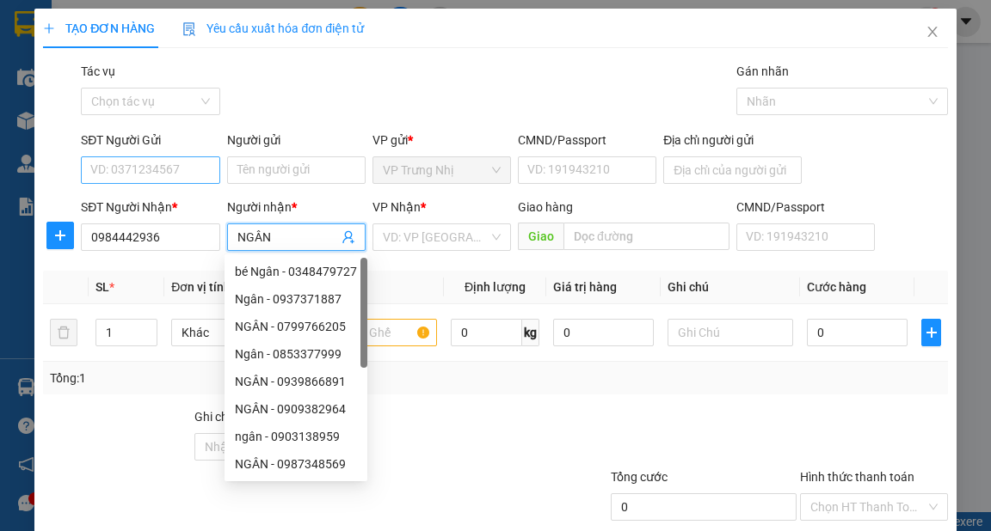
type input "NGÂN"
click at [172, 169] on input "SĐT Người Gửi" at bounding box center [150, 171] width 138 height 28
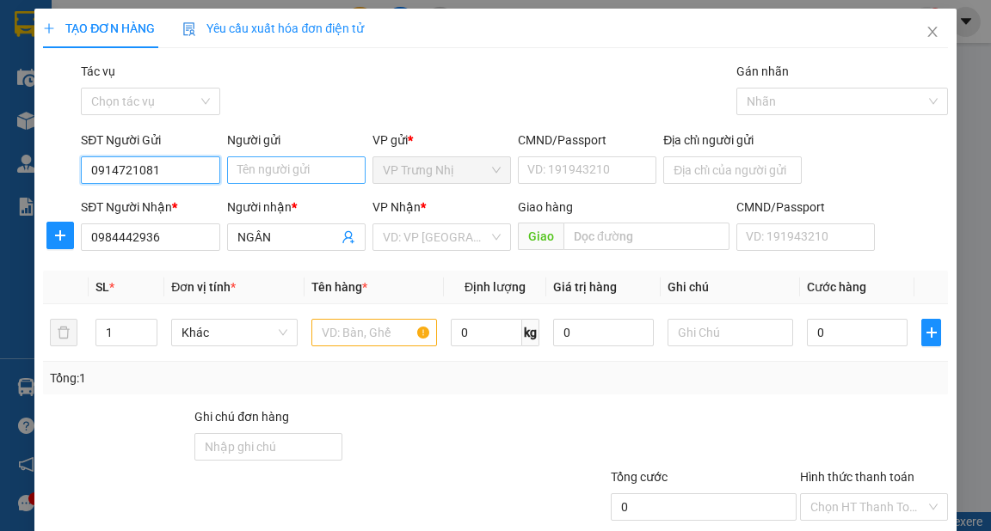
type input "0914721081"
click at [278, 170] on input "Người gửi" at bounding box center [296, 171] width 138 height 28
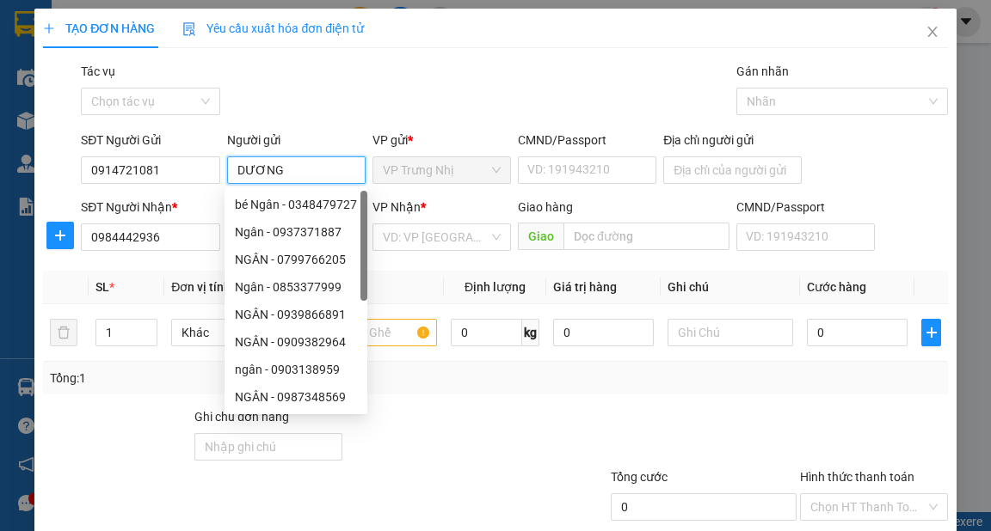
type input "DƯƠNG"
click at [396, 107] on div "Gói vận chuyển * Tiêu chuẩn Tác vụ Chọn tác vụ Gán nhãn Nhãn" at bounding box center [513, 92] width 873 height 60
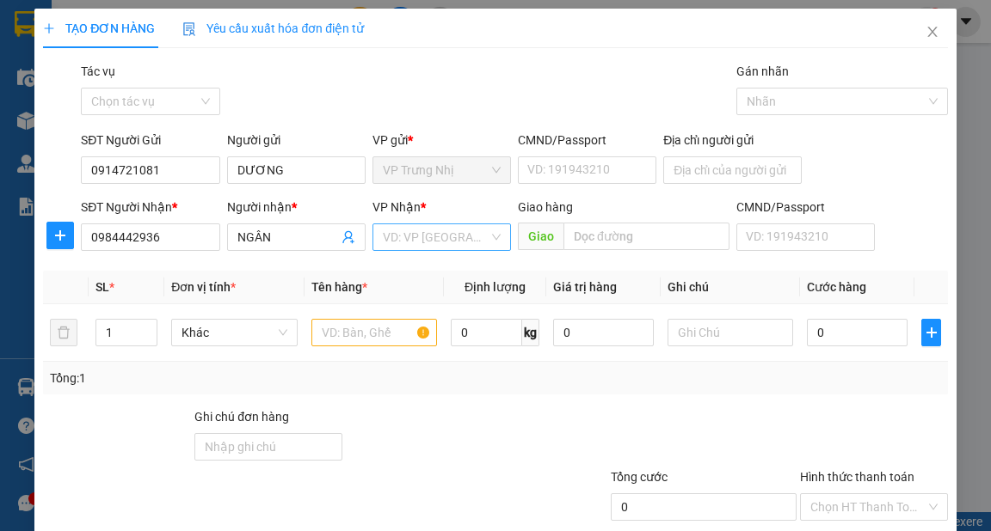
click at [461, 238] on input "search" at bounding box center [436, 237] width 106 height 26
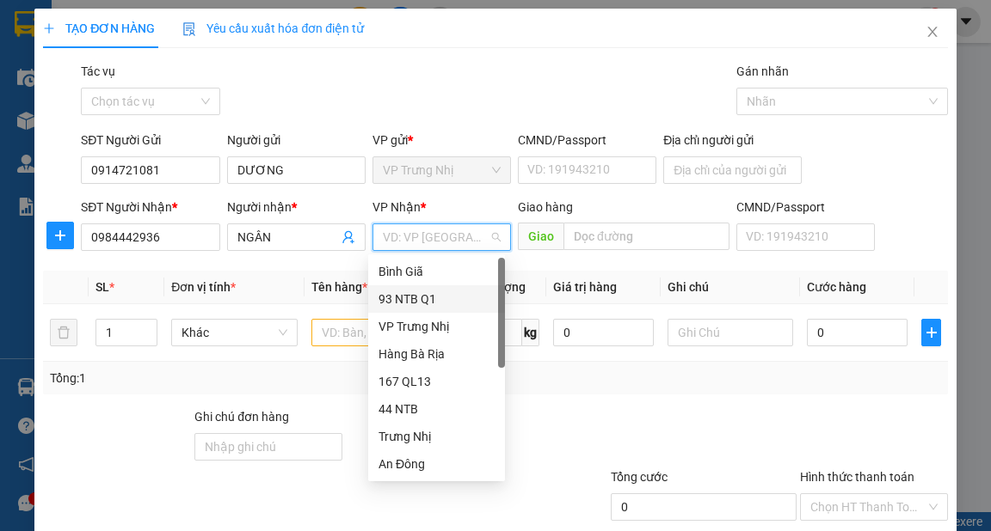
click at [421, 290] on div "93 NTB Q1" at bounding box center [436, 299] width 116 height 19
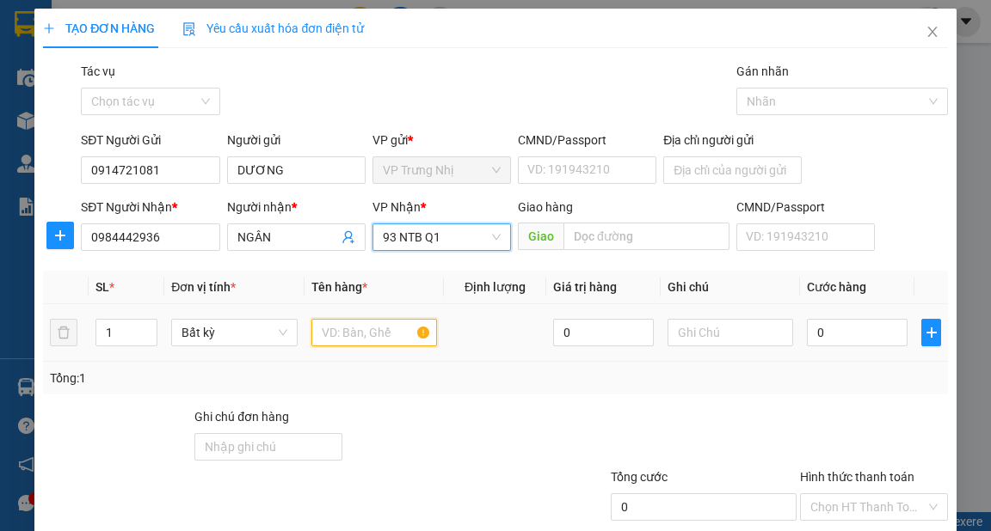
click at [347, 334] on input "text" at bounding box center [374, 333] width 126 height 28
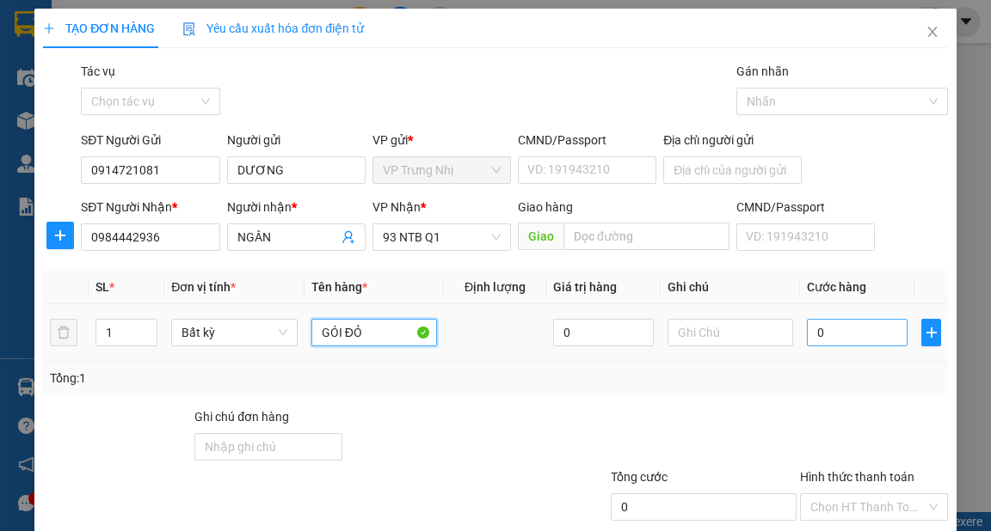
type input "GÓI ĐỎ"
click at [881, 335] on input "0" at bounding box center [857, 333] width 101 height 28
type input "3"
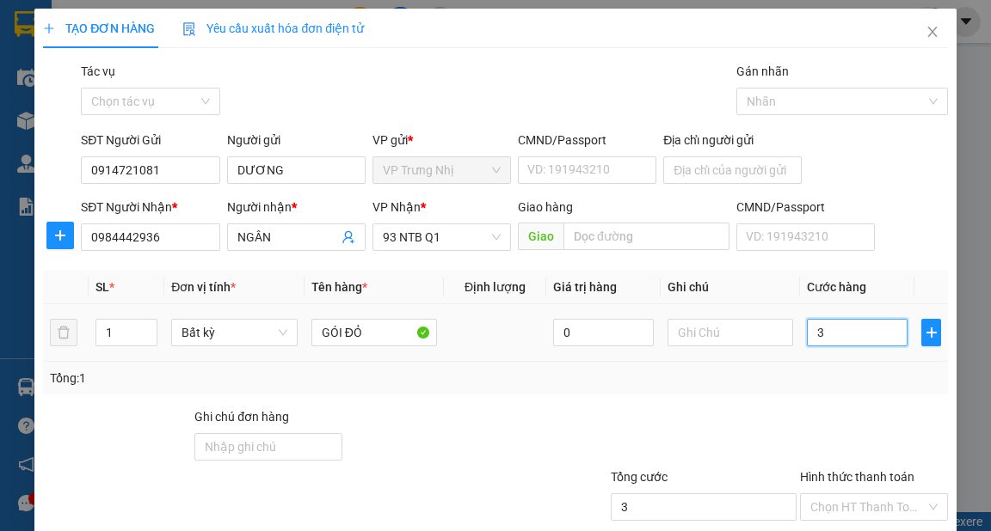
type input "30"
type input "30.000"
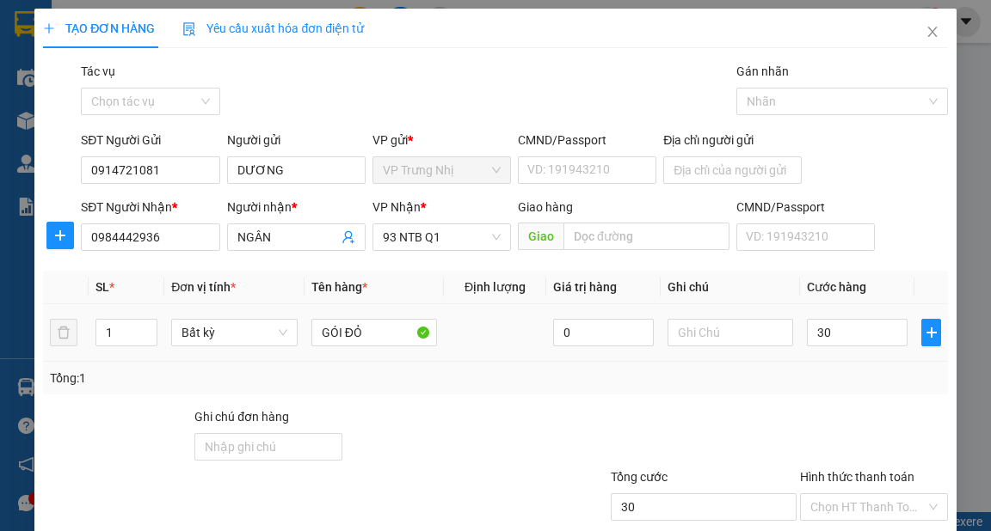
type input "30.000"
click at [843, 392] on div "Tổng: 1" at bounding box center [495, 378] width 904 height 33
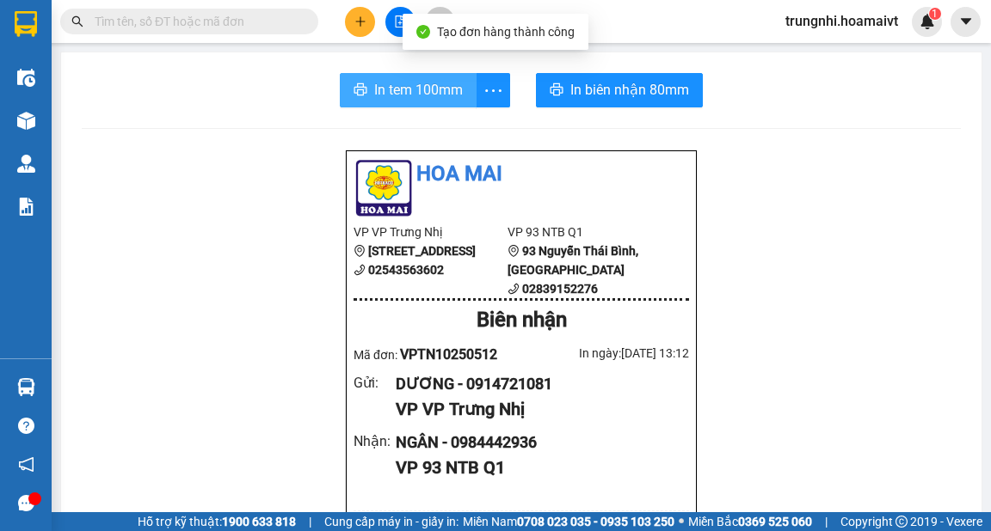
click at [390, 97] on span "In tem 100mm" at bounding box center [418, 89] width 89 height 21
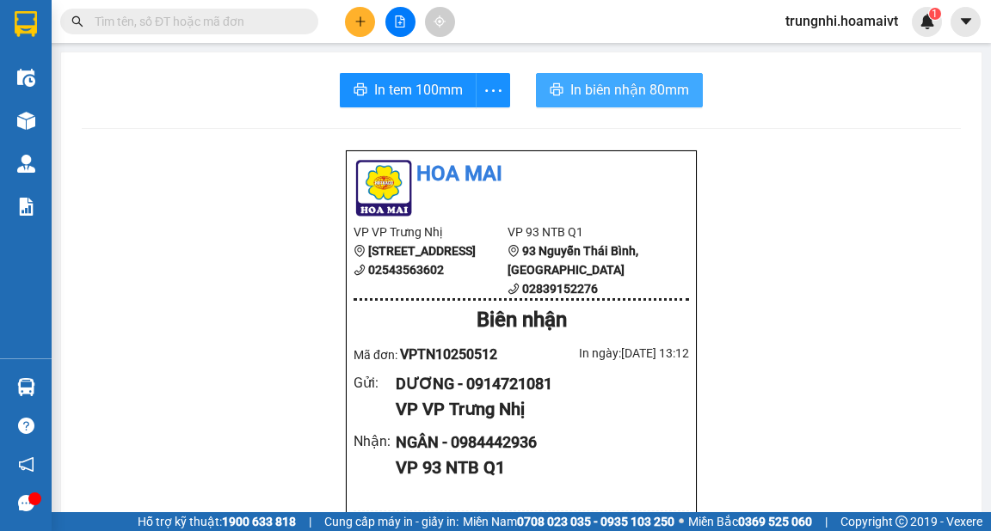
click at [655, 92] on span "In biên nhận 80mm" at bounding box center [629, 89] width 119 height 21
click at [653, 93] on span "In biên nhận 80mm" at bounding box center [629, 89] width 119 height 21
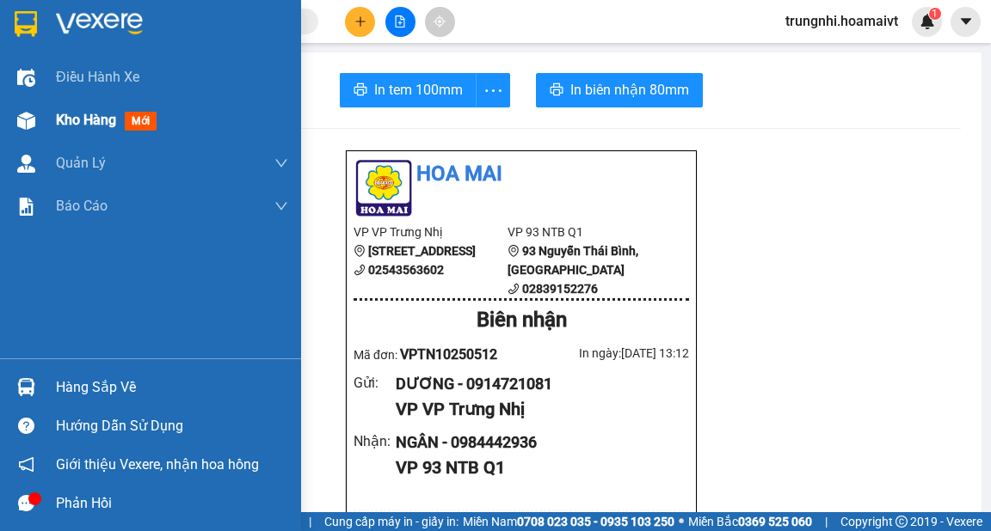
click at [78, 117] on span "Kho hàng" at bounding box center [86, 120] width 60 height 16
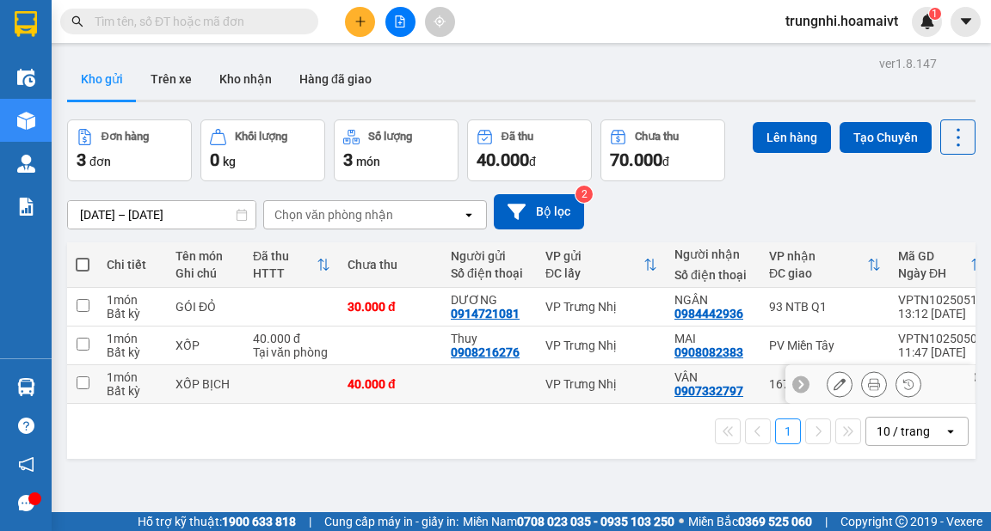
click at [79, 384] on input "checkbox" at bounding box center [83, 383] width 13 height 13
checkbox input "true"
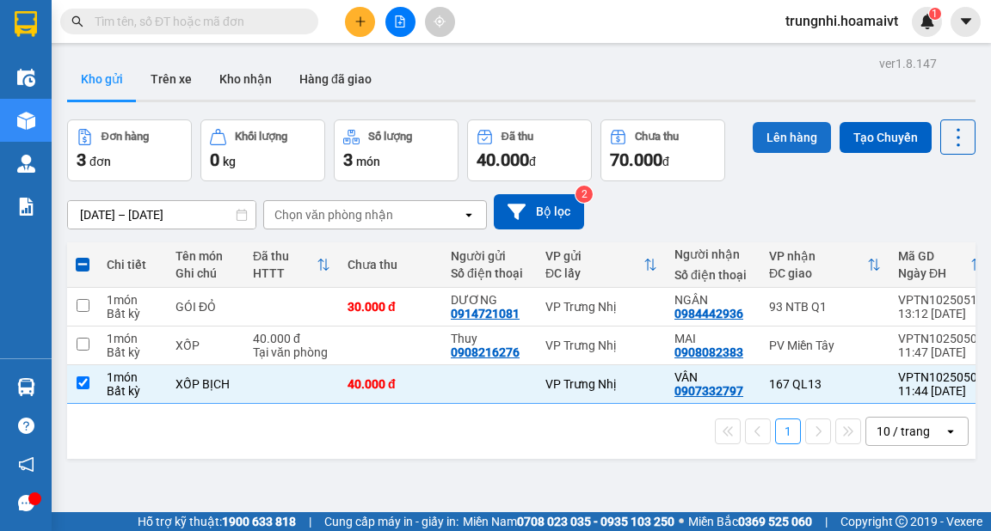
click at [784, 136] on button "Lên hàng" at bounding box center [791, 137] width 78 height 31
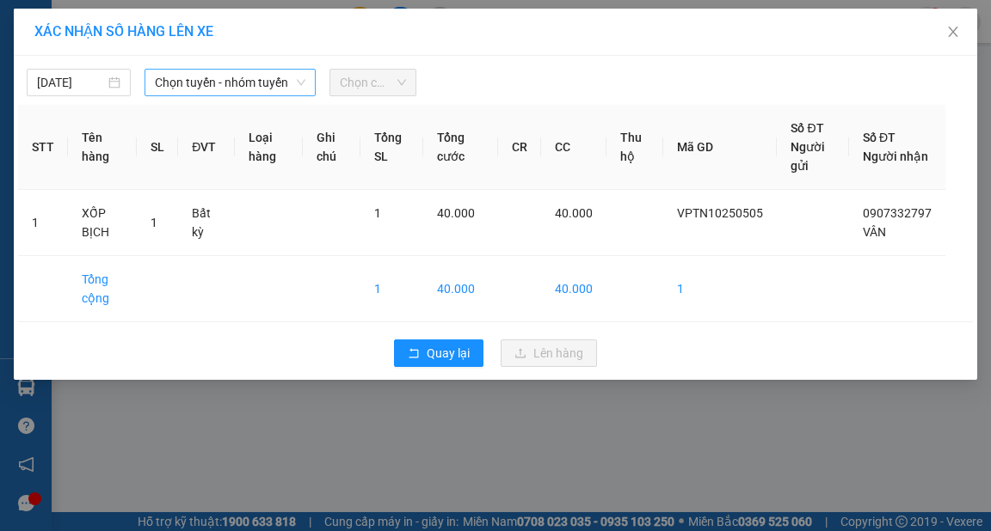
click at [298, 86] on icon "down" at bounding box center [301, 82] width 10 height 10
click at [299, 84] on icon "down" at bounding box center [301, 82] width 10 height 10
click at [297, 79] on icon "down" at bounding box center [301, 82] width 10 height 10
click at [294, 86] on span "Chọn tuyến - nhóm tuyến" at bounding box center [230, 83] width 150 height 26
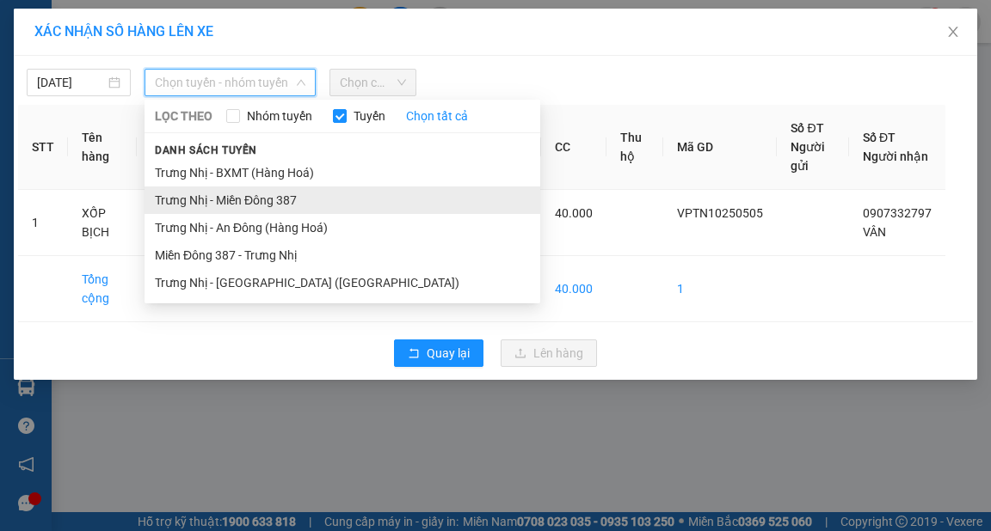
click at [264, 199] on li "Trưng Nhị - Miền Đông 387" at bounding box center [342, 201] width 396 height 28
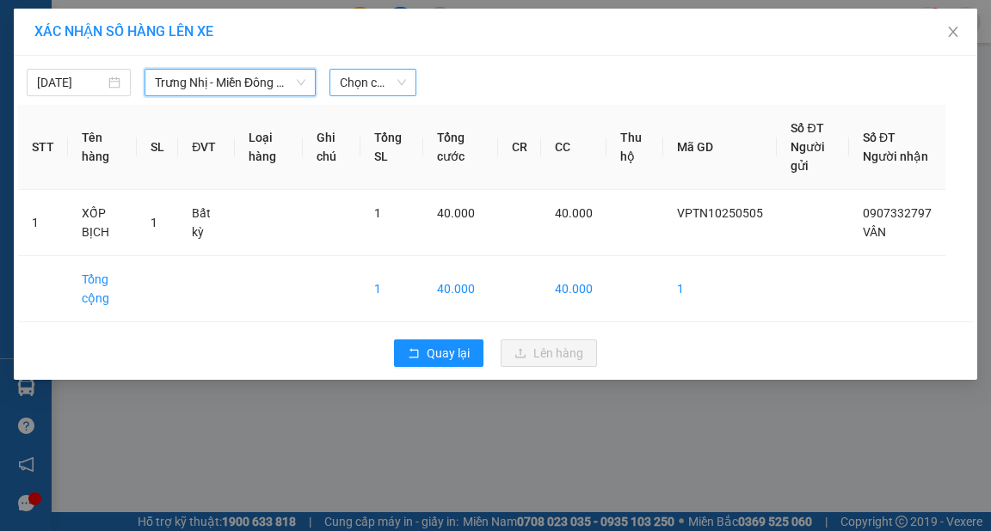
click at [387, 83] on span "Chọn chuyến" at bounding box center [373, 83] width 66 height 26
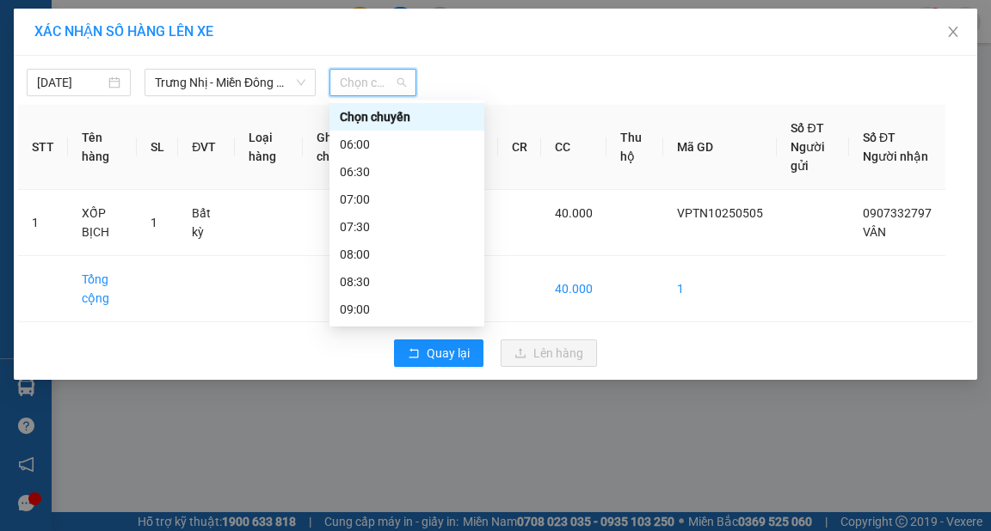
click at [354, 520] on div "13:00" at bounding box center [407, 529] width 134 height 19
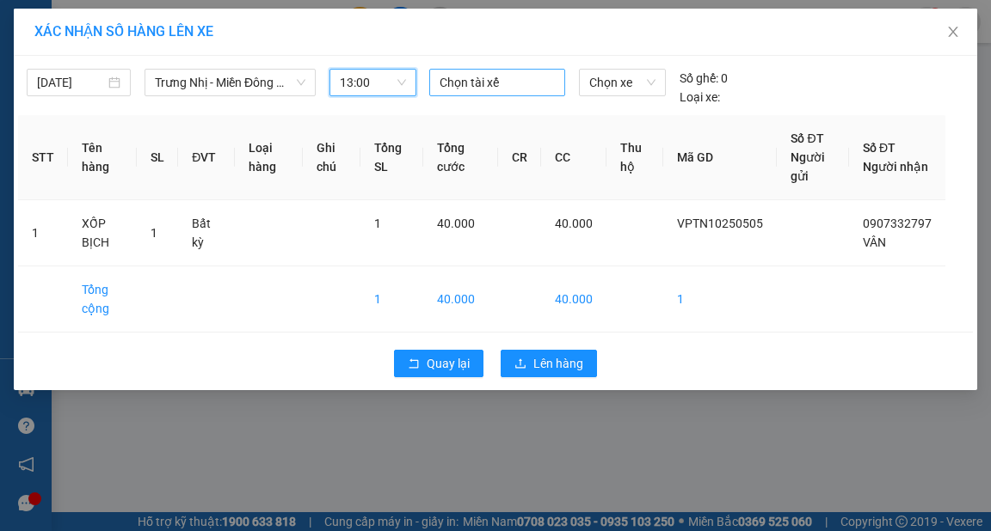
click at [472, 84] on div at bounding box center [496, 82] width 127 height 21
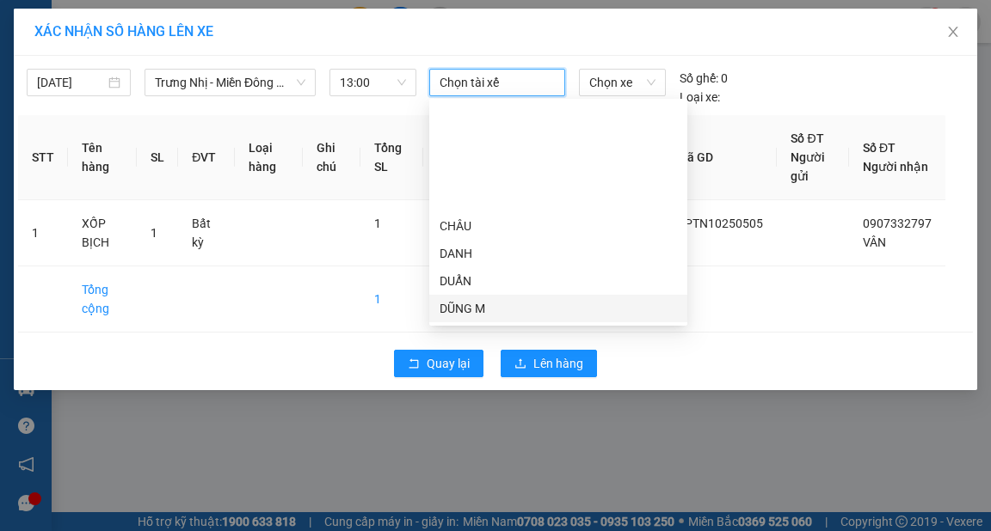
type input "H"
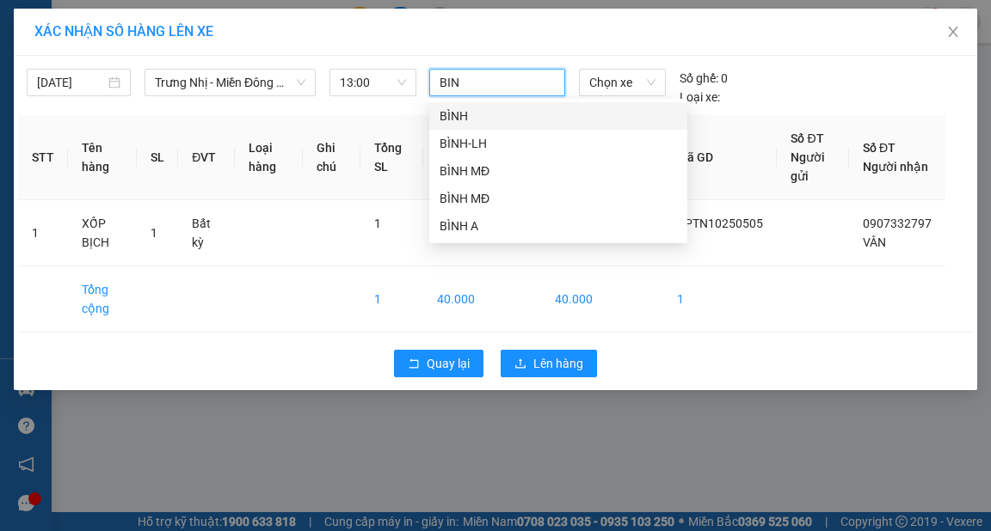
type input "BINH"
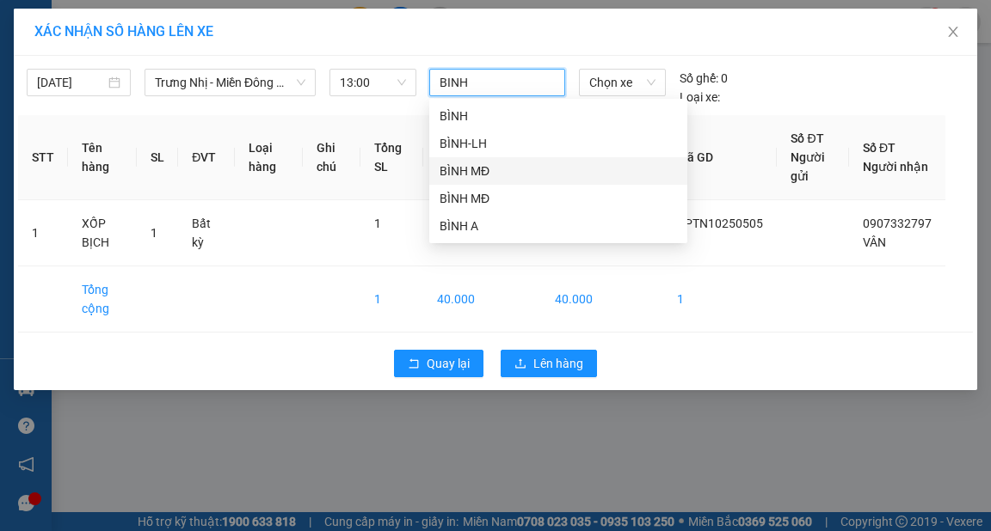
click at [478, 174] on div "BÌNH MĐ" at bounding box center [557, 171] width 237 height 19
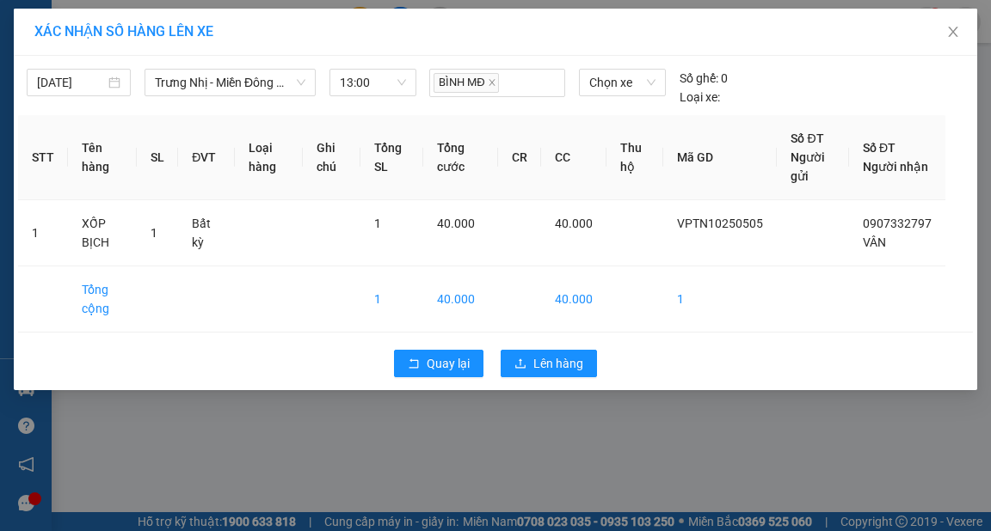
click at [531, 37] on div "XÁC NHẬN SỐ HÀNG LÊN XE" at bounding box center [495, 31] width 922 height 19
click at [578, 358] on span "Lên hàng" at bounding box center [558, 363] width 50 height 19
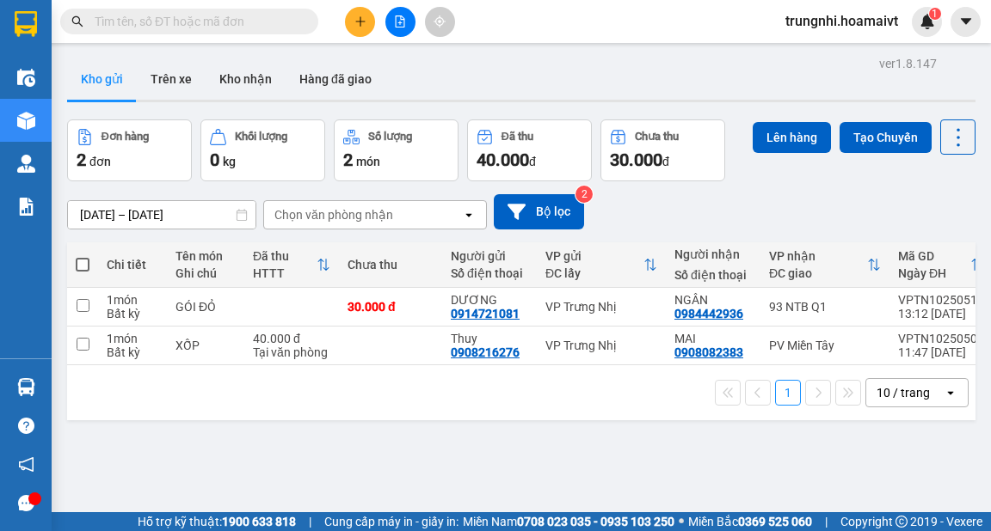
click at [77, 342] on input "checkbox" at bounding box center [83, 344] width 13 height 13
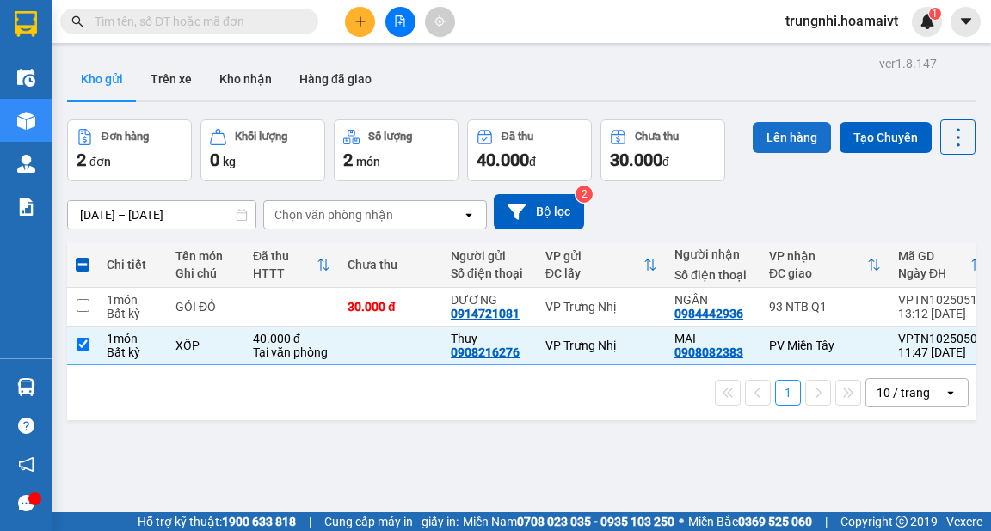
click at [783, 134] on button "Lên hàng" at bounding box center [791, 137] width 78 height 31
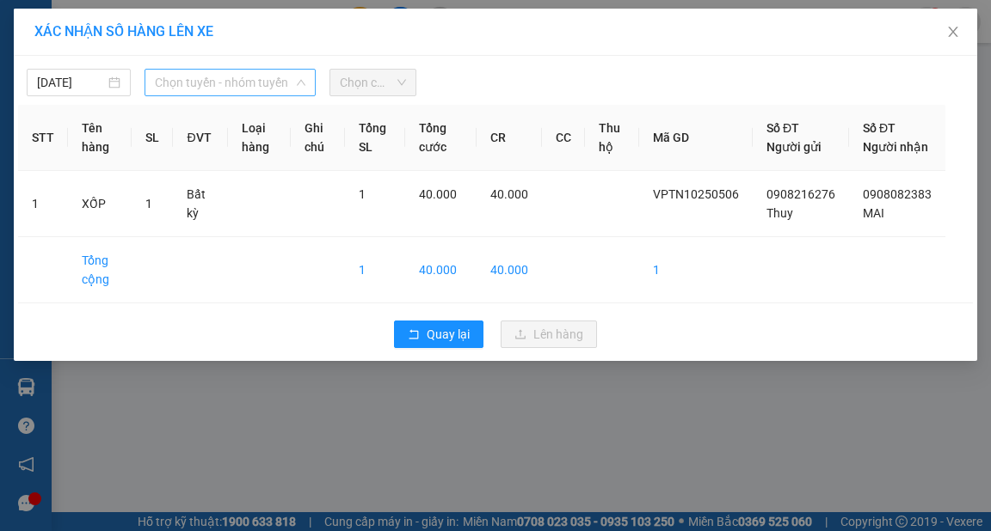
click at [202, 83] on span "Chọn tuyến - nhóm tuyến" at bounding box center [230, 83] width 150 height 26
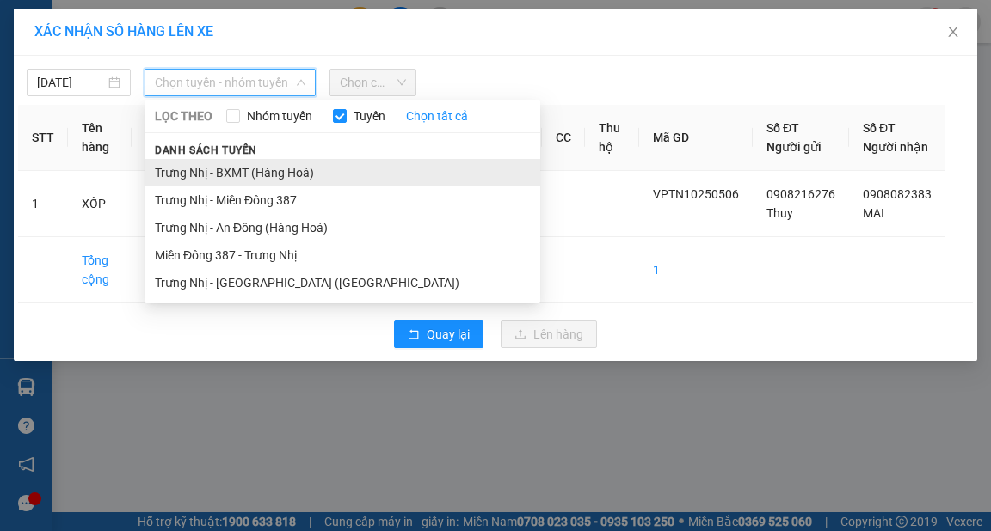
click at [250, 170] on li "Trưng Nhị - BXMT (Hàng Hoá)" at bounding box center [342, 173] width 396 height 28
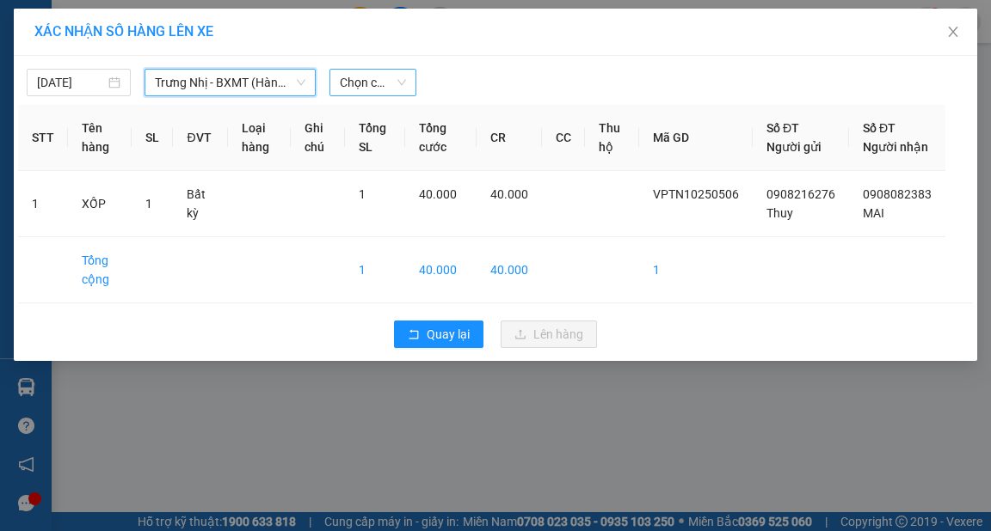
click at [388, 79] on span "Chọn chuyến" at bounding box center [373, 83] width 66 height 26
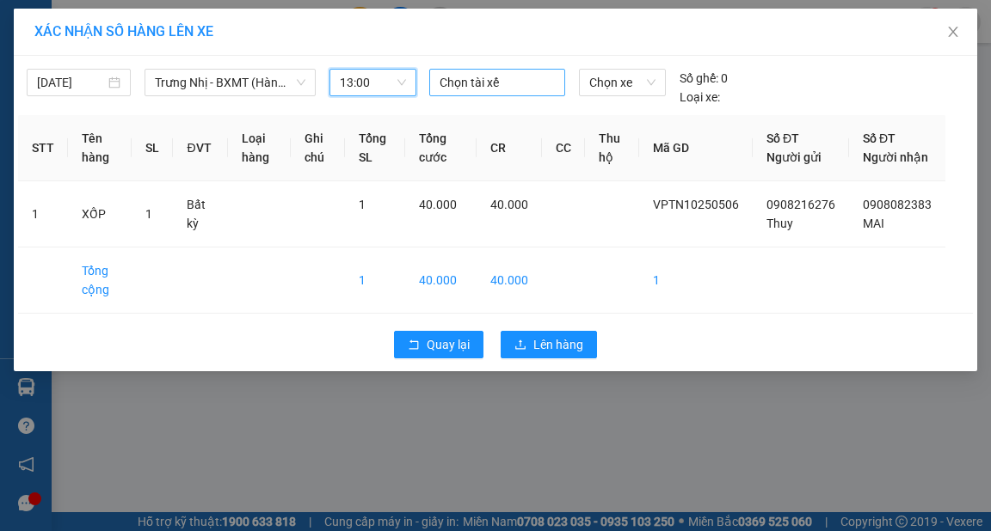
click at [479, 79] on div at bounding box center [496, 82] width 127 height 21
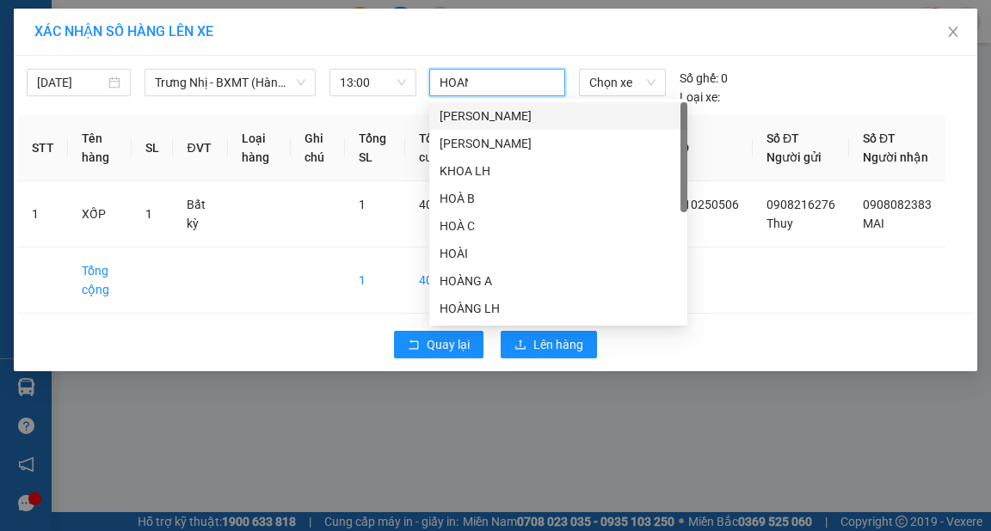
type input "HOANG"
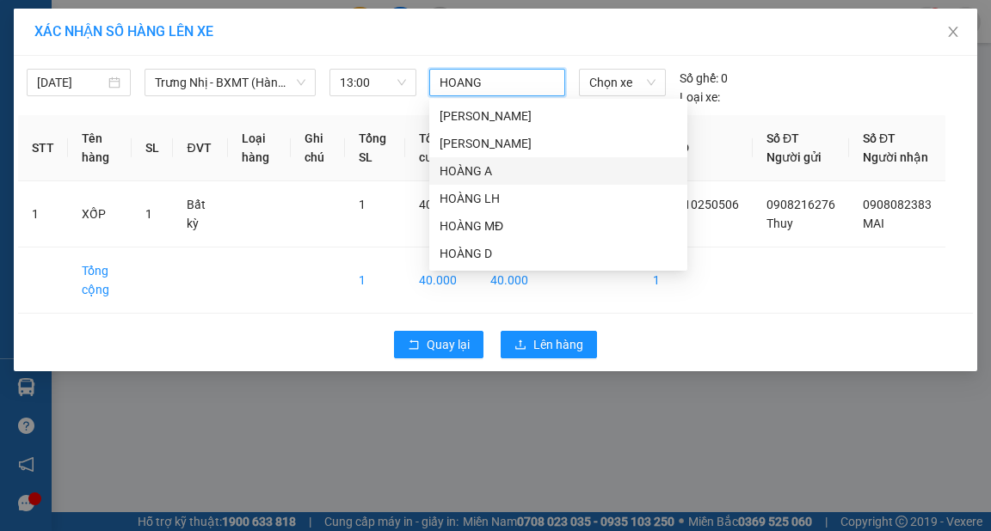
click at [471, 170] on div "HOÀNG A" at bounding box center [557, 171] width 237 height 19
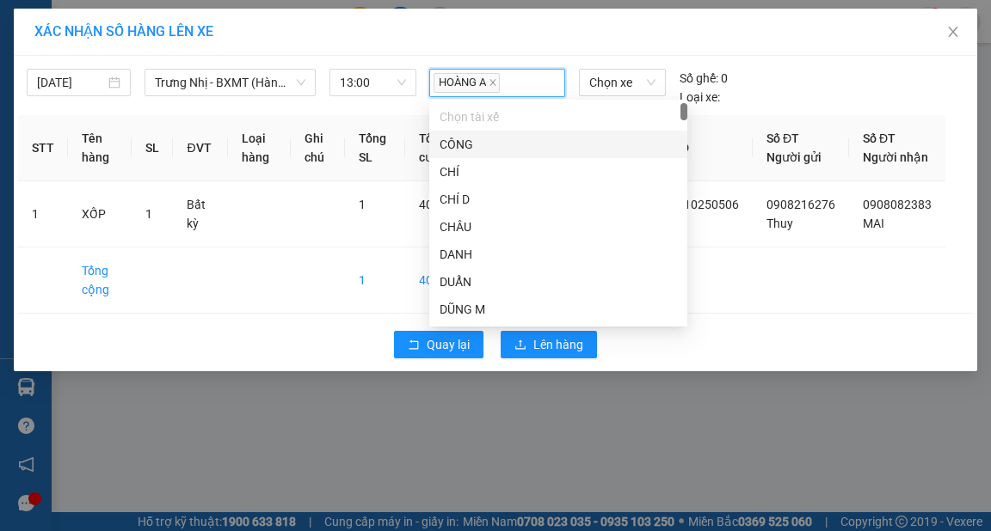
click at [511, 48] on div "XÁC NHẬN SỐ HÀNG LÊN XE" at bounding box center [495, 32] width 963 height 47
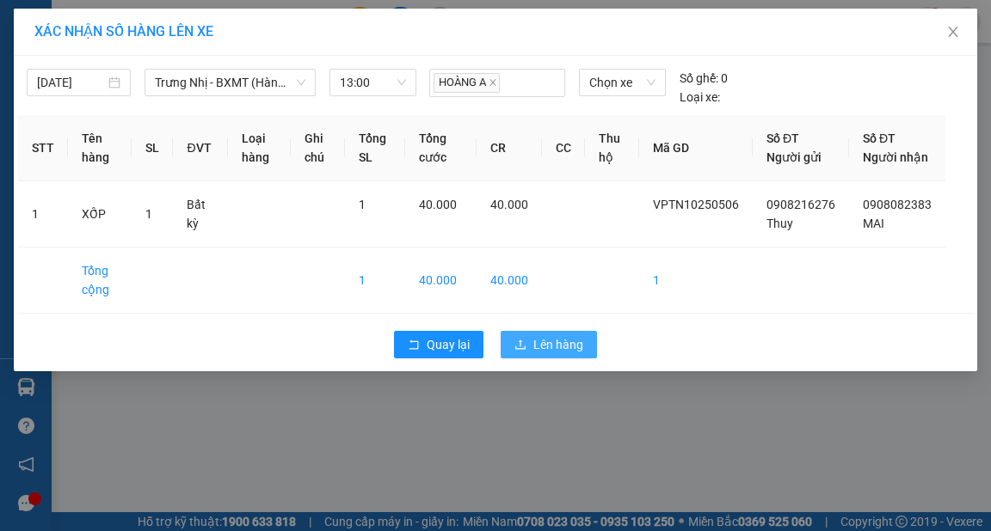
click at [573, 354] on span "Lên hàng" at bounding box center [558, 344] width 50 height 19
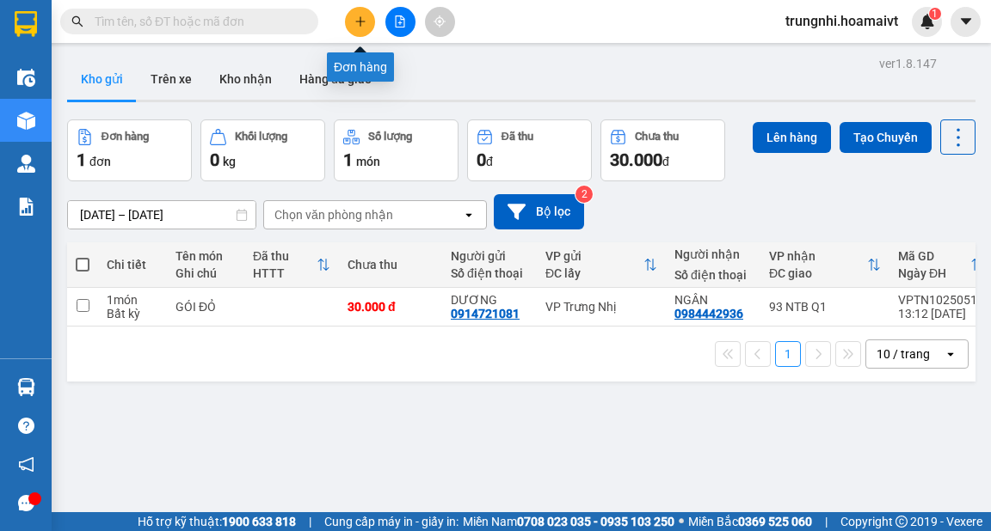
click at [358, 24] on icon "plus" at bounding box center [360, 21] width 12 height 12
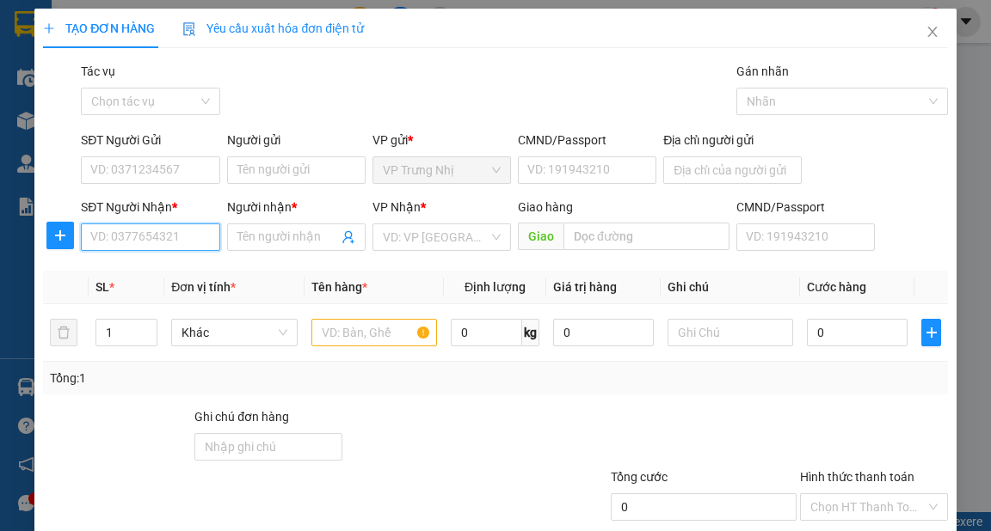
click at [131, 238] on input "SĐT Người Nhận *" at bounding box center [150, 238] width 138 height 28
type input "0934825991"
click at [150, 275] on div "0934825991 - LYNA" at bounding box center [148, 271] width 116 height 19
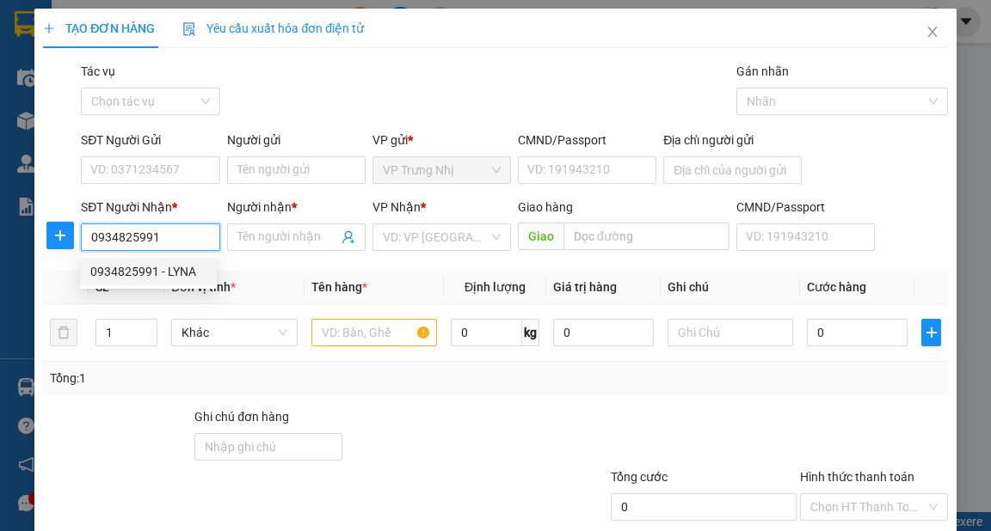
type input "LYNA"
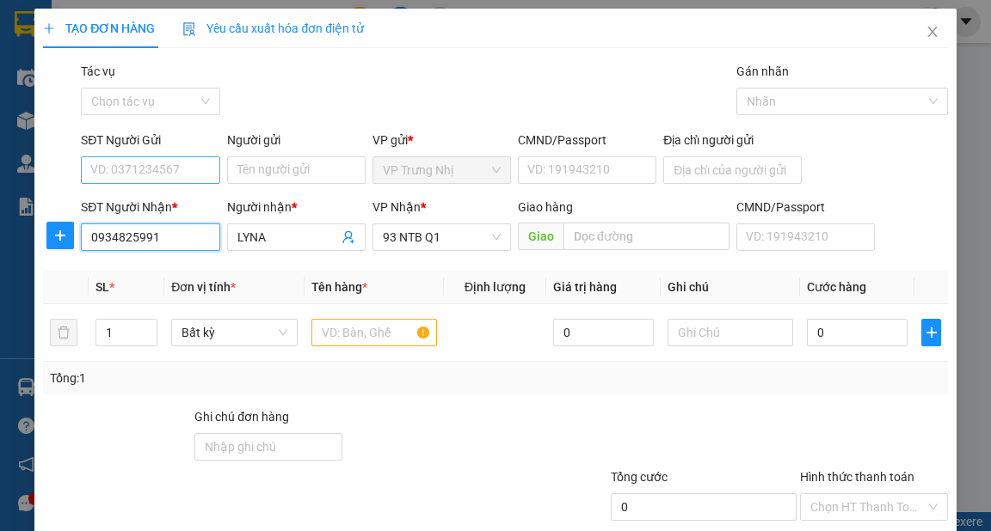
type input "0934825991"
click at [136, 172] on input "SĐT Người Gửi" at bounding box center [150, 171] width 138 height 28
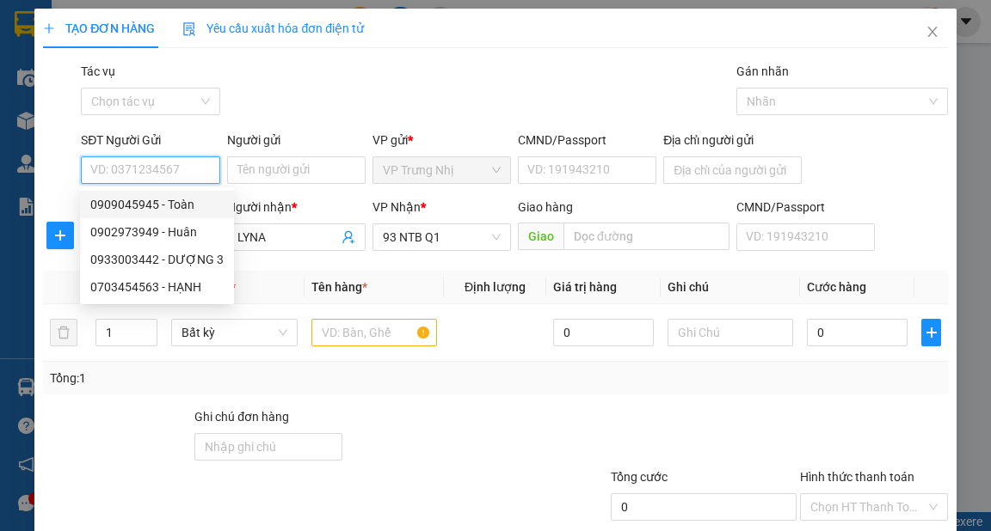
click at [161, 205] on div "0909045945 - Toàn" at bounding box center [156, 204] width 133 height 19
type input "0909045945"
type input "Toàn"
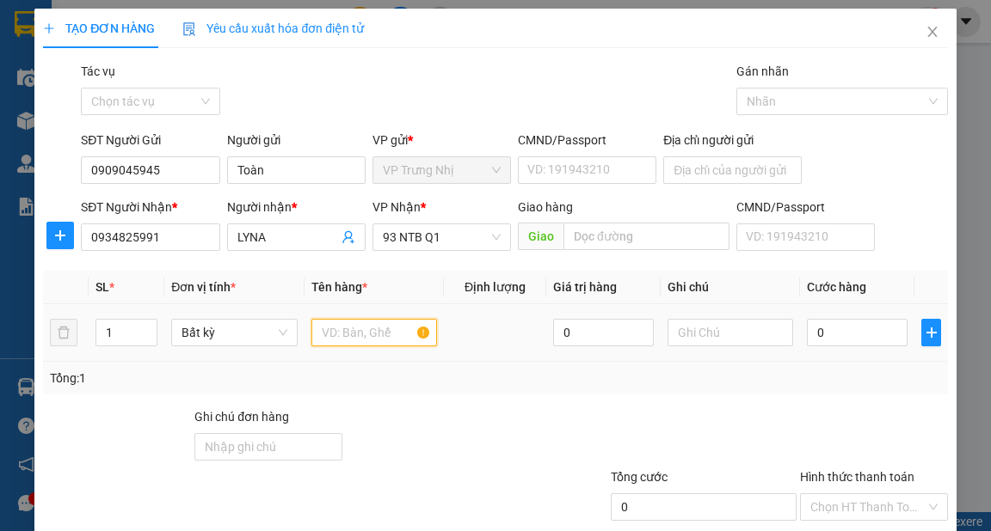
click at [360, 339] on input "text" at bounding box center [374, 333] width 126 height 28
type input "XỐP"
click at [816, 330] on input "0" at bounding box center [857, 333] width 101 height 28
type input "3"
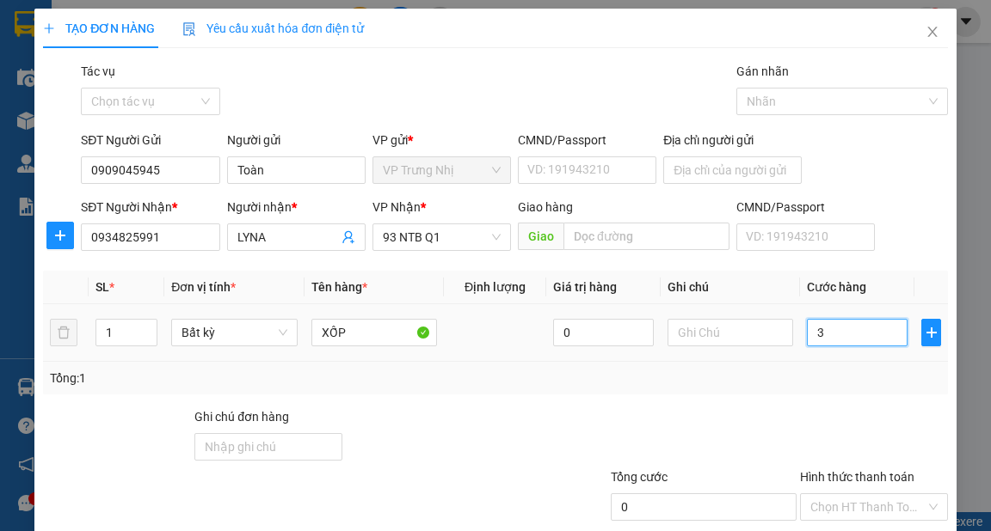
type input "3"
type input "30"
type input "30.000"
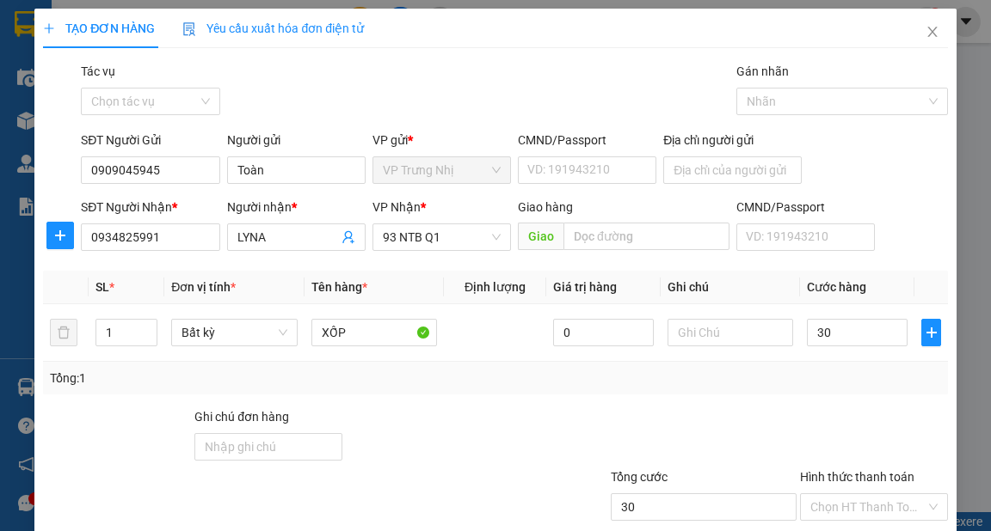
type input "30.000"
click at [818, 392] on div "Tổng: 1" at bounding box center [495, 378] width 904 height 33
click at [715, 319] on input "text" at bounding box center [730, 333] width 126 height 28
type input "STN R60"
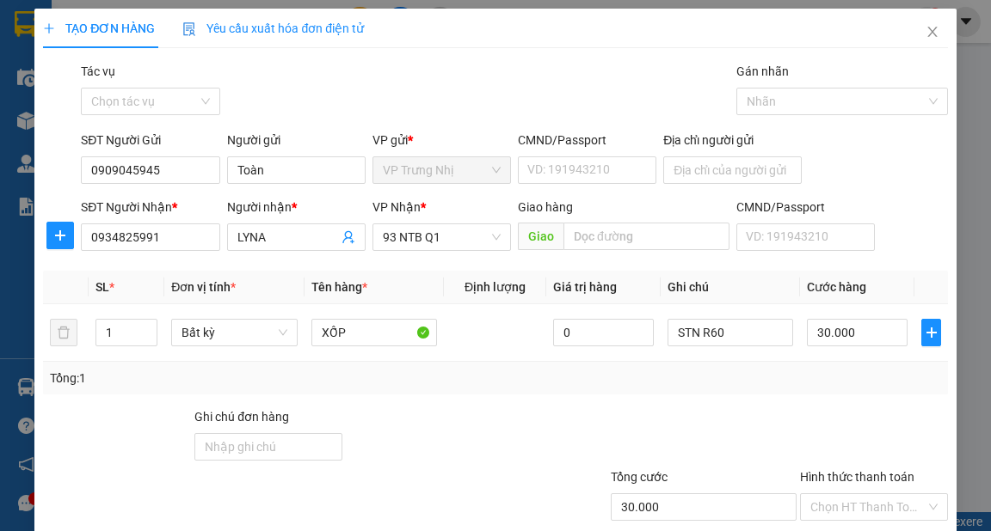
click at [746, 362] on div "Tổng: 1" at bounding box center [495, 378] width 904 height 33
click at [846, 494] on input "Hình thức thanh toán" at bounding box center [867, 507] width 115 height 26
click at [839, 531] on div "Tại văn phòng" at bounding box center [864, 540] width 126 height 19
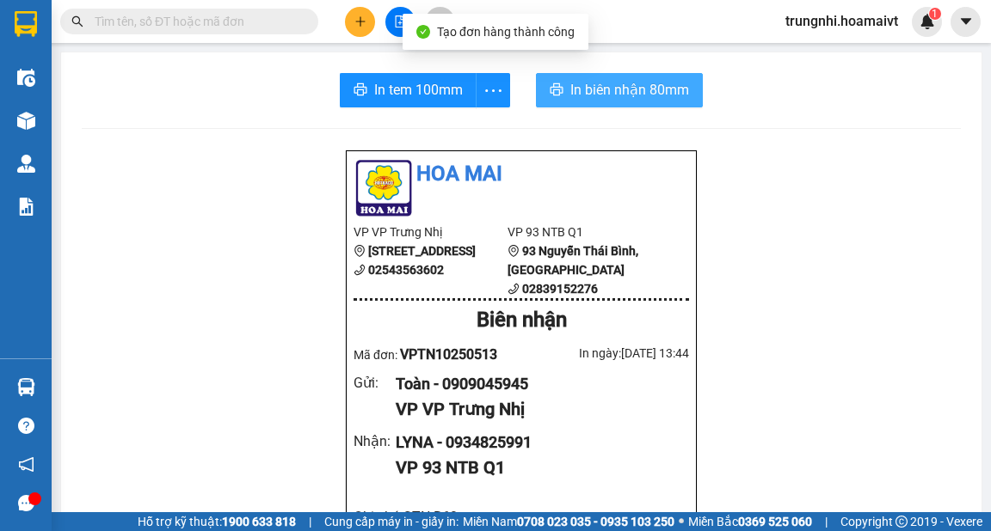
click at [650, 98] on span "In biên nhận 80mm" at bounding box center [629, 89] width 119 height 21
click at [634, 98] on span "In biên nhận 80mm" at bounding box center [629, 89] width 119 height 21
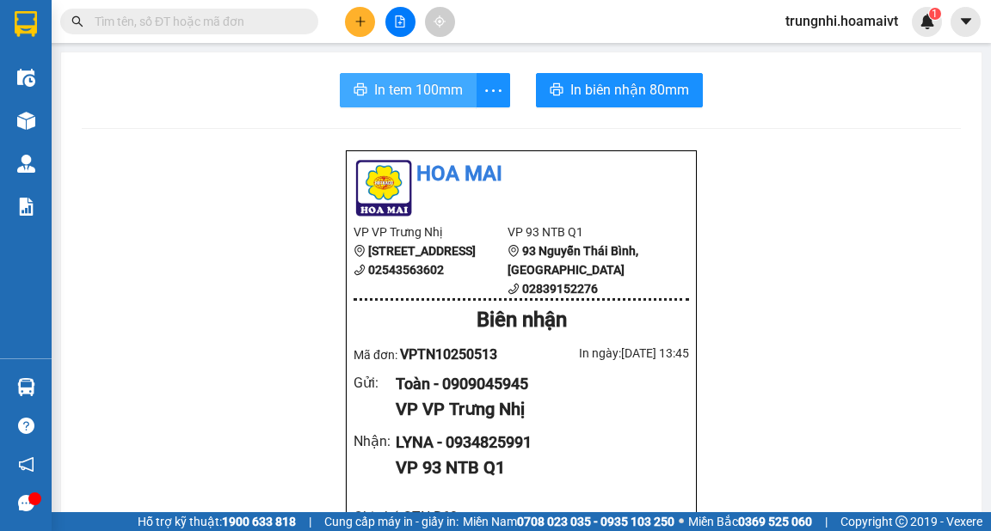
click at [385, 94] on span "In tem 100mm" at bounding box center [418, 89] width 89 height 21
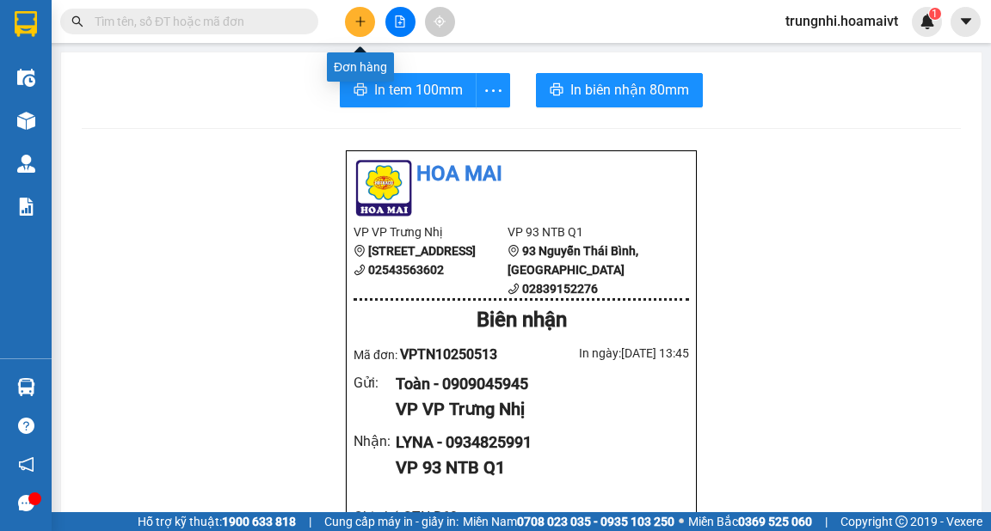
click at [367, 23] on button at bounding box center [360, 22] width 30 height 30
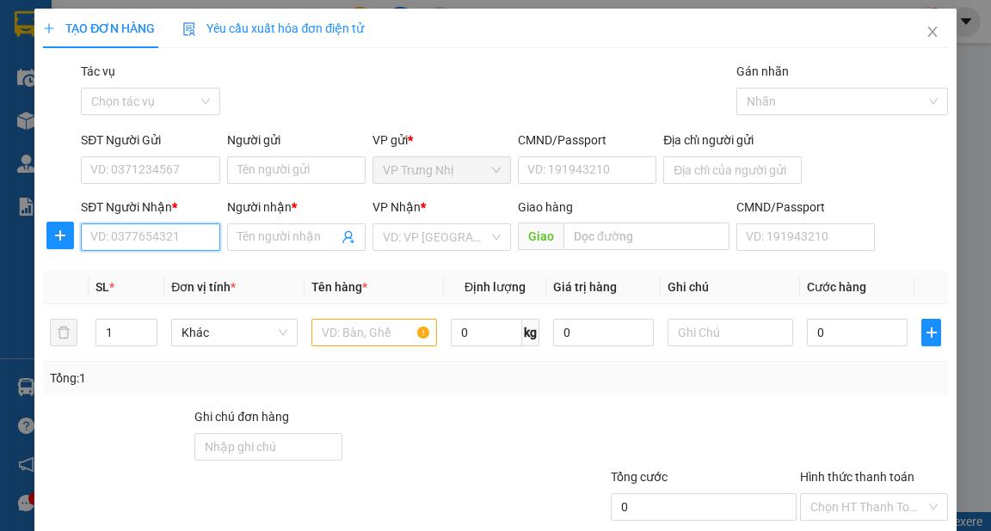
click at [110, 236] on input "SĐT Người Nhận *" at bounding box center [150, 238] width 138 height 28
type input "0938866966"
click at [175, 268] on div "0938866966 - PHONG" at bounding box center [150, 271] width 120 height 19
type input "PHONG"
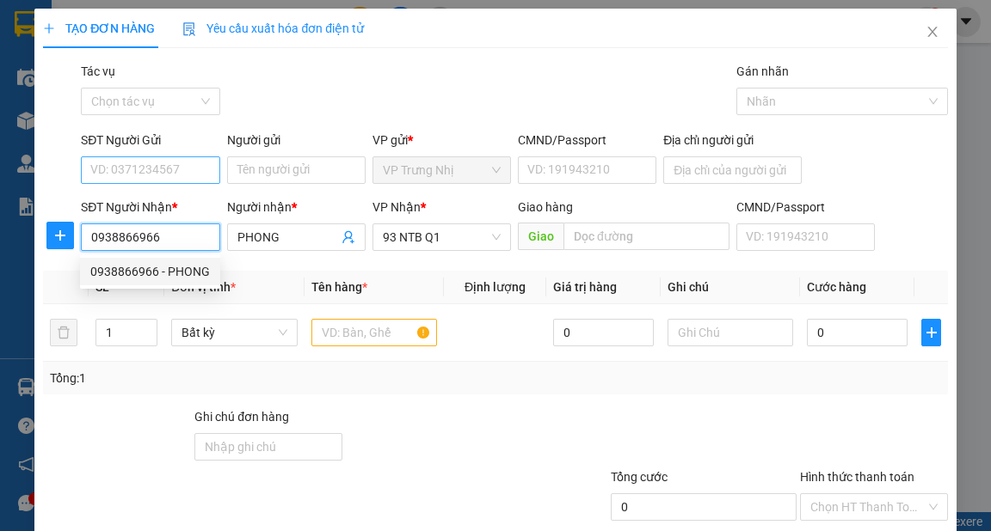
type input "0938866966"
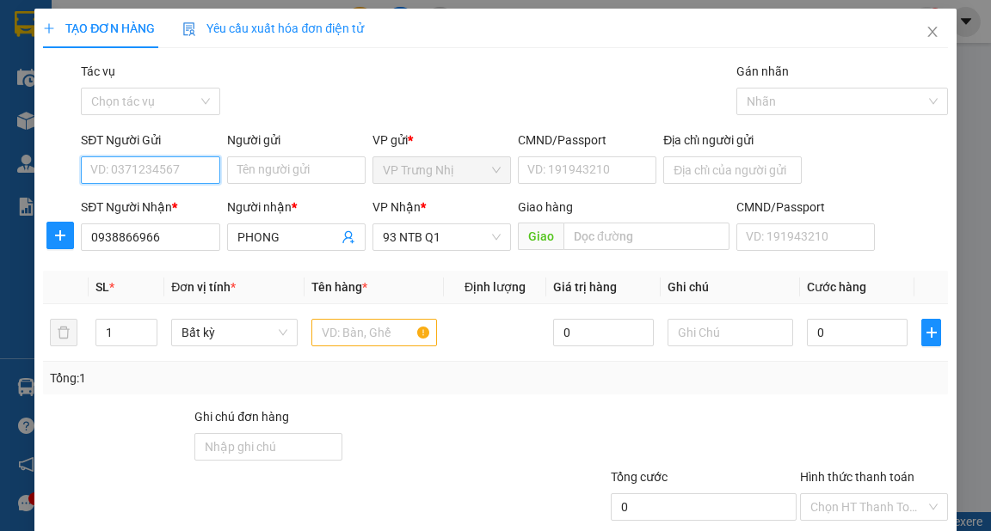
click at [146, 175] on input "SĐT Người Gửi" at bounding box center [150, 171] width 138 height 28
click at [172, 202] on div "0767100278 - [GEOGRAPHIC_DATA]" at bounding box center [186, 204] width 193 height 19
type input "0767100278"
type input "NGA"
click at [371, 344] on input "text" at bounding box center [374, 333] width 126 height 28
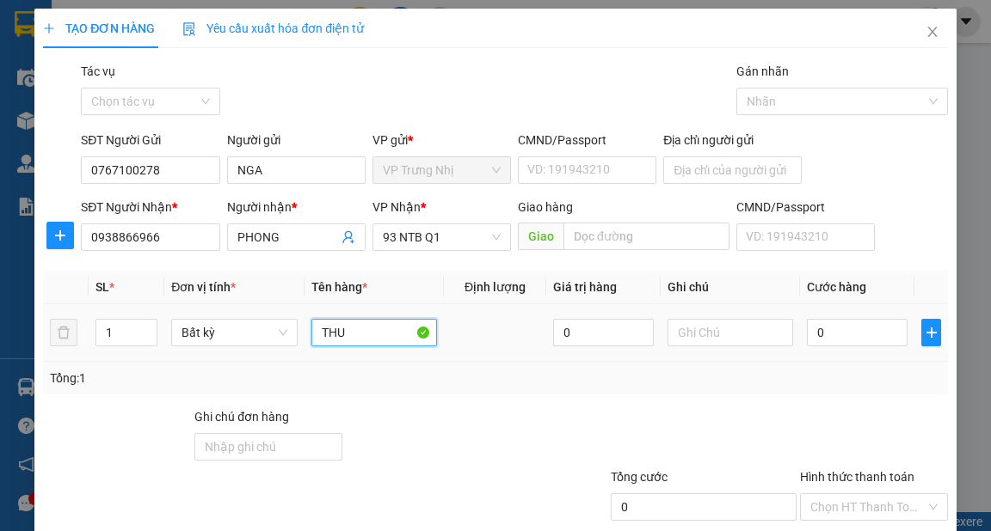
type input "THUN"
click at [846, 329] on input "0" at bounding box center [857, 333] width 101 height 28
click at [801, 380] on div "Tổng: 1" at bounding box center [495, 378] width 890 height 19
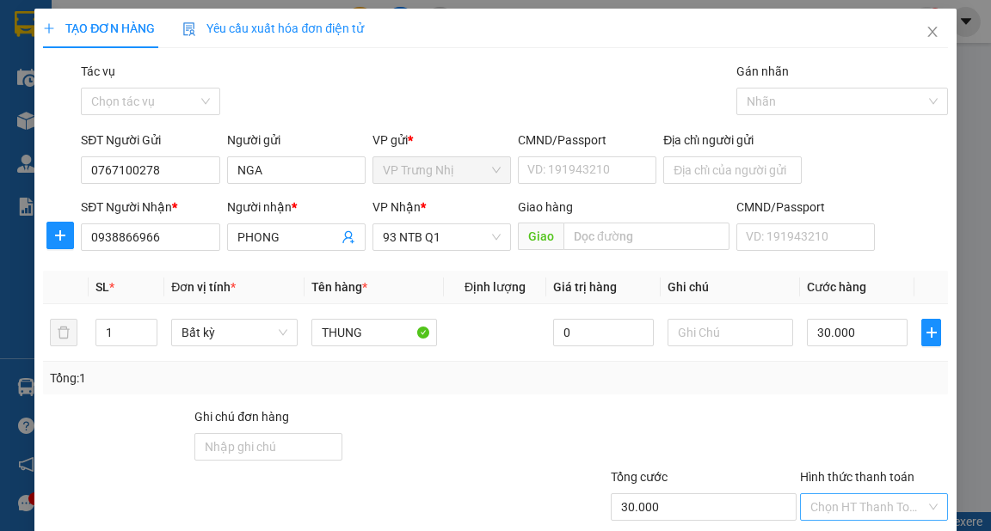
click at [849, 468] on div "Hình thức thanh toán Chọn HT Thanh Toán" at bounding box center [874, 498] width 148 height 60
click at [852, 494] on input "Hình thức thanh toán" at bounding box center [867, 507] width 115 height 26
click at [848, 531] on div "Tại văn phòng" at bounding box center [864, 540] width 126 height 19
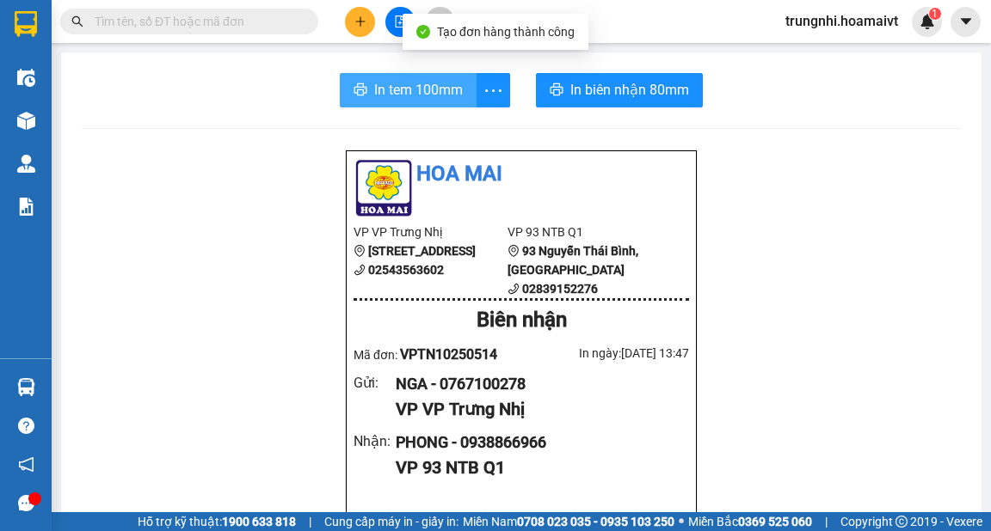
click at [374, 89] on span "In tem 100mm" at bounding box center [418, 89] width 89 height 21
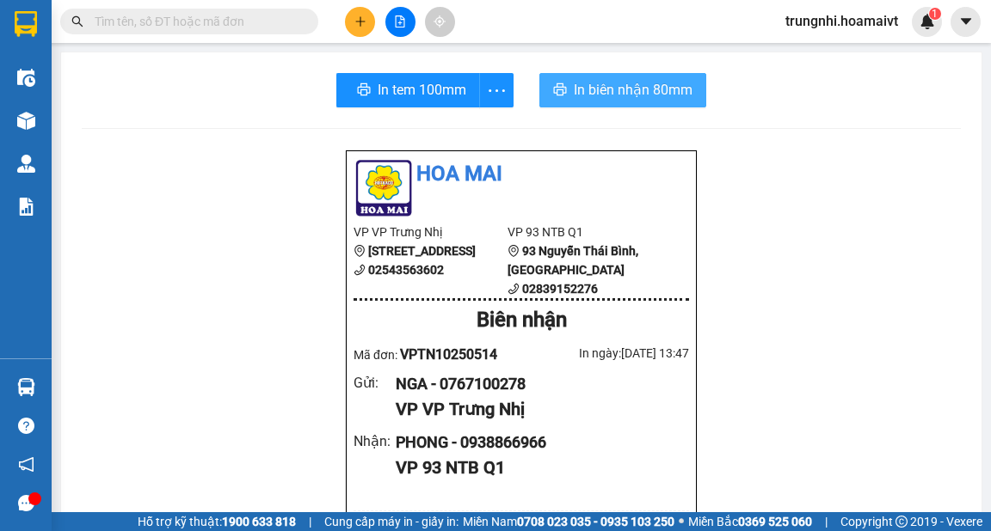
click at [619, 100] on span "In biên nhận 80mm" at bounding box center [633, 89] width 119 height 21
click at [648, 89] on span "In biên nhận 80mm" at bounding box center [629, 89] width 119 height 21
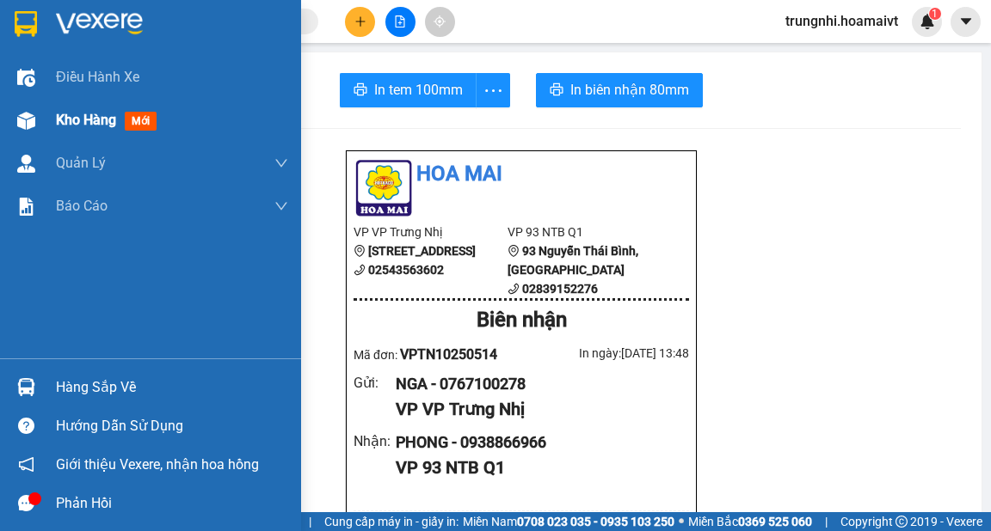
click at [101, 112] on span "Kho hàng" at bounding box center [86, 120] width 60 height 16
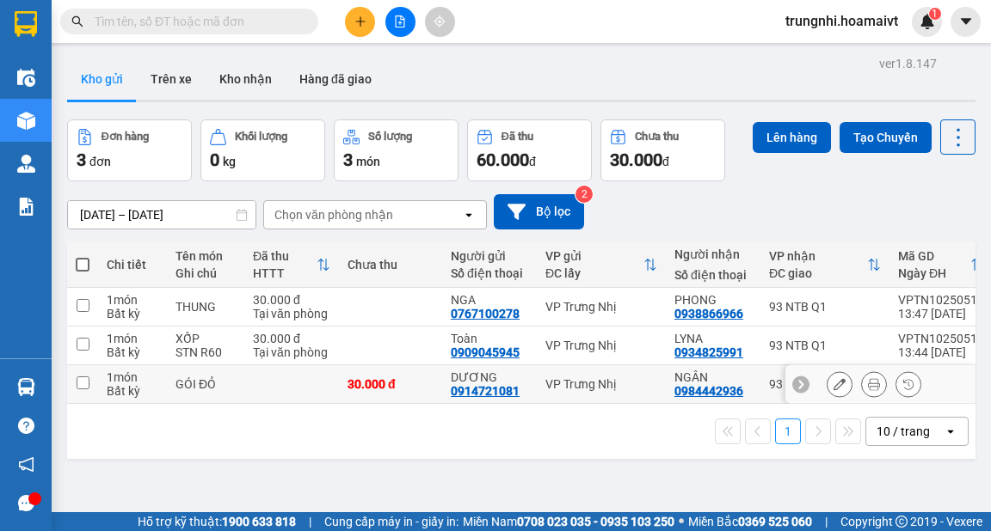
click at [86, 378] on input "checkbox" at bounding box center [83, 383] width 13 height 13
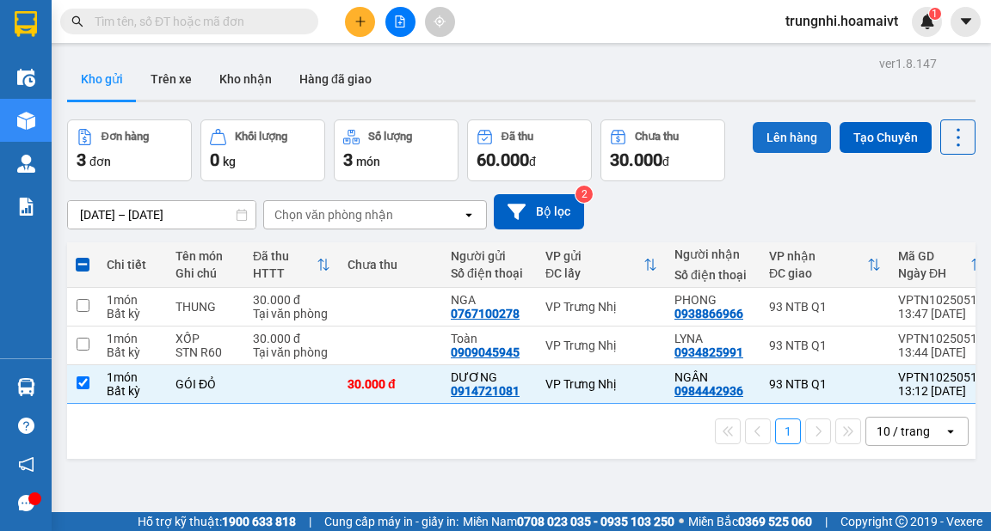
click at [778, 149] on button "Lên hàng" at bounding box center [791, 137] width 78 height 31
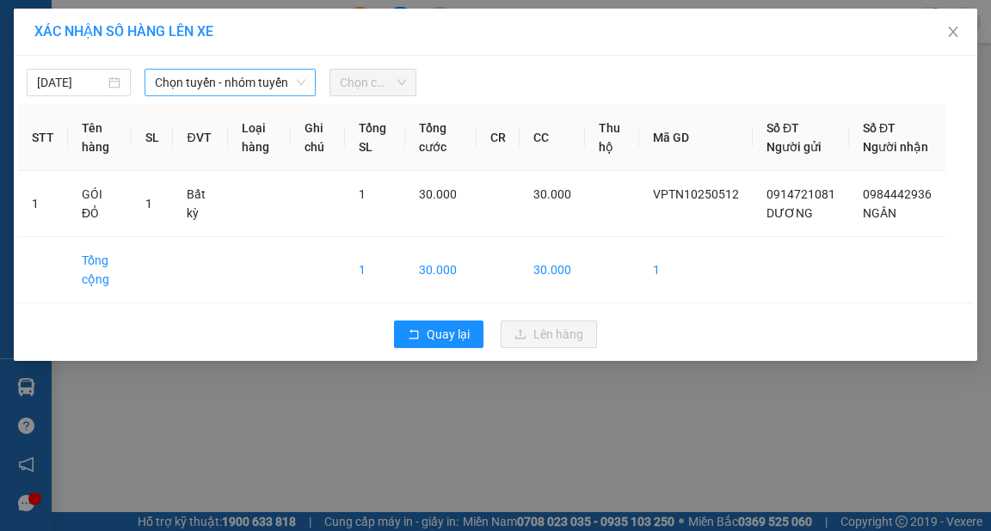
click at [228, 83] on span "Chọn tuyến - nhóm tuyến" at bounding box center [230, 83] width 150 height 26
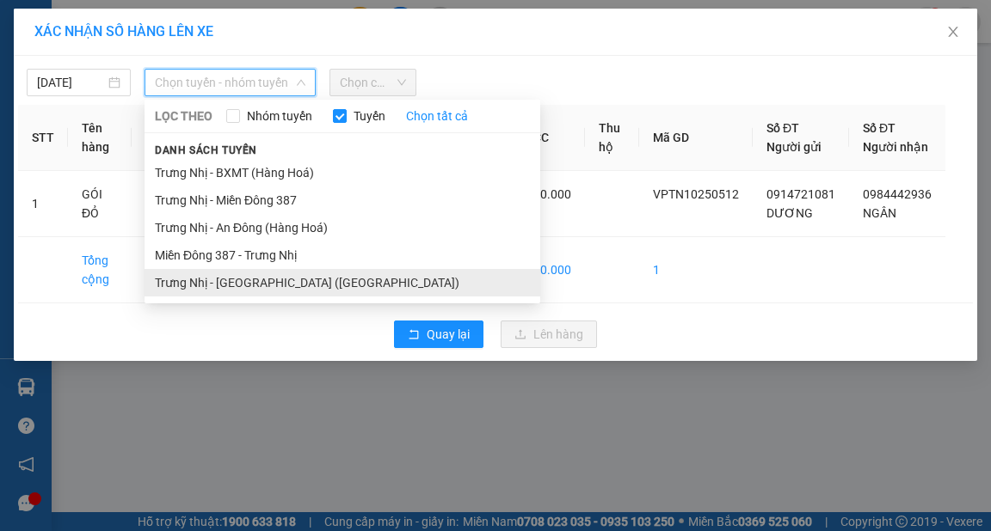
click at [219, 275] on li "Trưng Nhị - [GEOGRAPHIC_DATA] ([GEOGRAPHIC_DATA])" at bounding box center [342, 283] width 396 height 28
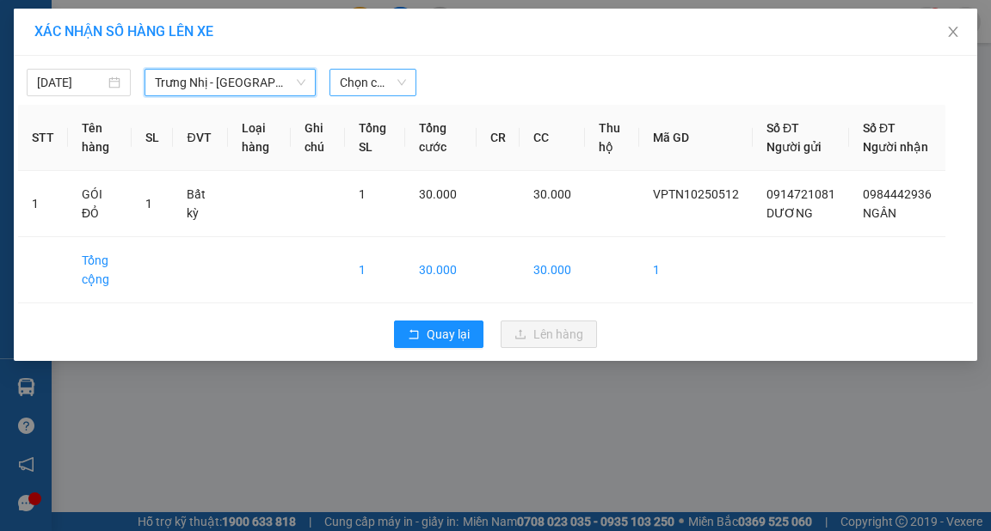
click at [385, 88] on span "Chọn chuyến" at bounding box center [373, 83] width 66 height 26
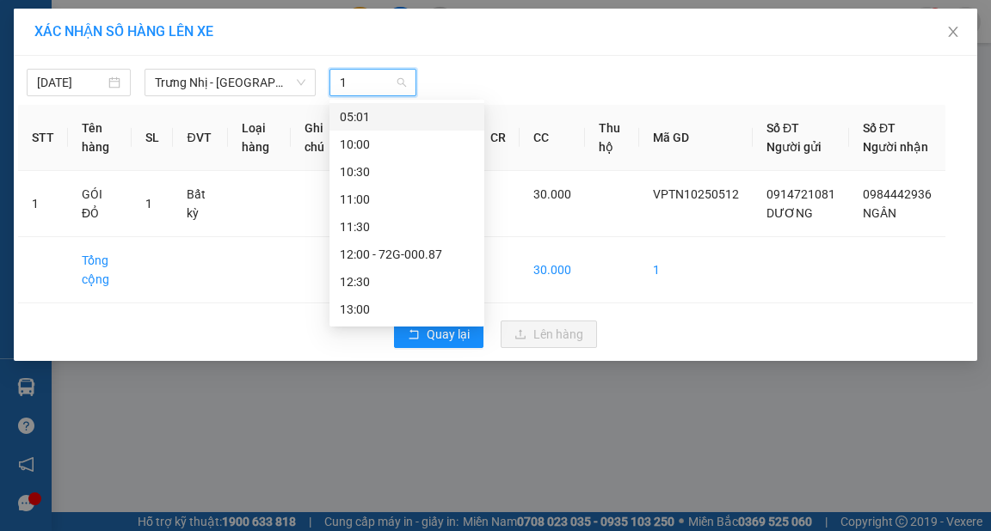
type input "13"
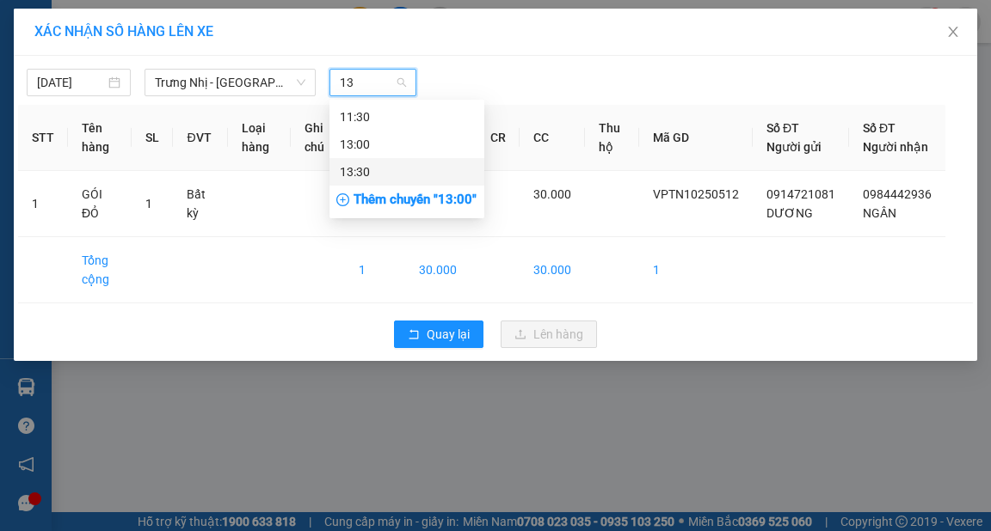
click at [365, 169] on div "13:30" at bounding box center [407, 172] width 134 height 19
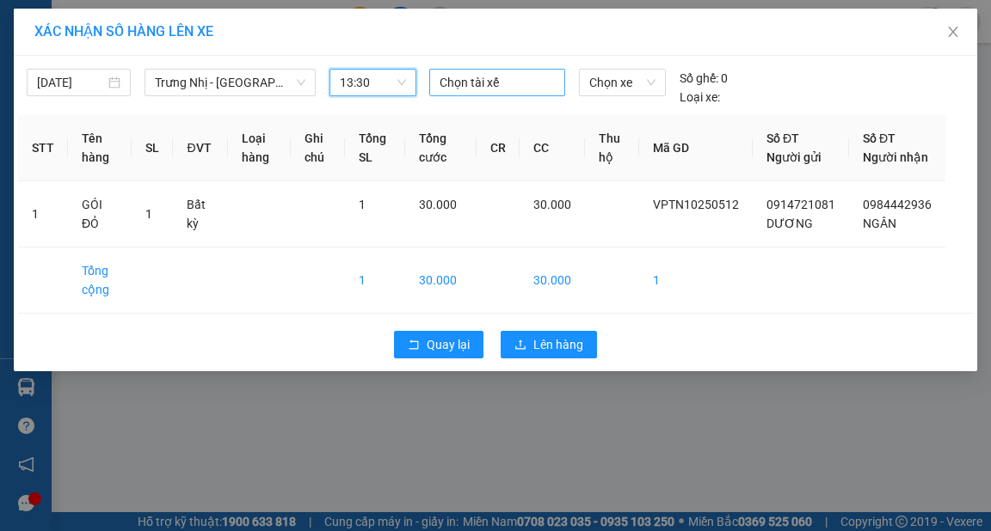
click at [472, 93] on div "Chọn tài xế" at bounding box center [497, 83] width 136 height 28
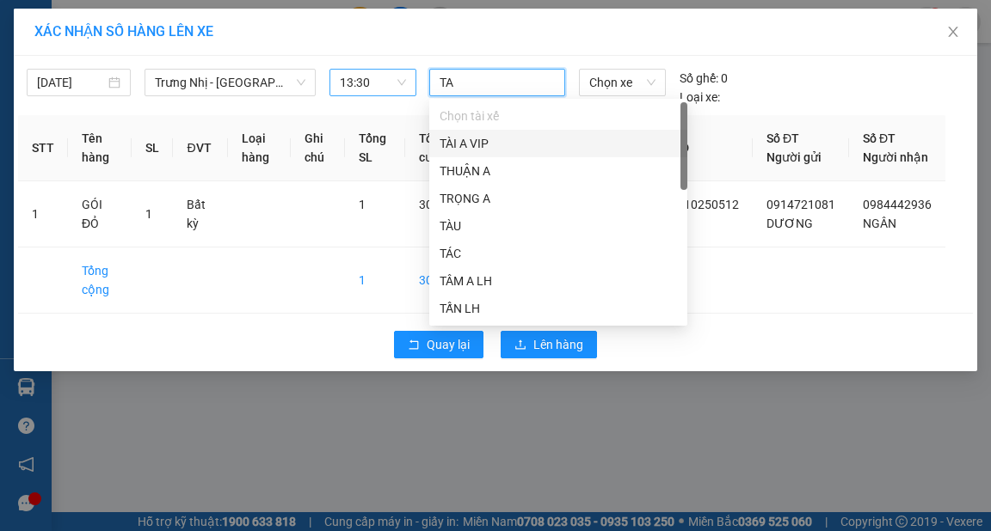
type input "TAI"
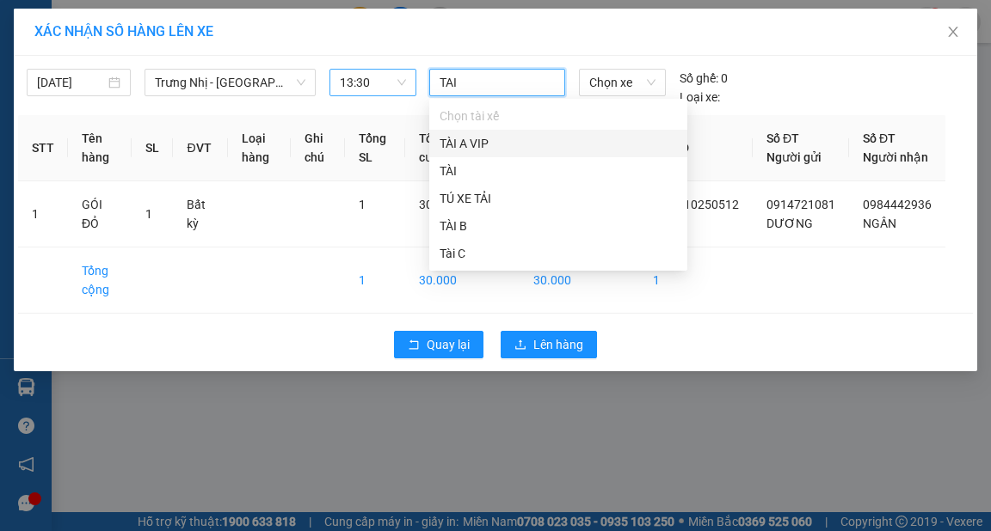
click at [470, 142] on div "TÀI A VIP" at bounding box center [557, 143] width 237 height 19
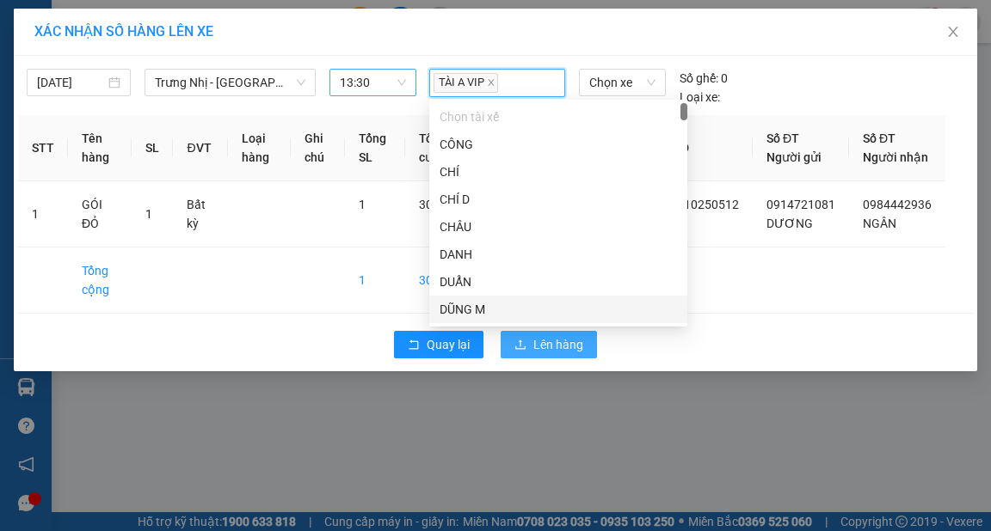
click at [565, 354] on span "Lên hàng" at bounding box center [558, 344] width 50 height 19
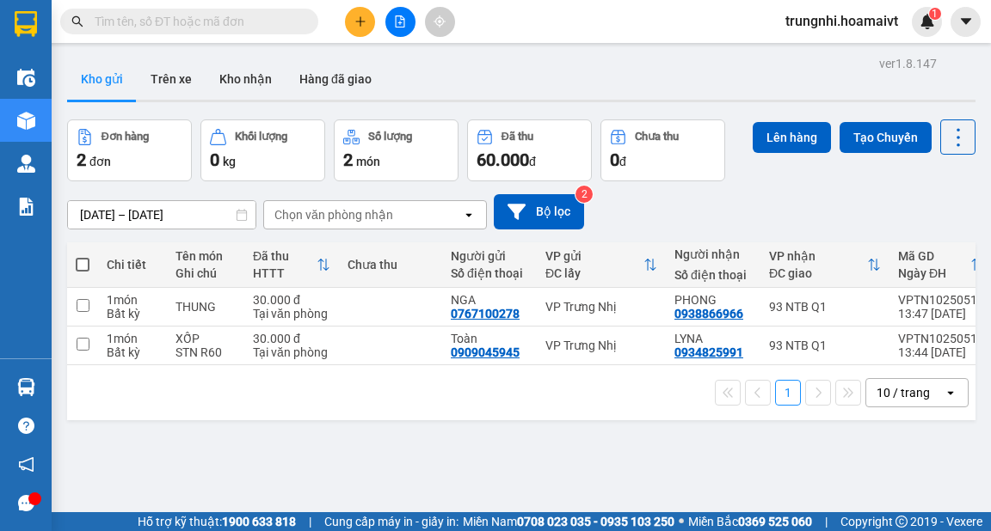
click at [867, 203] on div "[DATE] – [DATE] Press the down arrow key to interact with the calendar and sele…" at bounding box center [521, 211] width 908 height 35
click at [80, 270] on span at bounding box center [83, 265] width 14 height 14
click at [83, 256] on input "checkbox" at bounding box center [83, 256] width 0 height 0
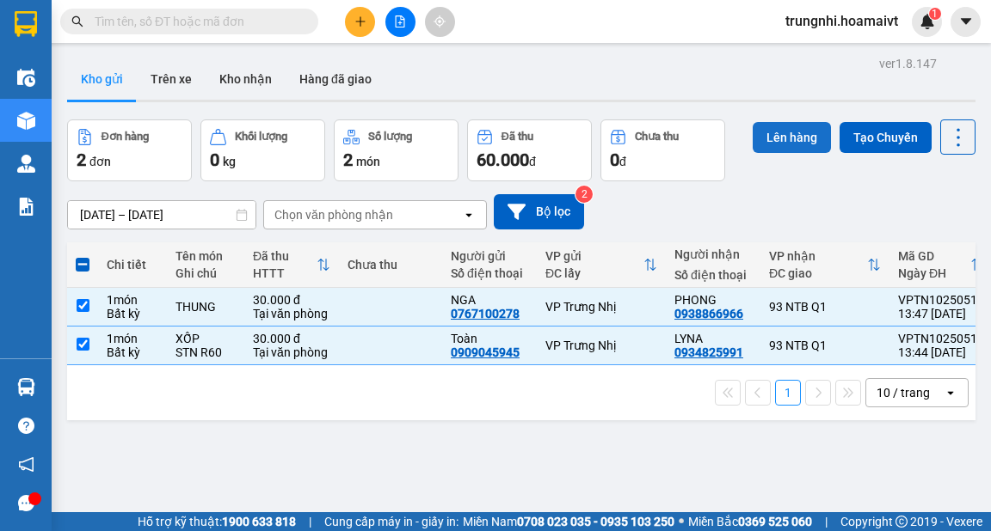
click at [777, 141] on button "Lên hàng" at bounding box center [791, 137] width 78 height 31
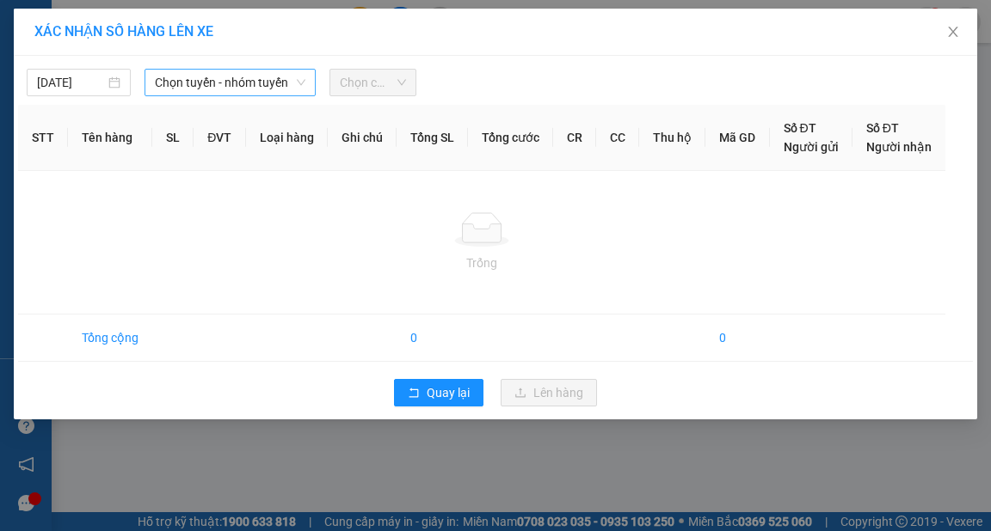
click at [249, 83] on span "Chọn tuyến - nhóm tuyến" at bounding box center [230, 83] width 150 height 26
click at [224, 83] on span "Chọn tuyến - nhóm tuyến" at bounding box center [230, 83] width 150 height 26
click at [252, 87] on span "Chọn tuyến - nhóm tuyến" at bounding box center [230, 83] width 150 height 26
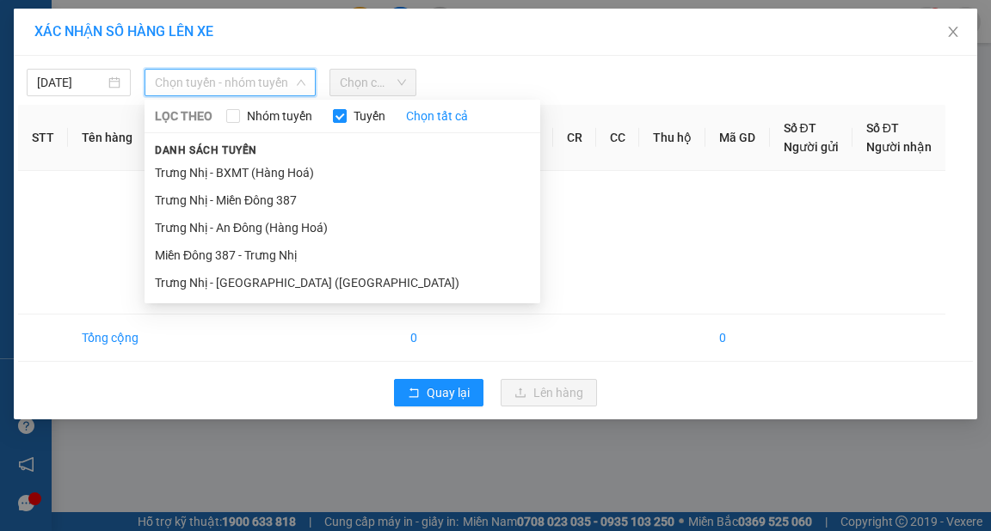
click at [252, 87] on span "Chọn tuyến - nhóm tuyến" at bounding box center [230, 83] width 150 height 26
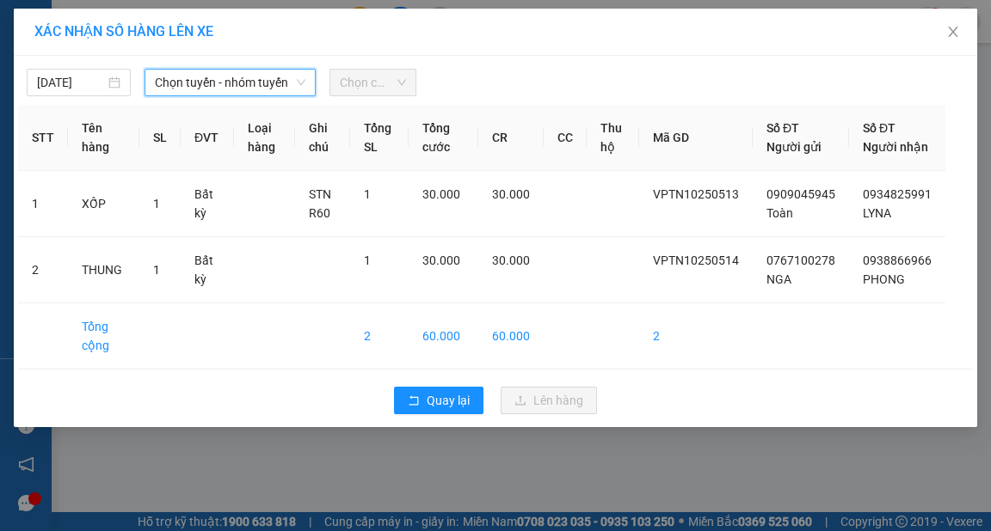
click at [270, 77] on span "Chọn tuyến - nhóm tuyến" at bounding box center [230, 83] width 150 height 26
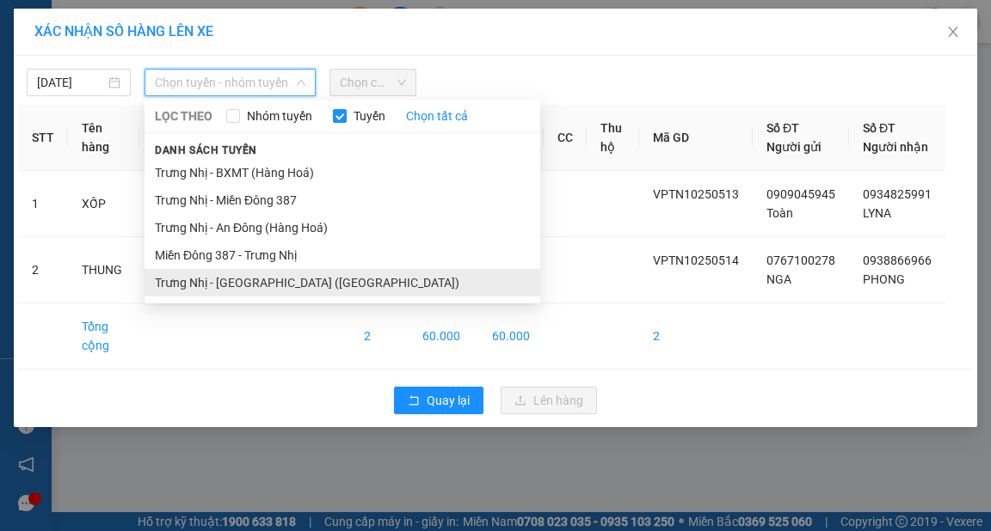
click at [237, 278] on li "Trưng Nhị - [GEOGRAPHIC_DATA] ([GEOGRAPHIC_DATA])" at bounding box center [342, 283] width 396 height 28
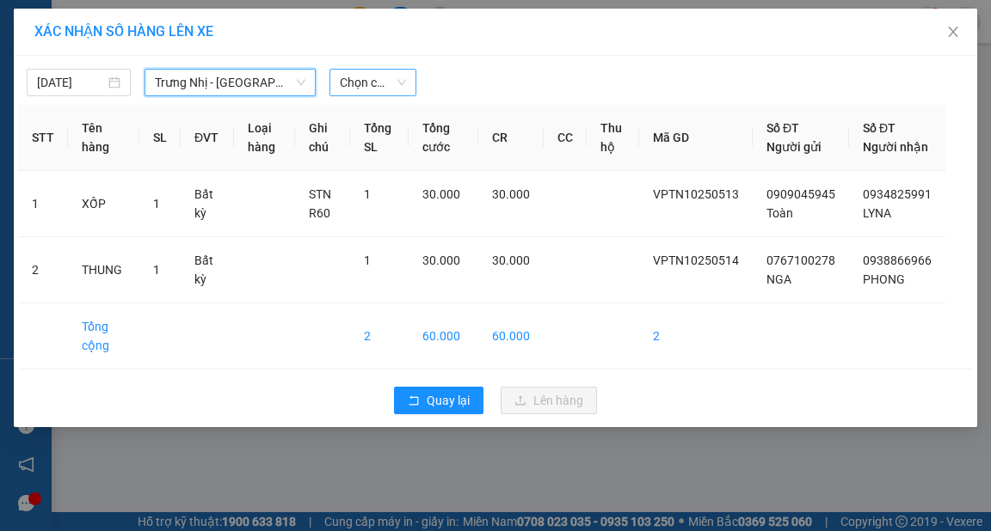
click at [380, 89] on span "Chọn chuyến" at bounding box center [373, 83] width 66 height 26
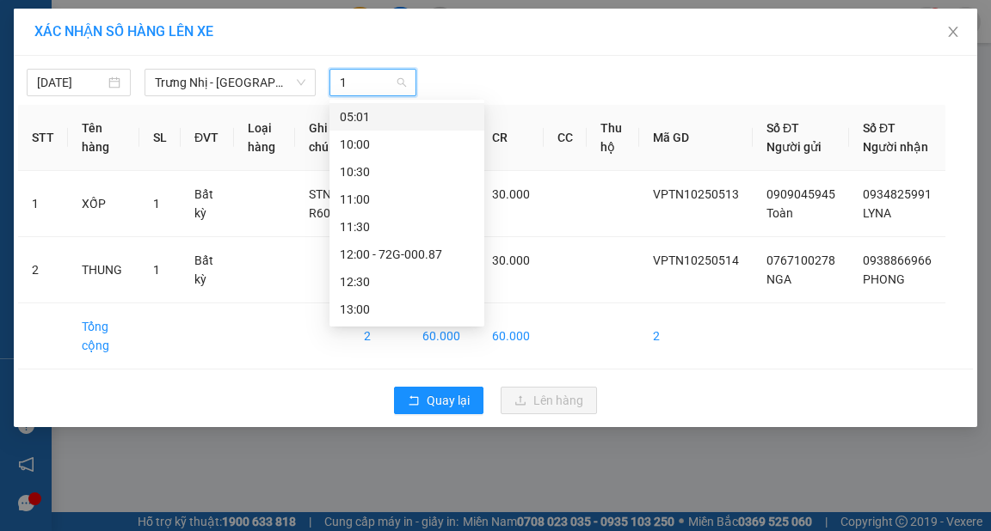
type input "15"
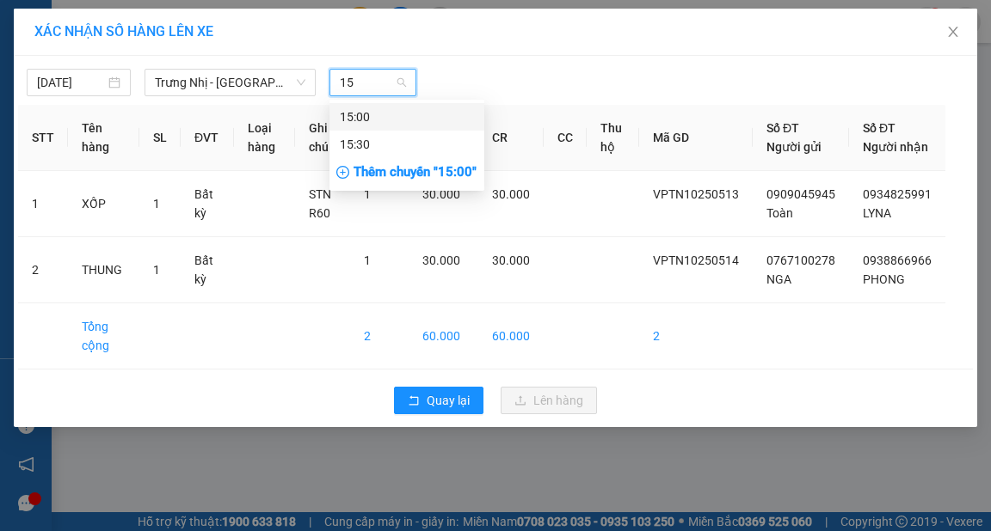
click at [369, 112] on div "15:00" at bounding box center [407, 116] width 134 height 19
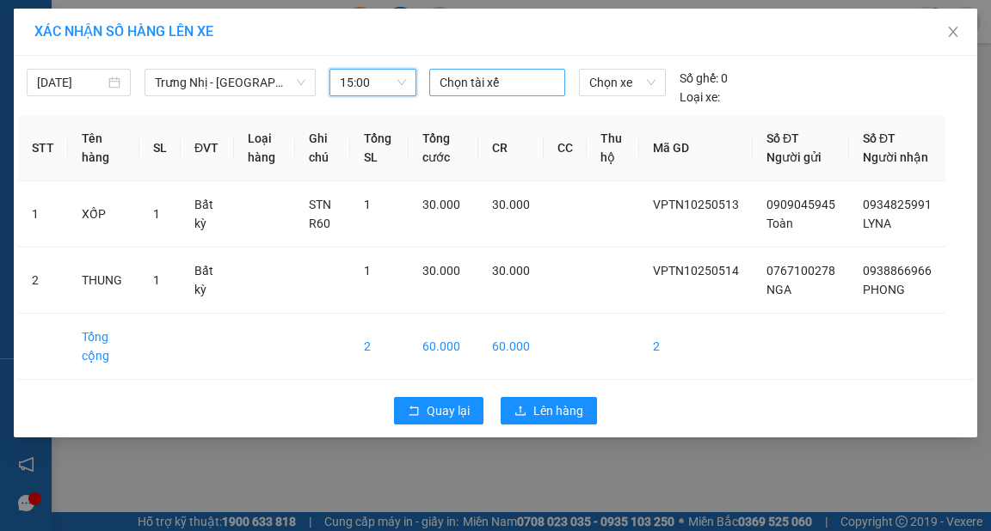
click at [466, 83] on div at bounding box center [496, 82] width 127 height 21
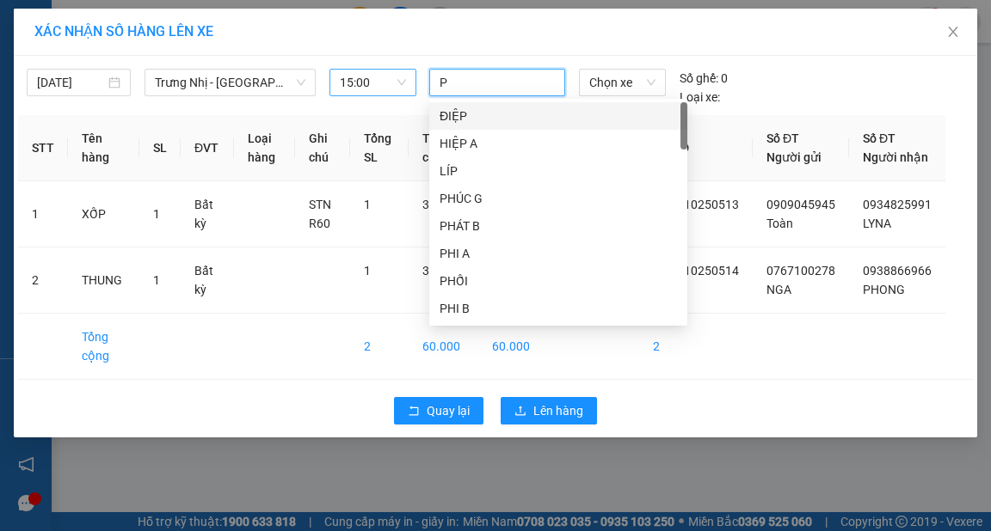
type input "PH"
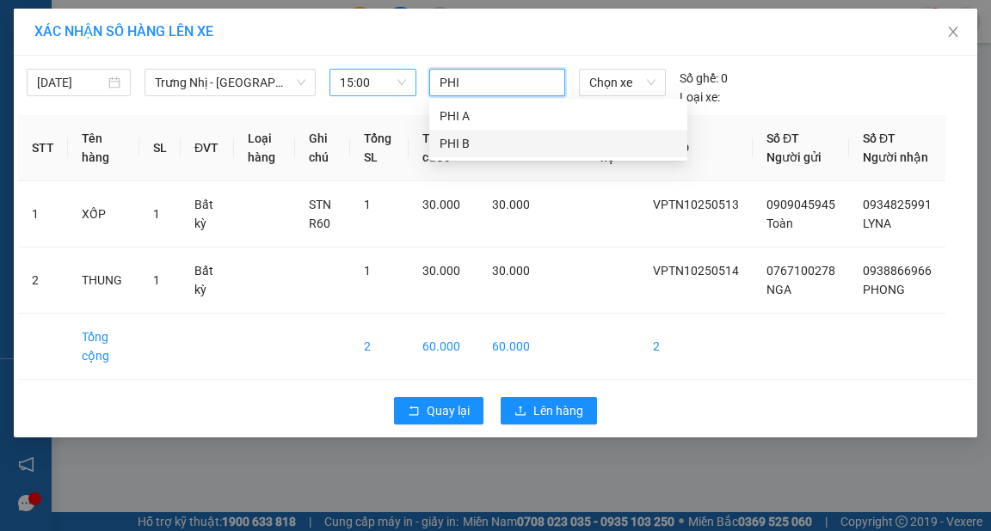
click at [460, 142] on div "PHI B" at bounding box center [557, 143] width 237 height 19
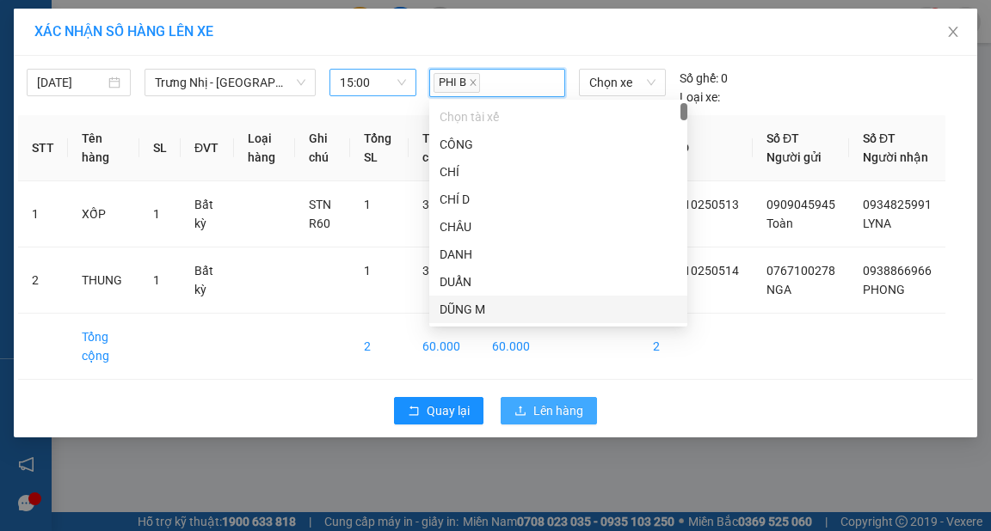
click at [549, 420] on span "Lên hàng" at bounding box center [558, 411] width 50 height 19
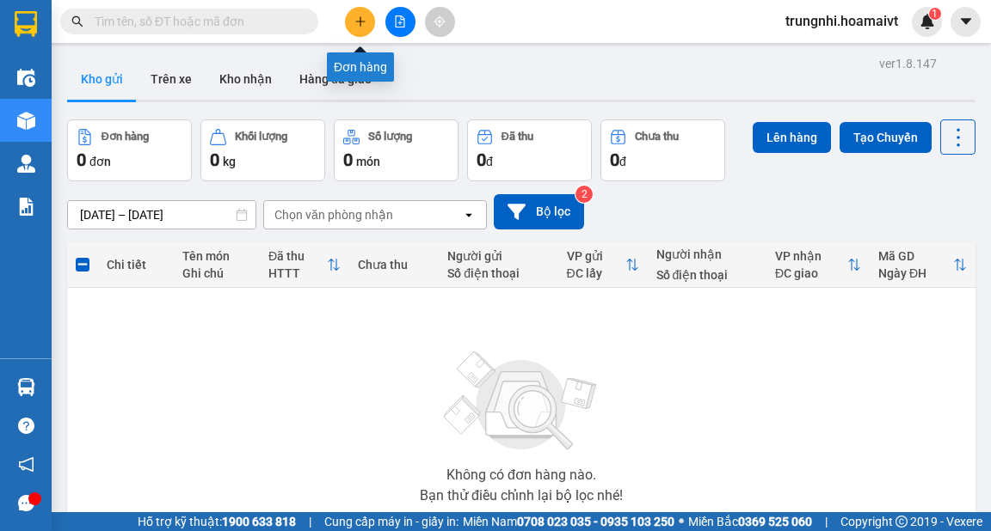
click at [354, 21] on icon "plus" at bounding box center [360, 21] width 12 height 12
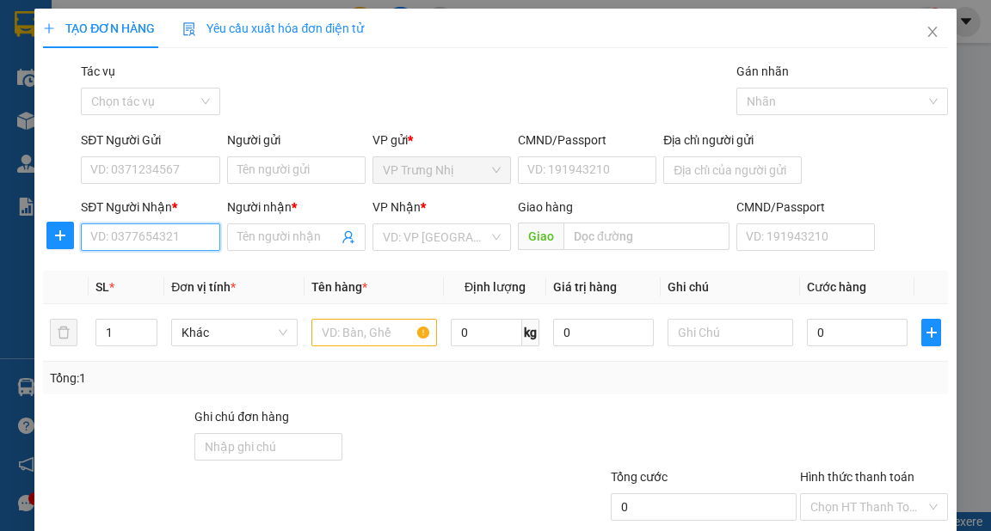
click at [122, 241] on input "SĐT Người Nhận *" at bounding box center [150, 238] width 138 height 28
type input "0364846630"
click at [141, 272] on div "0364846630 - TÙNG" at bounding box center [148, 271] width 116 height 19
type input "TÙNG"
type input "0364846630"
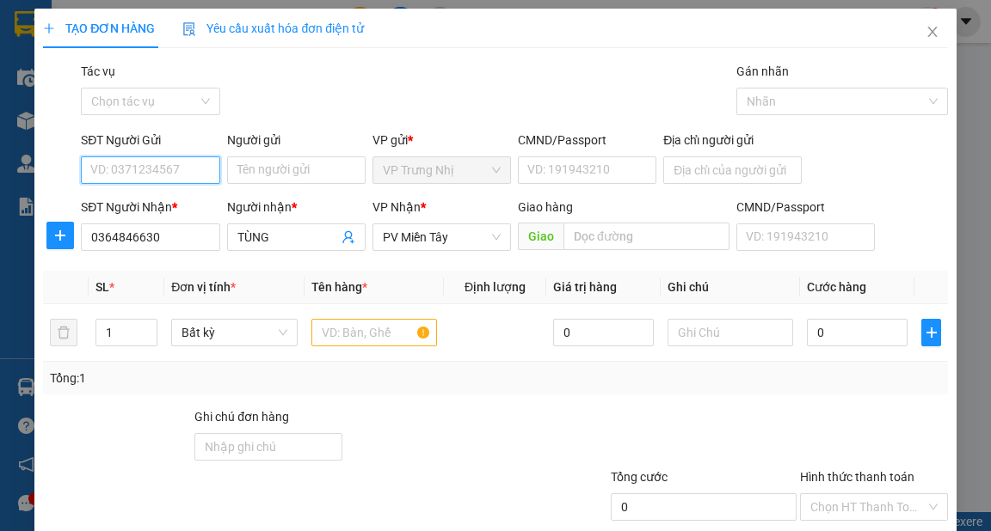
click at [175, 179] on input "SĐT Người Gửi" at bounding box center [150, 171] width 138 height 28
click at [194, 204] on div "0937761567 - Luan" at bounding box center [148, 204] width 116 height 19
type input "0937761567"
type input "Luan"
click at [332, 341] on input "text" at bounding box center [374, 333] width 126 height 28
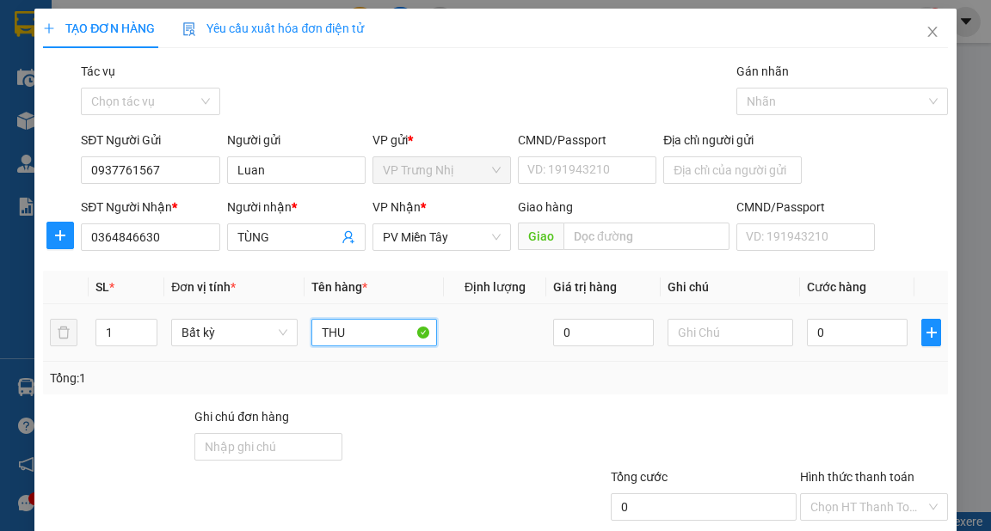
type input "THUN"
click at [830, 330] on input "0" at bounding box center [857, 333] width 101 height 28
click at [809, 413] on div at bounding box center [873, 438] width 151 height 60
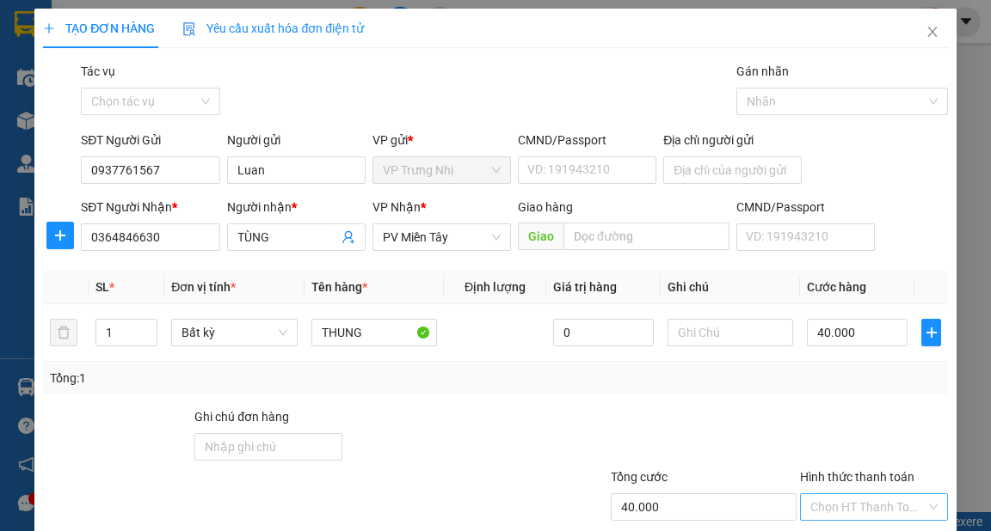
click at [847, 494] on div "Chọn HT Thanh Toán" at bounding box center [874, 508] width 148 height 28
click at [844, 531] on div "Tại văn phòng" at bounding box center [864, 540] width 126 height 19
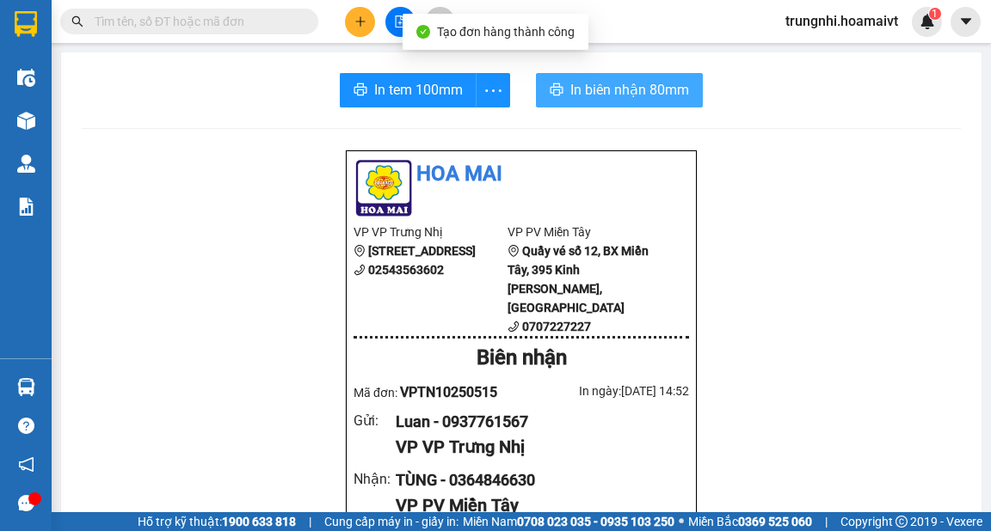
click at [635, 85] on span "In biên nhận 80mm" at bounding box center [629, 89] width 119 height 21
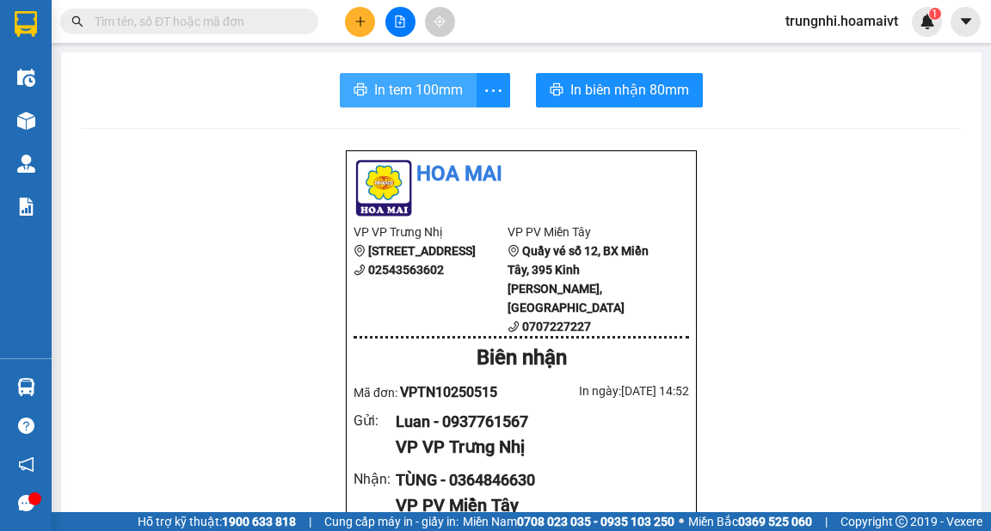
click at [397, 91] on span "In tem 100mm" at bounding box center [418, 89] width 89 height 21
click at [385, 90] on span "In tem 100mm" at bounding box center [418, 89] width 89 height 21
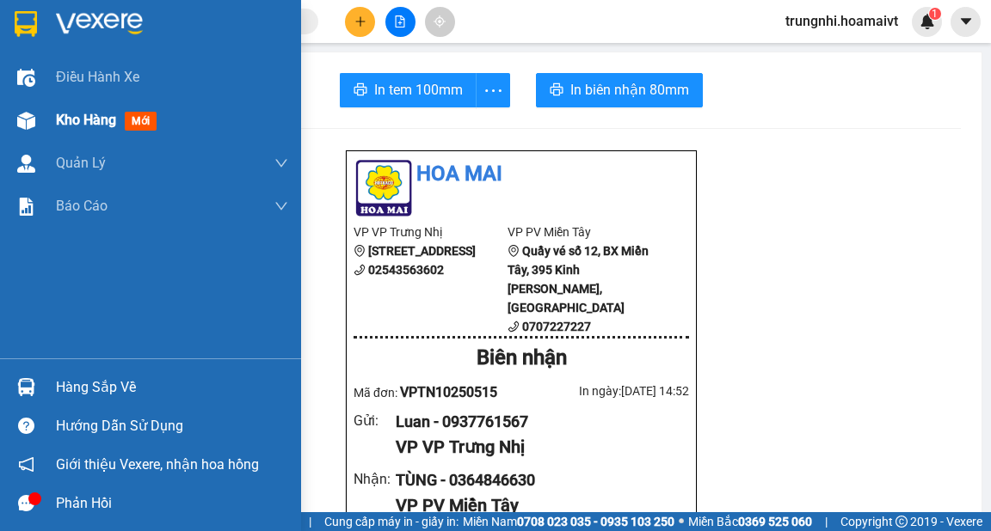
click at [109, 127] on span "Kho hàng" at bounding box center [86, 120] width 60 height 16
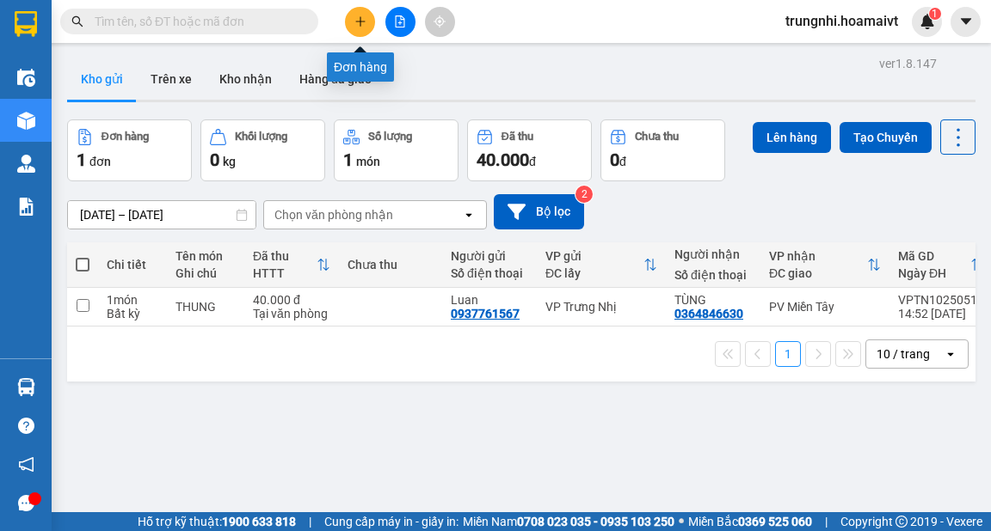
click at [358, 16] on icon "plus" at bounding box center [360, 21] width 12 height 12
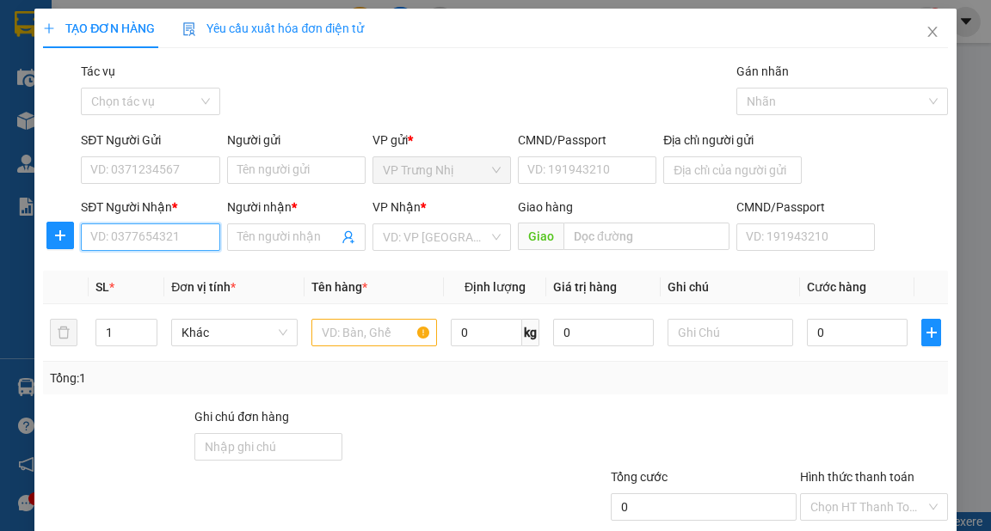
click at [130, 236] on input "SĐT Người Nhận *" at bounding box center [150, 238] width 138 height 28
click at [182, 268] on div "0967077746 - HƯƠNG" at bounding box center [152, 271] width 125 height 19
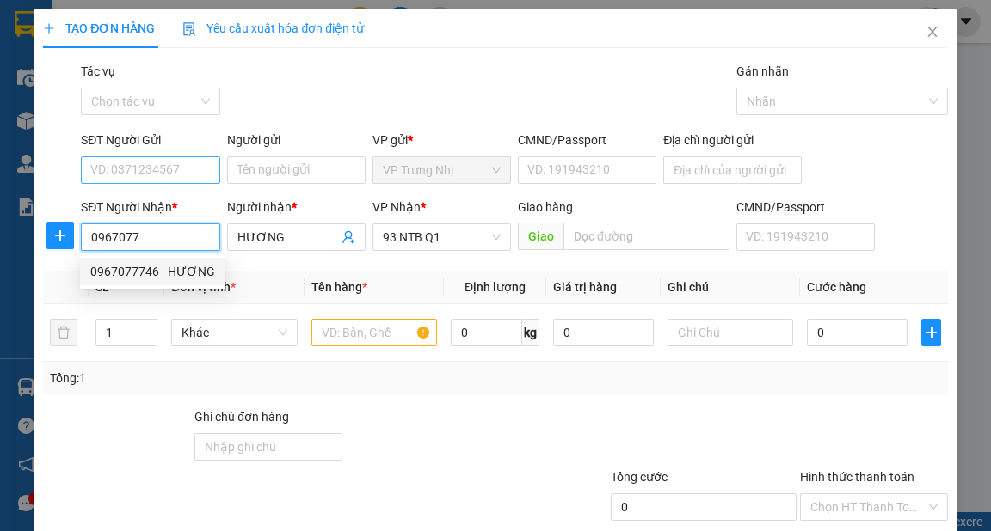
type input "0967077746"
type input "HƯƠNG"
type input "0967077746"
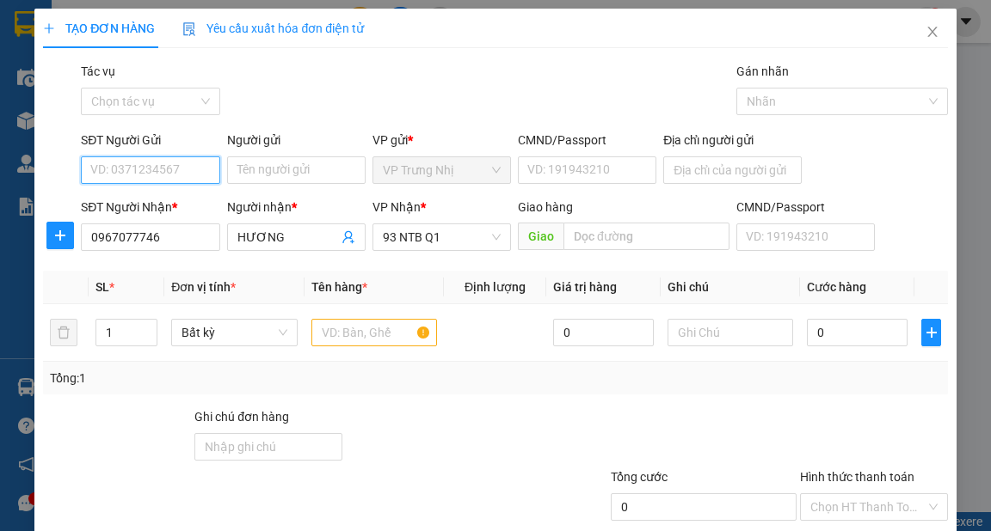
click at [163, 175] on input "SĐT Người Gửi" at bounding box center [150, 171] width 138 height 28
click at [179, 205] on div "0903833204 - THẮNG" at bounding box center [149, 204] width 119 height 19
type input "0903833204"
type input "THẮNG"
click at [375, 335] on input "text" at bounding box center [374, 333] width 126 height 28
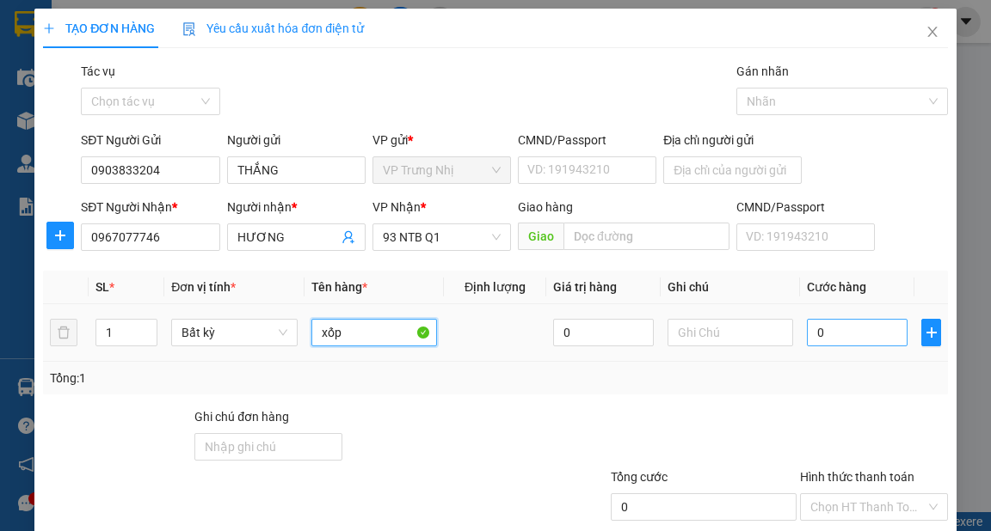
type input "xốp"
click at [829, 338] on input "0" at bounding box center [857, 333] width 101 height 28
type input "3"
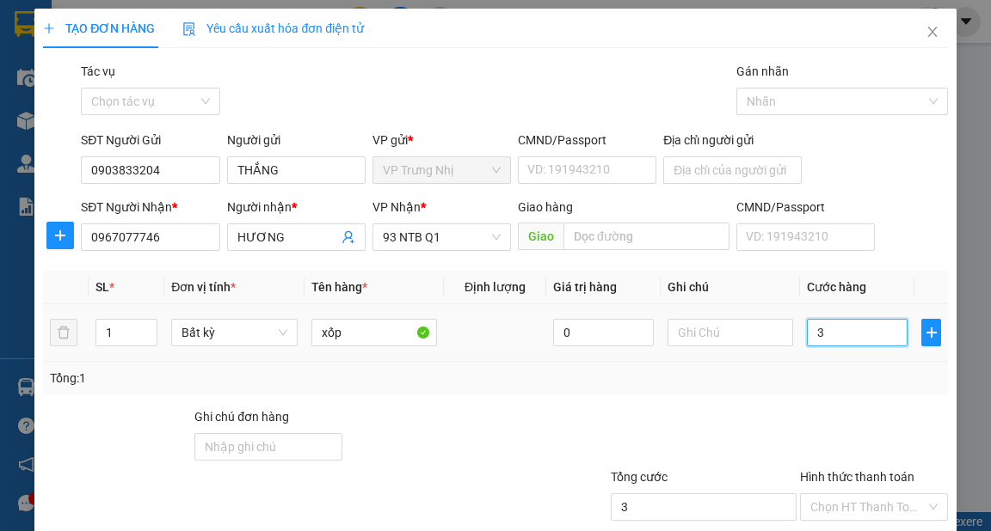
type input "30"
type input "30.000"
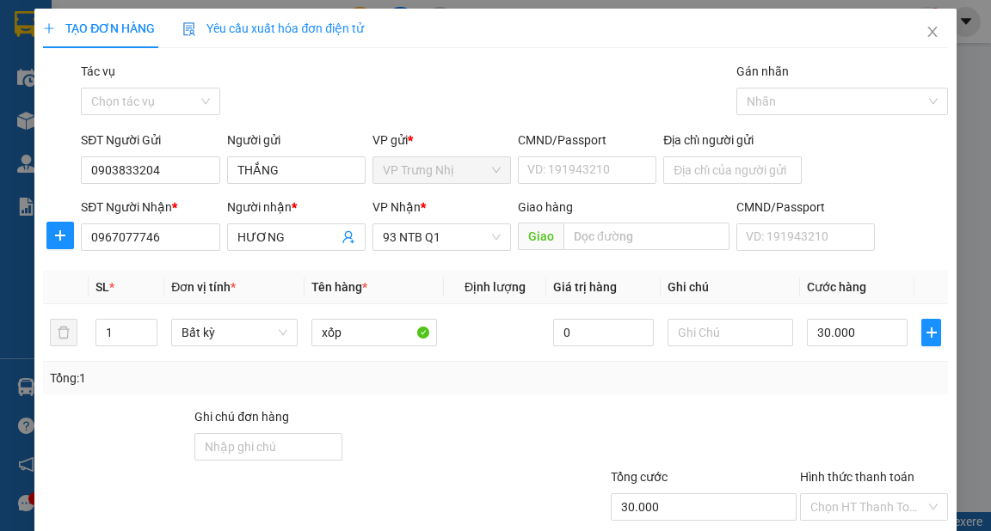
click at [829, 375] on div "Tổng: 1" at bounding box center [495, 378] width 890 height 19
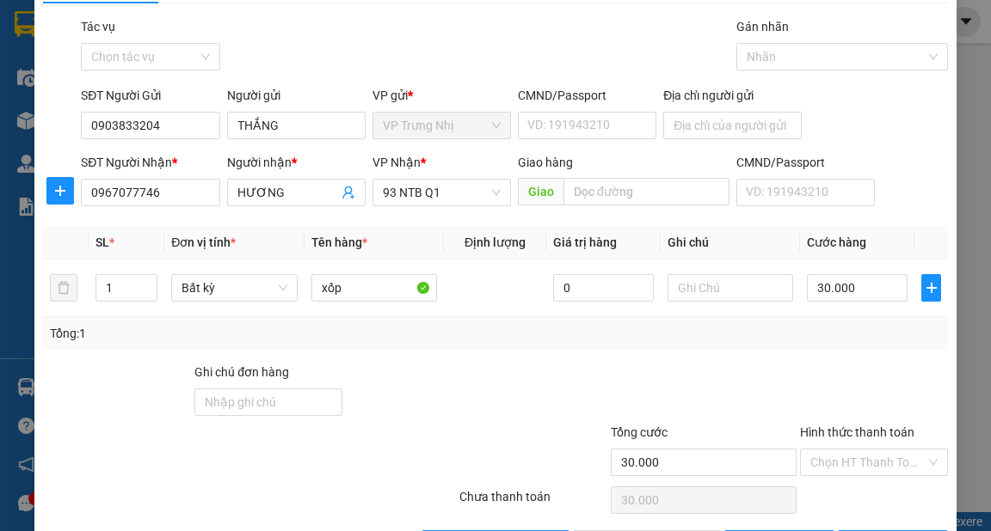
scroll to position [103, 0]
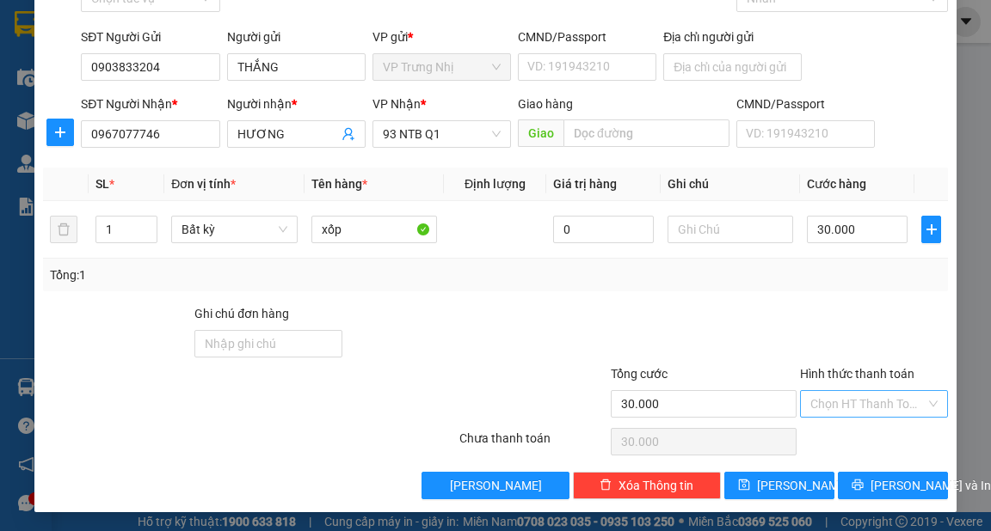
click at [836, 391] on input "Hình thức thanh toán" at bounding box center [867, 404] width 115 height 26
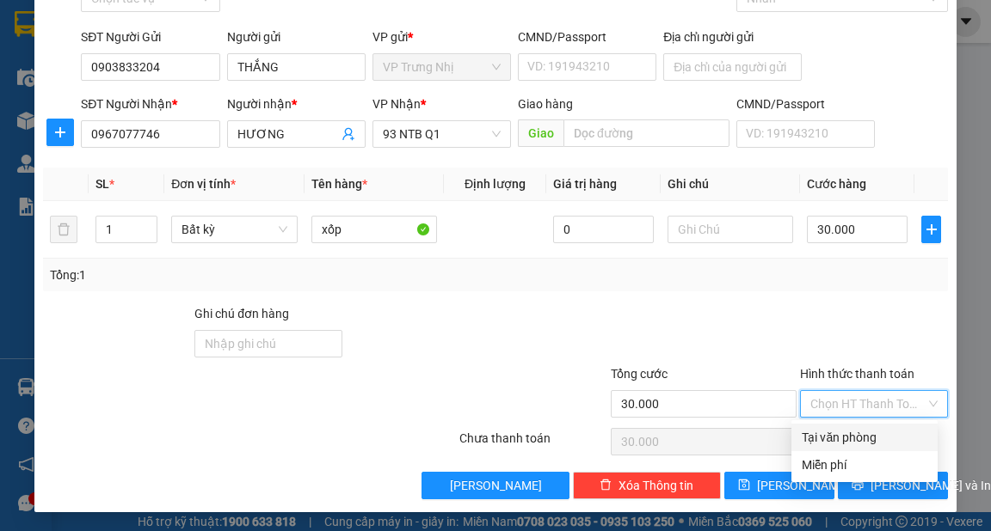
click at [829, 432] on div "Tại văn phòng" at bounding box center [864, 437] width 126 height 19
type input "0"
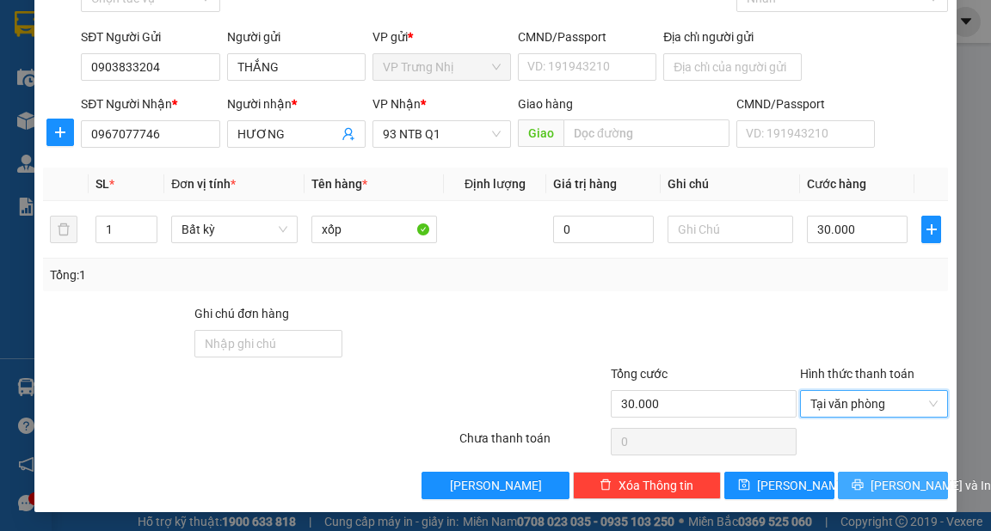
click at [890, 477] on span "[PERSON_NAME] và In" at bounding box center [930, 485] width 120 height 19
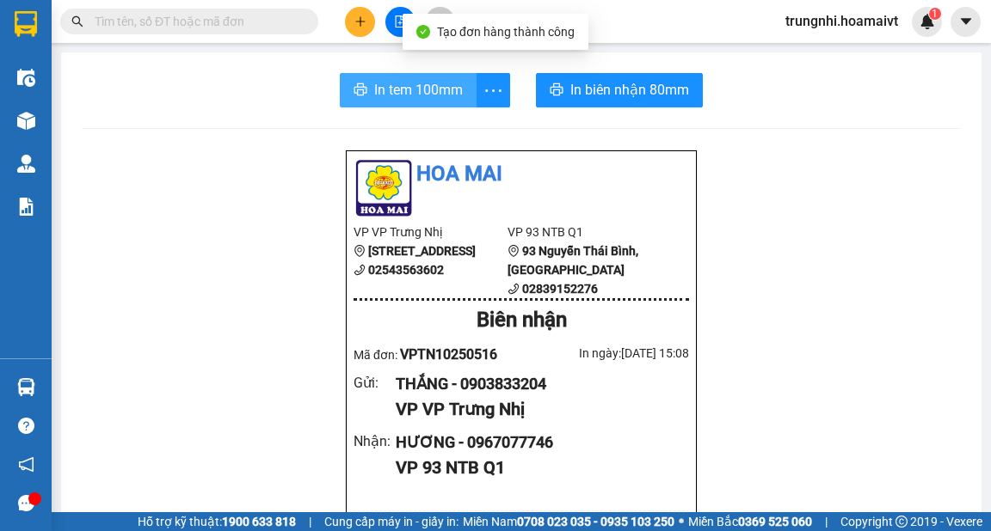
click at [384, 101] on button "In tem 100mm" at bounding box center [408, 90] width 137 height 34
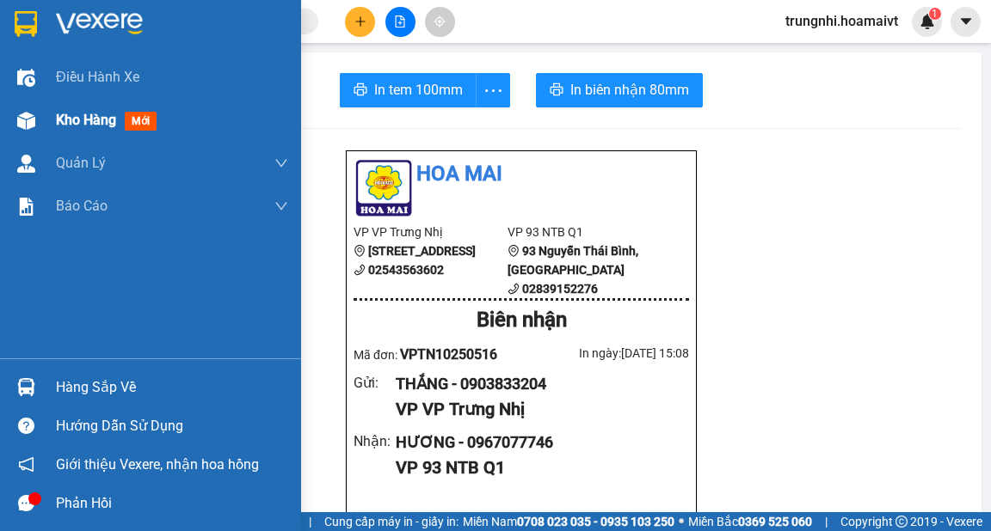
click at [86, 117] on span "Kho hàng" at bounding box center [86, 120] width 60 height 16
